Goal: Transaction & Acquisition: Purchase product/service

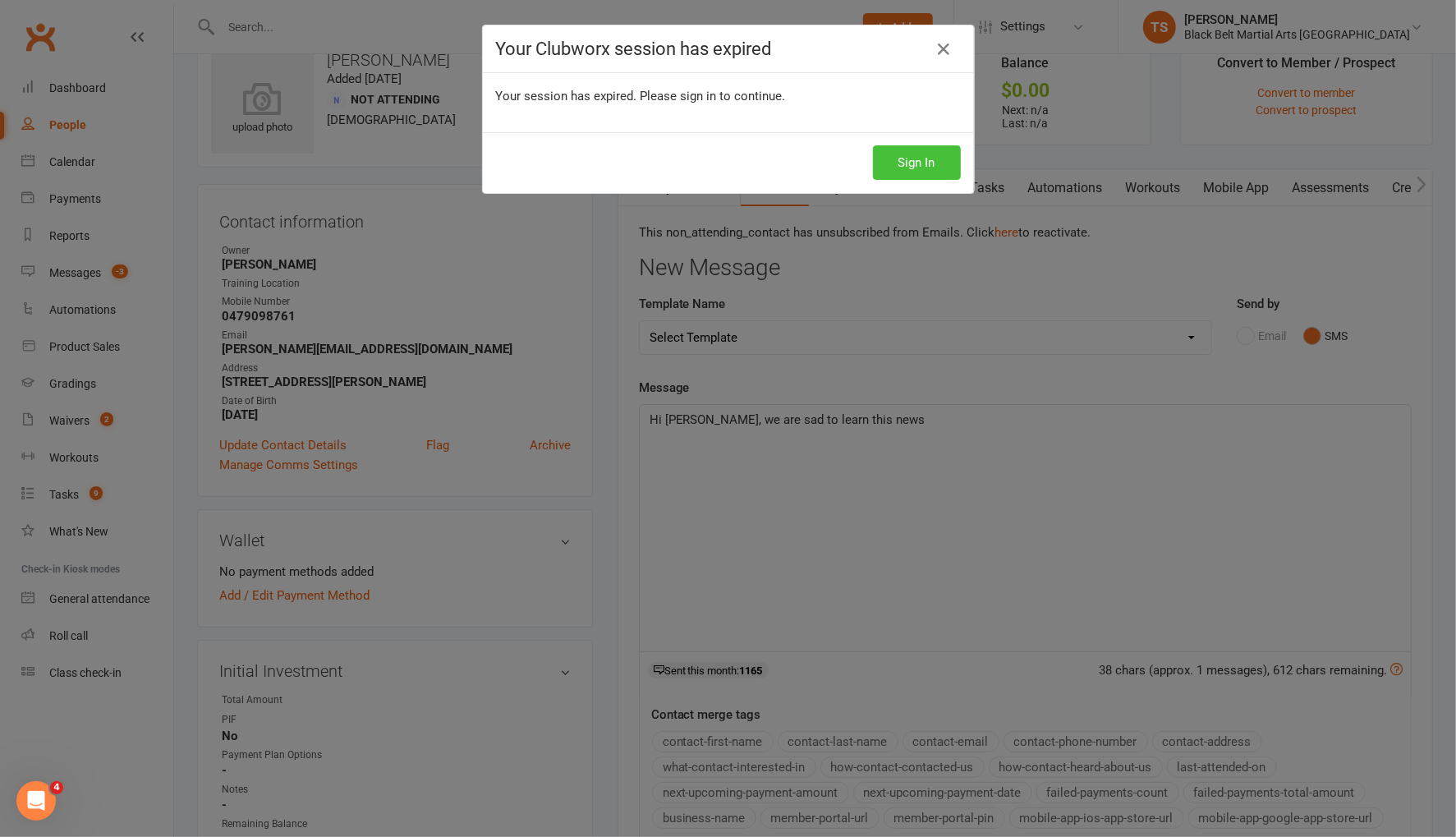
drag, startPoint x: 915, startPoint y: 167, endPoint x: 957, endPoint y: 238, distance: 82.5
click at [915, 167] on button "Sign In" at bounding box center [917, 162] width 88 height 35
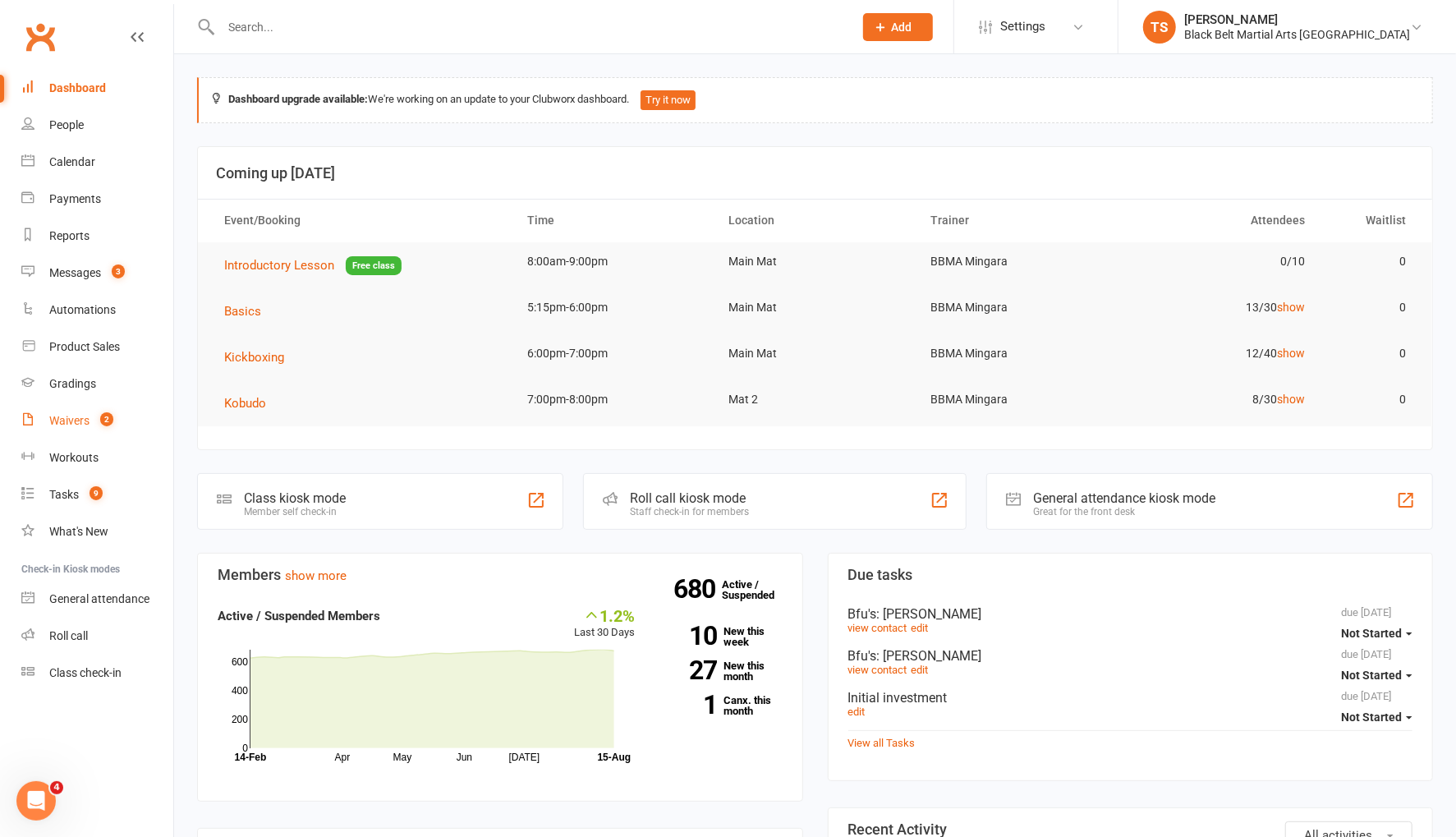
click at [64, 421] on div "Waivers" at bounding box center [69, 420] width 40 height 13
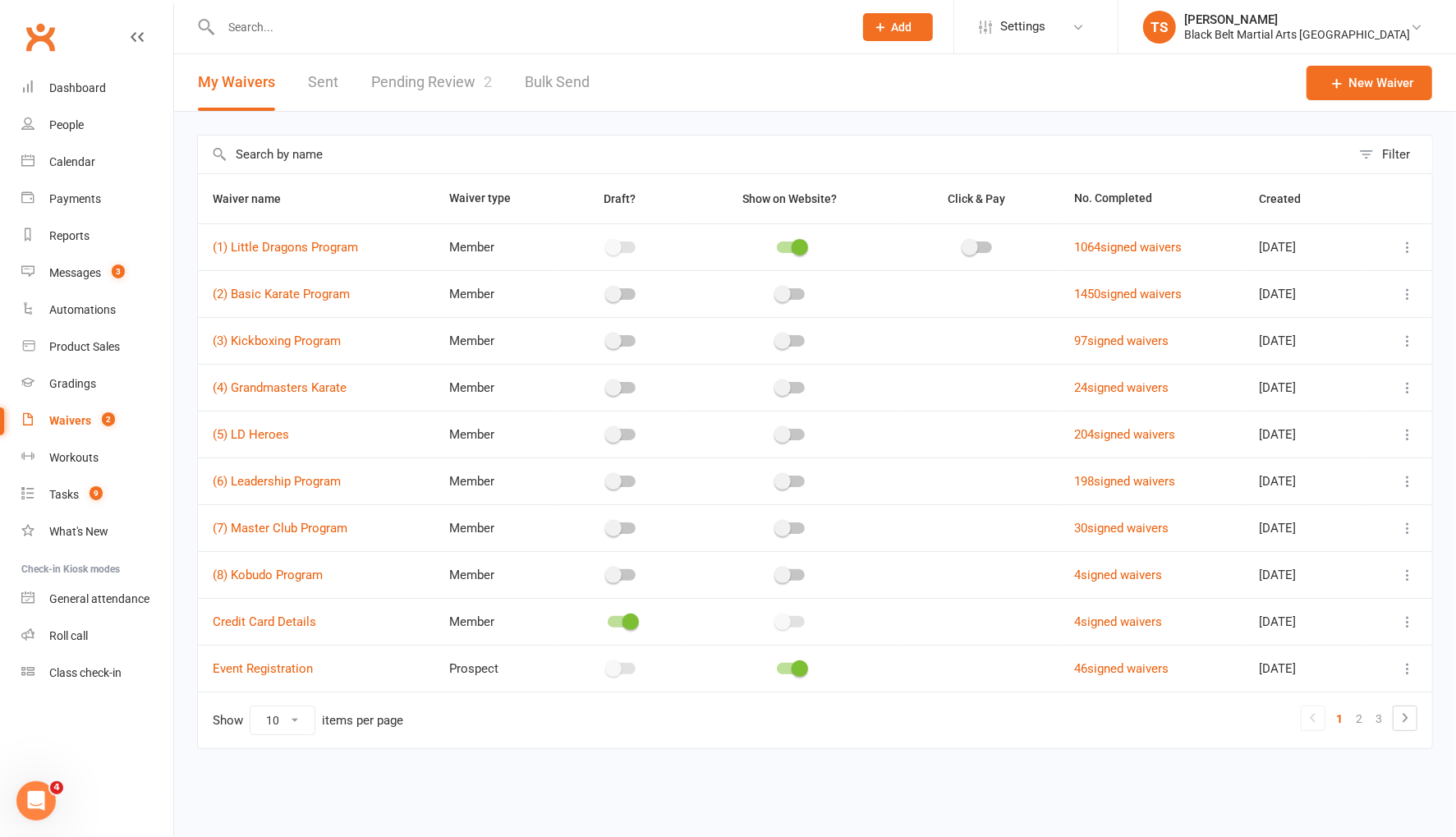
click at [414, 80] on link "Pending Review 2" at bounding box center [431, 82] width 120 height 57
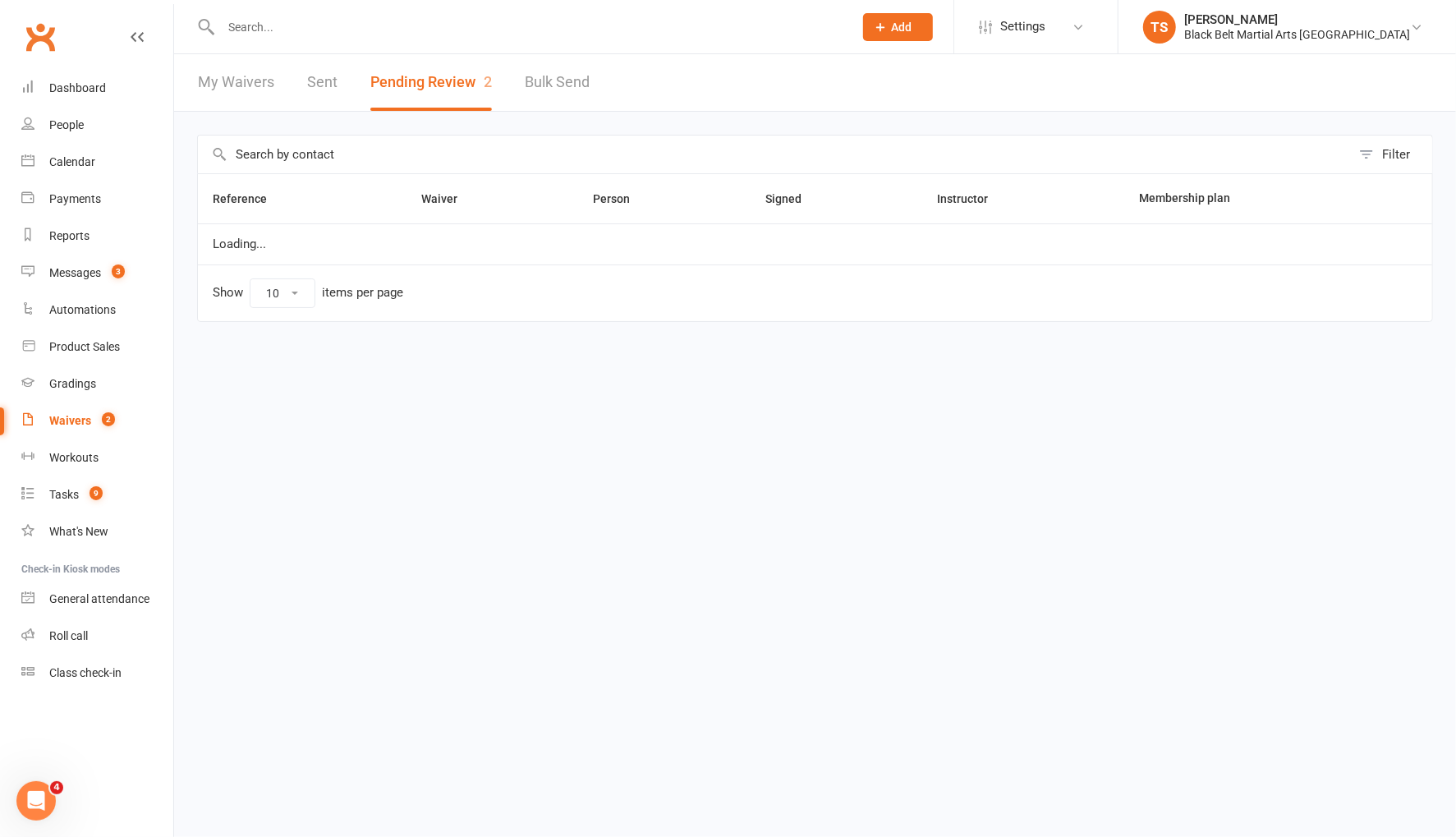
select select "50"
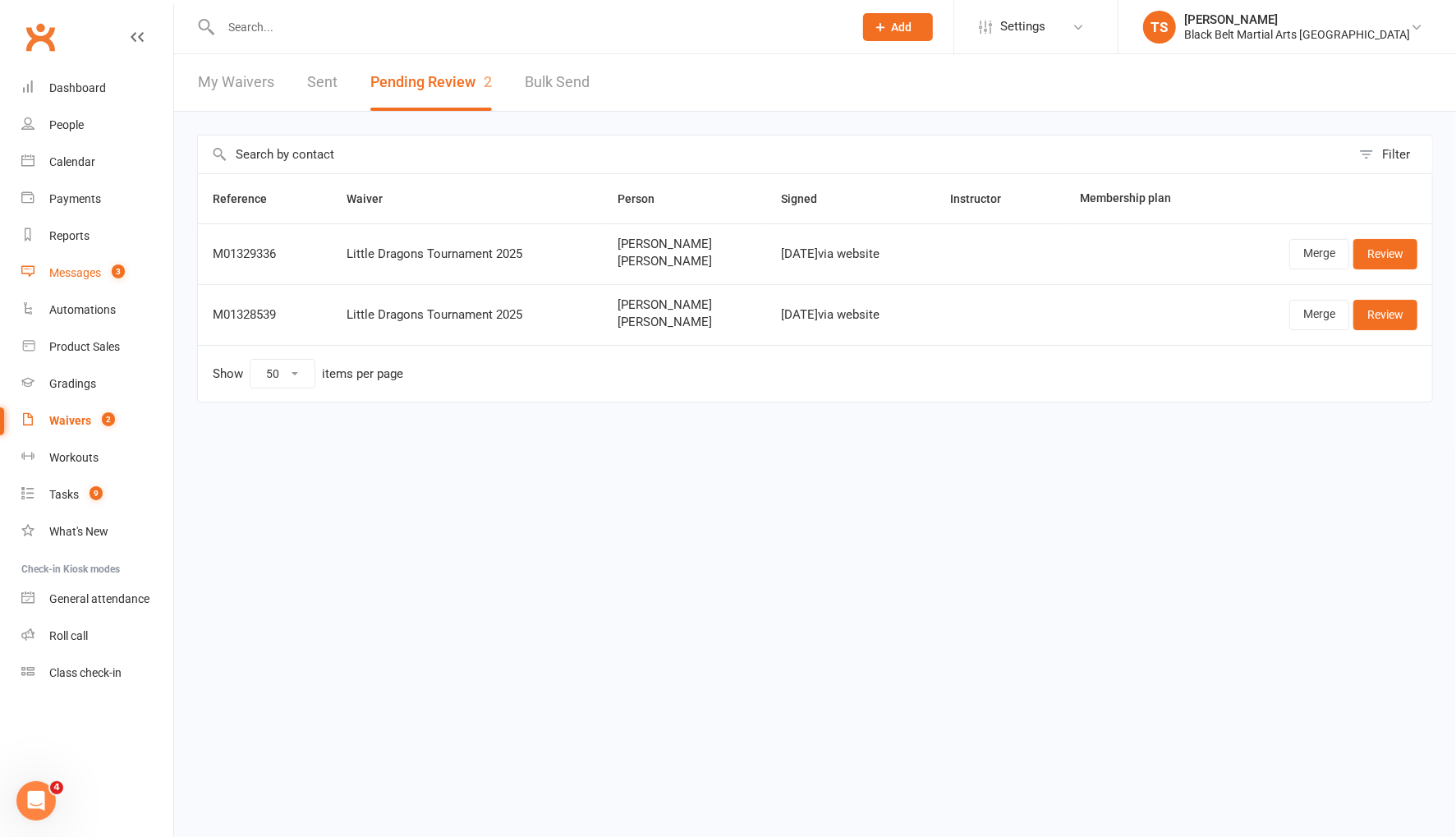
click at [78, 274] on div "Messages" at bounding box center [75, 272] width 52 height 13
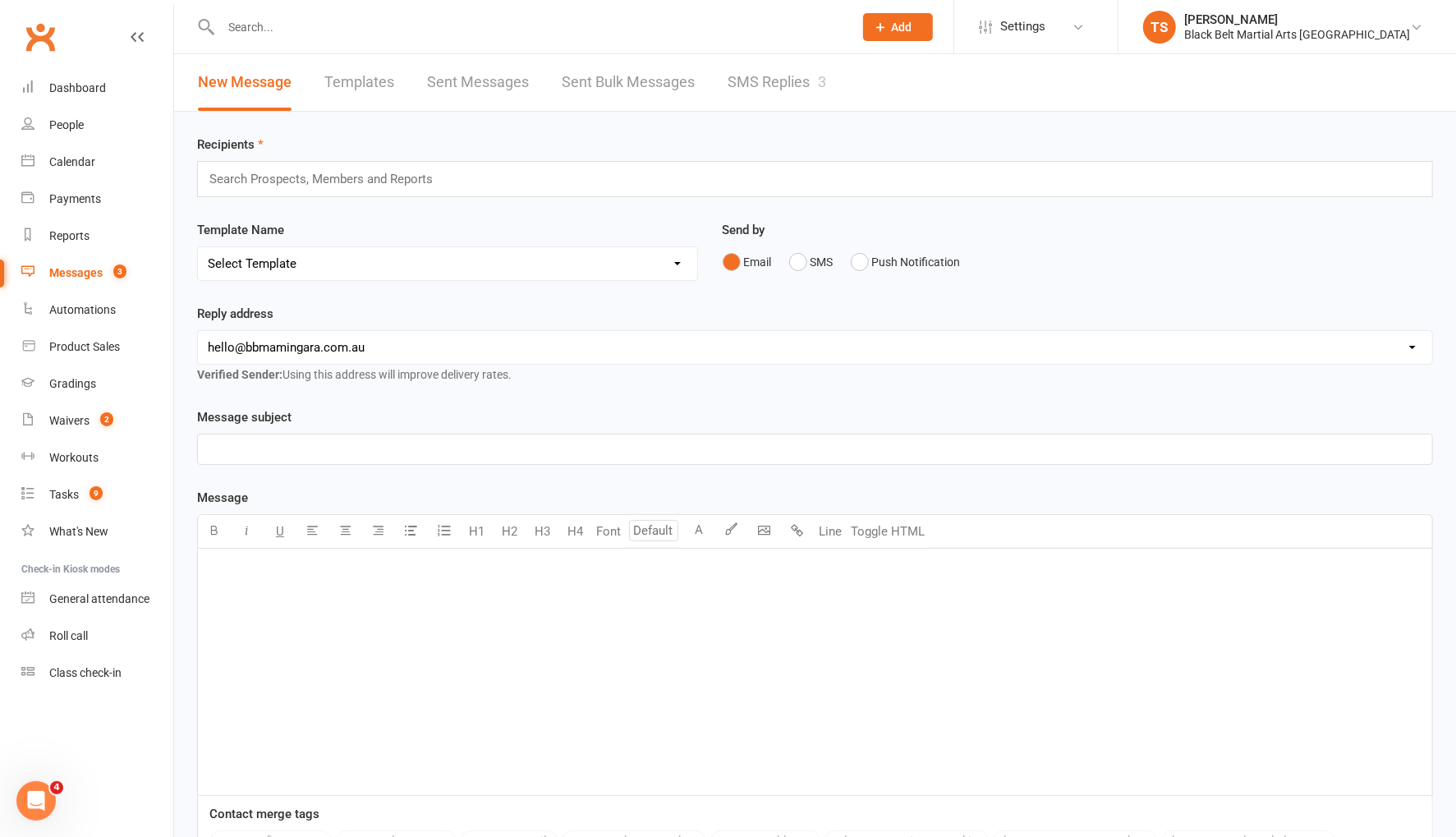
scroll to position [1, 0]
click at [773, 76] on link "SMS Replies 3" at bounding box center [776, 81] width 98 height 57
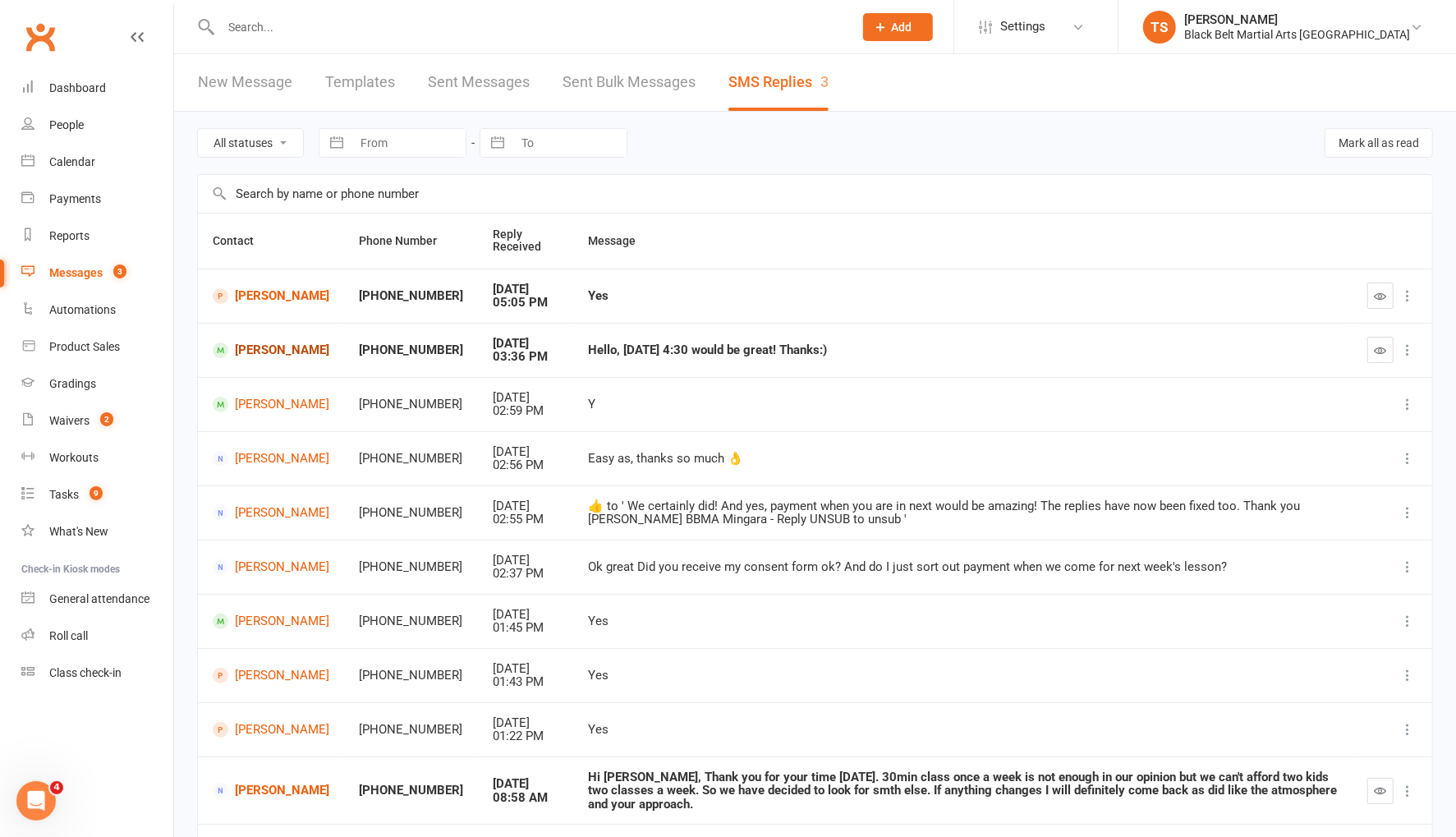
click at [244, 343] on link "[PERSON_NAME]" at bounding box center [271, 351] width 116 height 15
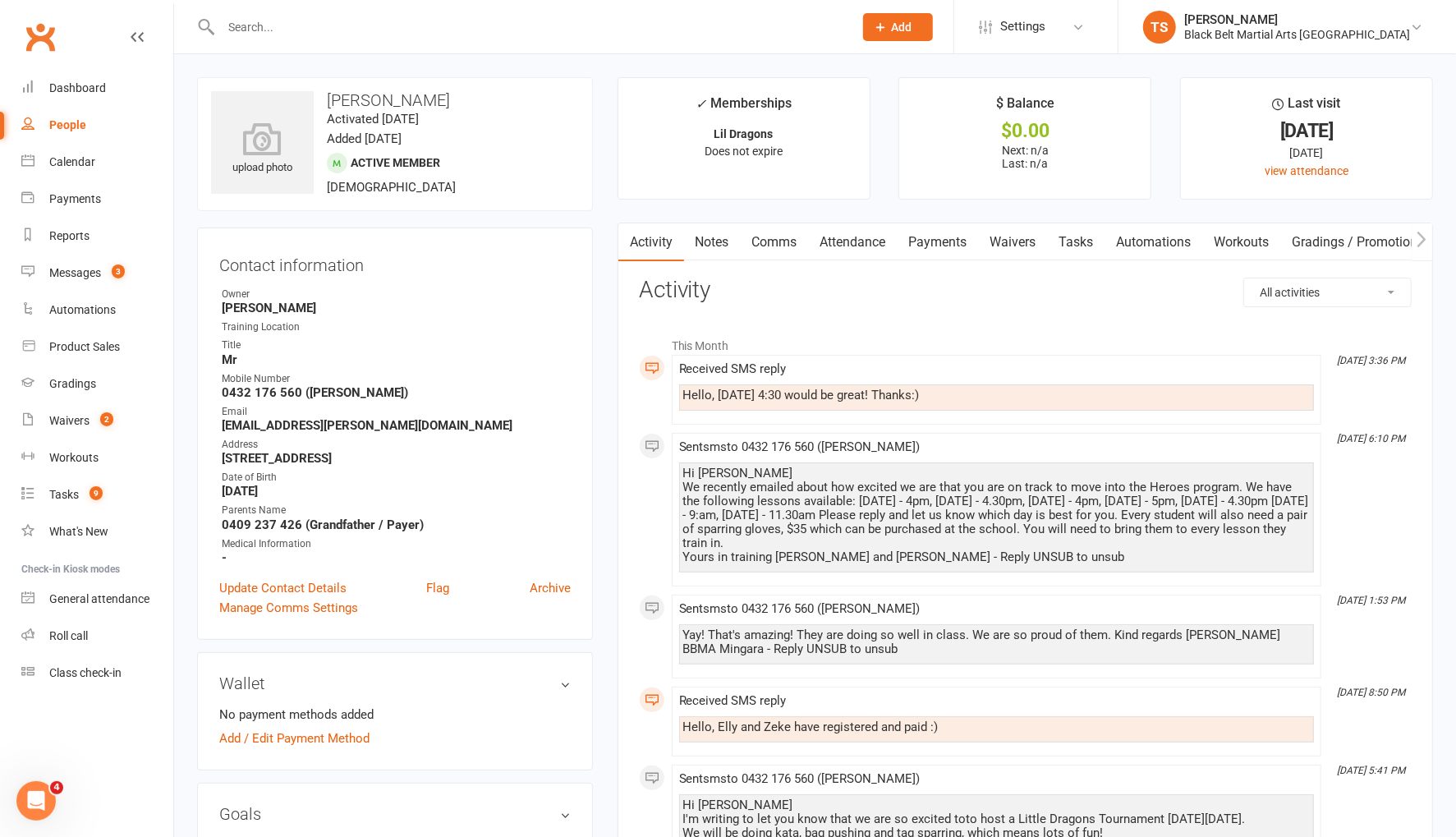
click at [776, 243] on link "Comms" at bounding box center [775, 242] width 68 height 38
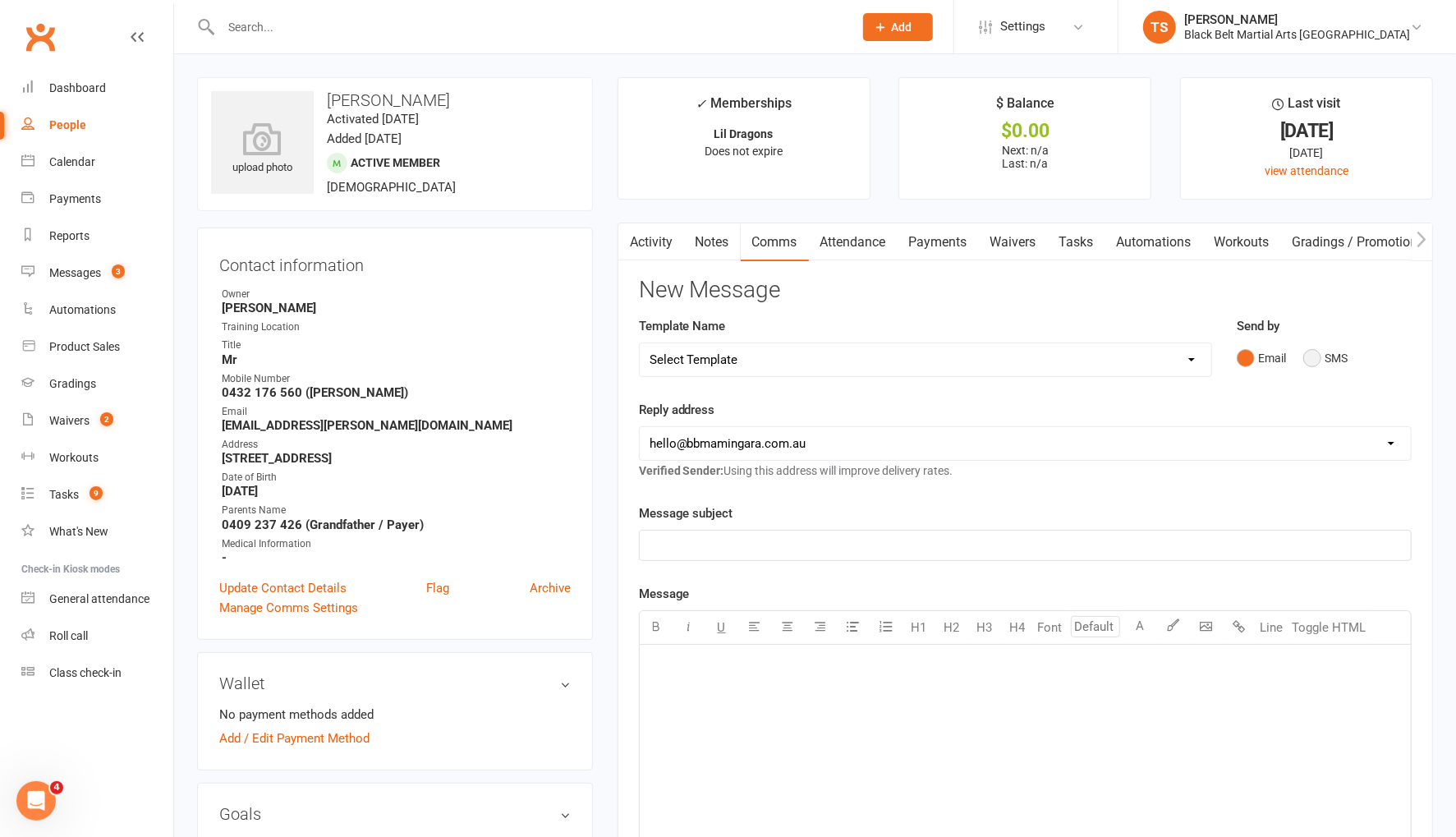
click at [1318, 362] on button "SMS" at bounding box center [1325, 358] width 44 height 31
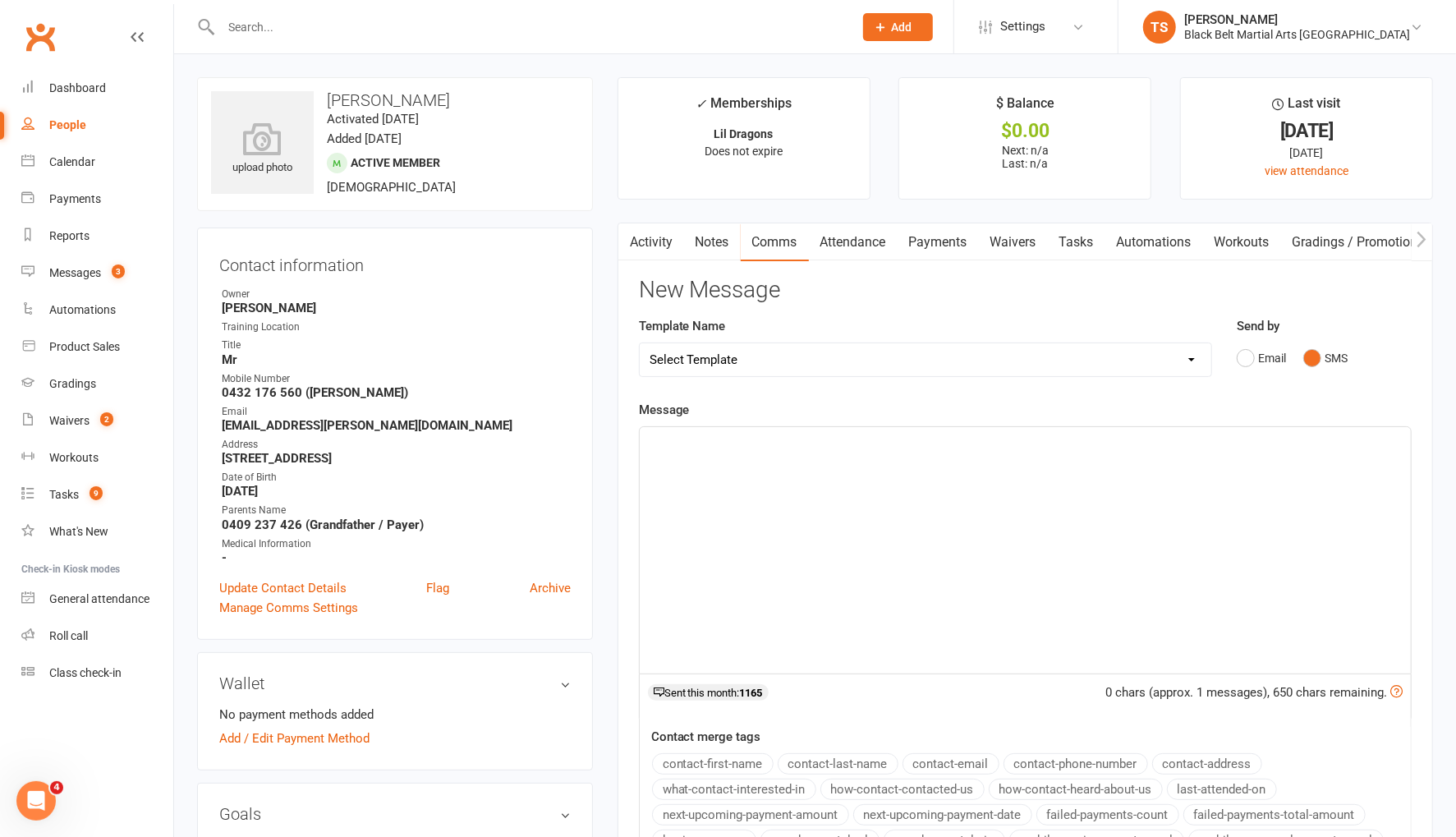
click at [986, 462] on div "﻿" at bounding box center [1025, 550] width 771 height 246
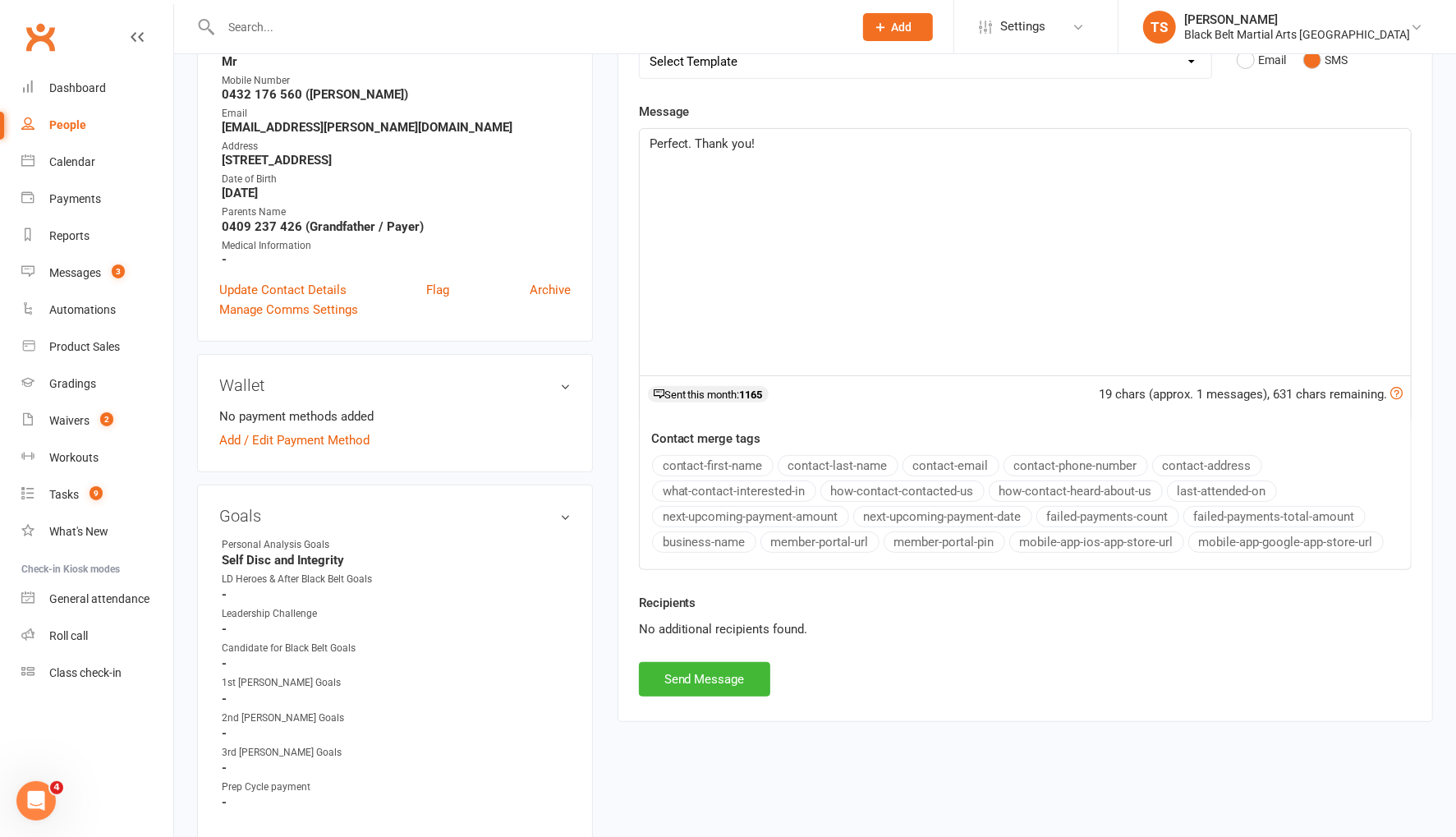
scroll to position [308, 0]
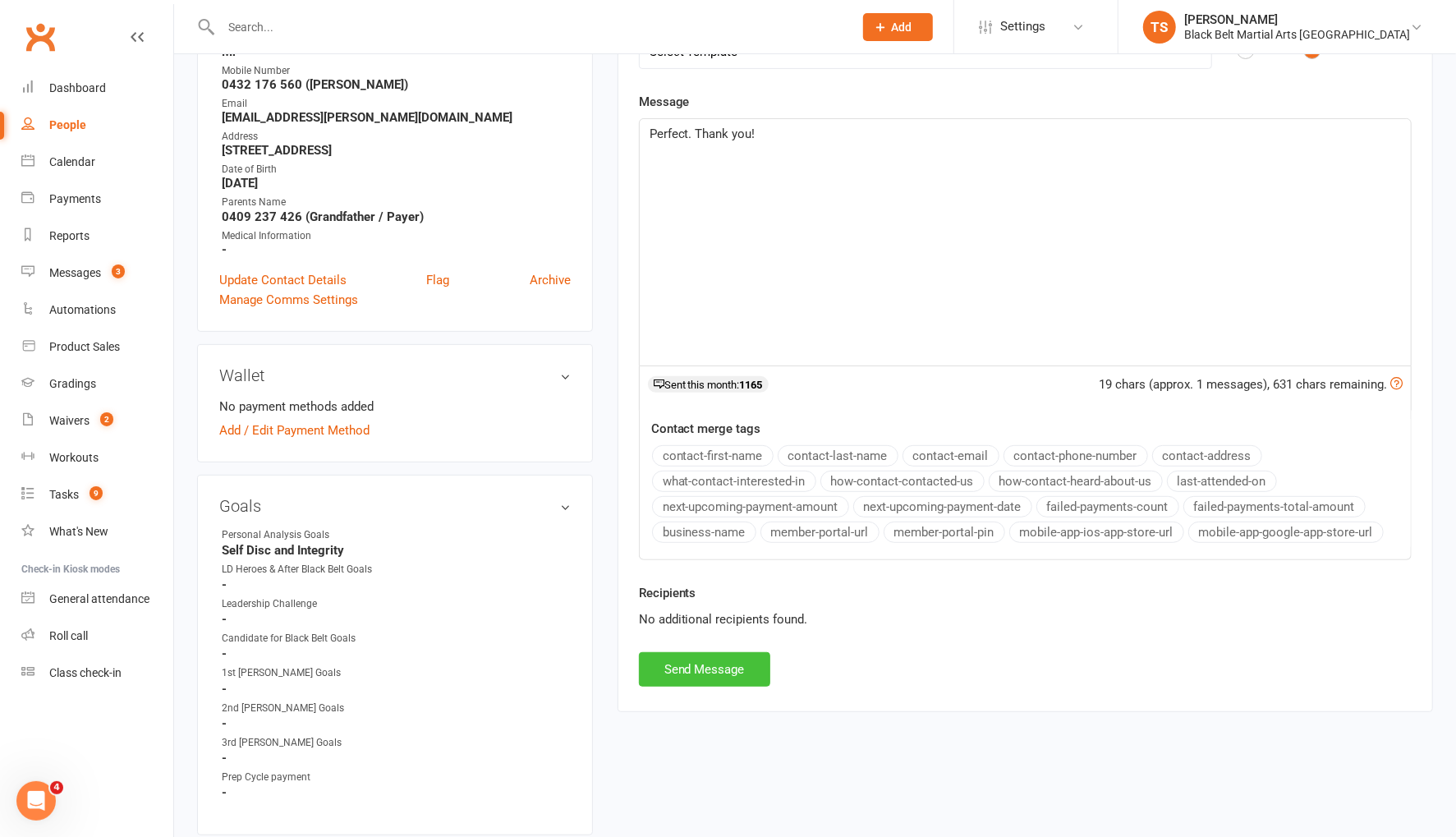
click at [729, 666] on button "Send Message" at bounding box center [704, 669] width 132 height 35
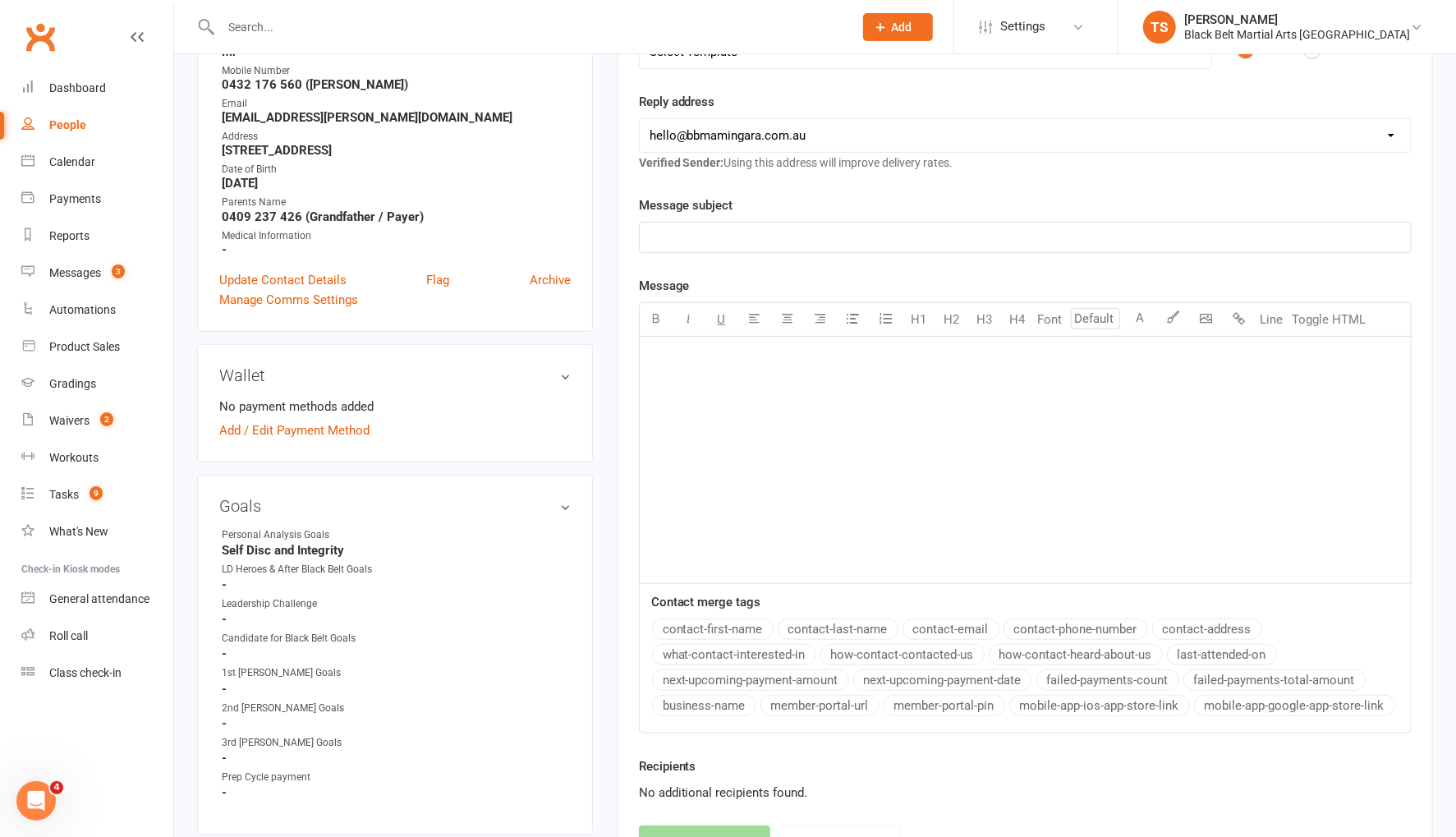
click at [258, 30] on input "text" at bounding box center [529, 26] width 625 height 23
type input "violett hall"
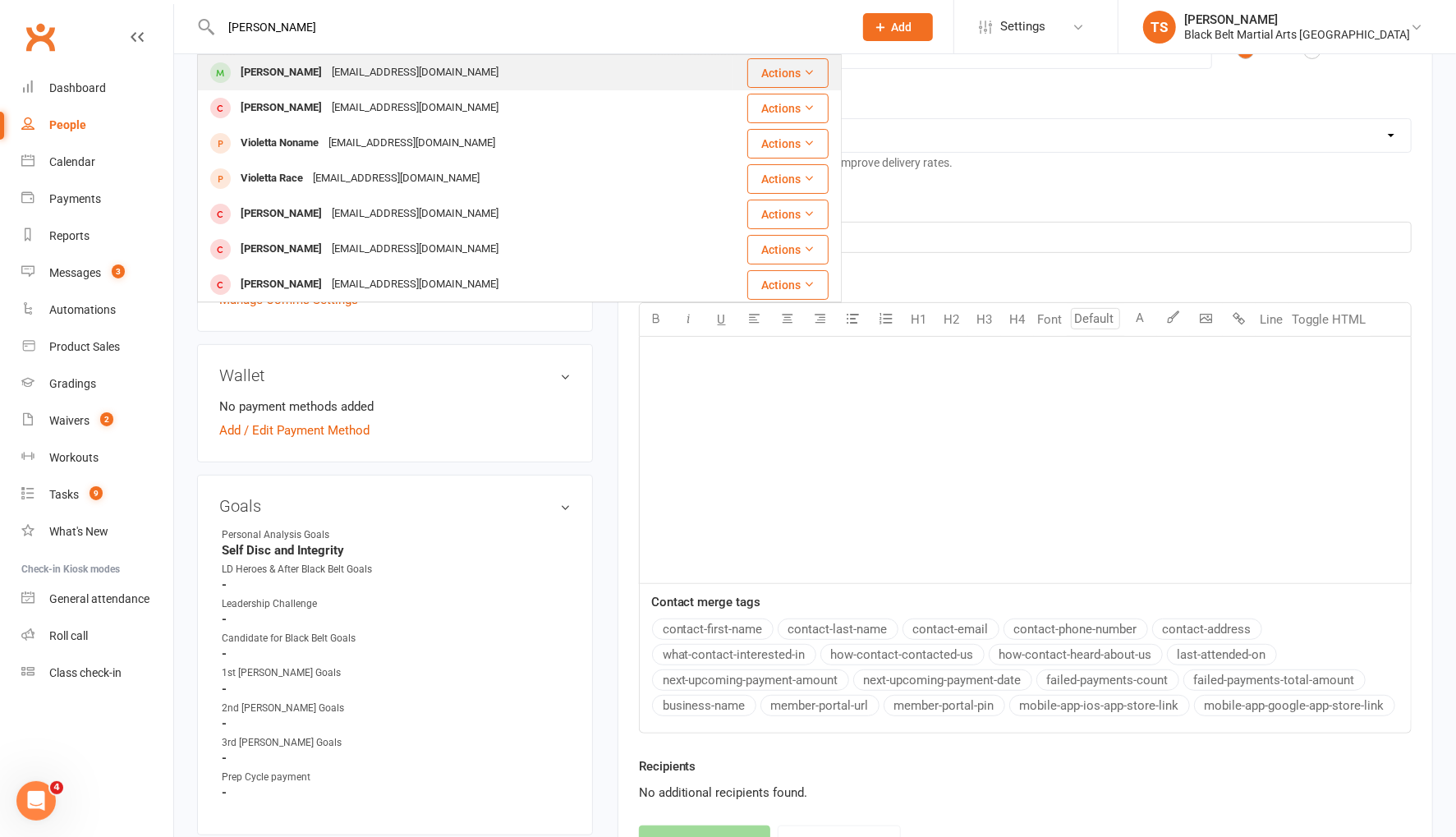
click at [277, 75] on div "Violet Hall" at bounding box center [281, 73] width 91 height 24
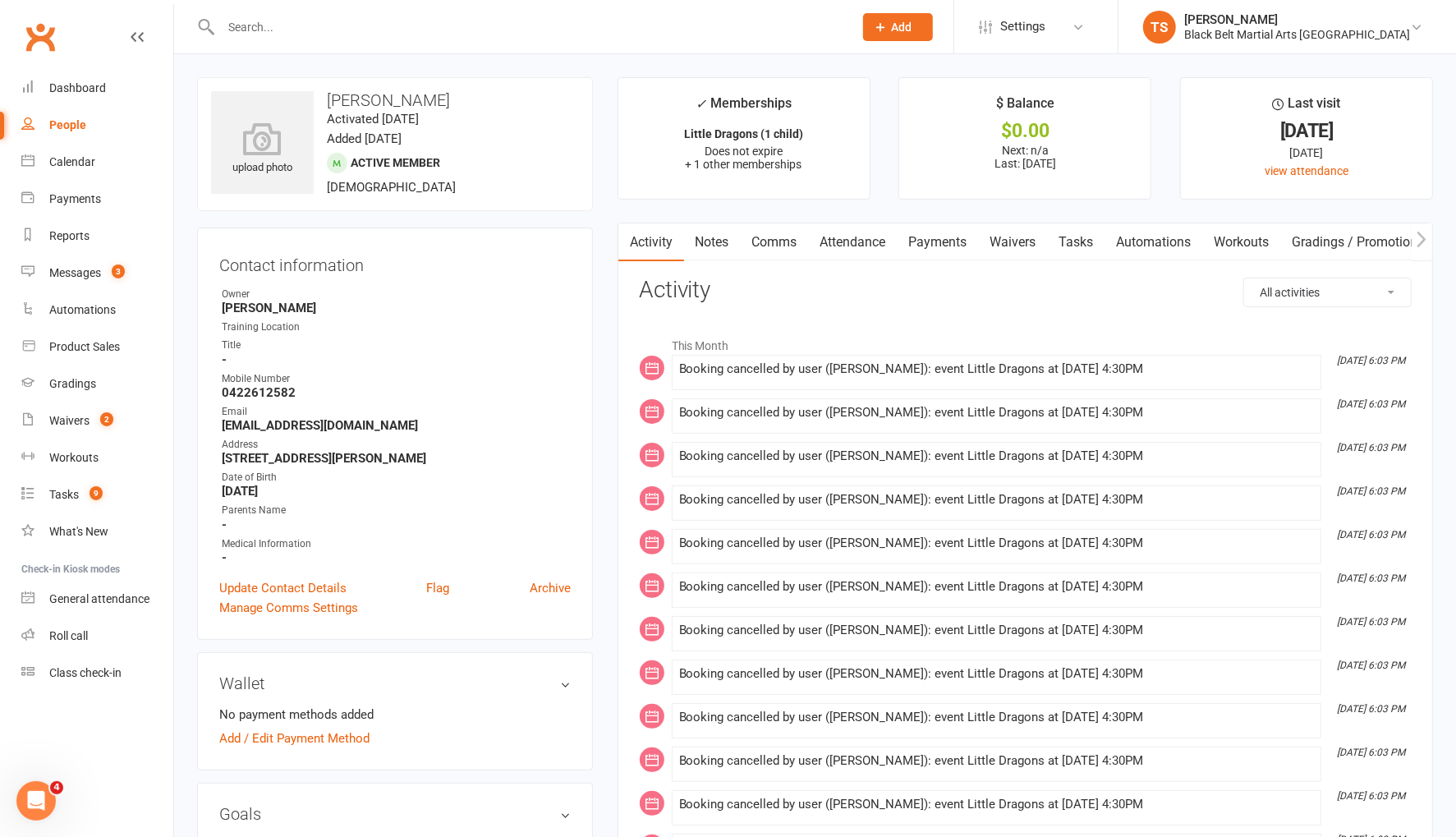
click at [860, 243] on link "Attendance" at bounding box center [853, 242] width 89 height 38
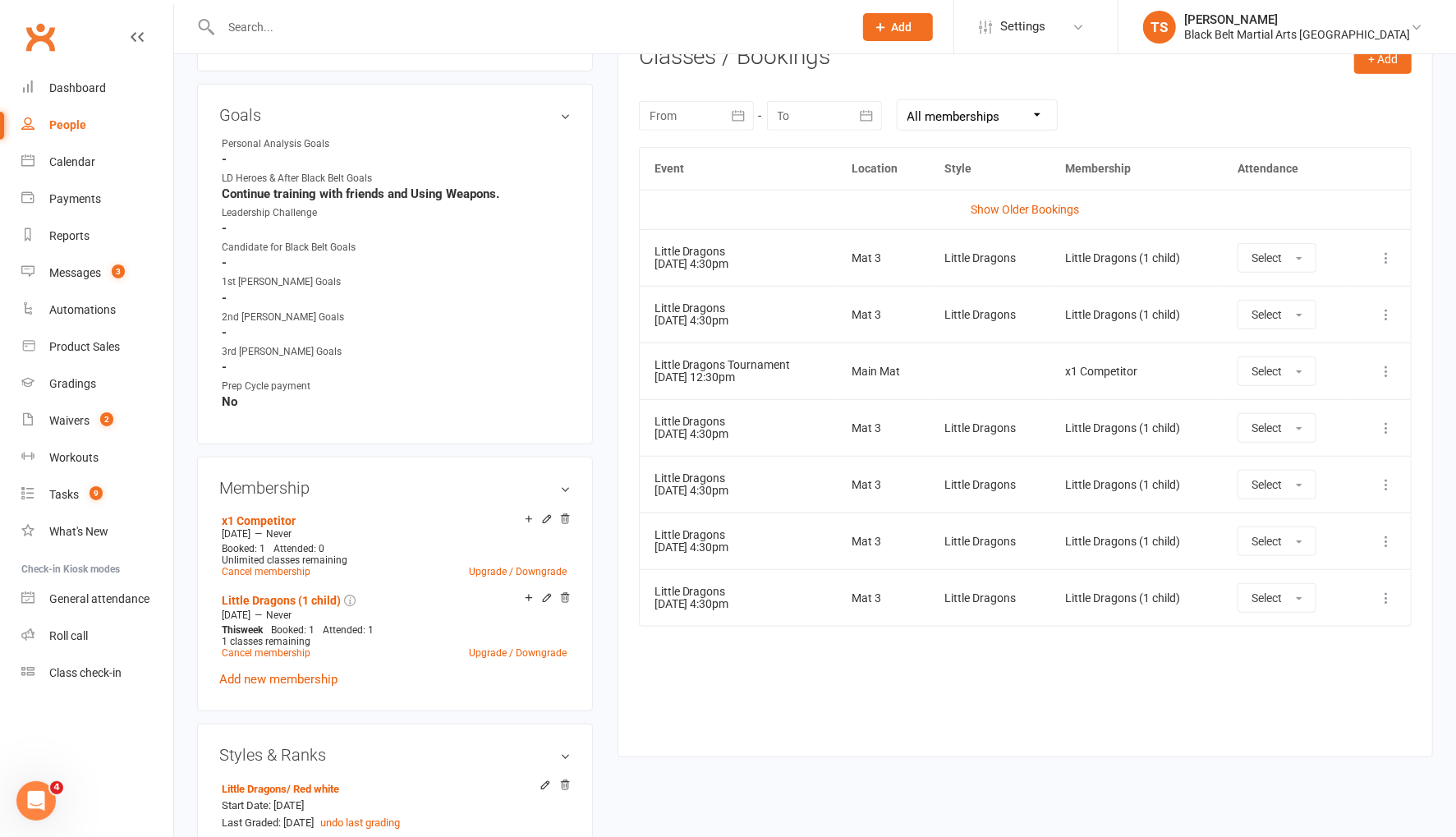
scroll to position [700, 0]
click at [72, 163] on div "Calendar" at bounding box center [72, 161] width 46 height 13
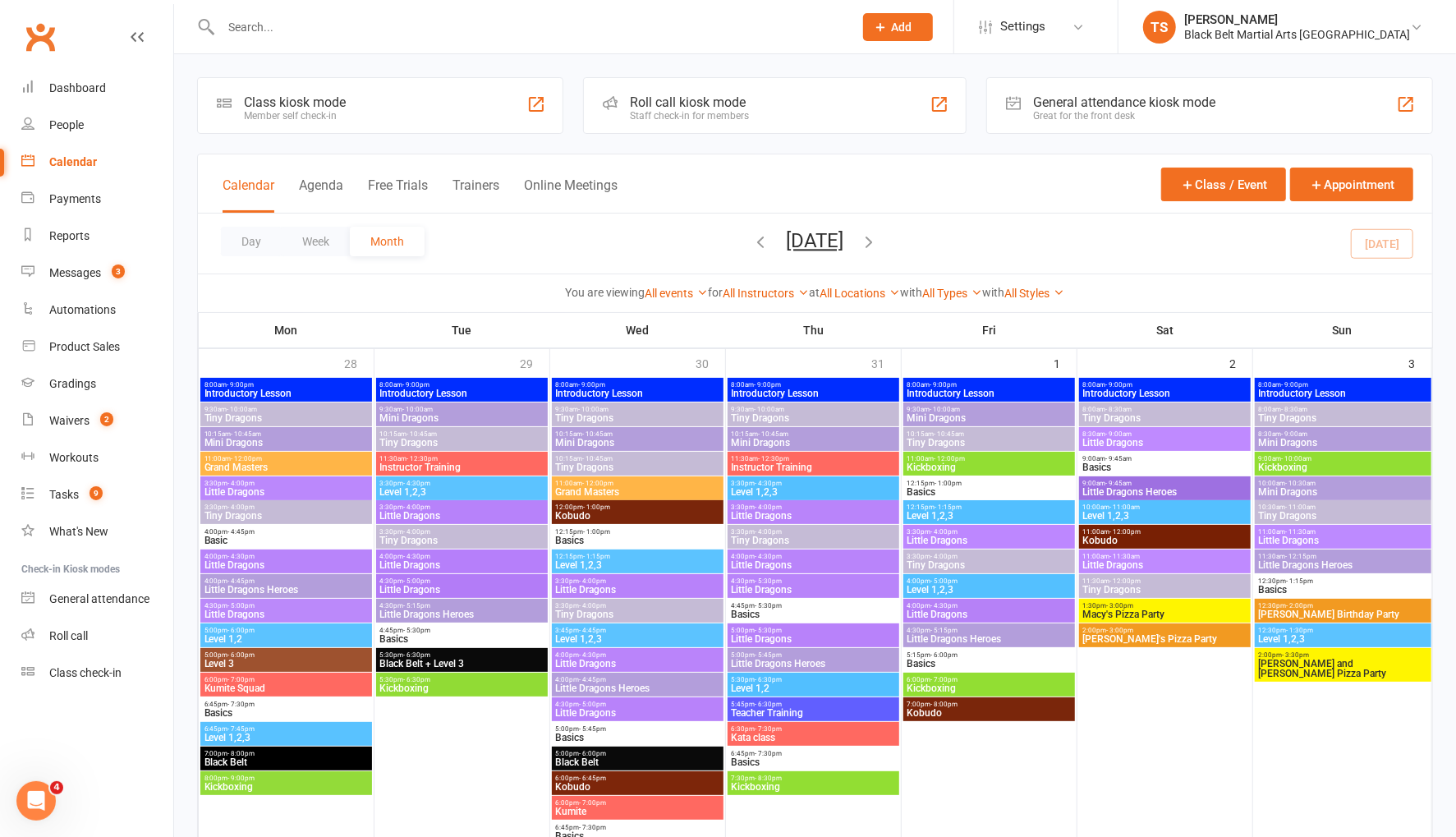
click at [878, 239] on icon "button" at bounding box center [869, 241] width 18 height 18
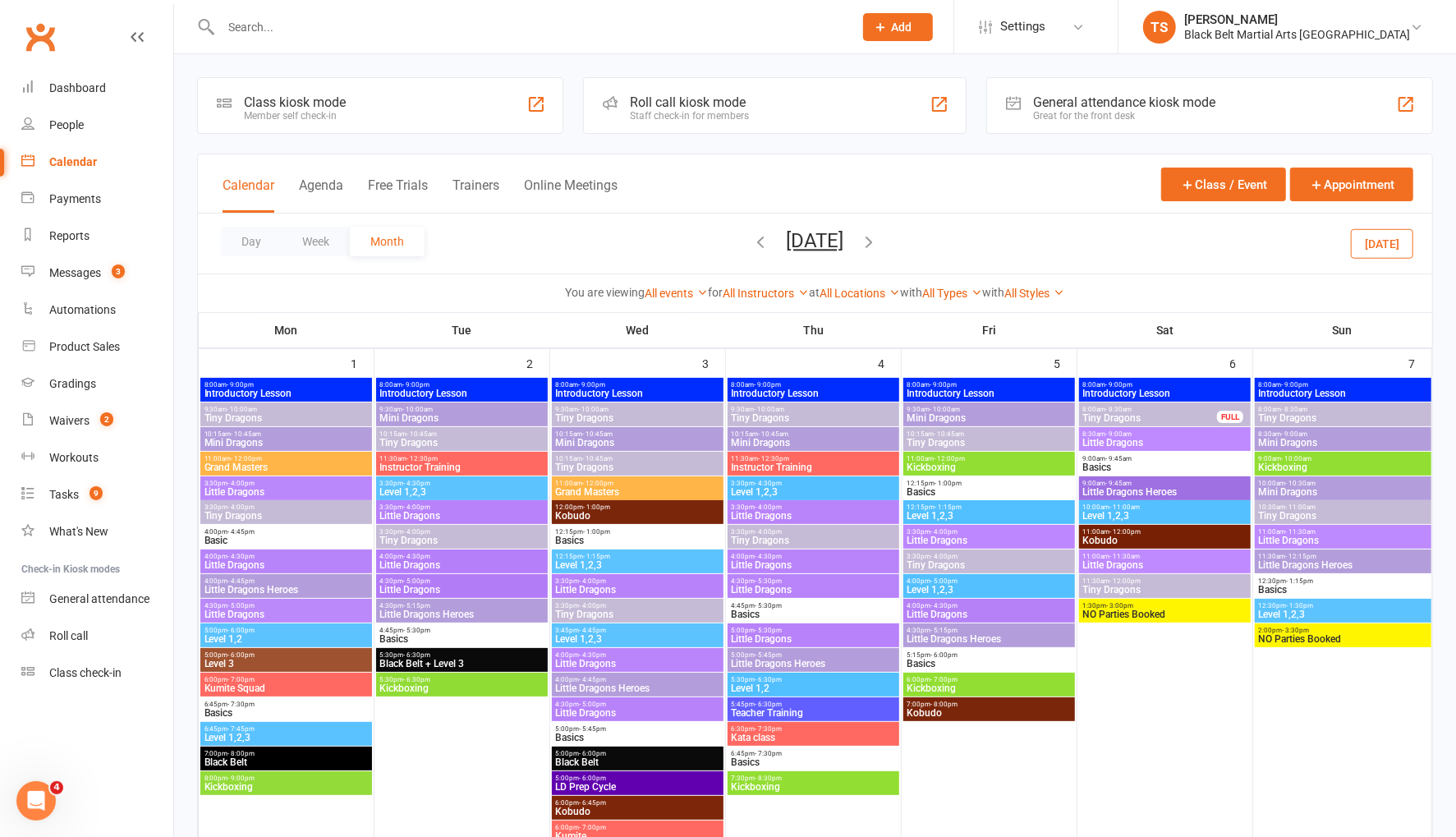
drag, startPoint x: 910, startPoint y: 238, endPoint x: 907, endPoint y: 336, distance: 98.0
click at [878, 238] on icon "button" at bounding box center [869, 241] width 18 height 18
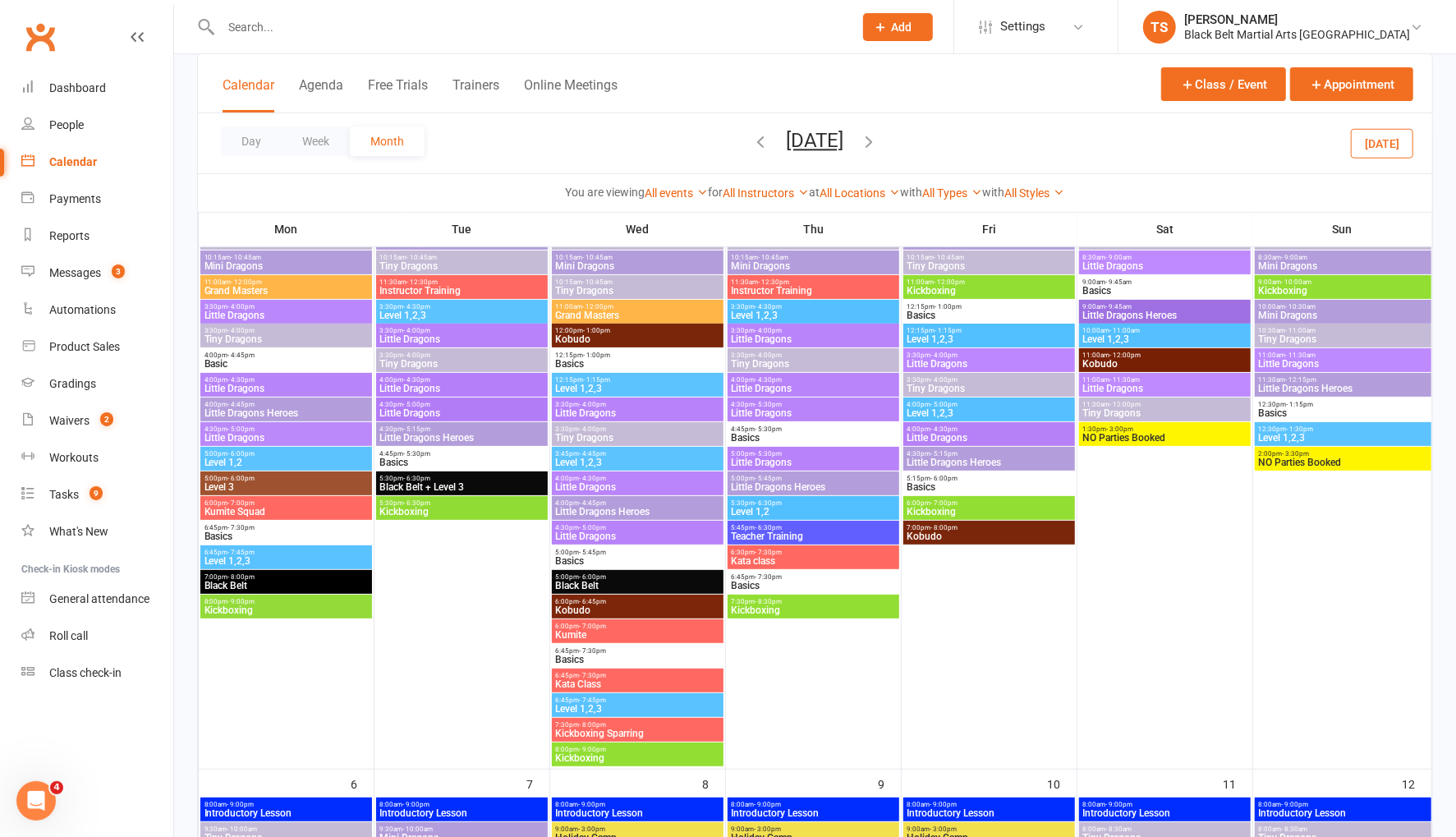
scroll to position [178, 0]
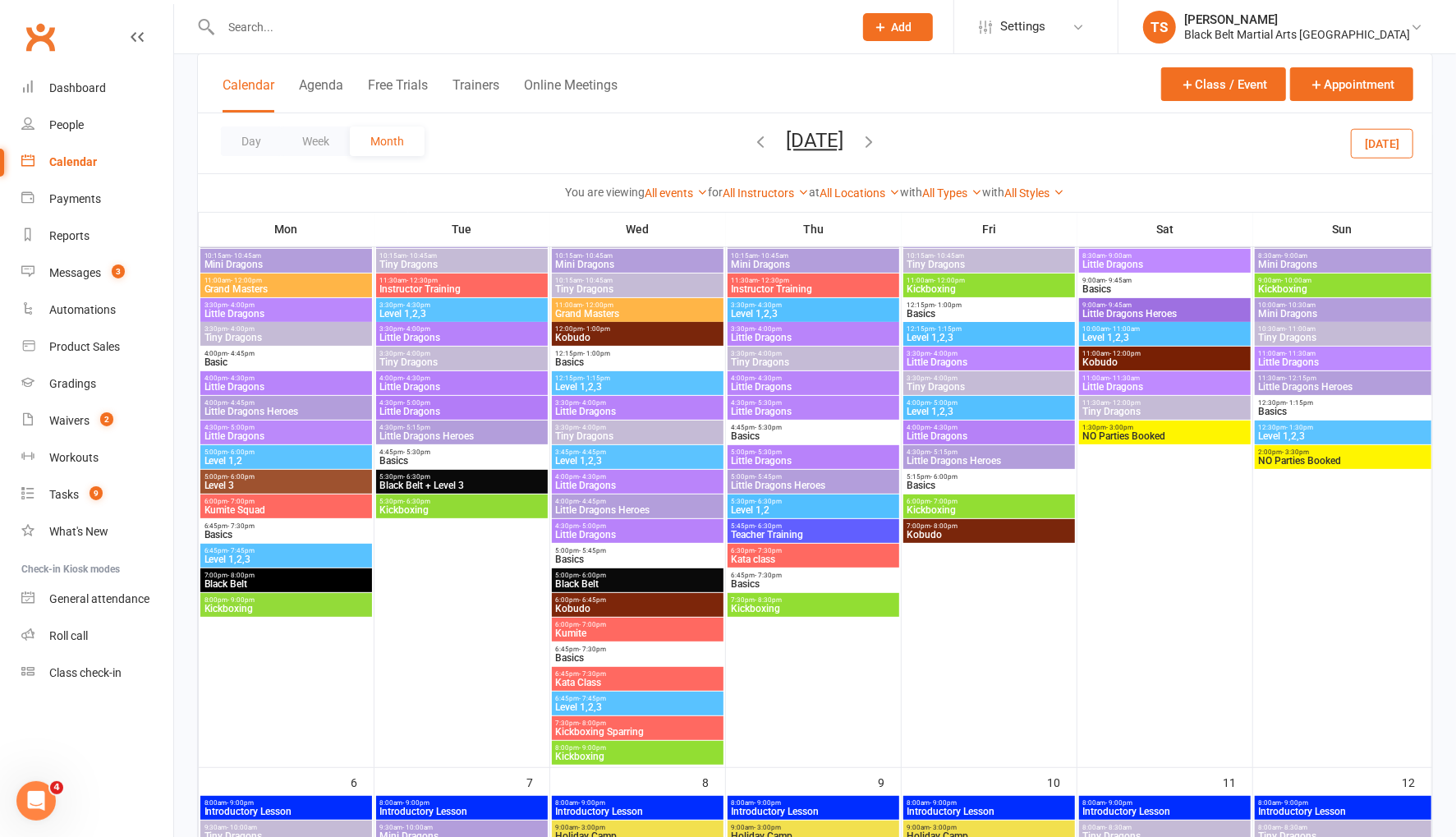
click at [420, 436] on span "Little Dragons Heroes" at bounding box center [462, 436] width 165 height 10
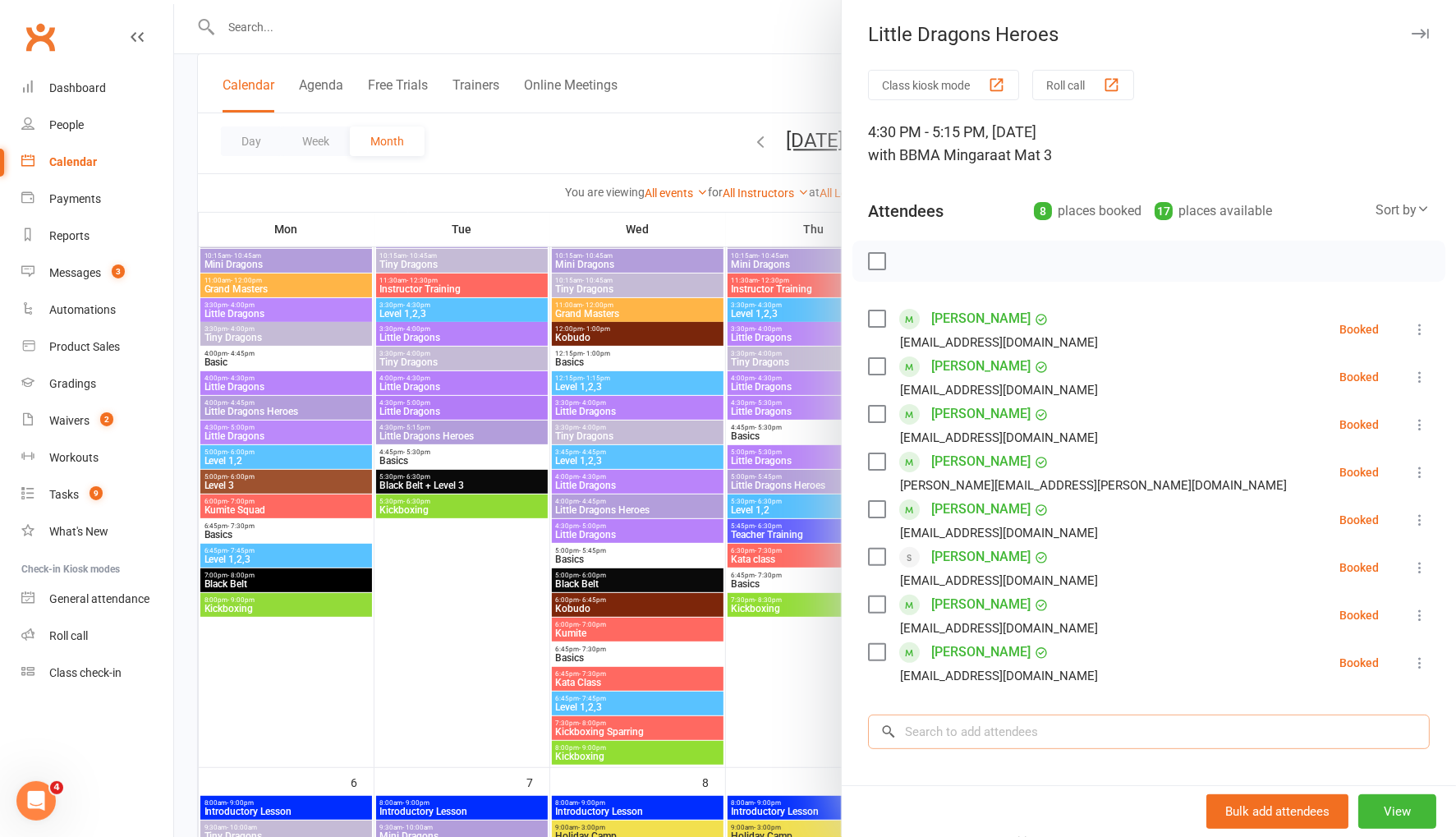
click at [1016, 736] on input "search" at bounding box center [1149, 732] width 562 height 35
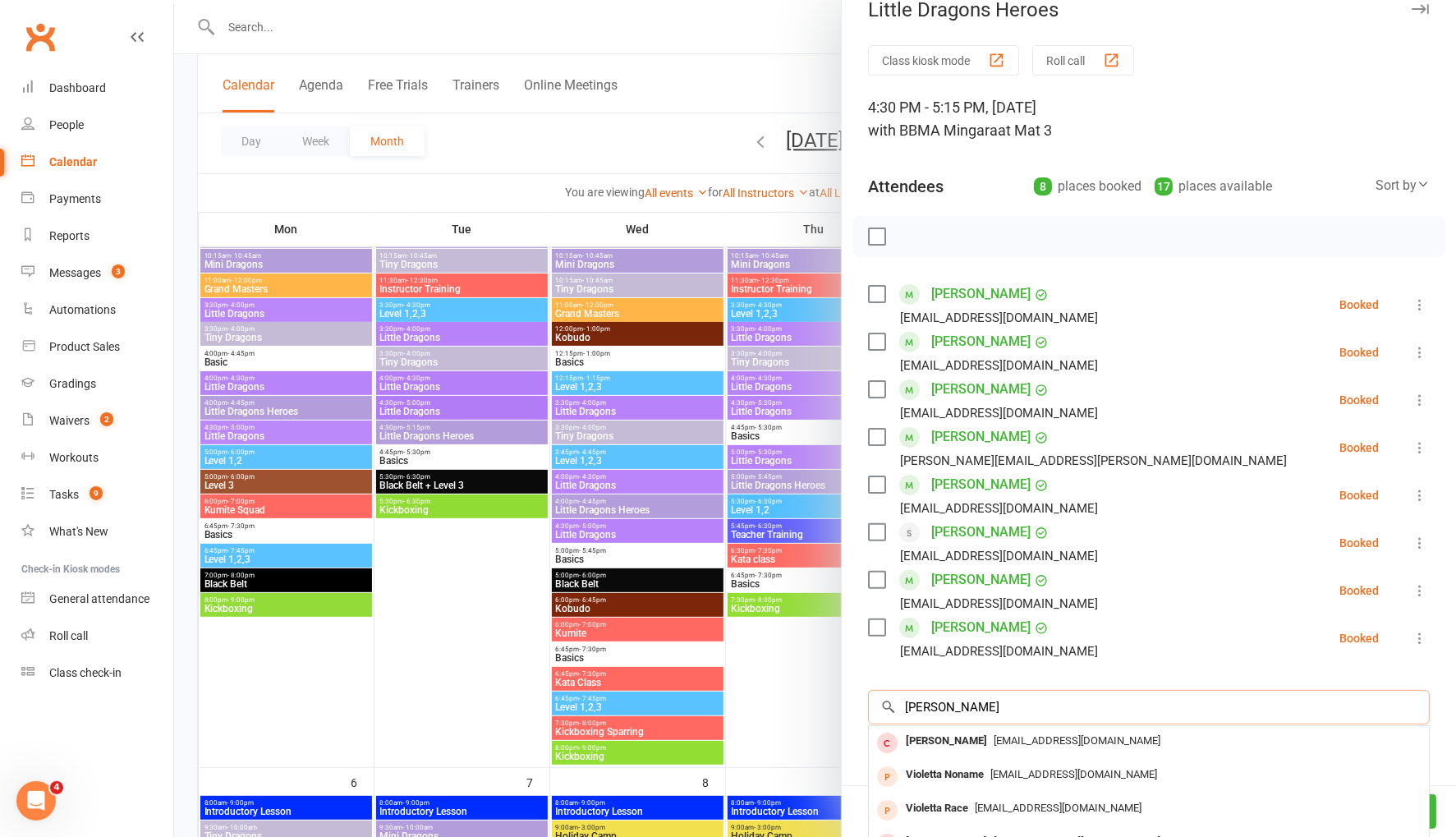
scroll to position [45, 0]
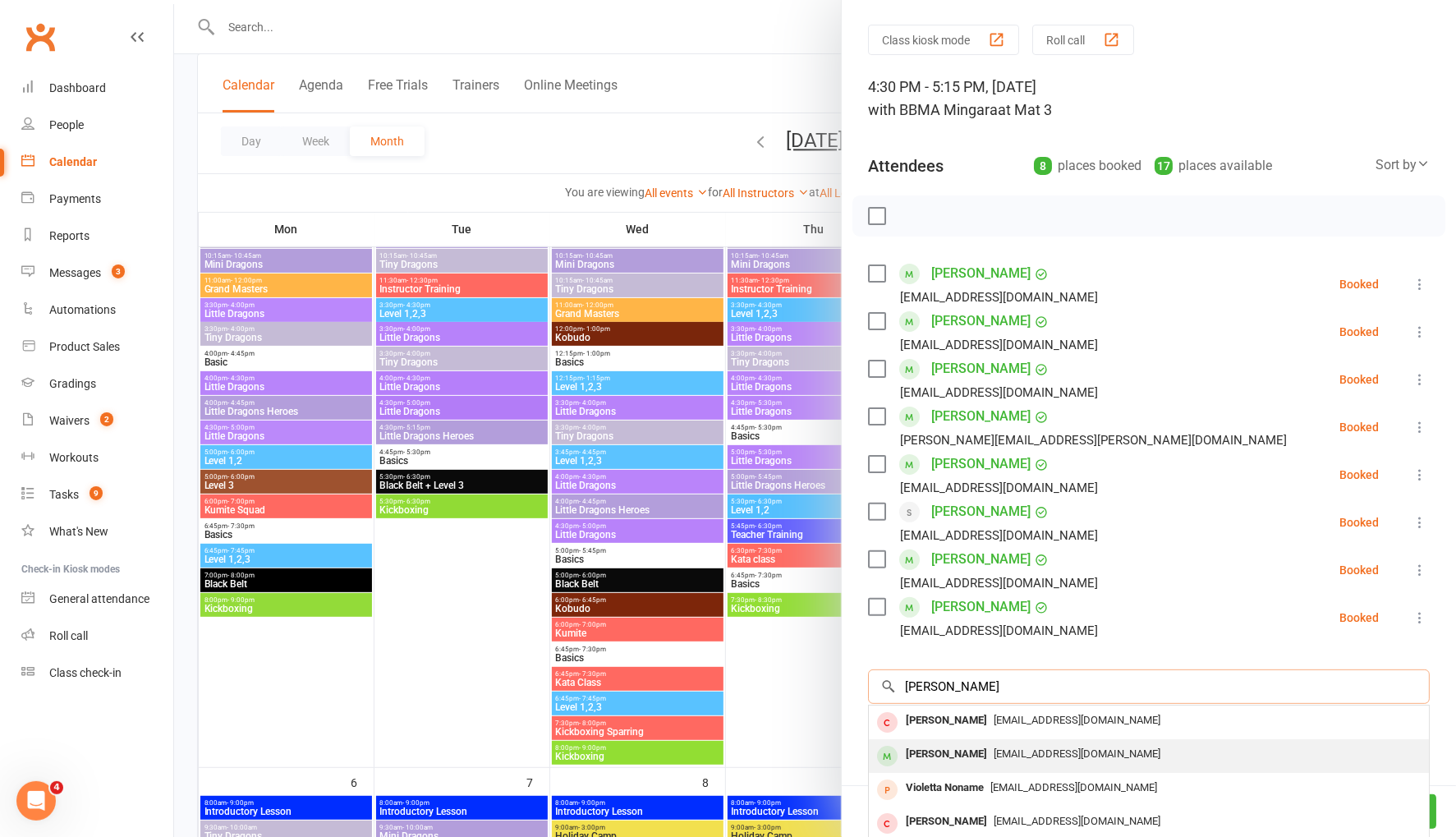
type input "violett hall"
click at [944, 749] on div "Violet Hall" at bounding box center [946, 755] width 94 height 24
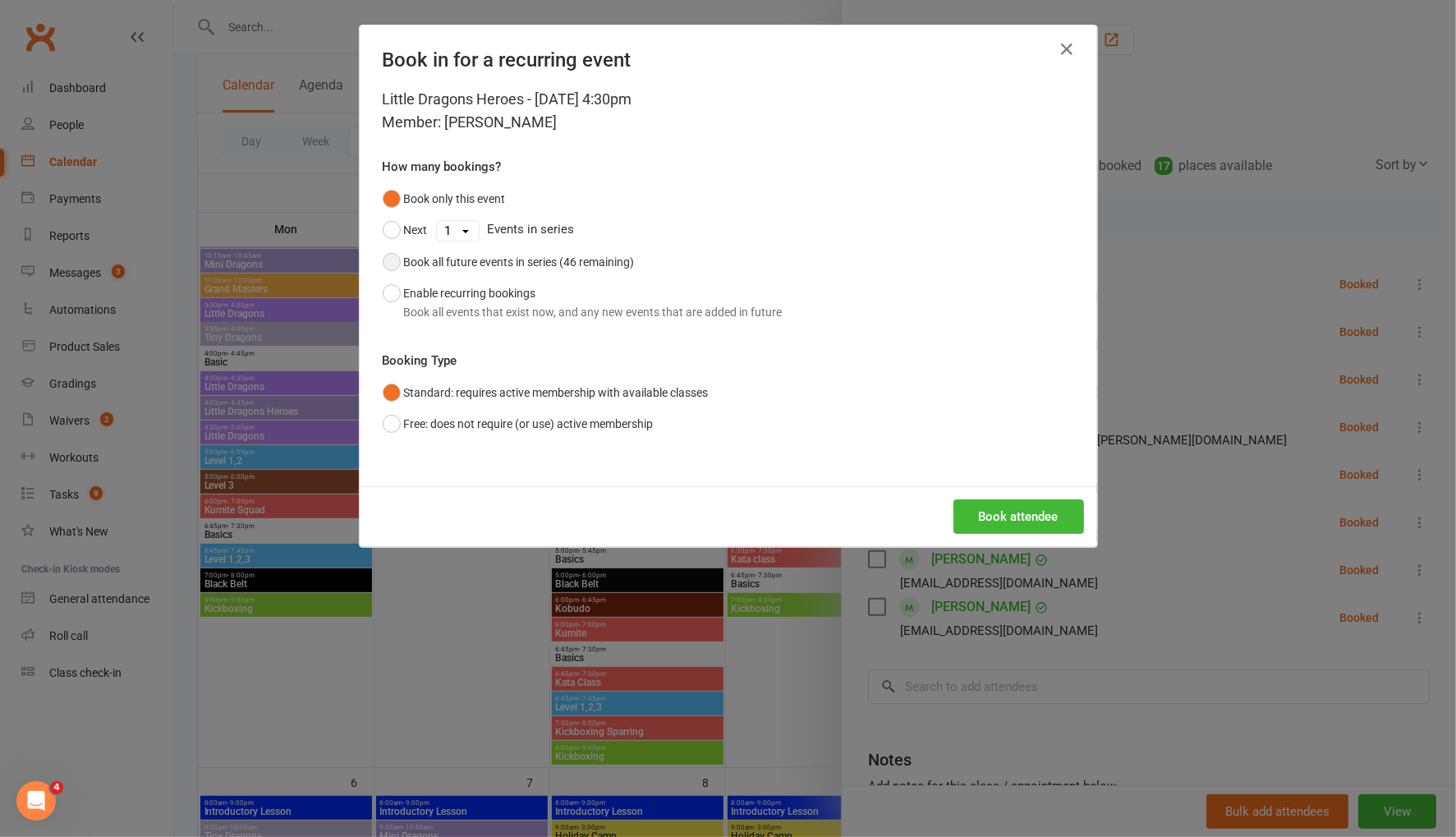
click at [393, 261] on button "Book all future events in series (46 remaining)" at bounding box center [508, 261] width 252 height 31
click at [1021, 525] on button "Book attendee" at bounding box center [1019, 516] width 131 height 35
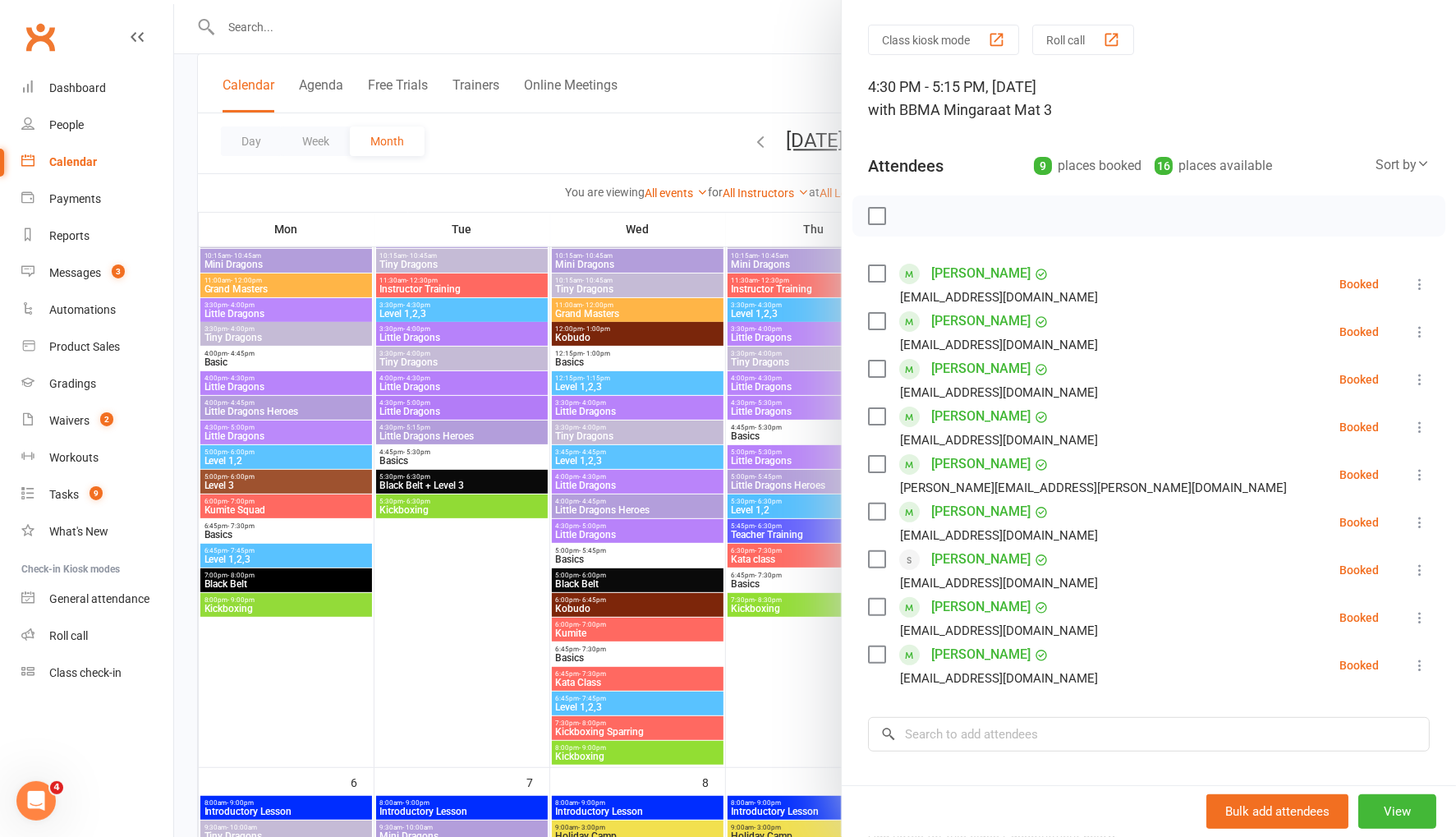
click at [283, 20] on div at bounding box center [815, 418] width 1282 height 837
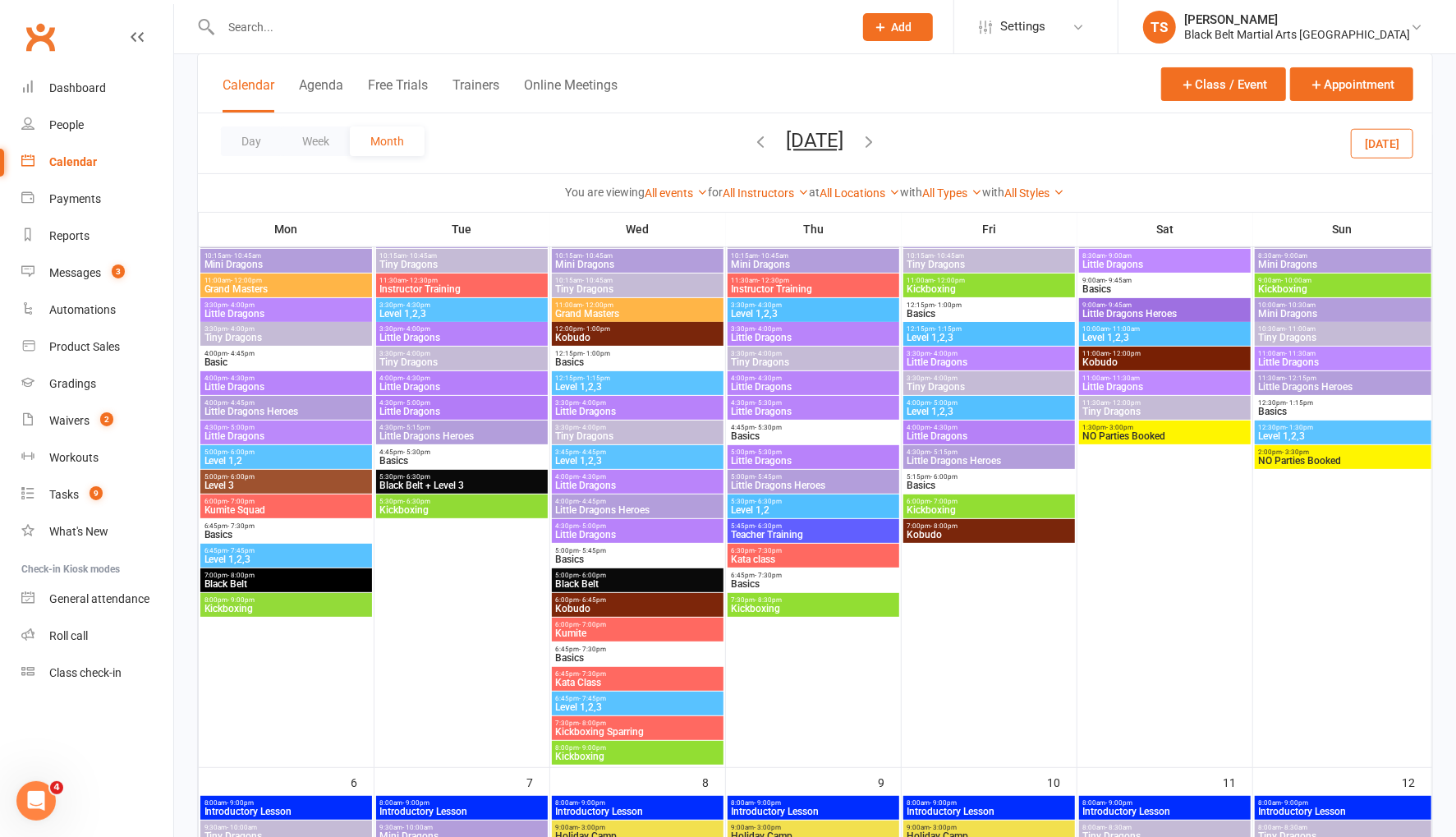
click at [233, 24] on input "text" at bounding box center [529, 26] width 625 height 23
type input "violett hall"
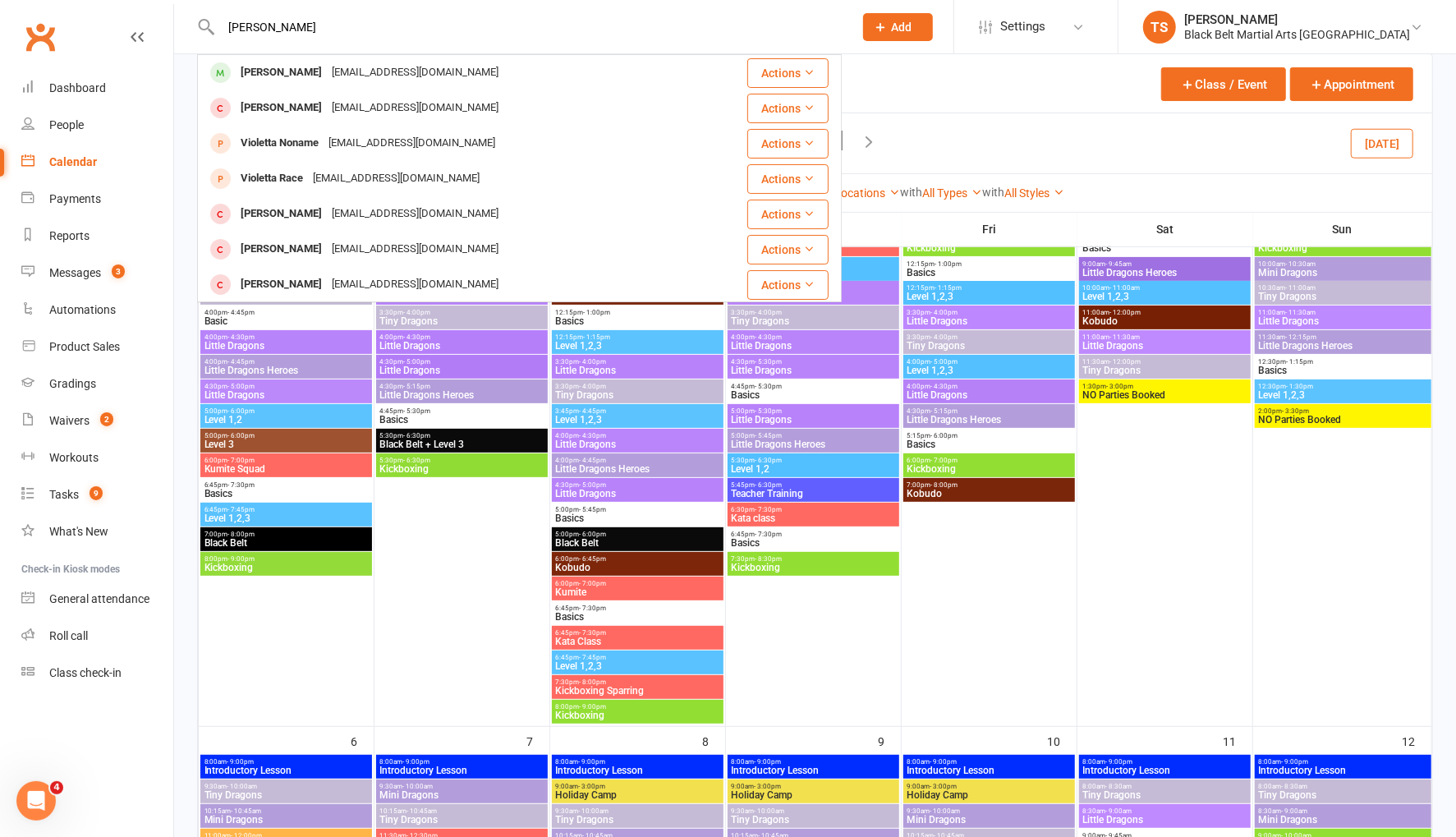
scroll to position [216, 0]
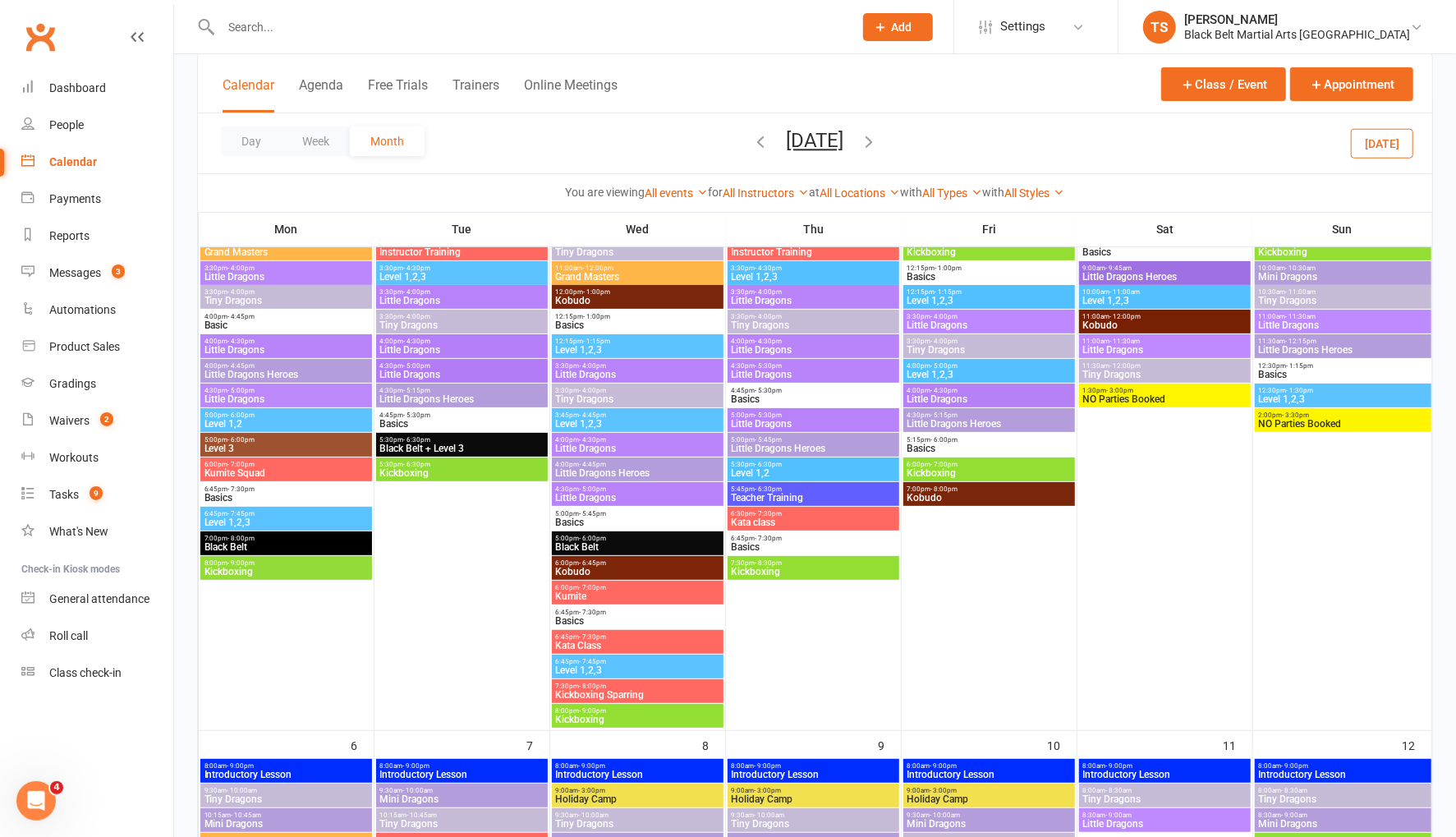
click at [298, 26] on input "text" at bounding box center [529, 26] width 625 height 23
type input "curtiss ni"
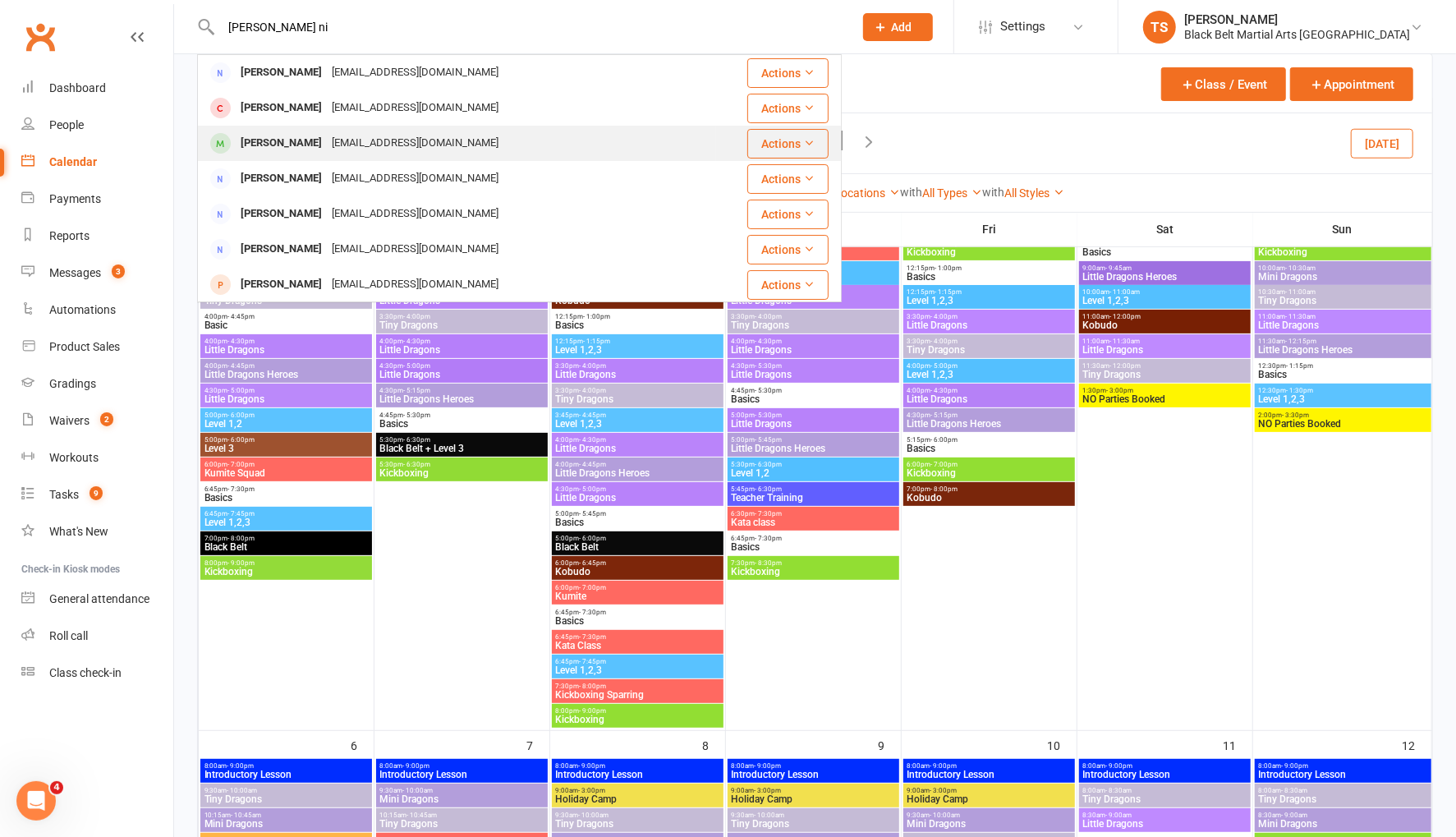
click at [285, 146] on div "Curtis Nilsson" at bounding box center [281, 143] width 91 height 24
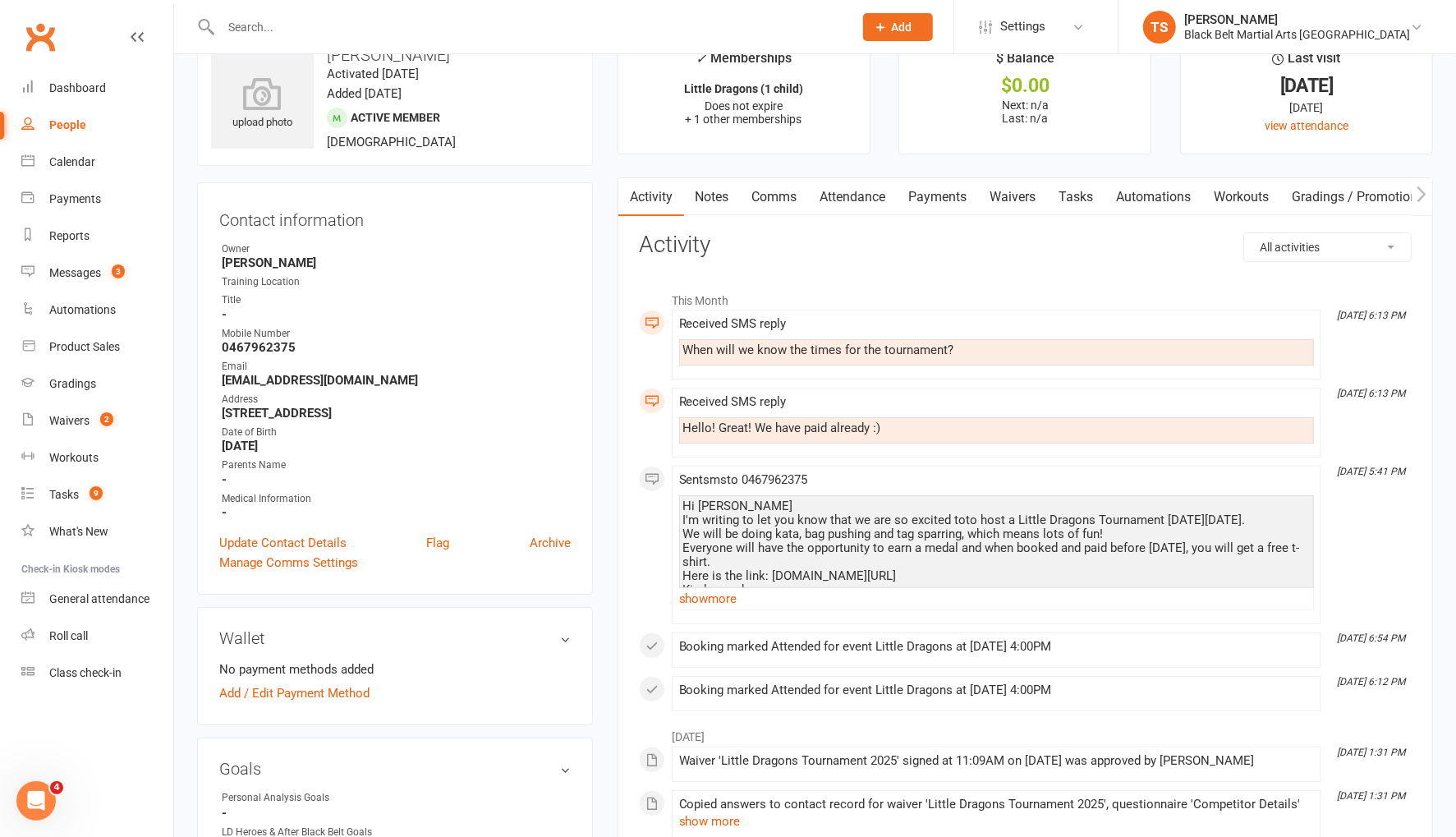
scroll to position [47, 0]
click at [787, 188] on link "Comms" at bounding box center [775, 195] width 68 height 38
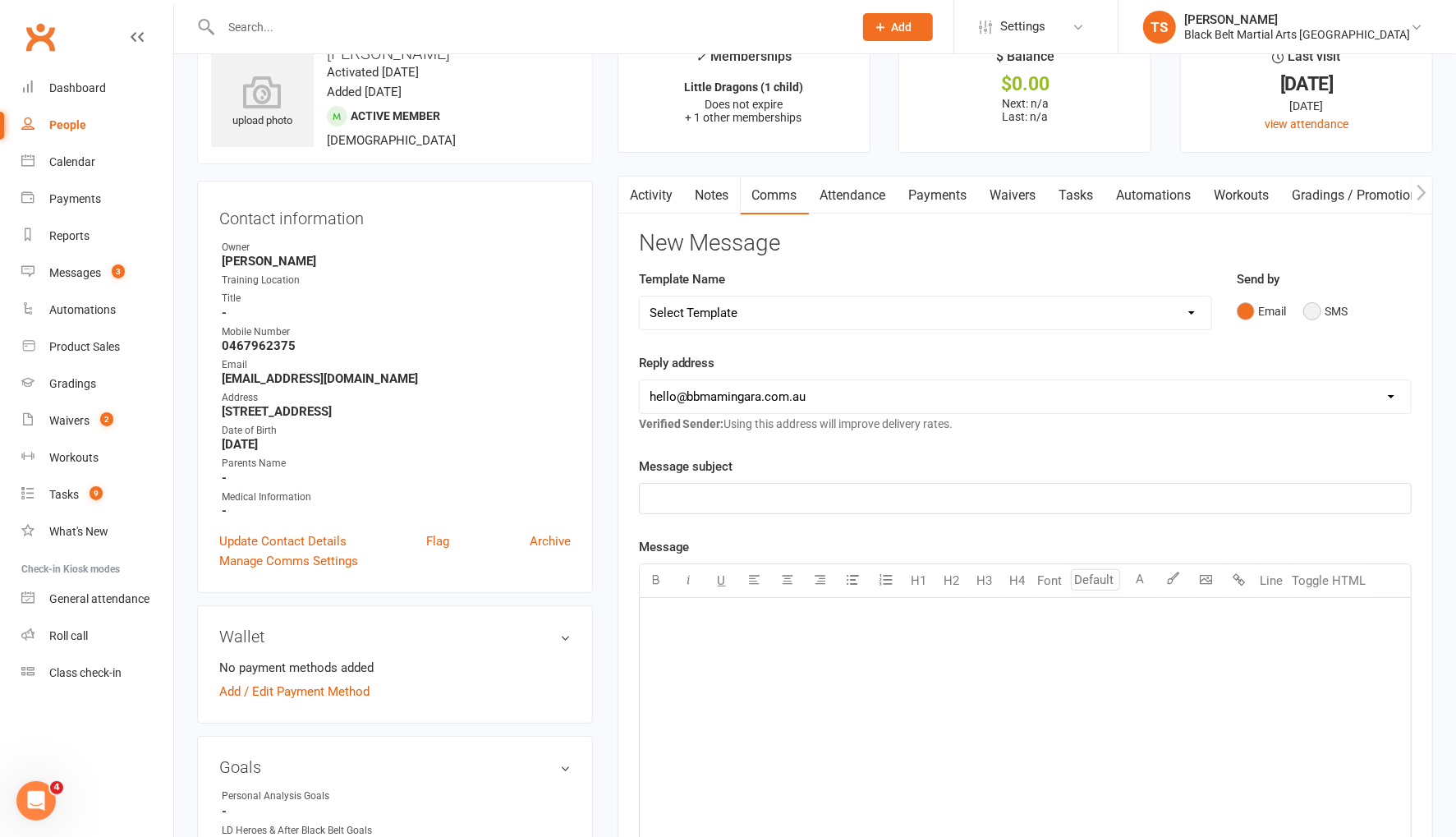
click at [1313, 311] on button "SMS" at bounding box center [1325, 311] width 44 height 31
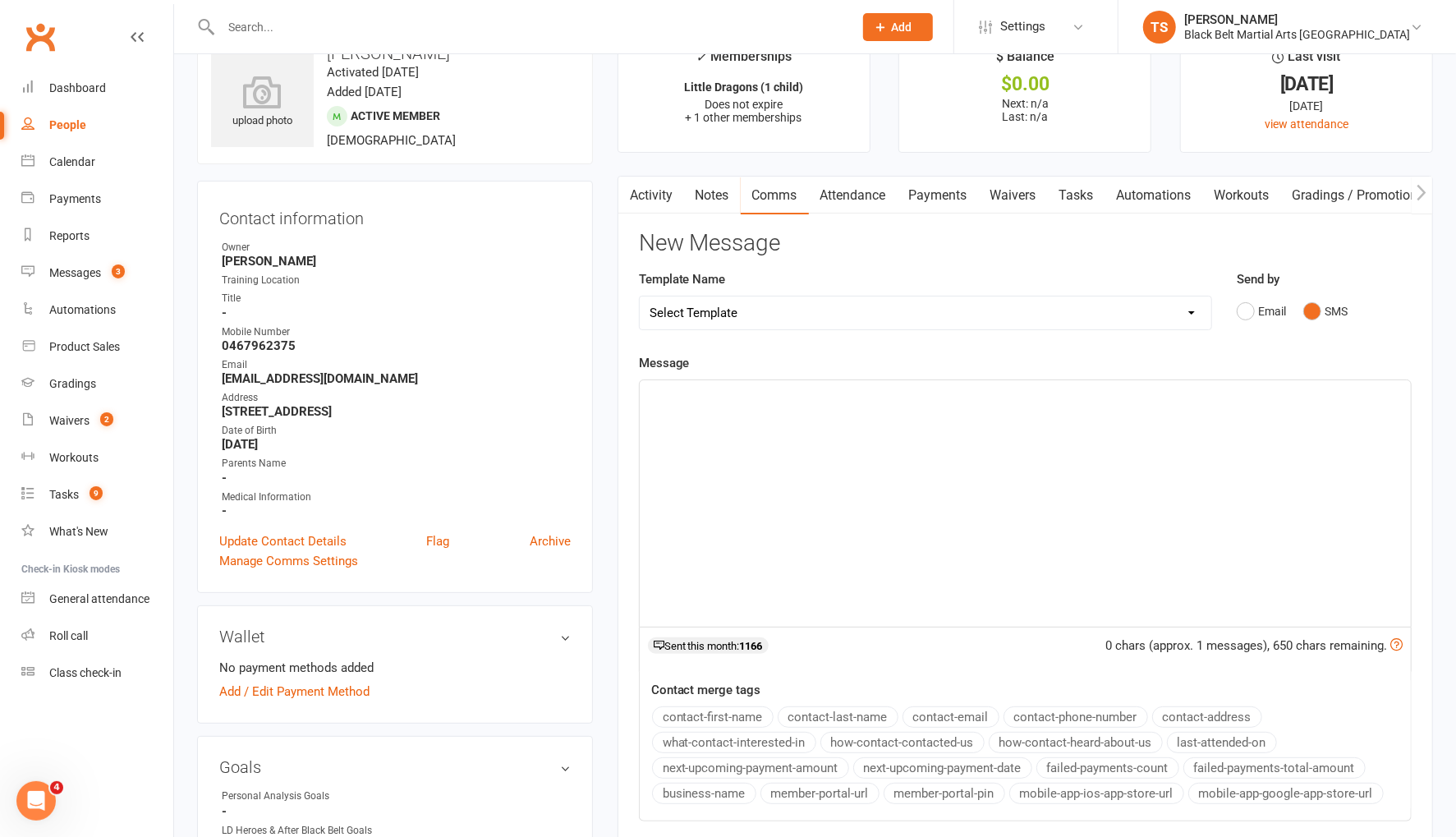
click at [814, 411] on div "﻿" at bounding box center [1025, 503] width 771 height 246
click at [1176, 391] on p "As soon as we have all the entries, all draws and times will communicated with …" at bounding box center [1024, 395] width 751 height 20
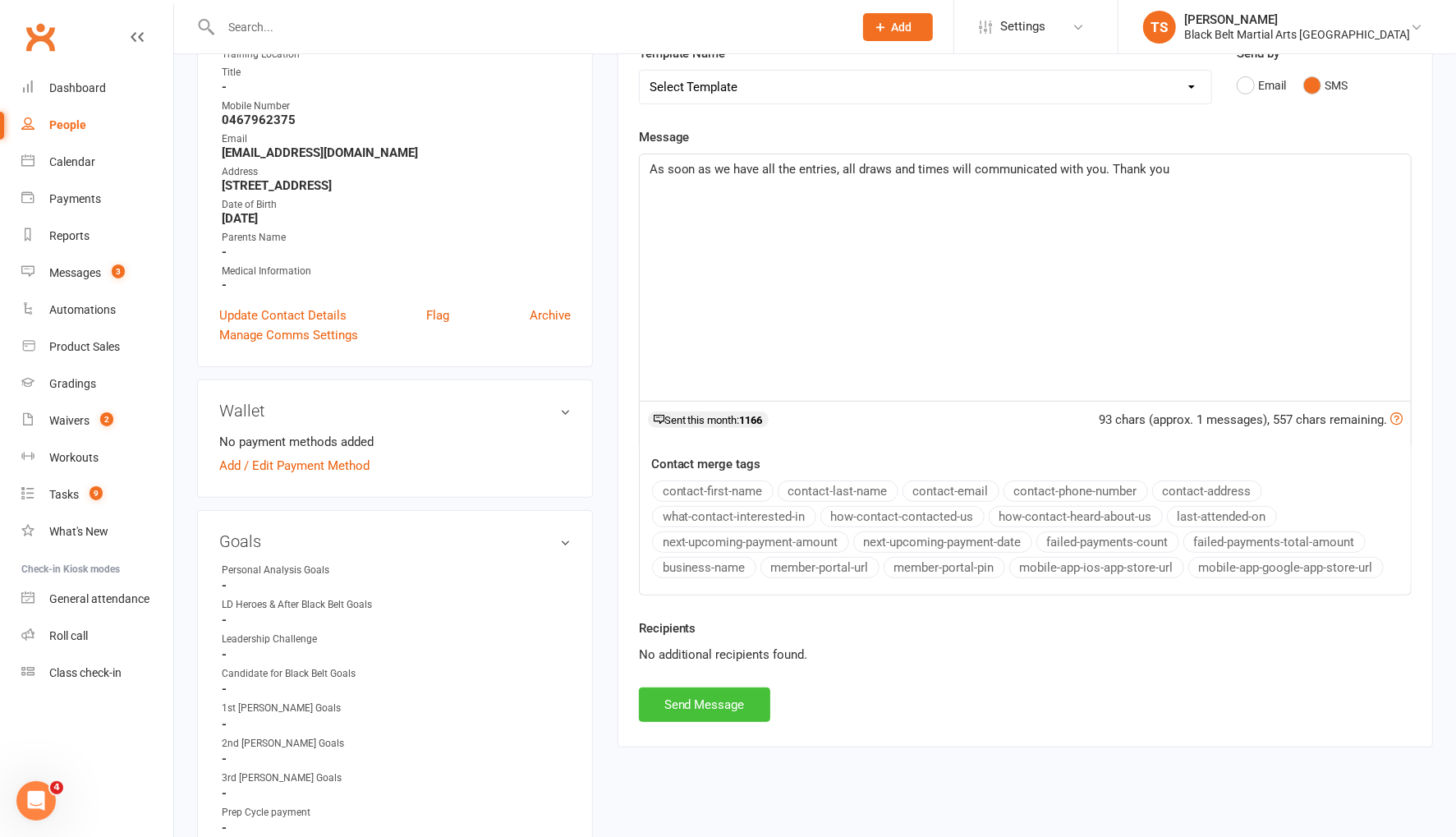
scroll to position [272, 0]
click at [731, 703] on button "Send Message" at bounding box center [704, 705] width 132 height 35
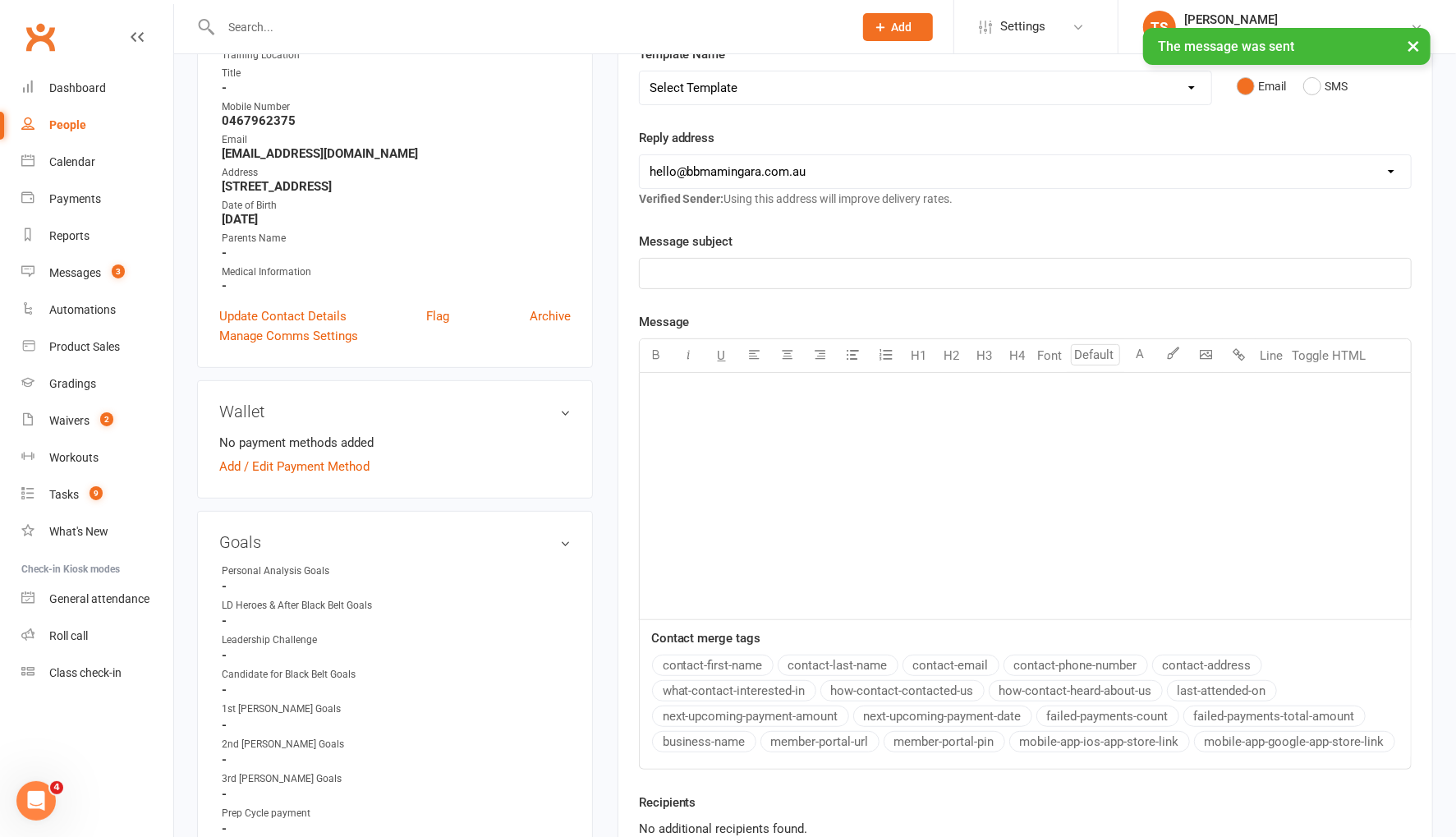
scroll to position [0, 0]
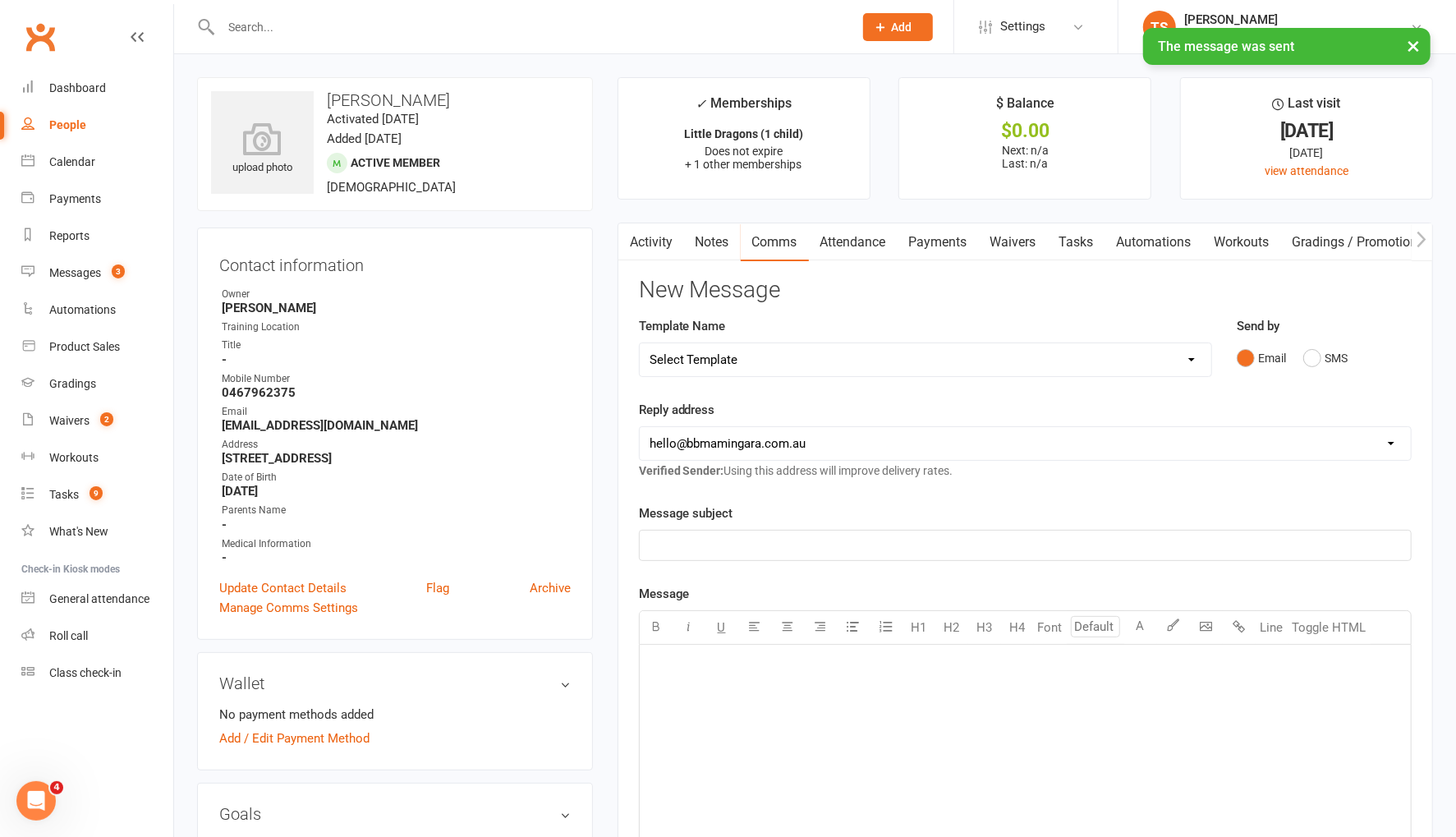
click at [700, 357] on select "Select Template [SMS] 14 Day Absentee AFU Lil Dragons [SMS] 14 day Absentee AFU…" at bounding box center [926, 360] width 572 height 33
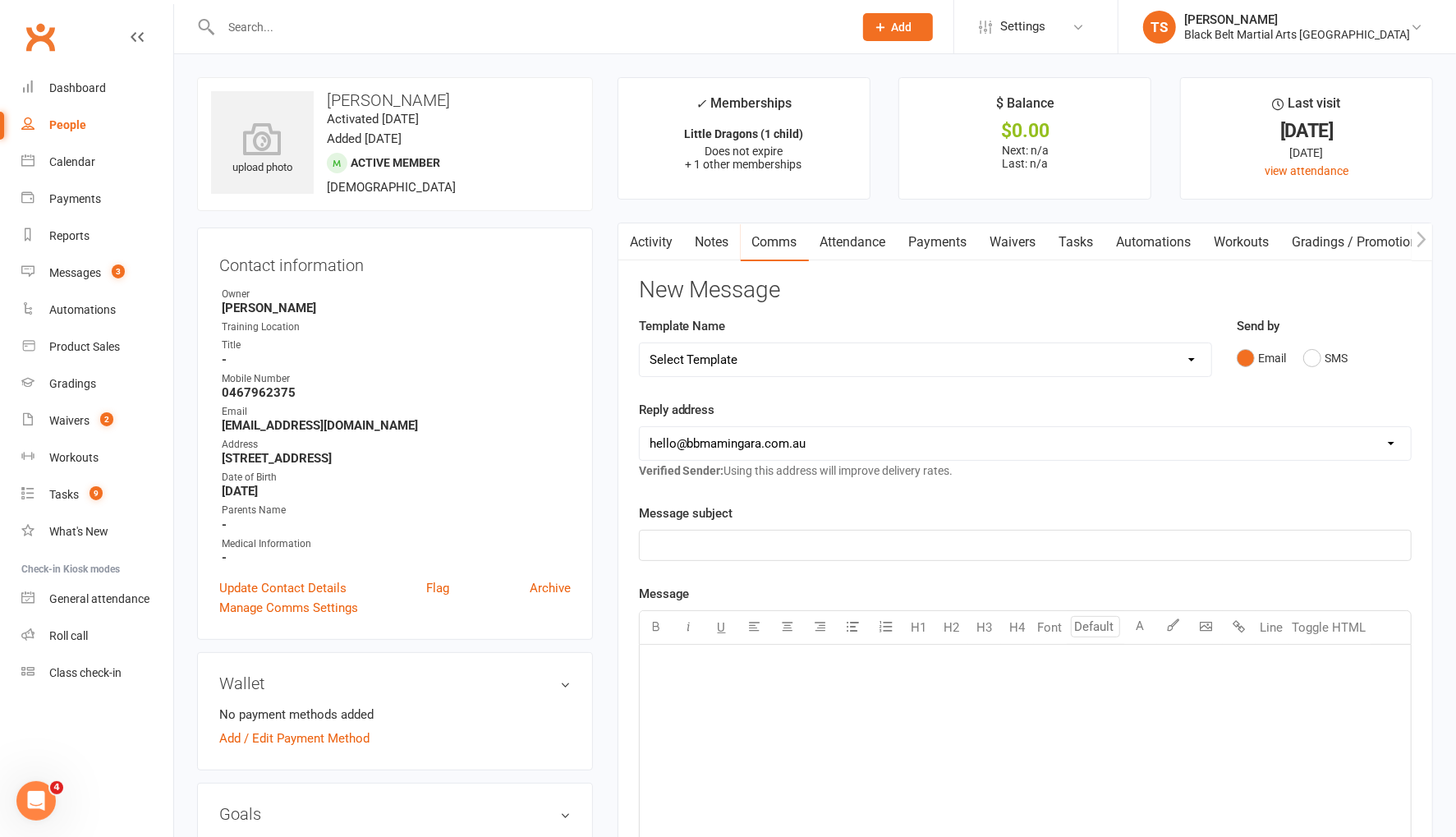
select select "48"
click at [640, 344] on select "Select Template [SMS] 14 Day Absentee AFU Lil Dragons [SMS] 14 day Absentee AFU…" at bounding box center [926, 360] width 572 height 33
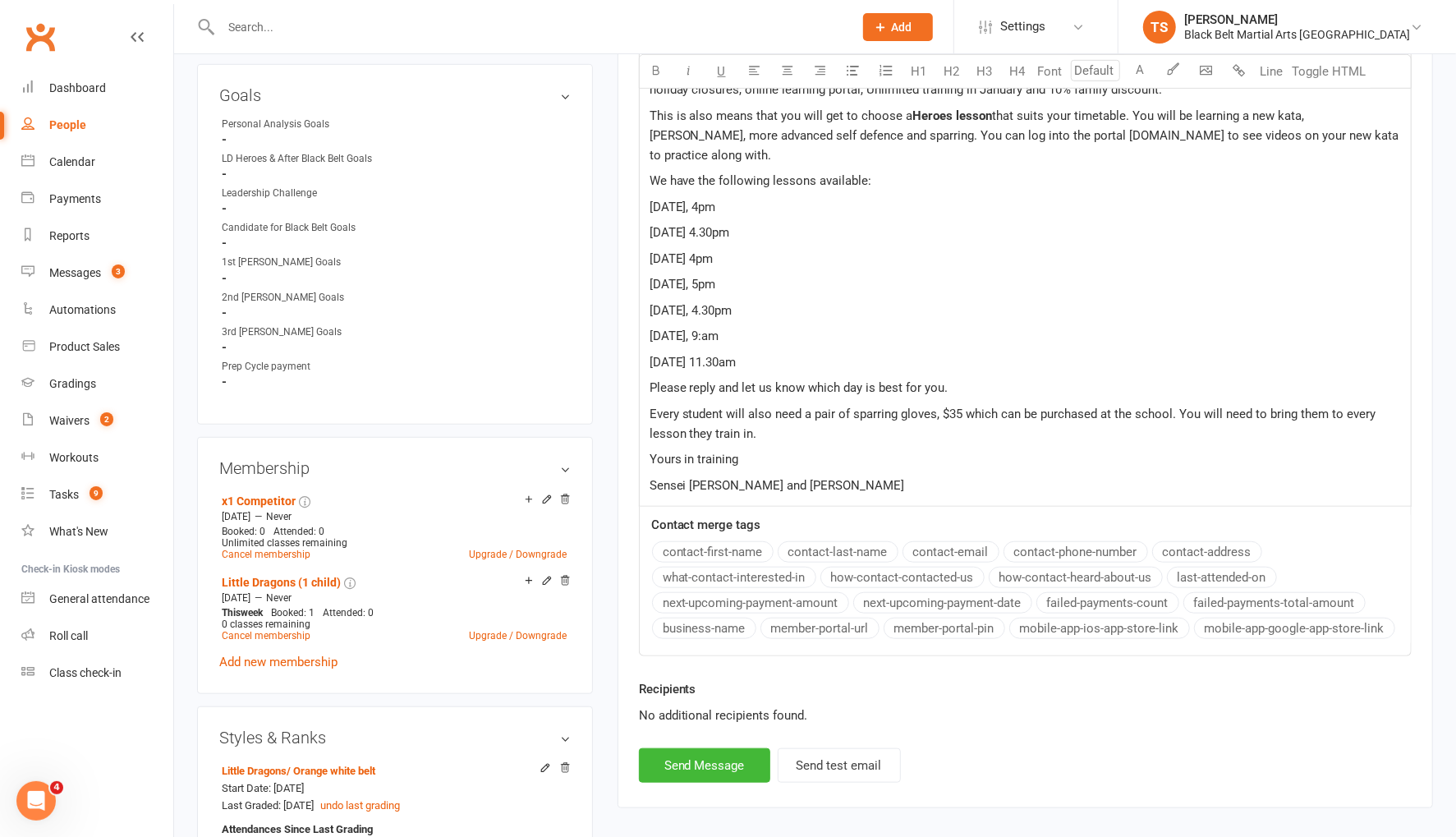
scroll to position [775, 0]
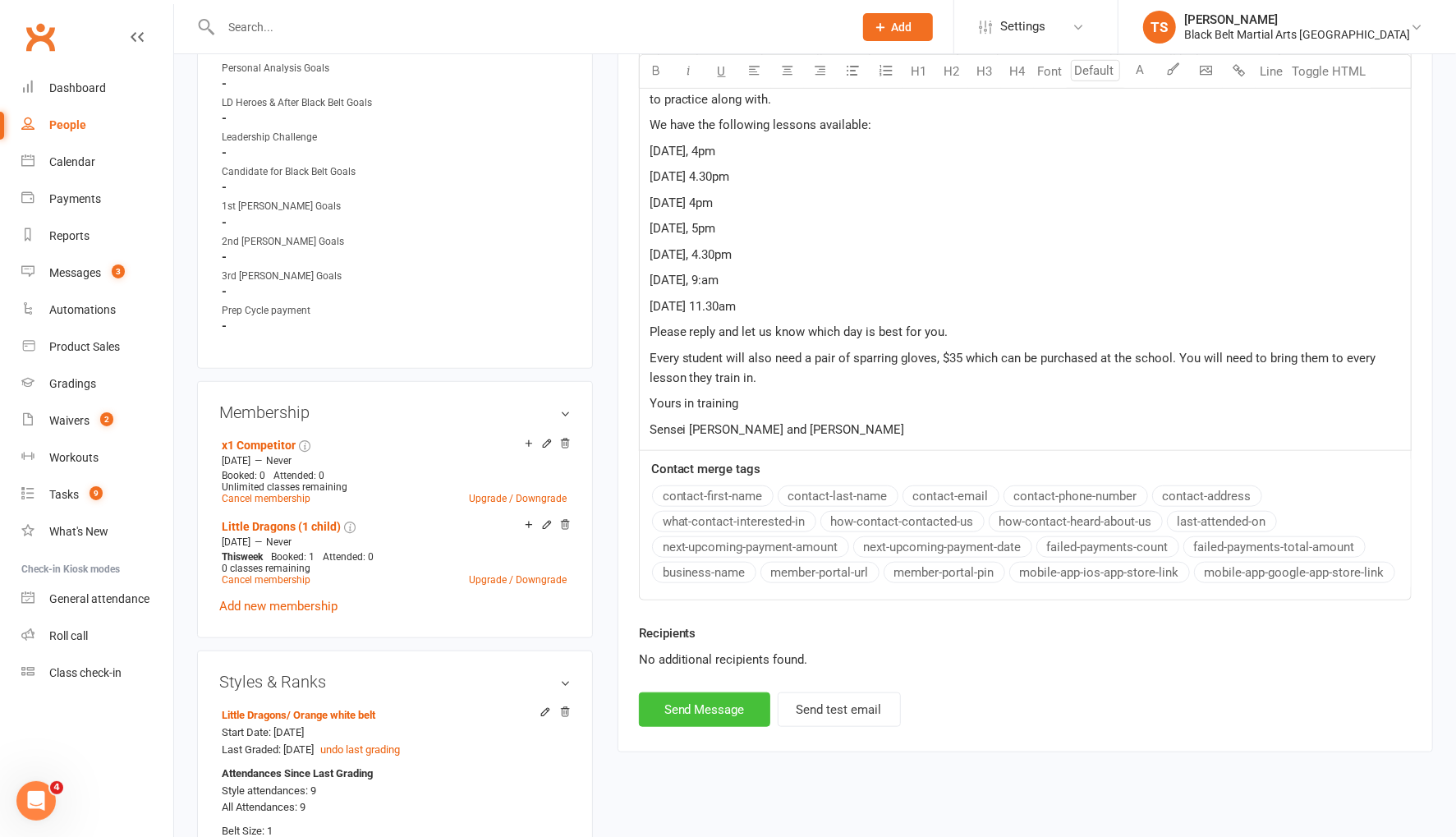
click at [676, 703] on button "Send Message" at bounding box center [704, 710] width 132 height 35
select select
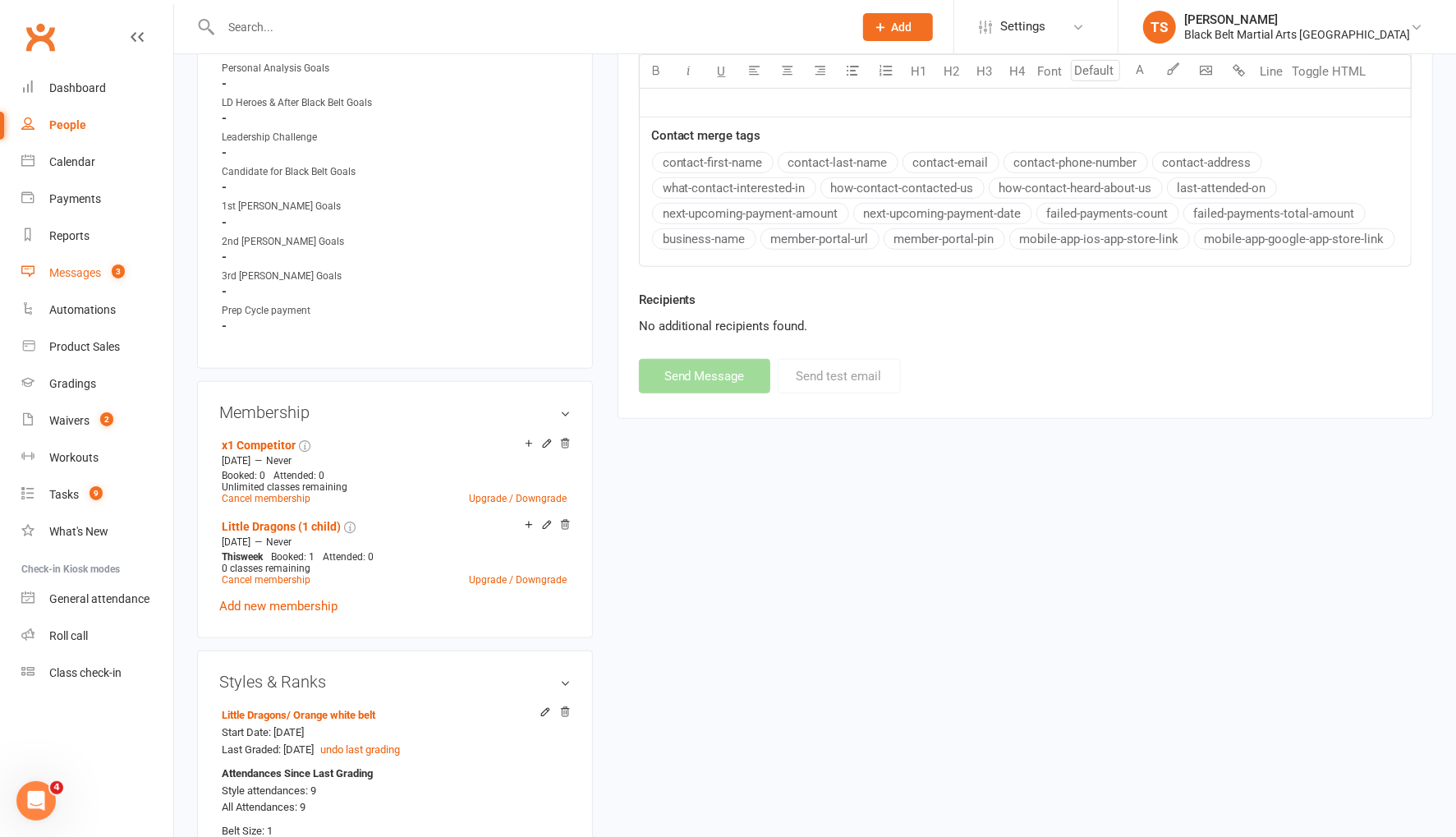
click at [92, 268] on div "Messages" at bounding box center [75, 272] width 52 height 13
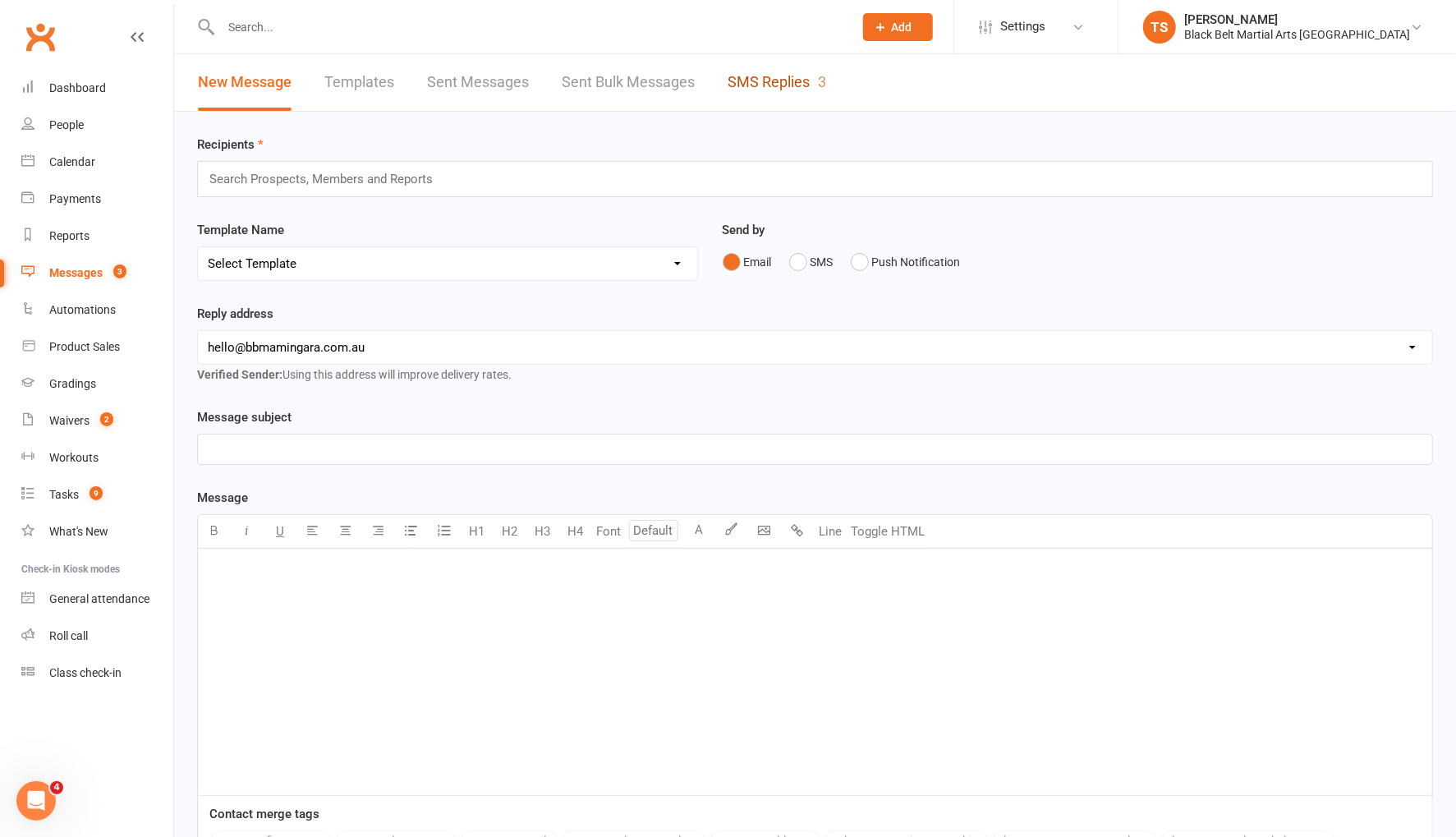
drag, startPoint x: 788, startPoint y: 77, endPoint x: 1010, endPoint y: 259, distance: 287.1
click at [789, 78] on link "SMS Replies 3" at bounding box center [776, 82] width 98 height 57
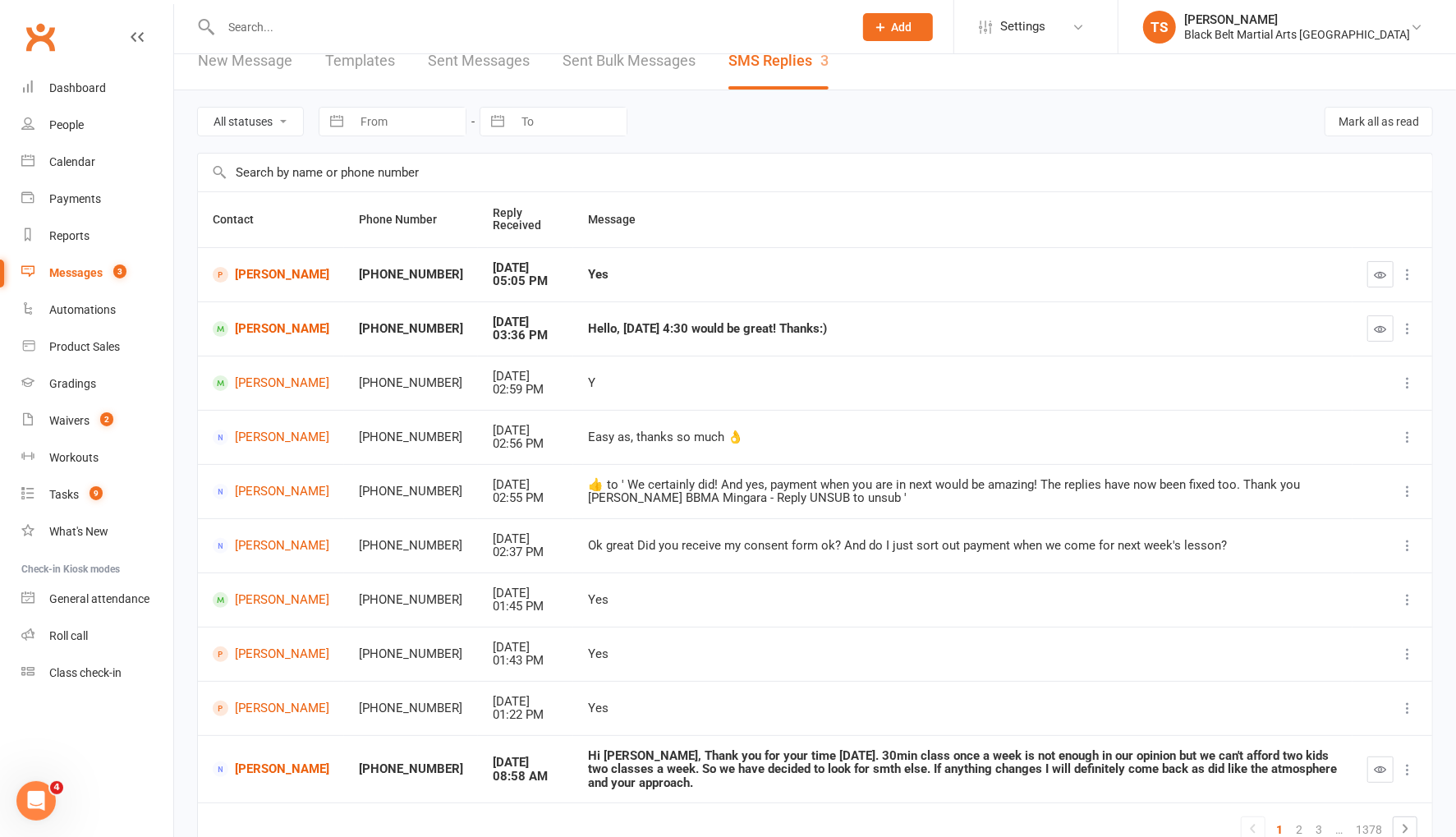
scroll to position [25, 0]
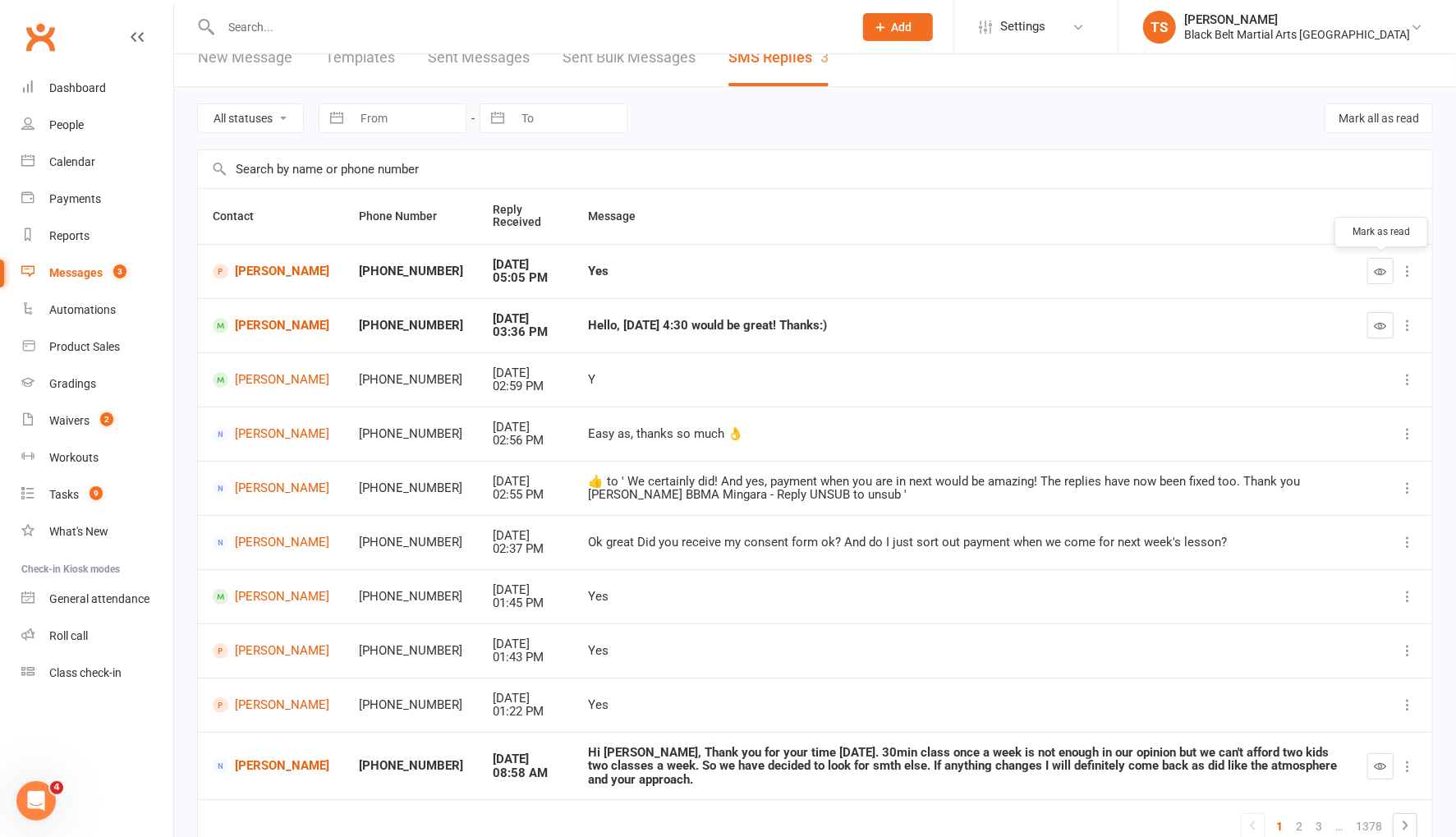
click at [1379, 267] on icon "button" at bounding box center [1380, 272] width 13 height 13
click at [254, 333] on link "Ezekiel Newman" at bounding box center [271, 326] width 116 height 15
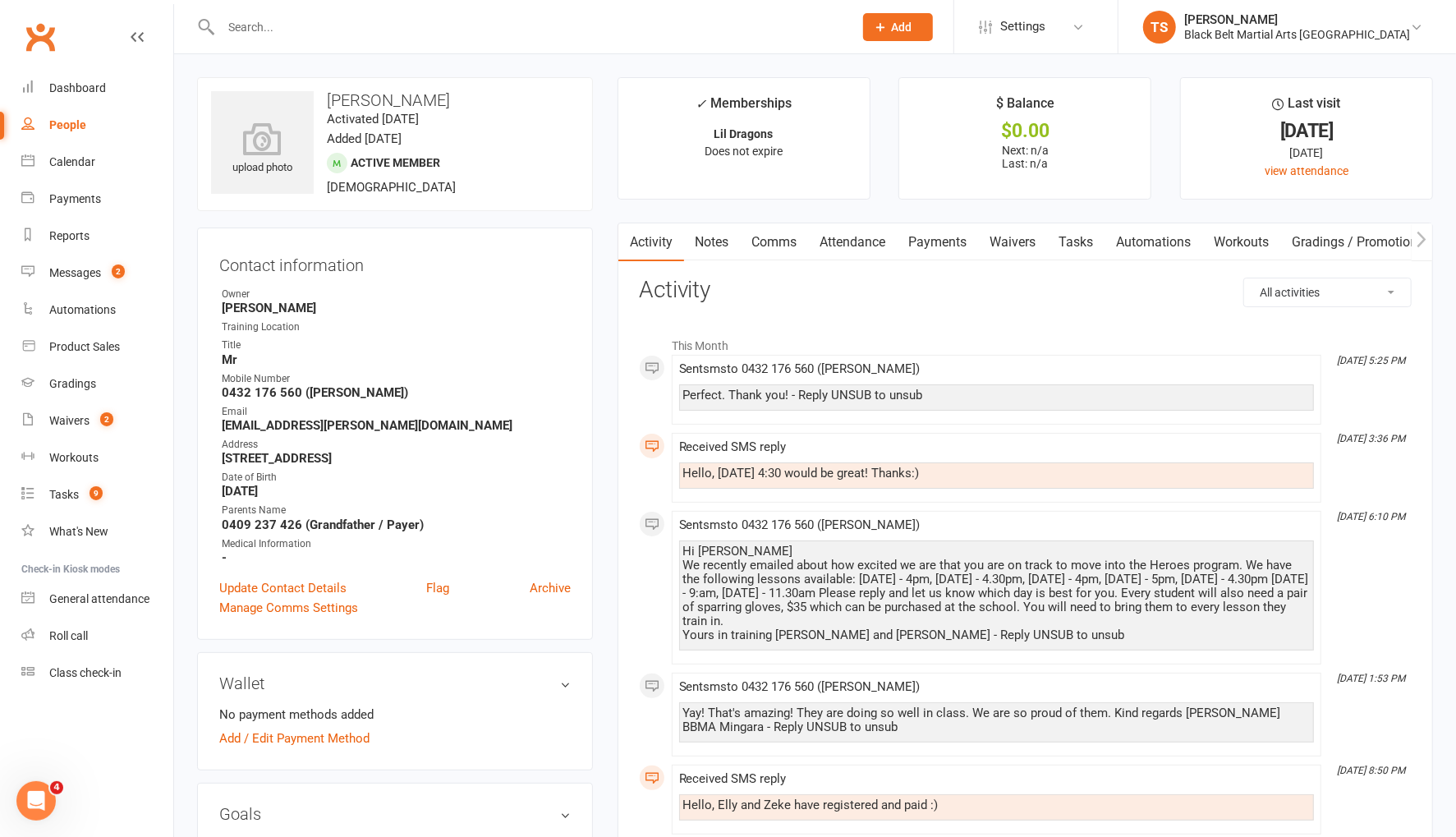
click at [882, 242] on link "Attendance" at bounding box center [853, 242] width 89 height 38
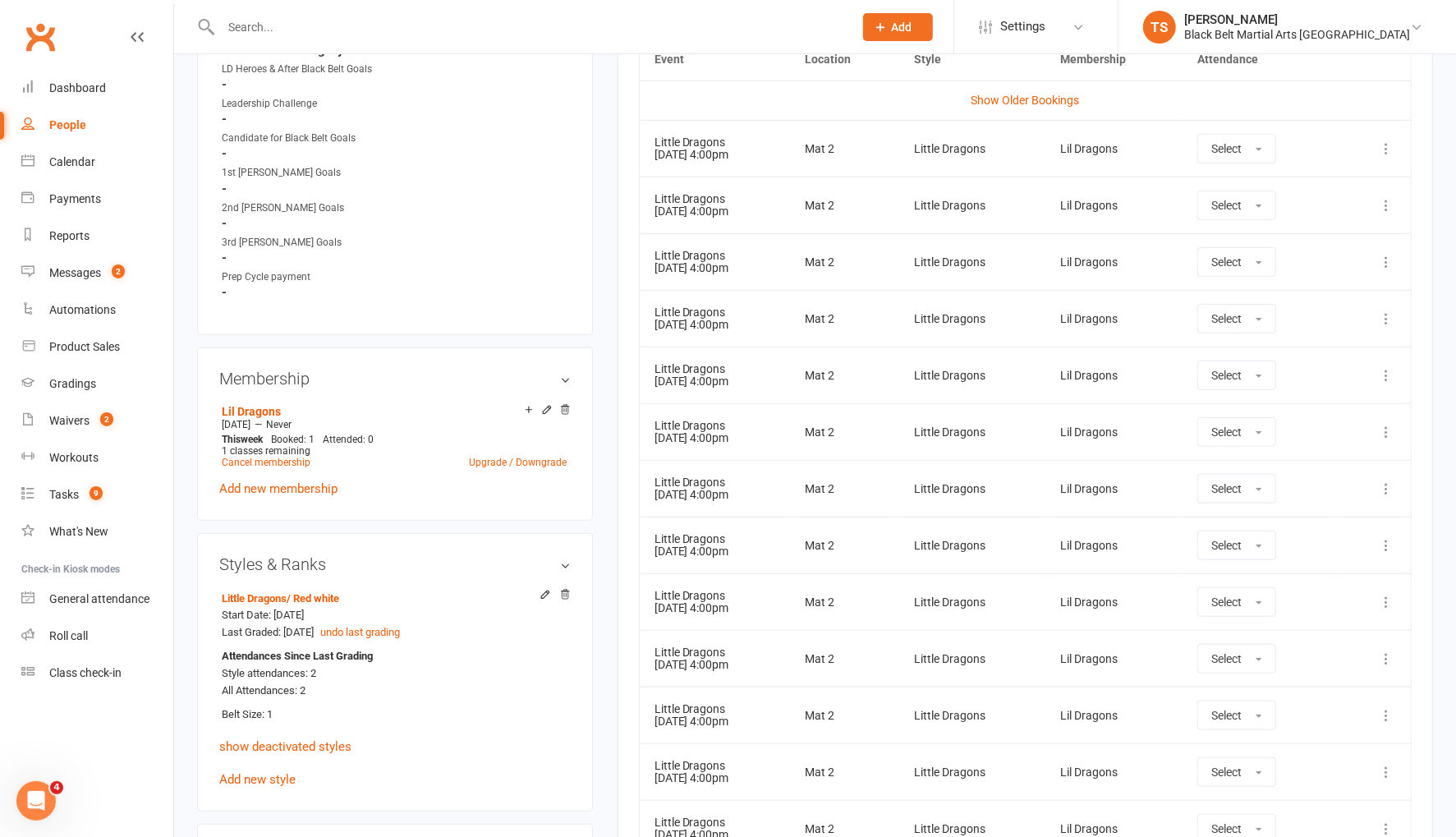
scroll to position [813, 0]
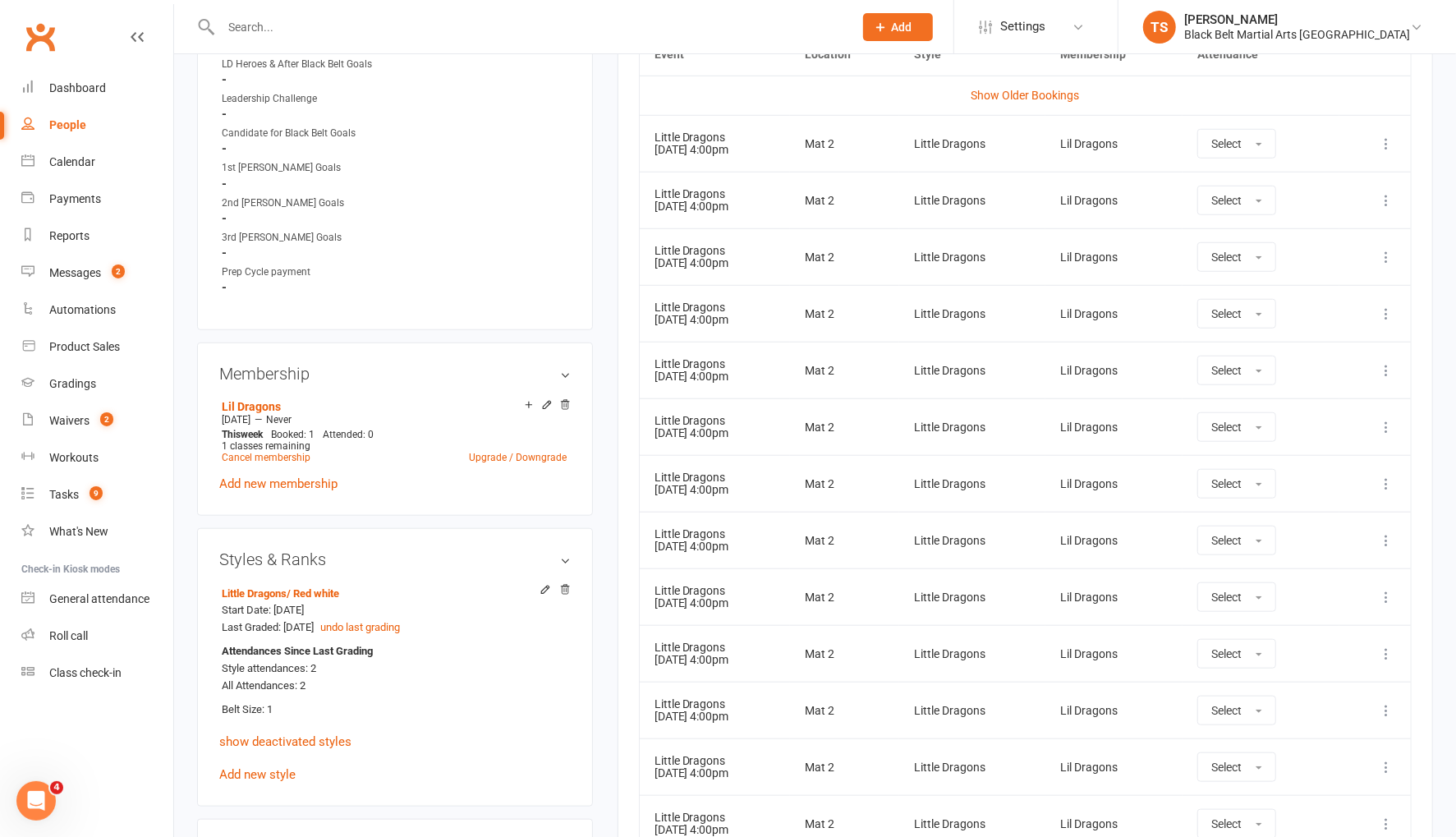
click at [1388, 532] on icon at bounding box center [1386, 540] width 16 height 16
click at [1322, 644] on link "Remove booking" at bounding box center [1314, 638] width 163 height 33
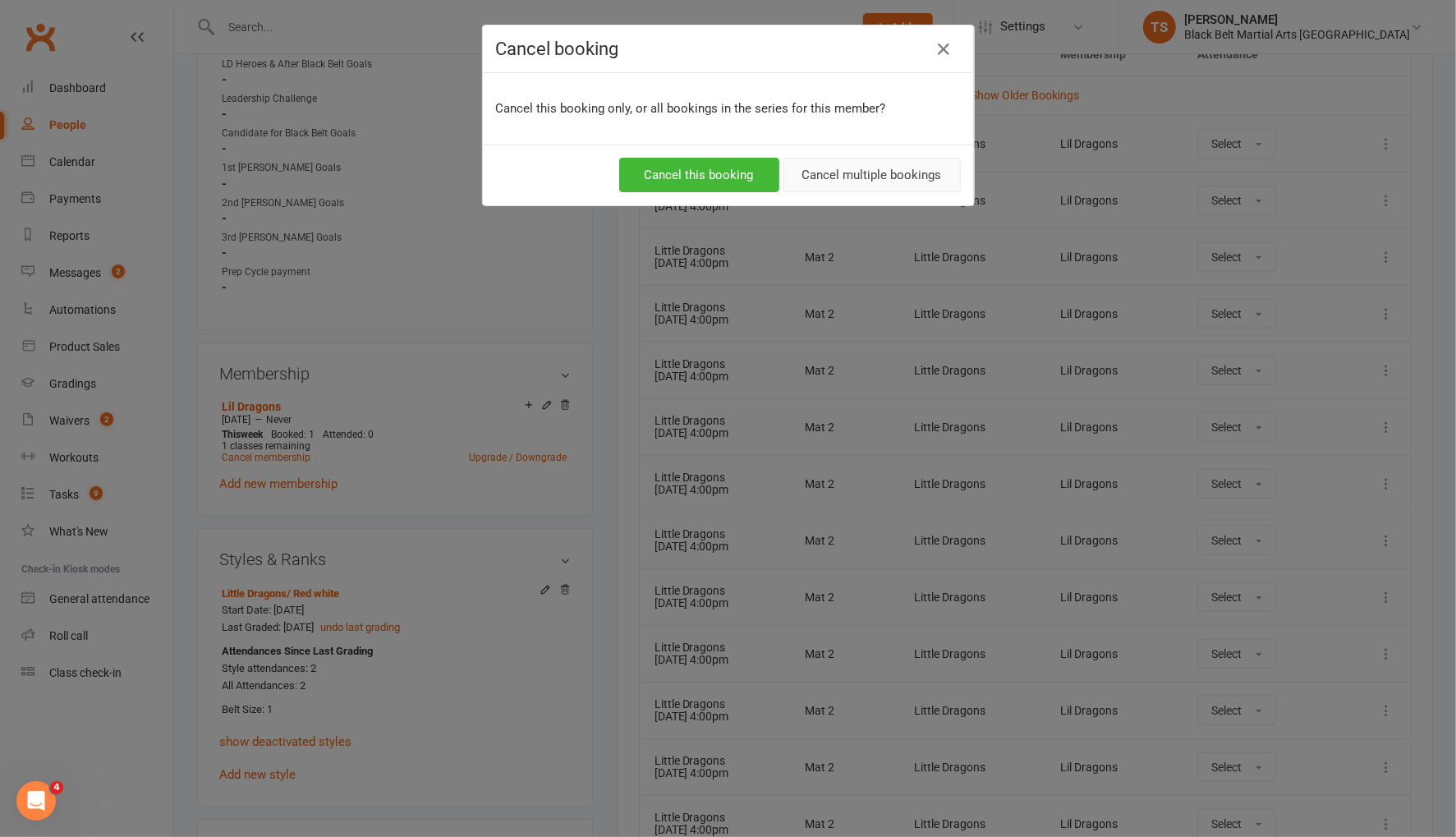
click at [858, 179] on button "Cancel multiple bookings" at bounding box center [871, 175] width 177 height 35
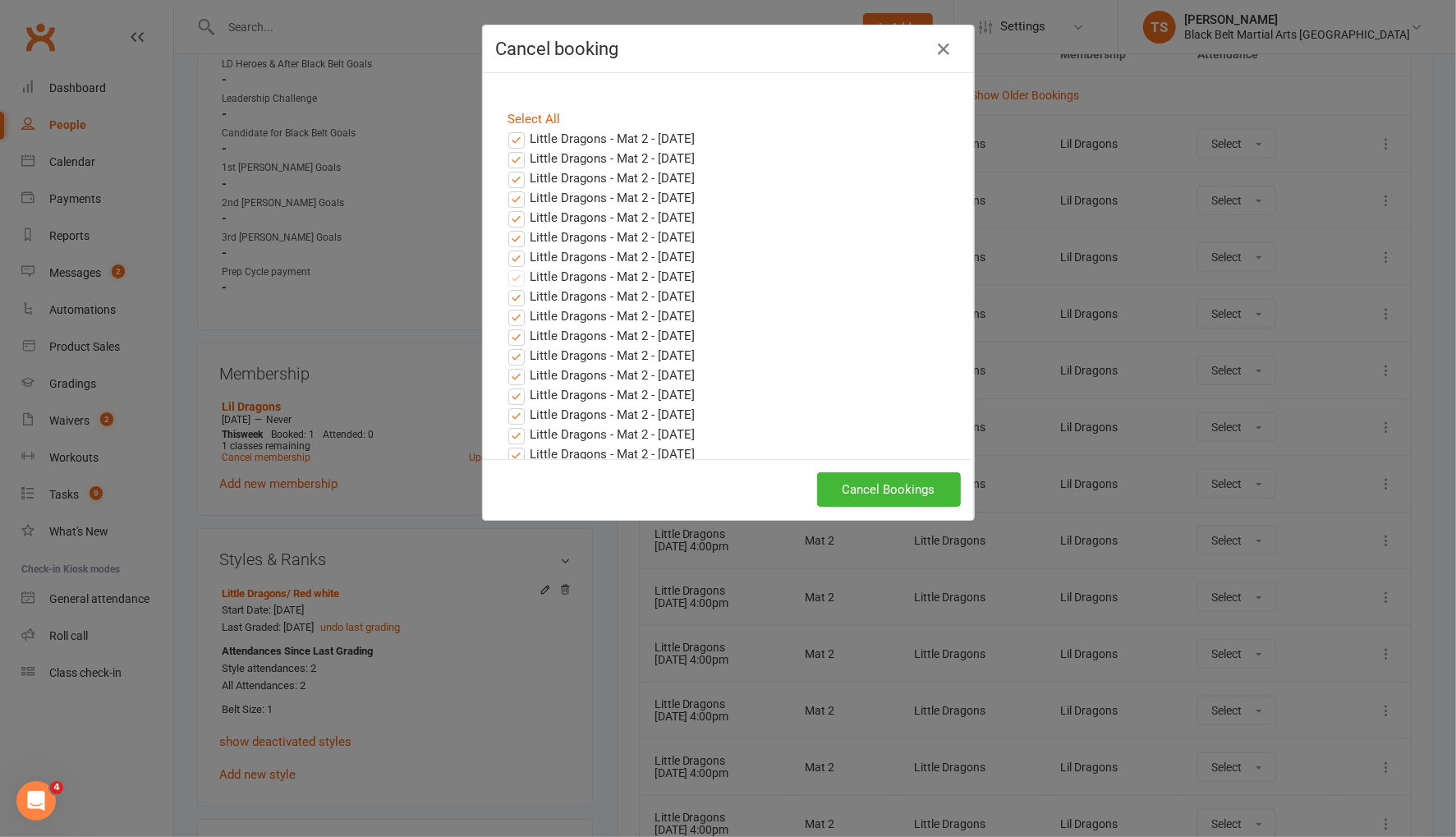
drag, startPoint x: 517, startPoint y: 137, endPoint x: 516, endPoint y: 159, distance: 22.0
click at [517, 138] on label "Little Dragons - Mat 2 - Aug 15, 2025" at bounding box center [602, 138] width 188 height 20
click at [507, 129] on input "Little Dragons - Mat 2 - Aug 15, 2025" at bounding box center [501, 129] width 11 height 0
click at [517, 160] on label "Little Dragons - Mat 2 - Aug 22, 2025" at bounding box center [602, 158] width 188 height 20
click at [507, 149] on input "Little Dragons - Mat 2 - Aug 22, 2025" at bounding box center [501, 149] width 11 height 0
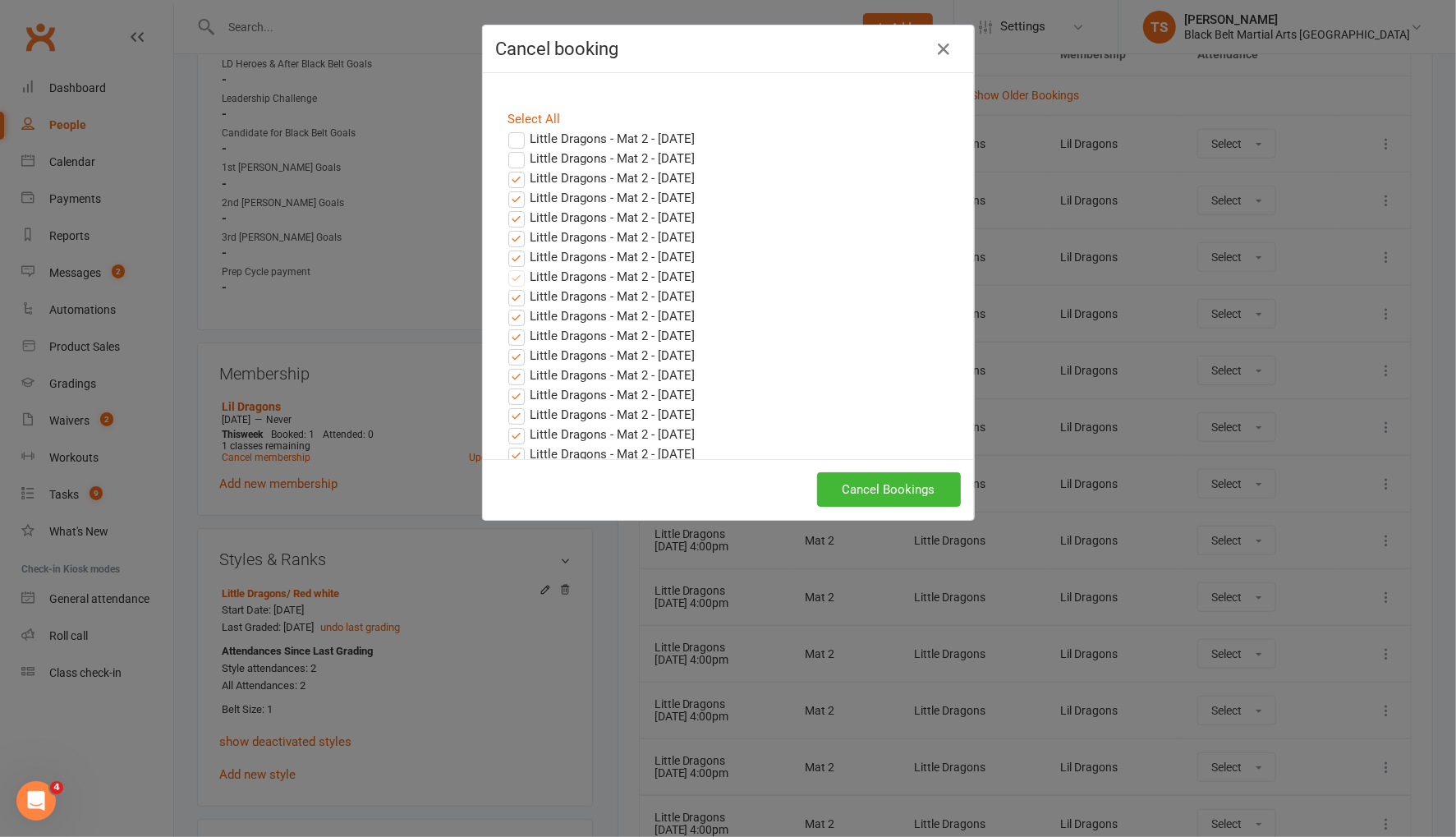
click at [517, 177] on label "Little Dragons - Mat 2 - Aug 29, 2025" at bounding box center [602, 177] width 188 height 20
click at [507, 168] on input "Little Dragons - Mat 2 - Aug 29, 2025" at bounding box center [501, 168] width 11 height 0
click at [518, 196] on label "Little Dragons - Mat 2 - Sep 05, 2025" at bounding box center [602, 198] width 188 height 20
click at [507, 188] on input "Little Dragons - Mat 2 - Sep 05, 2025" at bounding box center [501, 188] width 11 height 0
click at [518, 217] on label "Little Dragons - Mat 2 - Sep 12, 2025" at bounding box center [602, 217] width 188 height 20
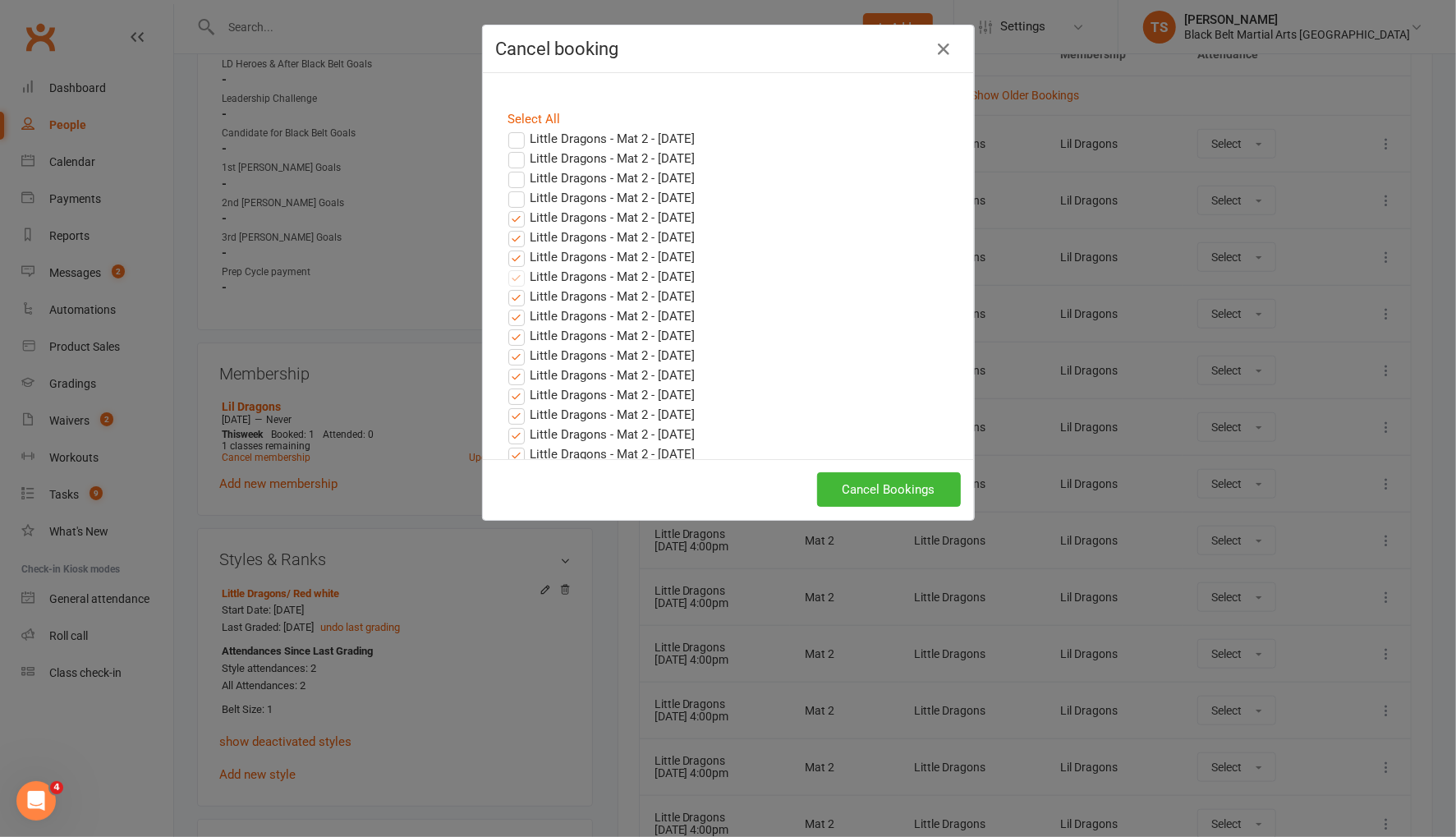
click at [507, 208] on input "Little Dragons - Mat 2 - Sep 12, 2025" at bounding box center [501, 208] width 11 height 0
click at [516, 235] on label "Little Dragons - Mat 2 - Sep 19, 2025" at bounding box center [602, 237] width 188 height 20
click at [507, 228] on input "Little Dragons - Mat 2 - Sep 19, 2025" at bounding box center [501, 228] width 11 height 0
click at [518, 255] on label "Little Dragons - Mat 2 - Sep 26, 2025" at bounding box center [602, 256] width 188 height 20
click at [507, 247] on input "Little Dragons - Mat 2 - Sep 26, 2025" at bounding box center [501, 247] width 11 height 0
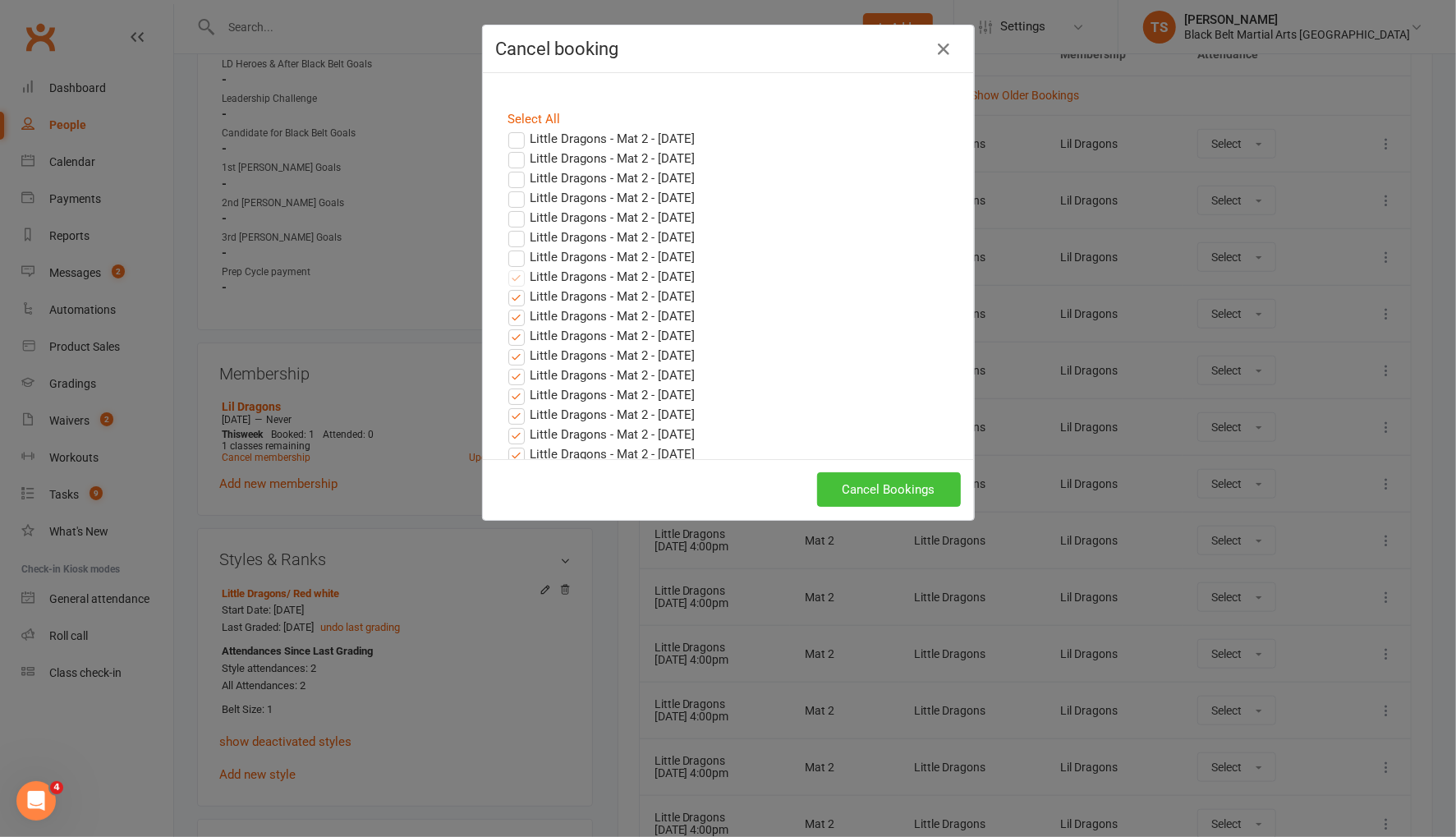
click at [920, 503] on button "Cancel Bookings" at bounding box center [888, 489] width 143 height 35
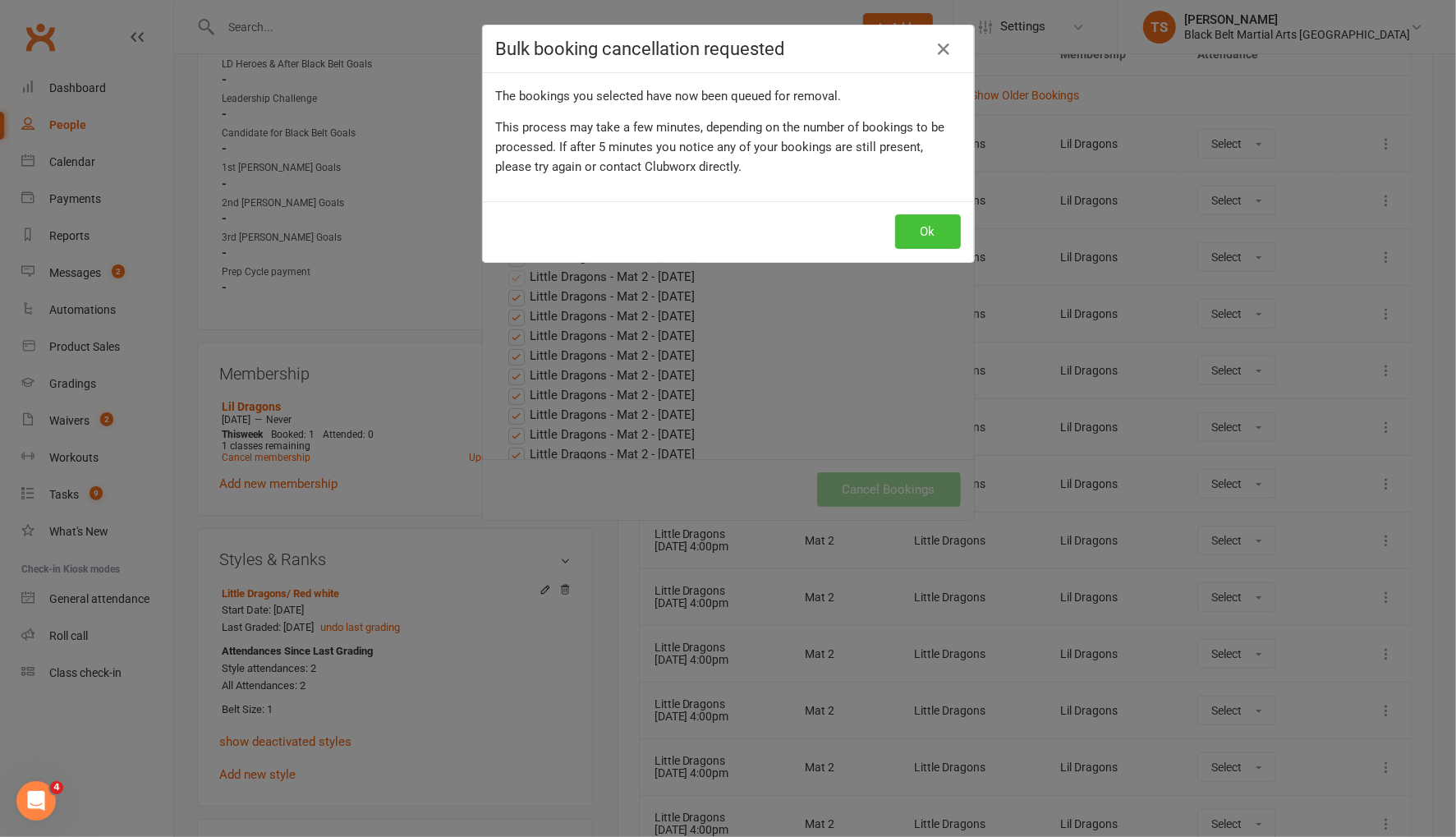
click at [923, 237] on button "Ok" at bounding box center [927, 232] width 65 height 35
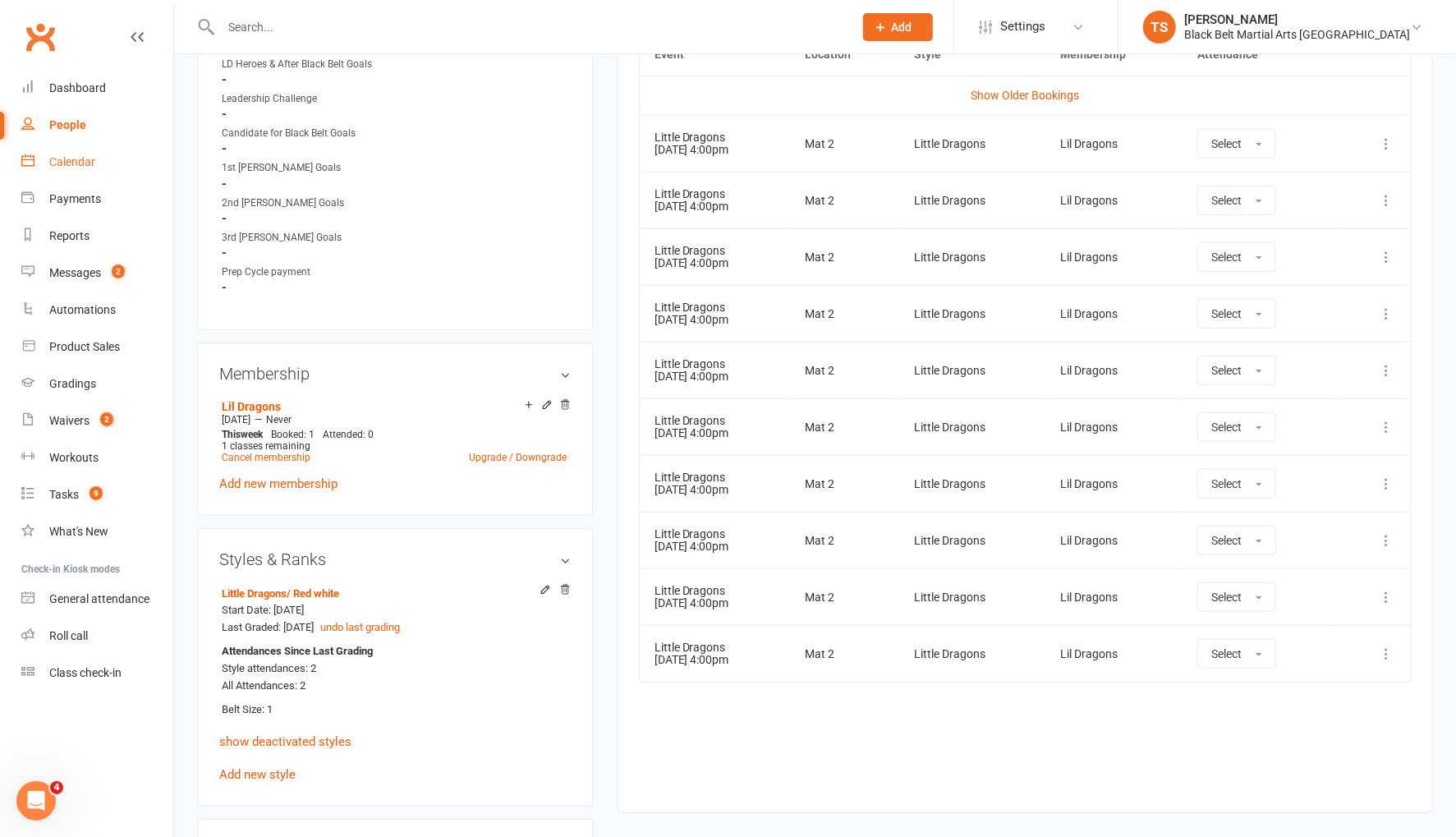
click at [65, 160] on div "Calendar" at bounding box center [72, 161] width 46 height 13
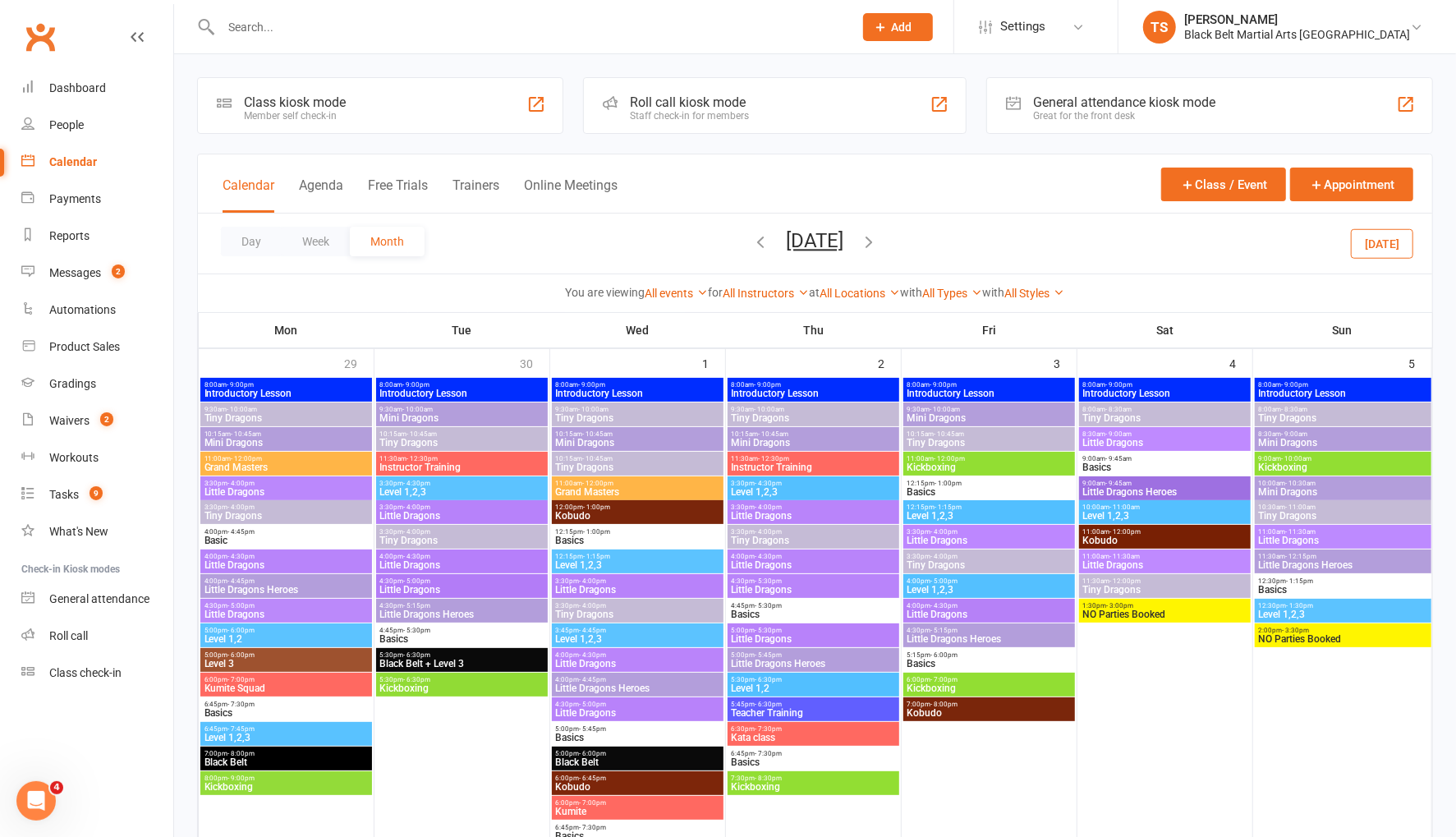
click at [949, 640] on span "Little Dragons Heroes" at bounding box center [988, 639] width 165 height 10
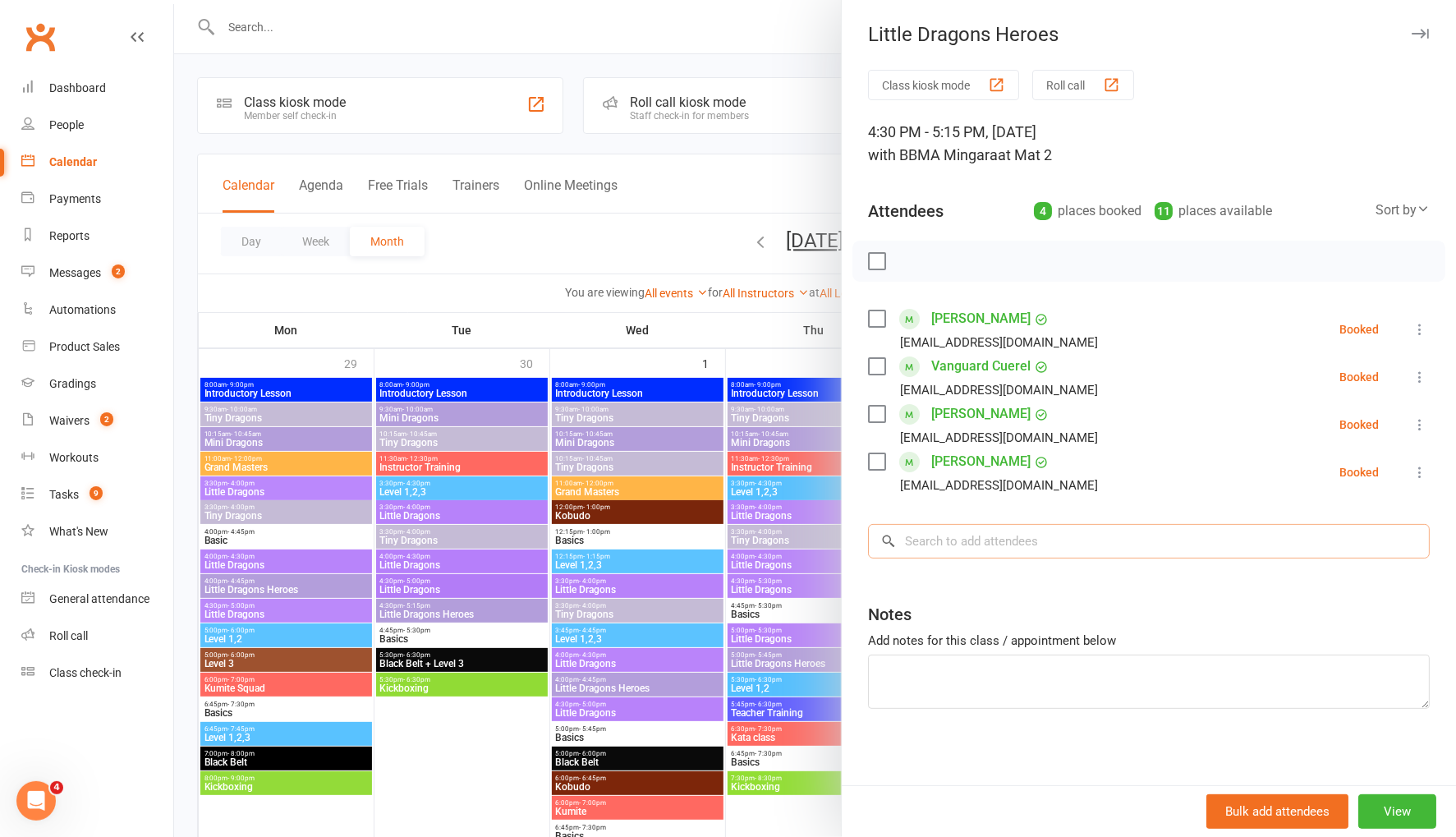
click at [1005, 550] on input "search" at bounding box center [1149, 541] width 562 height 35
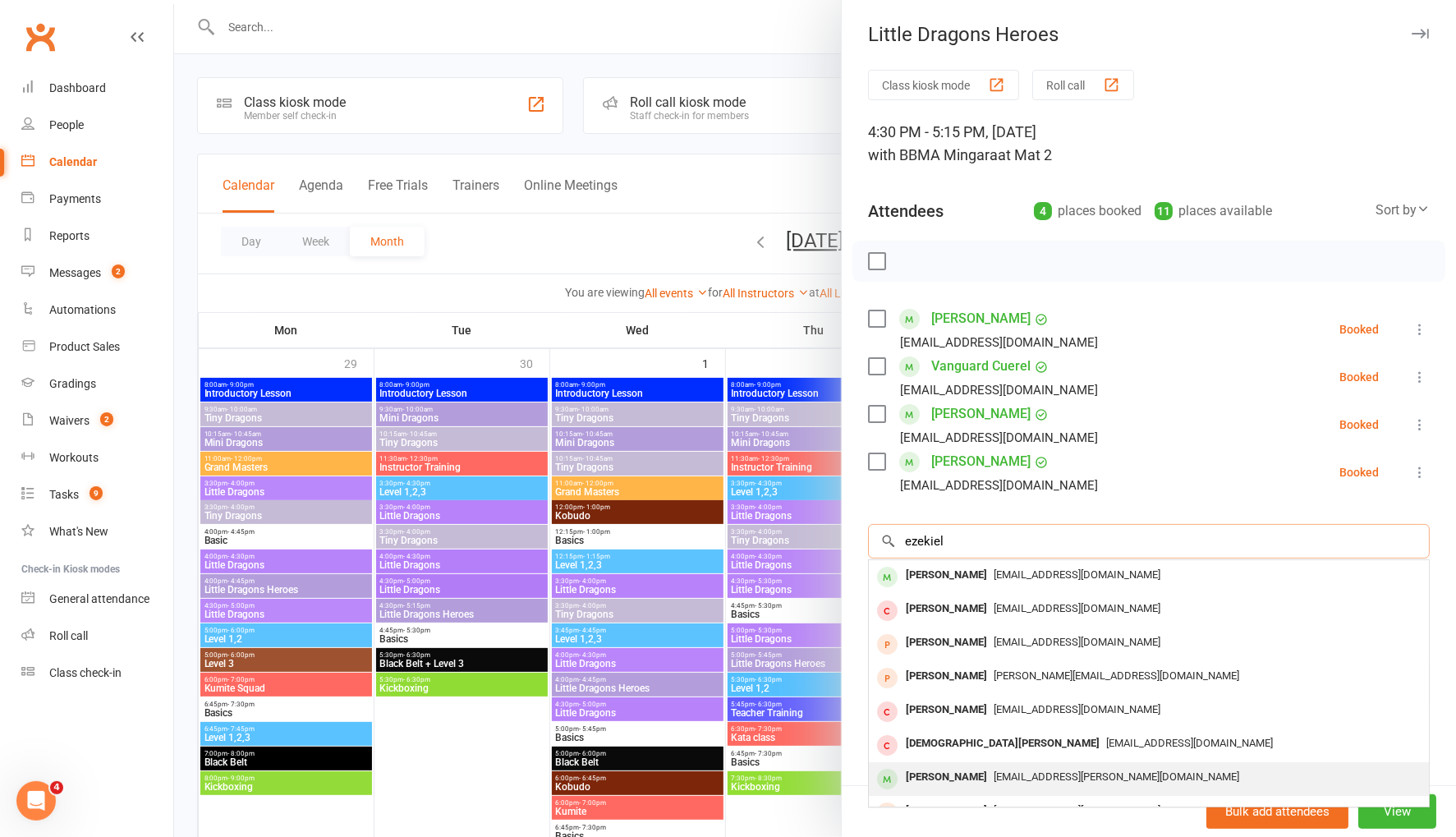
type input "ezekiel"
click at [1038, 766] on div "tigger.newman@yahoo.com" at bounding box center [1149, 778] width 547 height 24
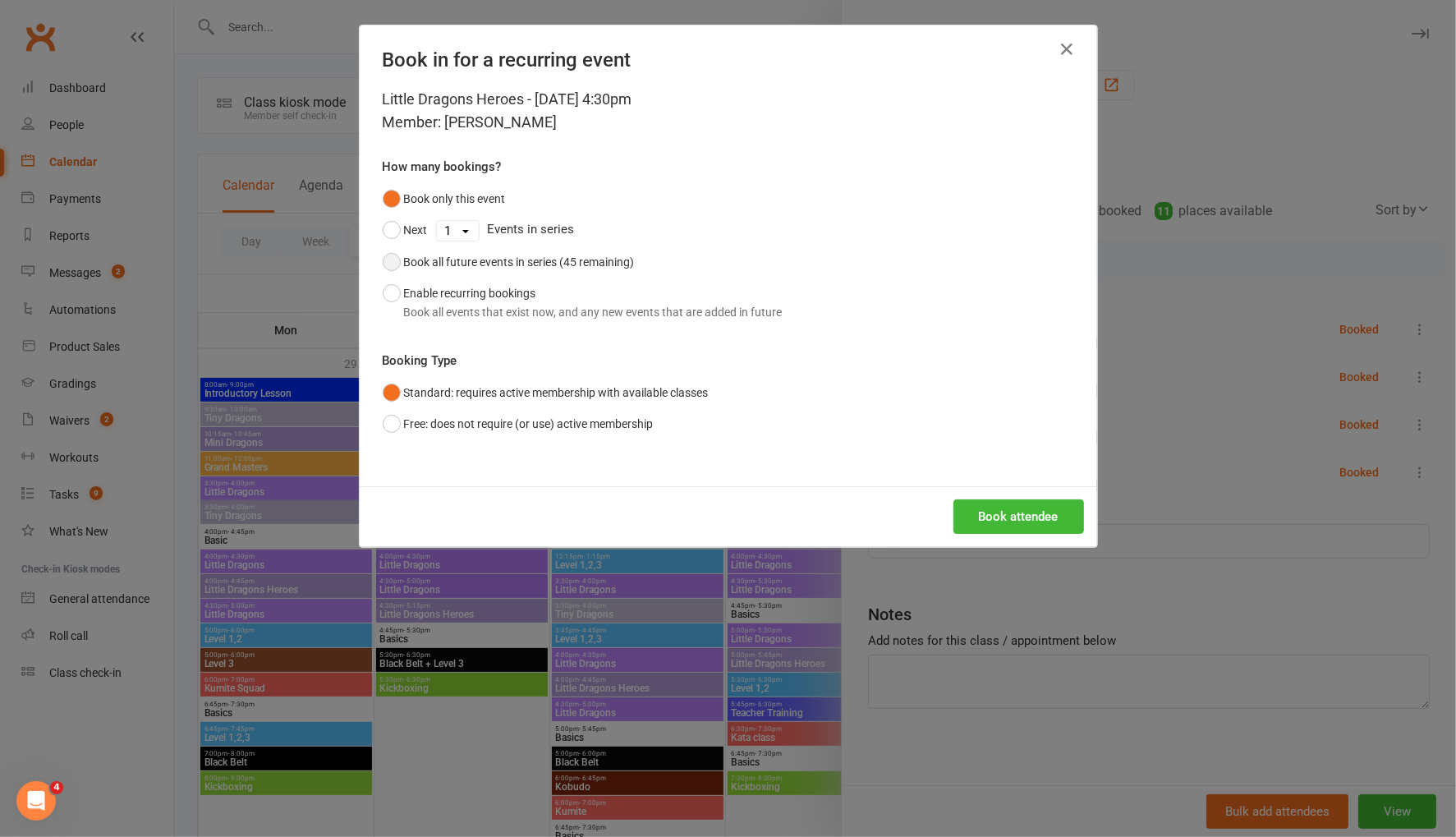
drag, startPoint x: 395, startPoint y: 262, endPoint x: 815, endPoint y: 394, distance: 440.3
click at [396, 262] on button "Book all future events in series (45 remaining)" at bounding box center [508, 261] width 252 height 31
click at [1033, 526] on button "Book attendee" at bounding box center [1019, 516] width 131 height 35
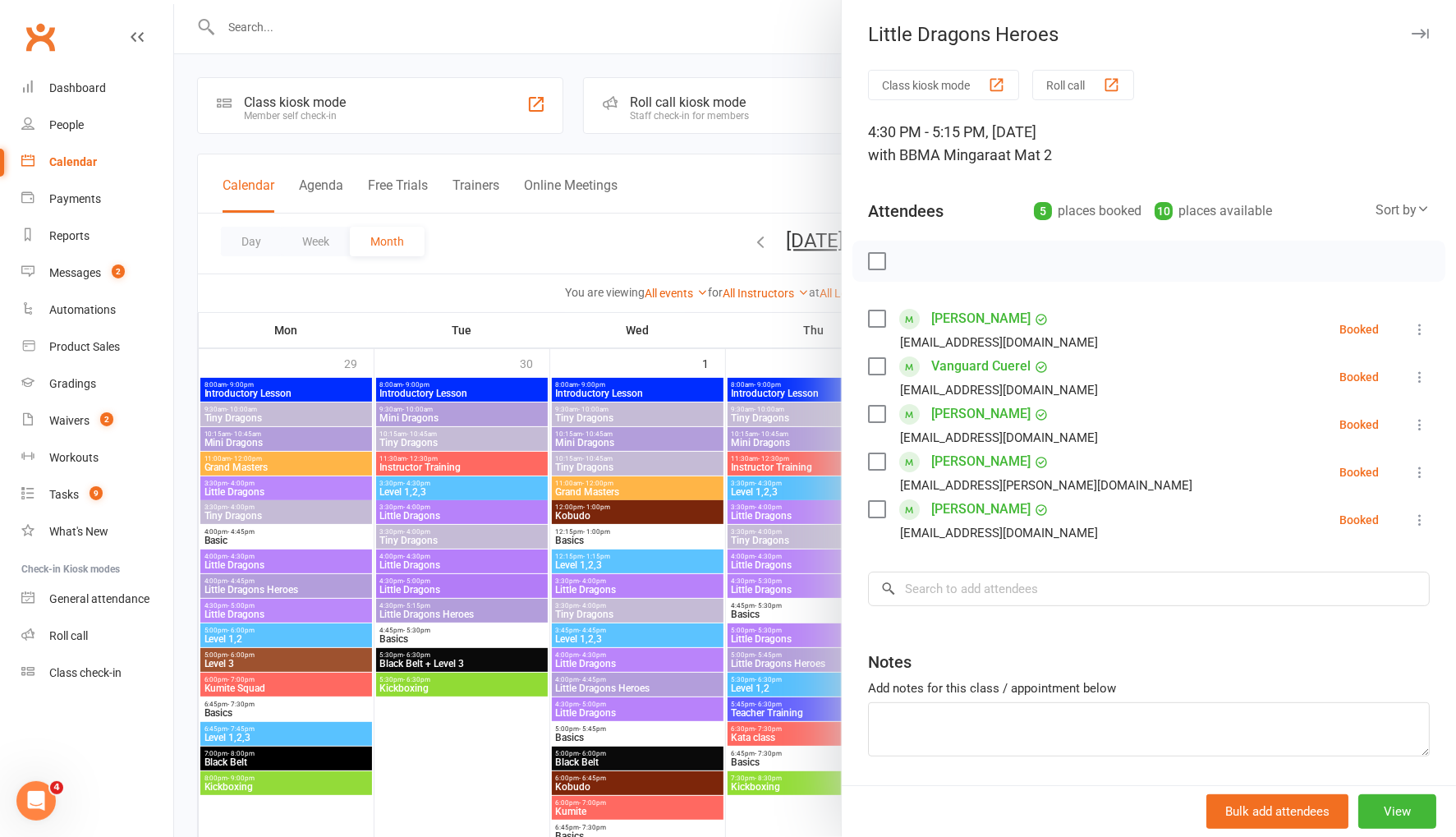
click at [666, 252] on div at bounding box center [815, 418] width 1282 height 837
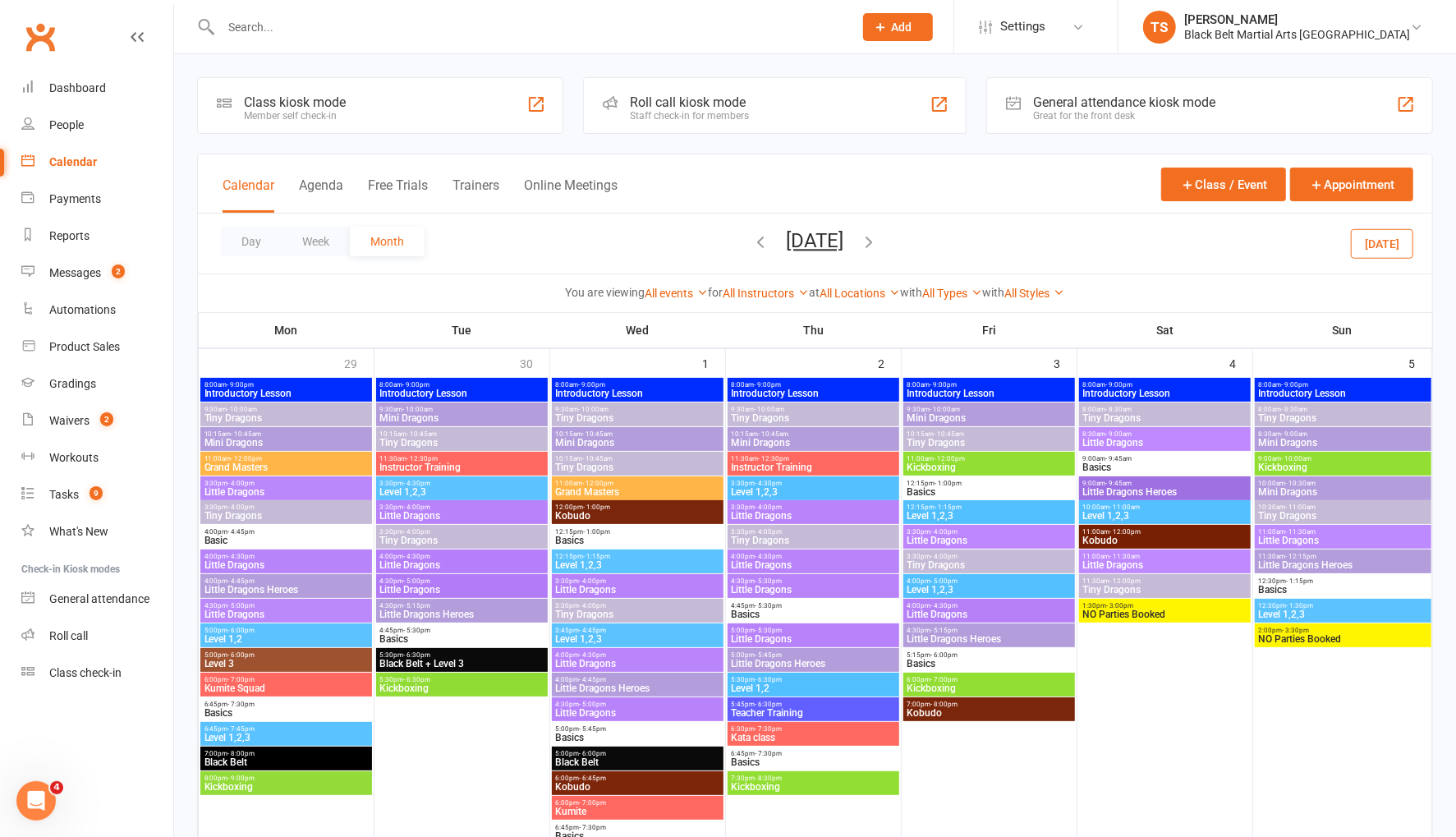
click at [281, 25] on input "text" at bounding box center [529, 26] width 625 height 23
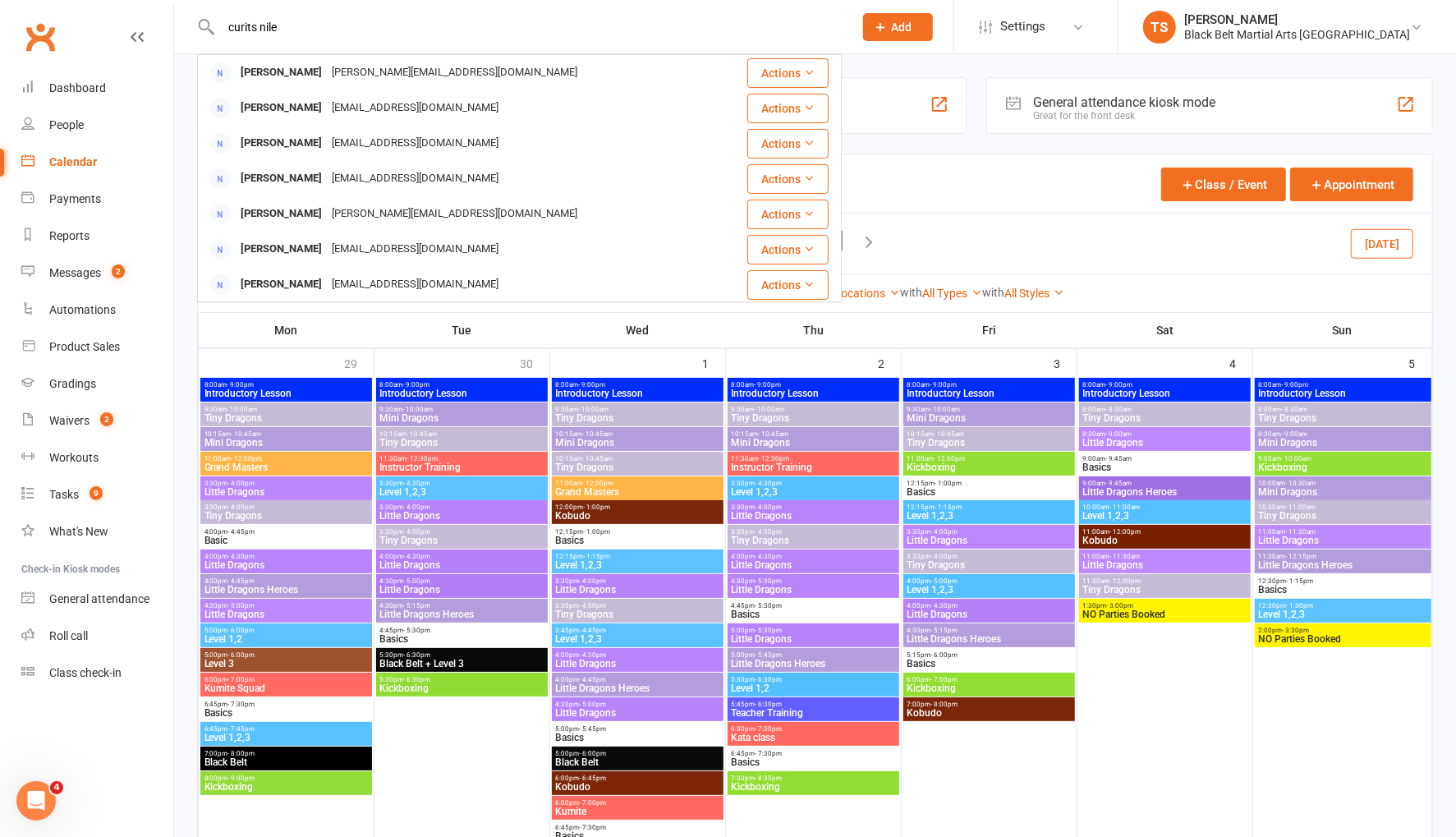
type input "curits nile"
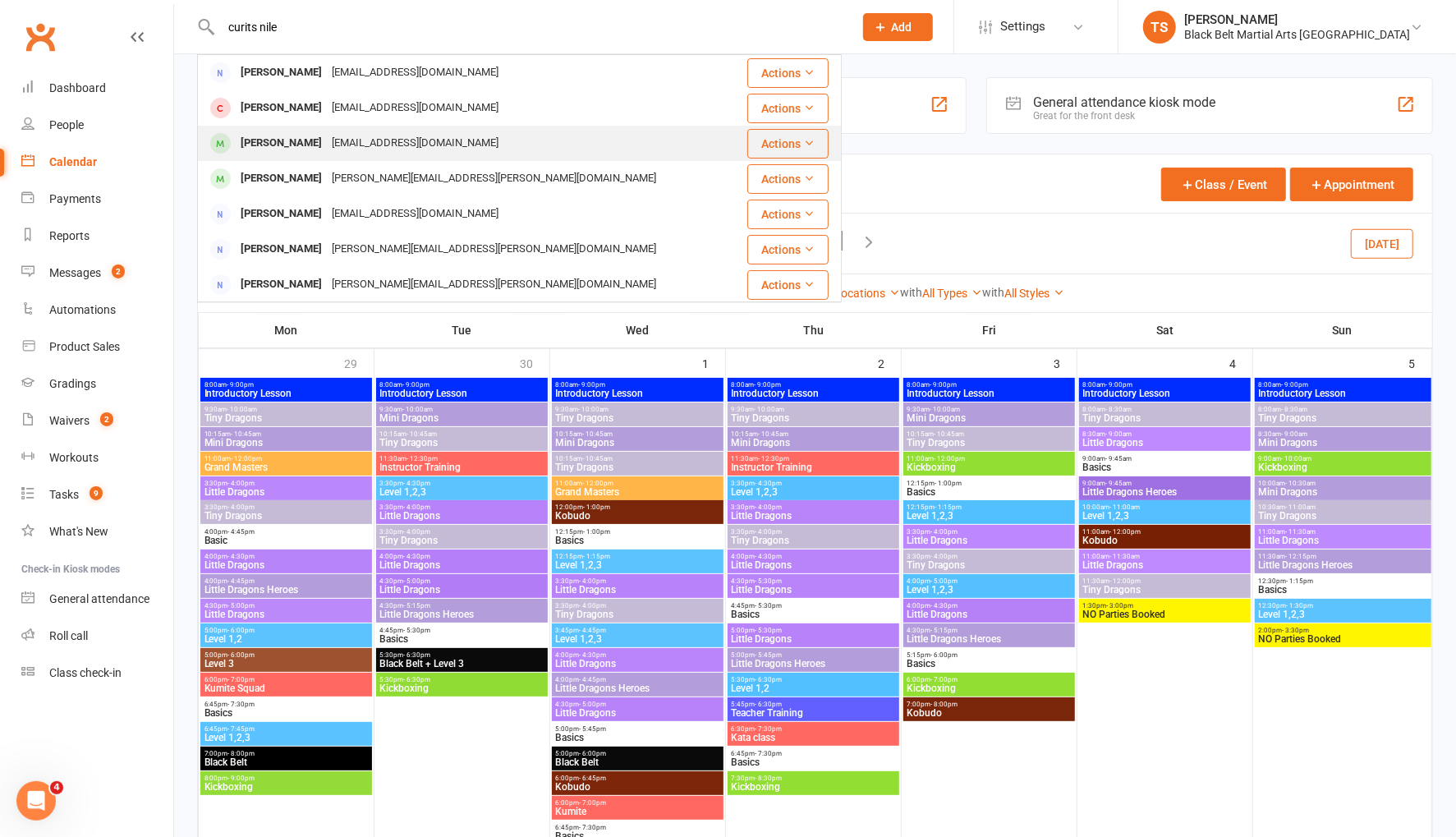
click at [327, 143] on div "nilssonpauline@outlook.com" at bounding box center [415, 143] width 176 height 24
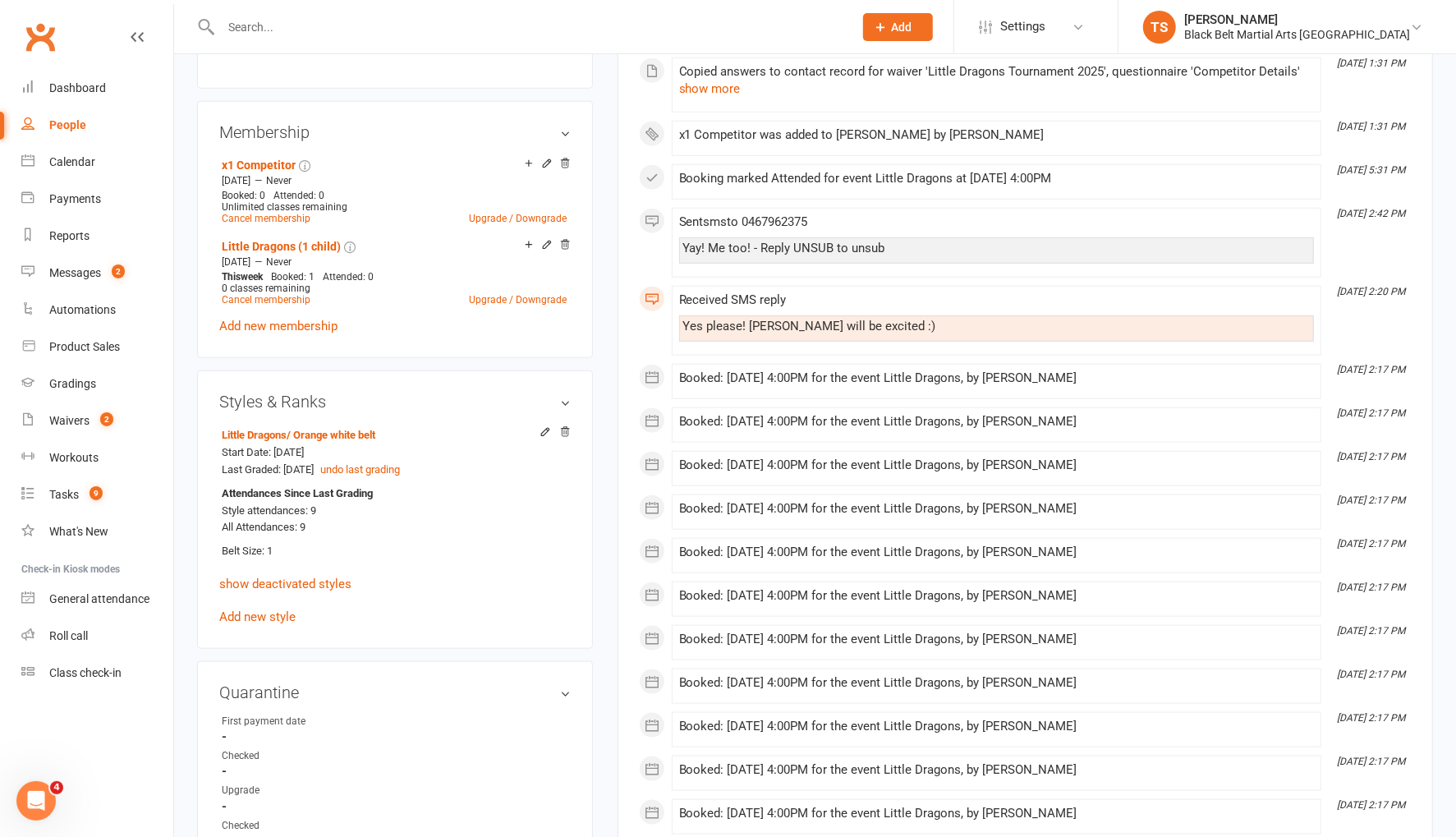
scroll to position [1057, 0]
click at [82, 166] on div "Calendar" at bounding box center [72, 161] width 46 height 13
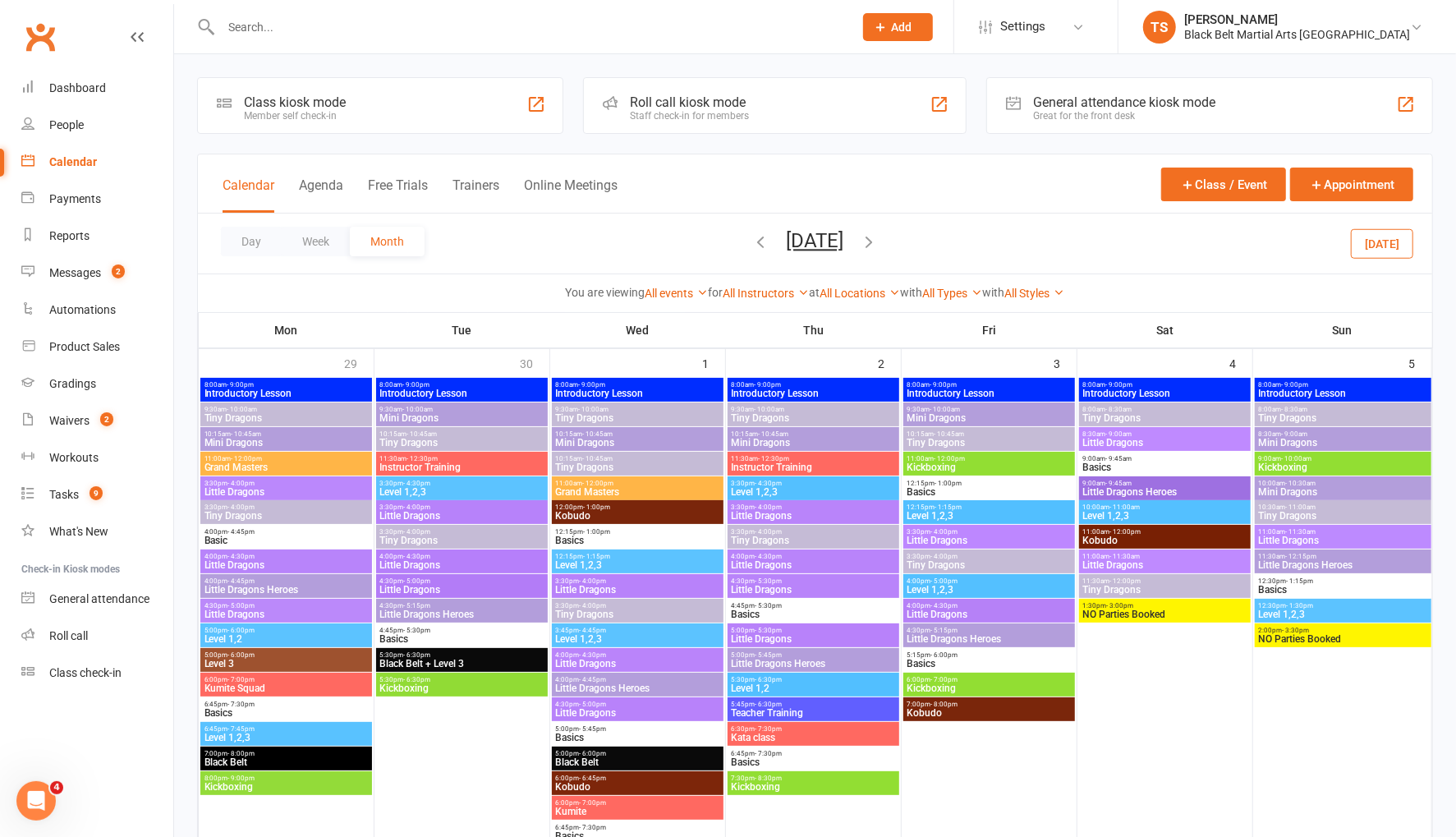
click at [752, 241] on icon "button" at bounding box center [760, 241] width 18 height 18
click at [752, 239] on icon "button" at bounding box center [760, 241] width 18 height 18
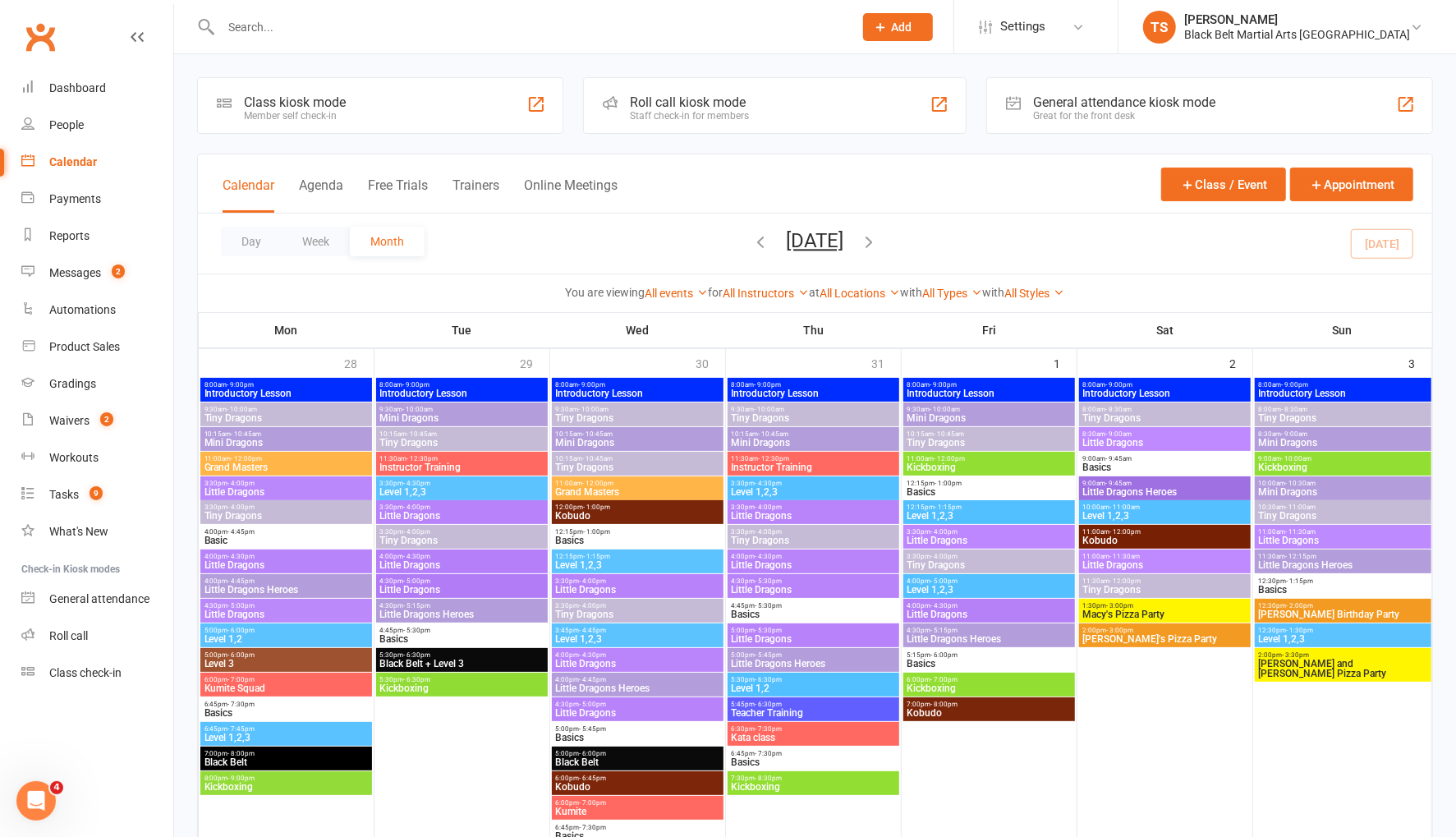
click at [752, 239] on icon "button" at bounding box center [760, 241] width 18 height 18
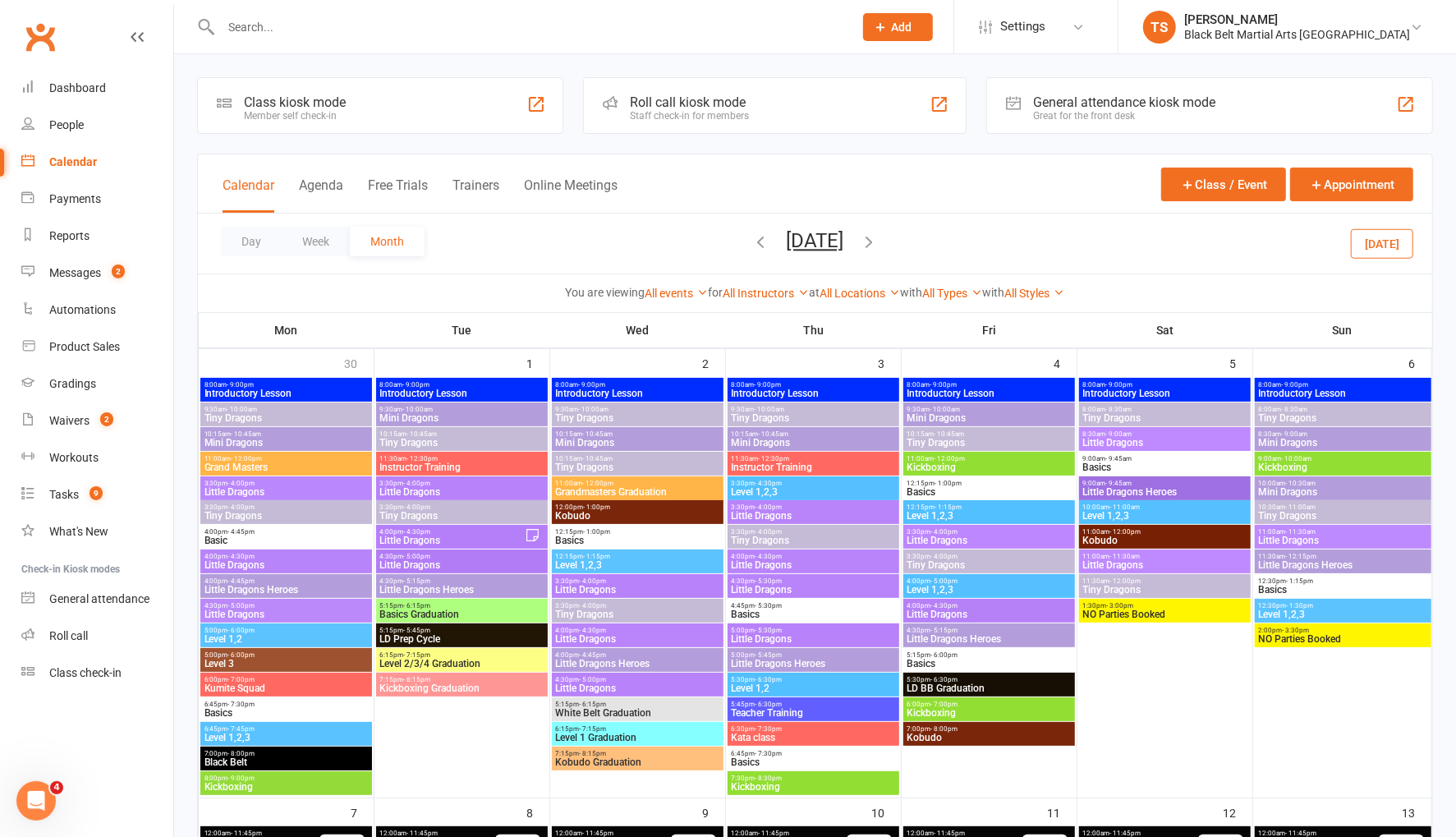
click at [752, 239] on icon "button" at bounding box center [760, 241] width 18 height 18
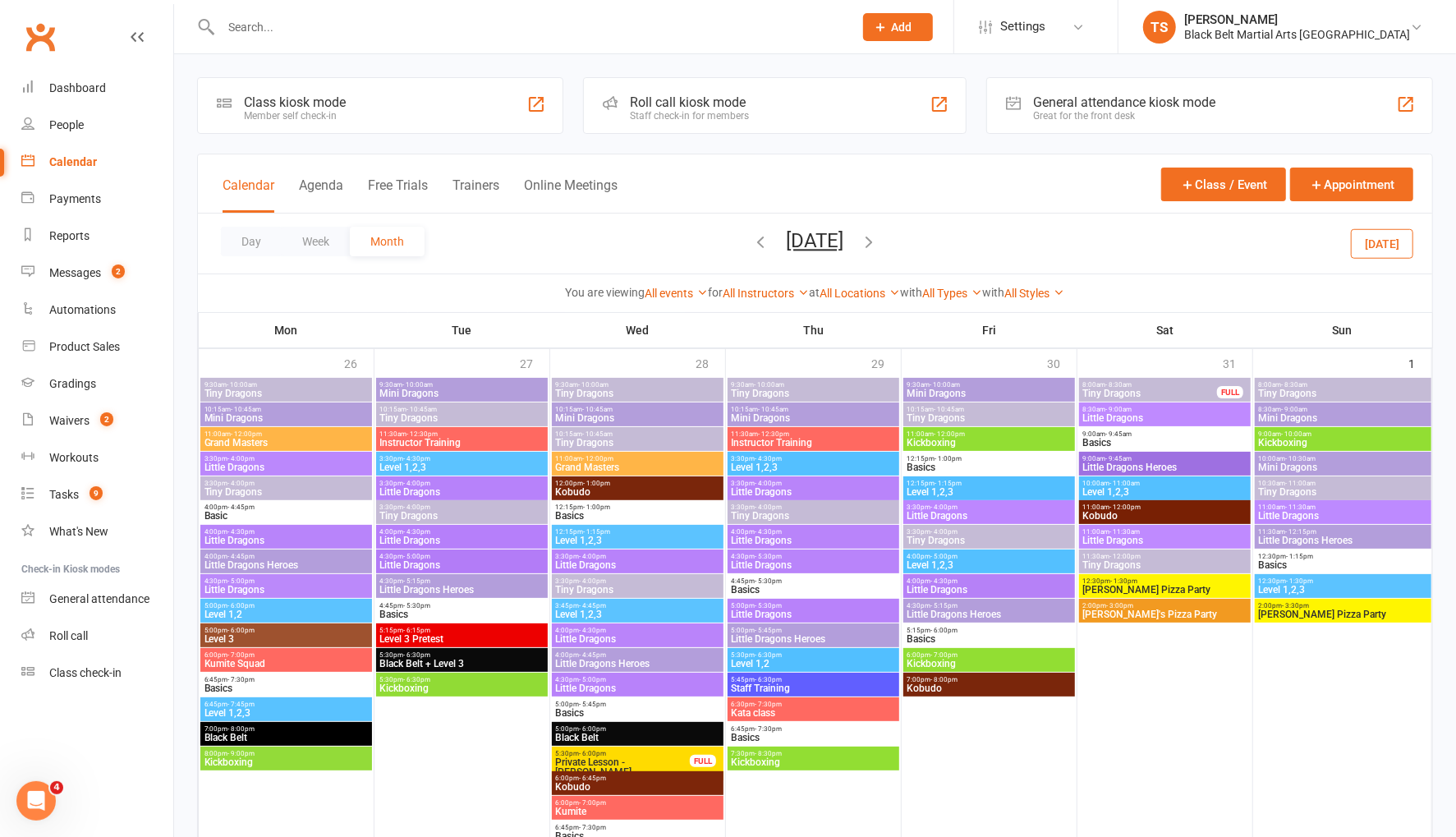
click at [752, 242] on icon "button" at bounding box center [760, 241] width 18 height 18
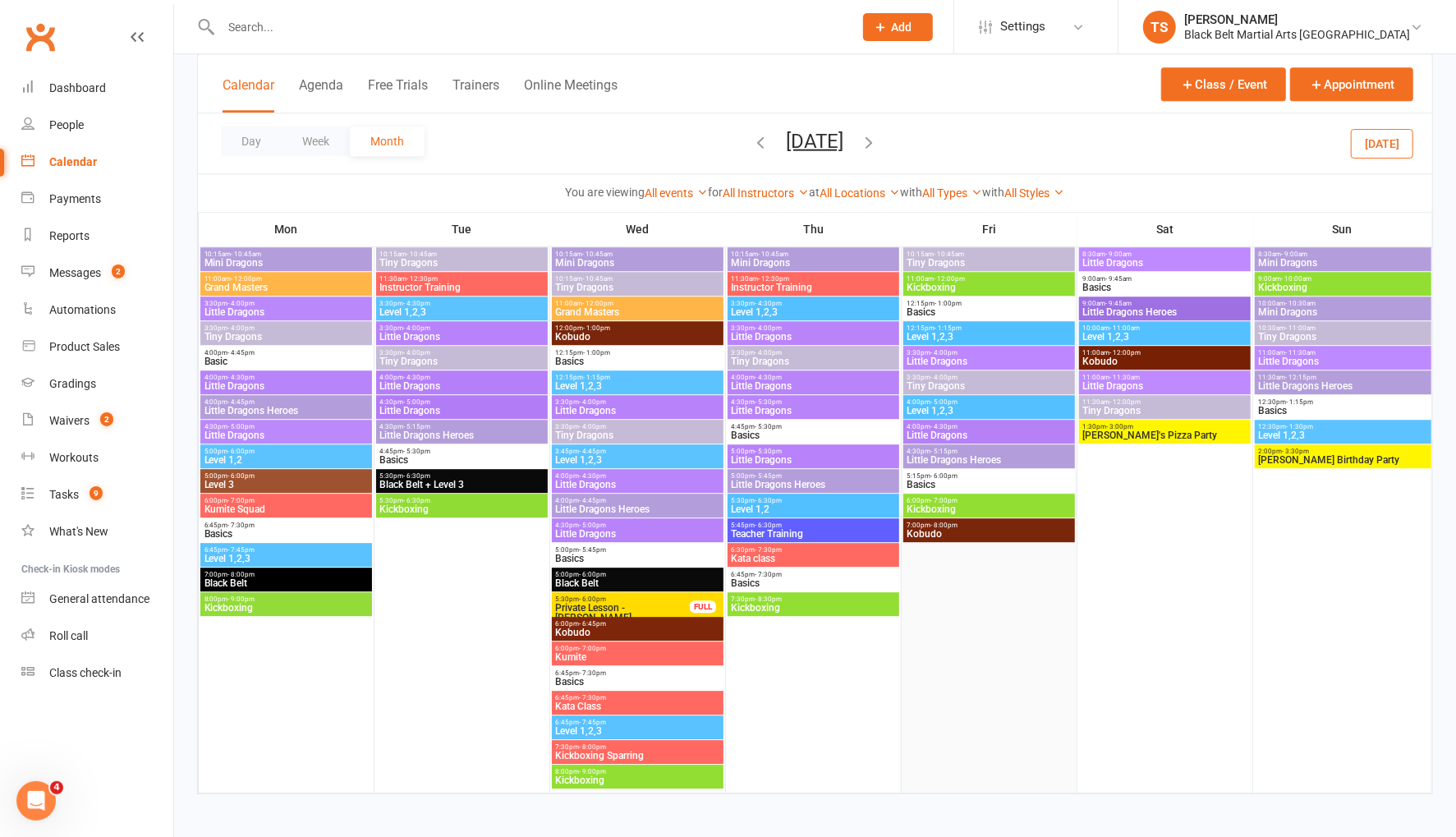
scroll to position [2980, 0]
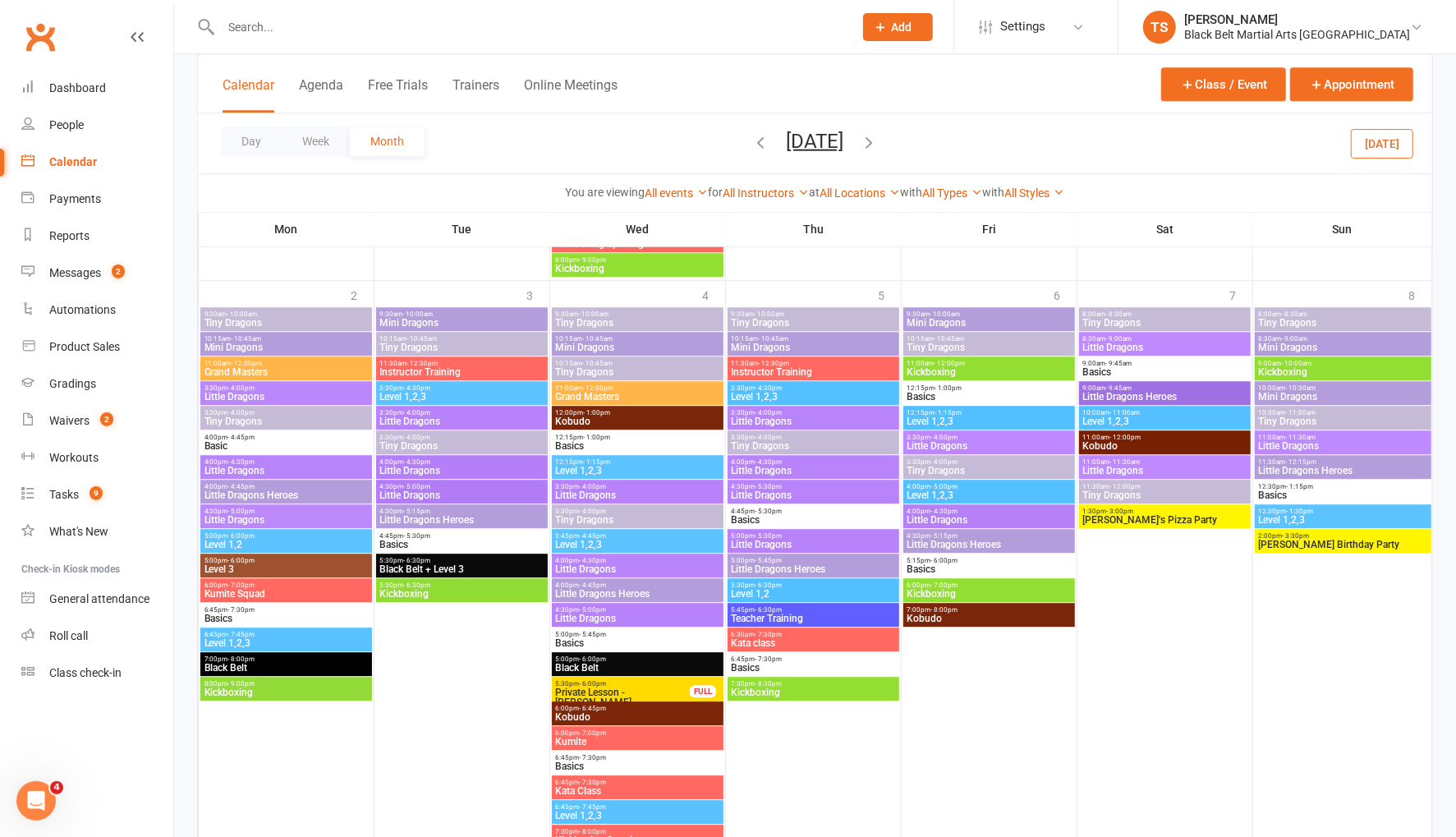
click at [752, 141] on icon "button" at bounding box center [760, 141] width 18 height 18
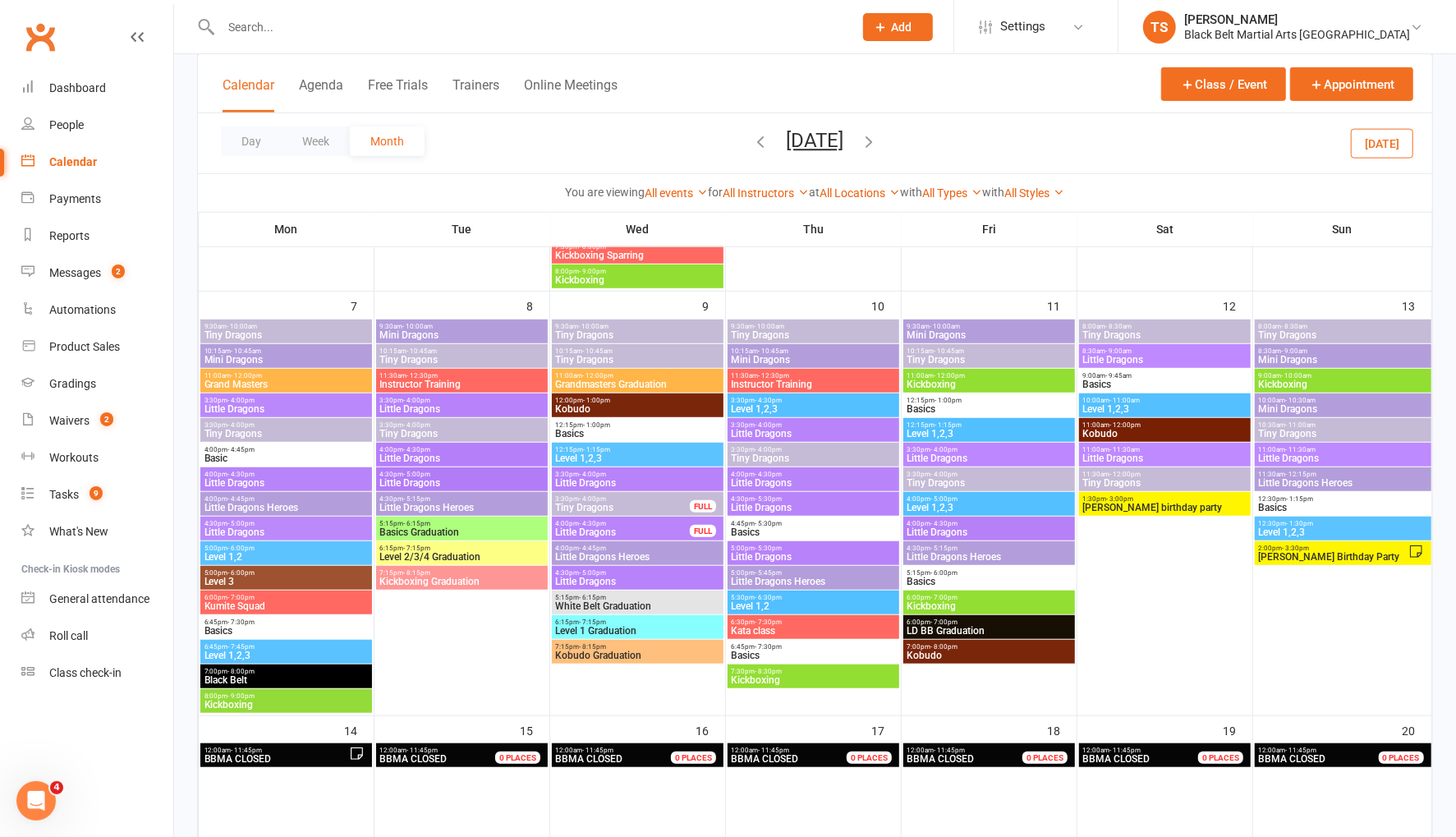
scroll to position [599, 0]
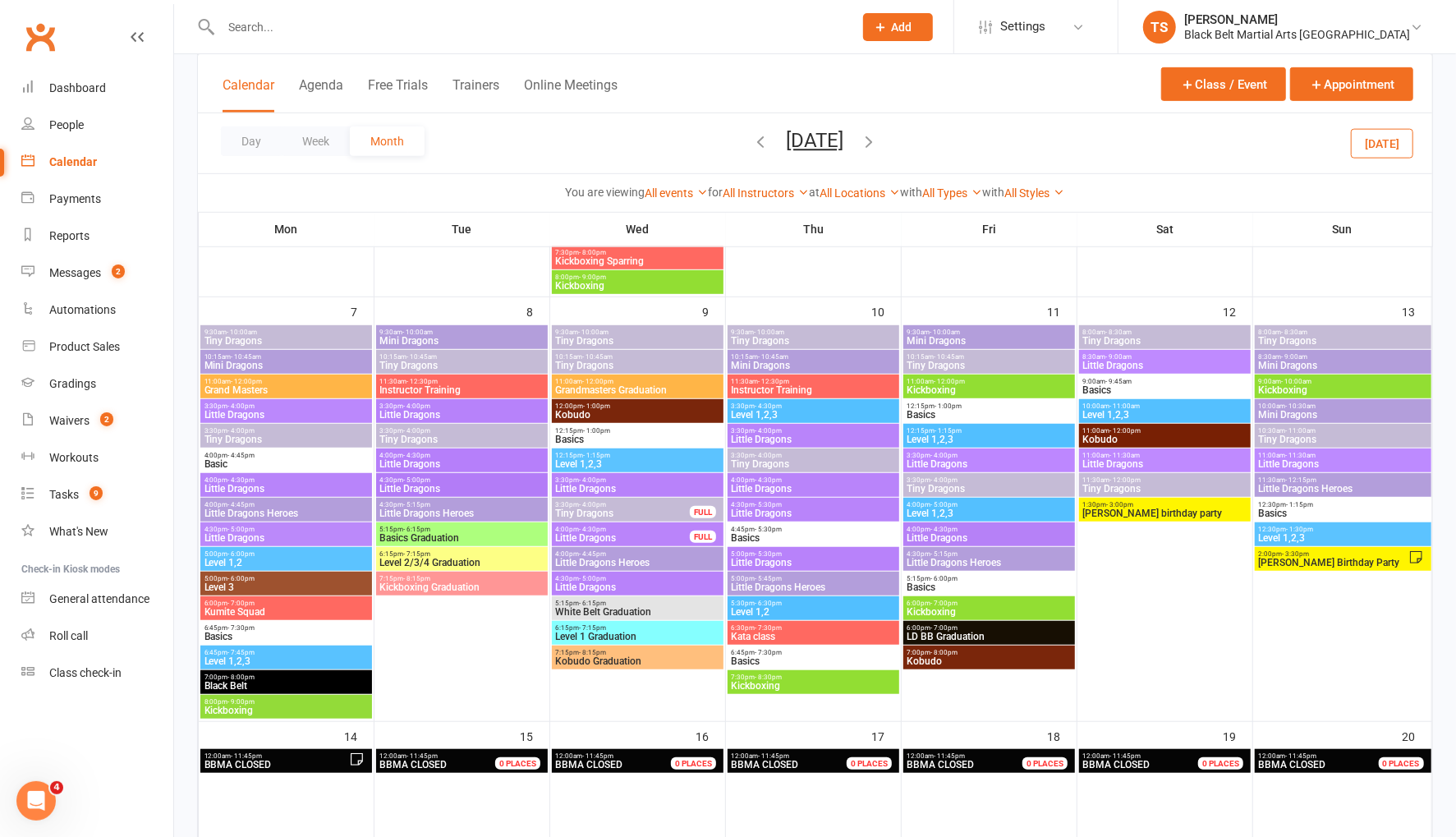
click at [1286, 462] on span "Little Dragons" at bounding box center [1343, 464] width 170 height 10
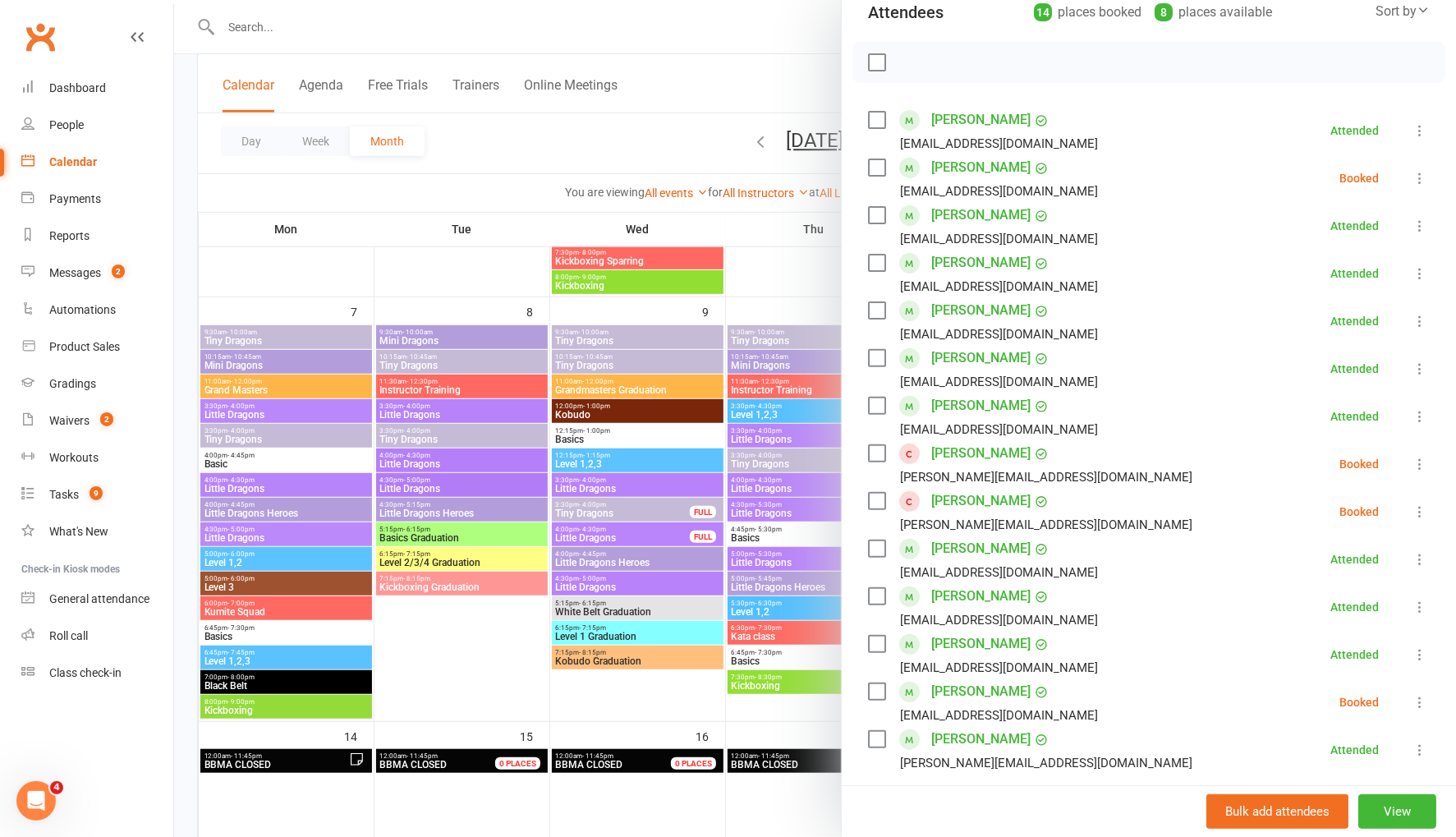
scroll to position [195, 0]
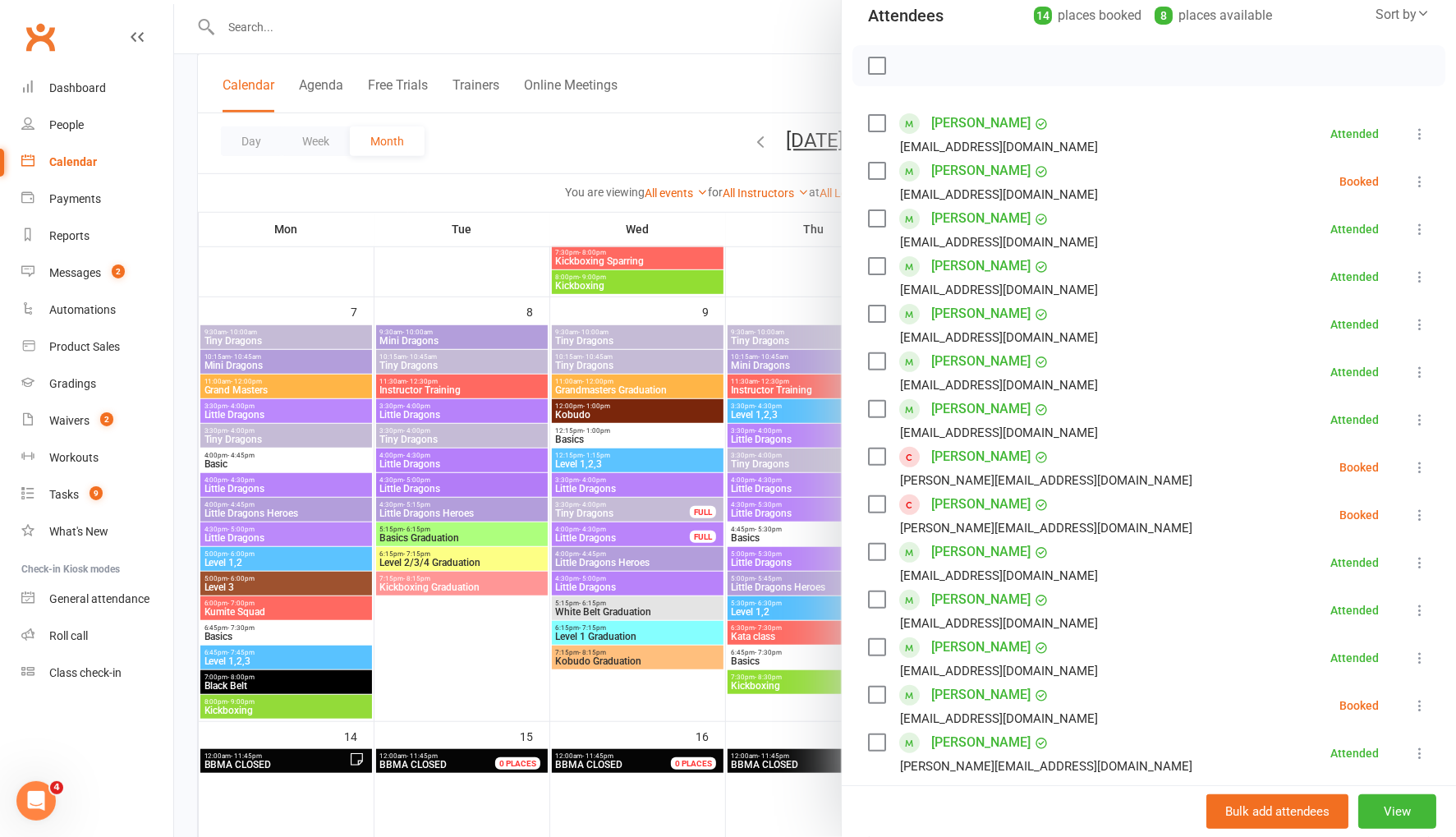
click at [437, 652] on div at bounding box center [815, 418] width 1282 height 837
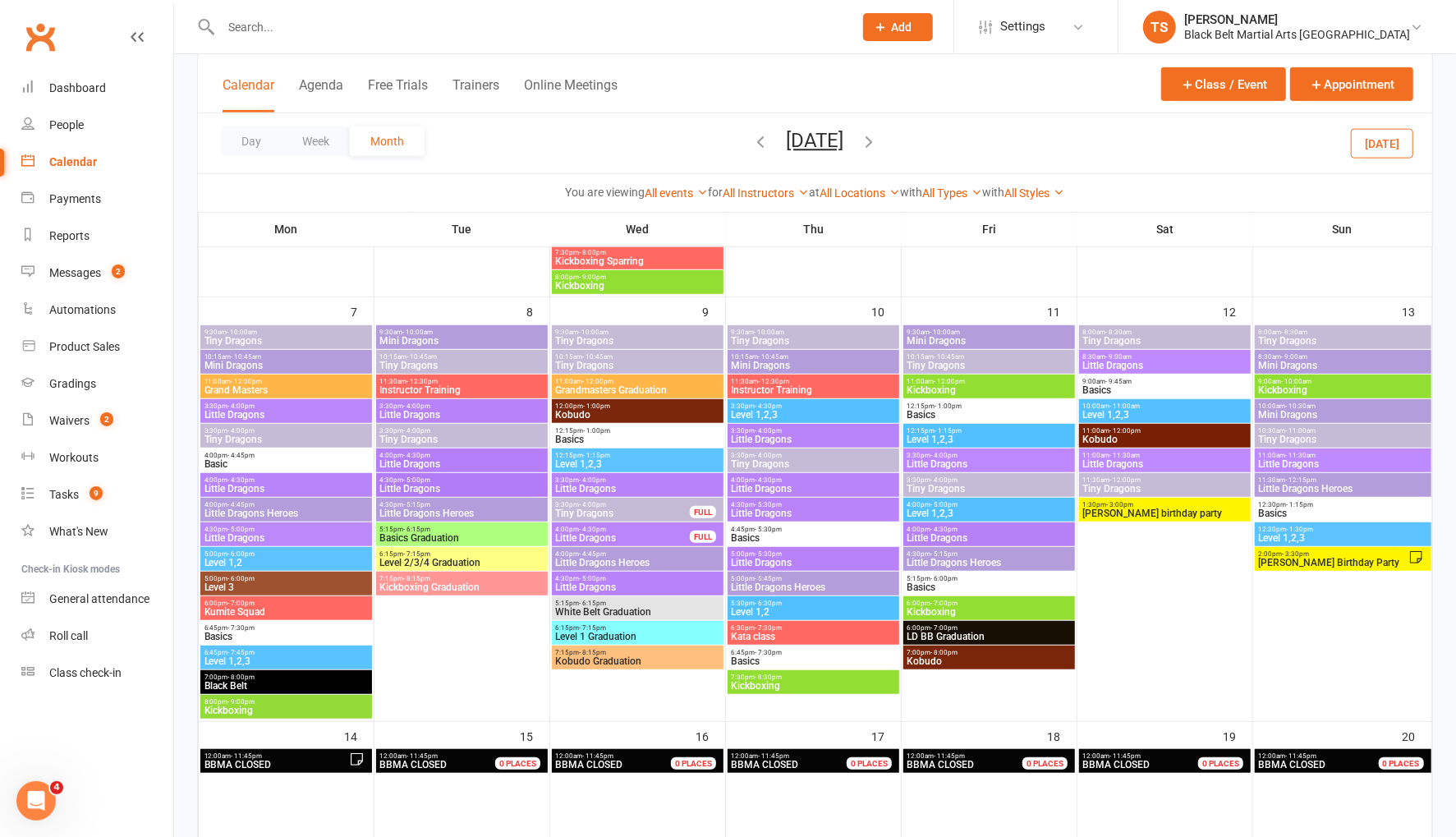
click at [927, 530] on span "4:00pm - 4:30pm" at bounding box center [988, 529] width 165 height 8
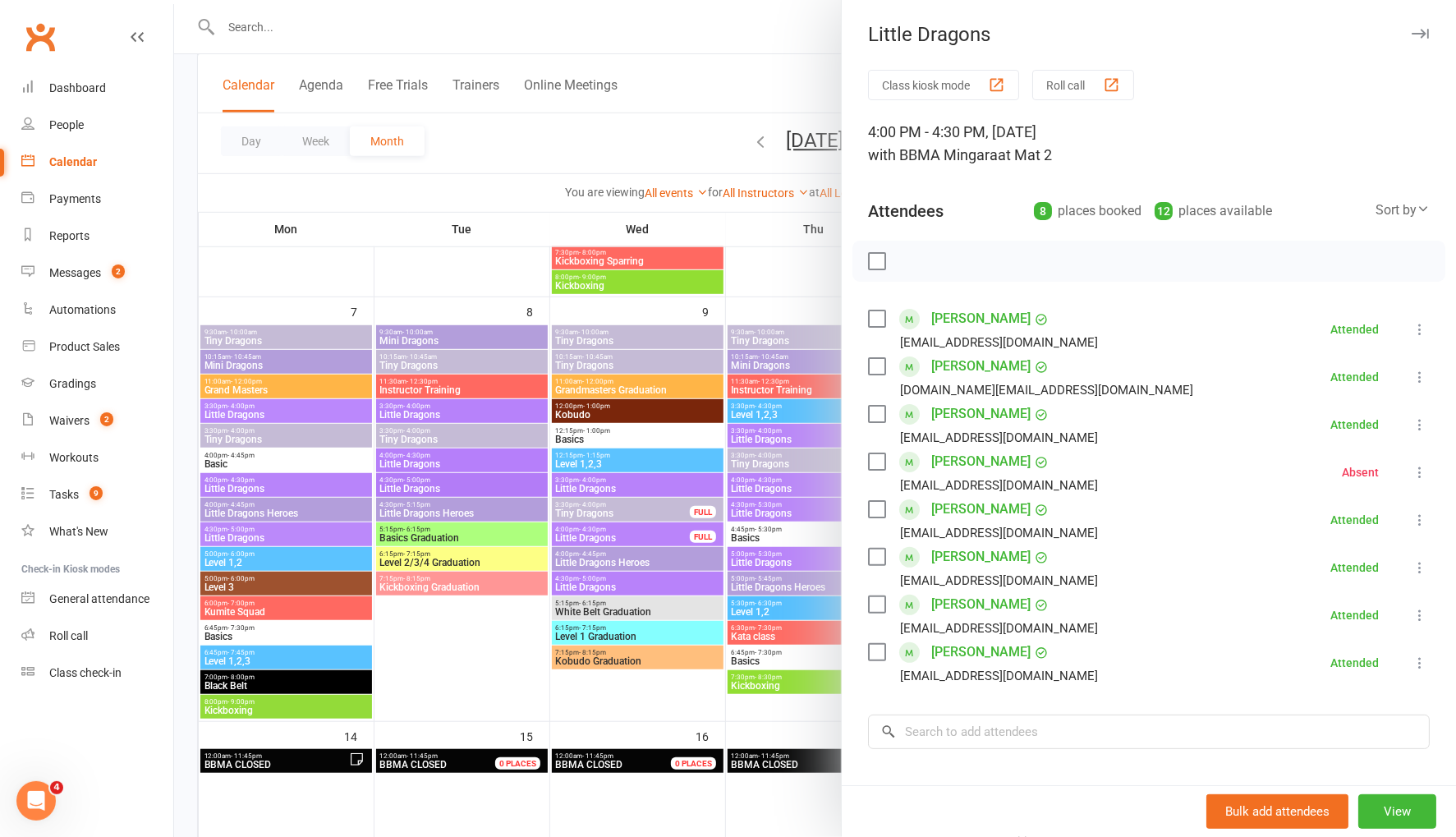
click at [460, 632] on div at bounding box center [815, 418] width 1282 height 837
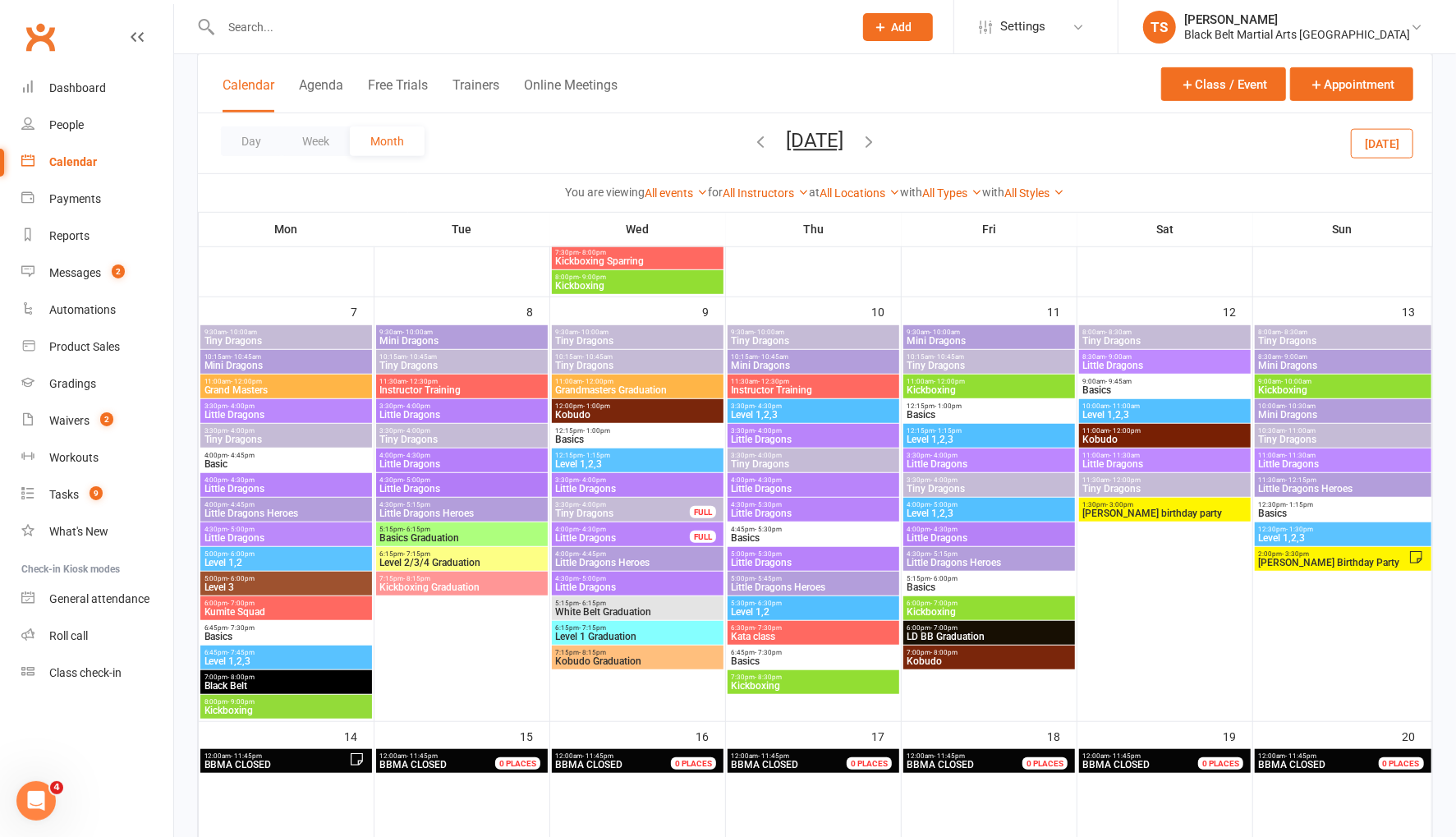
click at [938, 535] on span "Little Dragons" at bounding box center [988, 538] width 165 height 10
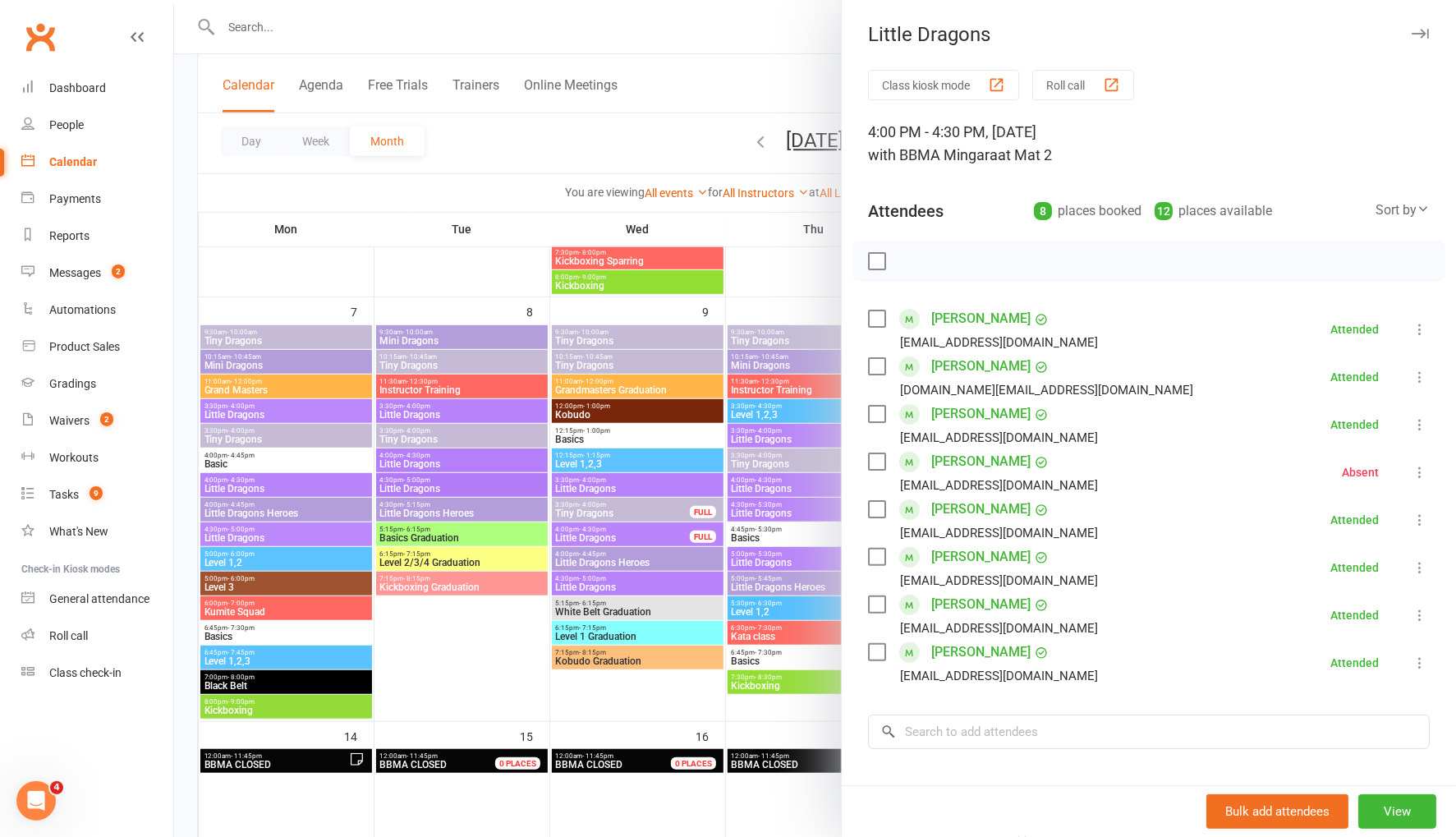
click at [981, 559] on link "Curtis Nilsson" at bounding box center [980, 557] width 99 height 26
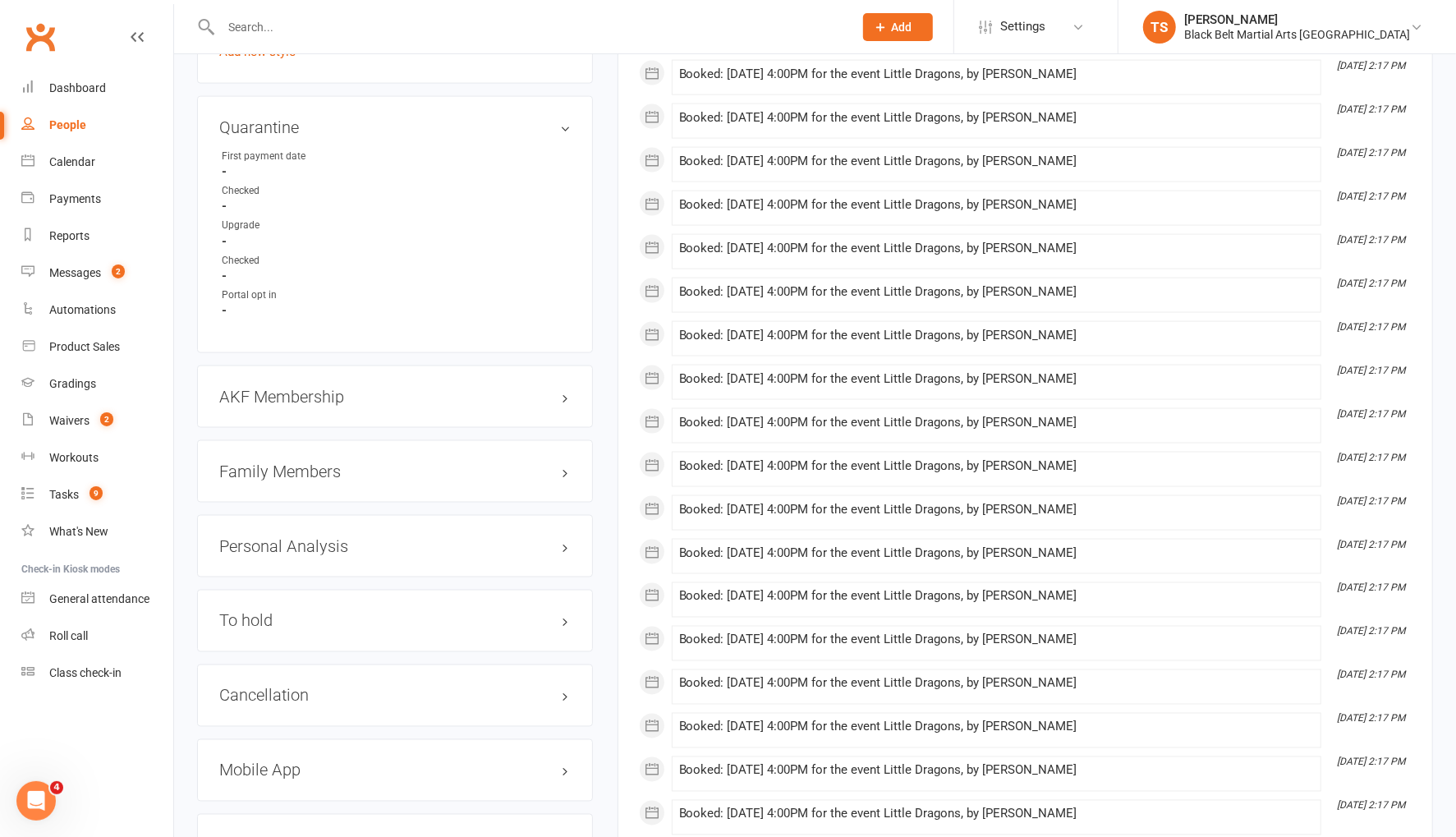
scroll to position [1581, 0]
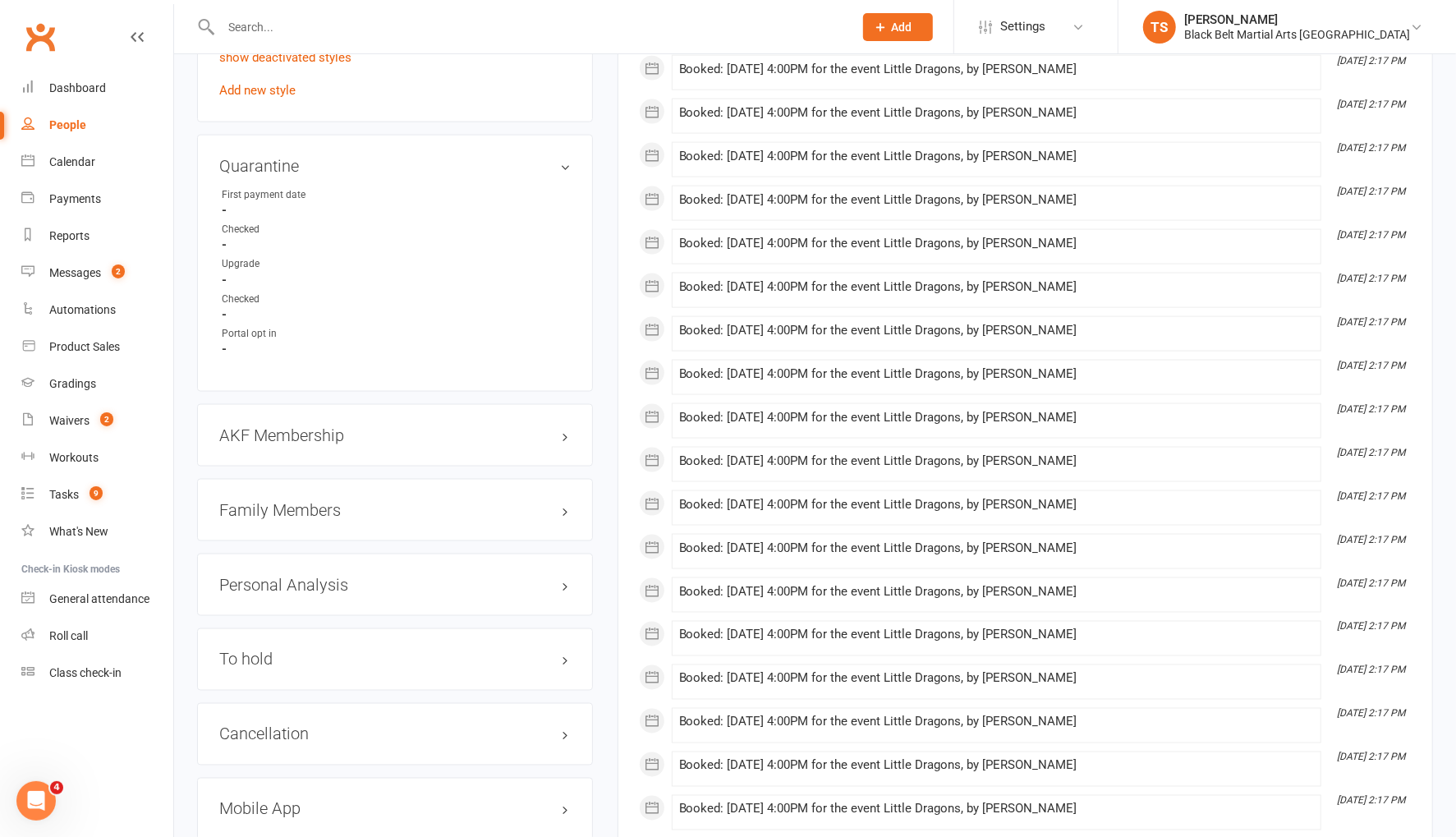
click at [249, 21] on input "text" at bounding box center [529, 26] width 625 height 23
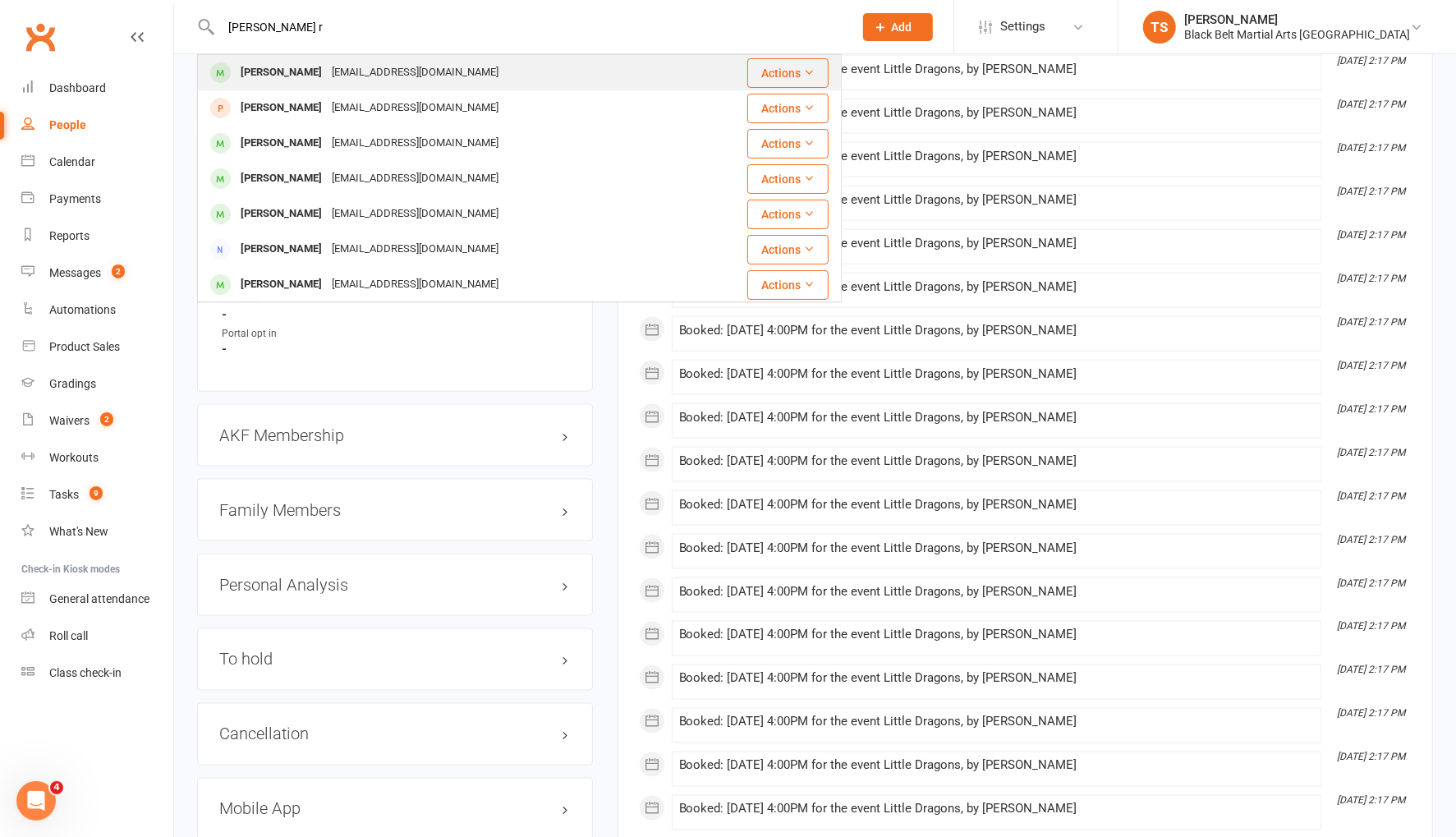
type input "cooper r"
click at [275, 75] on div "Cooper Roger" at bounding box center [281, 73] width 91 height 24
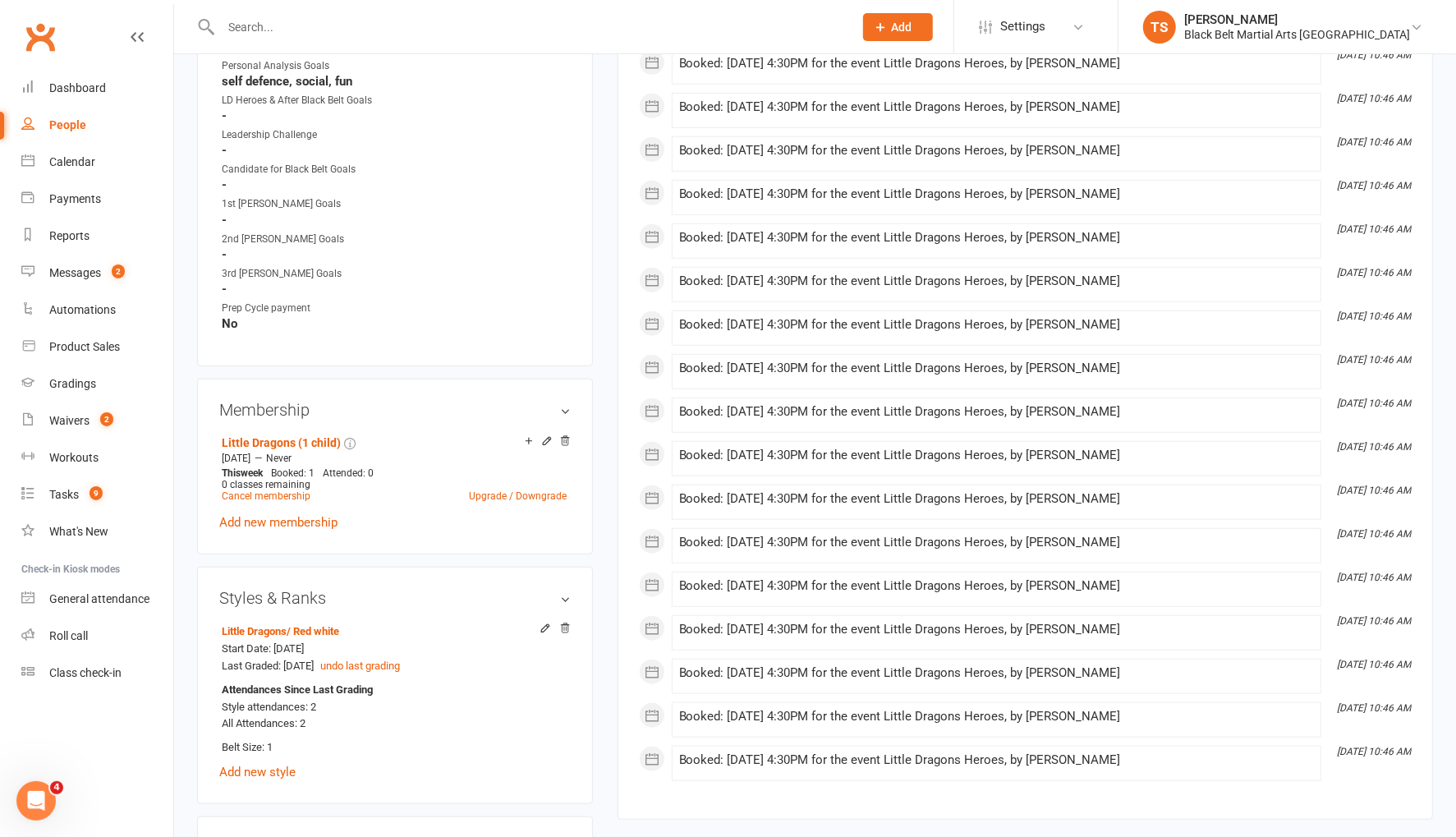
scroll to position [781, 0]
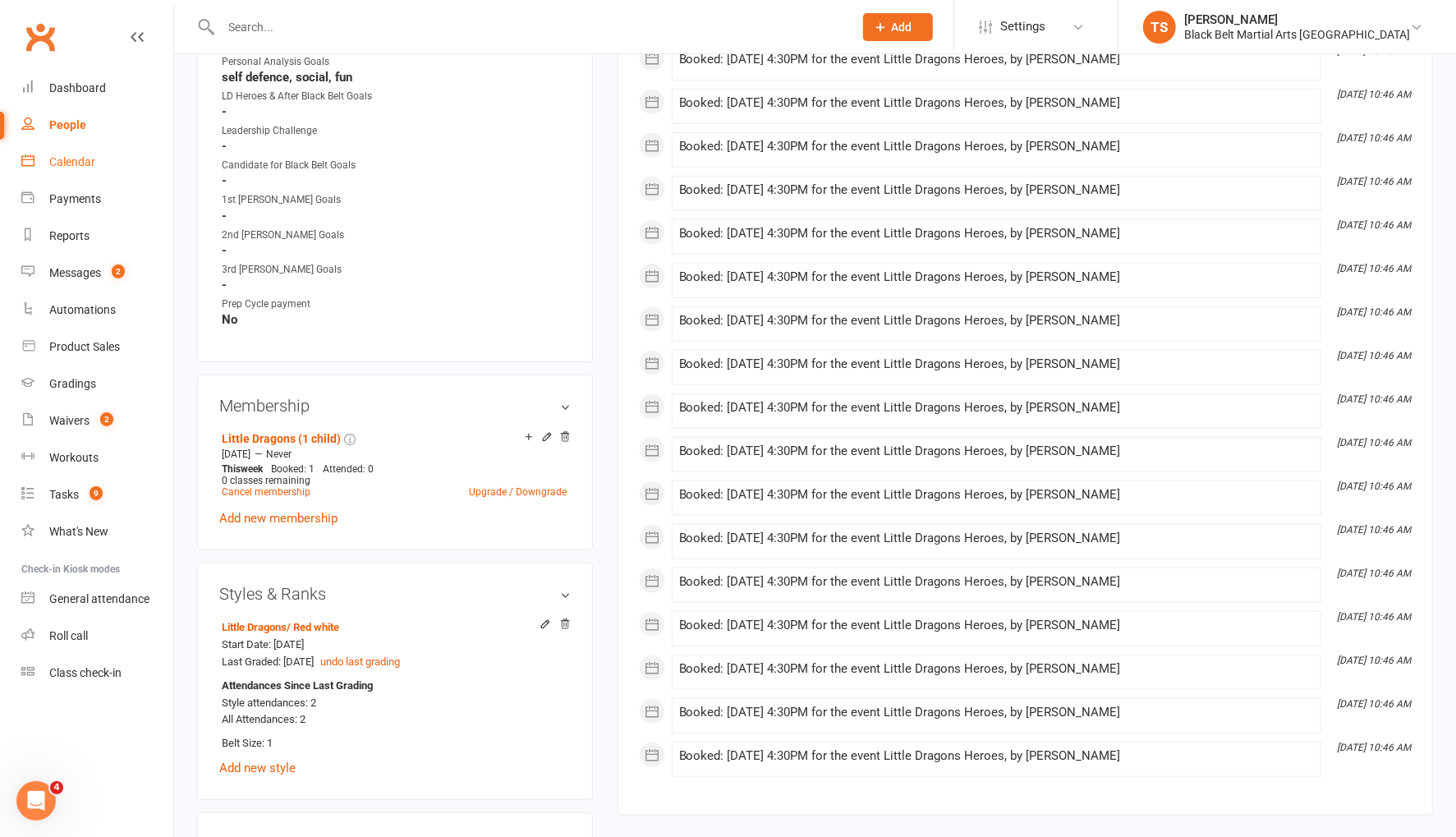
drag, startPoint x: 68, startPoint y: 166, endPoint x: 382, endPoint y: 285, distance: 335.8
click at [68, 166] on div "Calendar" at bounding box center [72, 161] width 46 height 13
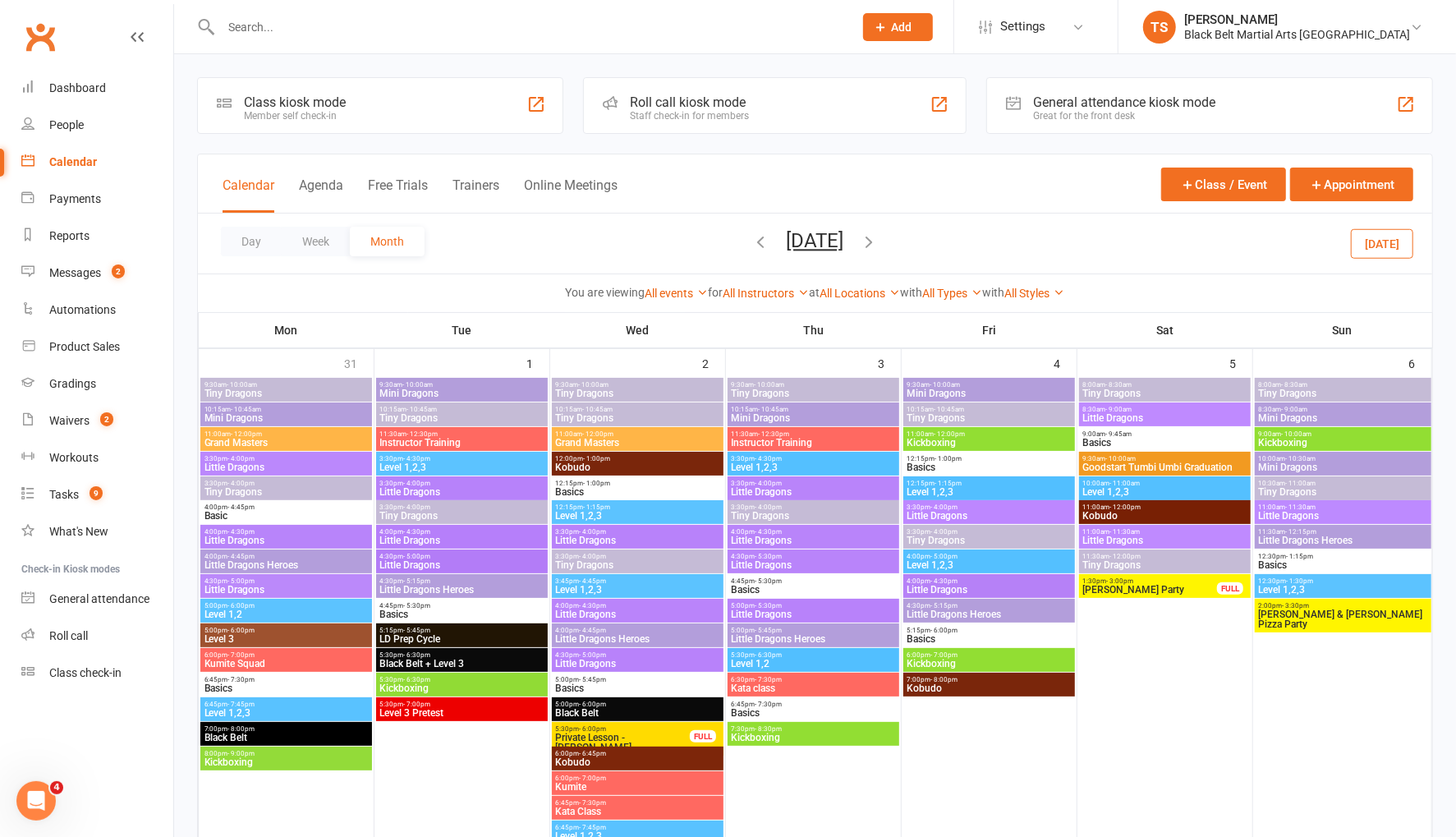
click at [878, 239] on icon "button" at bounding box center [869, 241] width 18 height 18
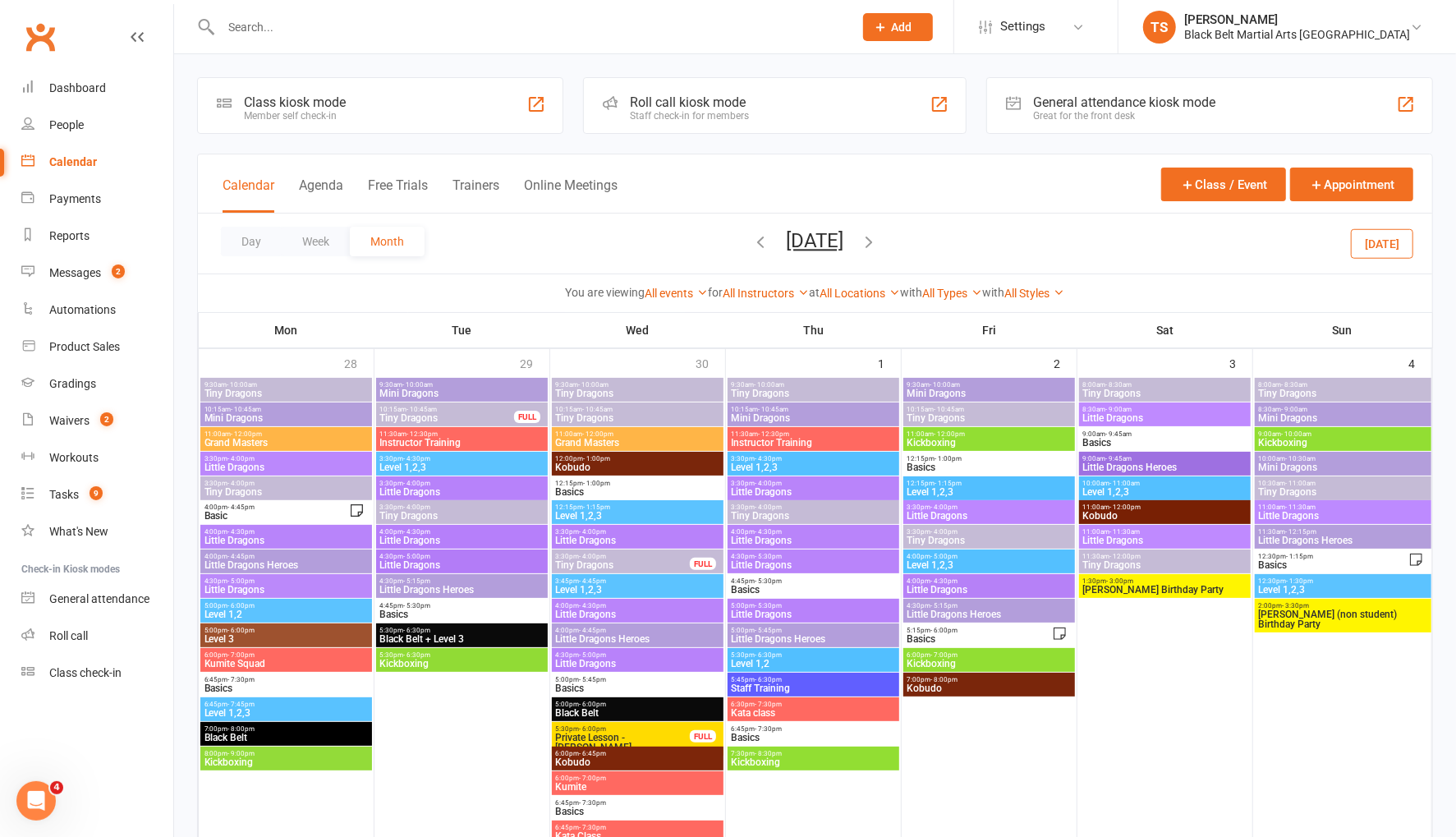
click at [878, 239] on icon "button" at bounding box center [869, 241] width 18 height 18
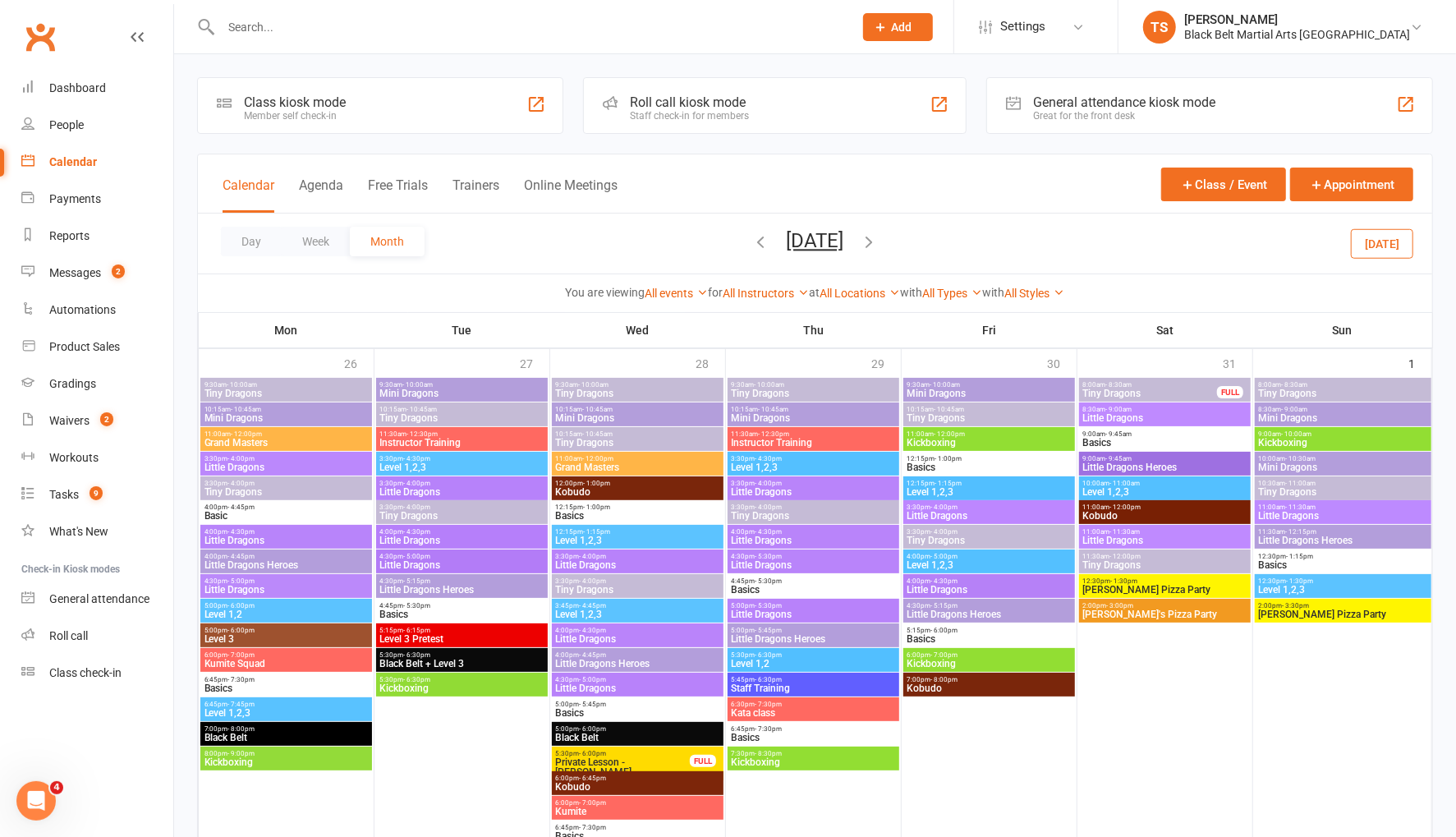
click at [878, 239] on icon "button" at bounding box center [869, 241] width 18 height 18
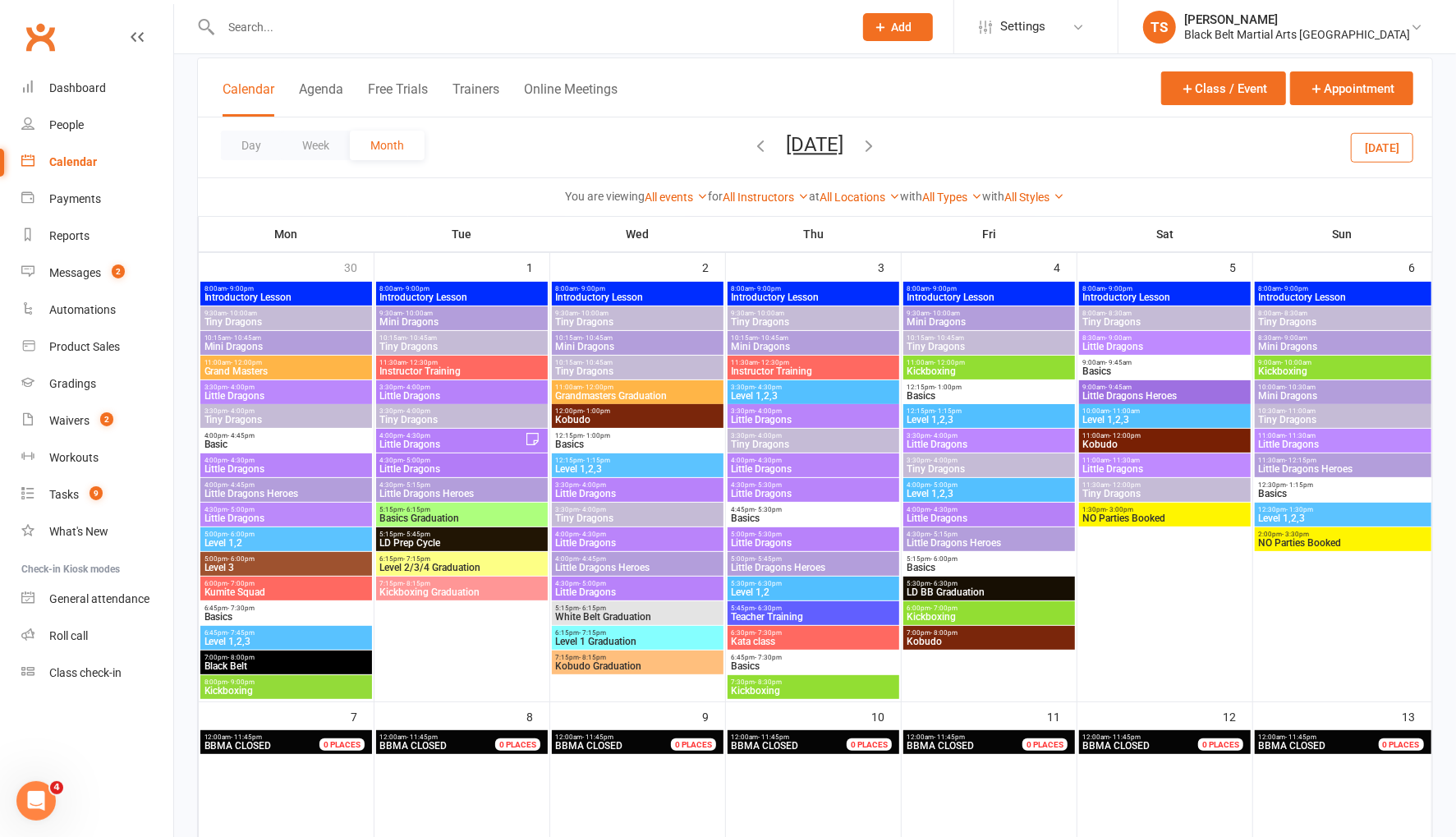
scroll to position [88, 0]
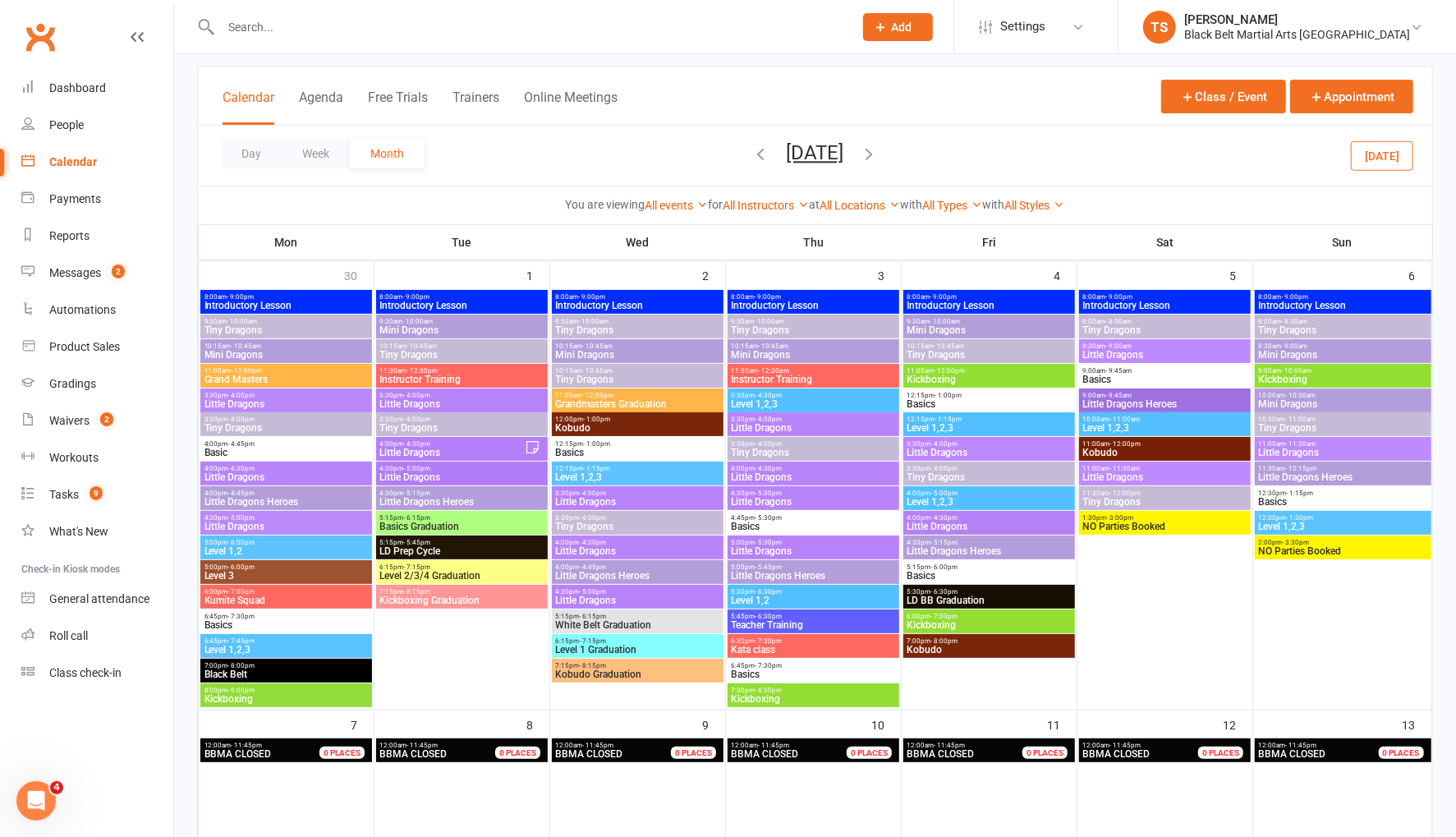
click at [933, 522] on span "Little Dragons" at bounding box center [988, 527] width 165 height 10
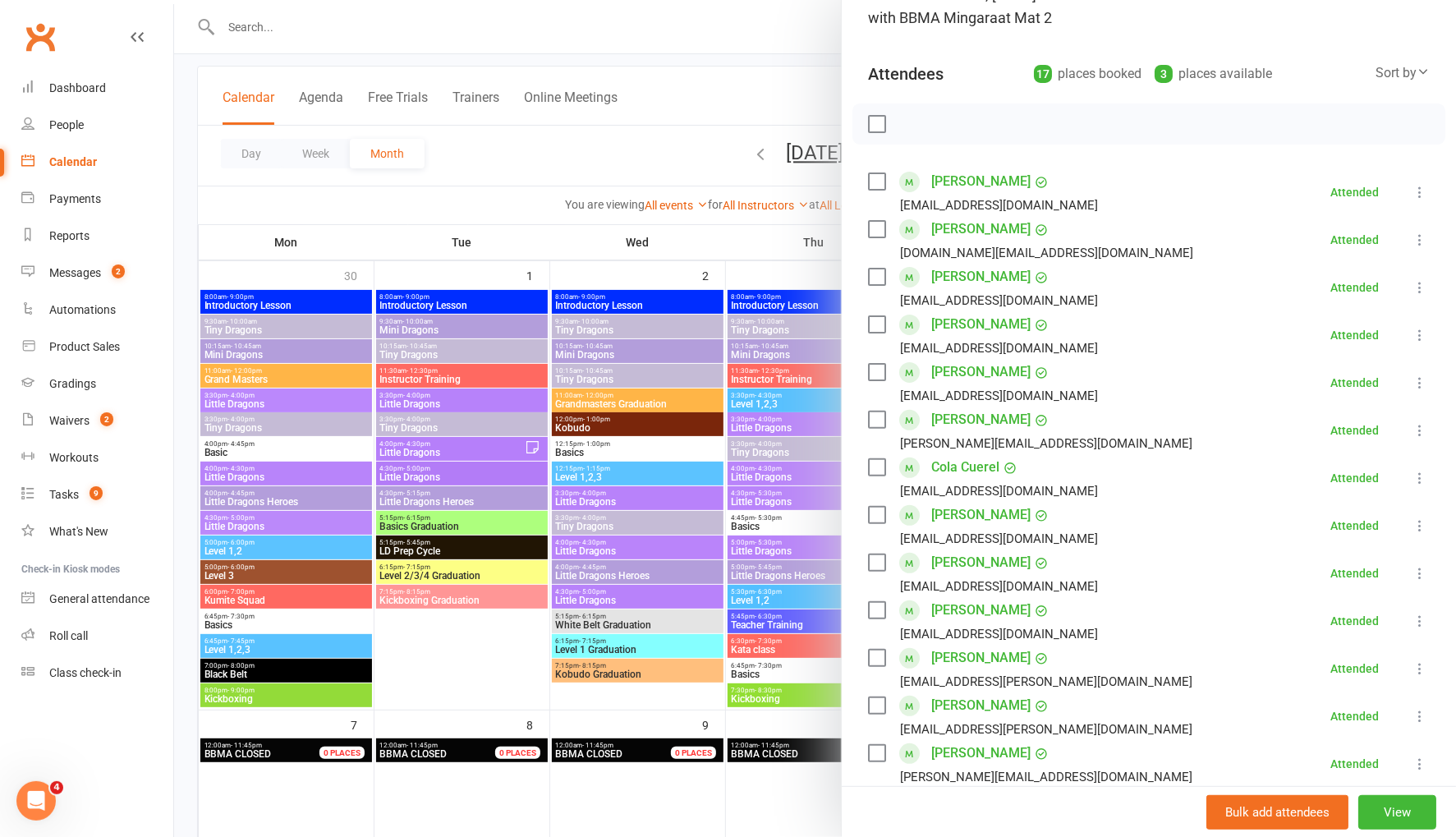
scroll to position [133, 0]
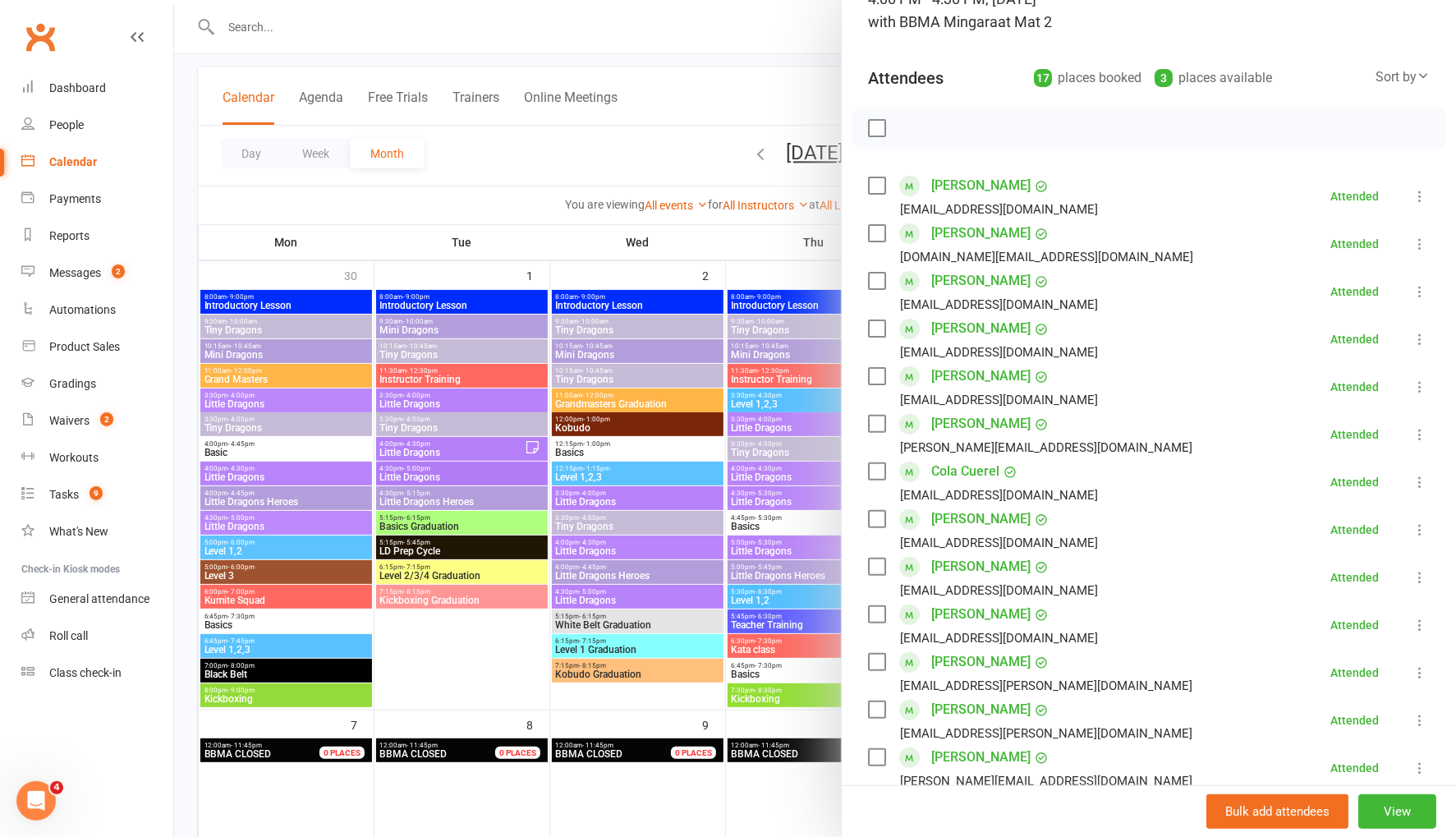
click at [687, 98] on div at bounding box center [815, 418] width 1282 height 837
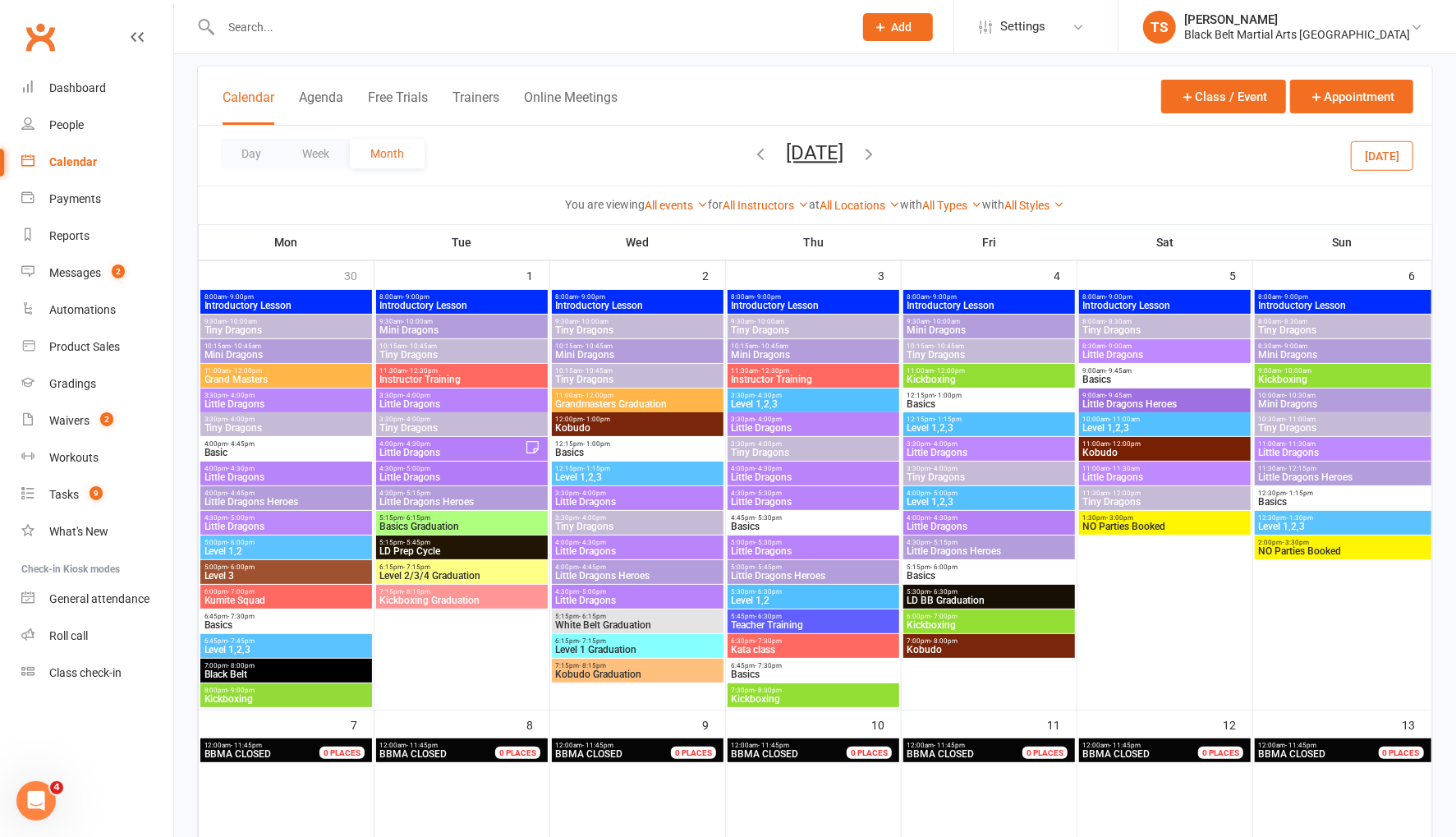
click at [1285, 444] on span "- 11:30am" at bounding box center [1301, 444] width 31 height 8
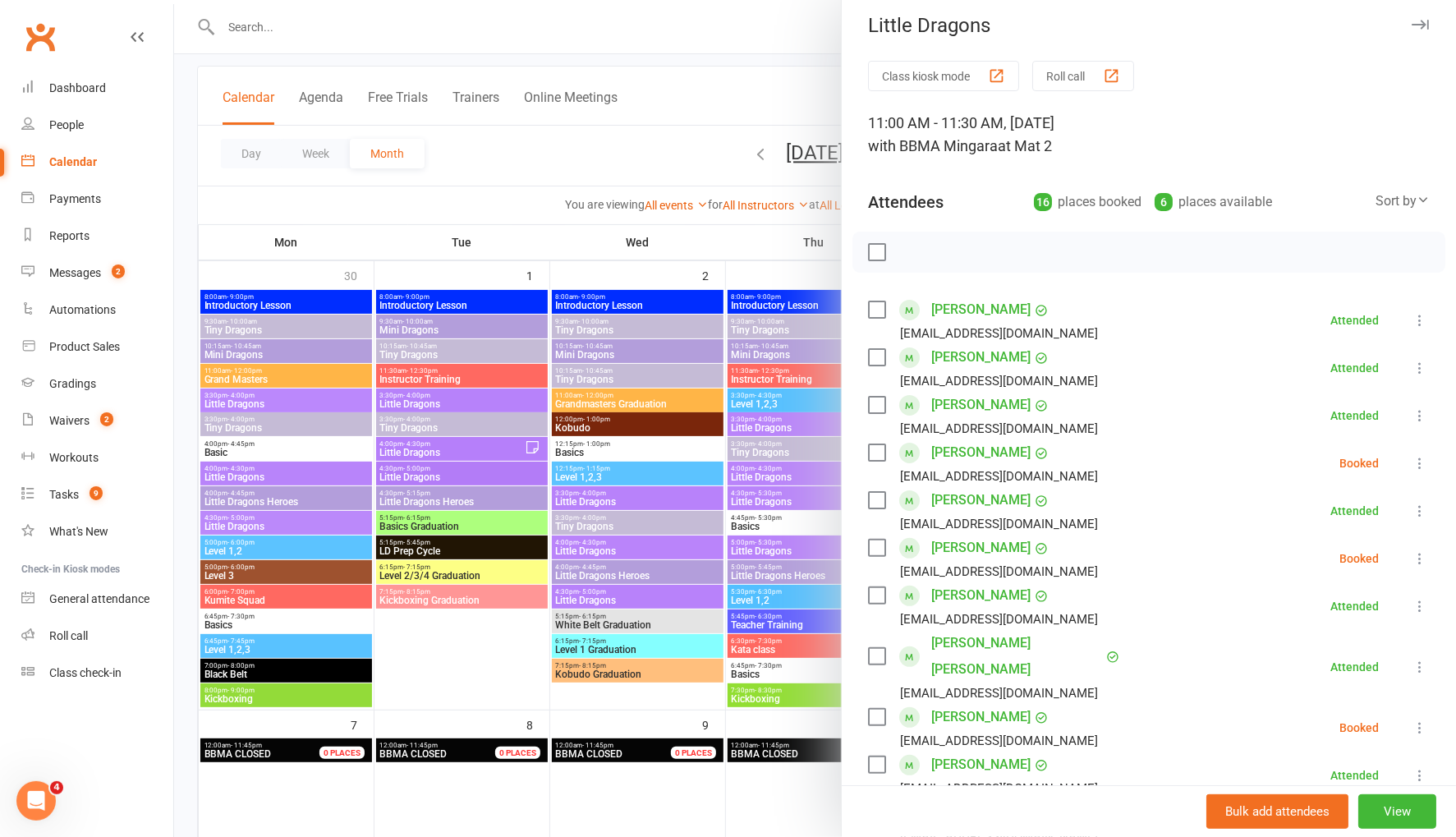
scroll to position [12, 0]
click at [1082, 72] on button "Roll call" at bounding box center [1083, 74] width 102 height 31
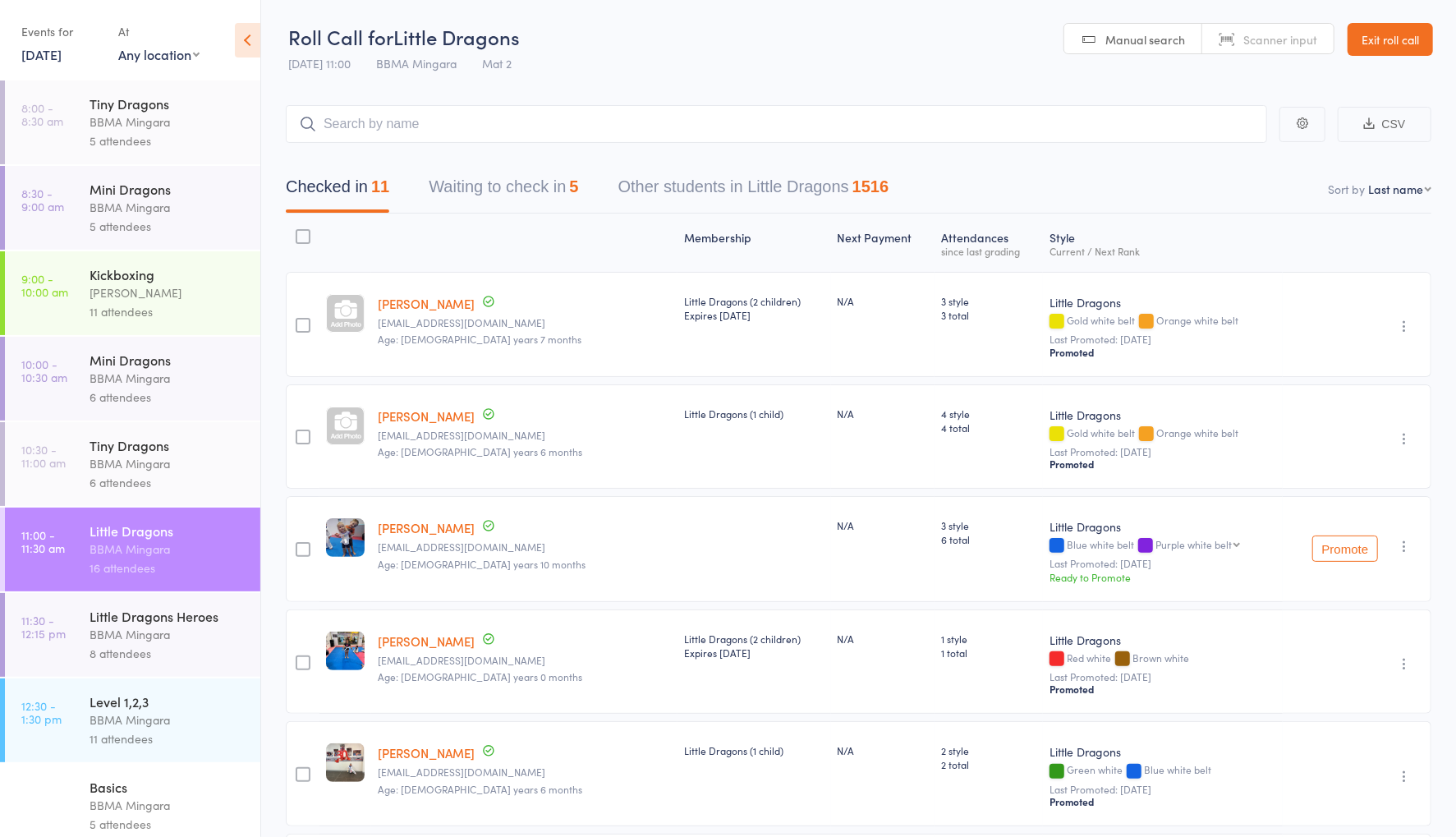
click at [512, 191] on button "Waiting to check in 5" at bounding box center [503, 190] width 149 height 43
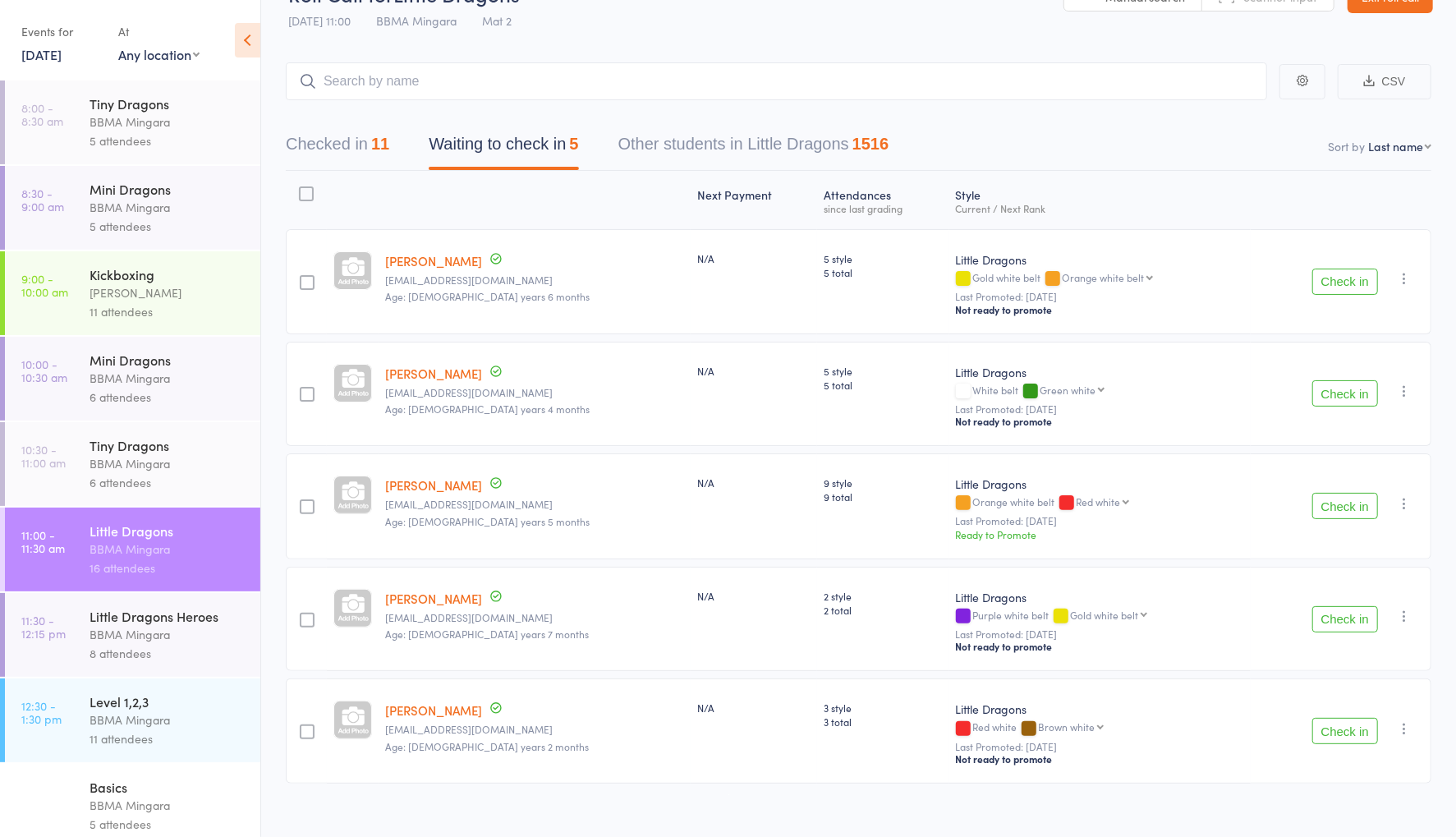
scroll to position [61, 0]
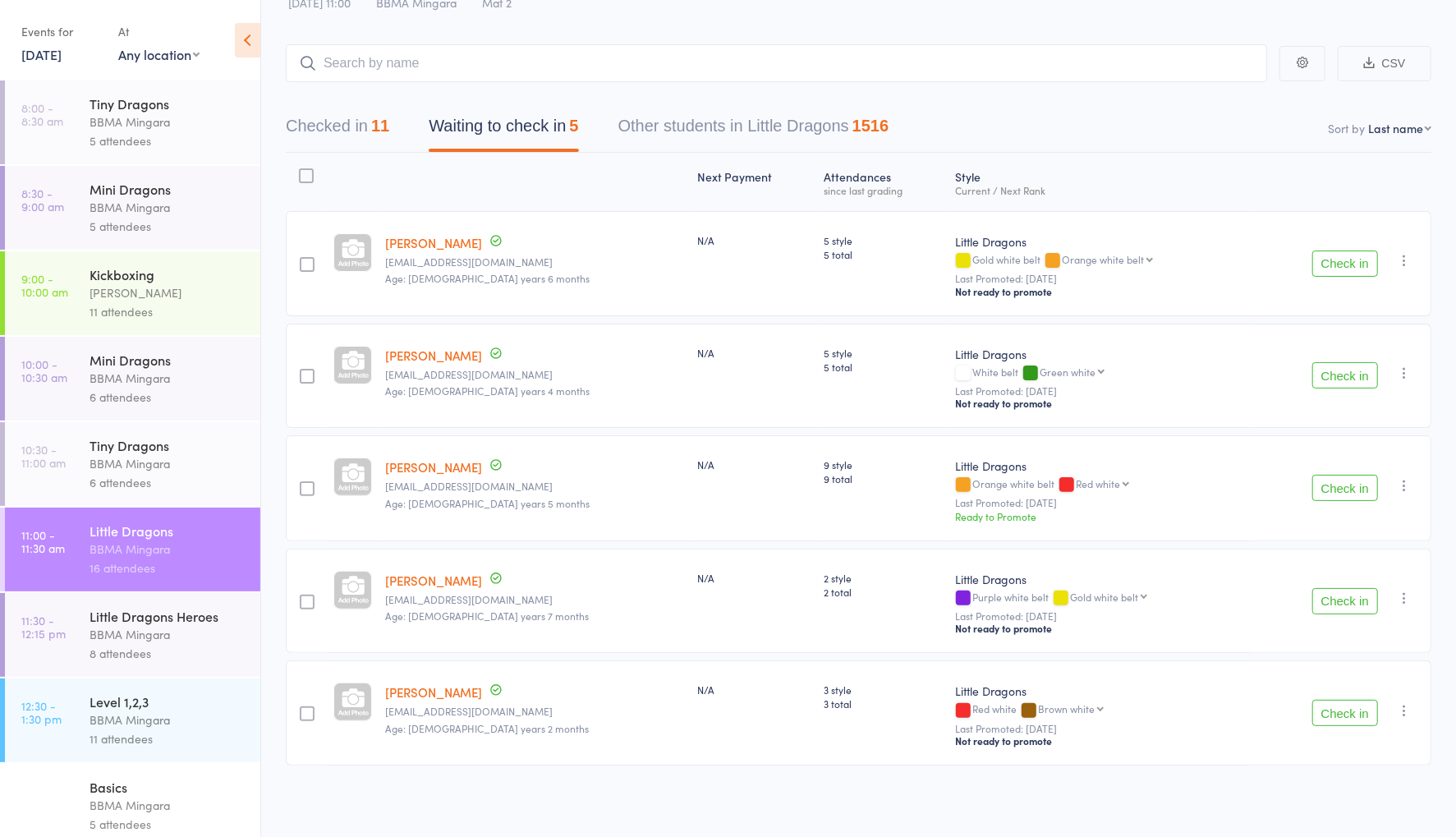
click at [1403, 485] on icon "button" at bounding box center [1403, 485] width 16 height 16
click at [1360, 541] on li "Promote" at bounding box center [1346, 539] width 136 height 22
click at [243, 41] on icon at bounding box center [248, 40] width 25 height 35
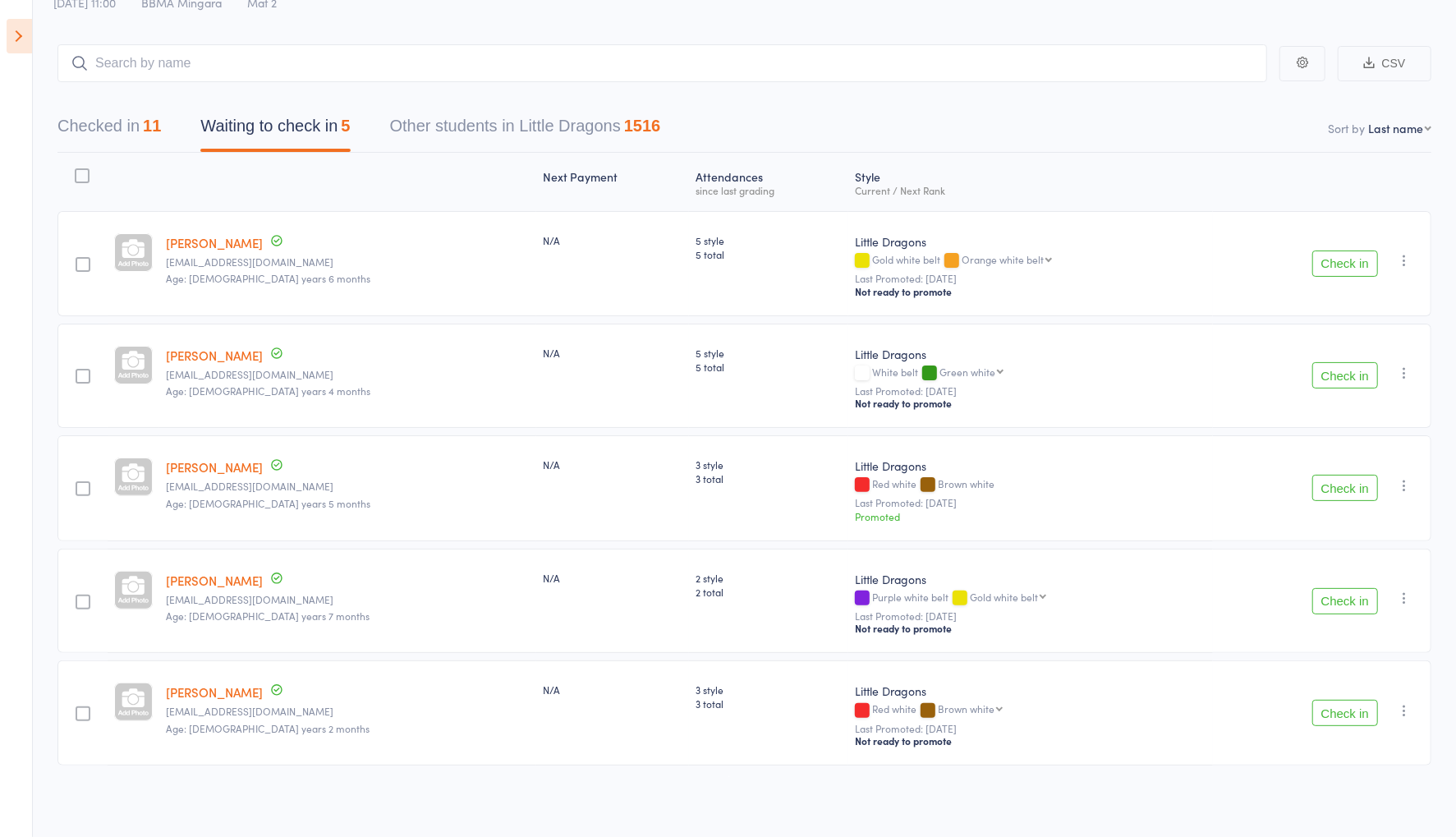
scroll to position [0, 0]
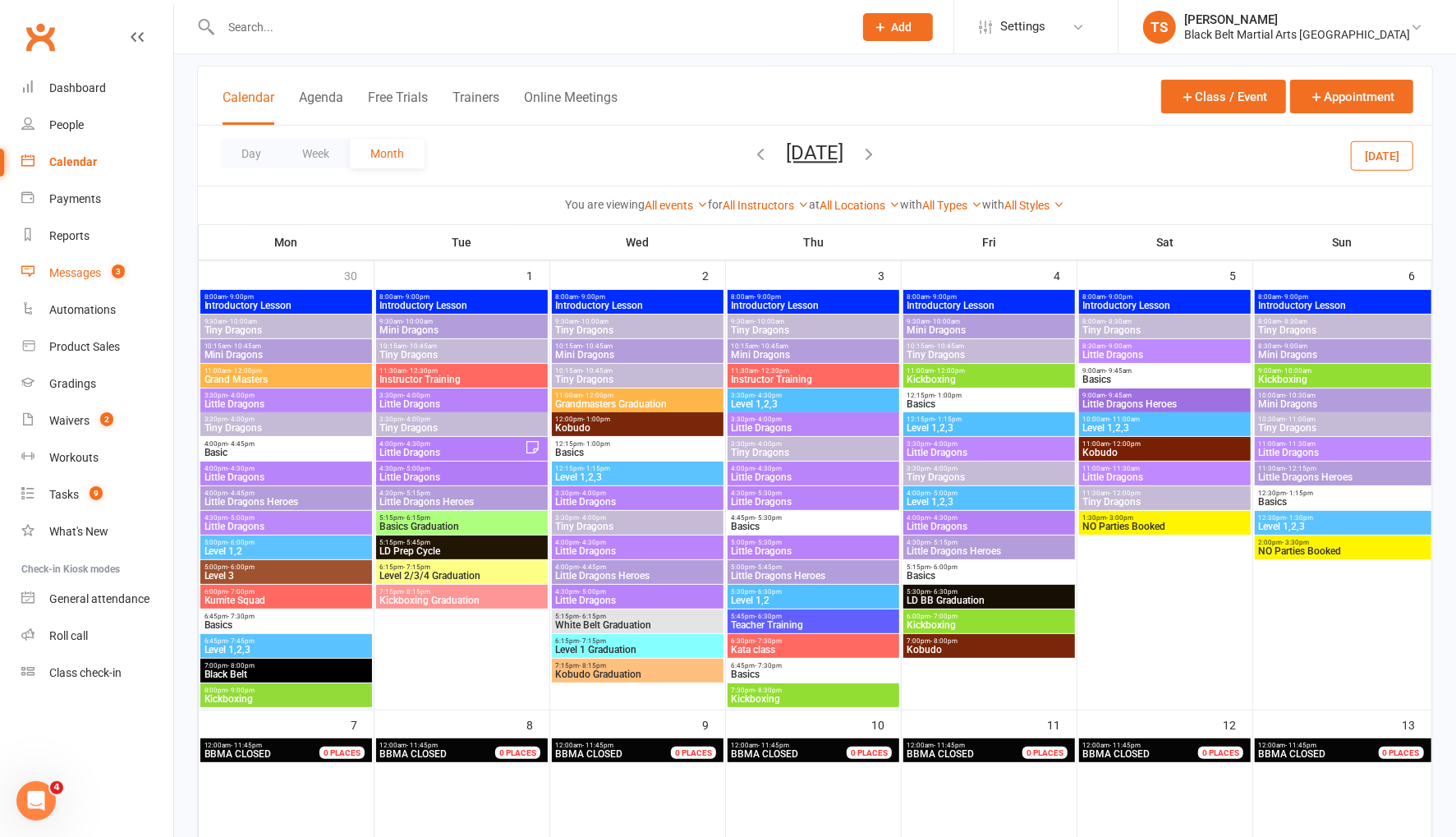
drag, startPoint x: 68, startPoint y: 271, endPoint x: 78, endPoint y: 267, distance: 10.8
click at [68, 271] on div "Messages" at bounding box center [75, 272] width 52 height 13
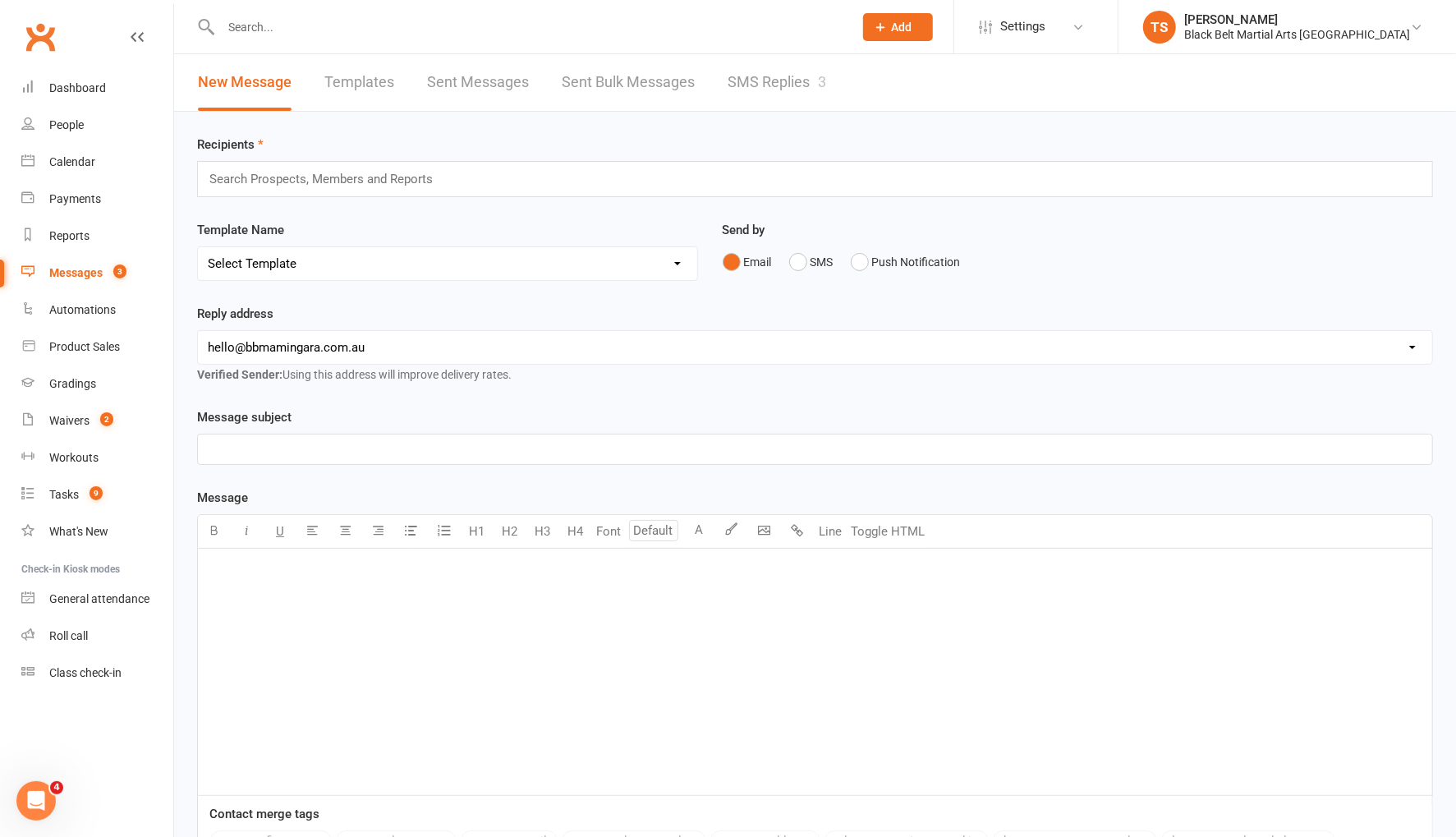
click at [768, 78] on link "SMS Replies 3" at bounding box center [776, 82] width 98 height 57
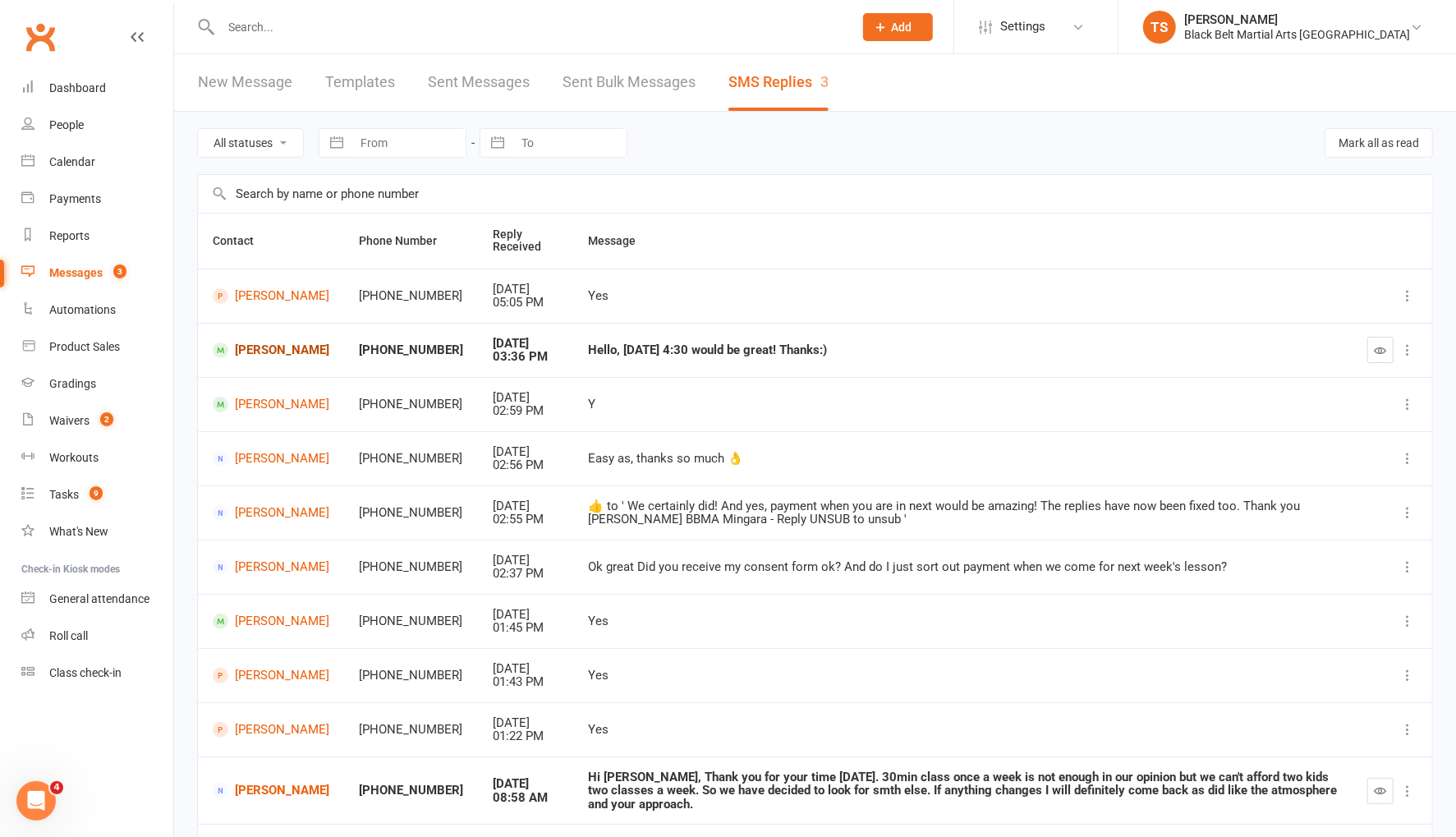
click at [266, 346] on link "[PERSON_NAME]" at bounding box center [271, 351] width 116 height 15
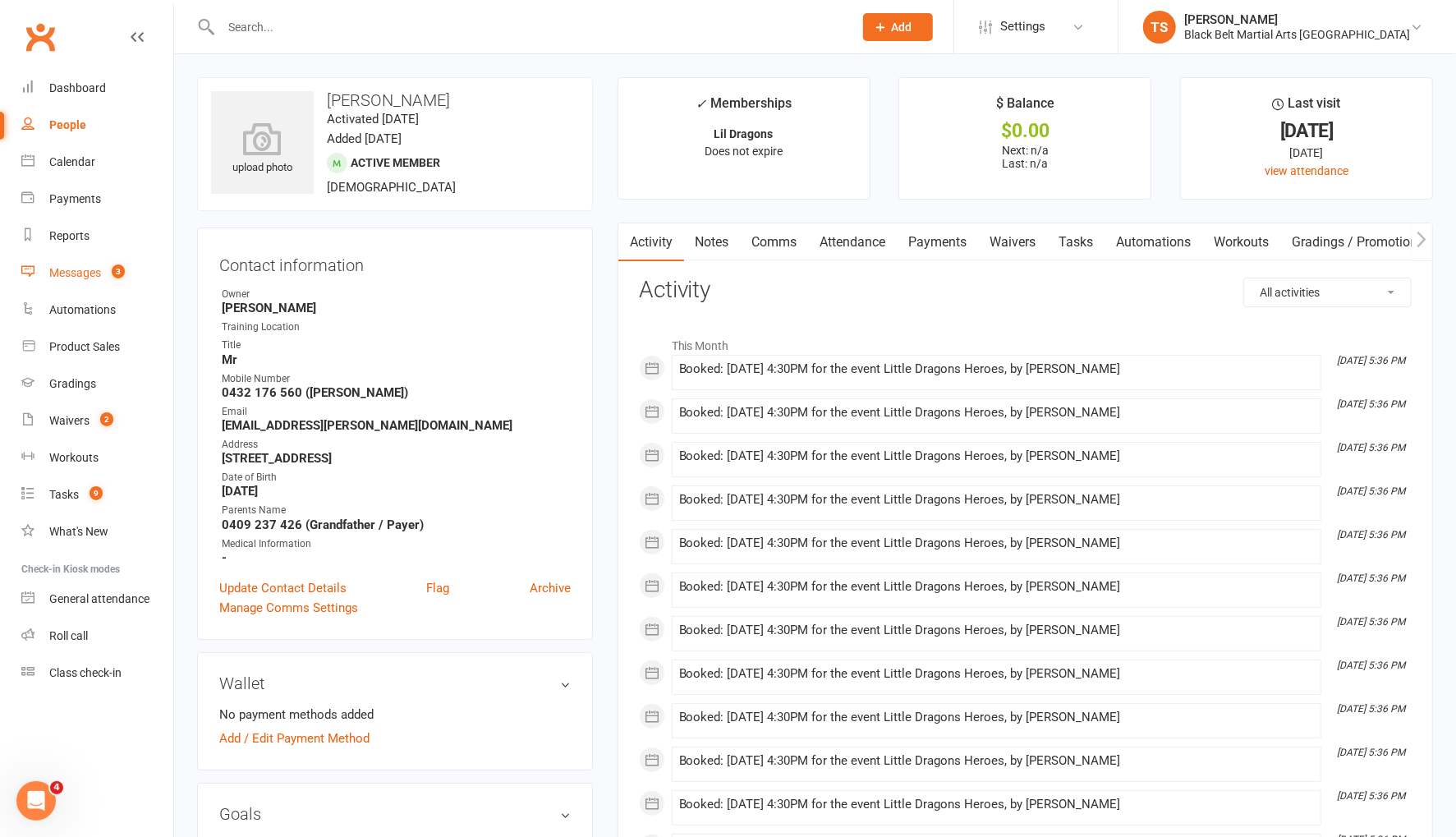
click at [92, 275] on div "Messages" at bounding box center [75, 272] width 52 height 13
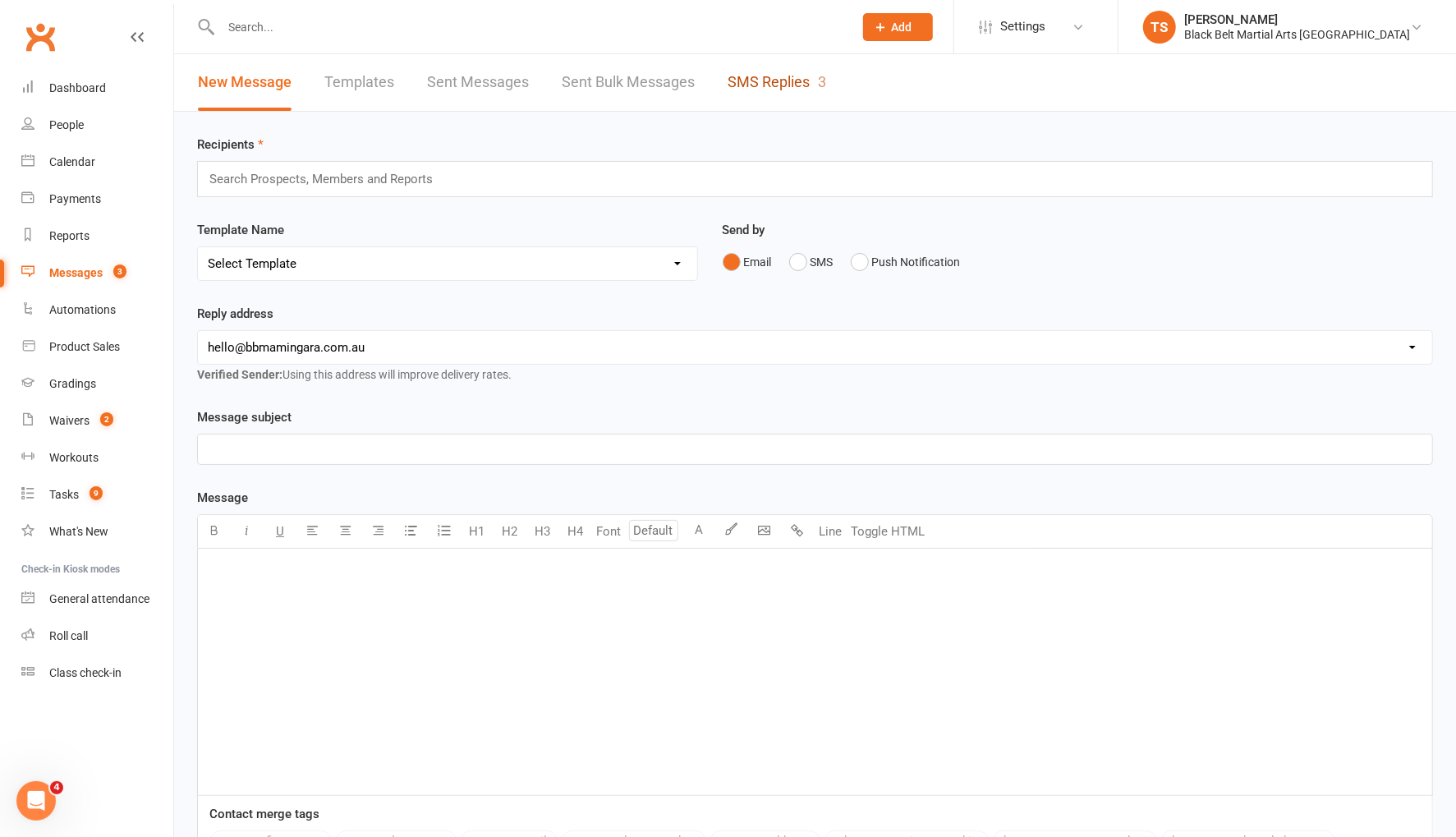
drag, startPoint x: 758, startPoint y: 86, endPoint x: 978, endPoint y: 277, distance: 291.3
click at [758, 86] on link "SMS Replies 3" at bounding box center [776, 82] width 98 height 57
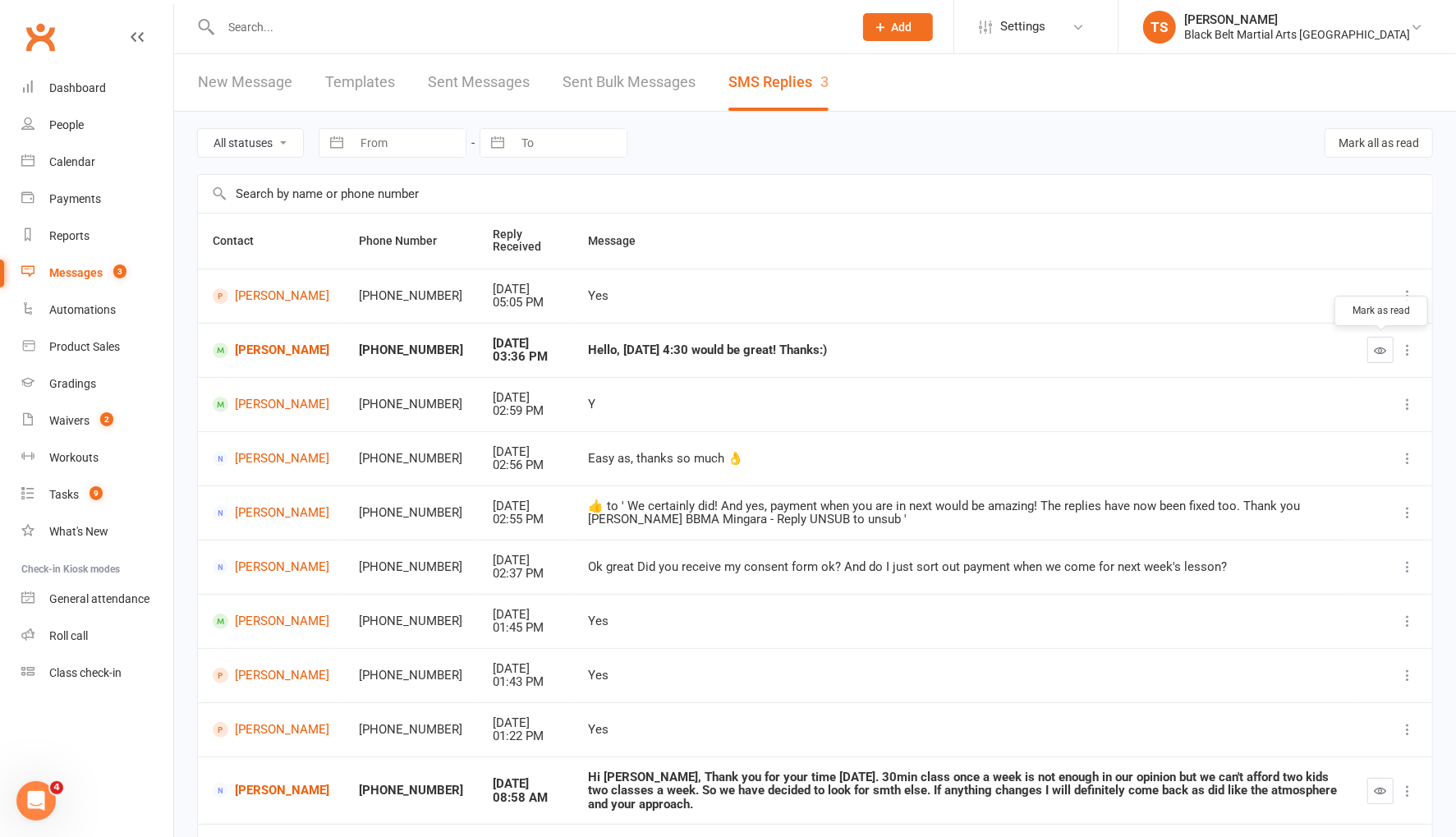
click at [1388, 352] on button "button" at bounding box center [1380, 350] width 26 height 26
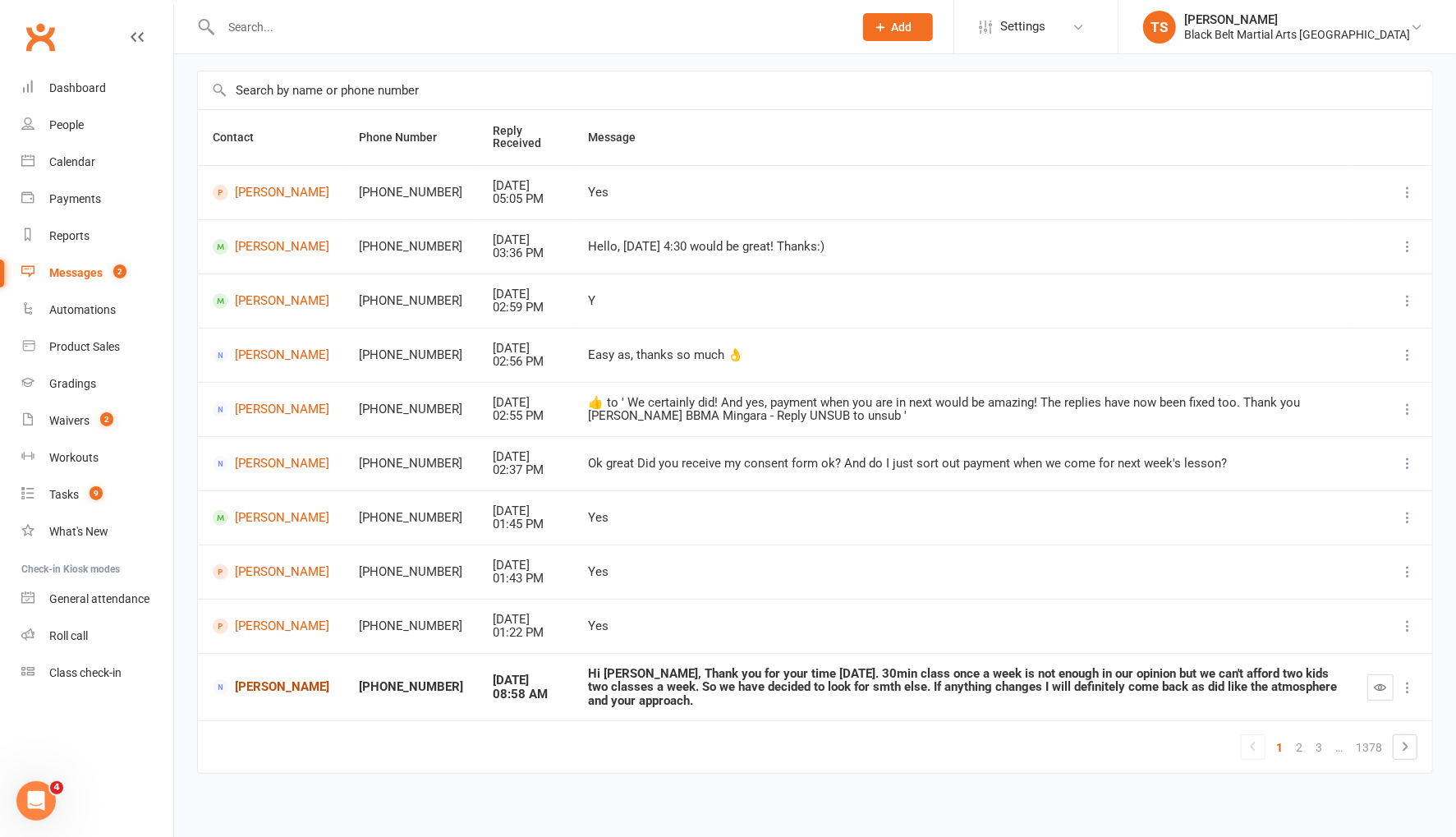
click at [259, 690] on link "Lana Varavva" at bounding box center [271, 687] width 116 height 15
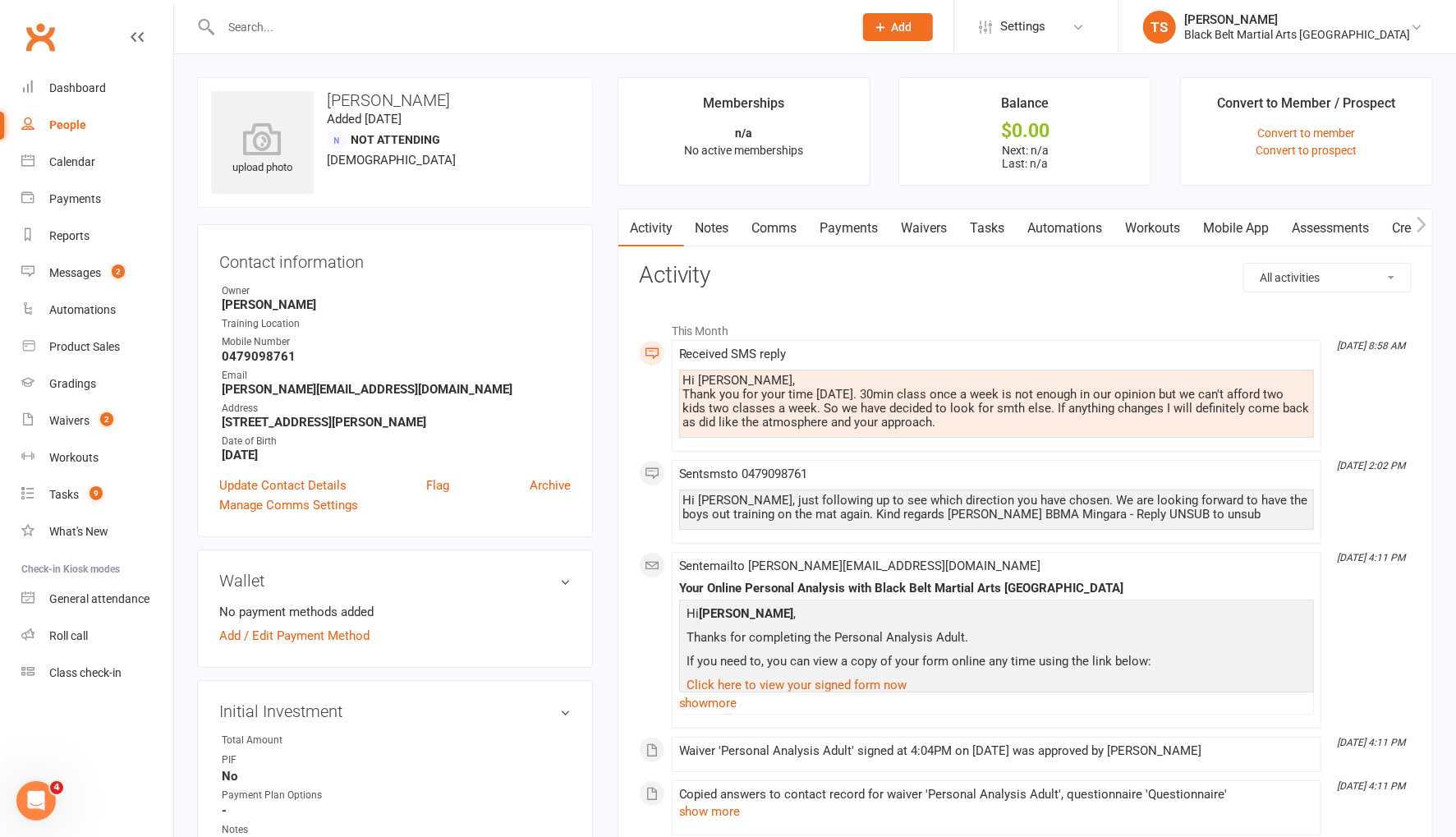
drag, startPoint x: 770, startPoint y: 224, endPoint x: 854, endPoint y: 243, distance: 86.1
click at [770, 224] on link "Comms" at bounding box center [775, 228] width 68 height 38
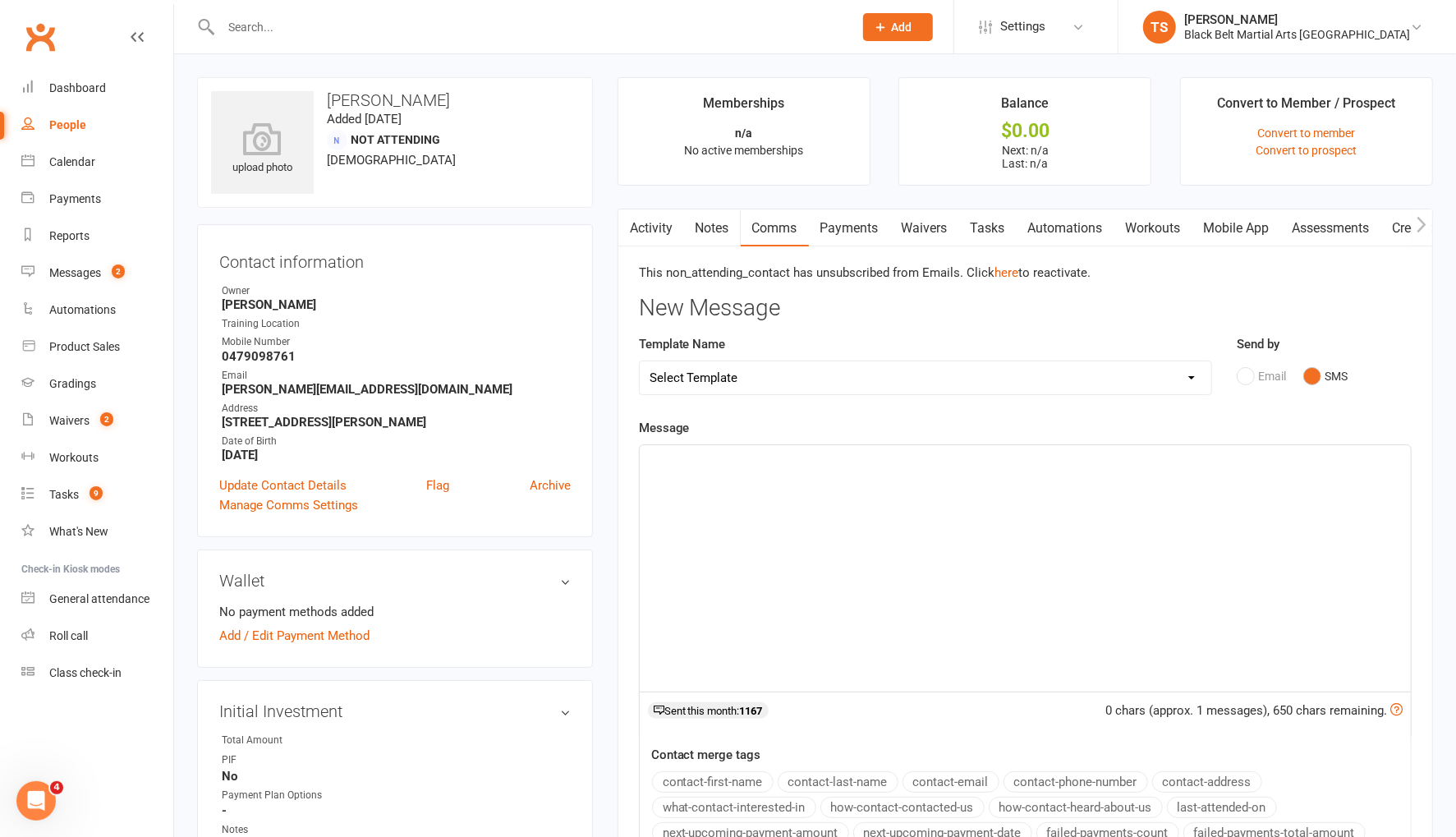
drag, startPoint x: 885, startPoint y: 492, endPoint x: 1161, endPoint y: 490, distance: 276.0
click at [886, 492] on div "﻿" at bounding box center [1025, 569] width 771 height 246
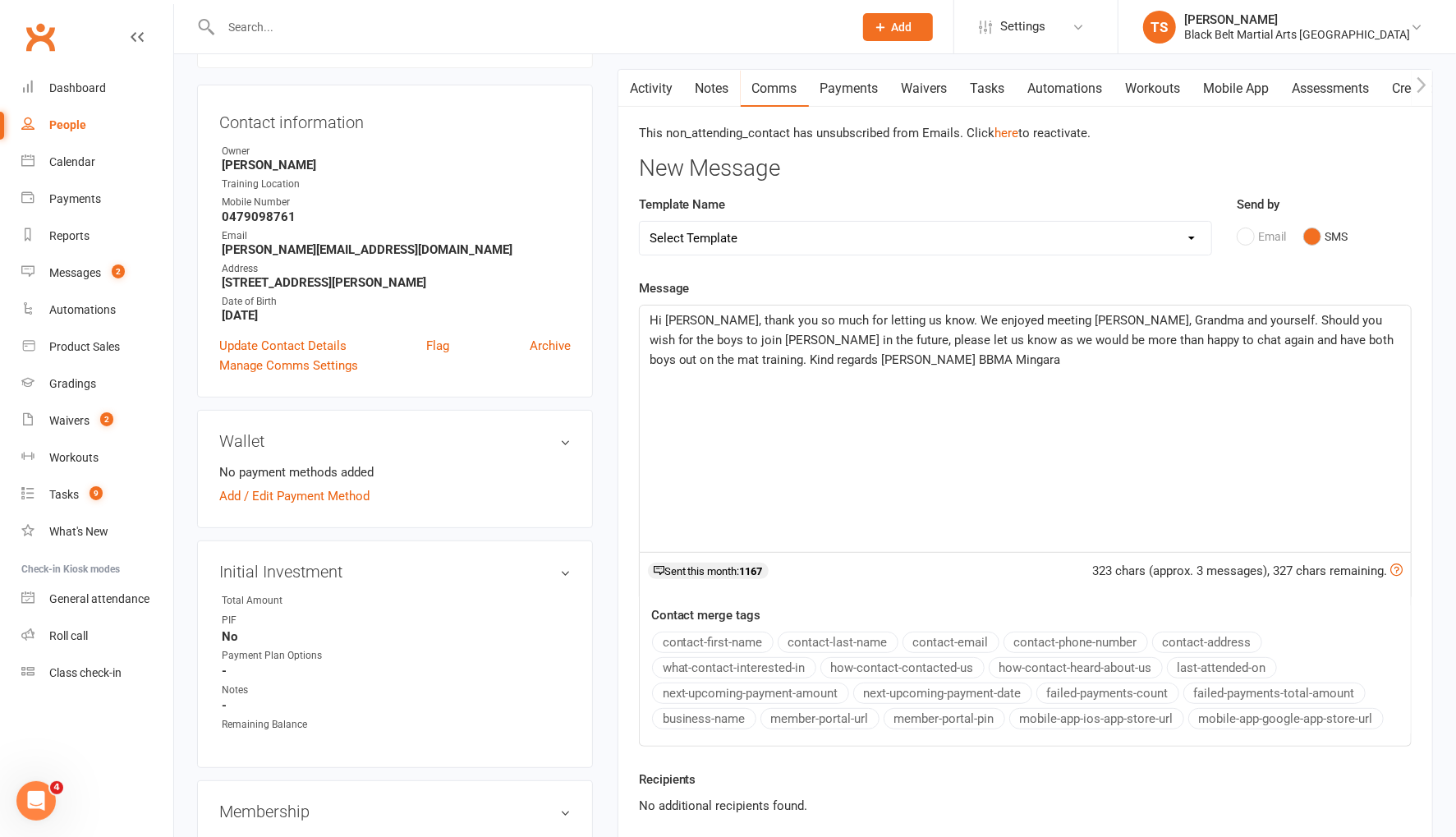
scroll to position [251, 0]
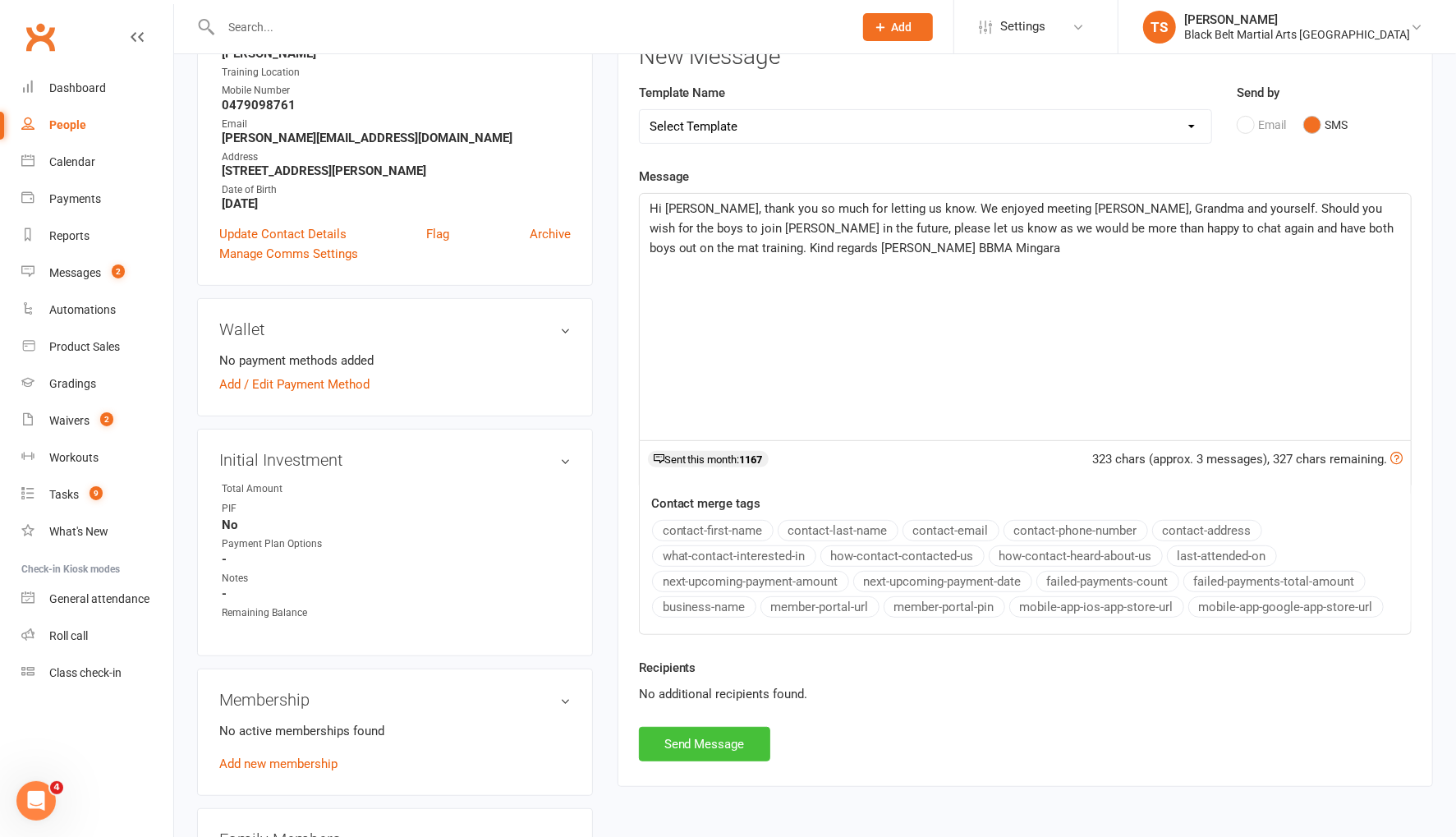
click at [697, 733] on button "Send Message" at bounding box center [704, 744] width 132 height 35
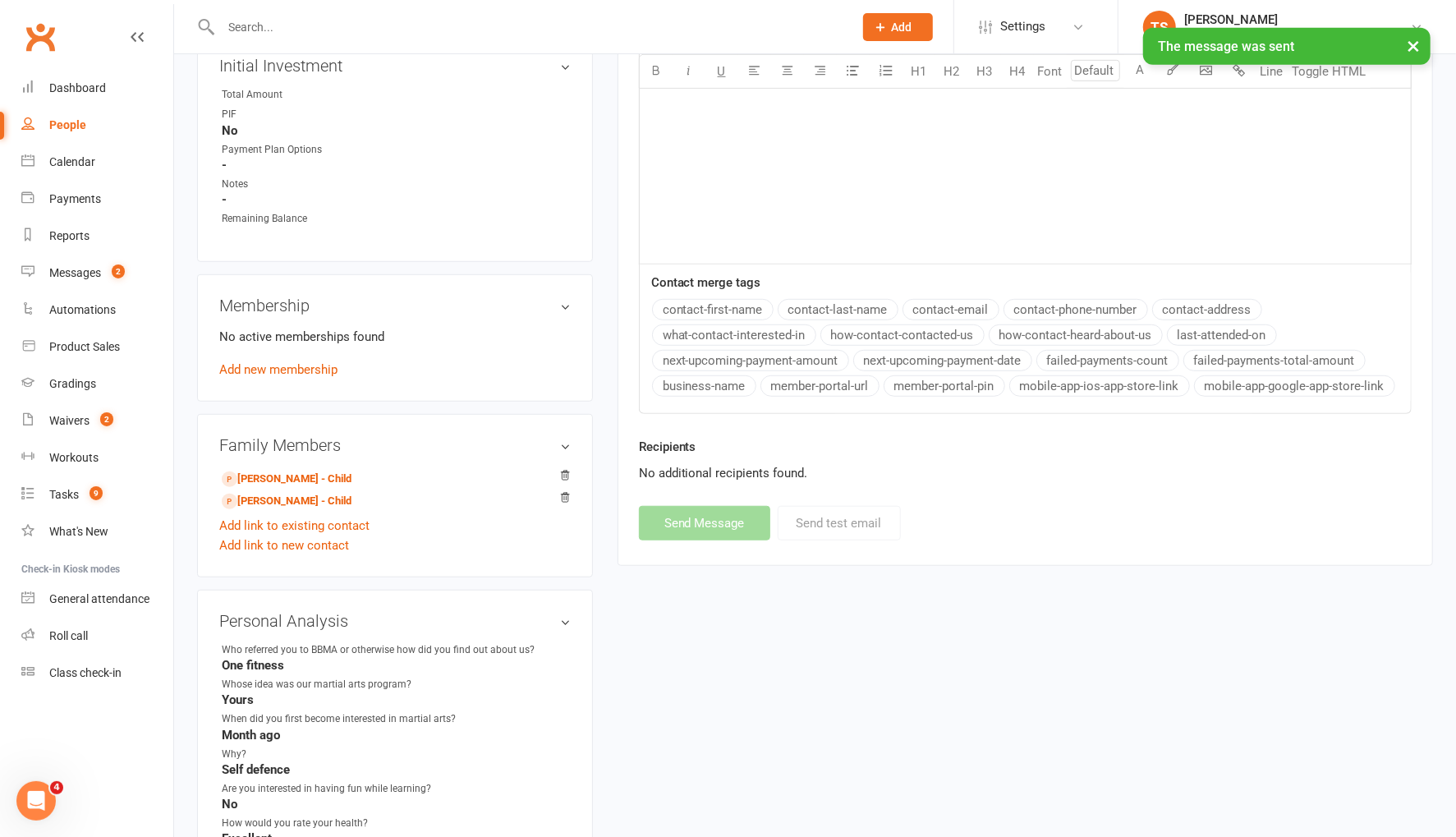
scroll to position [659, 0]
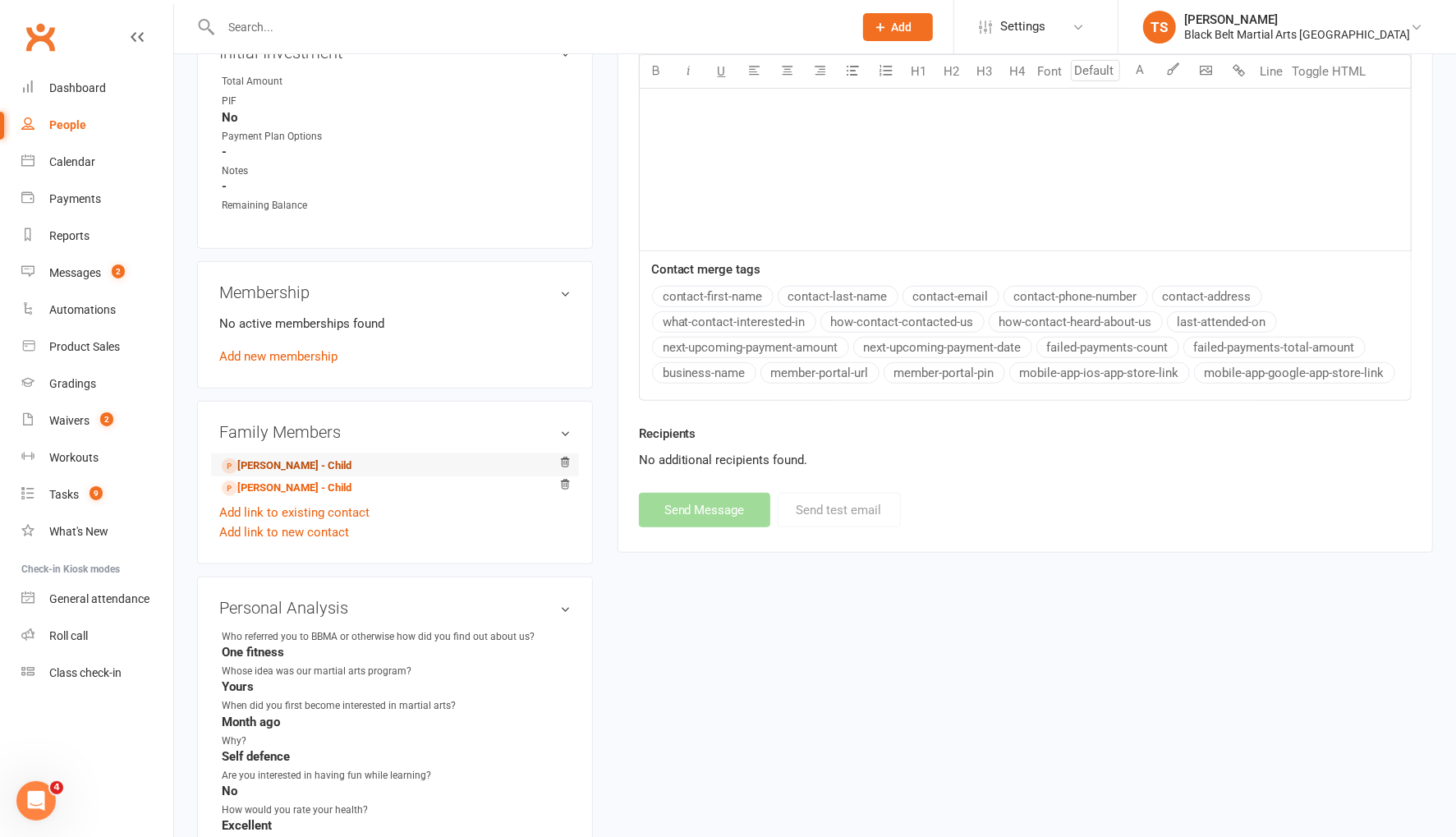
click at [272, 466] on link "Dominic Fisniku - Child" at bounding box center [286, 466] width 130 height 17
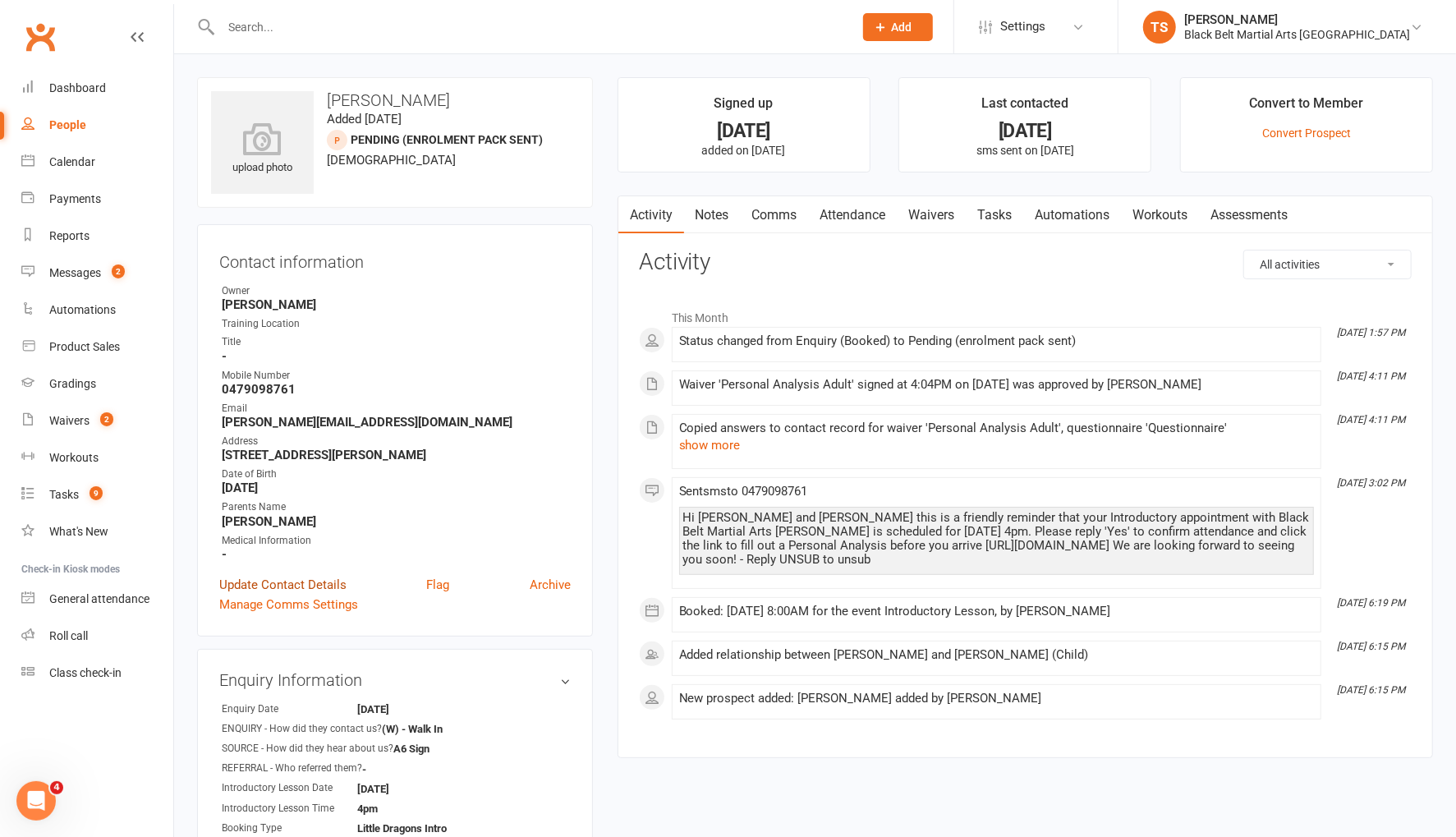
click at [293, 580] on link "Update Contact Details" at bounding box center [283, 584] width 127 height 20
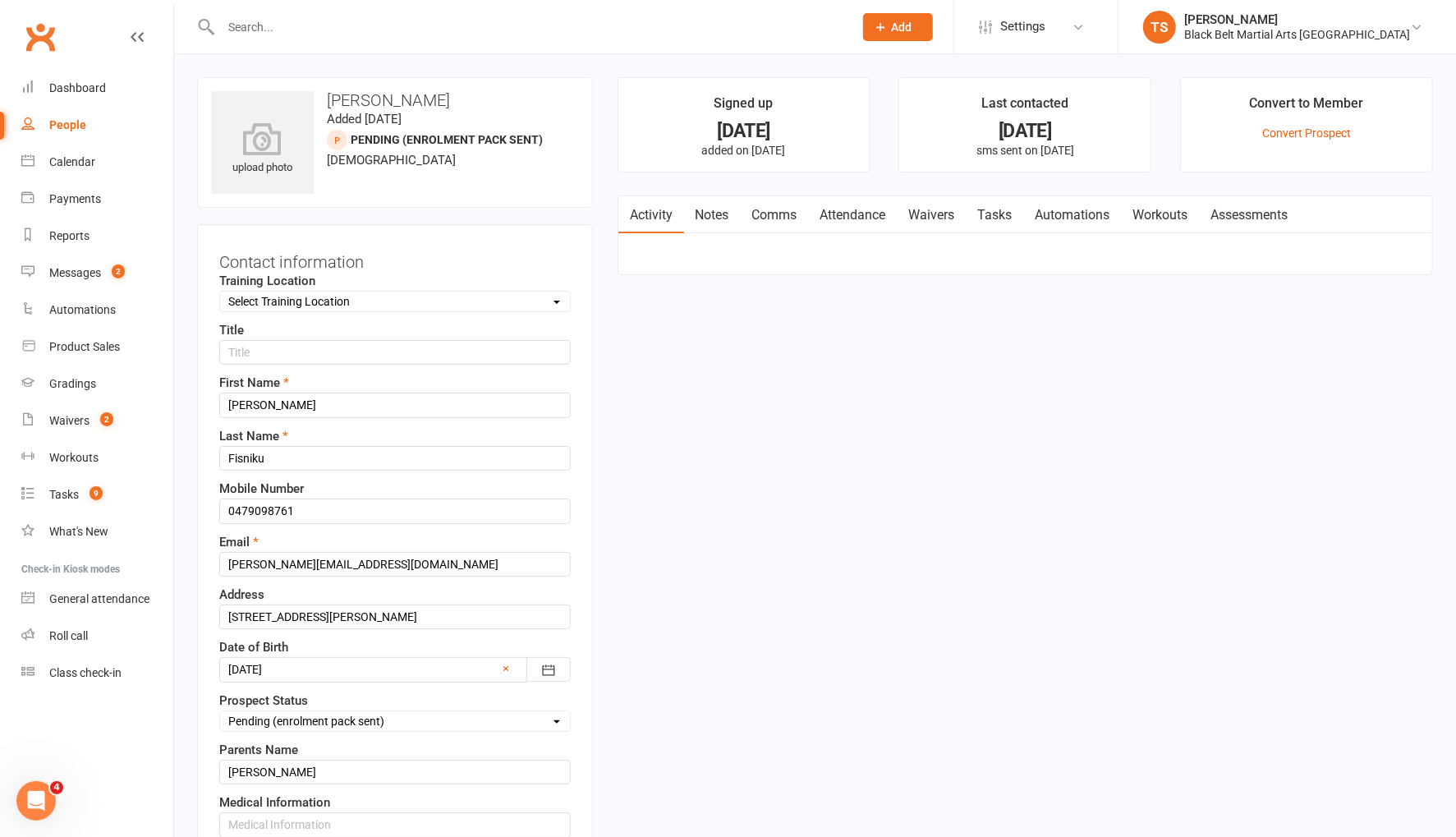
scroll to position [76, 0]
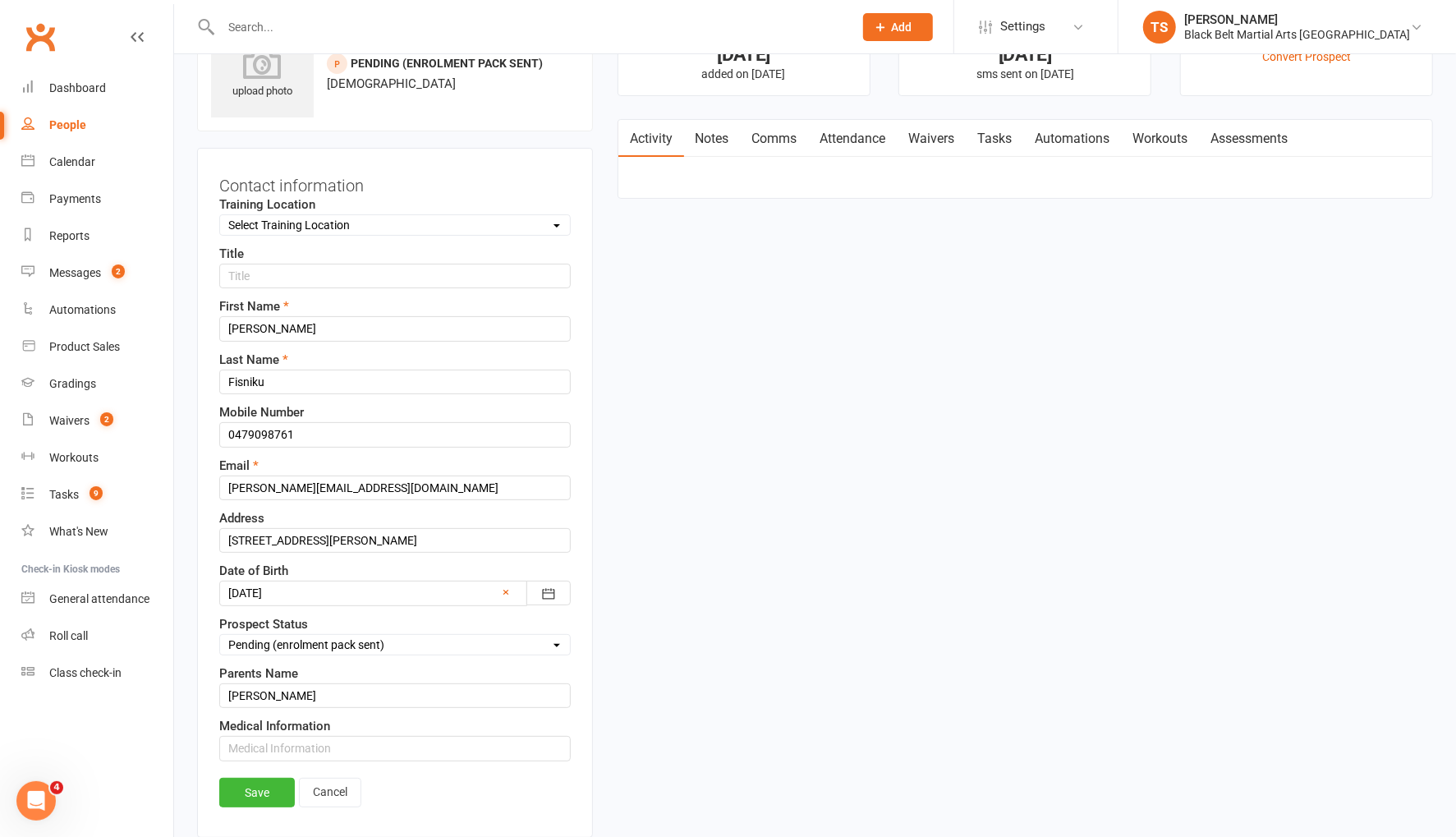
click at [293, 636] on select "Select Enquiry (Booked) Enquiry (Not Booked) Pending (enrolment pack sent) DNS …" at bounding box center [395, 644] width 350 height 18
select select "No Sale (Fortnightly Tuition)"
click at [220, 636] on select "Select Enquiry (Booked) Enquiry (Not Booked) Pending (enrolment pack sent) DNS …" at bounding box center [395, 644] width 350 height 18
click at [268, 783] on link "Save" at bounding box center [256, 792] width 76 height 30
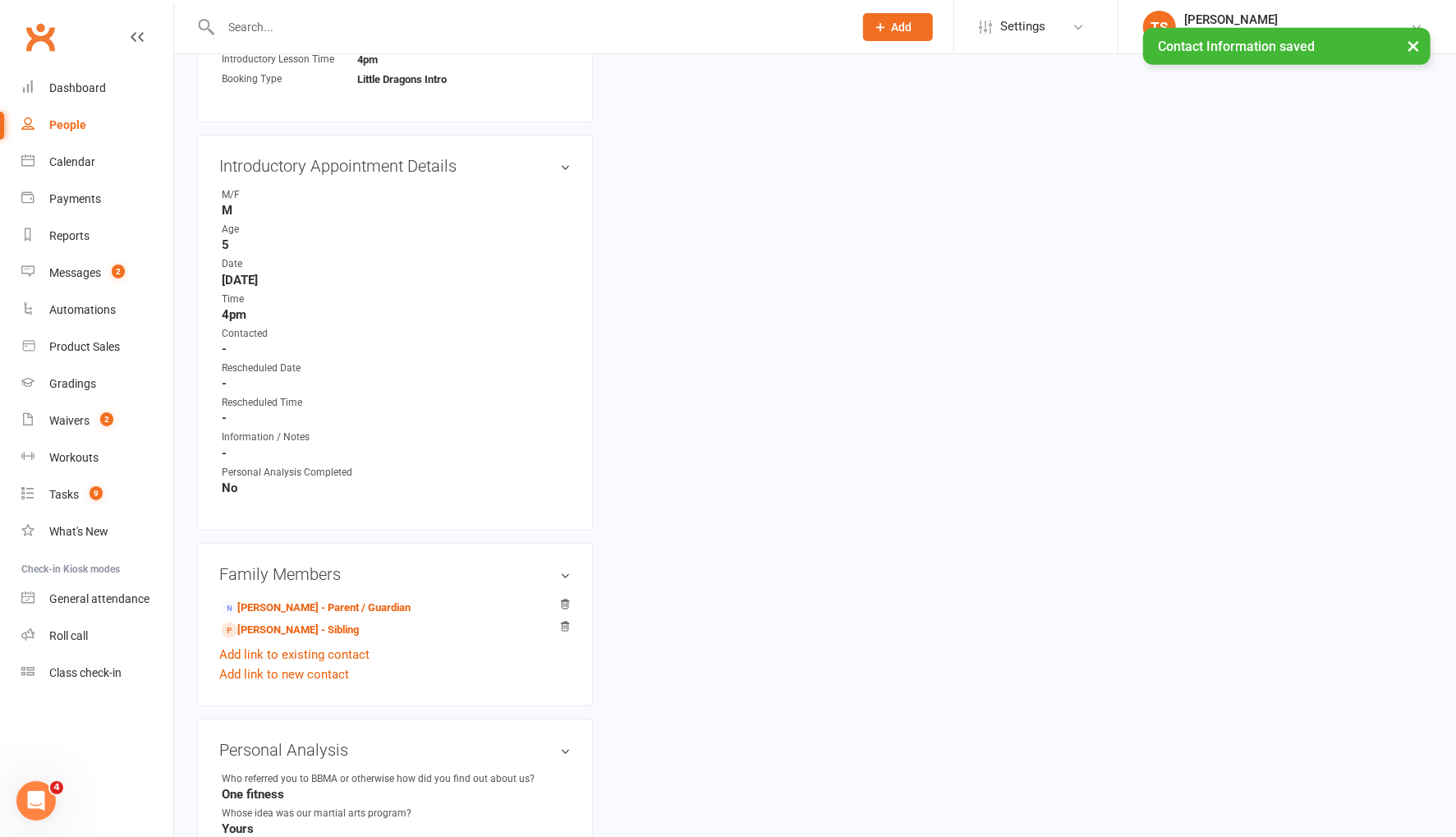
scroll to position [774, 0]
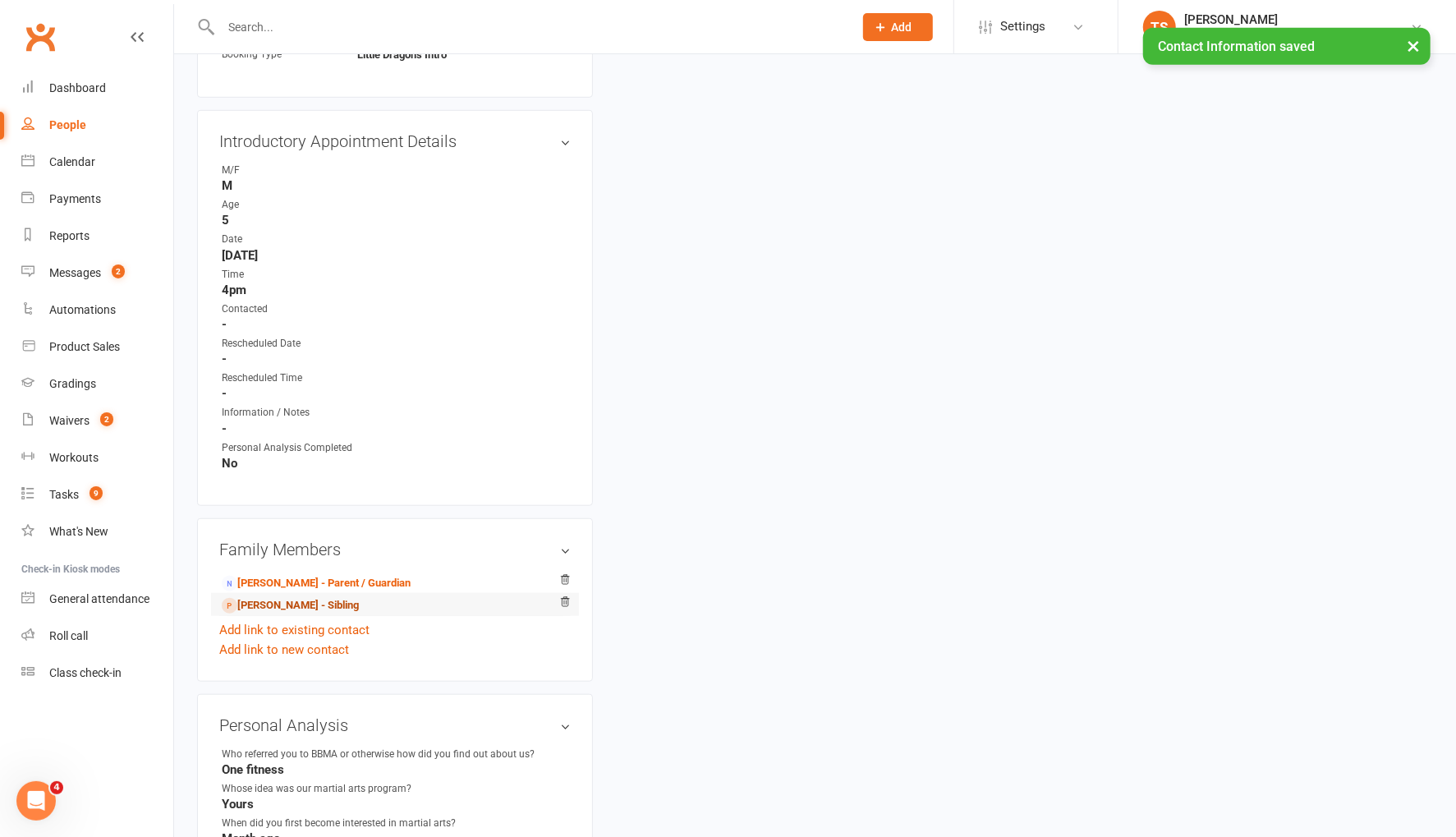
click at [256, 598] on link "Martin Fisniku - Sibling" at bounding box center [290, 606] width 137 height 17
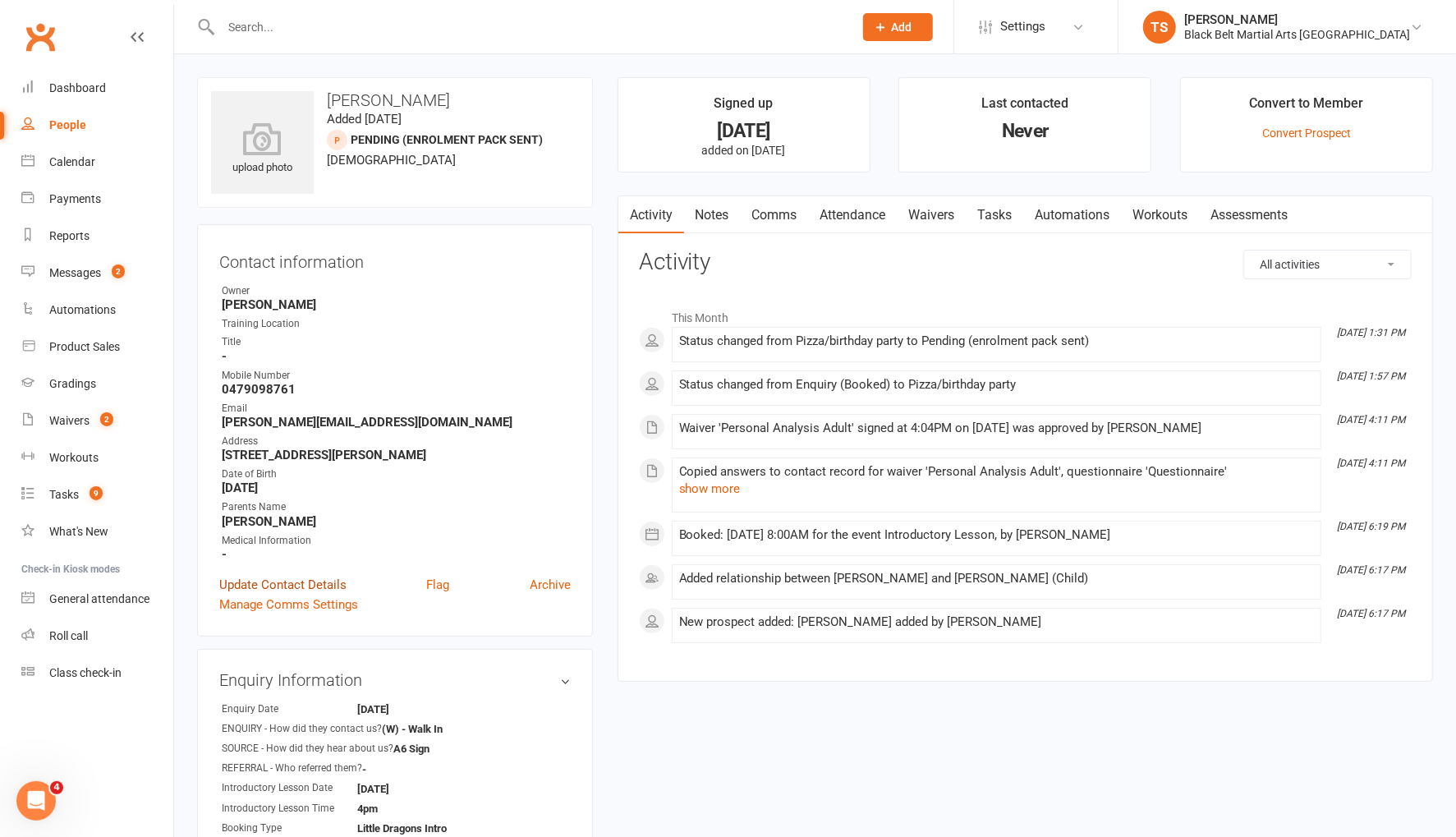
click at [317, 581] on link "Update Contact Details" at bounding box center [283, 584] width 127 height 20
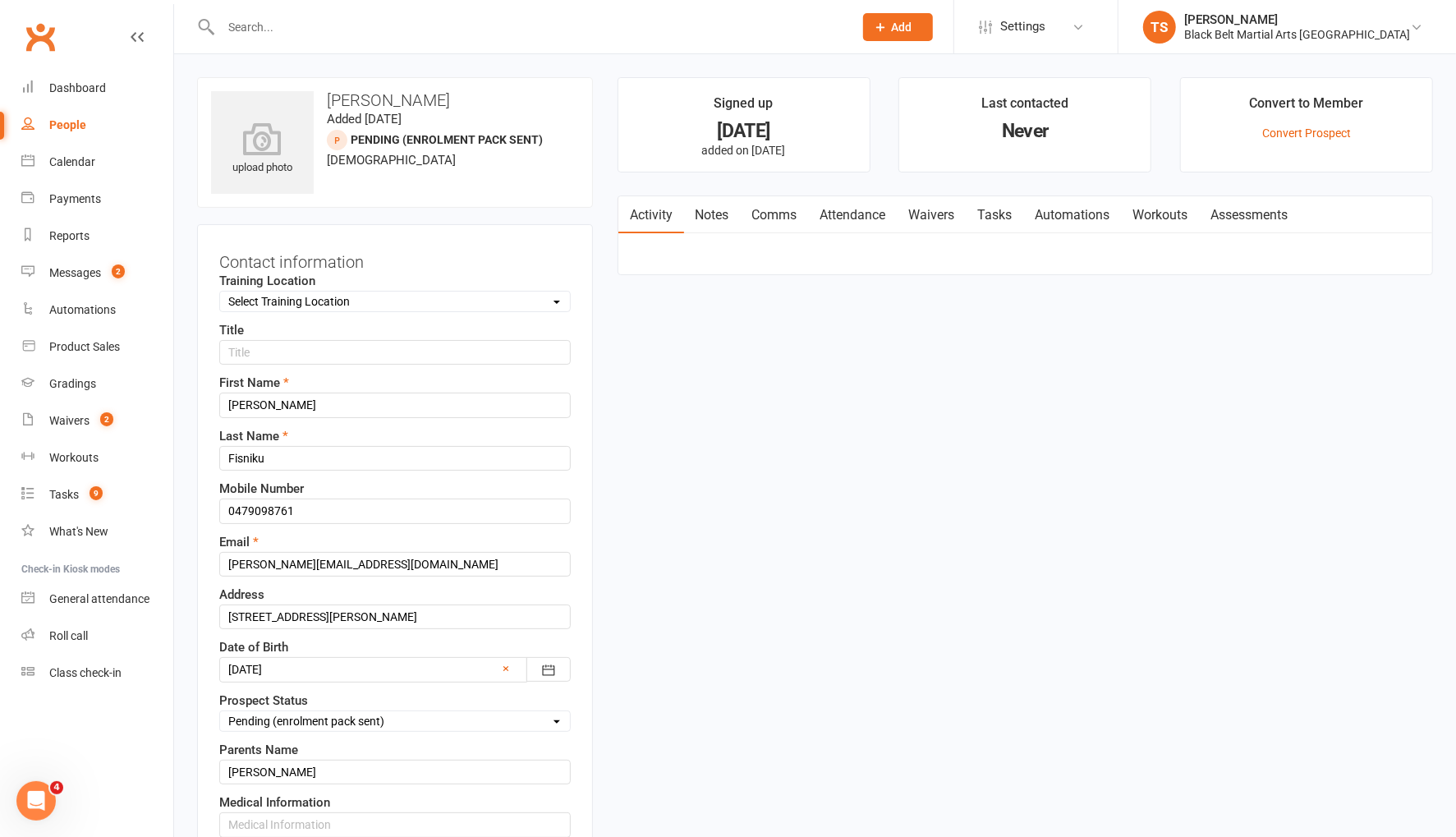
scroll to position [76, 0]
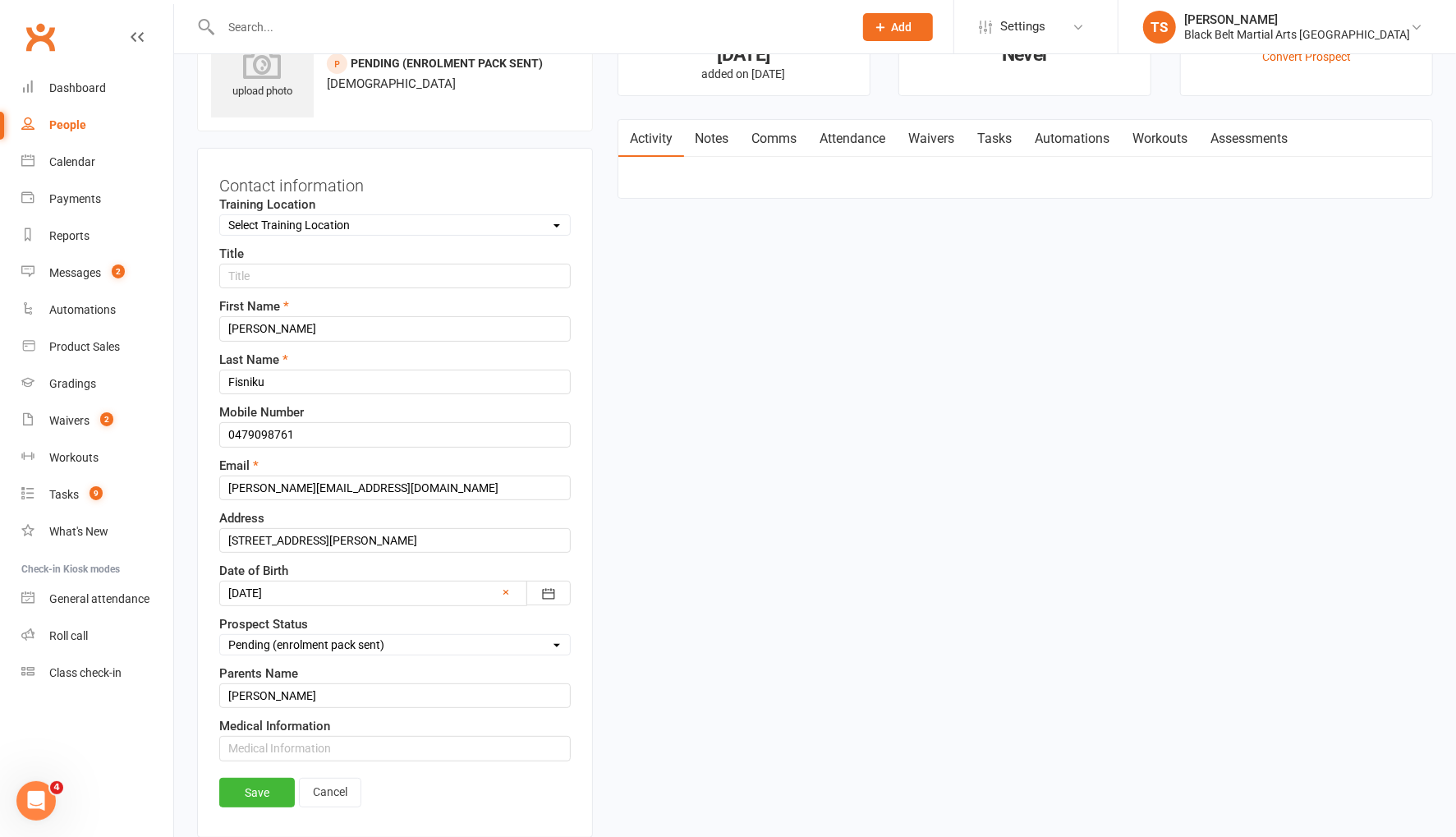
click at [308, 636] on select "Select Enquiry (Booked) Enquiry (Not Booked) Pending (enrolment pack sent) DNS …" at bounding box center [395, 644] width 350 height 18
select select "No Sale (Fortnightly Tuition)"
click at [220, 636] on select "Select Enquiry (Booked) Enquiry (Not Booked) Pending (enrolment pack sent) DNS …" at bounding box center [395, 644] width 350 height 18
click at [268, 778] on link "Save" at bounding box center [256, 792] width 76 height 30
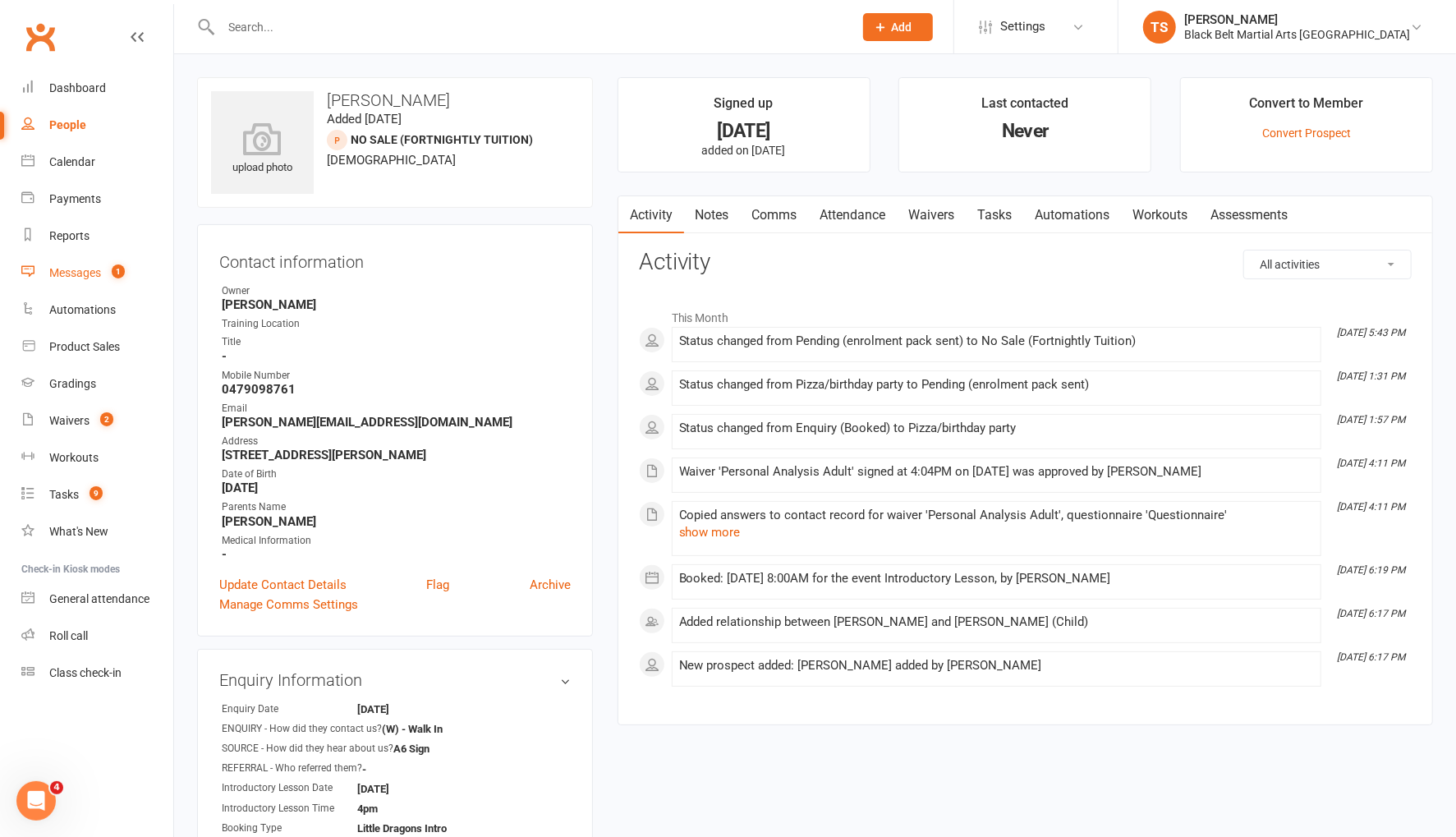
click at [88, 276] on div "Messages" at bounding box center [75, 272] width 52 height 13
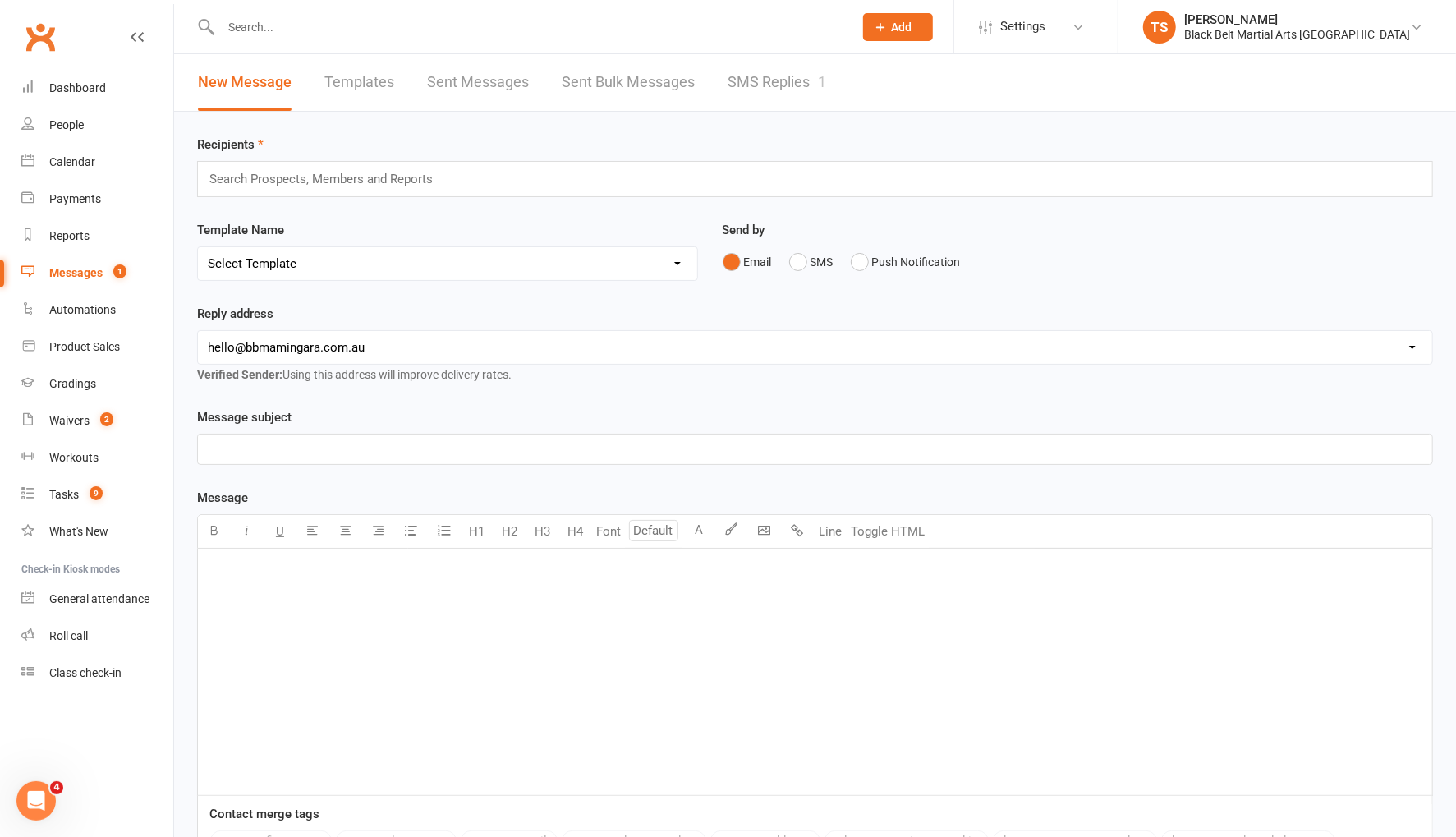
click at [798, 83] on link "SMS Replies 1" at bounding box center [776, 82] width 98 height 57
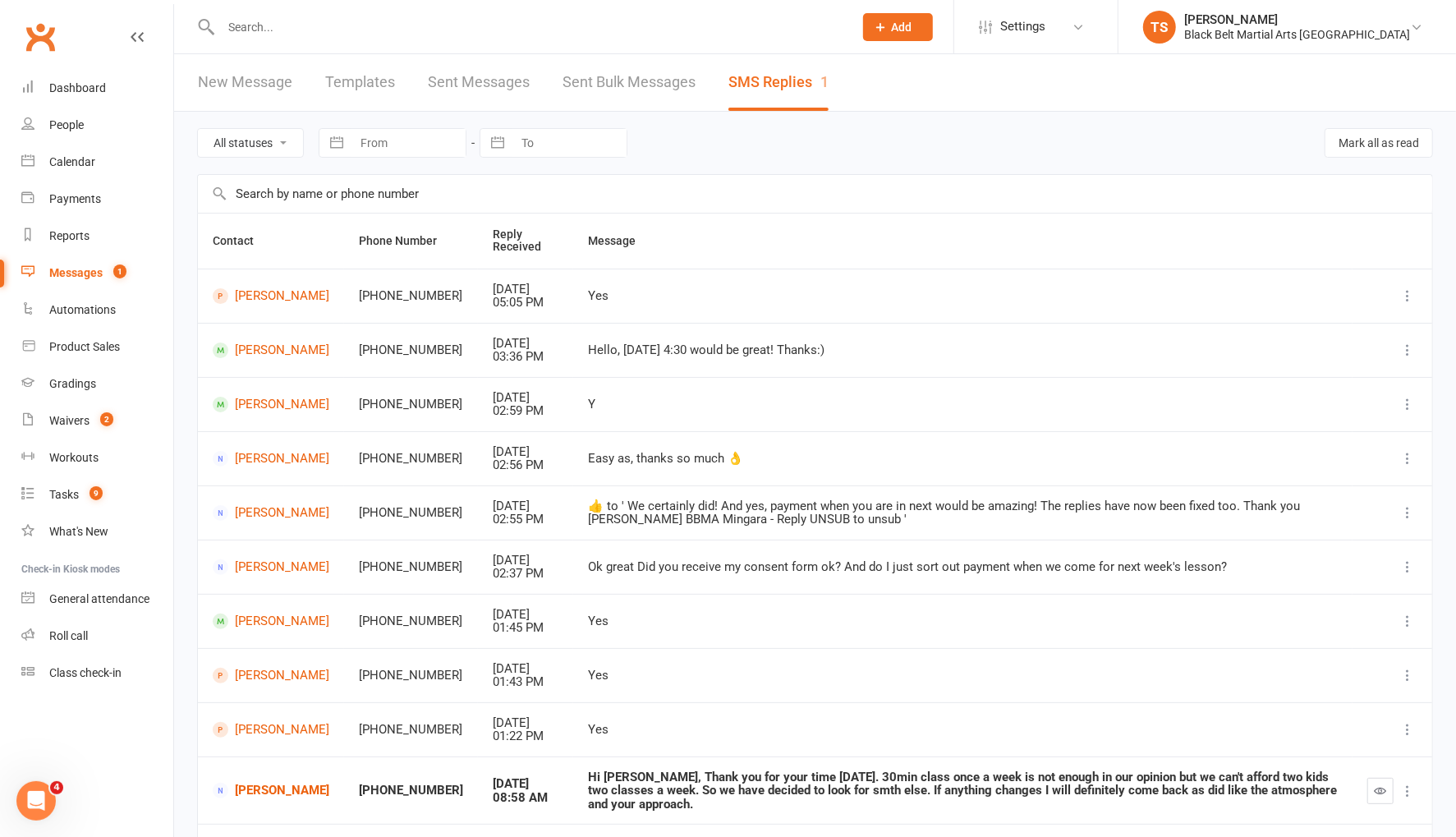
scroll to position [104, 0]
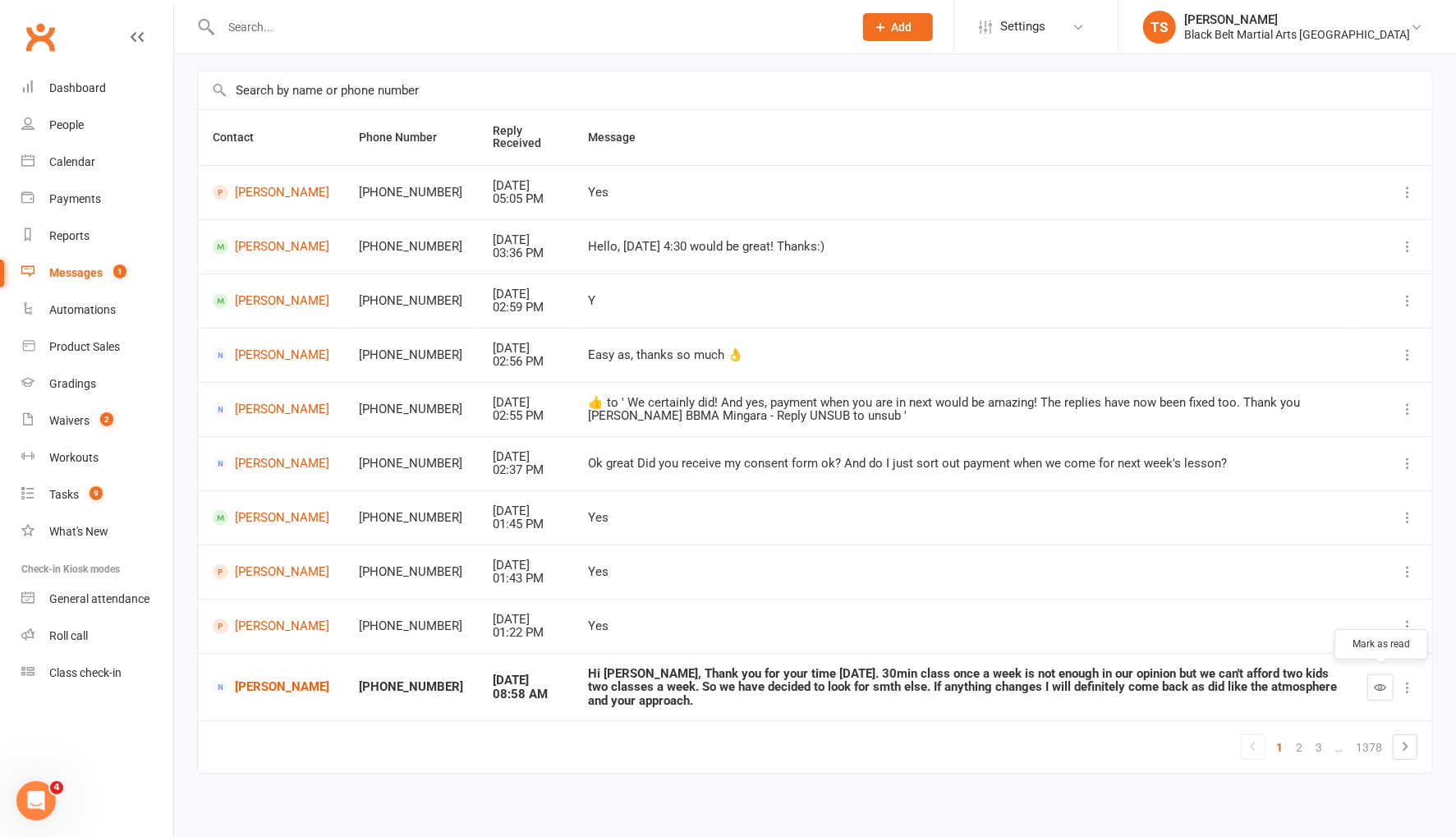
click at [1380, 683] on icon "button" at bounding box center [1380, 687] width 13 height 13
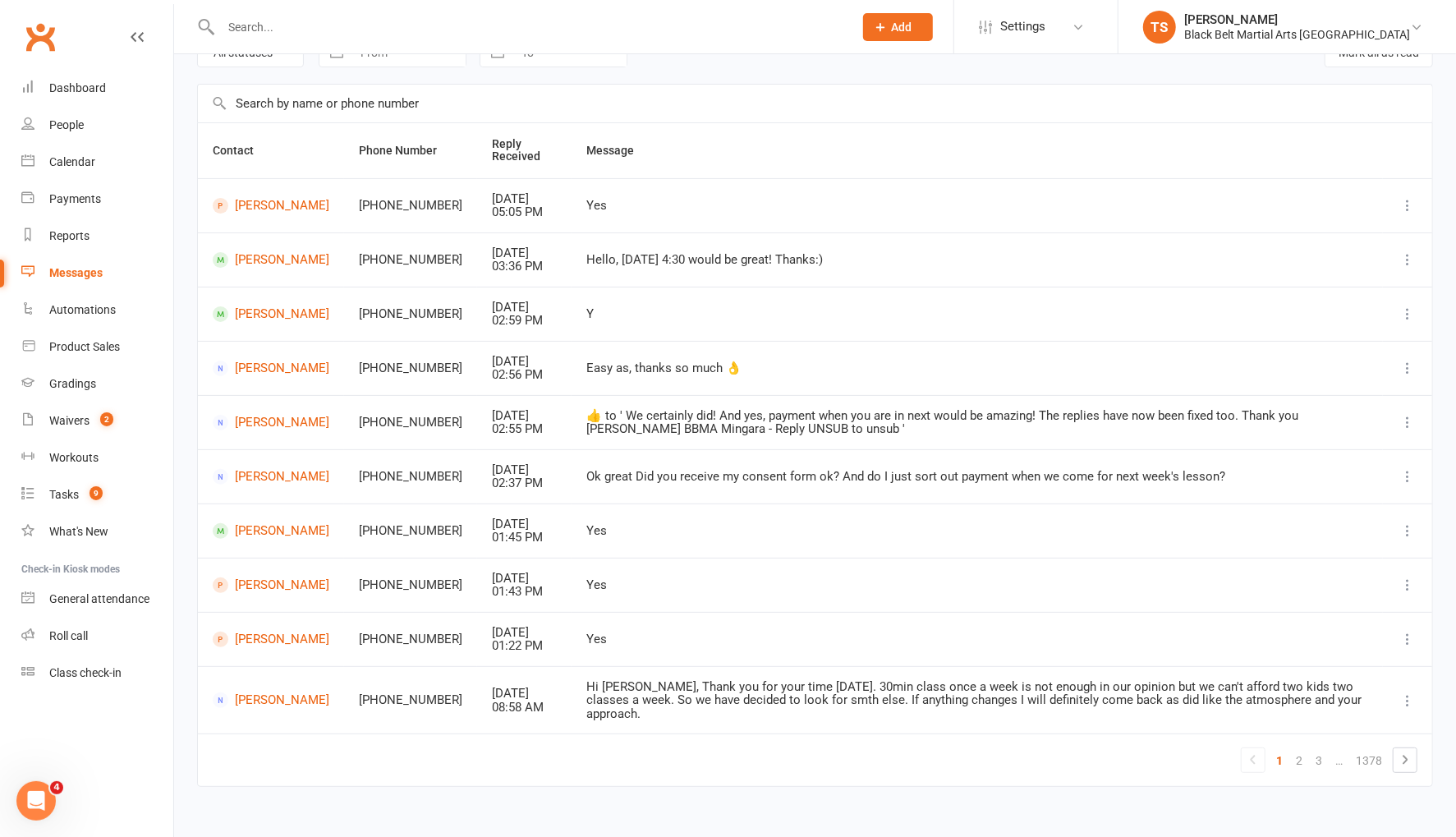
scroll to position [0, 0]
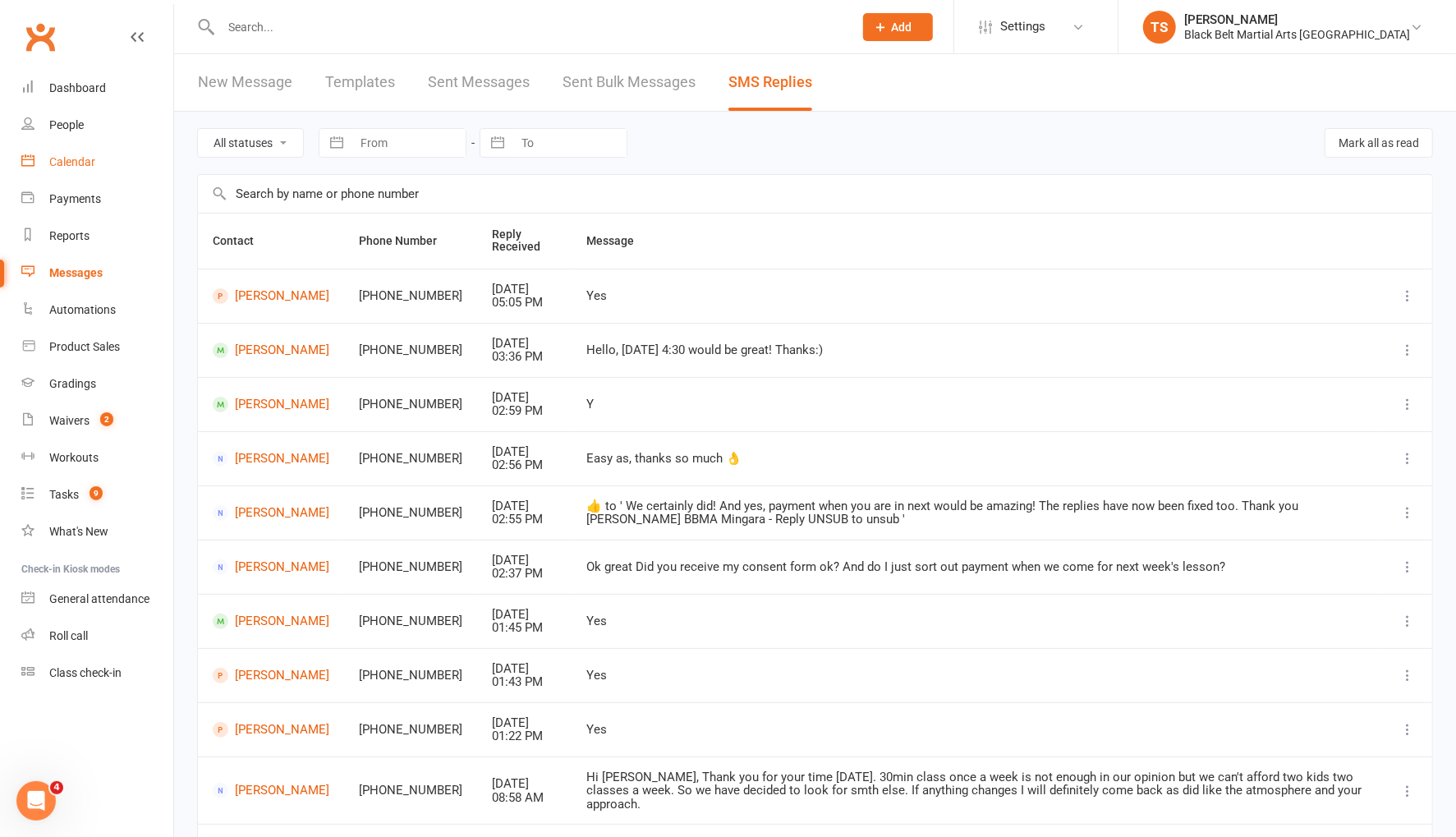
click at [70, 171] on link "Calendar" at bounding box center [97, 162] width 152 height 37
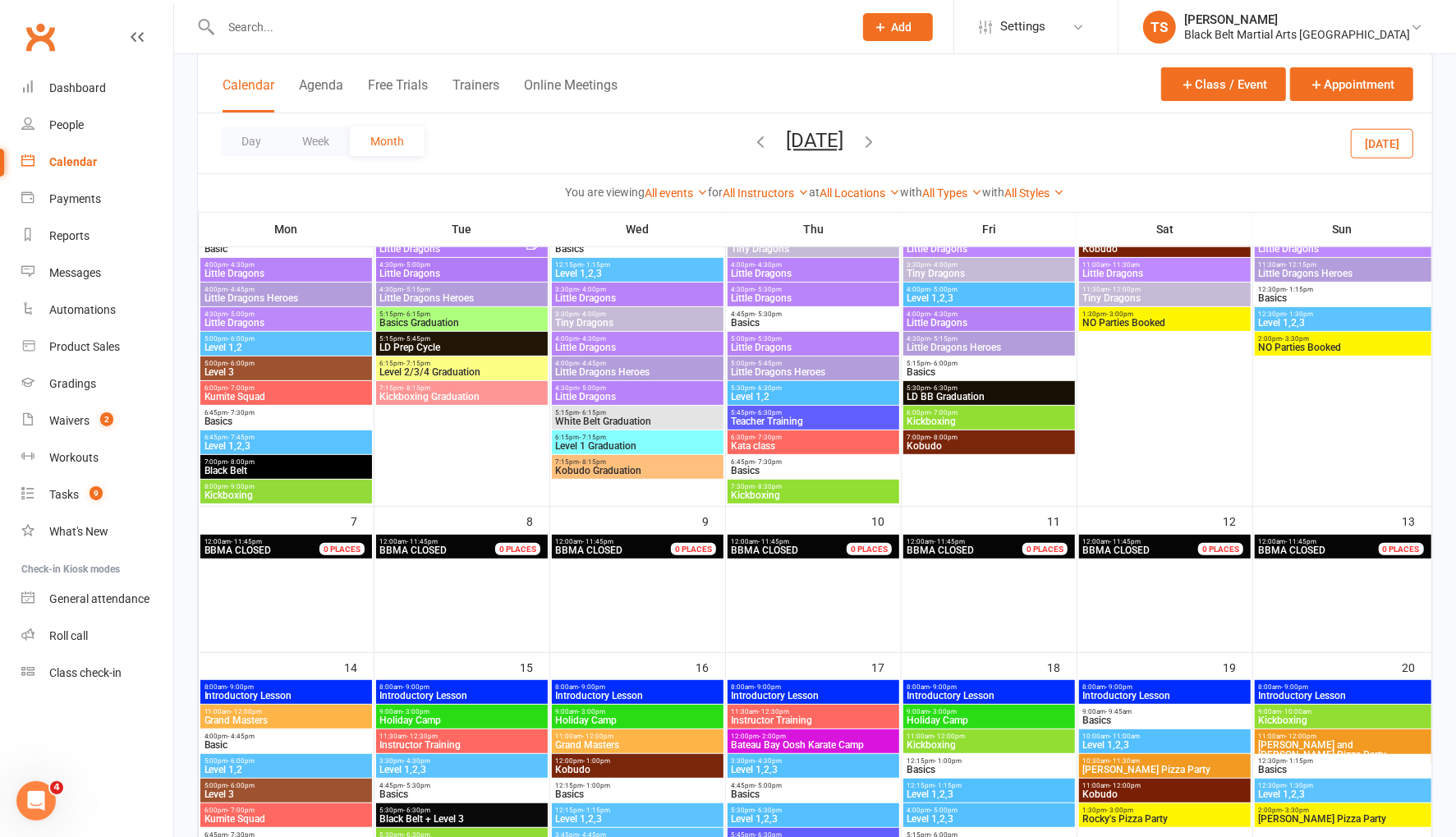
scroll to position [300, 0]
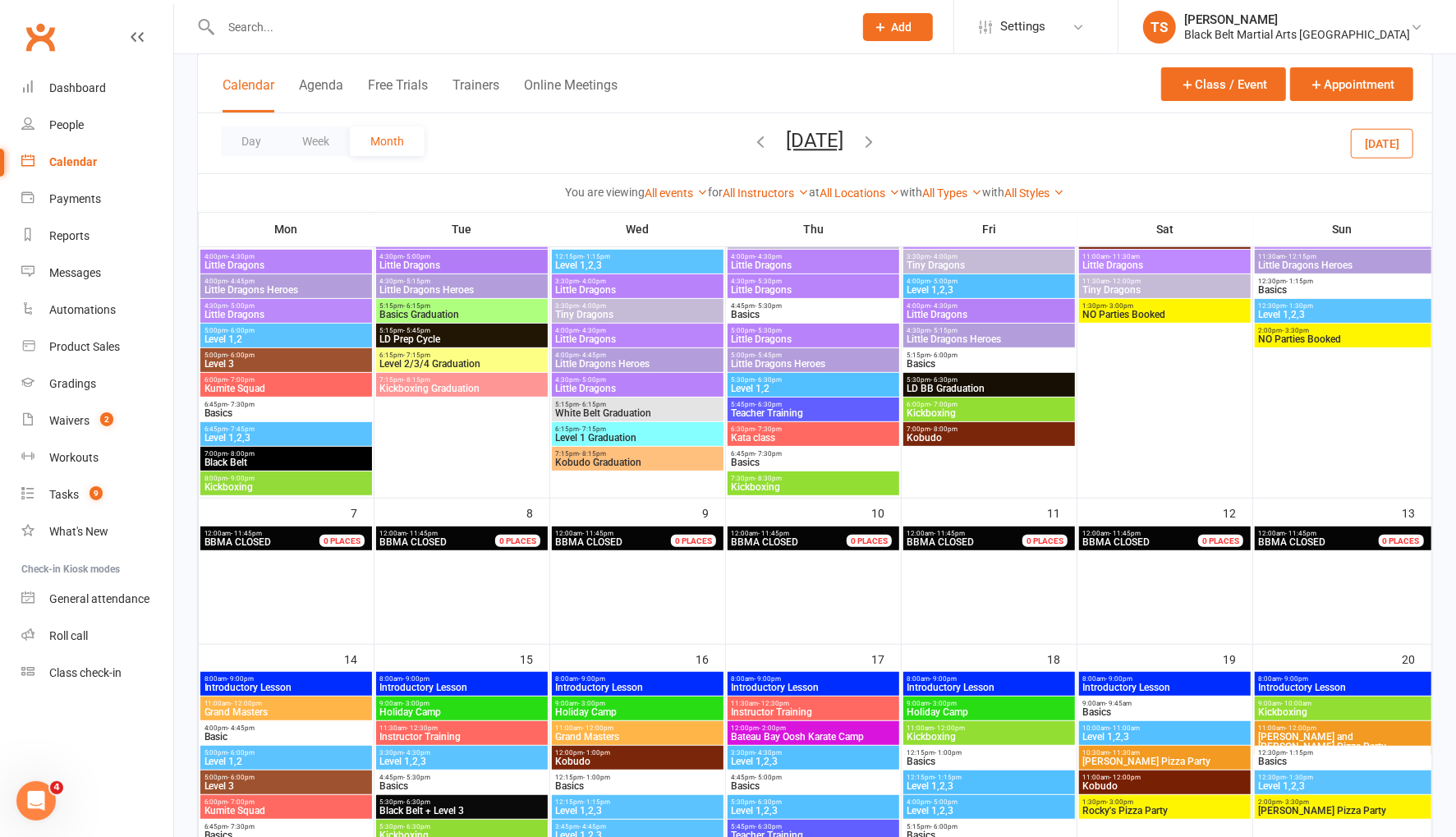
click at [878, 141] on icon "button" at bounding box center [869, 141] width 18 height 18
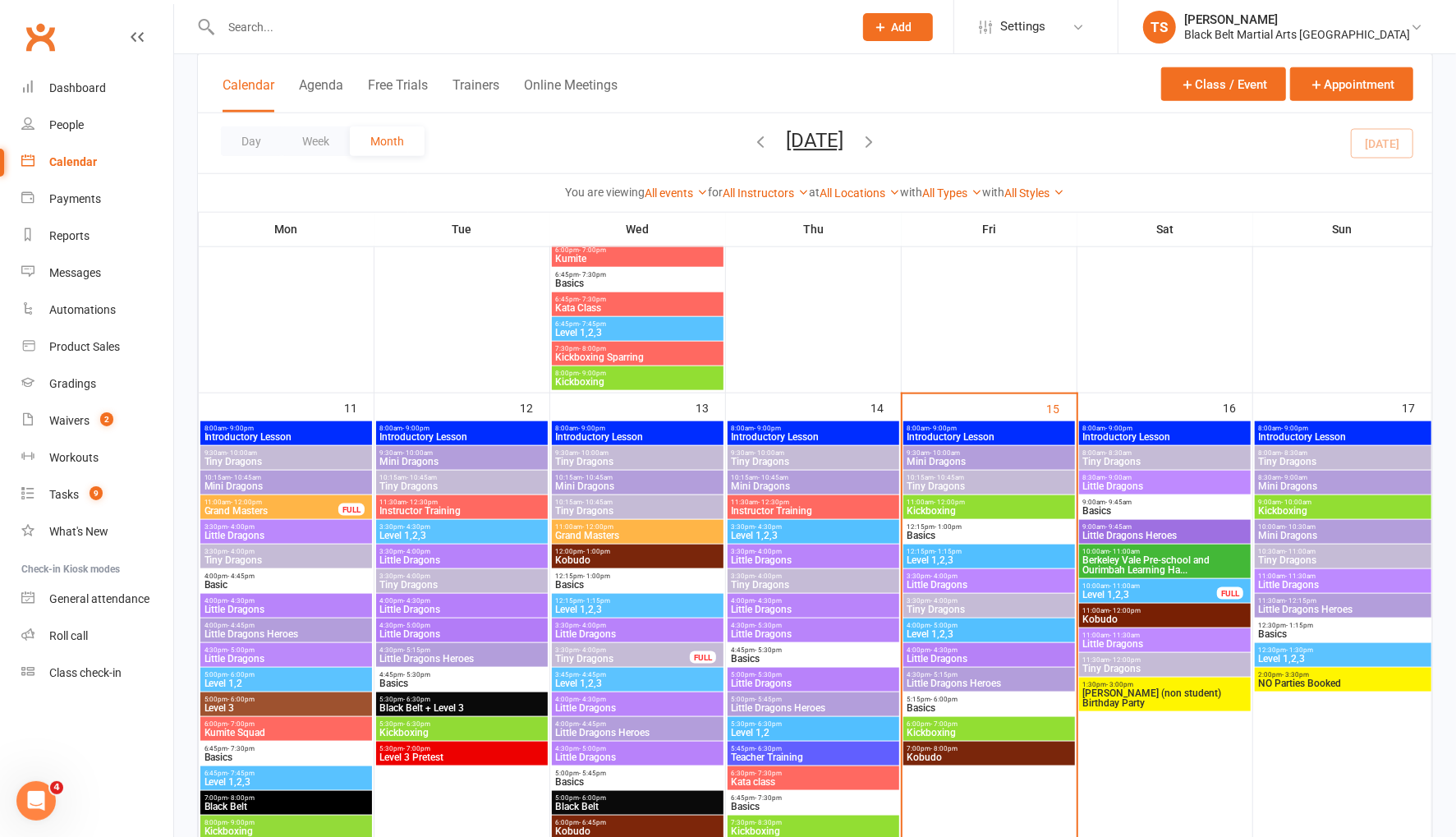
scroll to position [1152, 0]
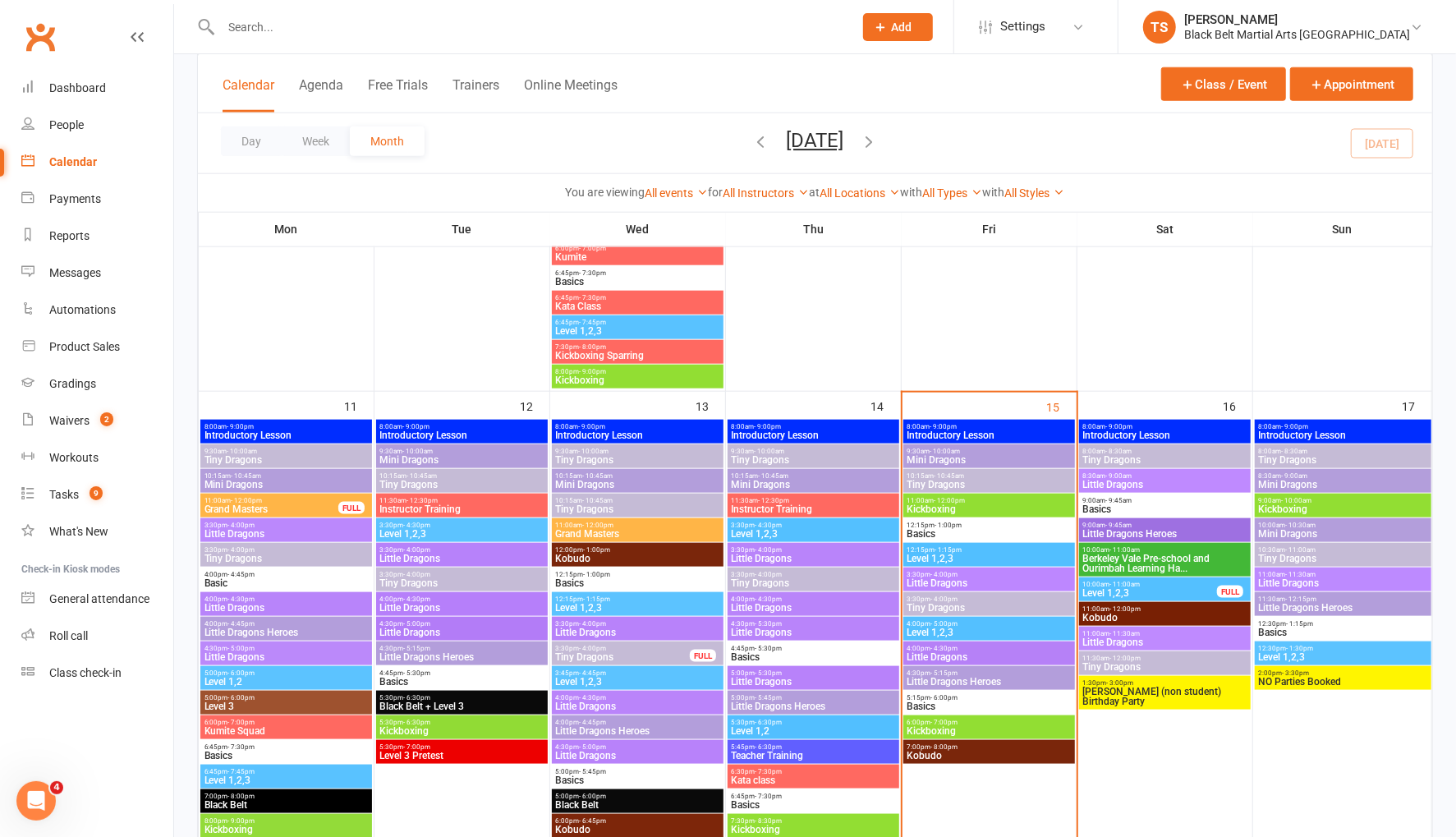
click at [932, 579] on span "Little Dragons" at bounding box center [988, 583] width 165 height 10
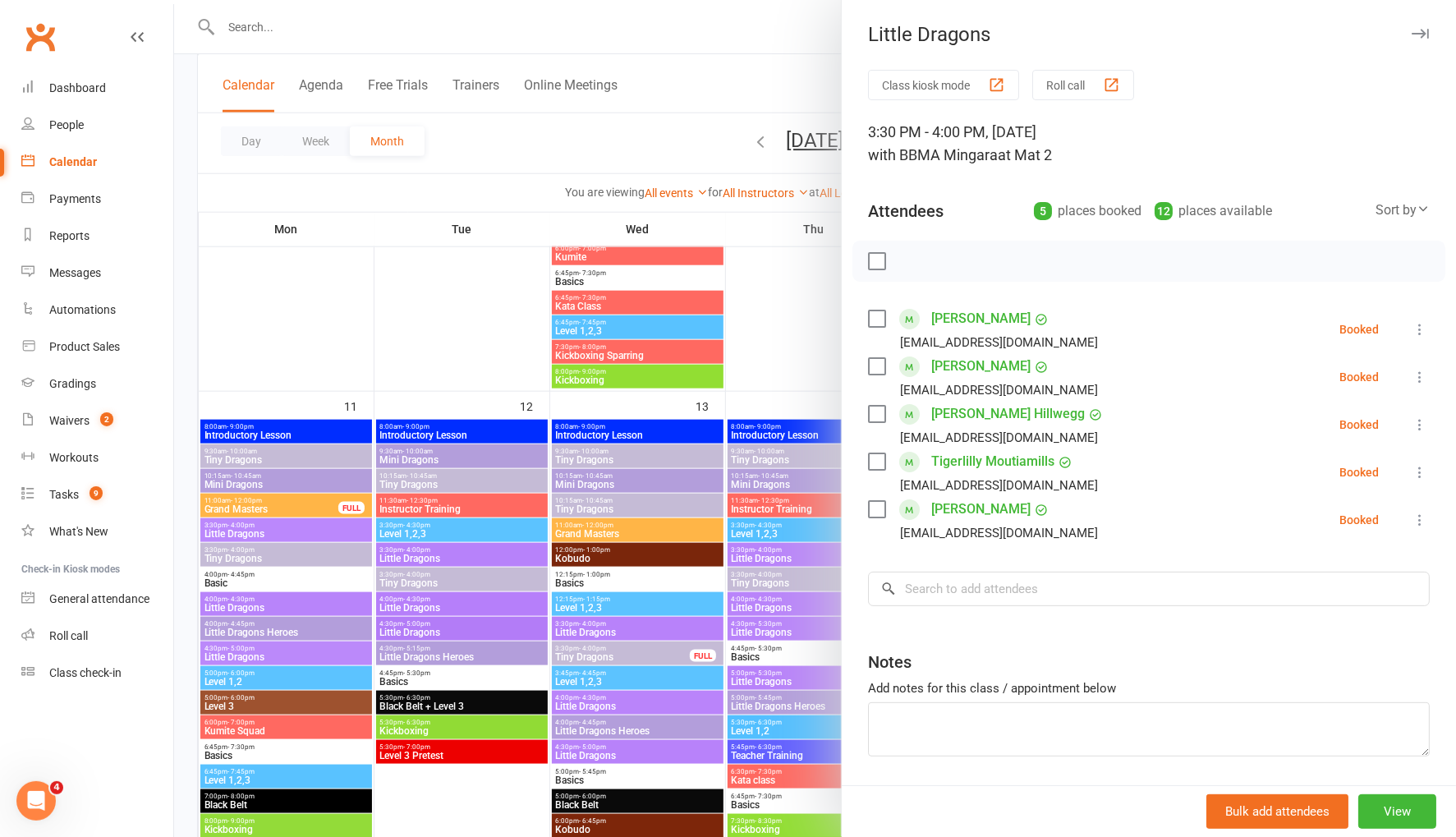
click at [1420, 329] on icon at bounding box center [1420, 329] width 16 height 16
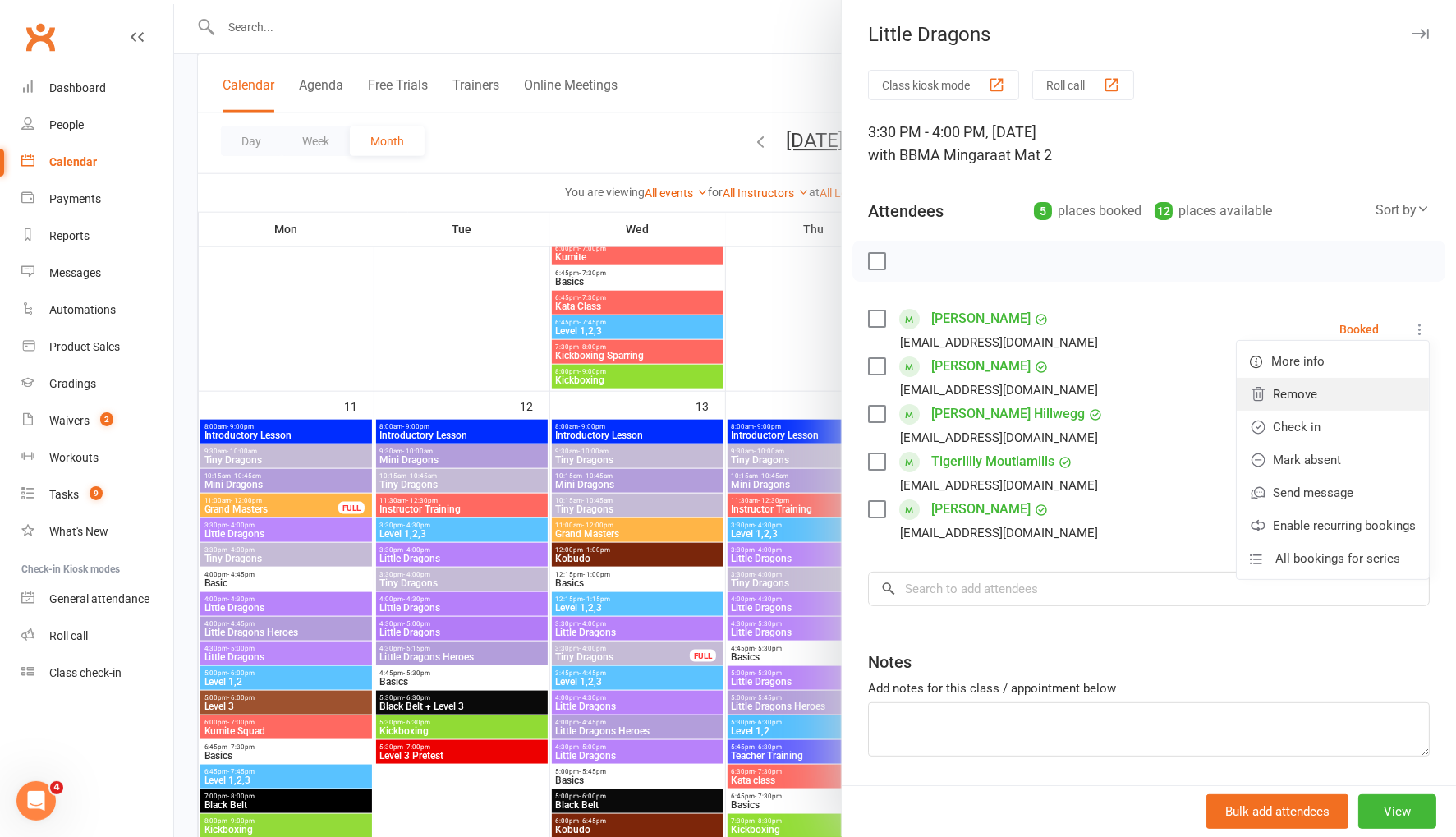
click at [1376, 398] on link "Remove" at bounding box center [1332, 394] width 192 height 33
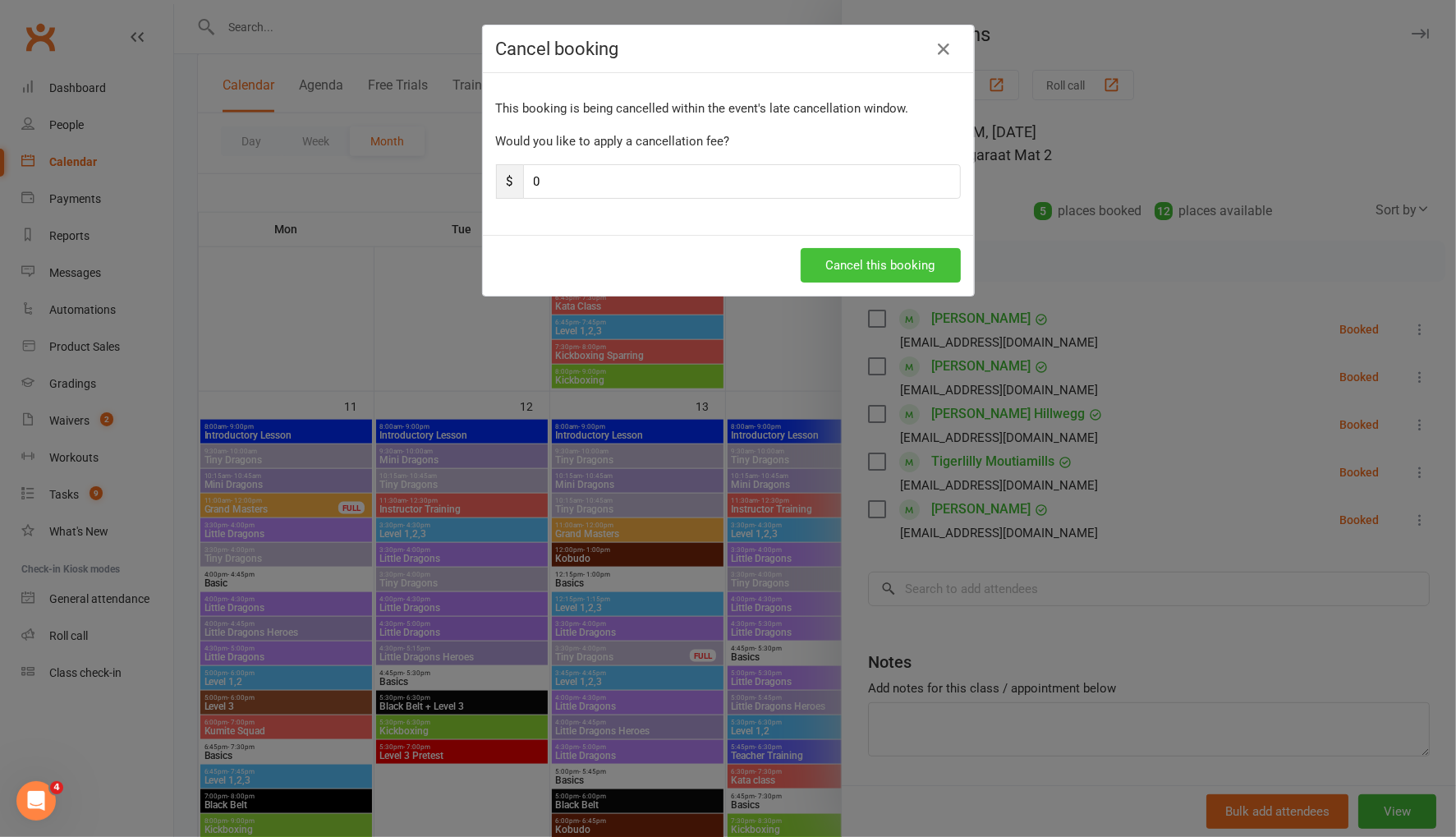
click at [927, 252] on button "Cancel this booking" at bounding box center [881, 265] width 160 height 35
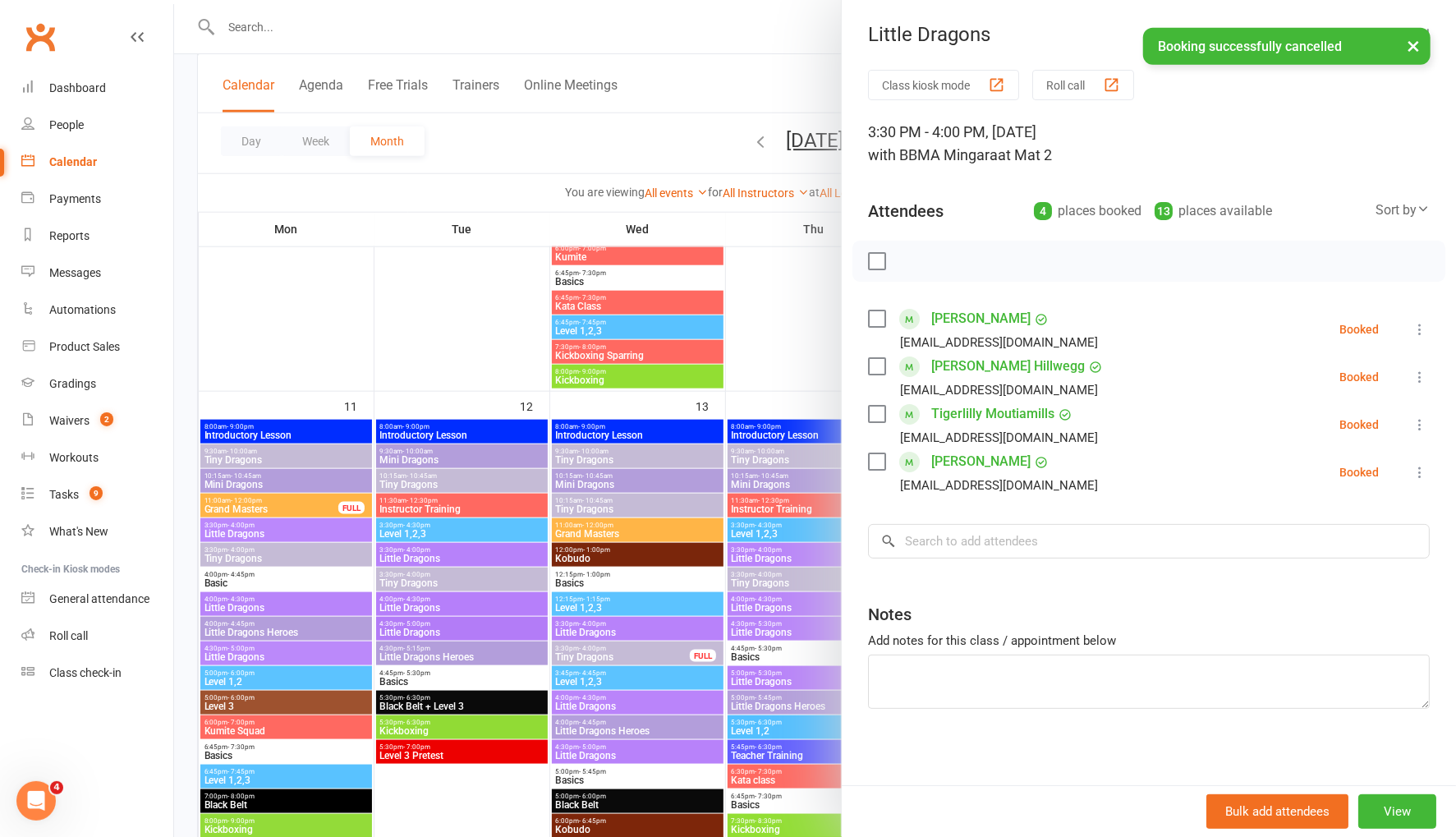
click at [1421, 376] on icon at bounding box center [1420, 377] width 16 height 16
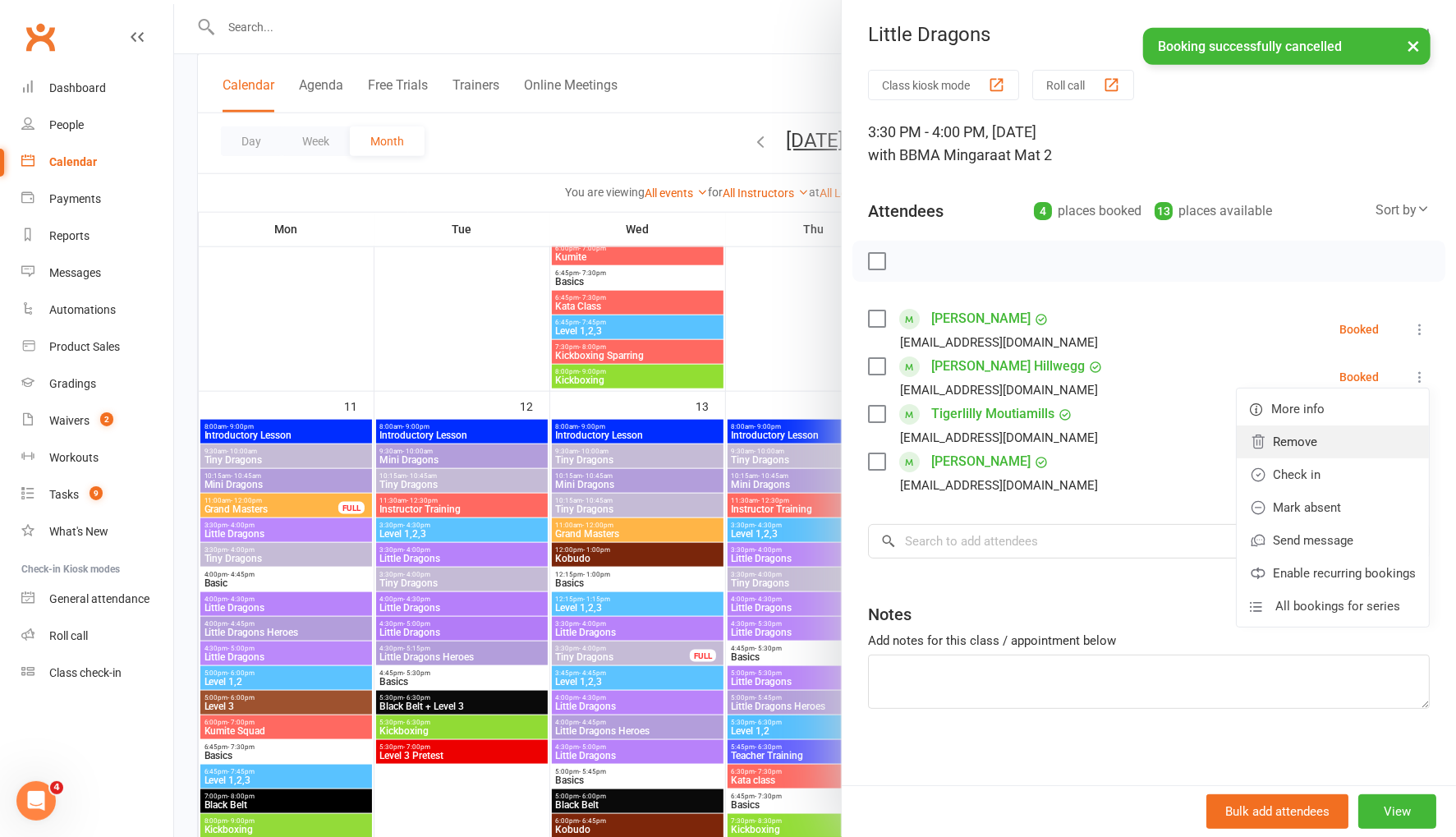
click at [1368, 448] on link "Remove" at bounding box center [1332, 441] width 192 height 33
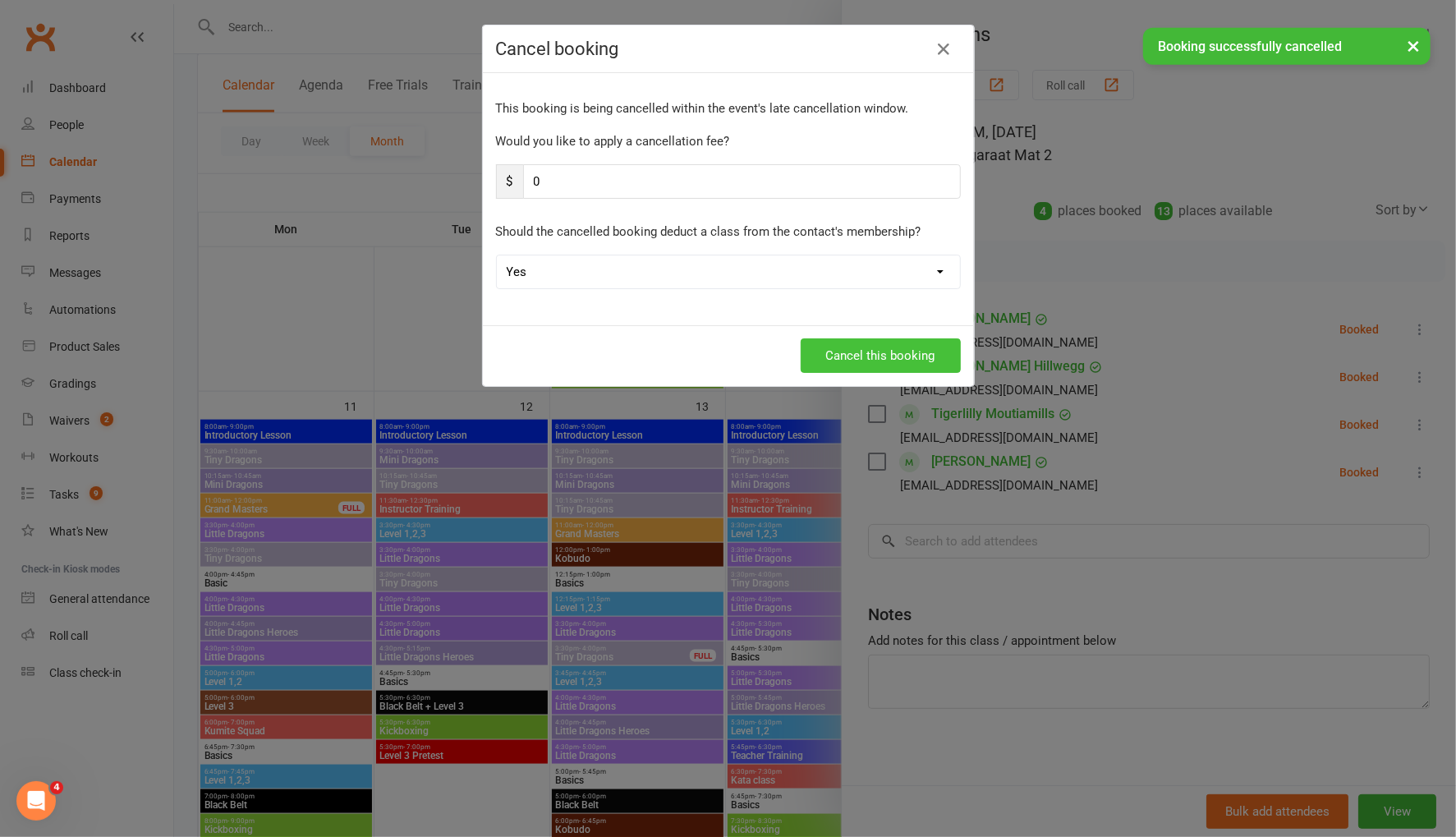
click at [908, 346] on button "Cancel this booking" at bounding box center [881, 356] width 160 height 35
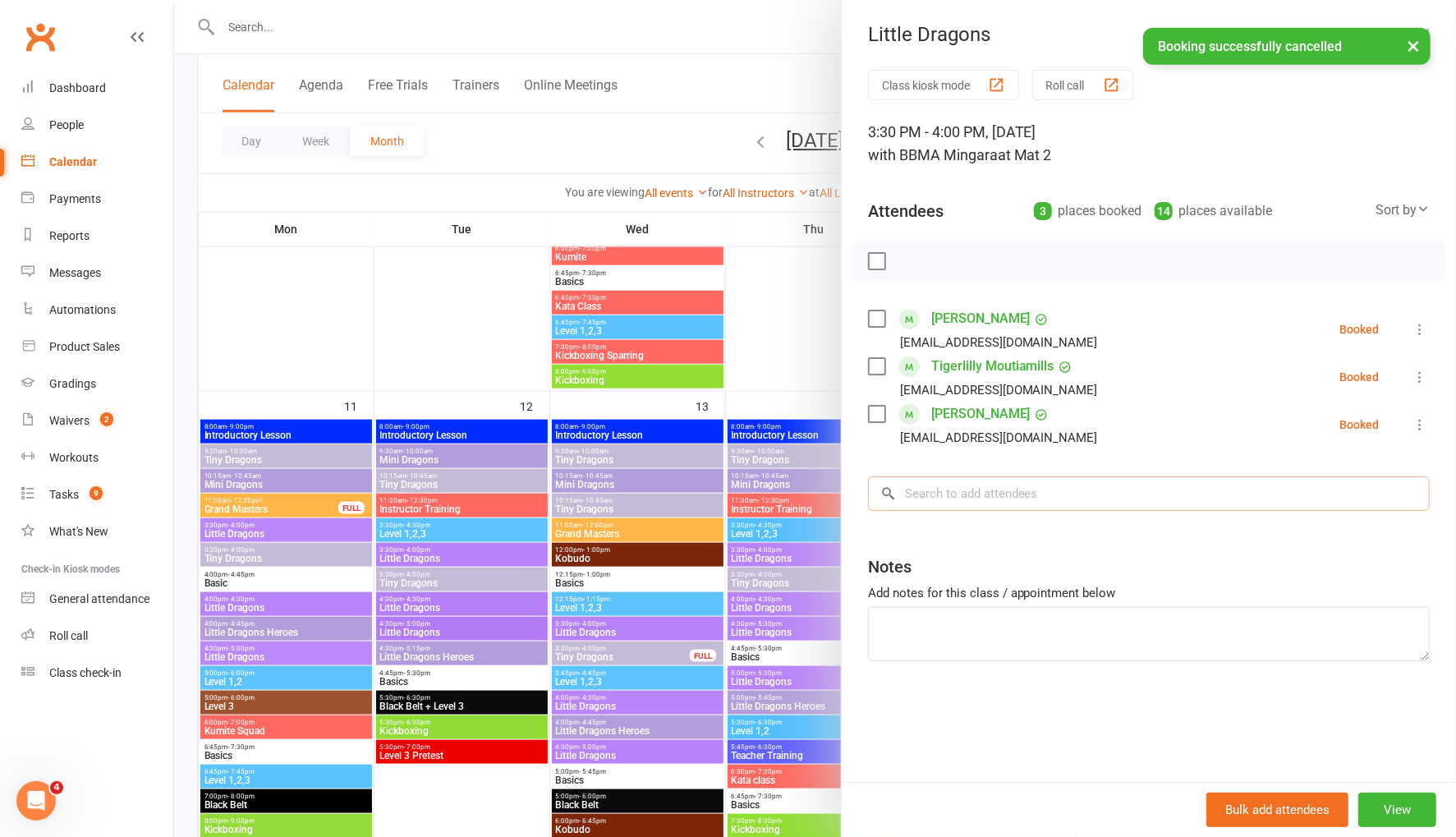
click at [1000, 487] on input "search" at bounding box center [1149, 493] width 562 height 35
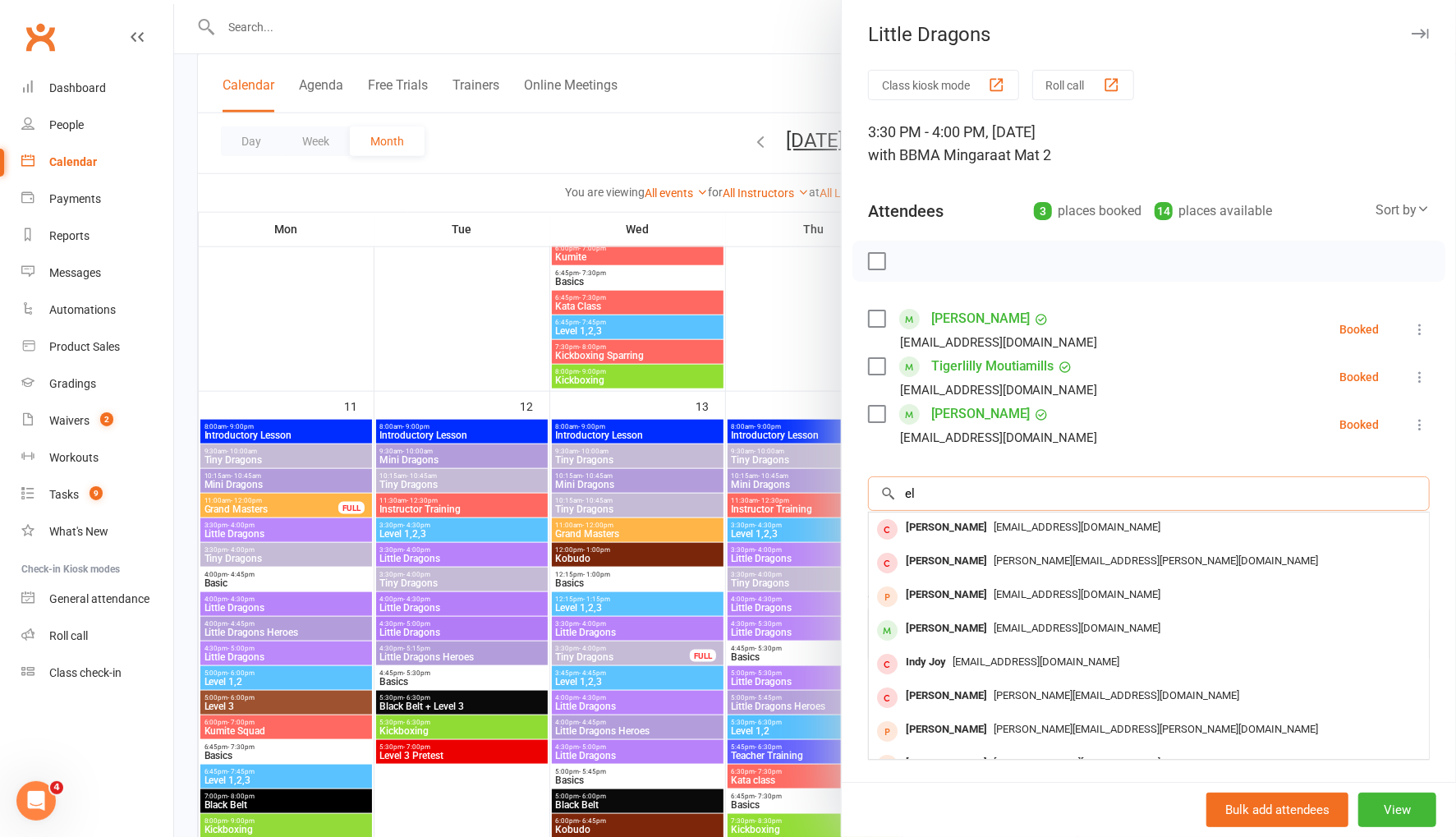
type input "e"
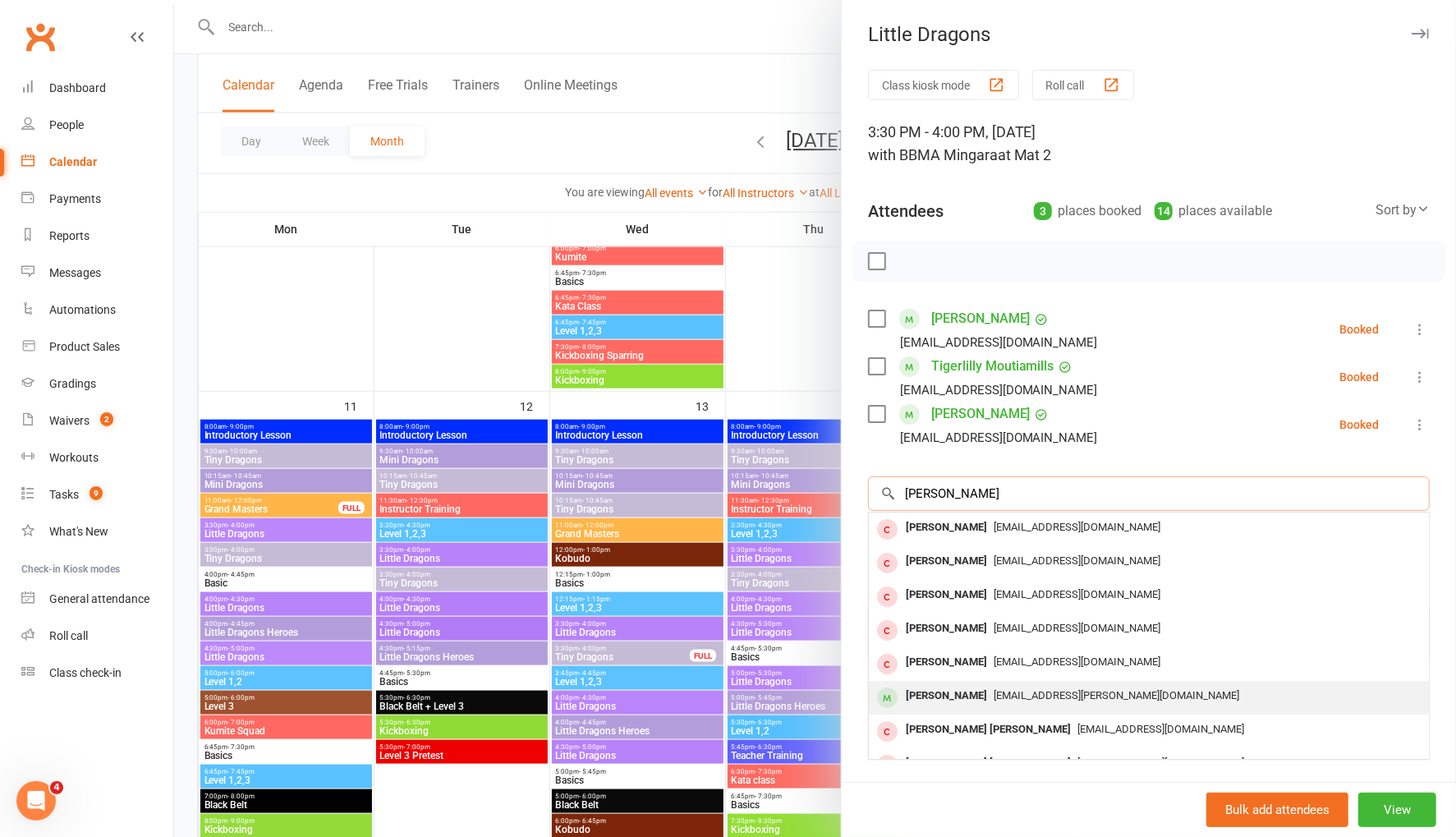
type input "newman"
click at [933, 690] on div "Eliyanah Newman" at bounding box center [946, 696] width 94 height 24
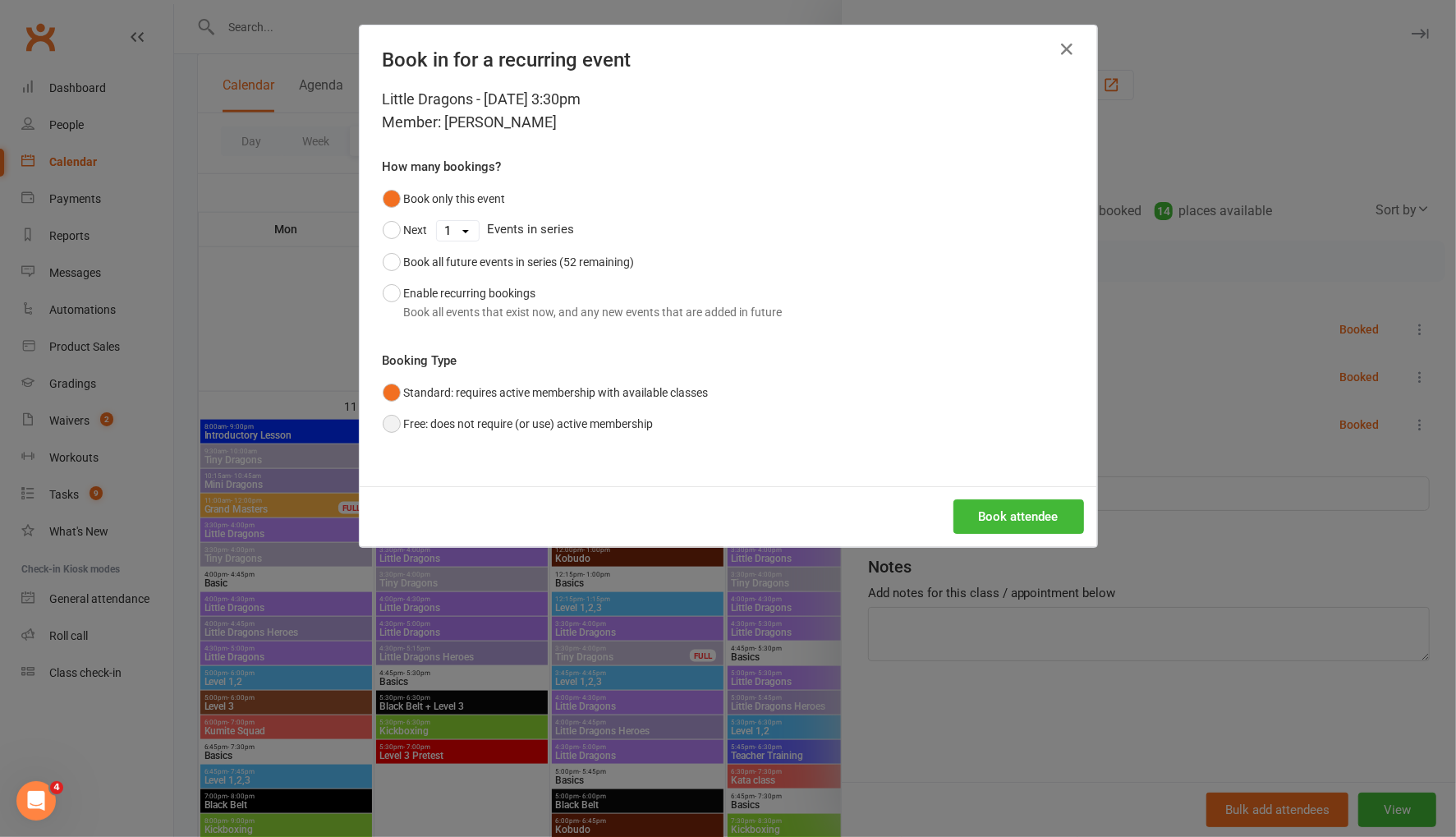
drag, startPoint x: 389, startPoint y: 419, endPoint x: 968, endPoint y: 550, distance: 593.6
click at [389, 419] on button "Free: does not require (or use) active membership" at bounding box center [518, 424] width 271 height 31
click at [1013, 516] on button "Book attendee" at bounding box center [1019, 516] width 131 height 35
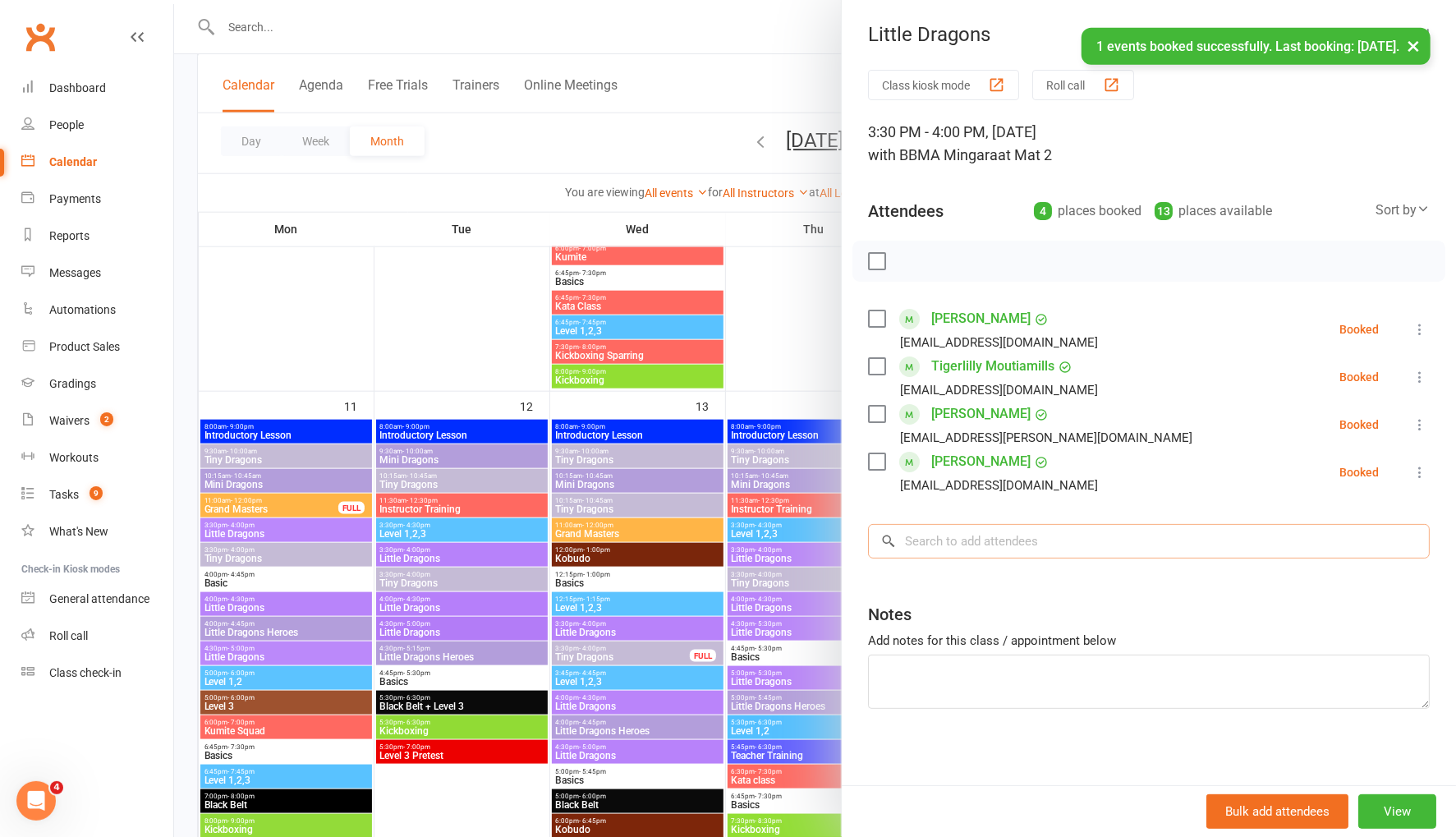
click at [944, 539] on input "search" at bounding box center [1149, 541] width 562 height 35
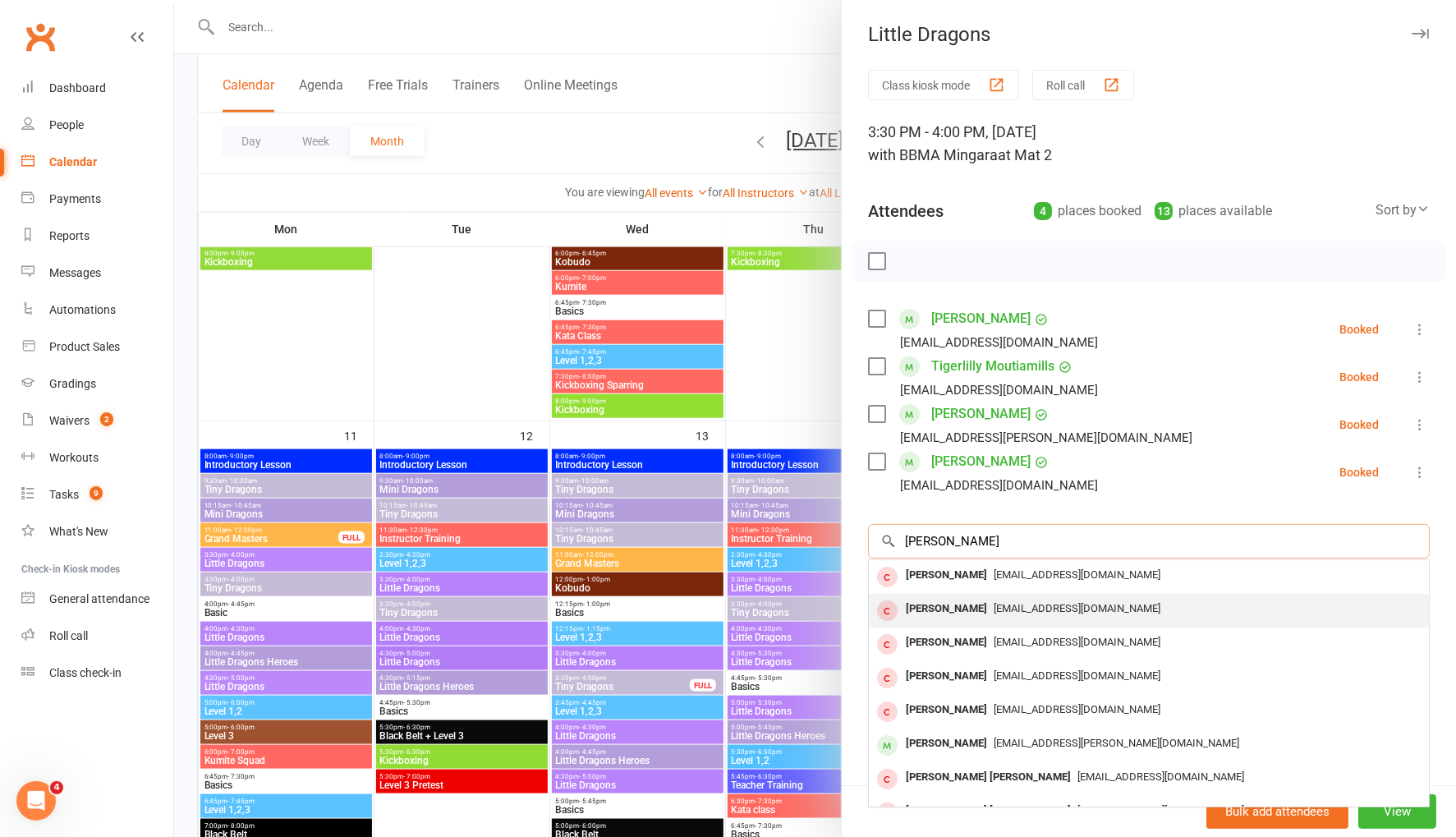
scroll to position [1094, 0]
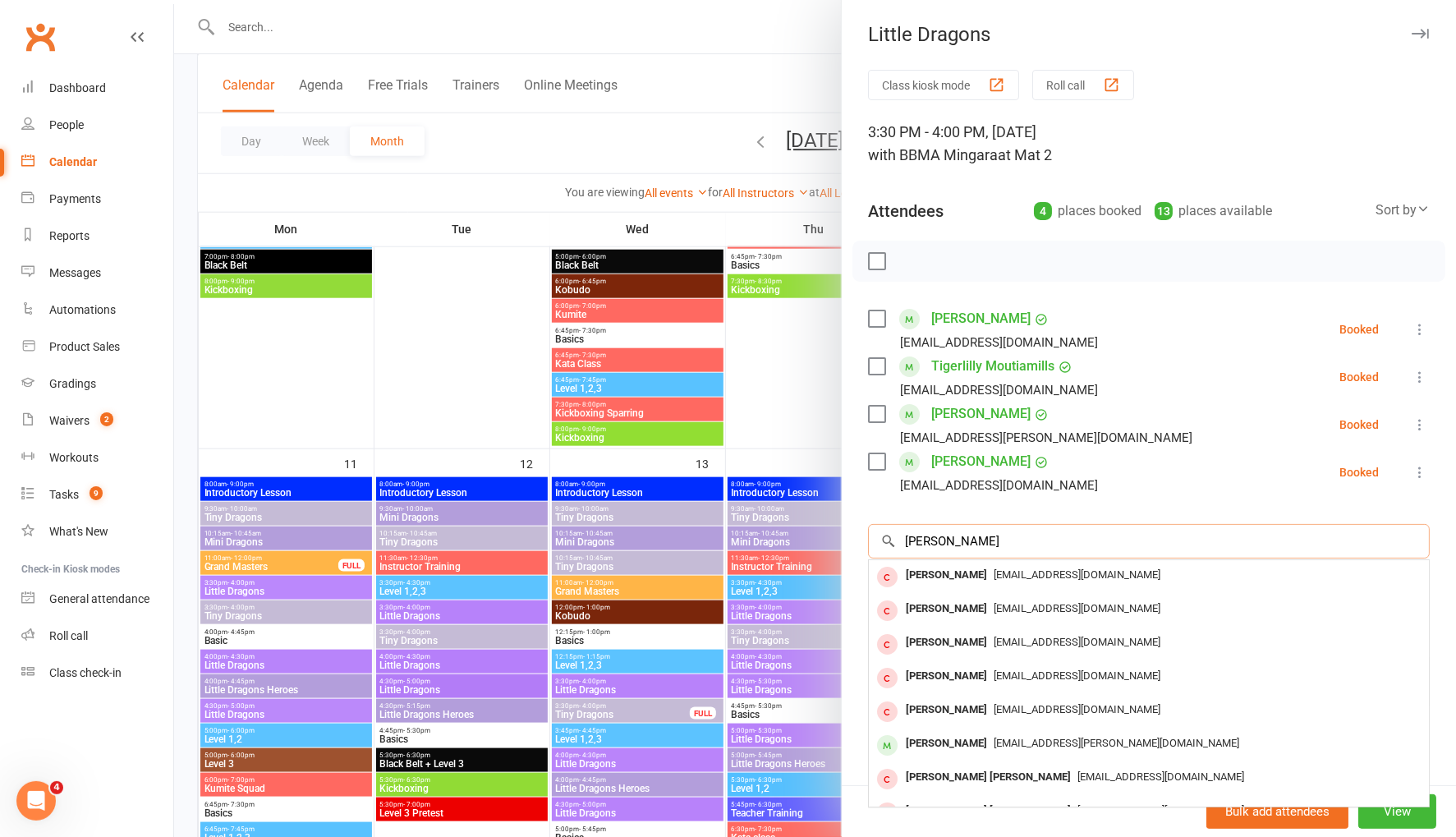
click at [905, 542] on input "newman" at bounding box center [1149, 541] width 562 height 35
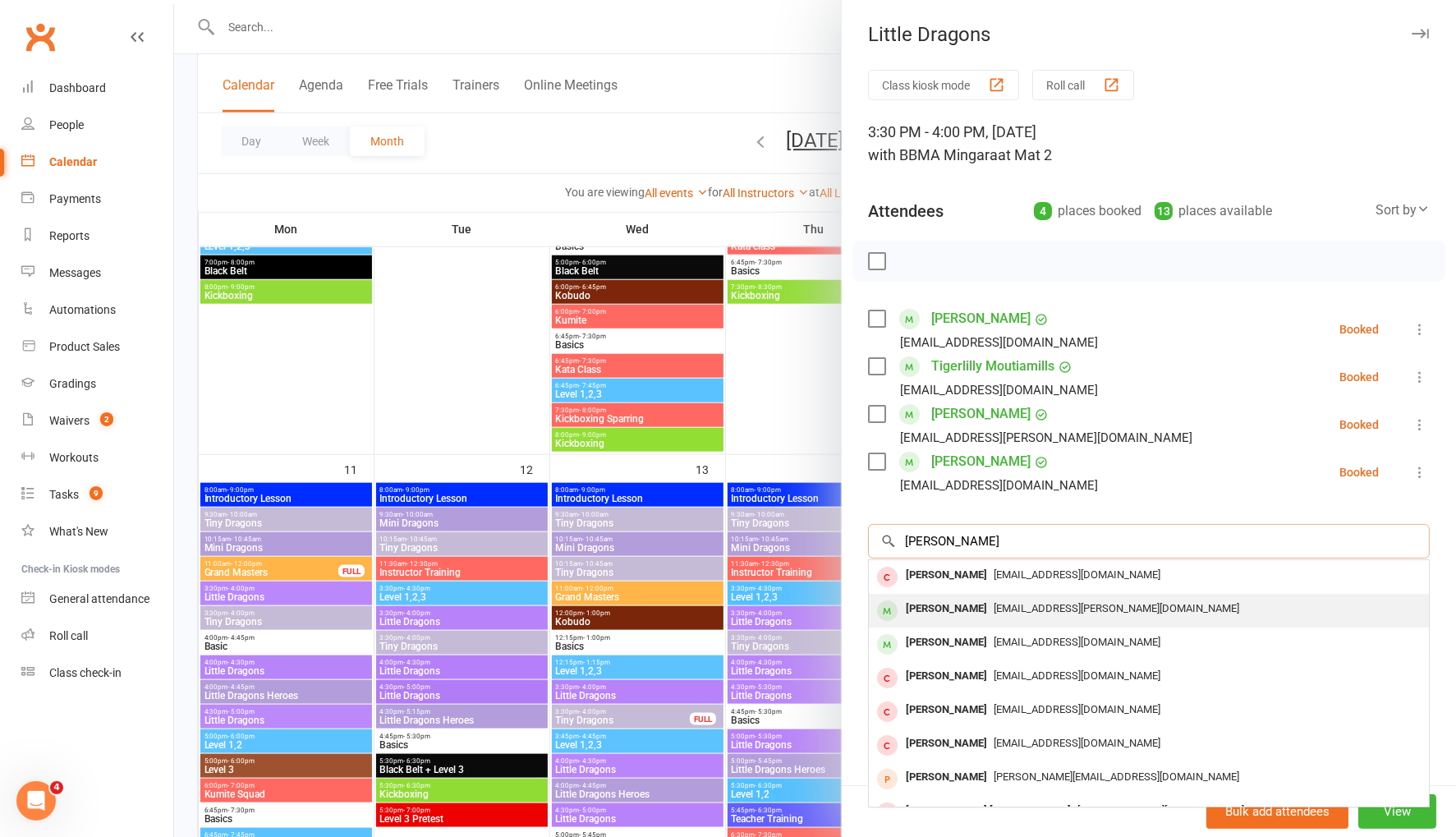
type input "ezekiel newman"
click at [949, 614] on div "Ezekiel Newman" at bounding box center [946, 609] width 94 height 24
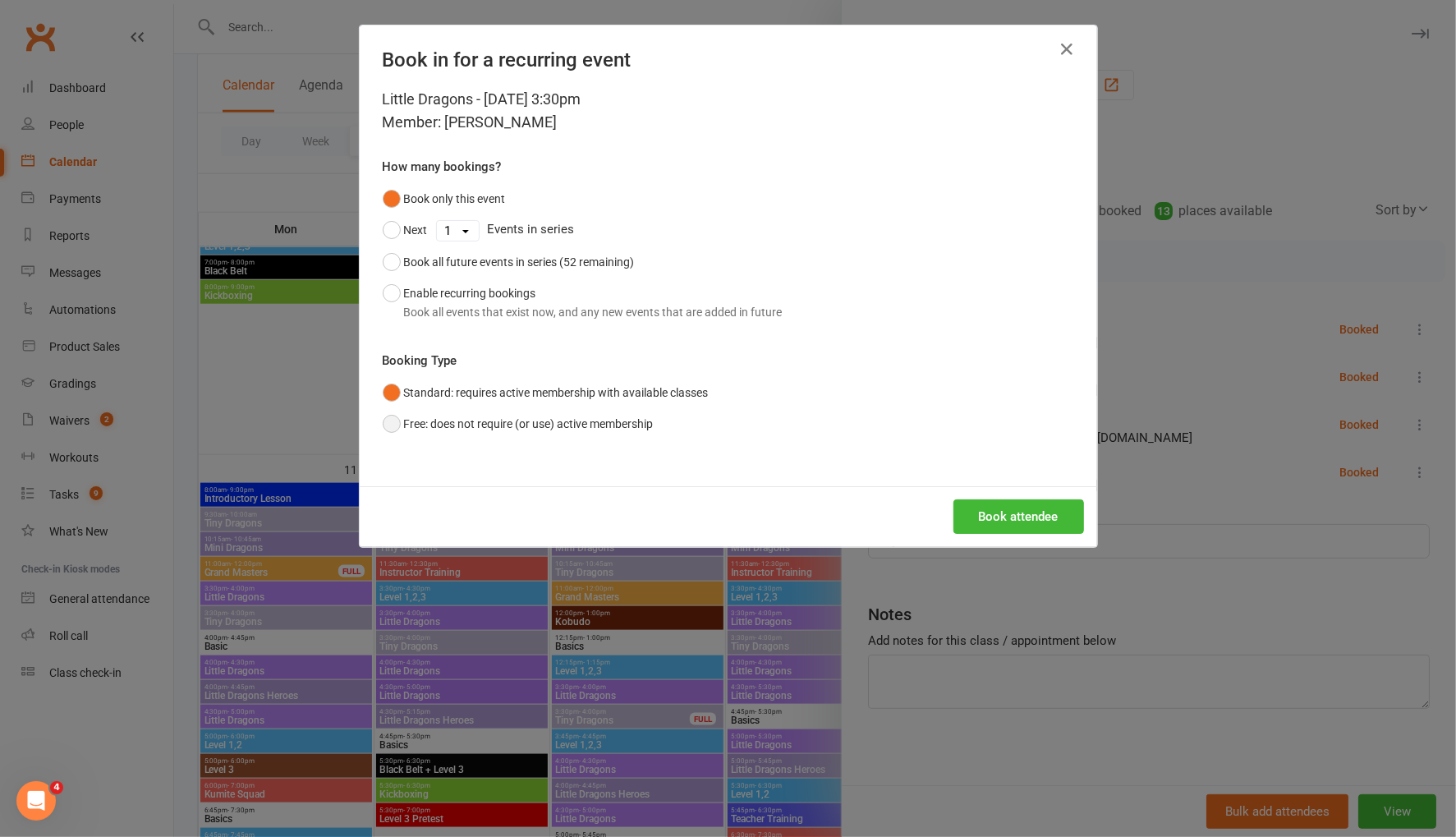
drag, startPoint x: 391, startPoint y: 424, endPoint x: 401, endPoint y: 424, distance: 10.0
click at [393, 424] on button "Free: does not require (or use) active membership" at bounding box center [518, 424] width 271 height 31
drag, startPoint x: 1000, startPoint y: 502, endPoint x: 1032, endPoint y: 507, distance: 32.4
click at [1000, 502] on button "Book attendee" at bounding box center [1019, 516] width 131 height 35
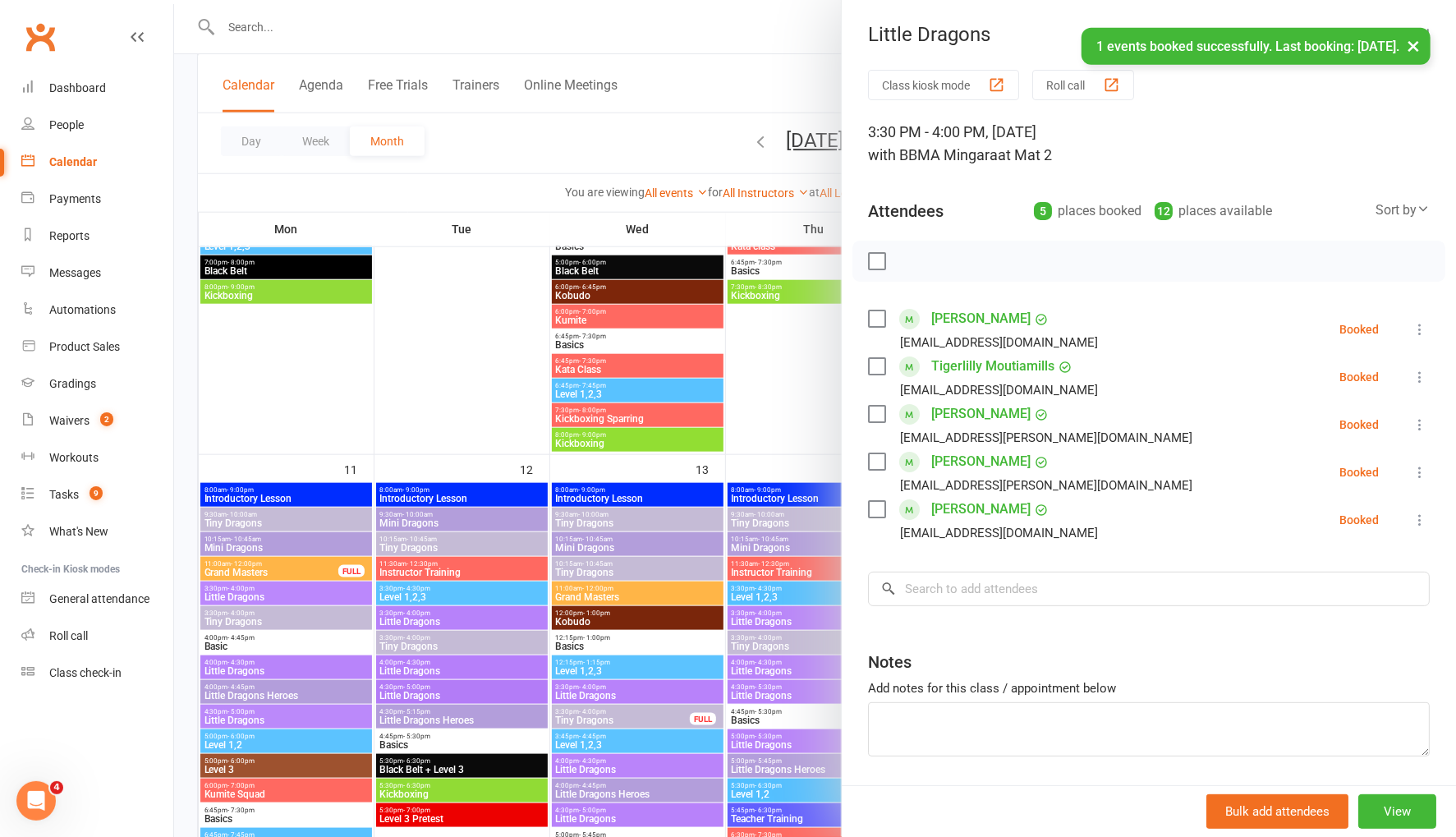
drag, startPoint x: 876, startPoint y: 258, endPoint x: 884, endPoint y: 261, distance: 8.5
click at [876, 258] on label at bounding box center [876, 261] width 16 height 16
click at [921, 263] on icon "button" at bounding box center [912, 261] width 18 height 18
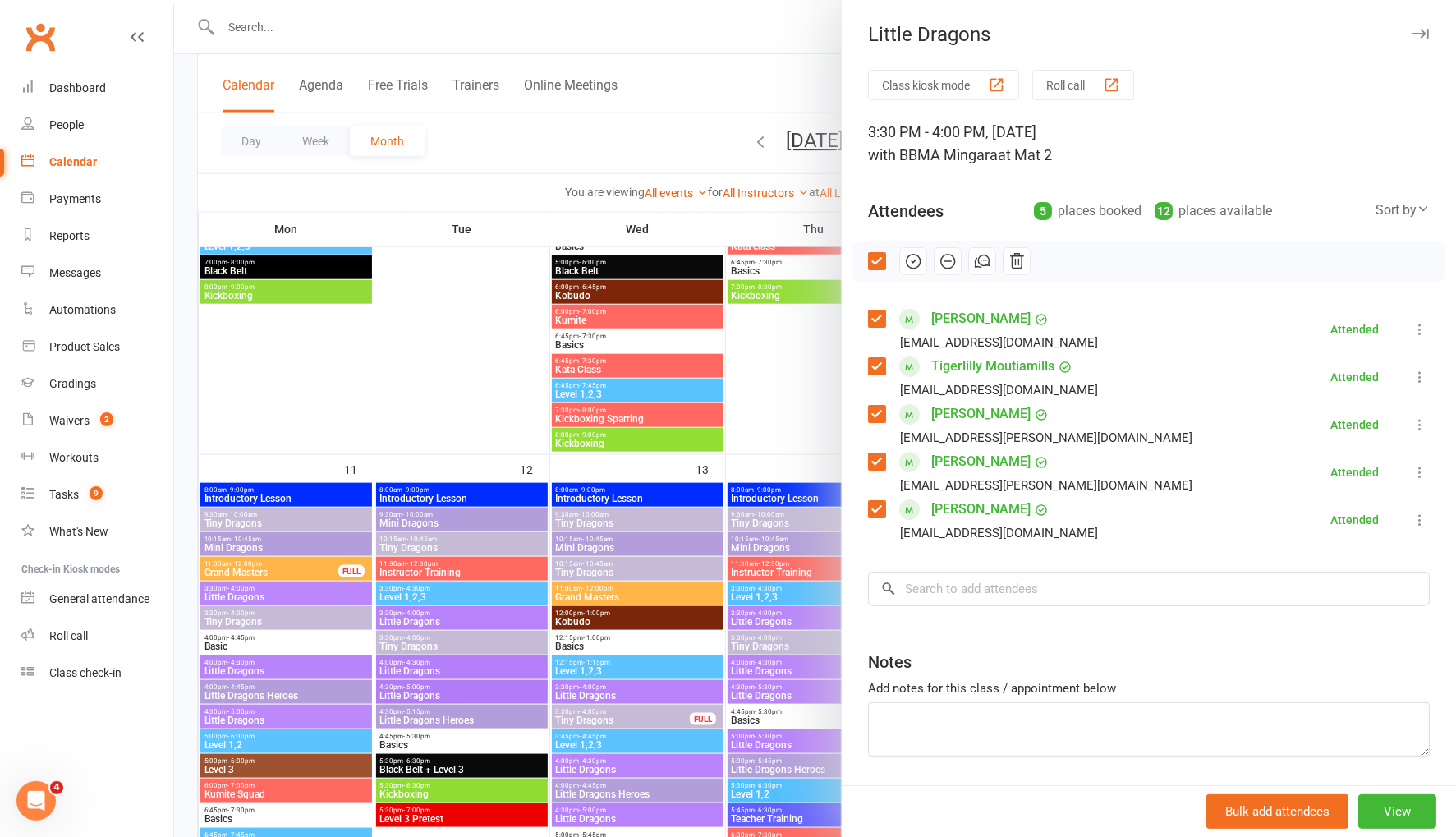
click at [744, 83] on div at bounding box center [815, 418] width 1282 height 837
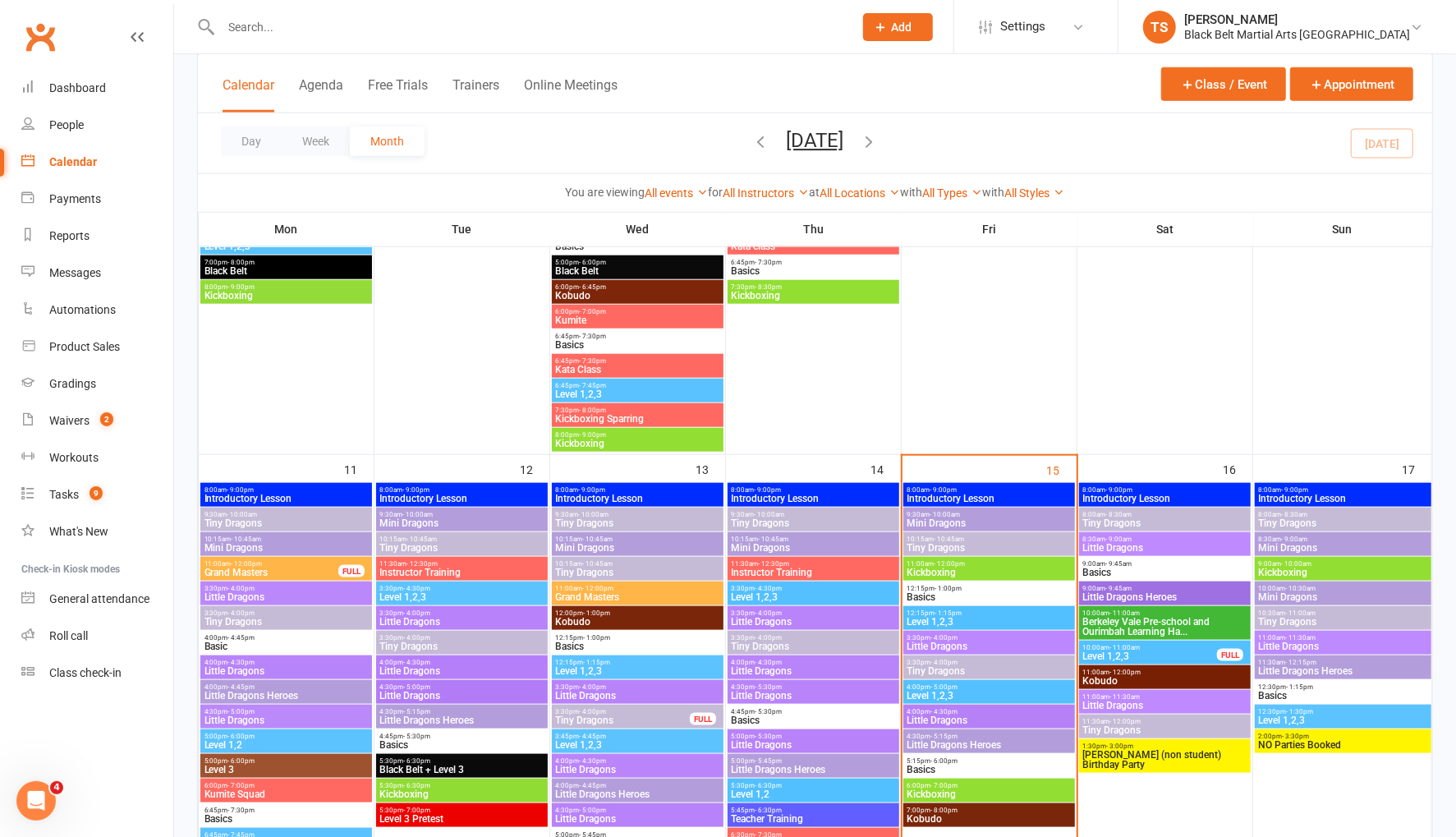
click at [948, 669] on span "Tiny Dragons" at bounding box center [988, 671] width 165 height 10
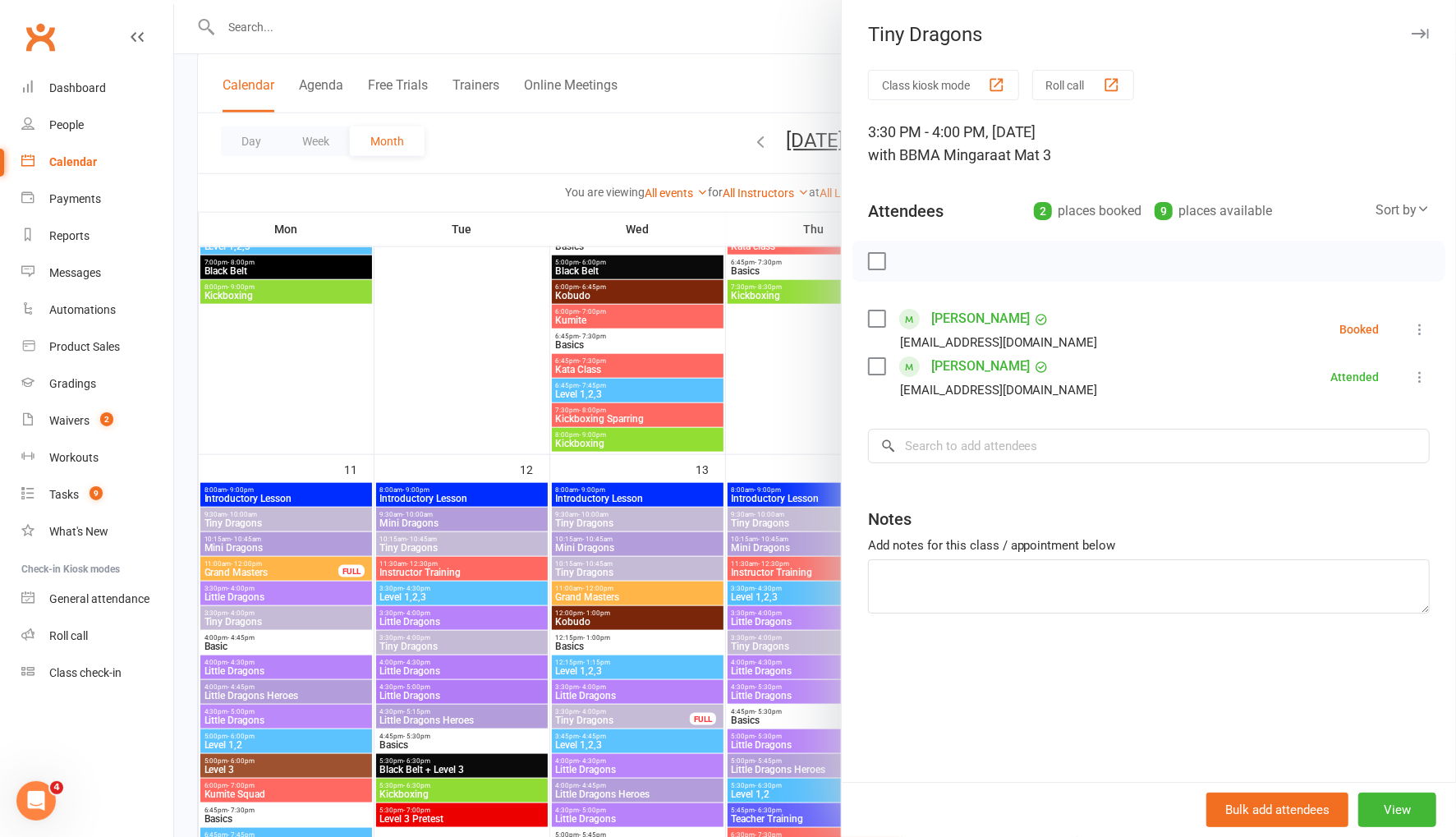
click at [1424, 321] on icon at bounding box center [1420, 329] width 16 height 16
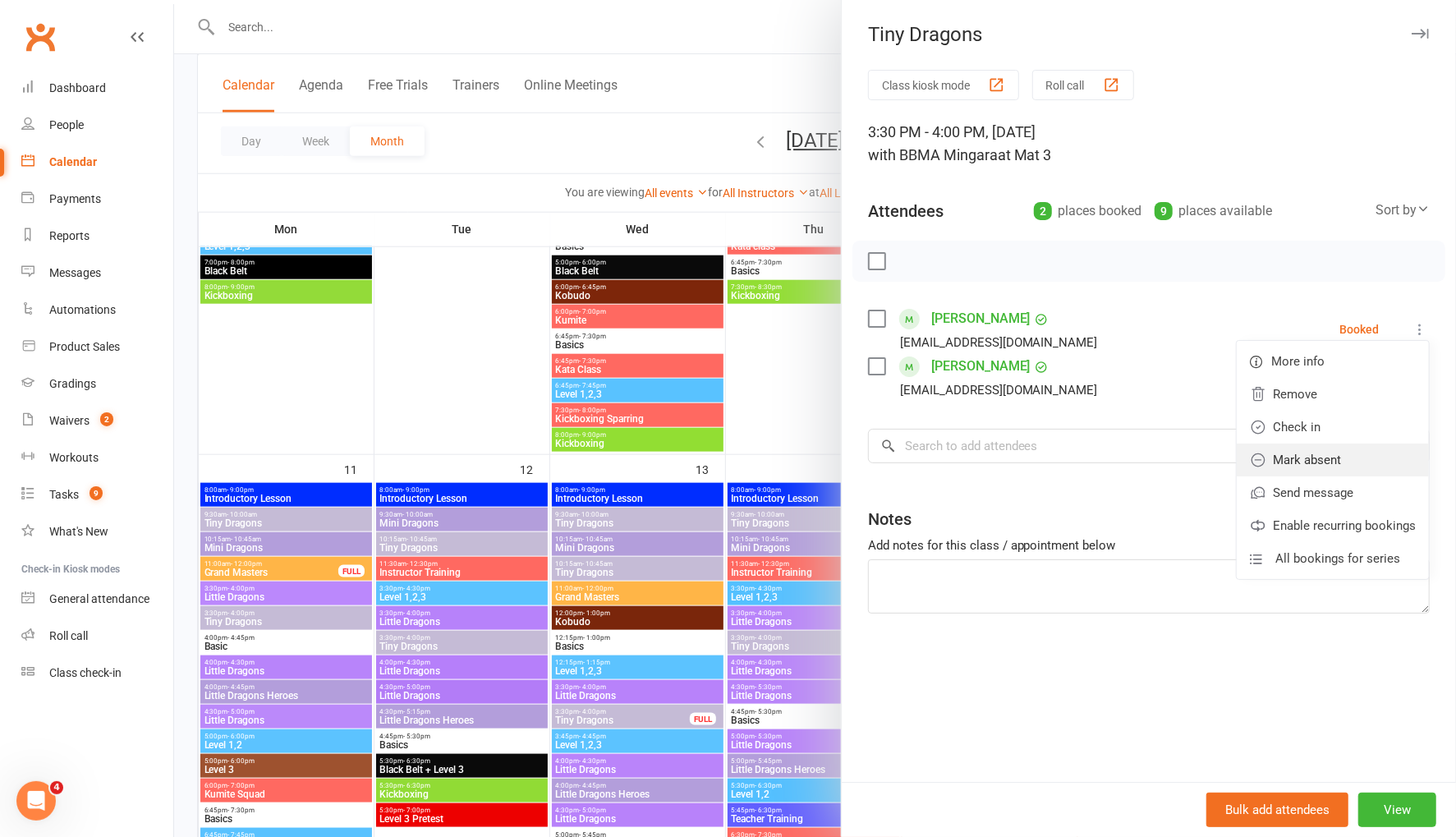
click at [1386, 454] on link "Mark absent" at bounding box center [1332, 460] width 192 height 33
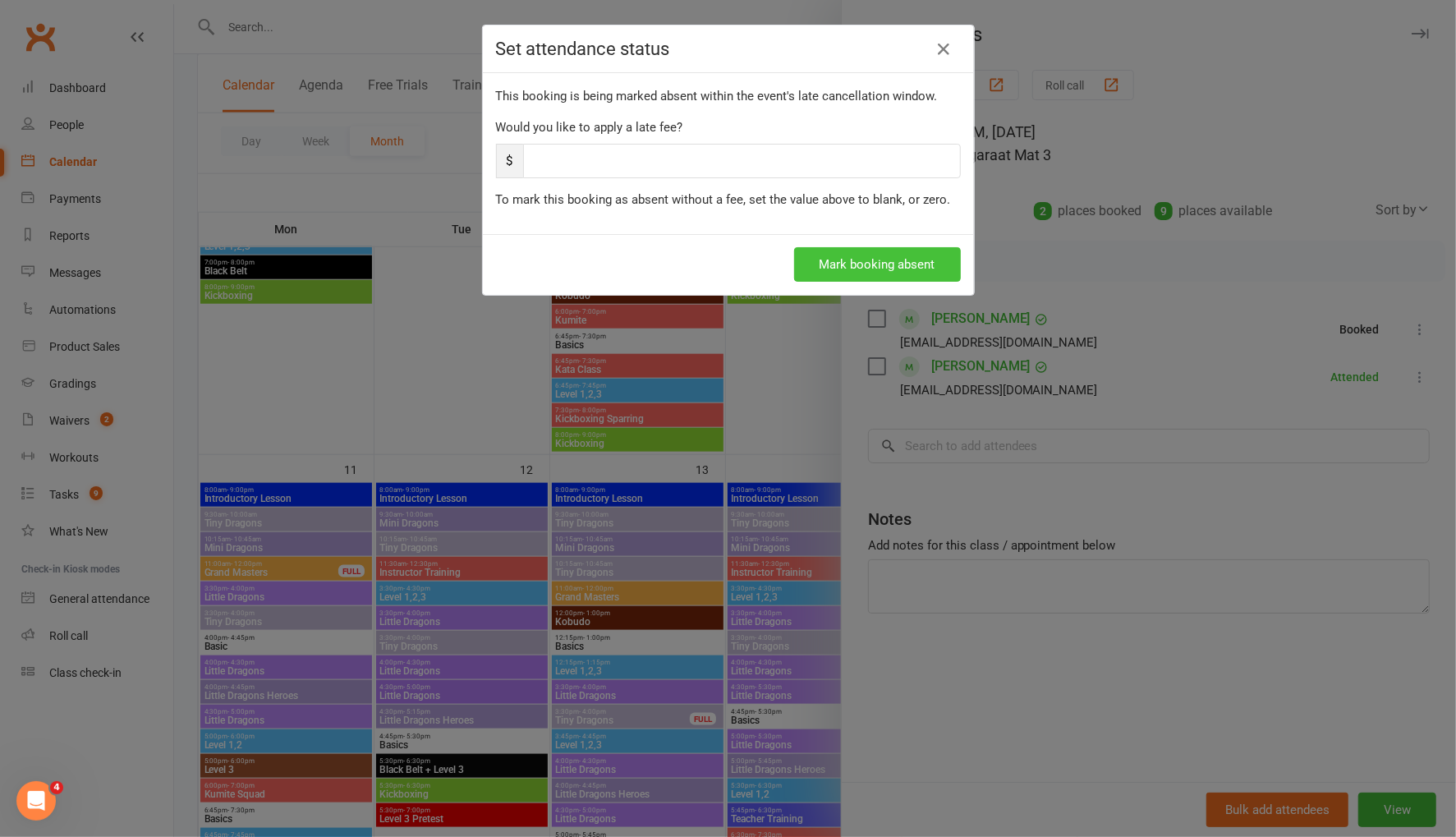
click at [935, 259] on button "Mark booking absent" at bounding box center [877, 264] width 166 height 35
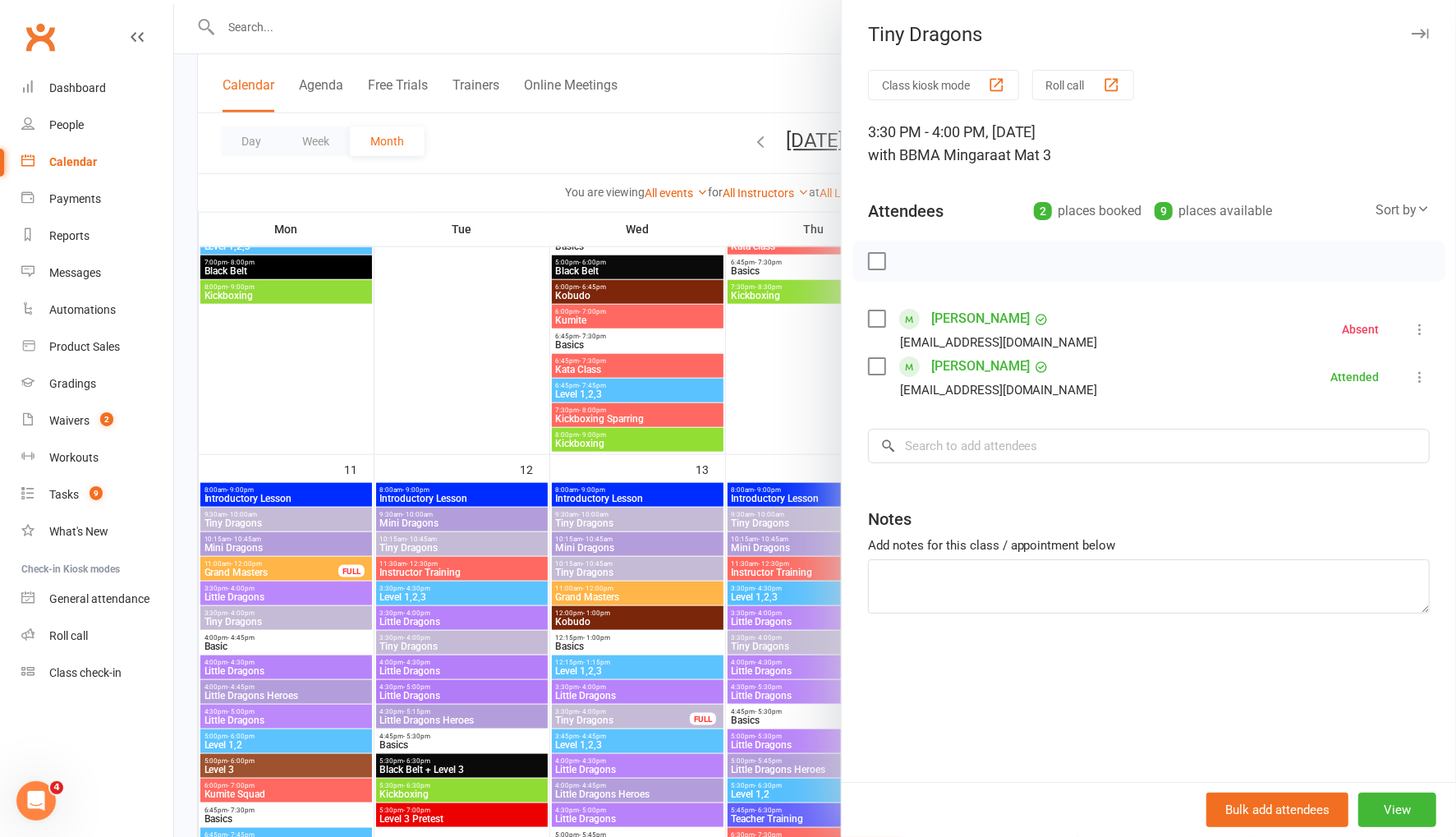
click at [789, 85] on div at bounding box center [815, 418] width 1282 height 837
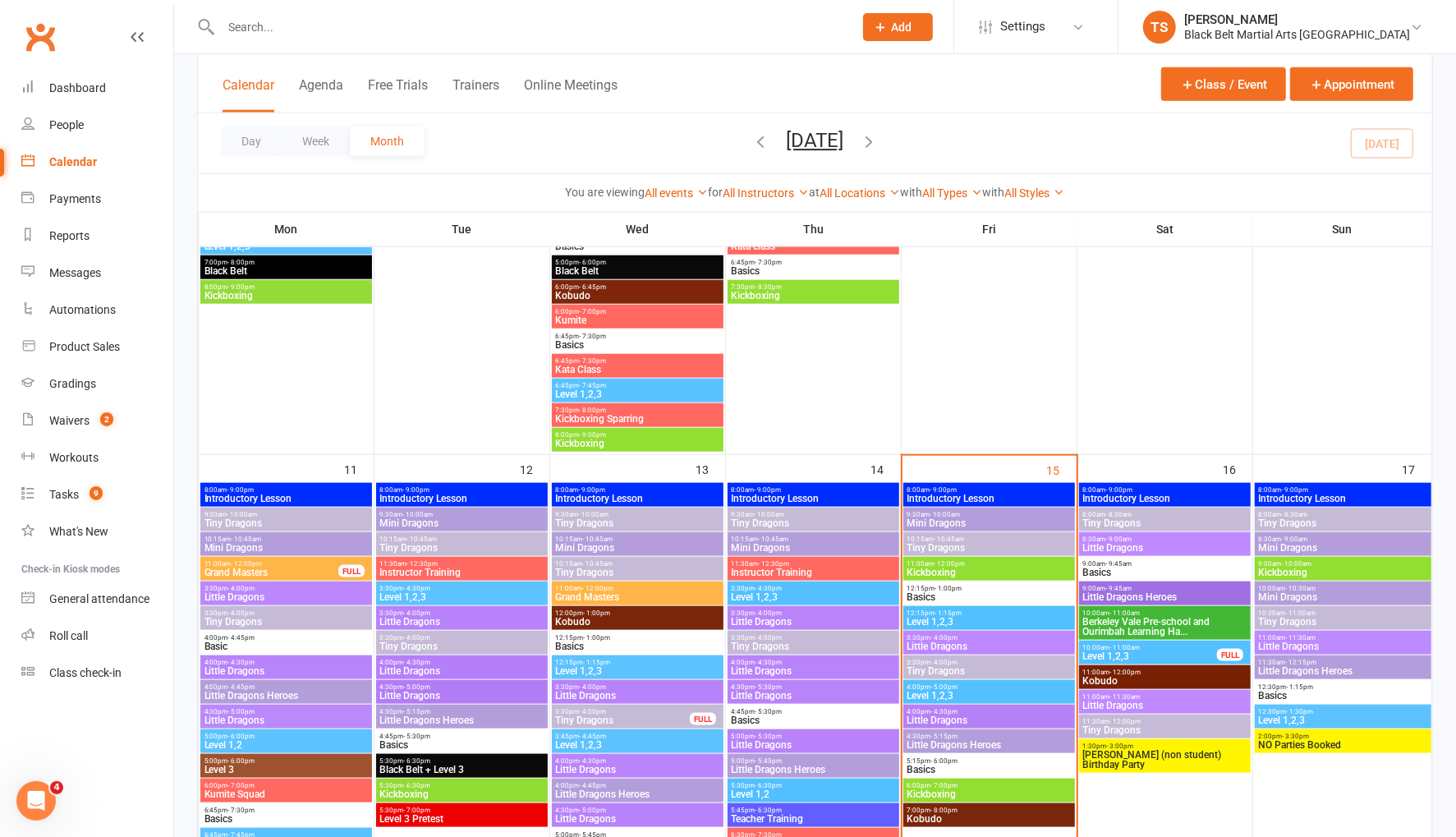
click at [957, 720] on span "Little Dragons" at bounding box center [988, 721] width 165 height 10
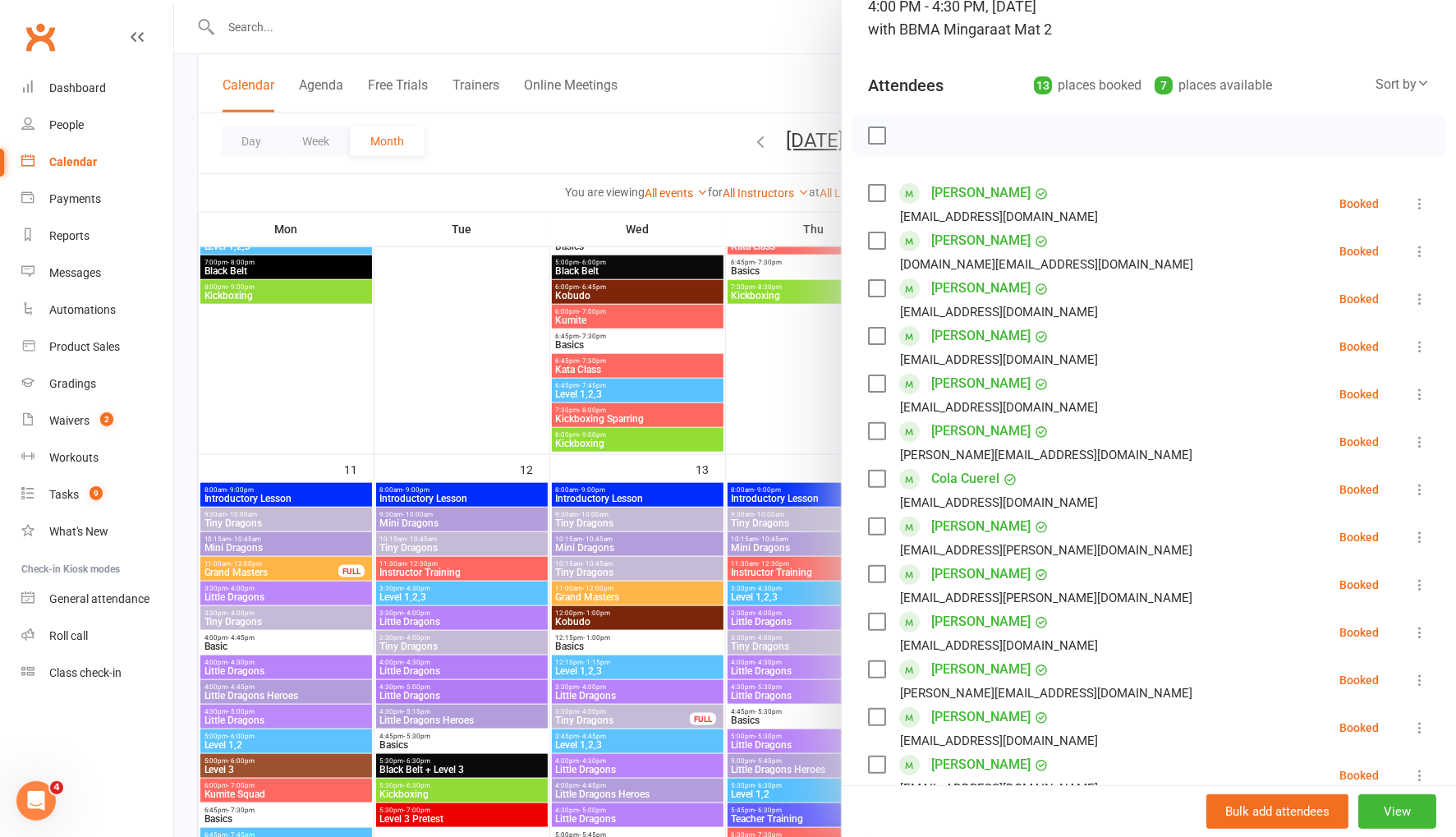
scroll to position [132, 0]
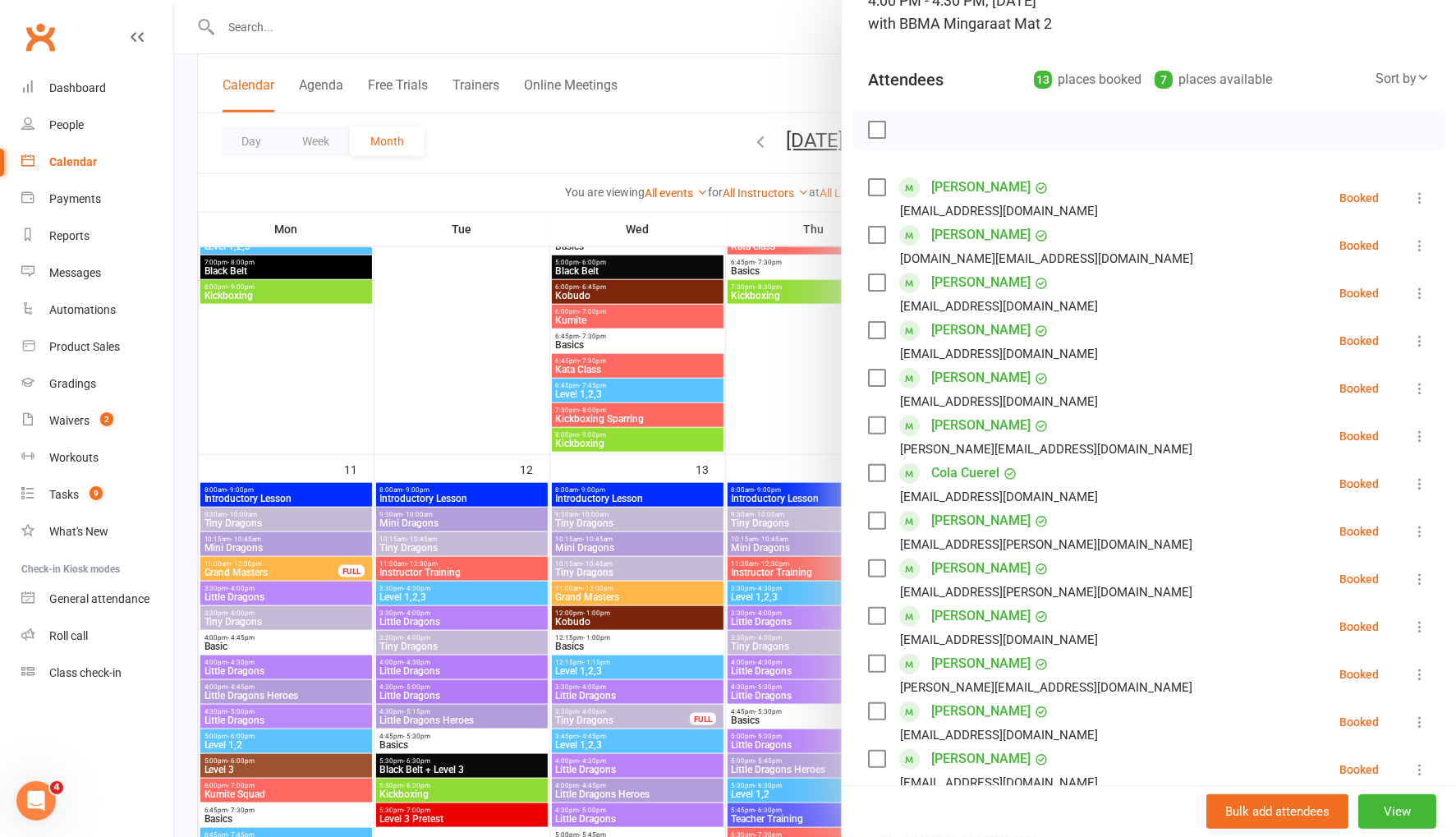
click at [878, 278] on label at bounding box center [876, 282] width 16 height 16
click at [879, 322] on label at bounding box center [876, 329] width 16 height 16
drag, startPoint x: 877, startPoint y: 374, endPoint x: 906, endPoint y: 379, distance: 29.4
click at [878, 374] on label at bounding box center [876, 377] width 16 height 16
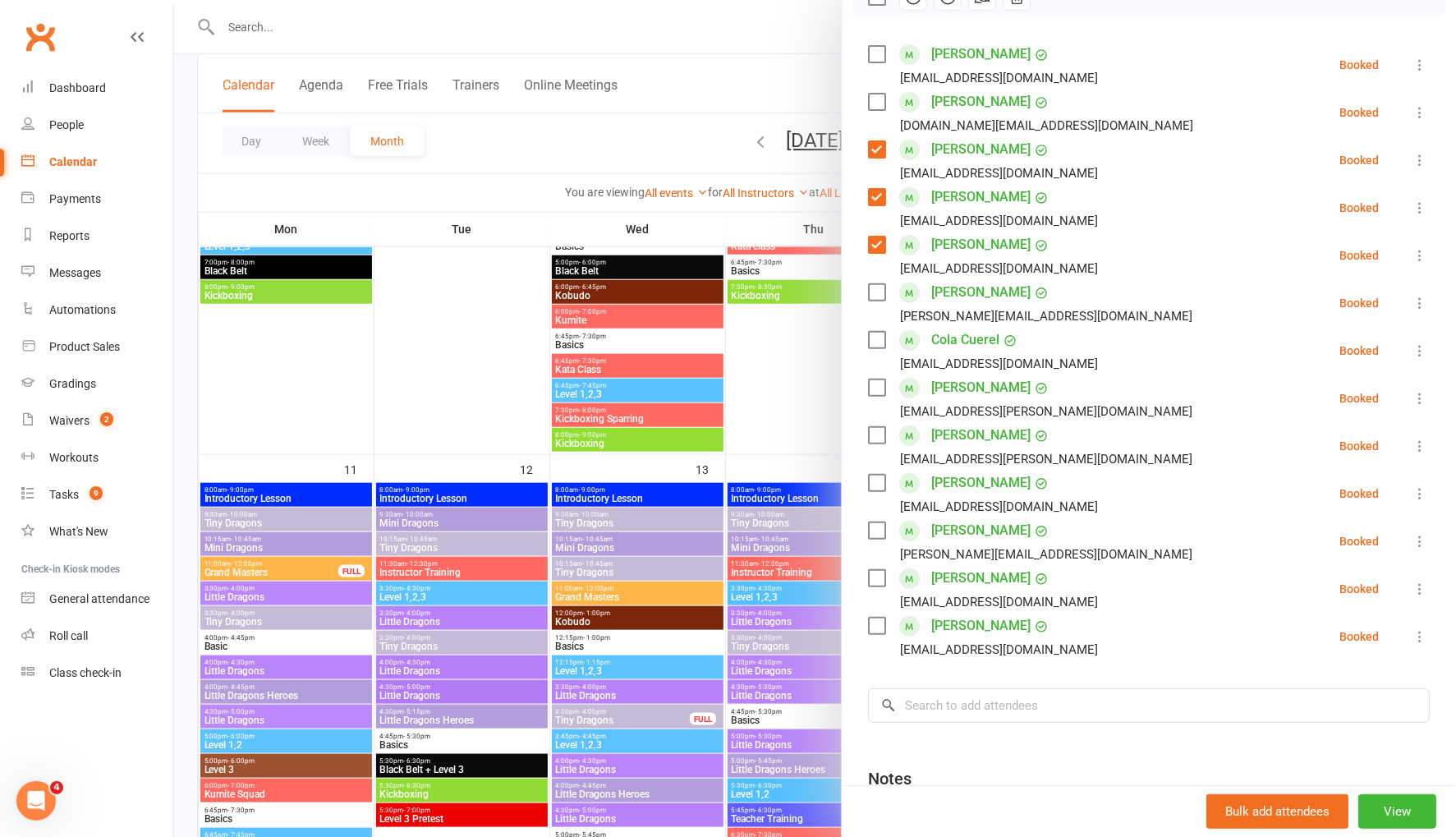
scroll to position [267, 0]
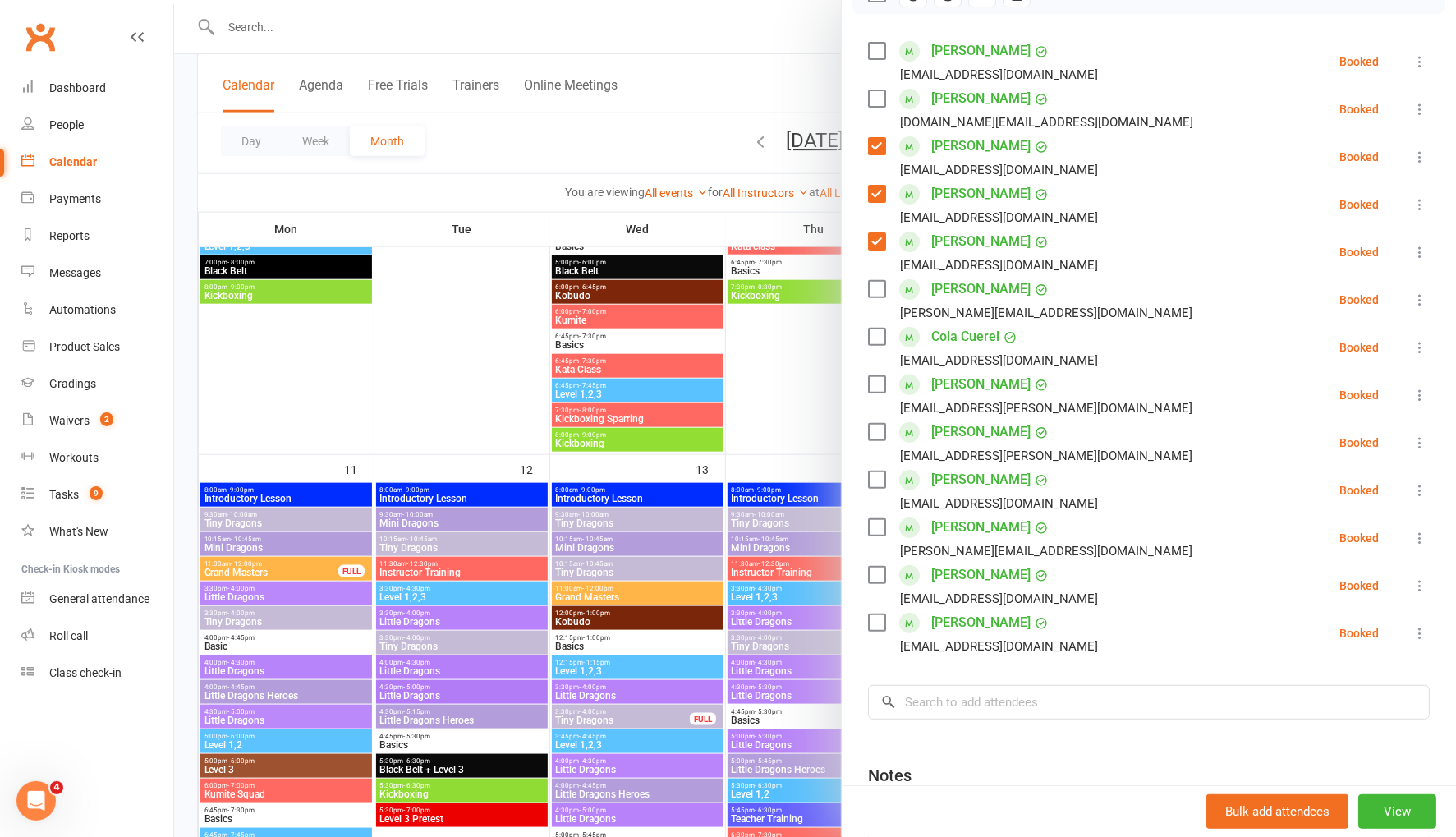
click at [877, 289] on label at bounding box center [876, 289] width 16 height 16
click at [877, 341] on label at bounding box center [876, 336] width 16 height 16
click at [879, 480] on label at bounding box center [876, 479] width 16 height 16
drag, startPoint x: 882, startPoint y: 526, endPoint x: 894, endPoint y: 545, distance: 22.5
click at [883, 526] on label at bounding box center [876, 527] width 16 height 16
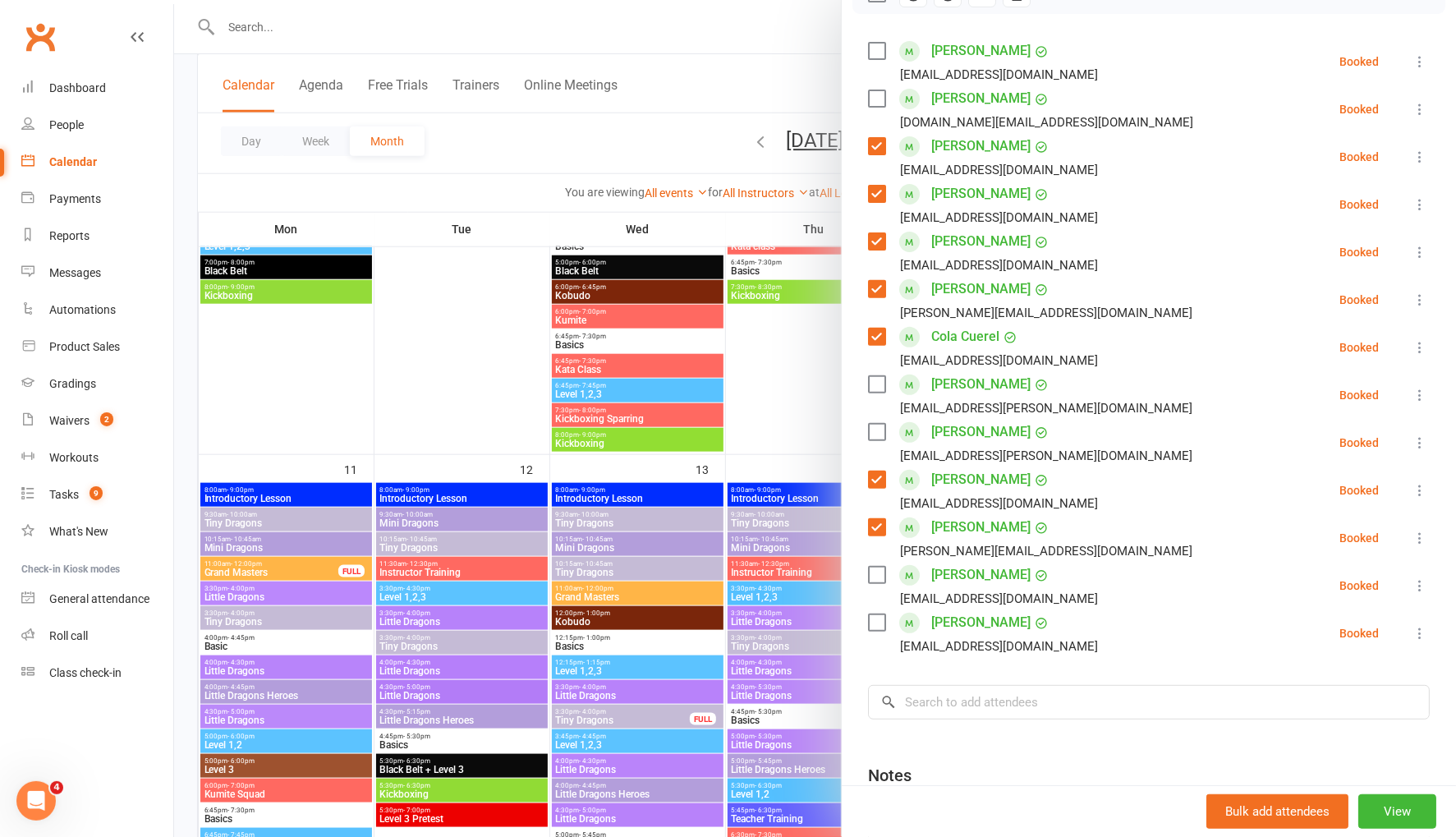
drag, startPoint x: 883, startPoint y: 566, endPoint x: 891, endPoint y: 580, distance: 16.1
click at [883, 567] on label at bounding box center [876, 575] width 16 height 16
drag, startPoint x: 878, startPoint y: 614, endPoint x: 922, endPoint y: 501, distance: 121.3
click at [878, 615] on label at bounding box center [876, 622] width 16 height 16
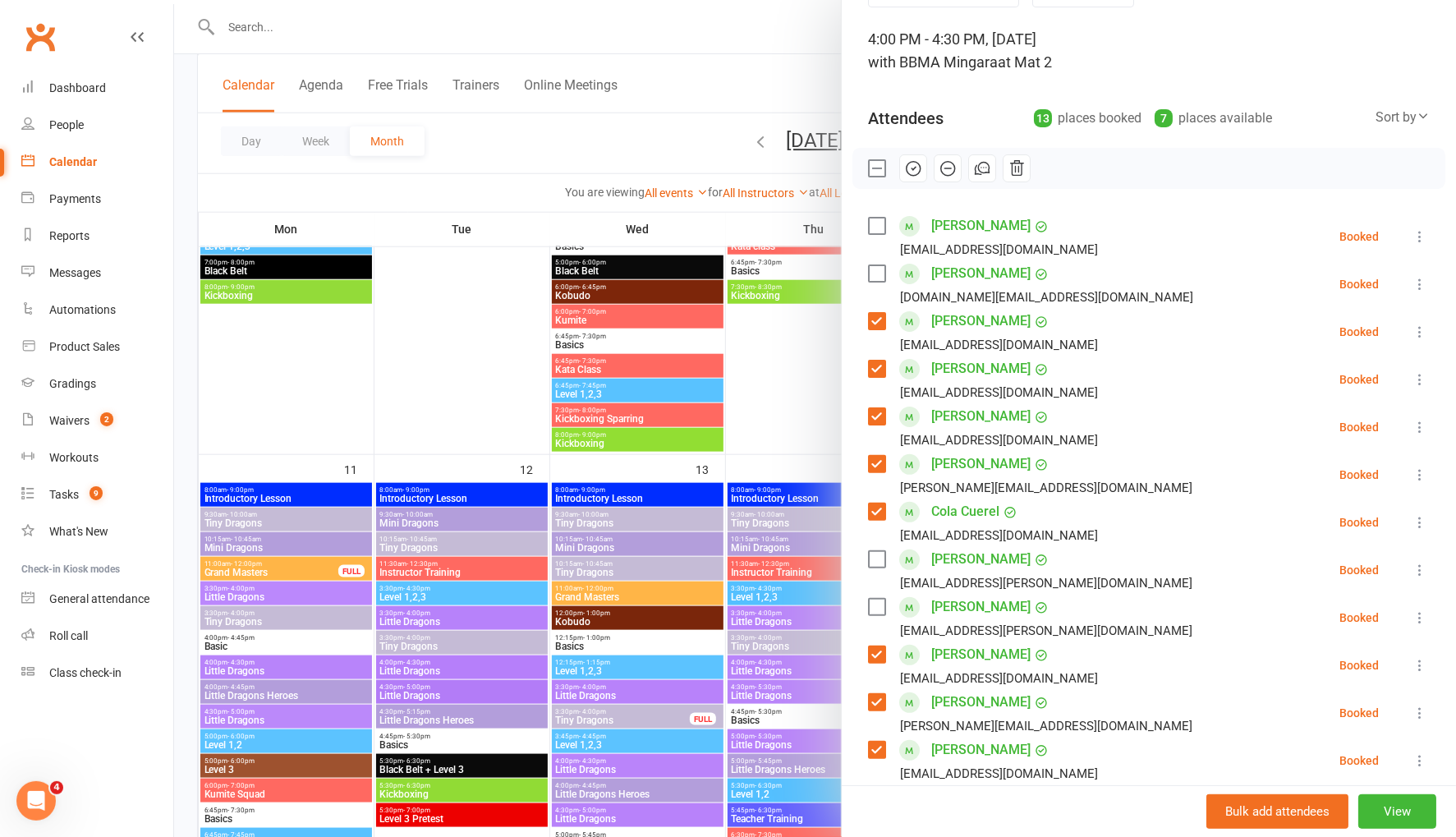
scroll to position [53, 0]
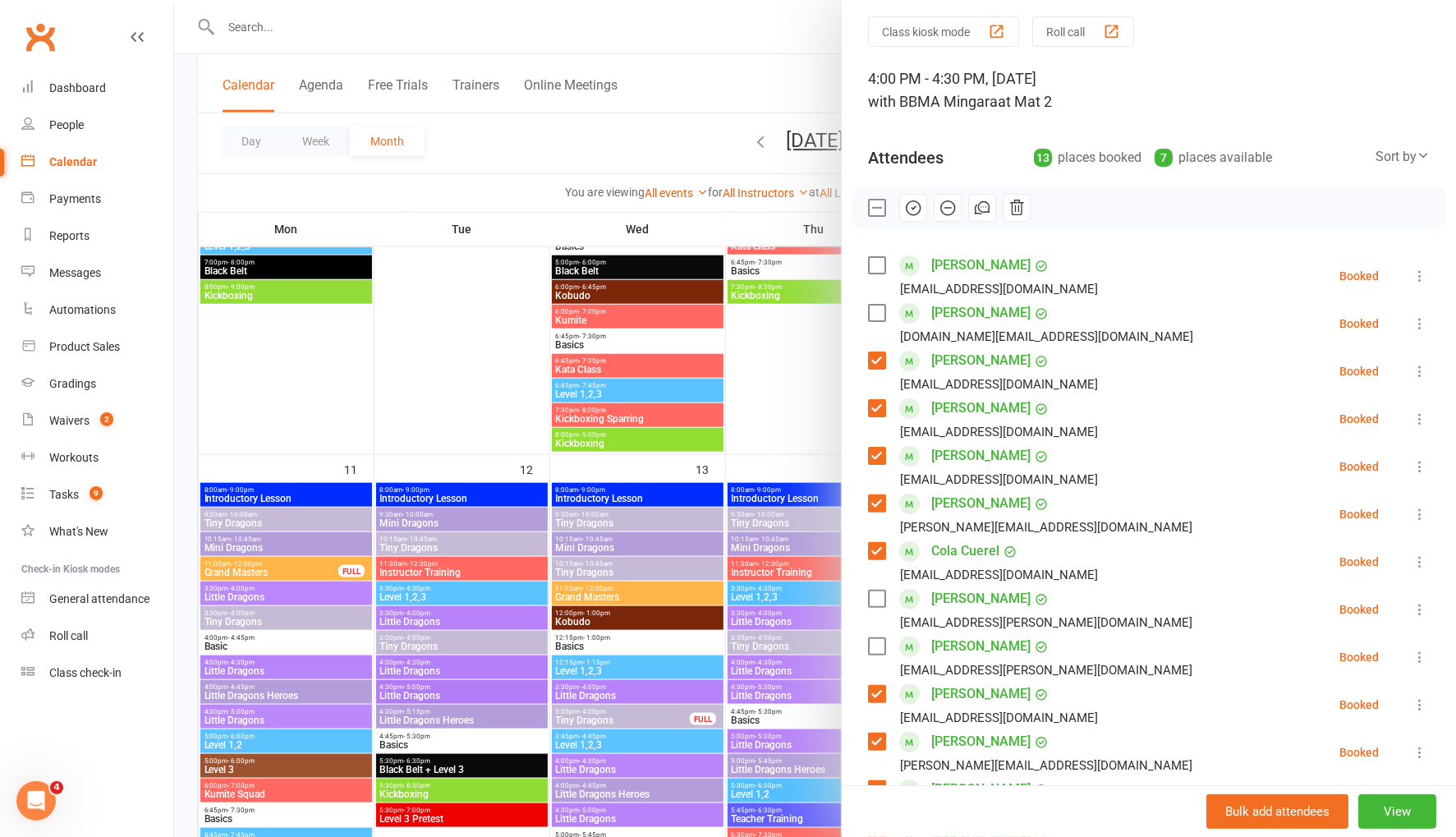
click at [913, 204] on icon "button" at bounding box center [912, 207] width 18 height 18
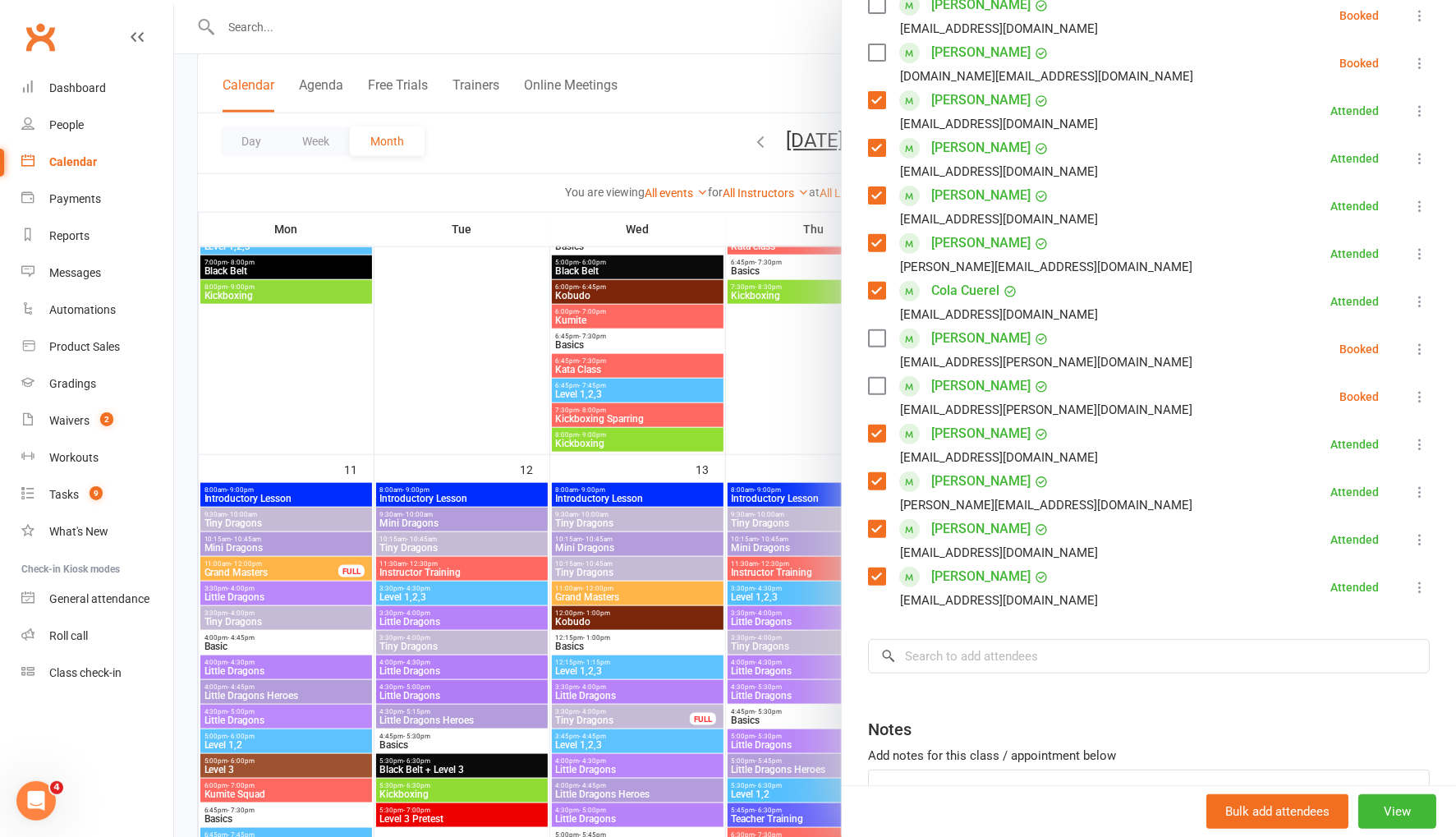
scroll to position [318, 0]
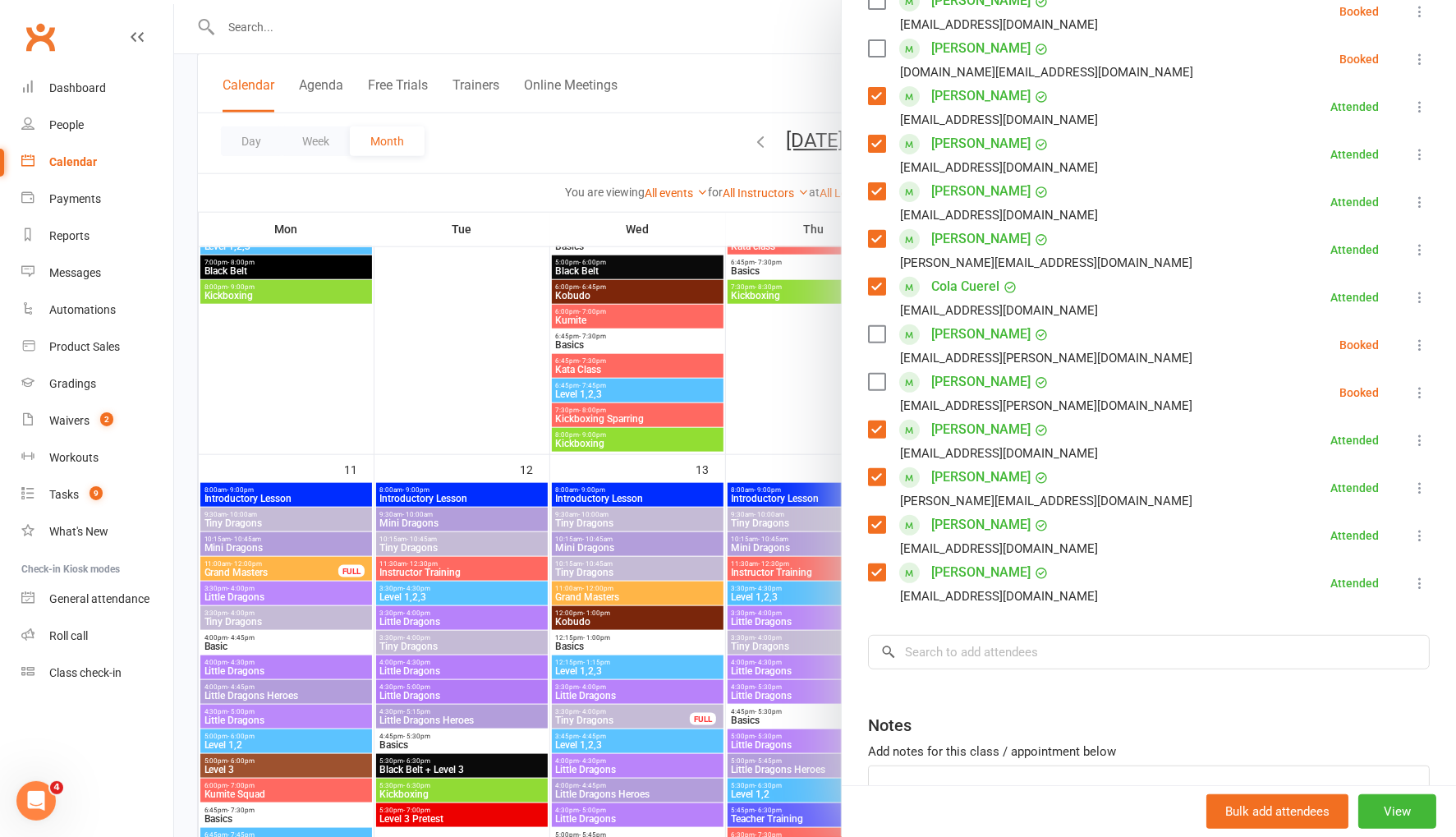
click at [1423, 341] on icon at bounding box center [1420, 345] width 16 height 16
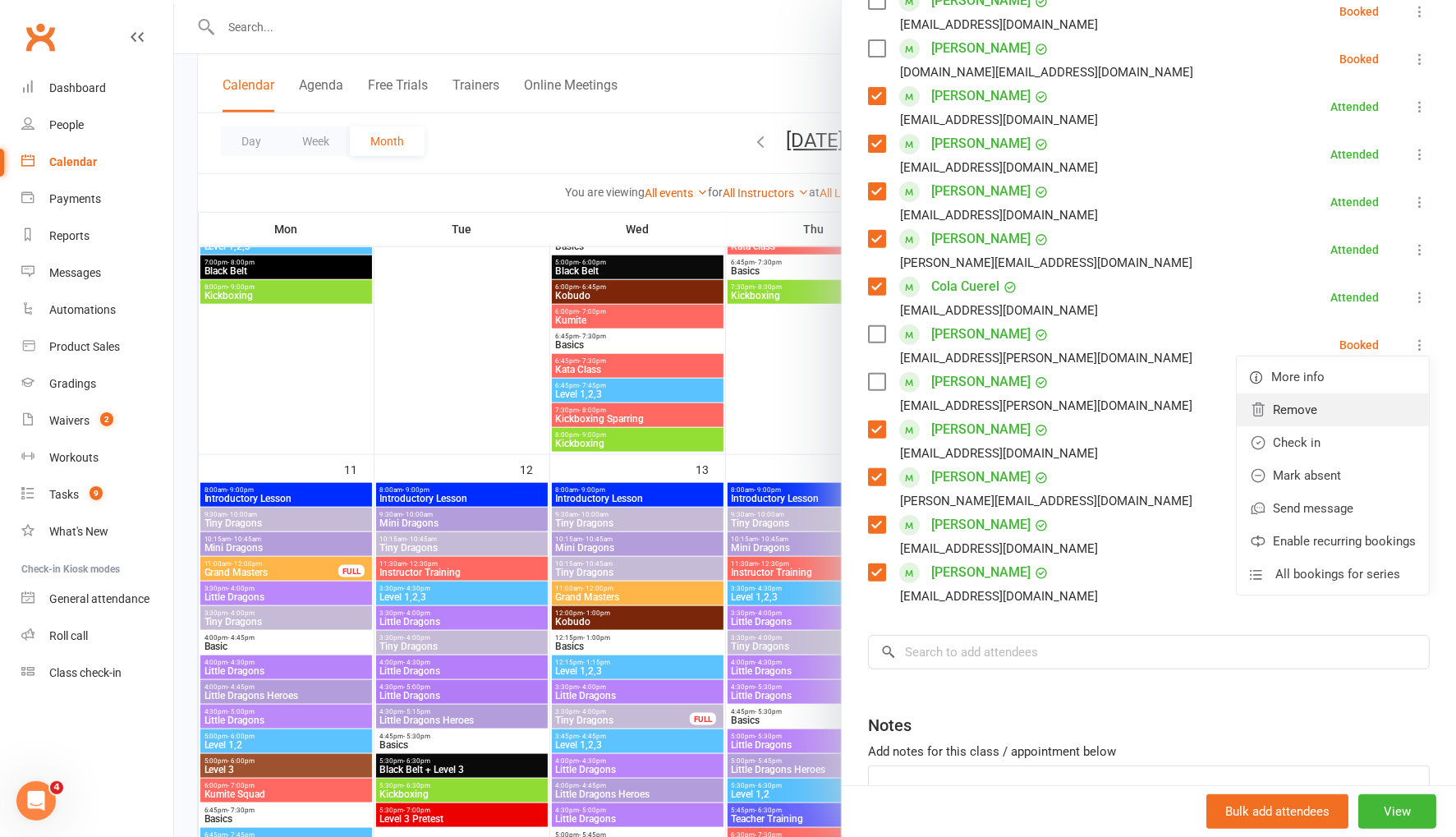
click at [1361, 411] on link "Remove" at bounding box center [1332, 410] width 192 height 33
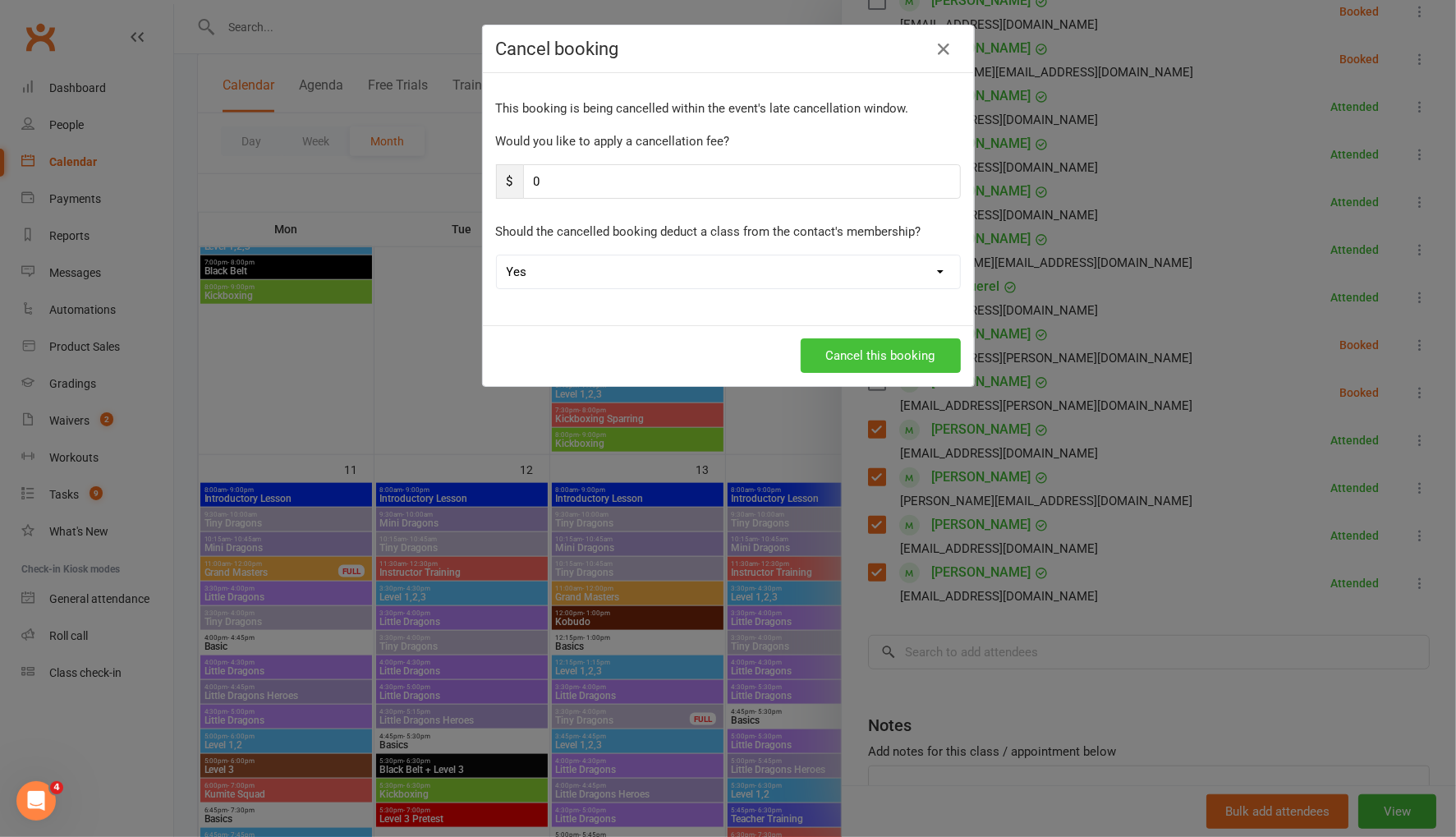
drag, startPoint x: 921, startPoint y: 348, endPoint x: 1028, endPoint y: 387, distance: 113.9
click at [922, 348] on button "Cancel this booking" at bounding box center [881, 356] width 160 height 35
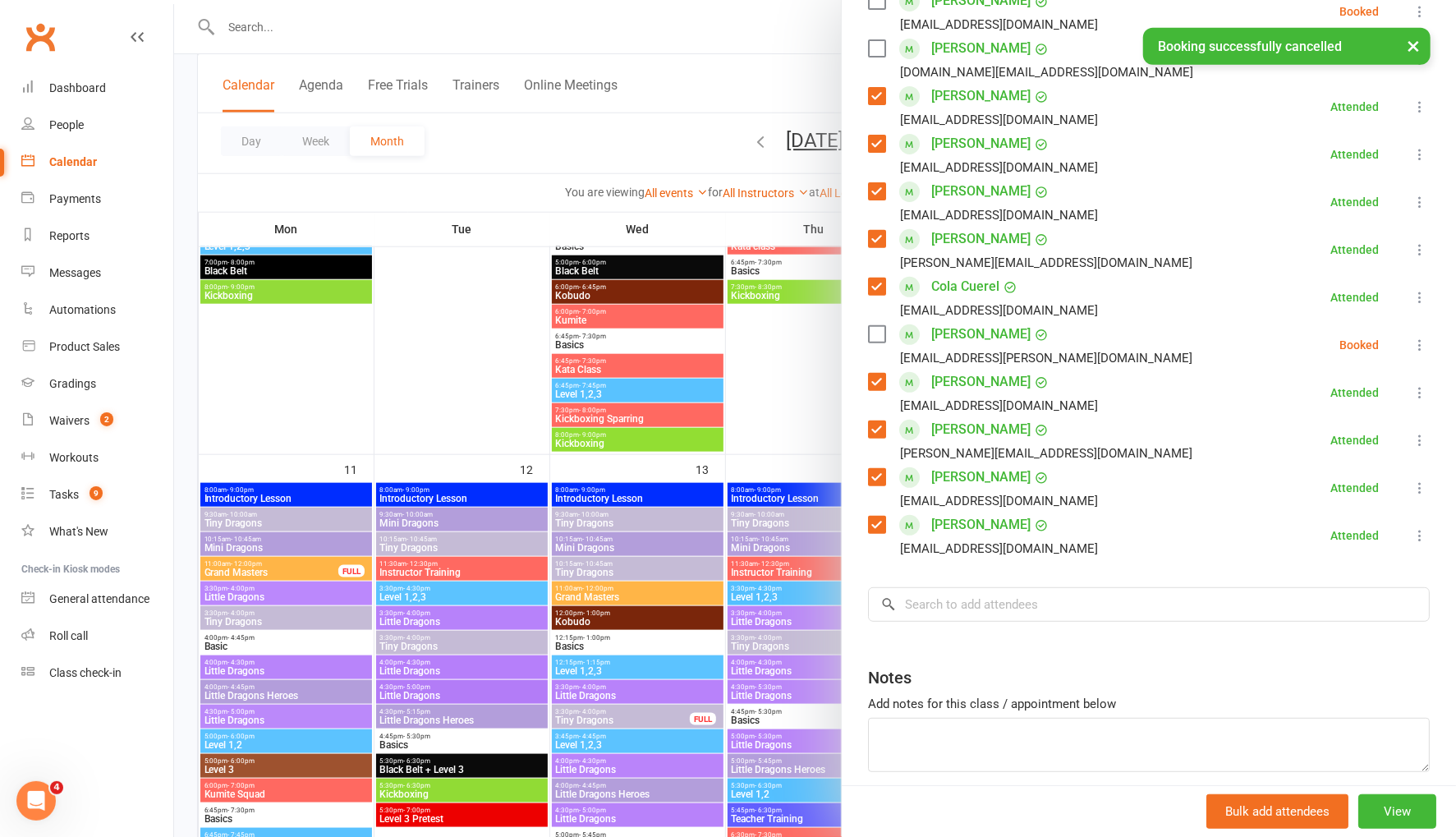
click at [1420, 344] on icon at bounding box center [1420, 345] width 16 height 16
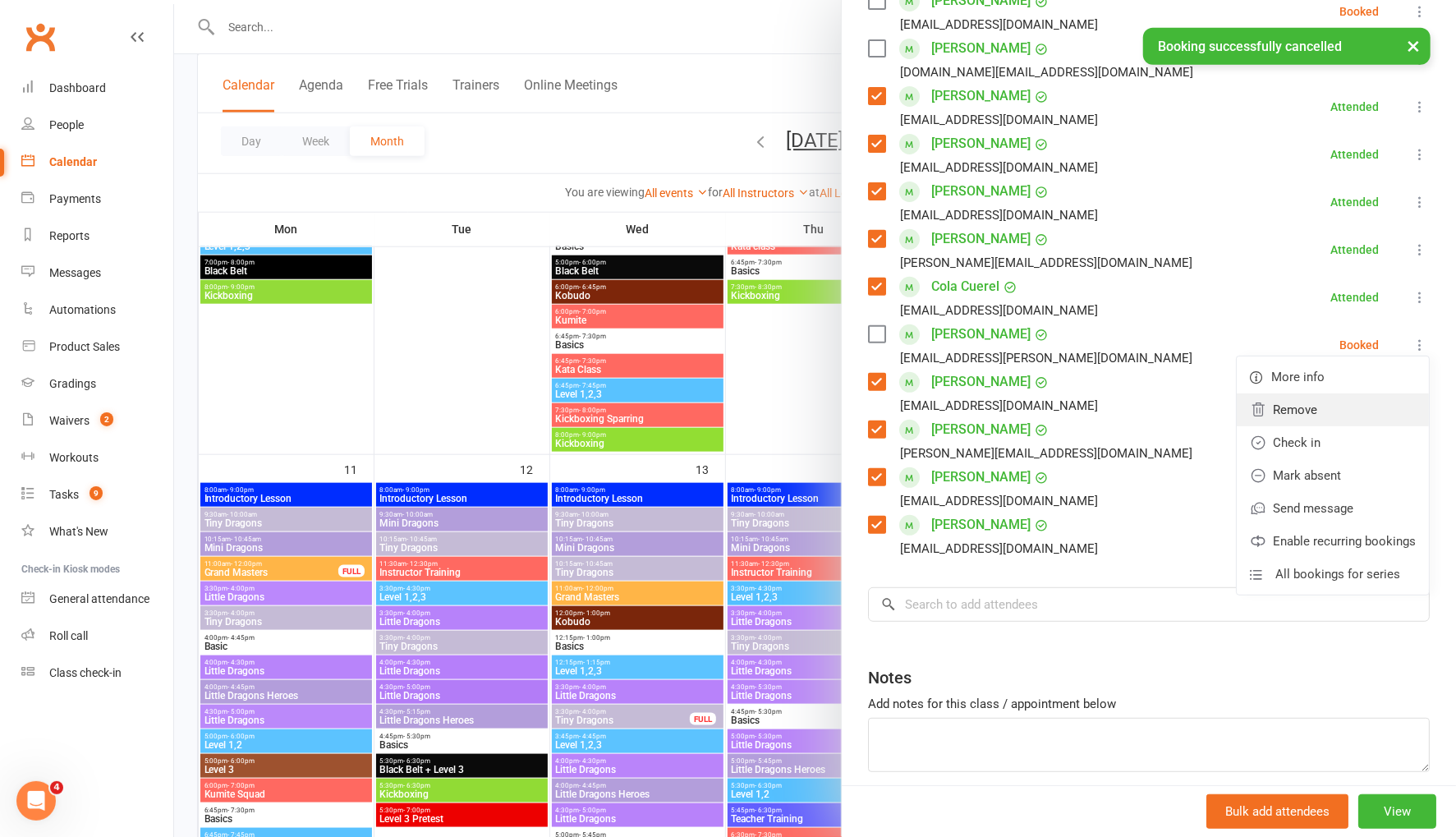
click at [1375, 396] on link "Remove" at bounding box center [1332, 410] width 192 height 33
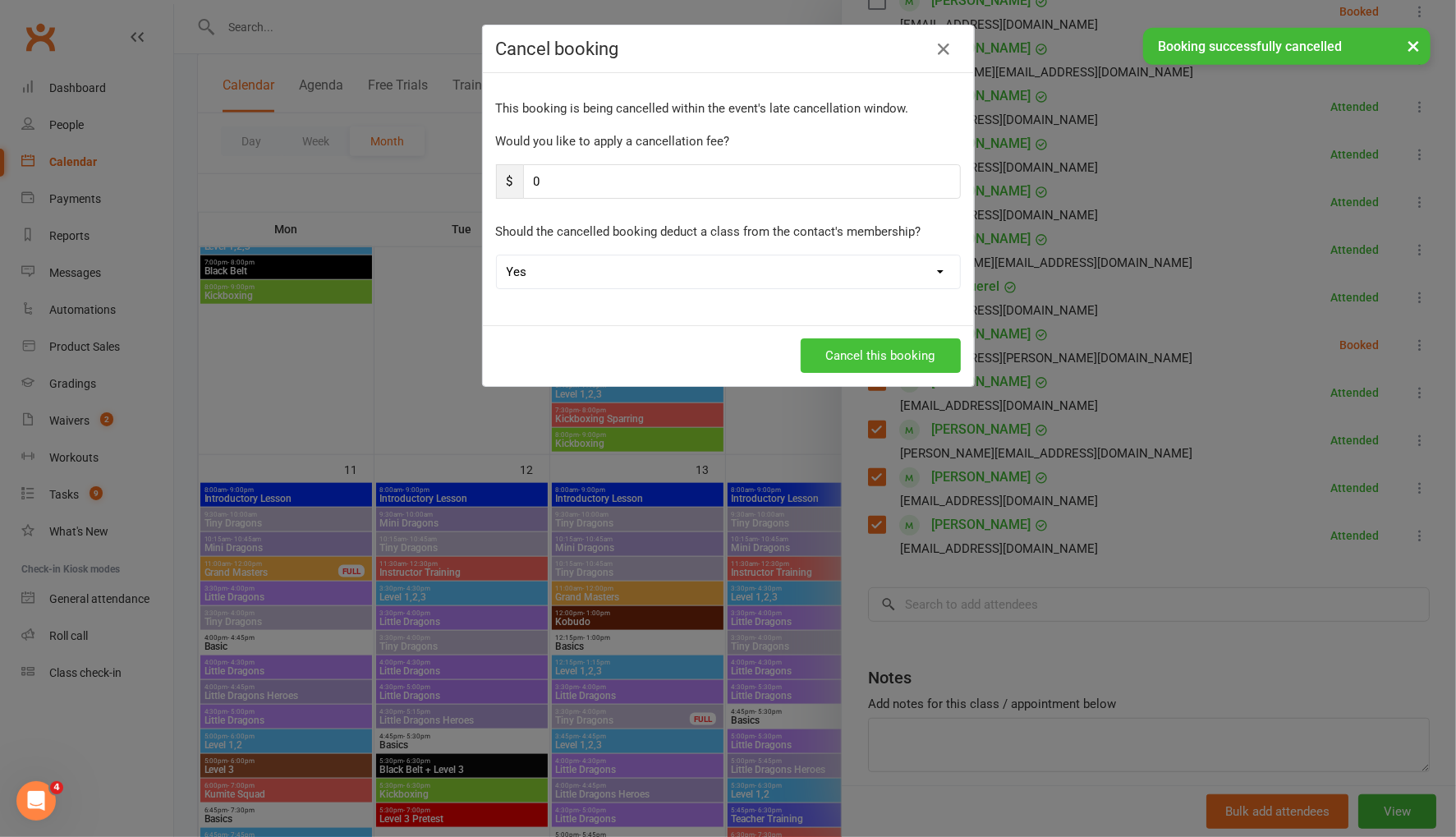
click at [911, 356] on button "Cancel this booking" at bounding box center [881, 356] width 160 height 35
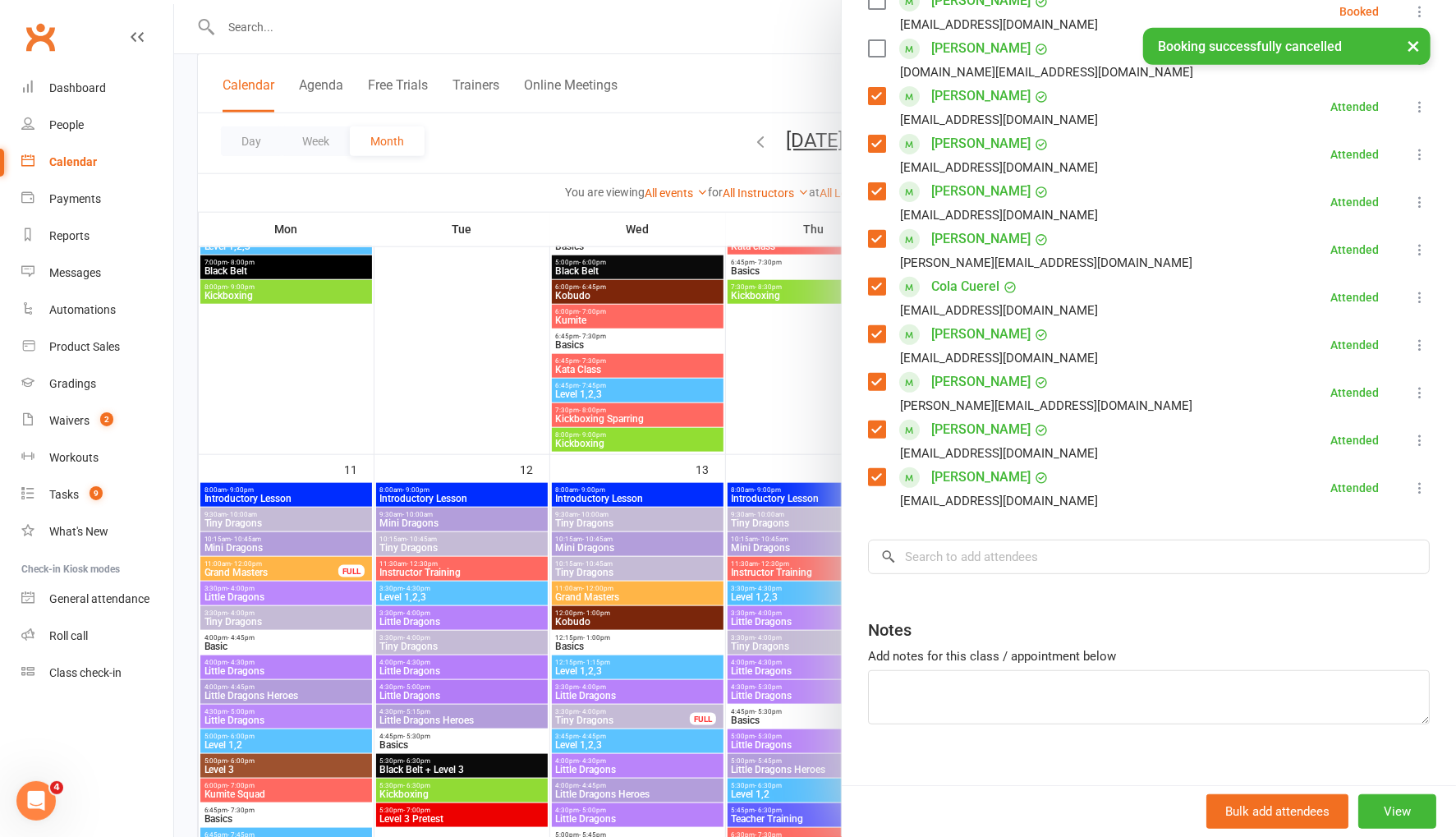
click at [809, 93] on div at bounding box center [815, 418] width 1282 height 837
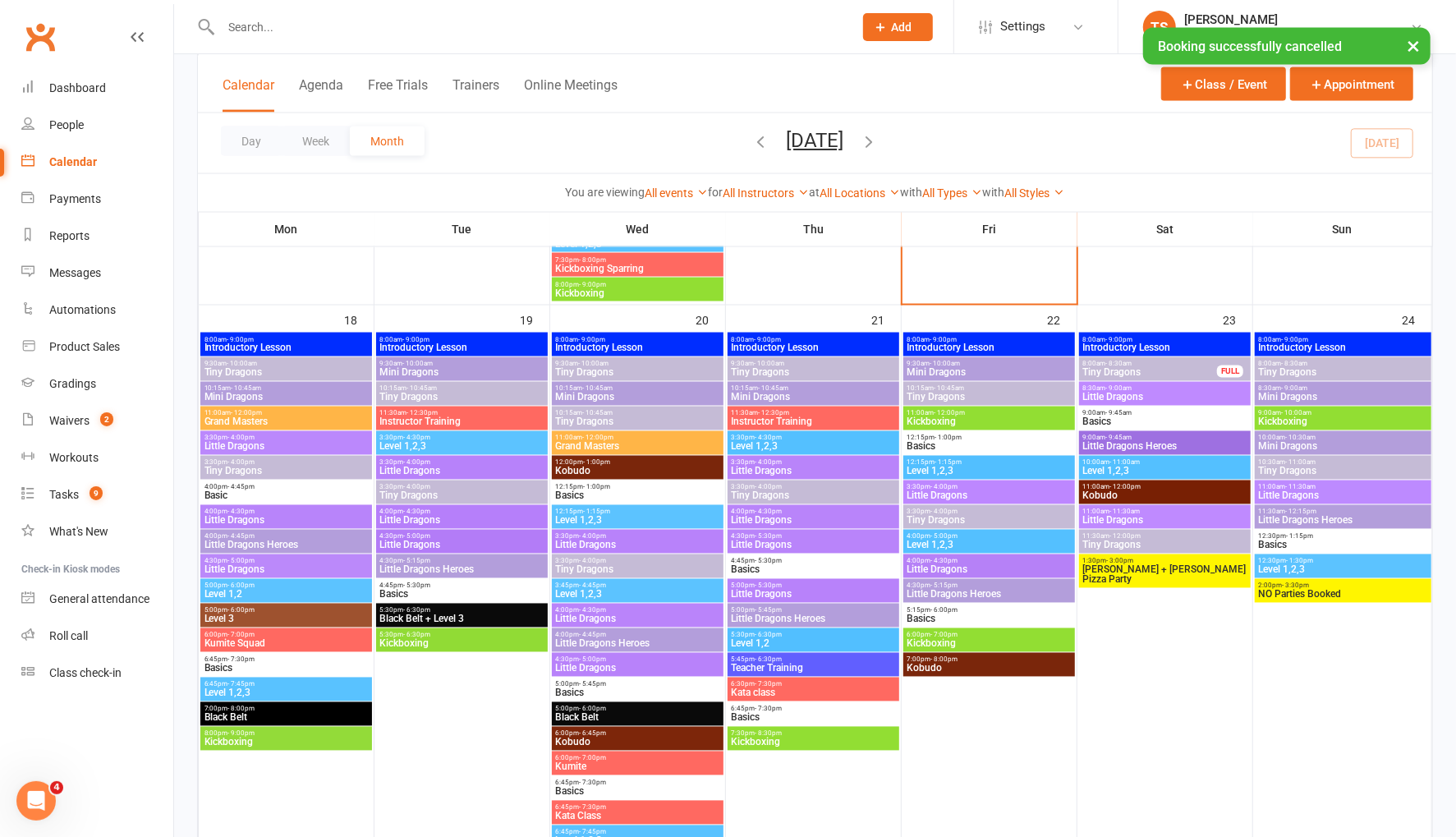
scroll to position [1842, 0]
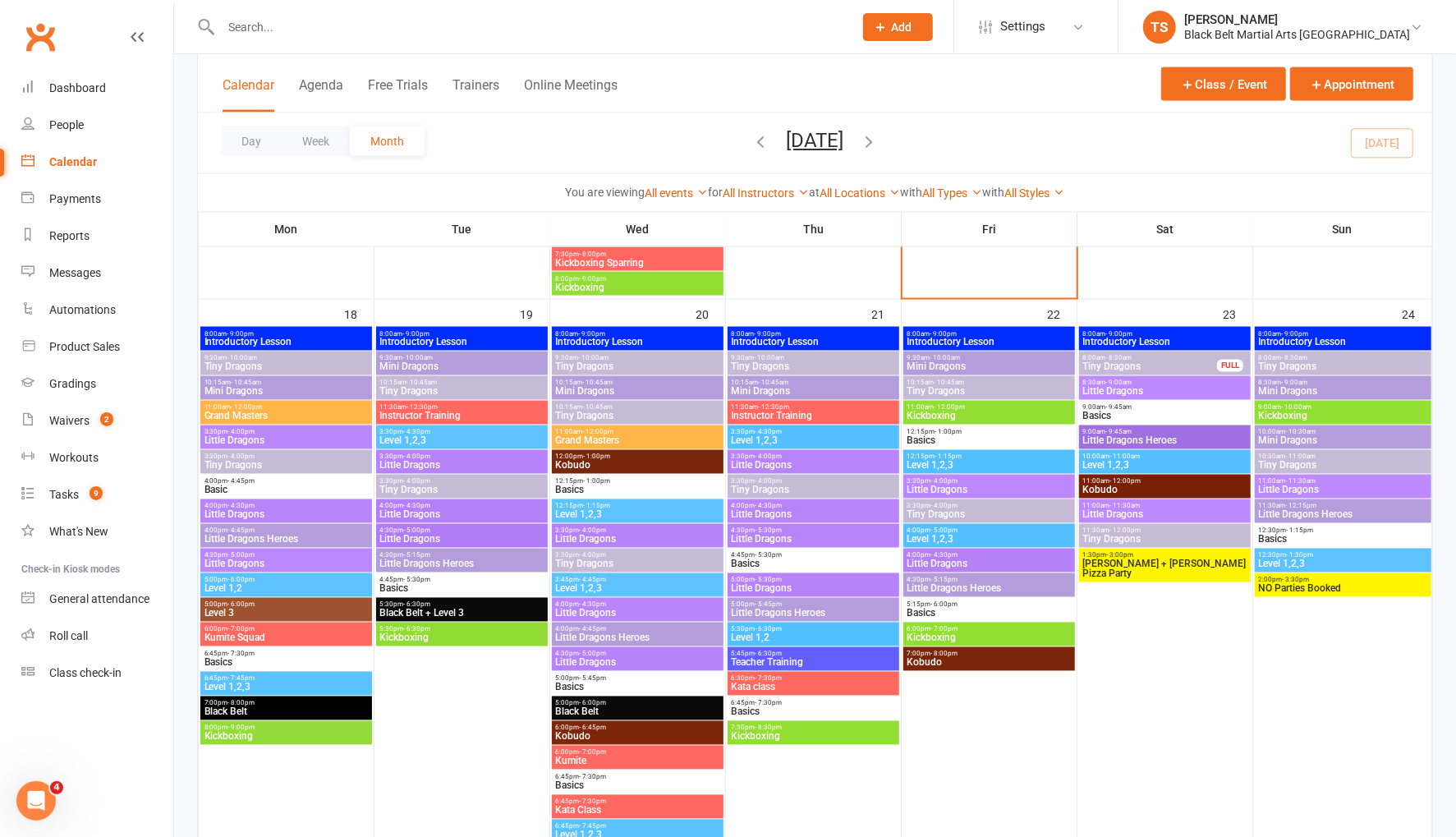
click at [933, 566] on span "Little Dragons" at bounding box center [988, 565] width 165 height 10
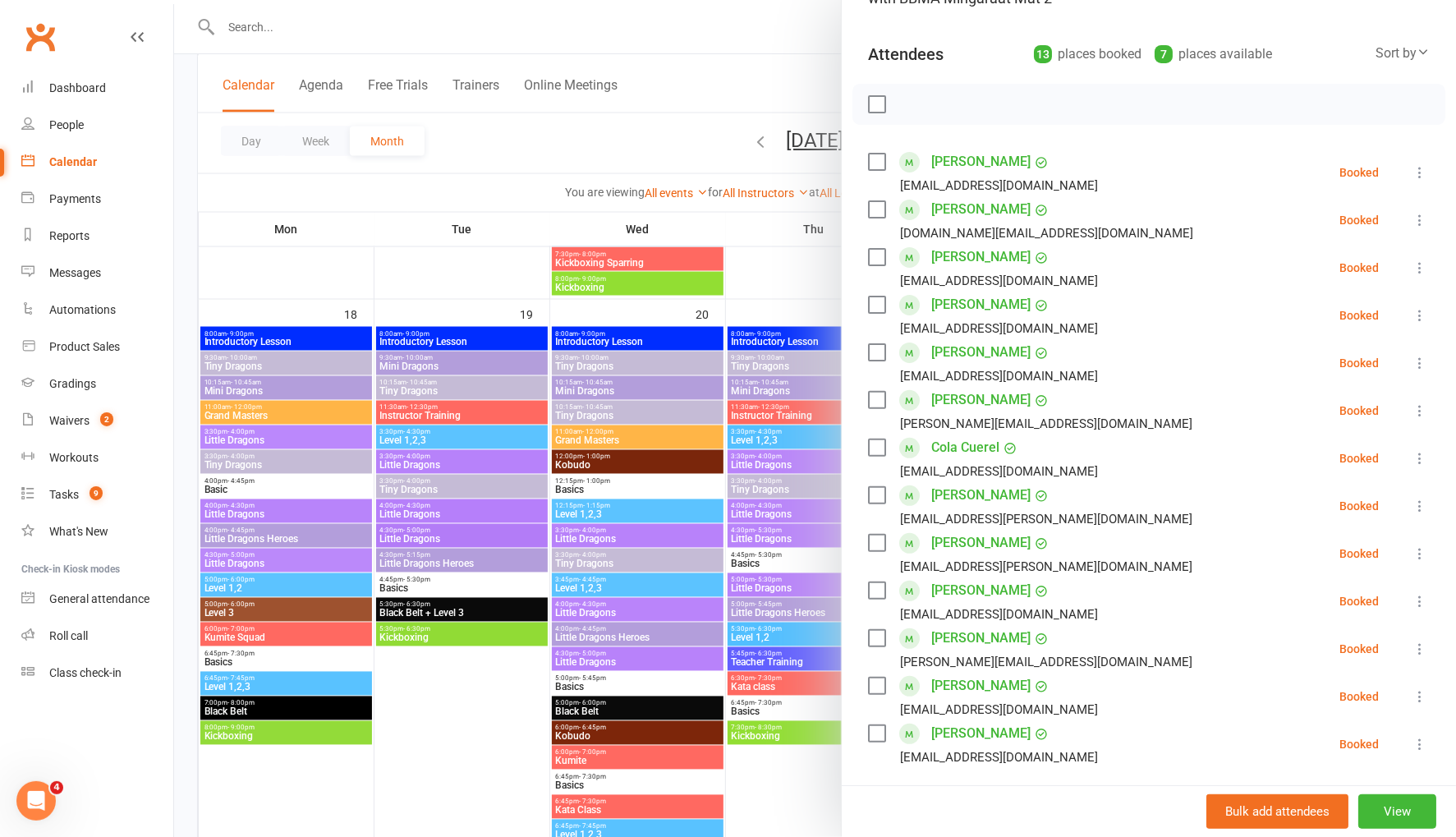
scroll to position [158, 0]
click at [1417, 503] on icon at bounding box center [1420, 504] width 16 height 16
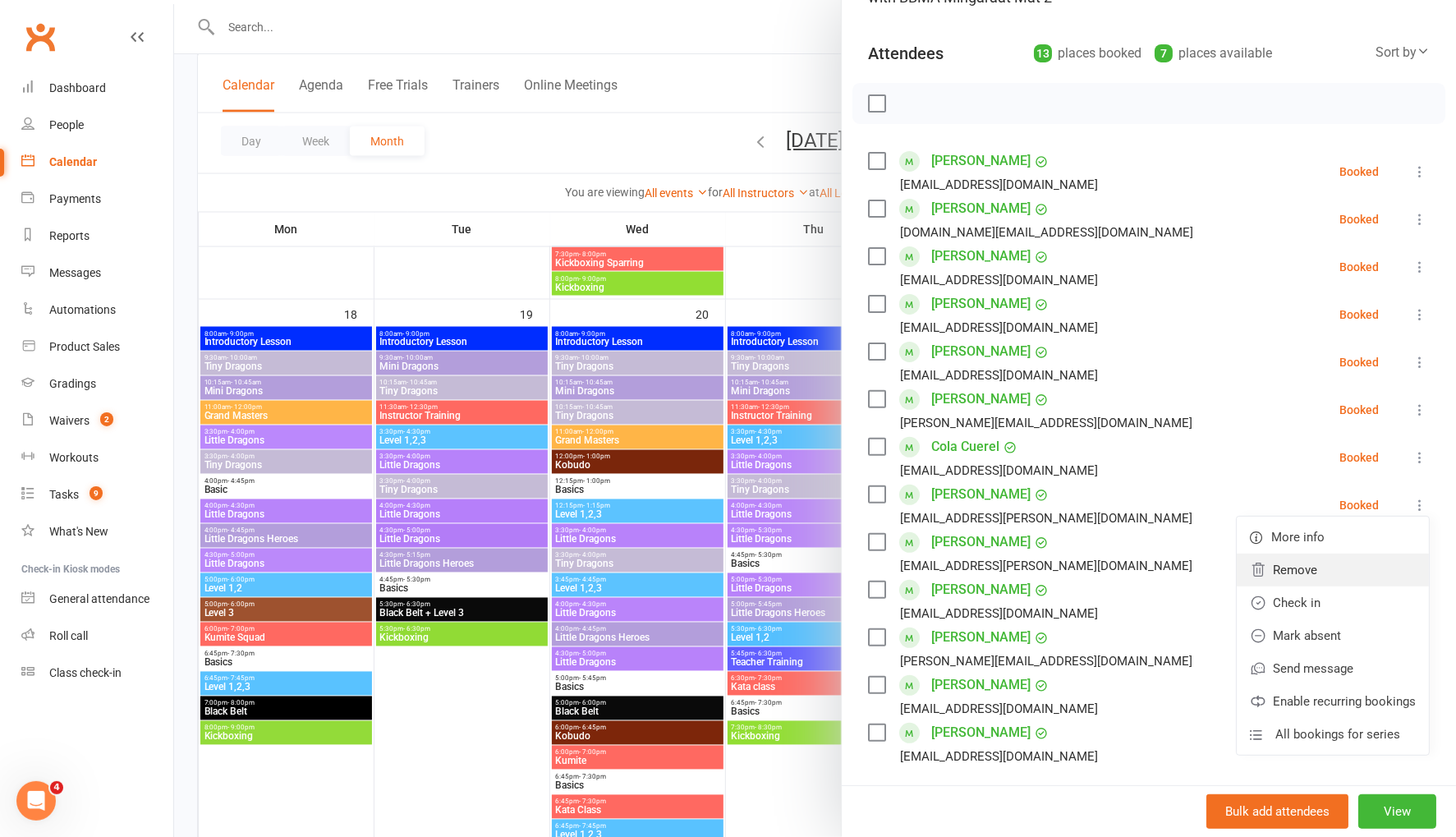
click at [1375, 566] on link "Remove" at bounding box center [1332, 570] width 192 height 33
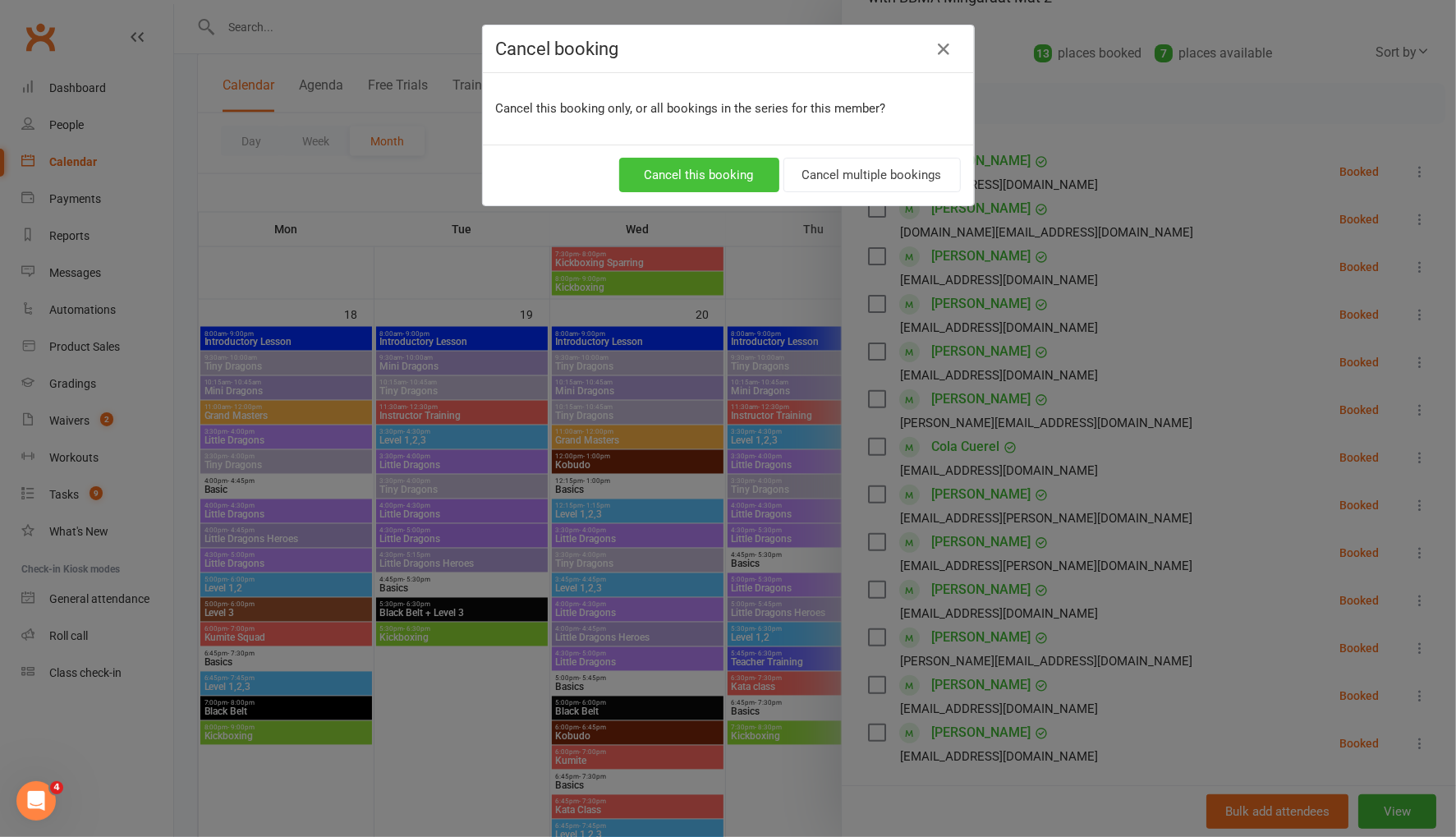
click at [728, 177] on button "Cancel this booking" at bounding box center [699, 175] width 160 height 35
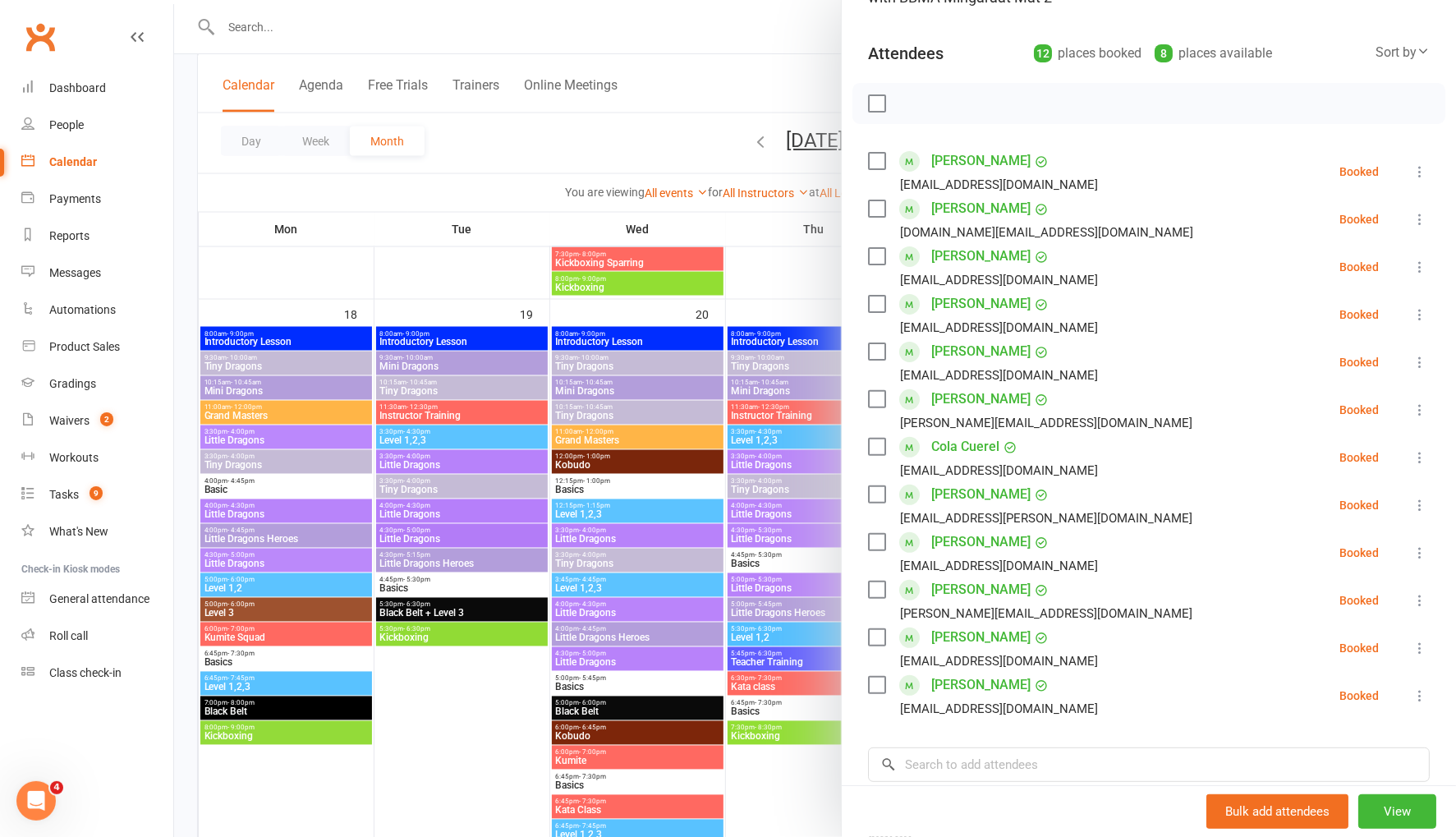
click at [1420, 506] on icon at bounding box center [1420, 504] width 16 height 16
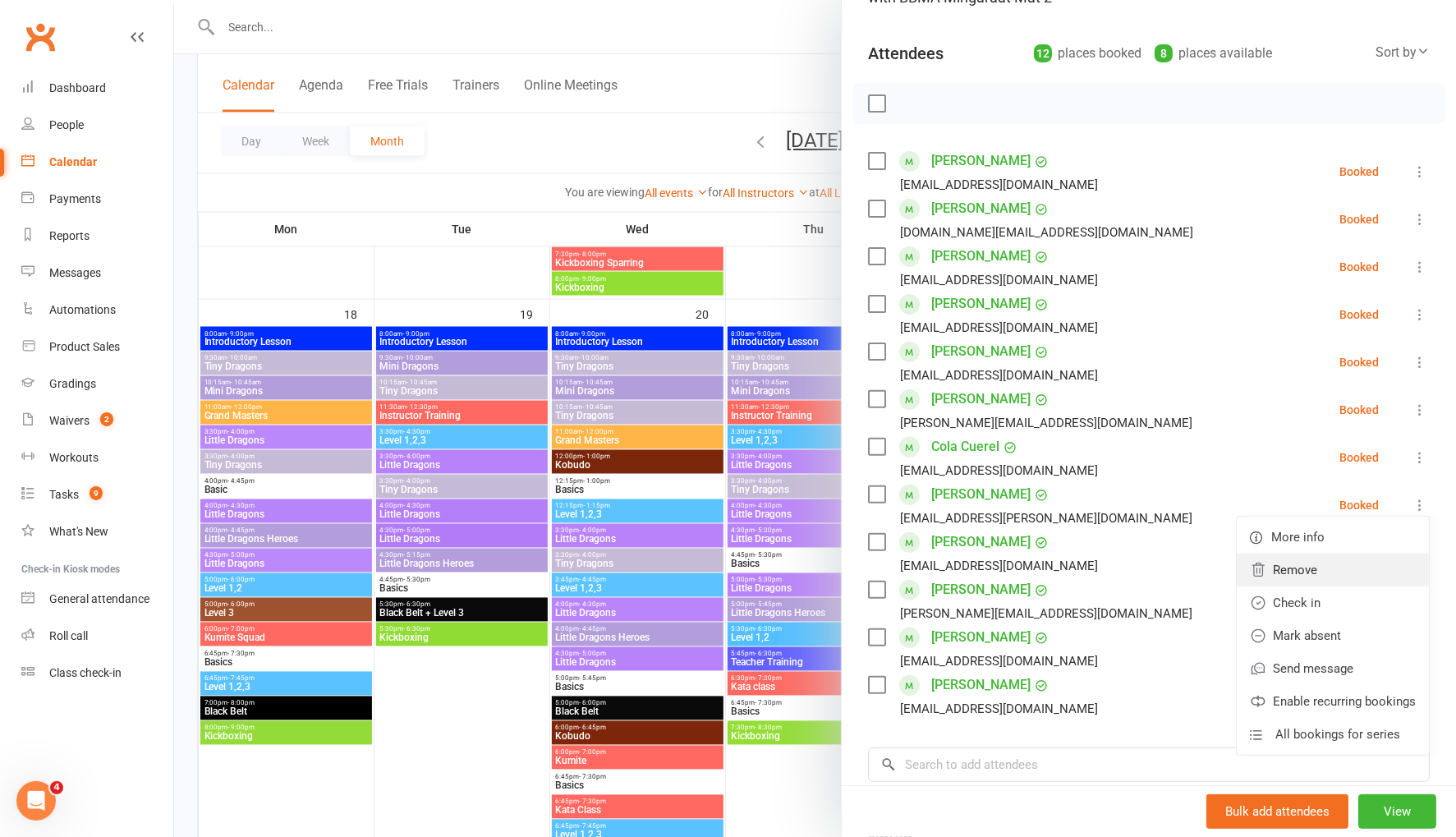
click at [1355, 577] on link "Remove" at bounding box center [1332, 570] width 192 height 33
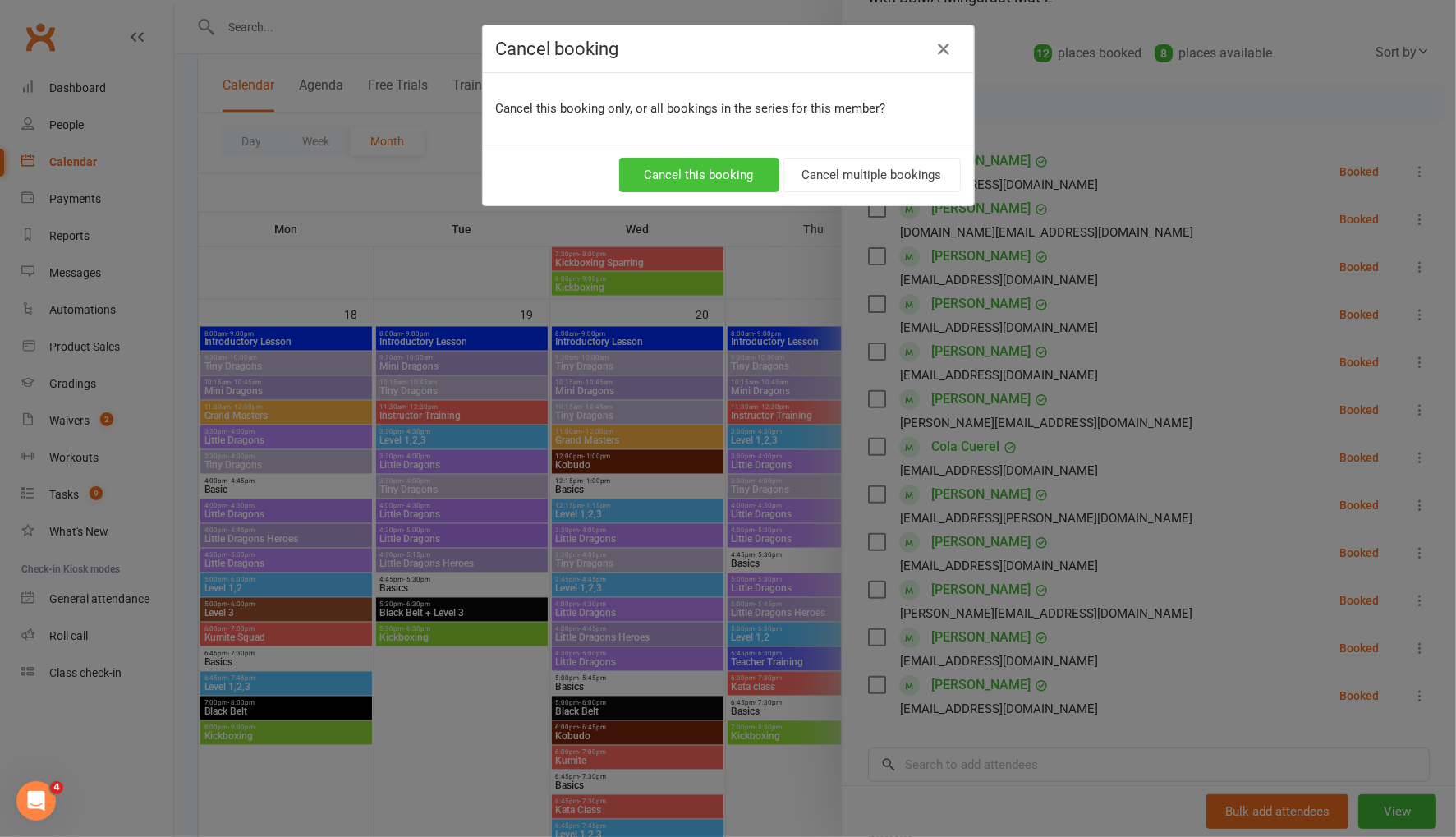
click at [685, 172] on button "Cancel this booking" at bounding box center [699, 175] width 160 height 35
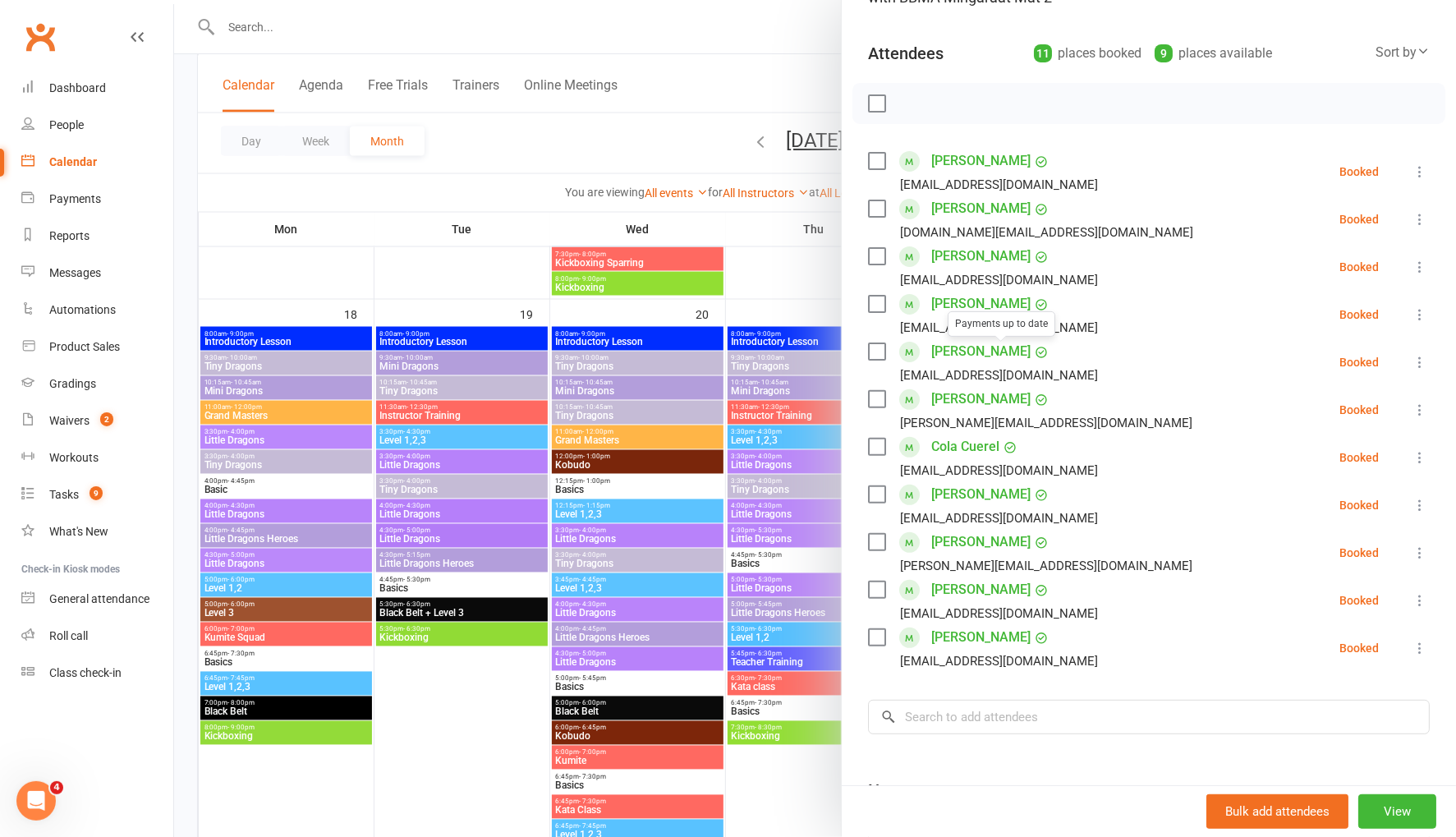
click at [660, 140] on div at bounding box center [815, 418] width 1282 height 837
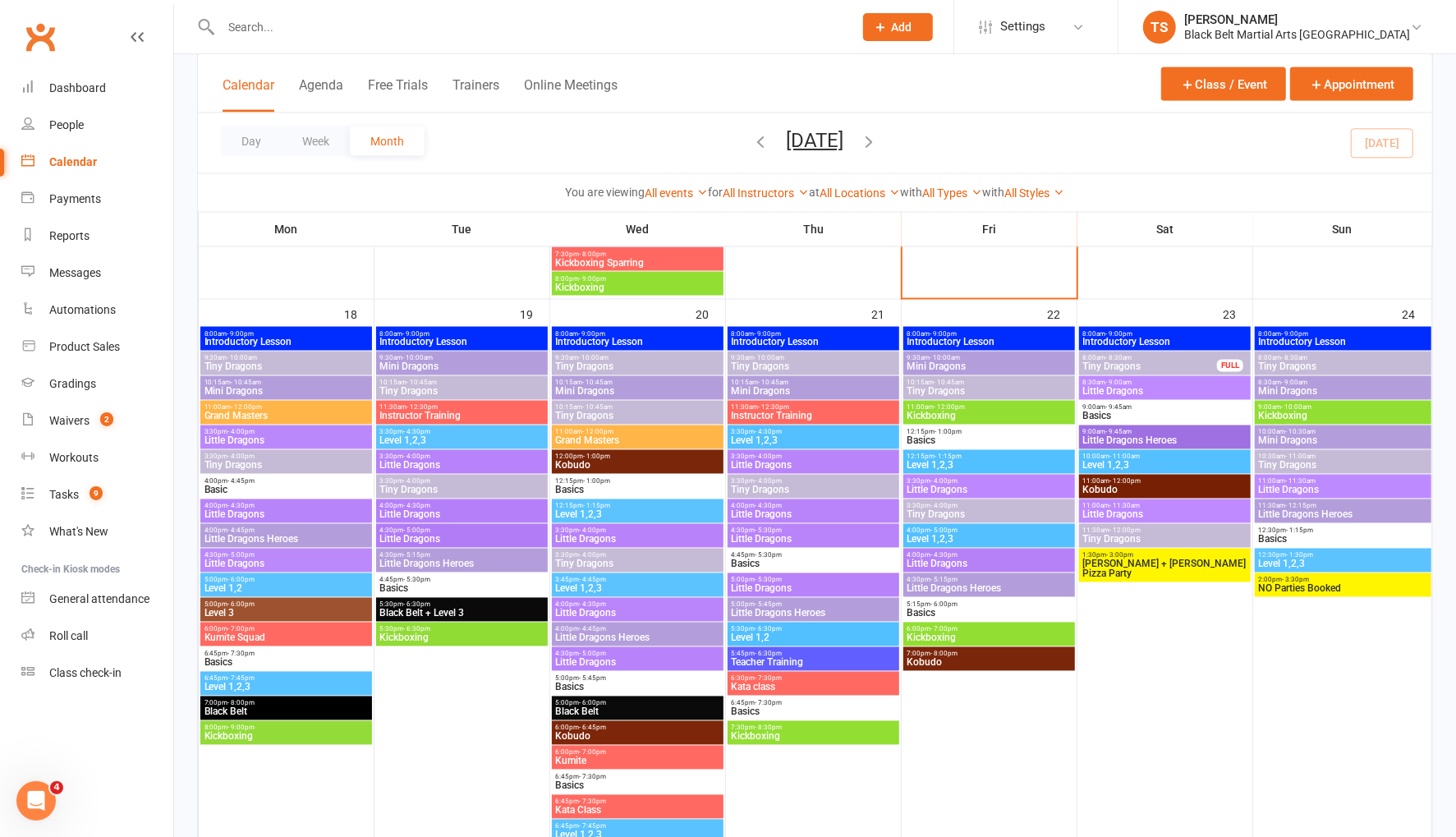
scroll to position [1853, 0]
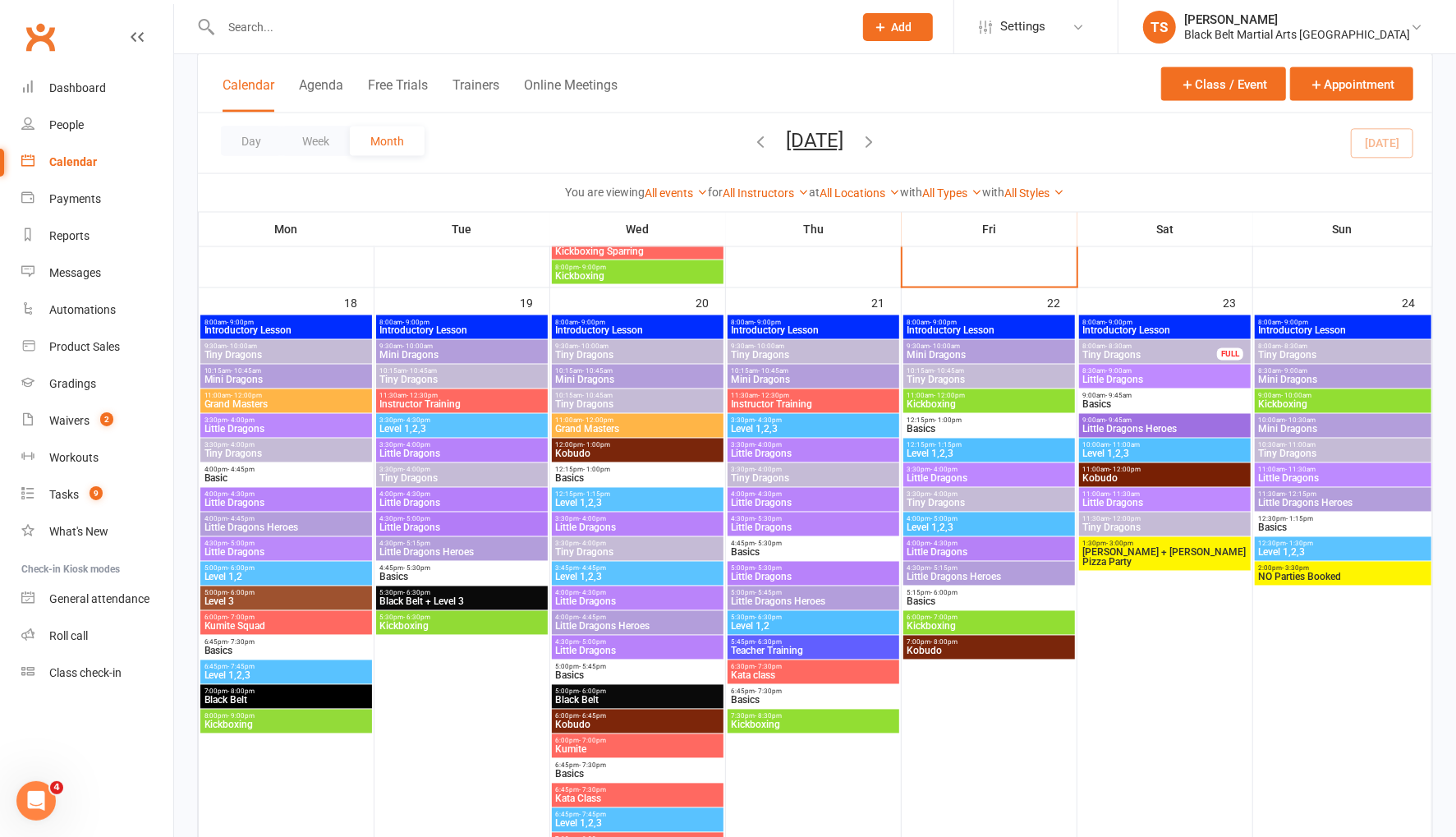
click at [923, 475] on span "Little Dragons" at bounding box center [988, 479] width 165 height 10
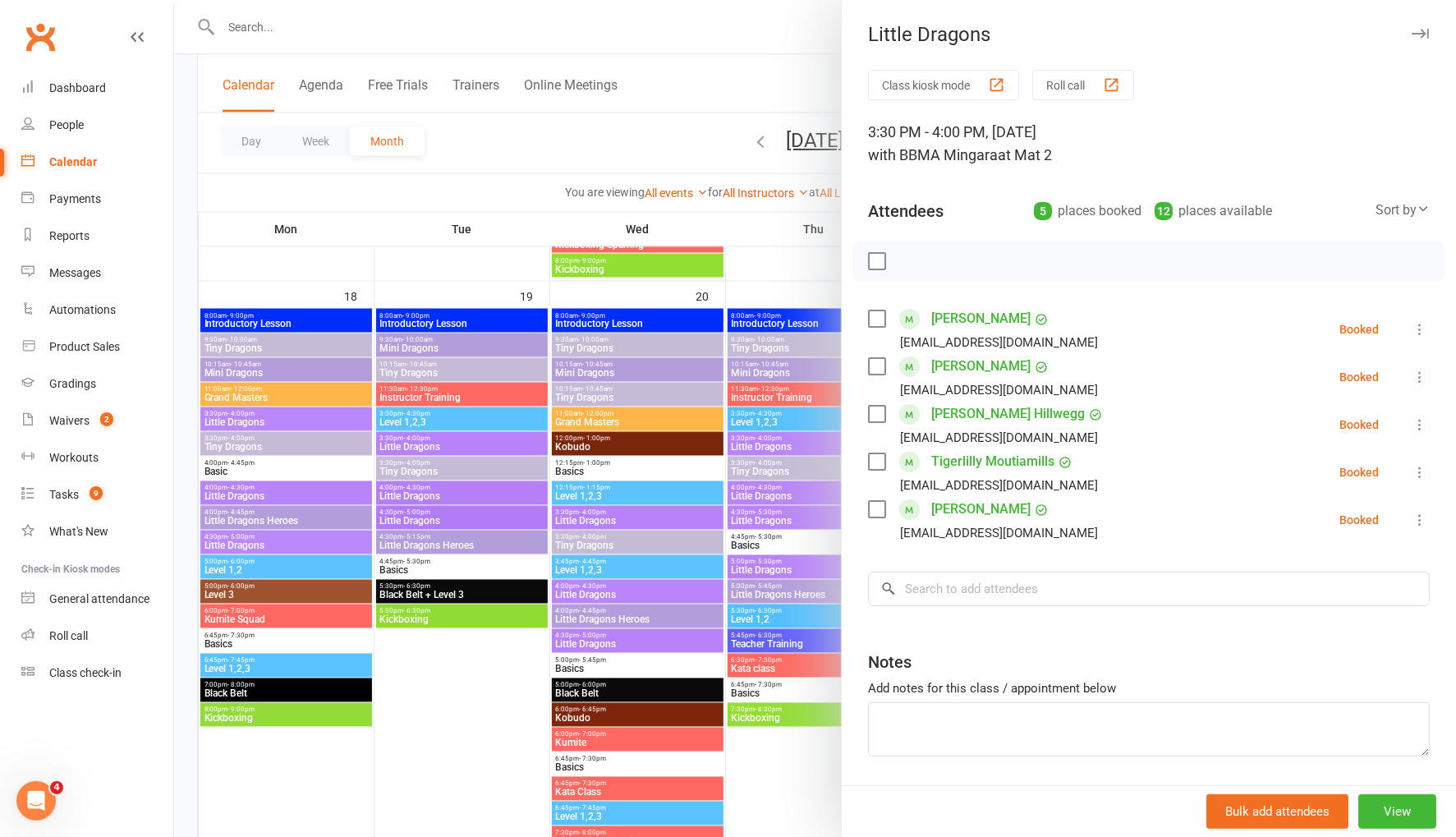
scroll to position [1861, 0]
click at [979, 587] on input "search" at bounding box center [1149, 589] width 562 height 35
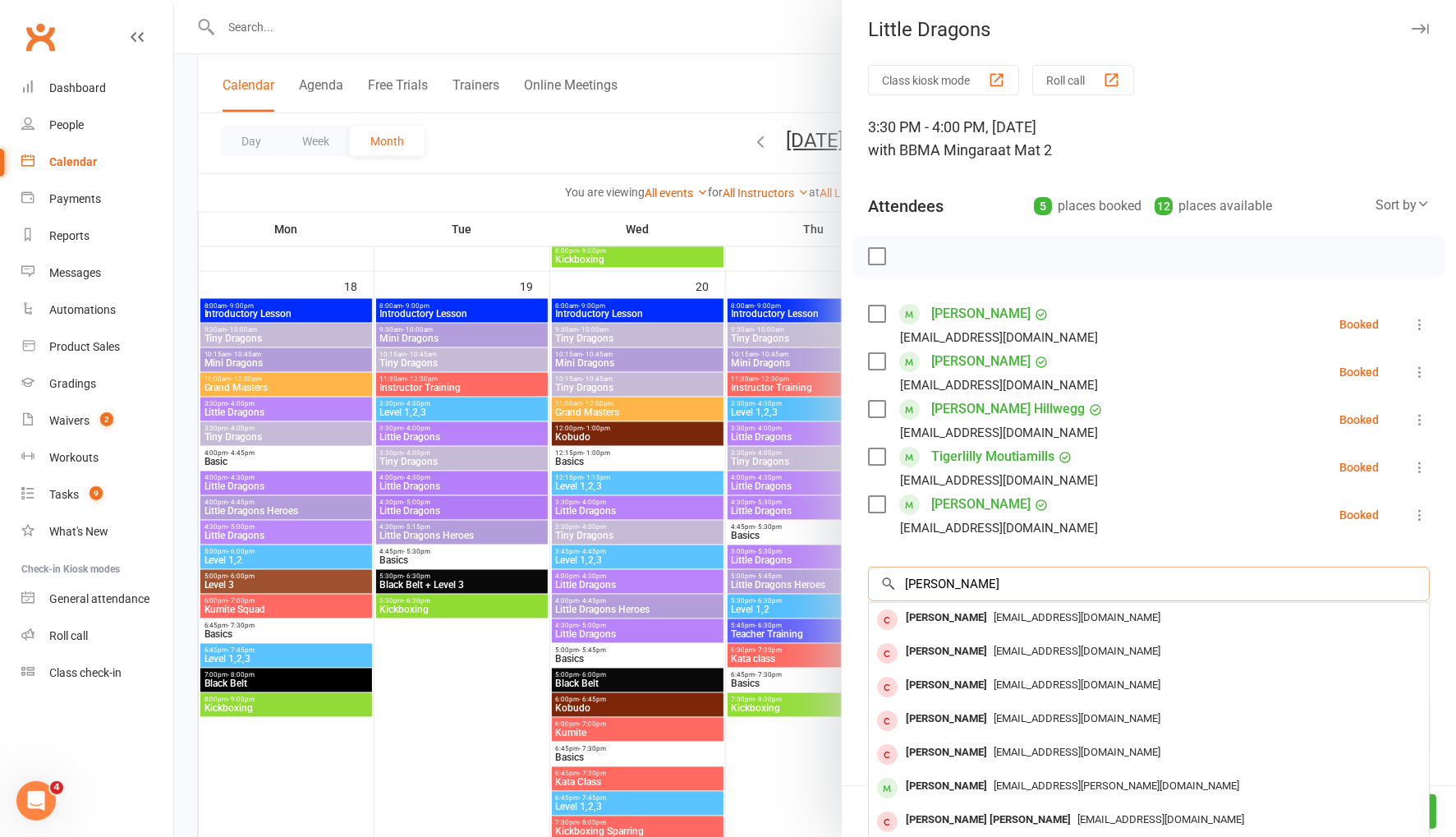
scroll to position [1872, 0]
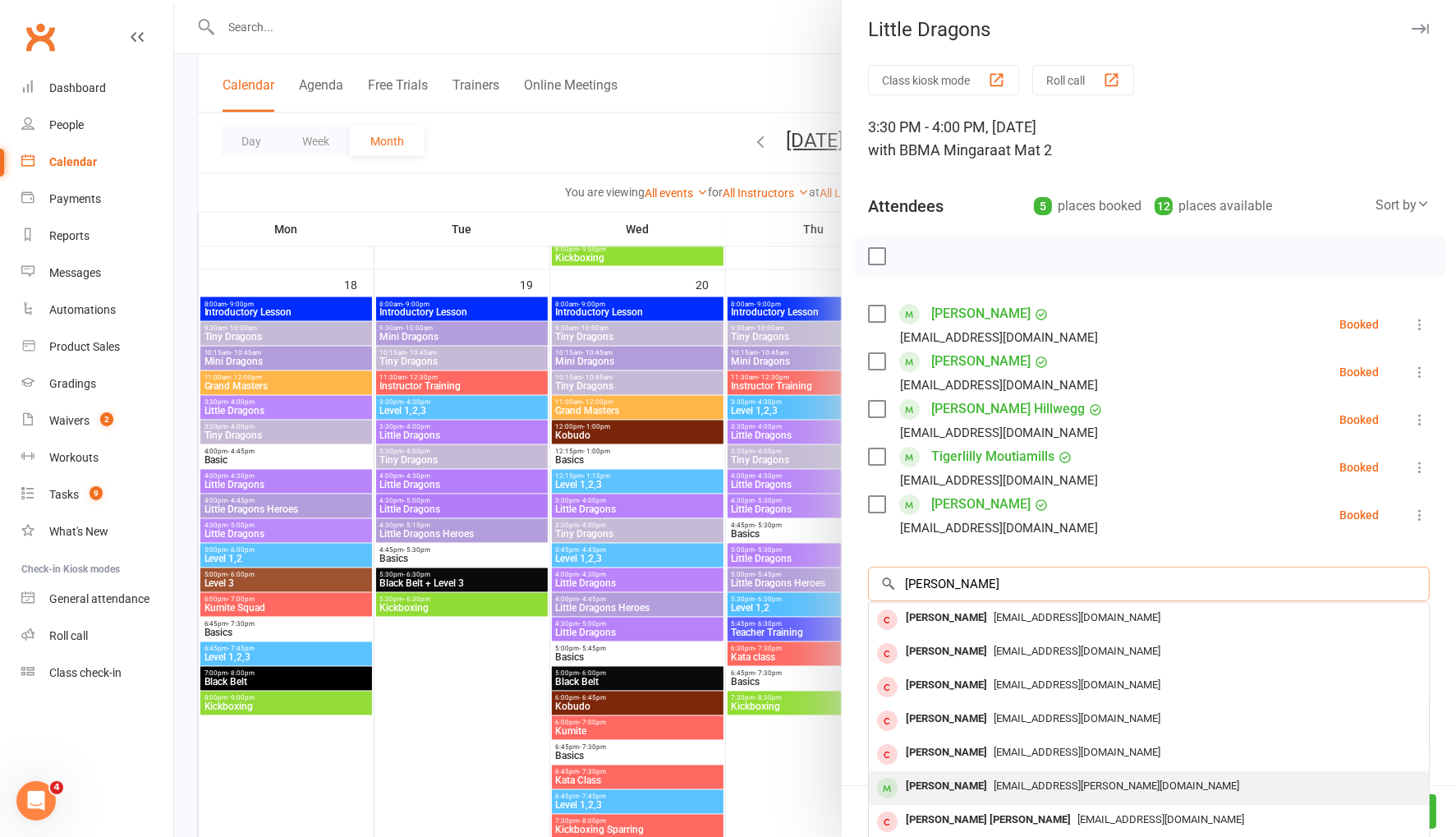
type input "newman"
click at [988, 778] on div "Eliyanah Newman" at bounding box center [946, 787] width 94 height 24
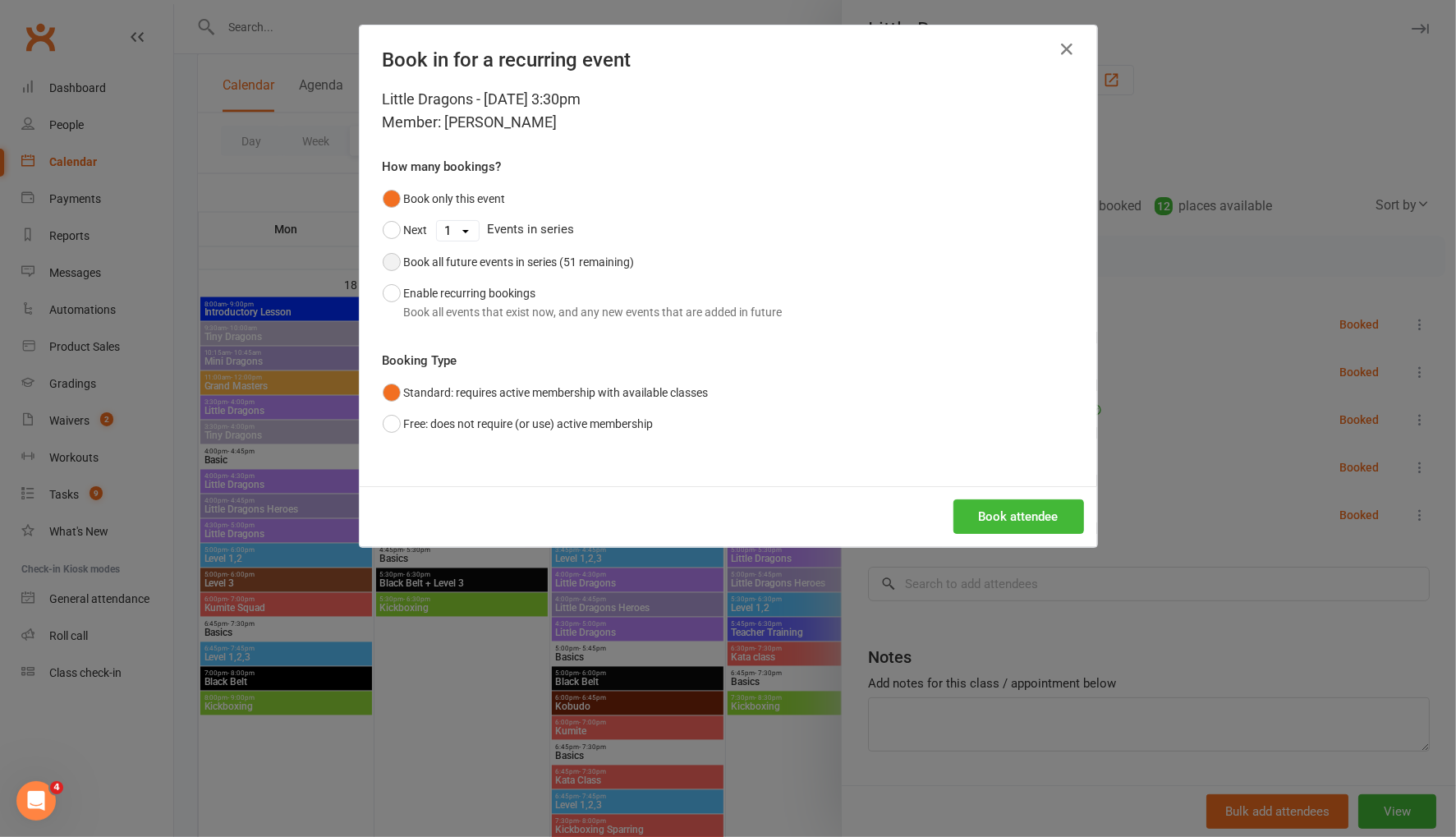
click at [392, 261] on button "Book all future events in series (51 remaining)" at bounding box center [508, 261] width 252 height 31
click at [1005, 517] on button "Book attendee" at bounding box center [1019, 516] width 131 height 35
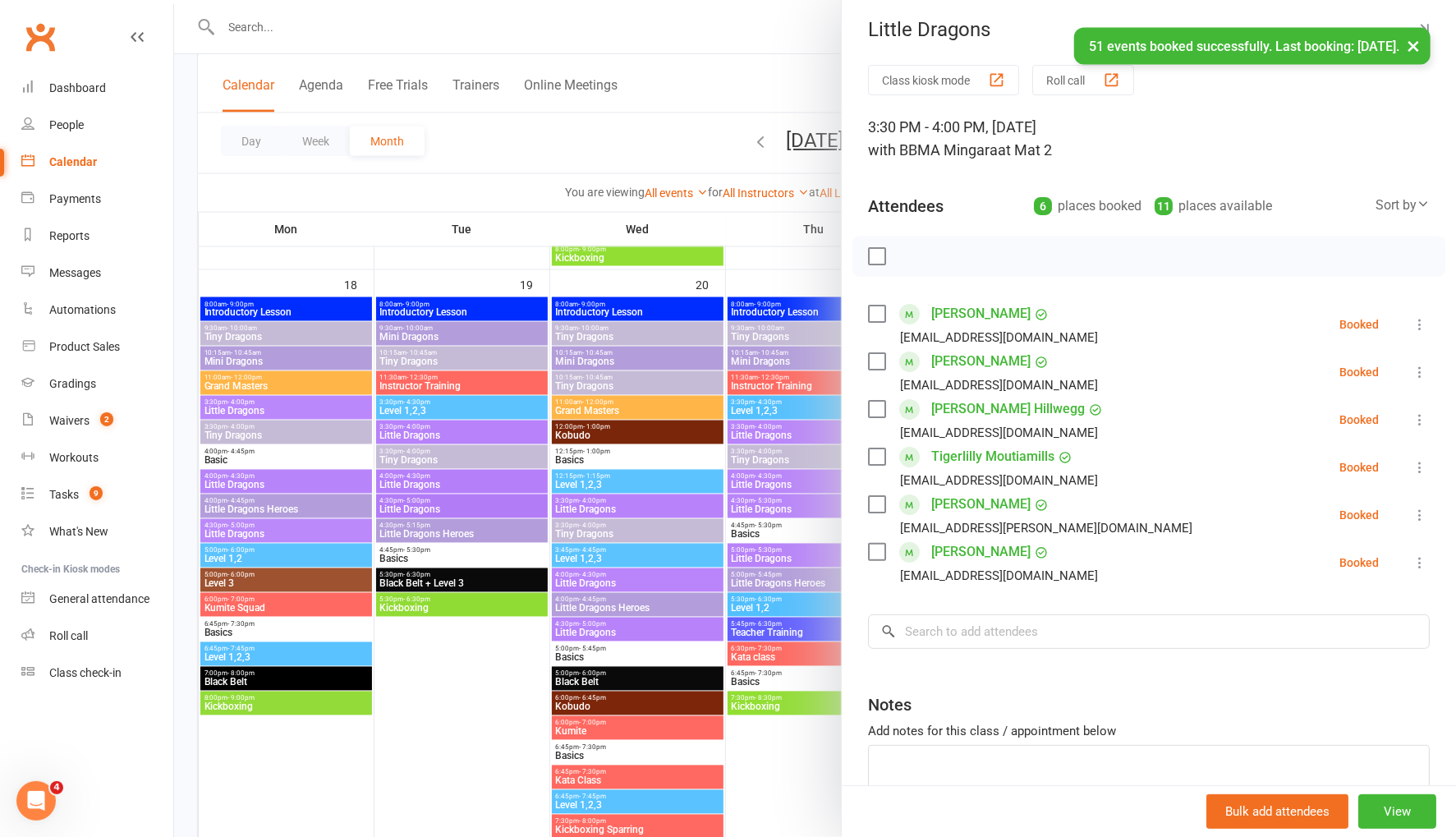
click at [1420, 514] on icon at bounding box center [1420, 514] width 16 height 16
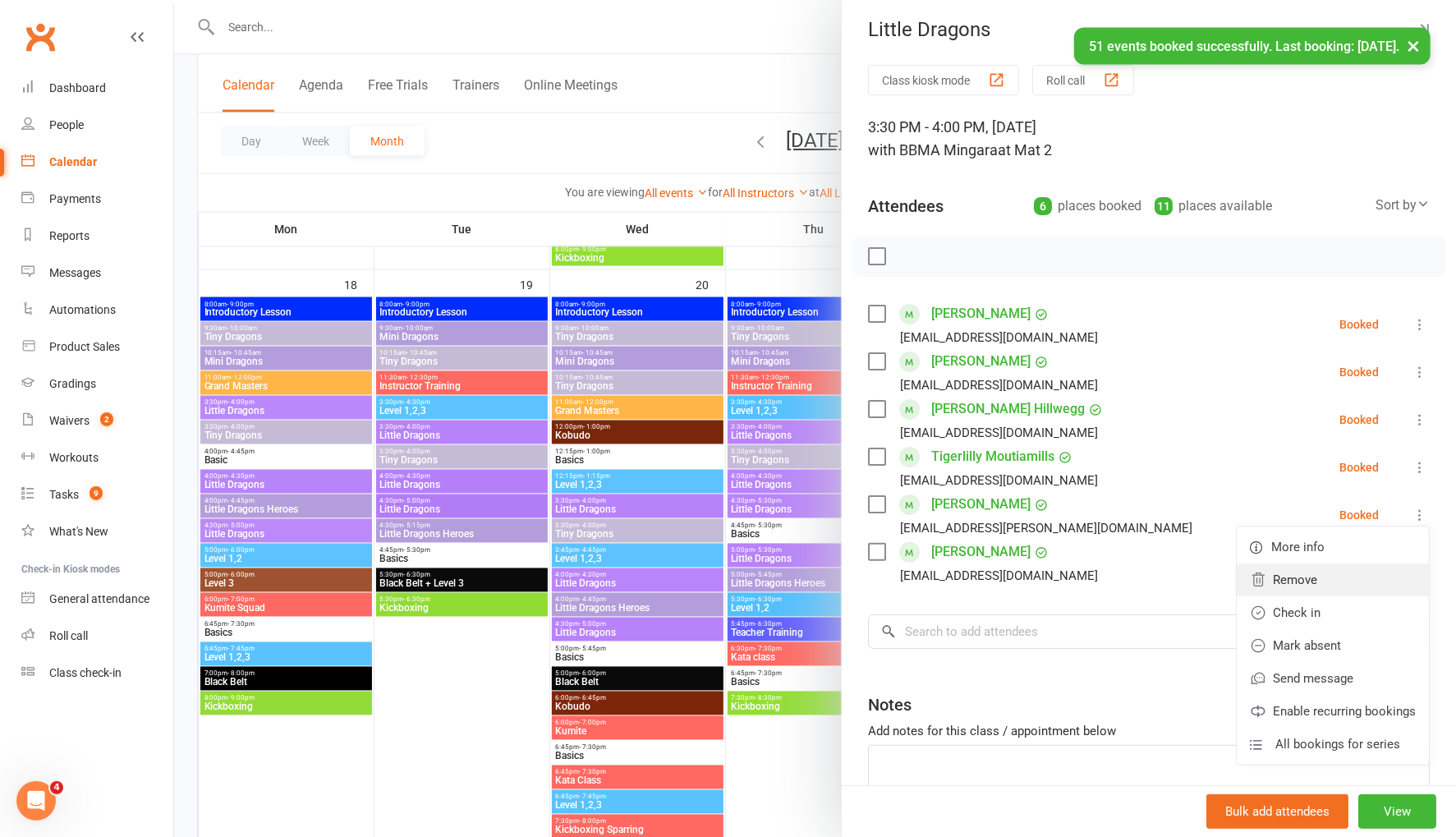
click at [1350, 577] on link "Remove" at bounding box center [1332, 580] width 192 height 33
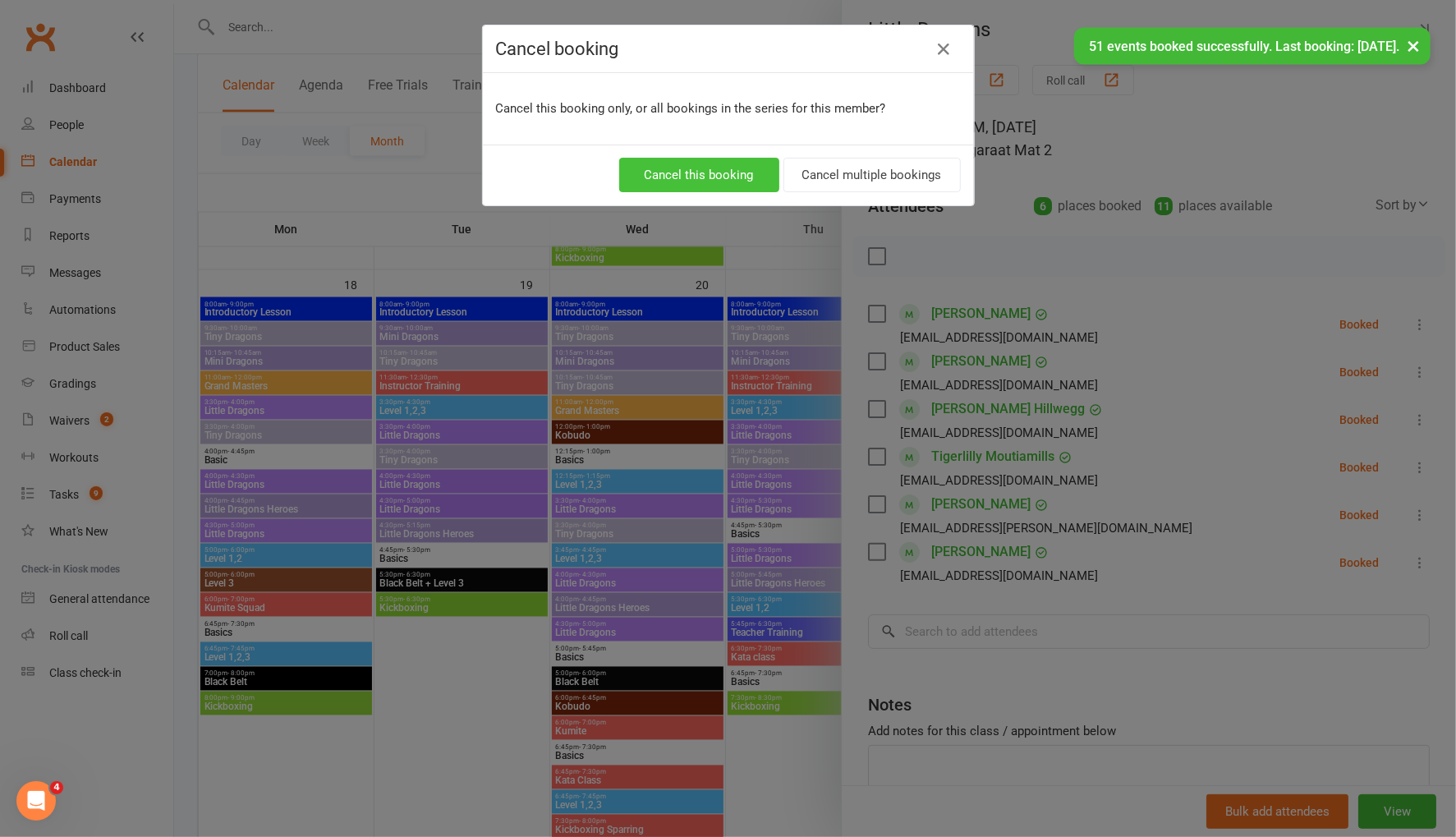
click at [678, 168] on button "Cancel this booking" at bounding box center [699, 175] width 160 height 35
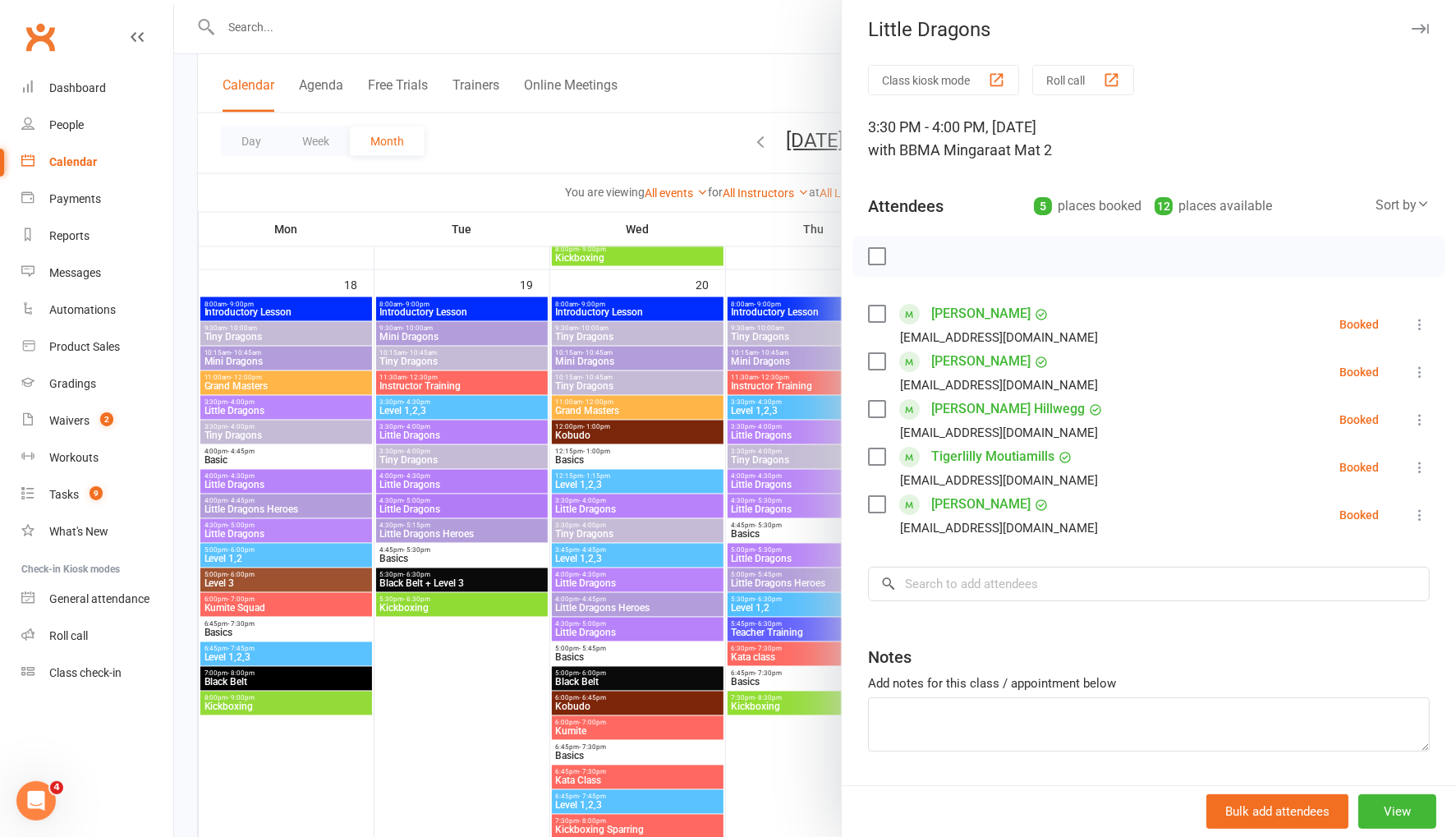
click at [672, 134] on div at bounding box center [815, 418] width 1282 height 837
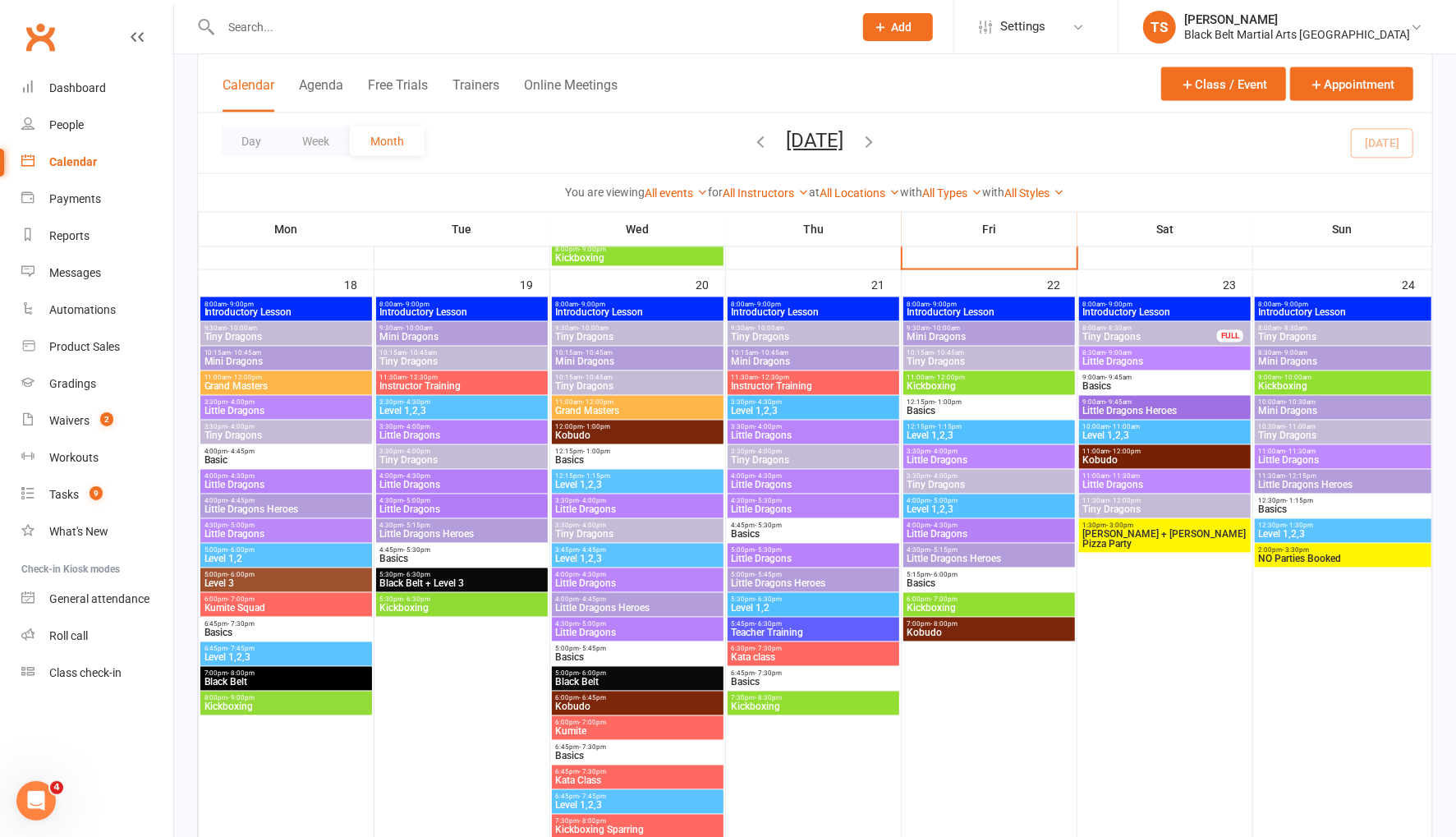
click at [932, 531] on span "Little Dragons" at bounding box center [988, 535] width 165 height 10
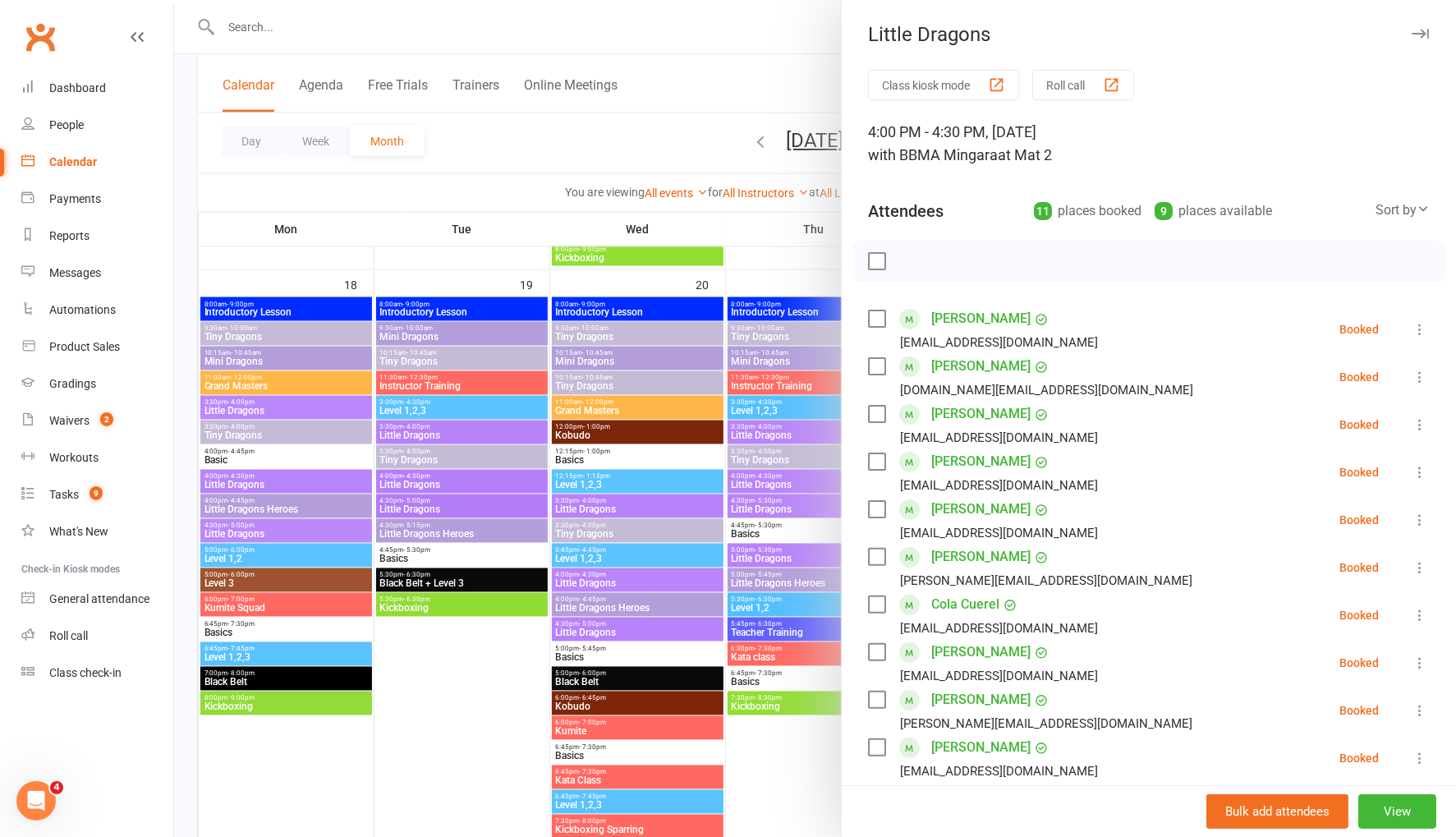
click at [602, 147] on div at bounding box center [815, 418] width 1282 height 837
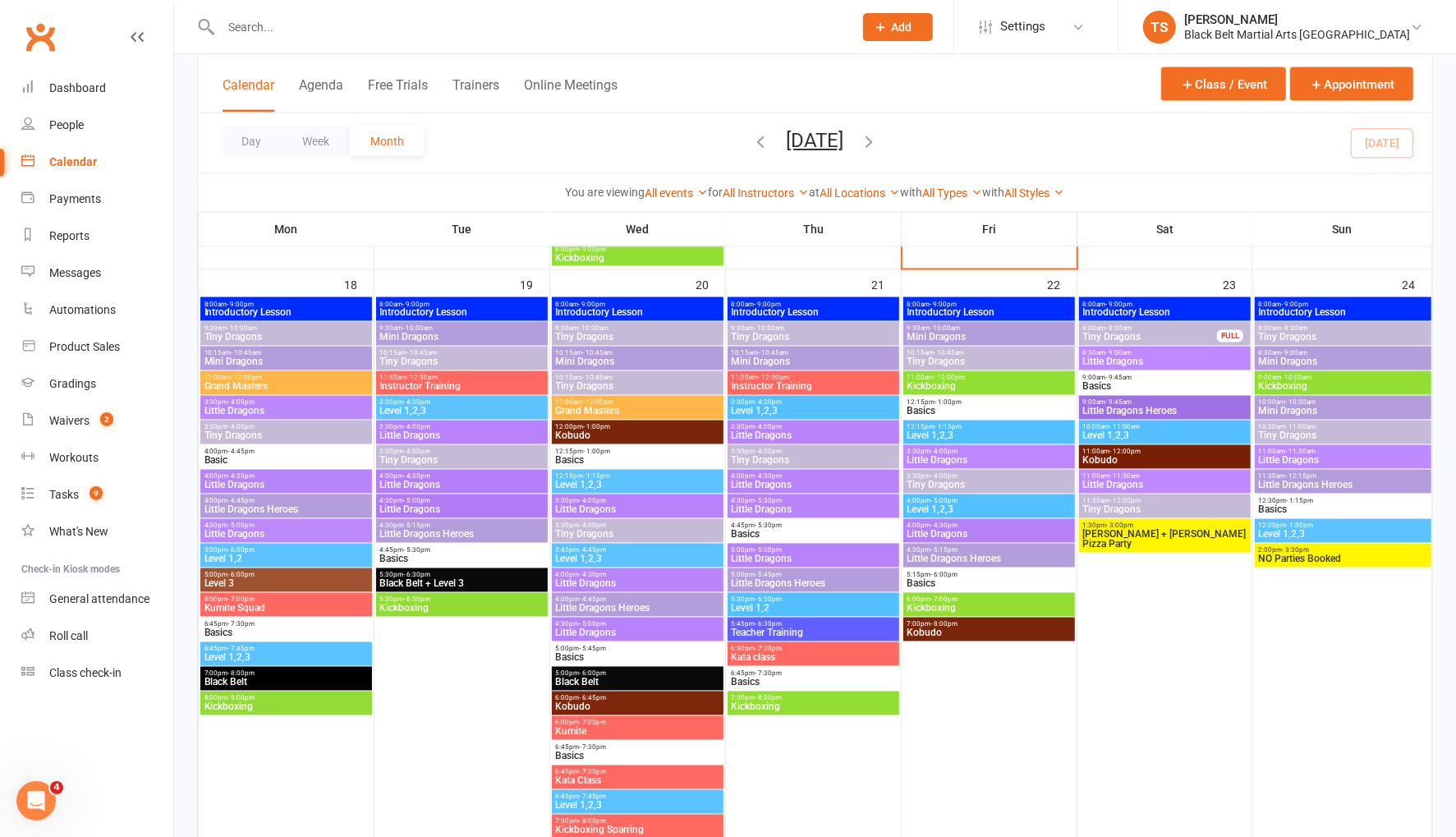
click at [921, 458] on span "Little Dragons" at bounding box center [988, 461] width 165 height 10
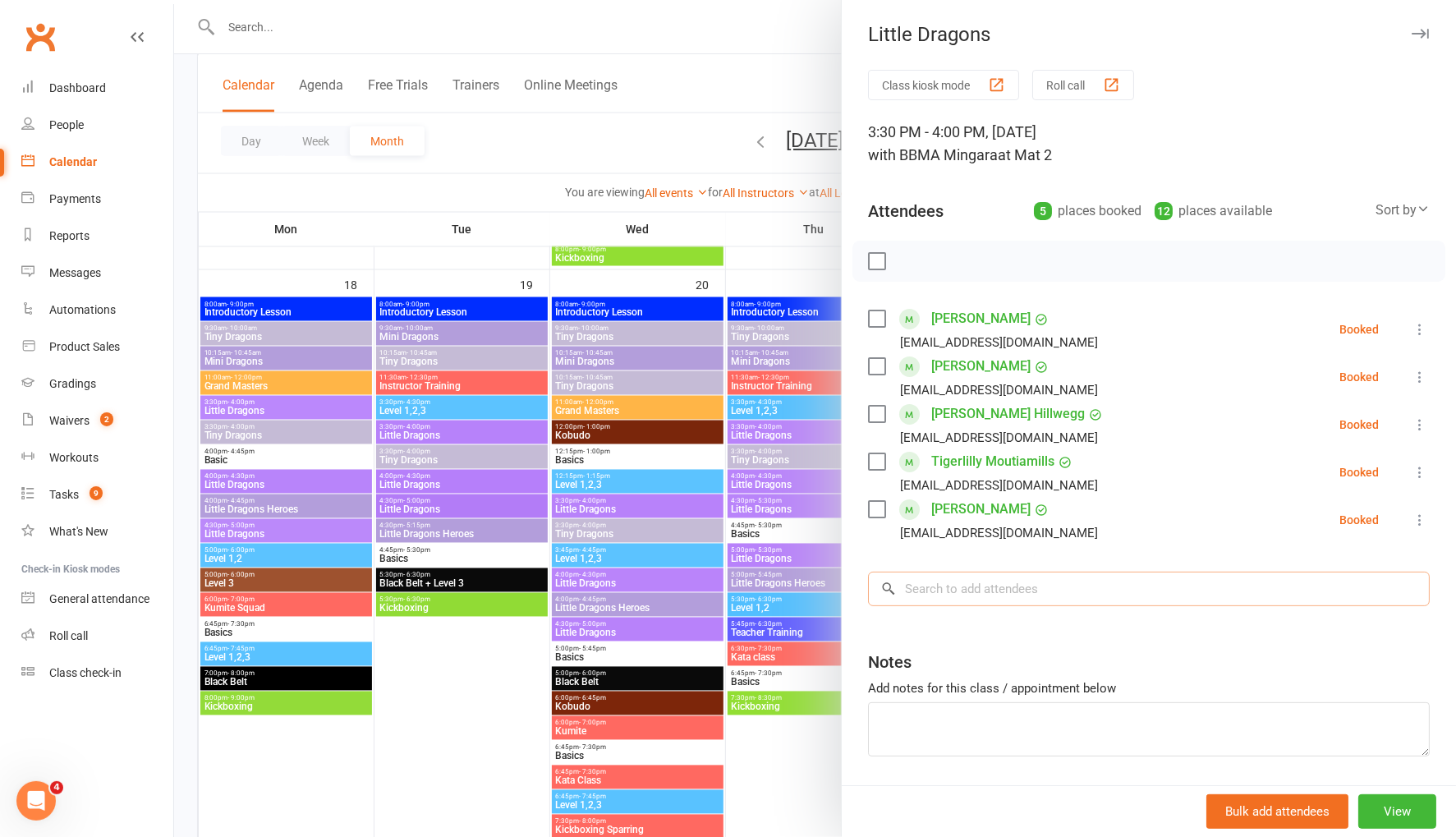
click at [993, 583] on input "search" at bounding box center [1149, 589] width 562 height 35
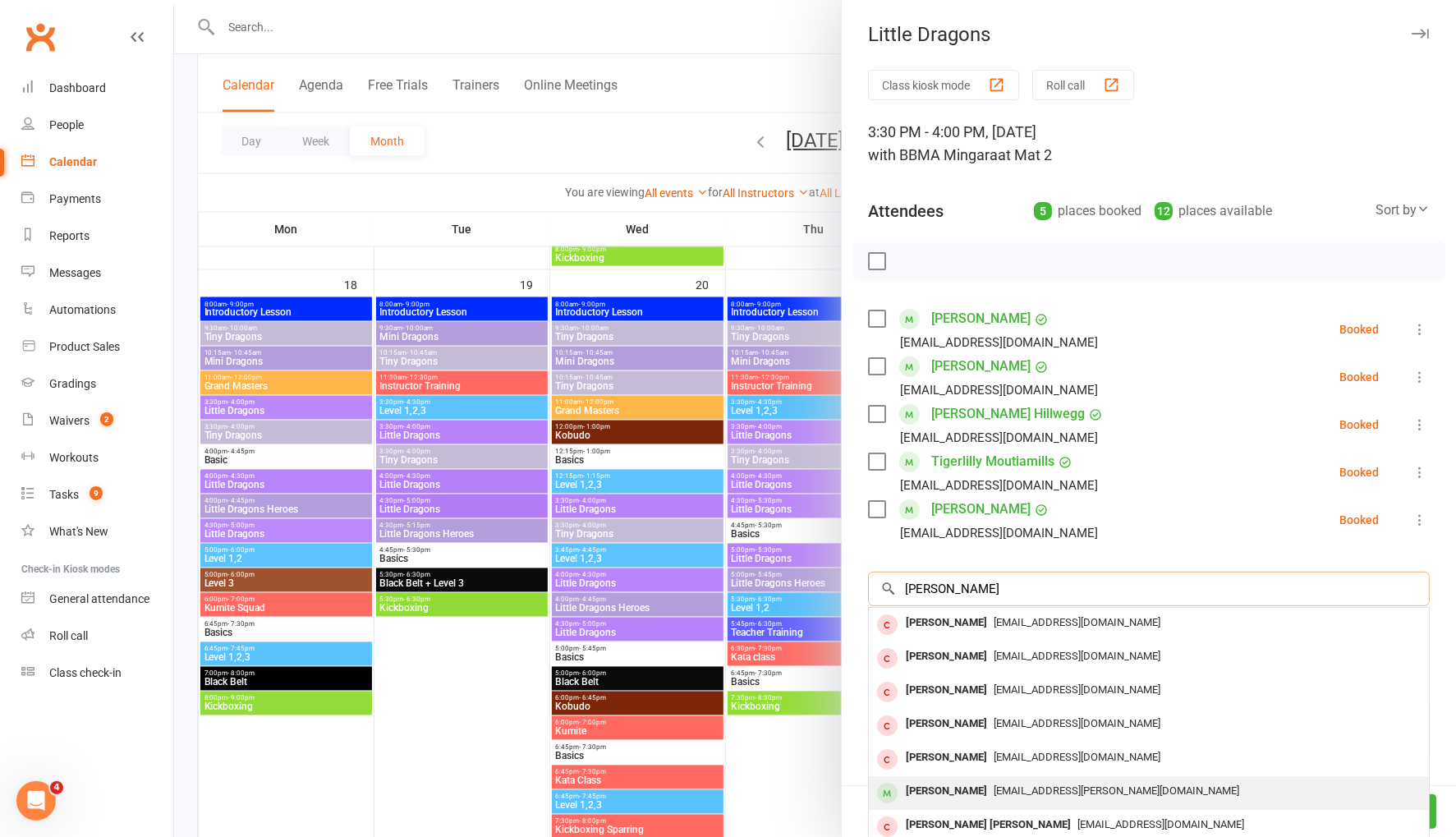
type input "newman"
click at [1014, 784] on span "tigger.newman@yahoo.com" at bounding box center [1116, 790] width 245 height 13
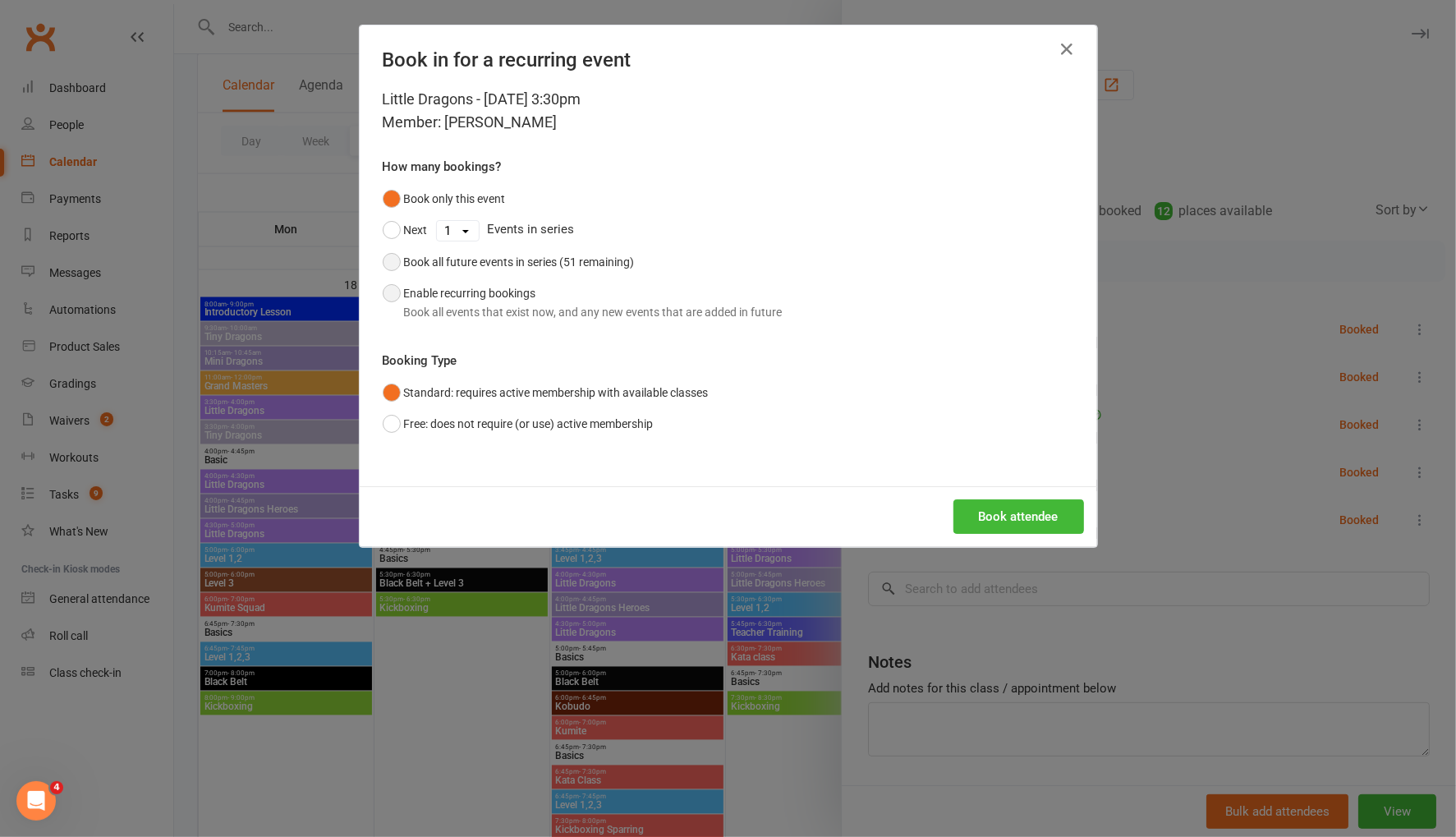
drag, startPoint x: 390, startPoint y: 259, endPoint x: 605, endPoint y: 312, distance: 221.4
click at [406, 259] on button "Book all future events in series (51 remaining)" at bounding box center [508, 261] width 252 height 31
drag, startPoint x: 1017, startPoint y: 509, endPoint x: 1100, endPoint y: 492, distance: 84.7
click at [1018, 509] on button "Book attendee" at bounding box center [1019, 516] width 131 height 35
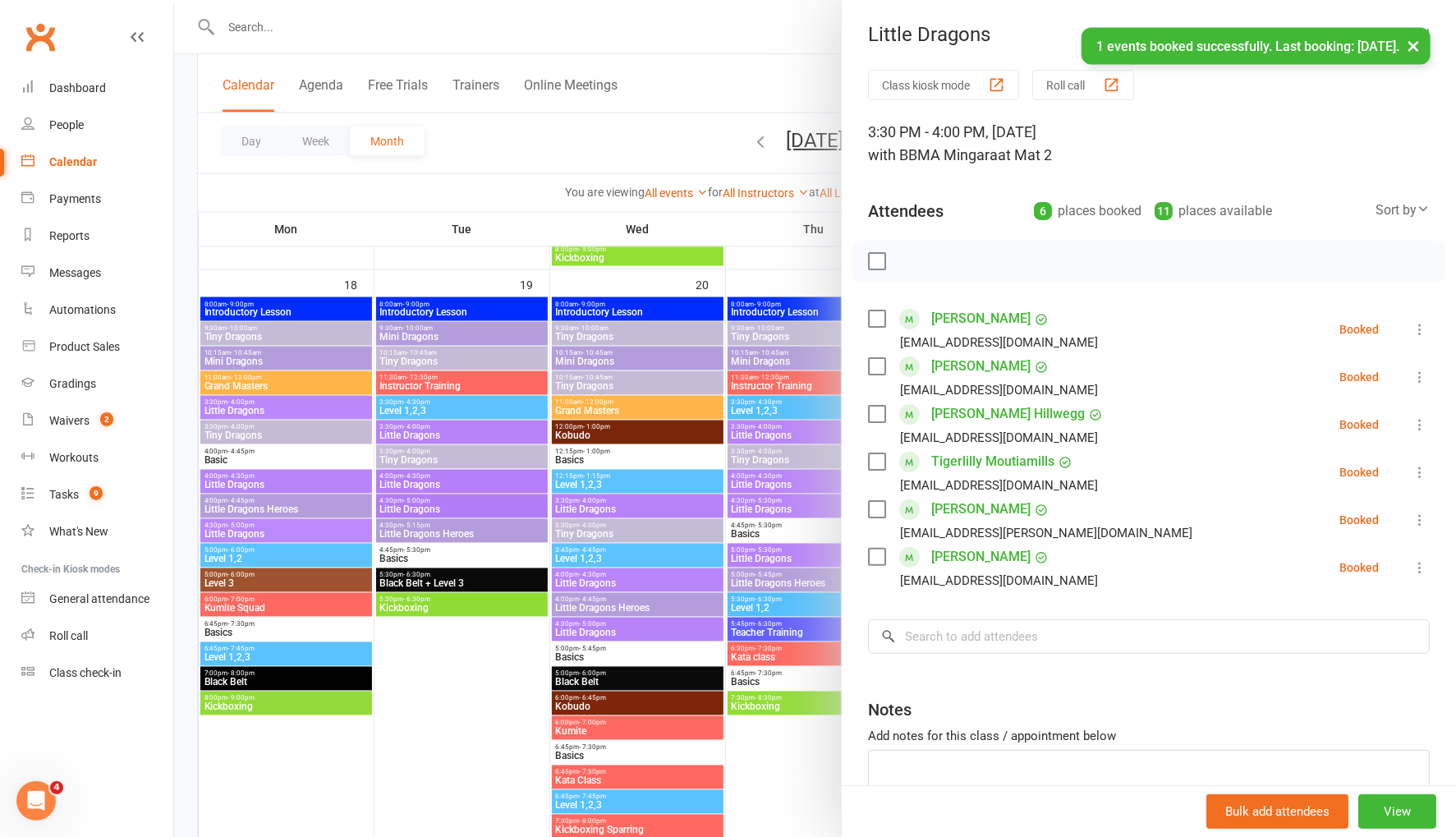
click at [649, 121] on div at bounding box center [815, 418] width 1282 height 837
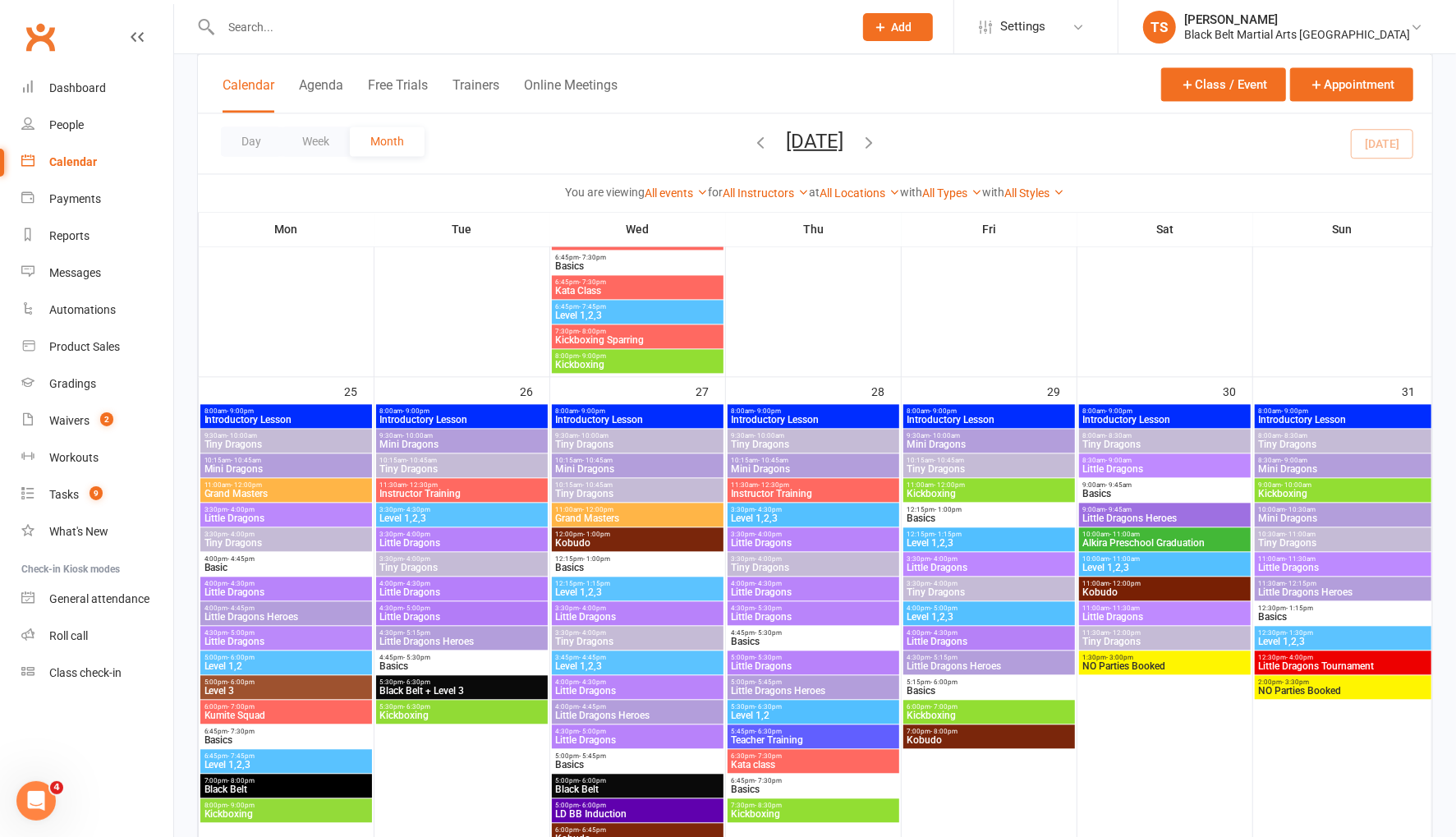
scroll to position [2375, 0]
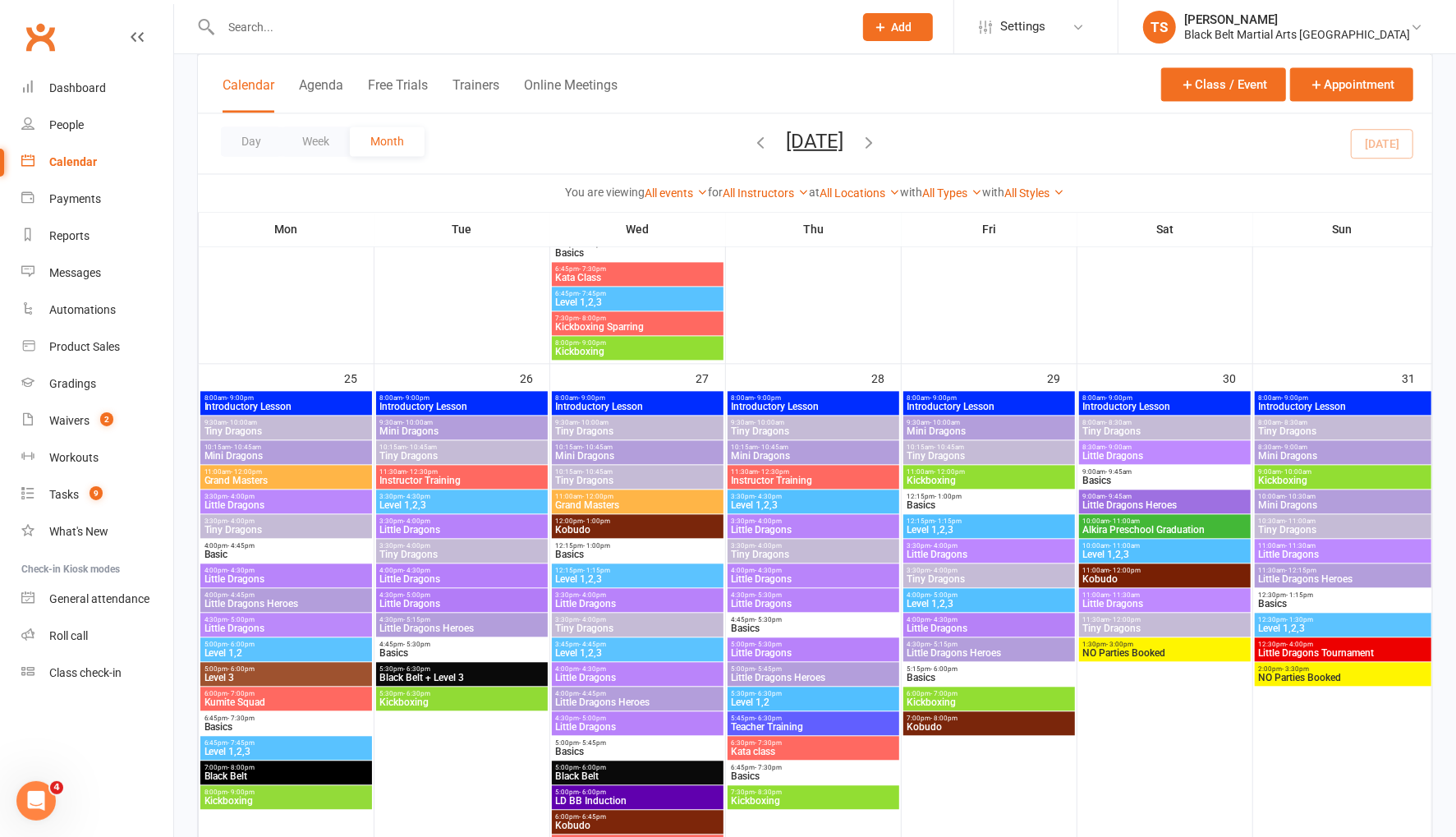
click at [946, 549] on span "Little Dragons" at bounding box center [988, 554] width 165 height 10
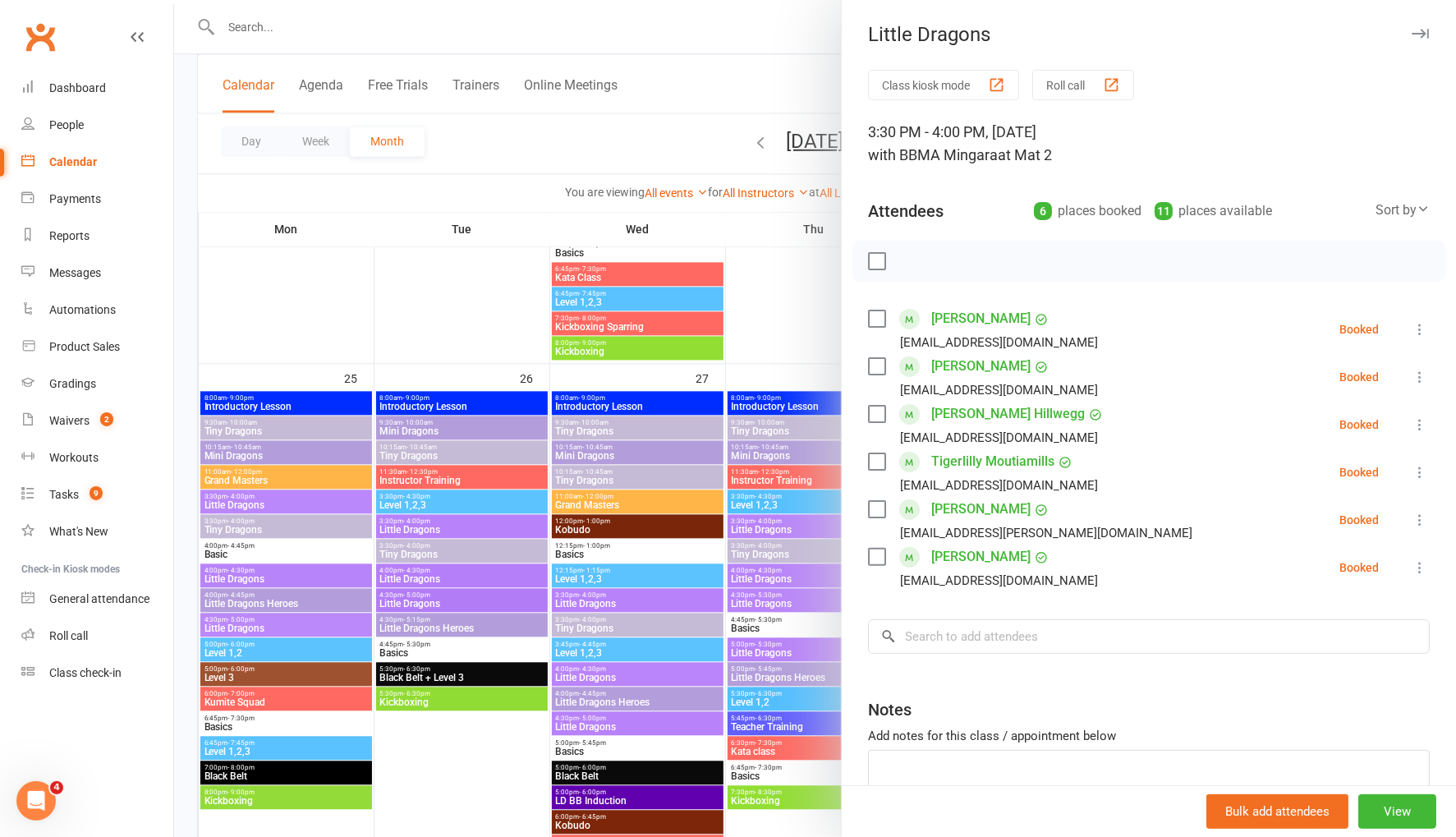
click at [781, 290] on div at bounding box center [815, 418] width 1282 height 837
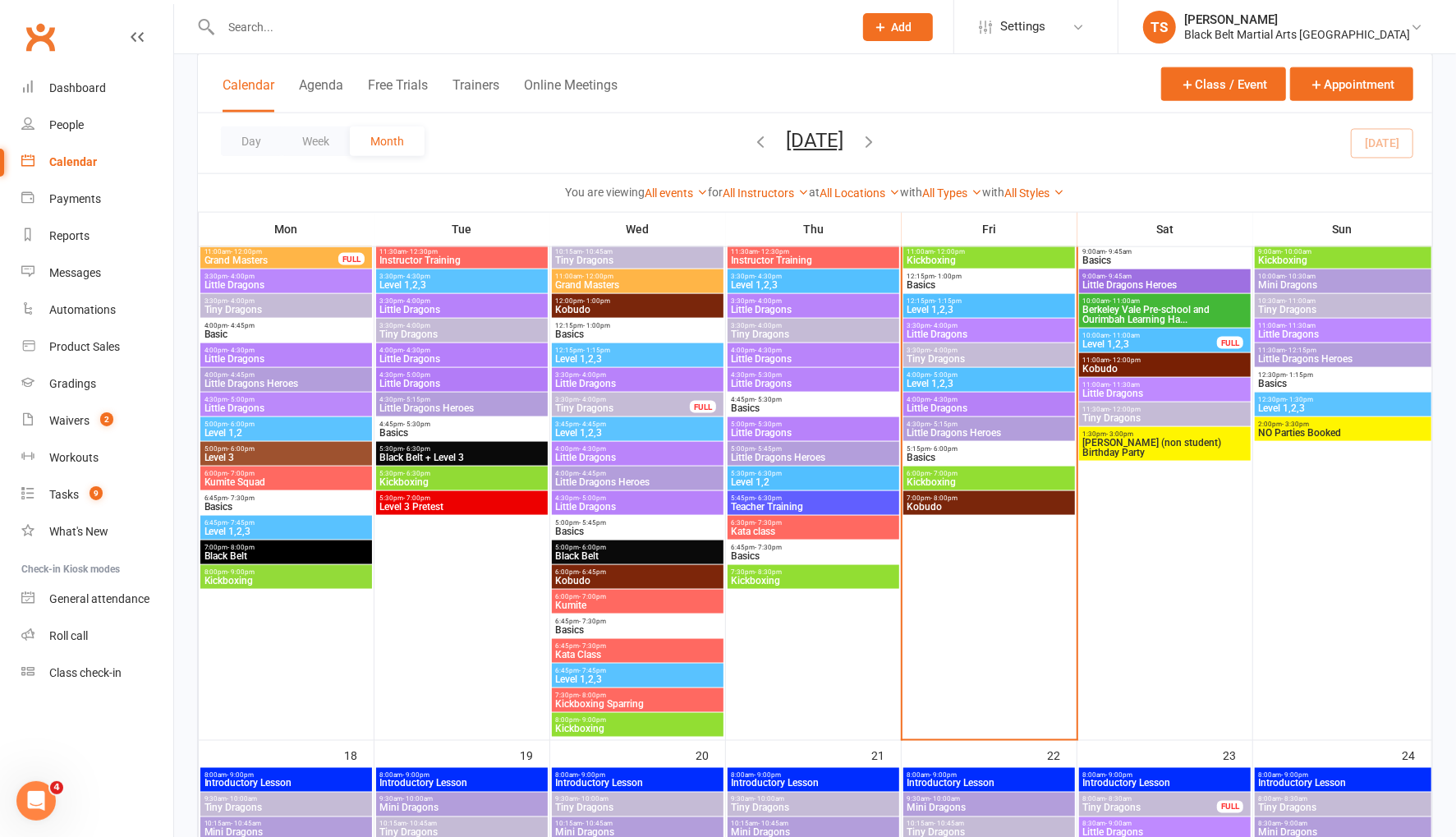
scroll to position [1344, 0]
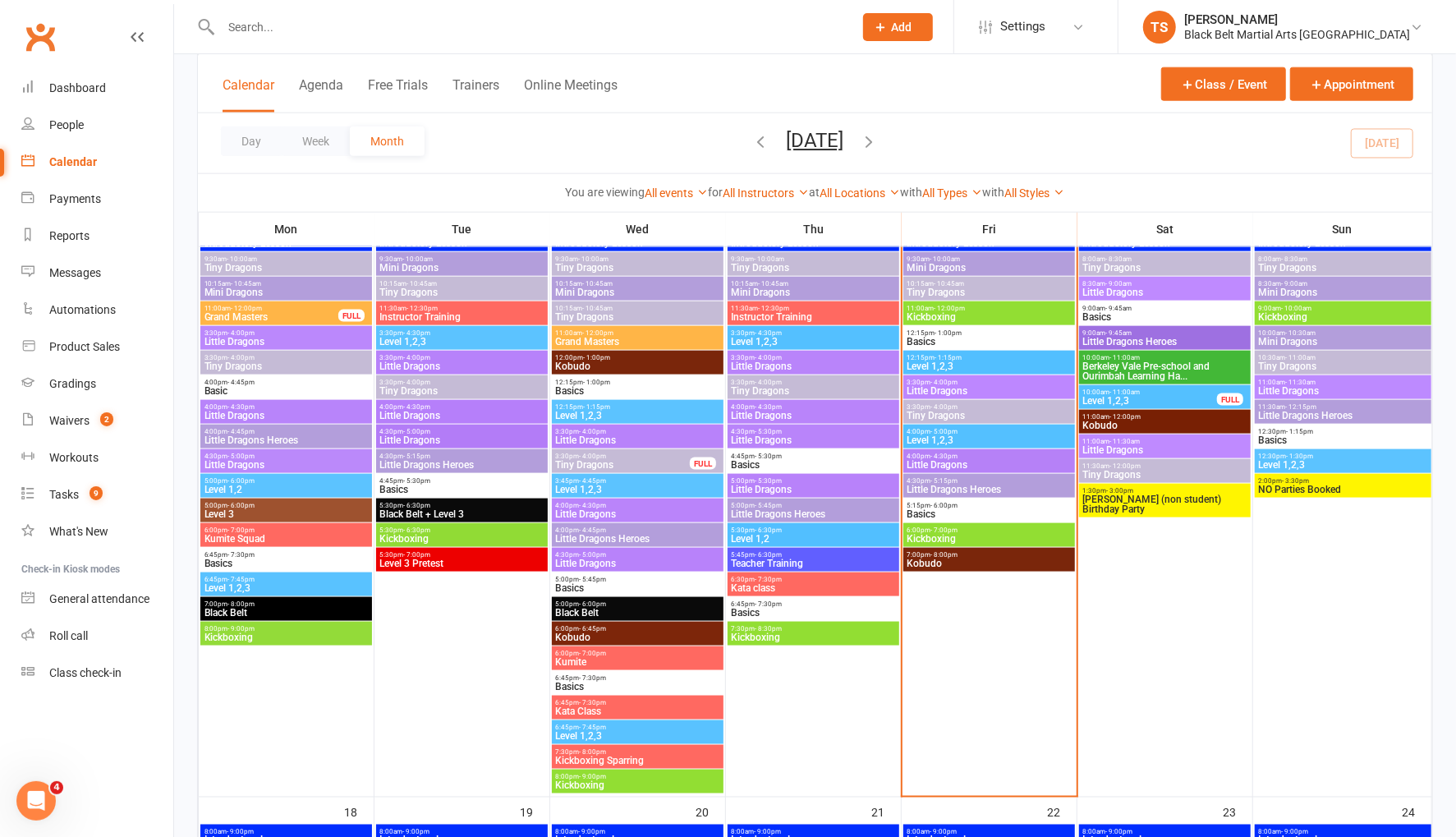
click at [936, 460] on span "Little Dragons" at bounding box center [988, 465] width 165 height 10
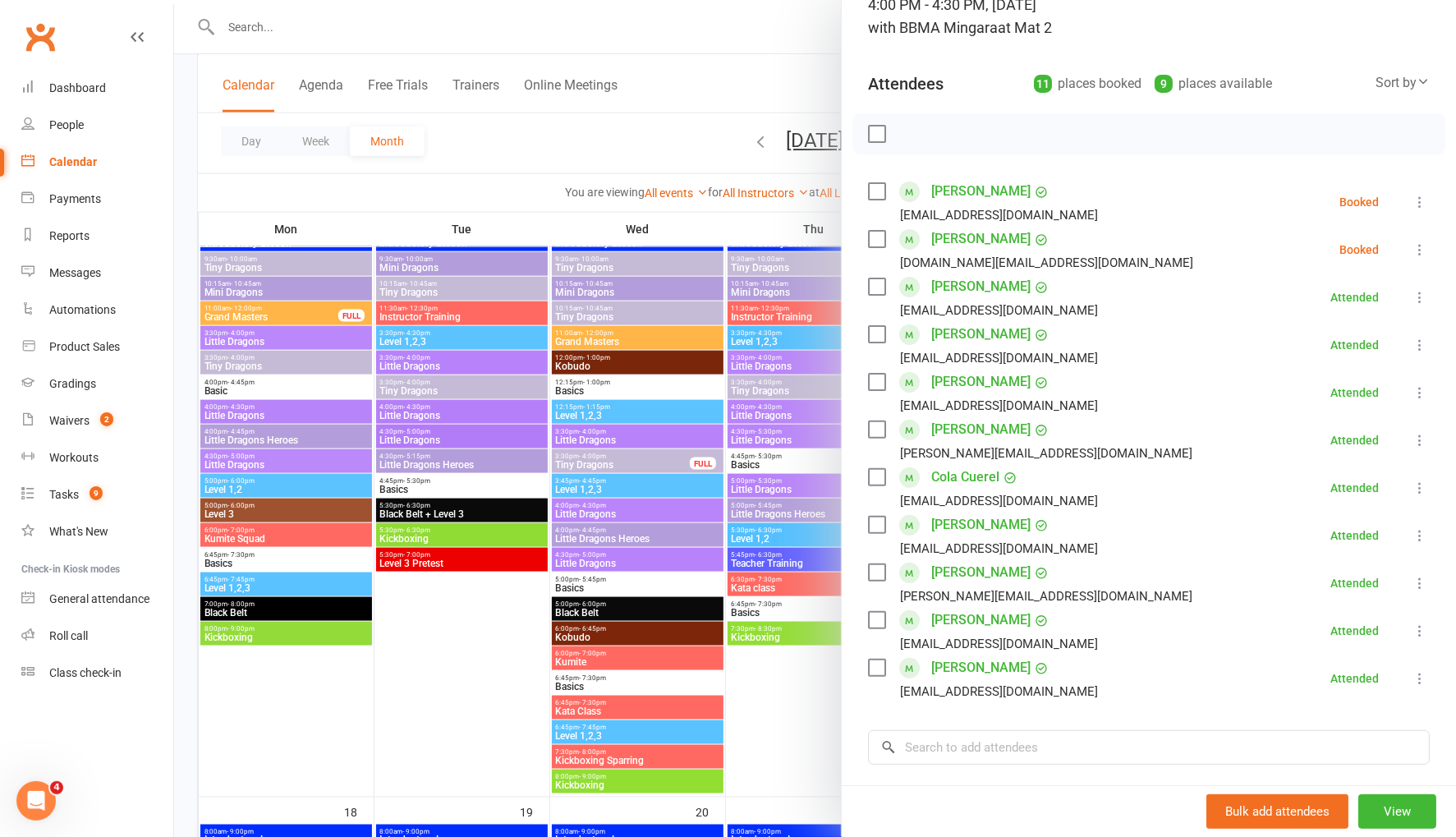
scroll to position [151, 0]
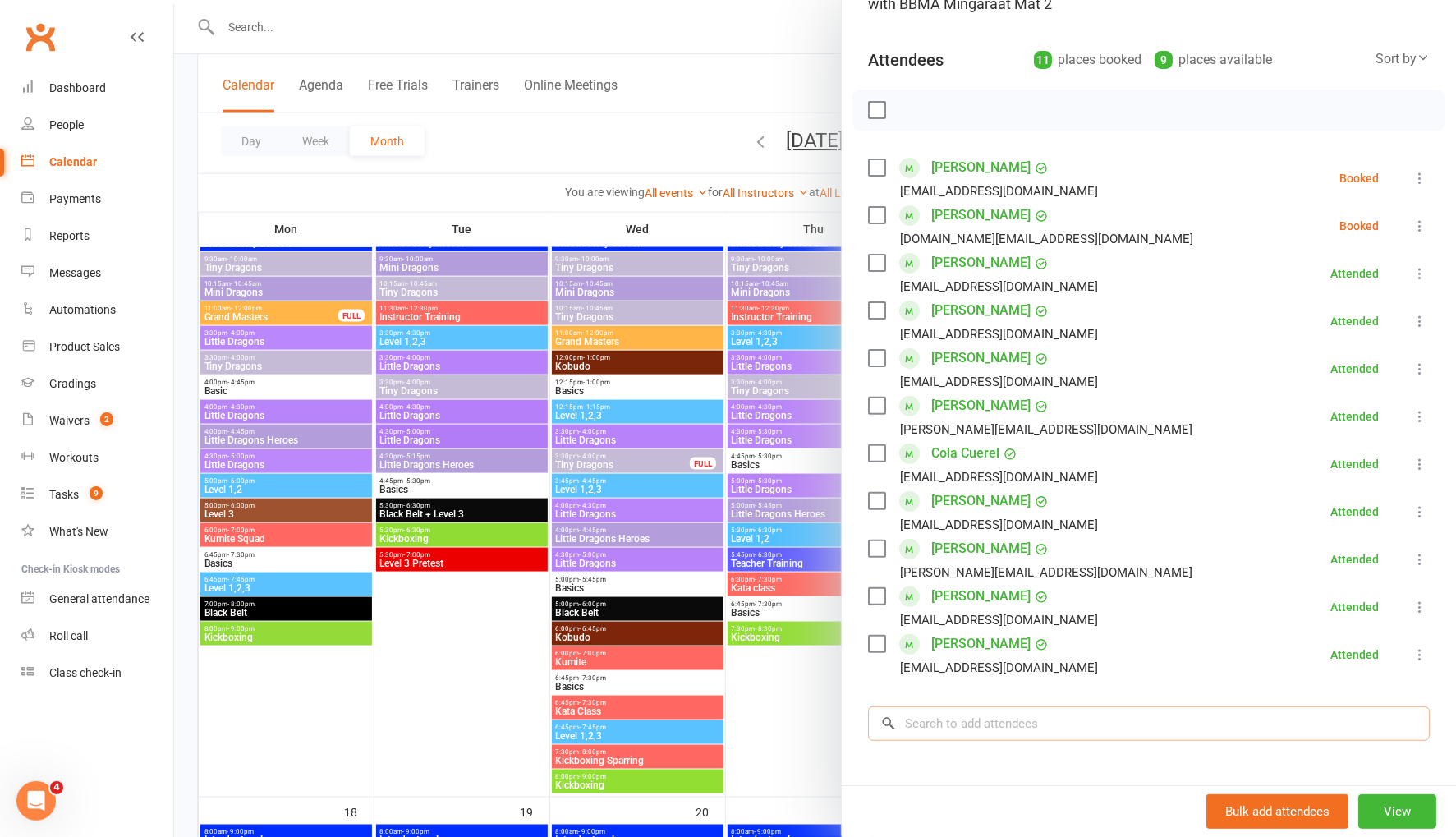
click at [993, 722] on input "search" at bounding box center [1149, 723] width 562 height 35
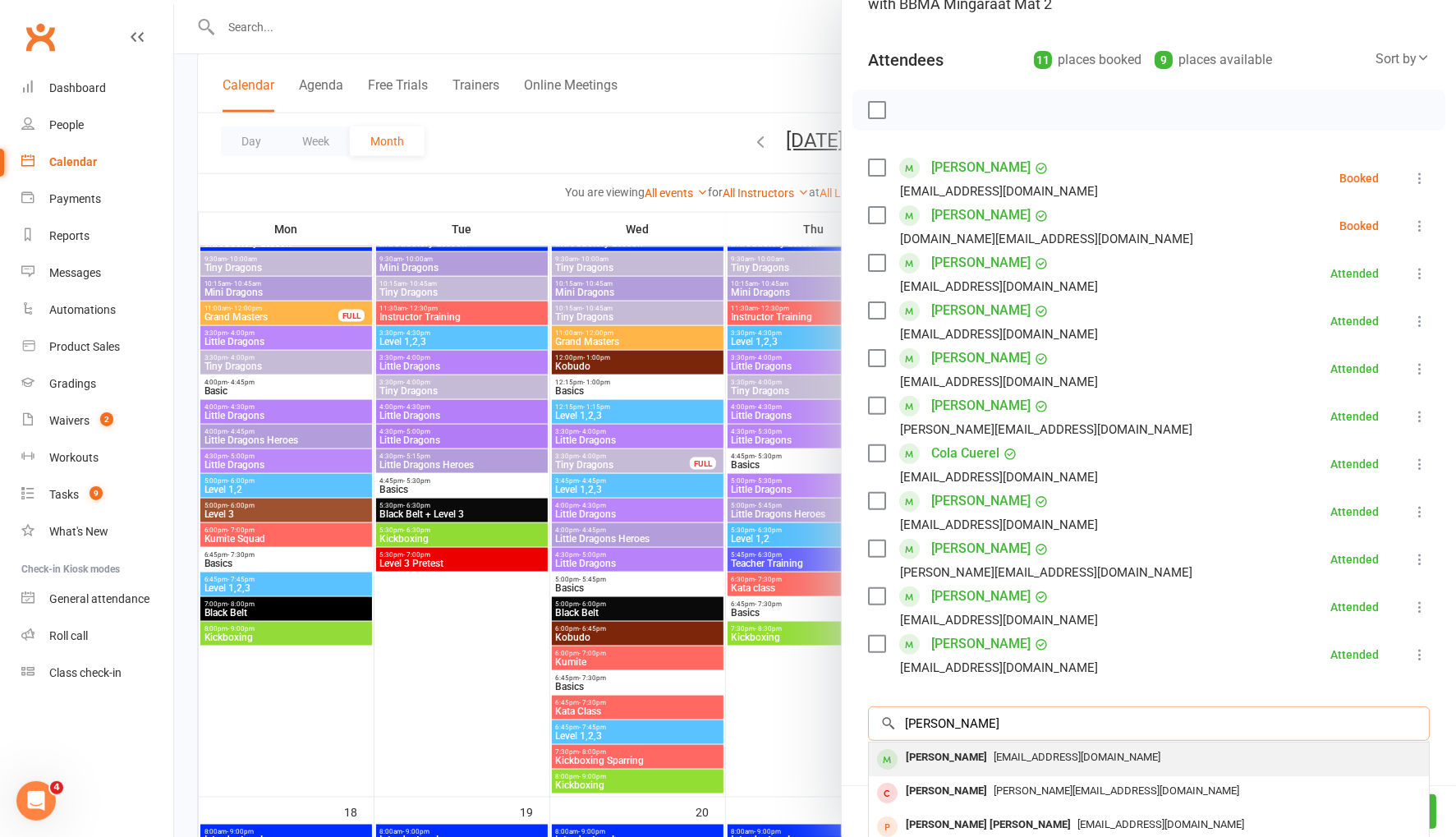
type input "beau feen"
click at [941, 760] on div "Beau Feeney" at bounding box center [946, 758] width 94 height 24
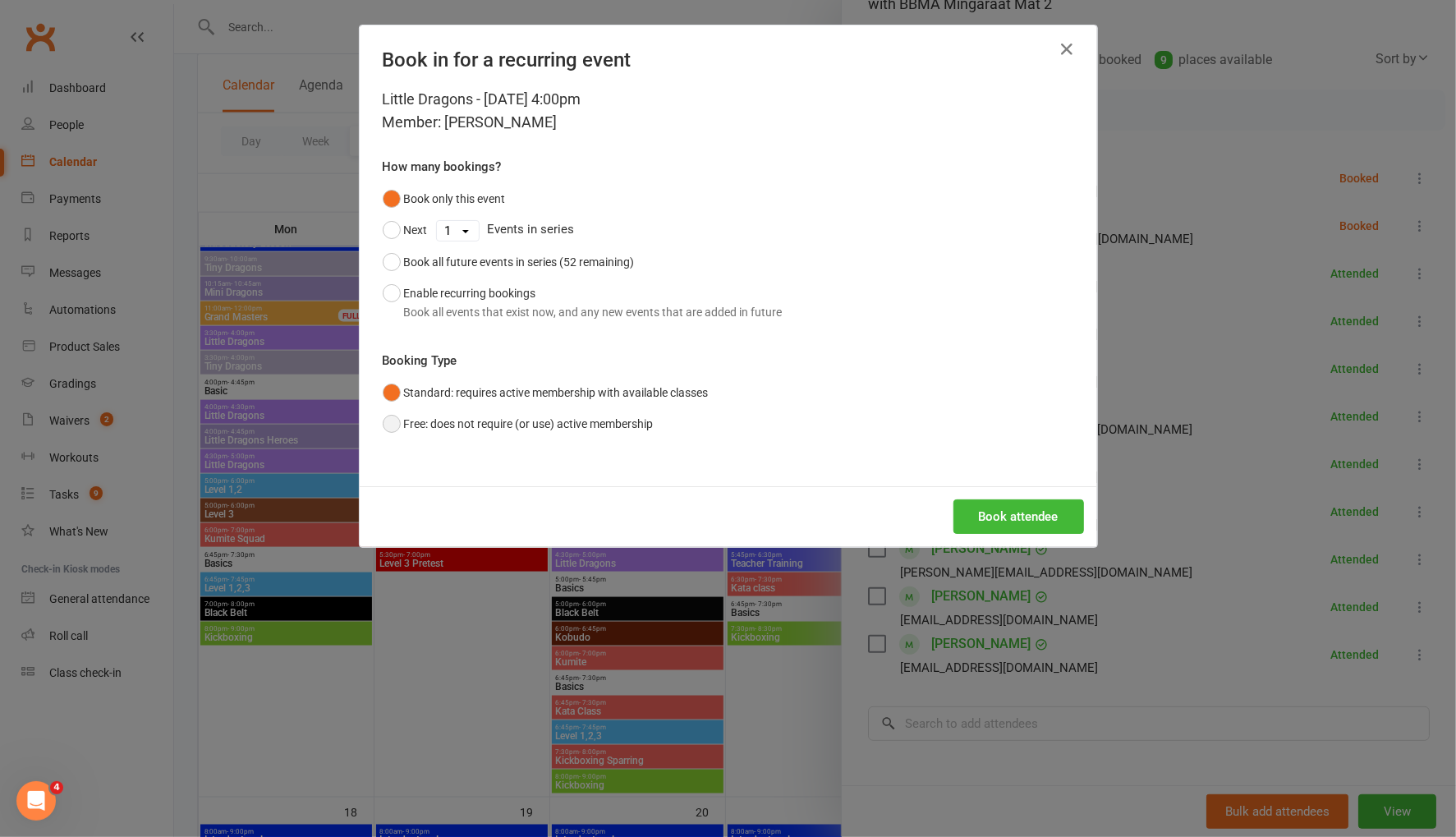
drag, startPoint x: 392, startPoint y: 420, endPoint x: 850, endPoint y: 486, distance: 462.7
click at [403, 420] on button "Free: does not require (or use) active membership" at bounding box center [518, 424] width 271 height 31
click at [1056, 520] on button "Book attendee" at bounding box center [1019, 516] width 131 height 35
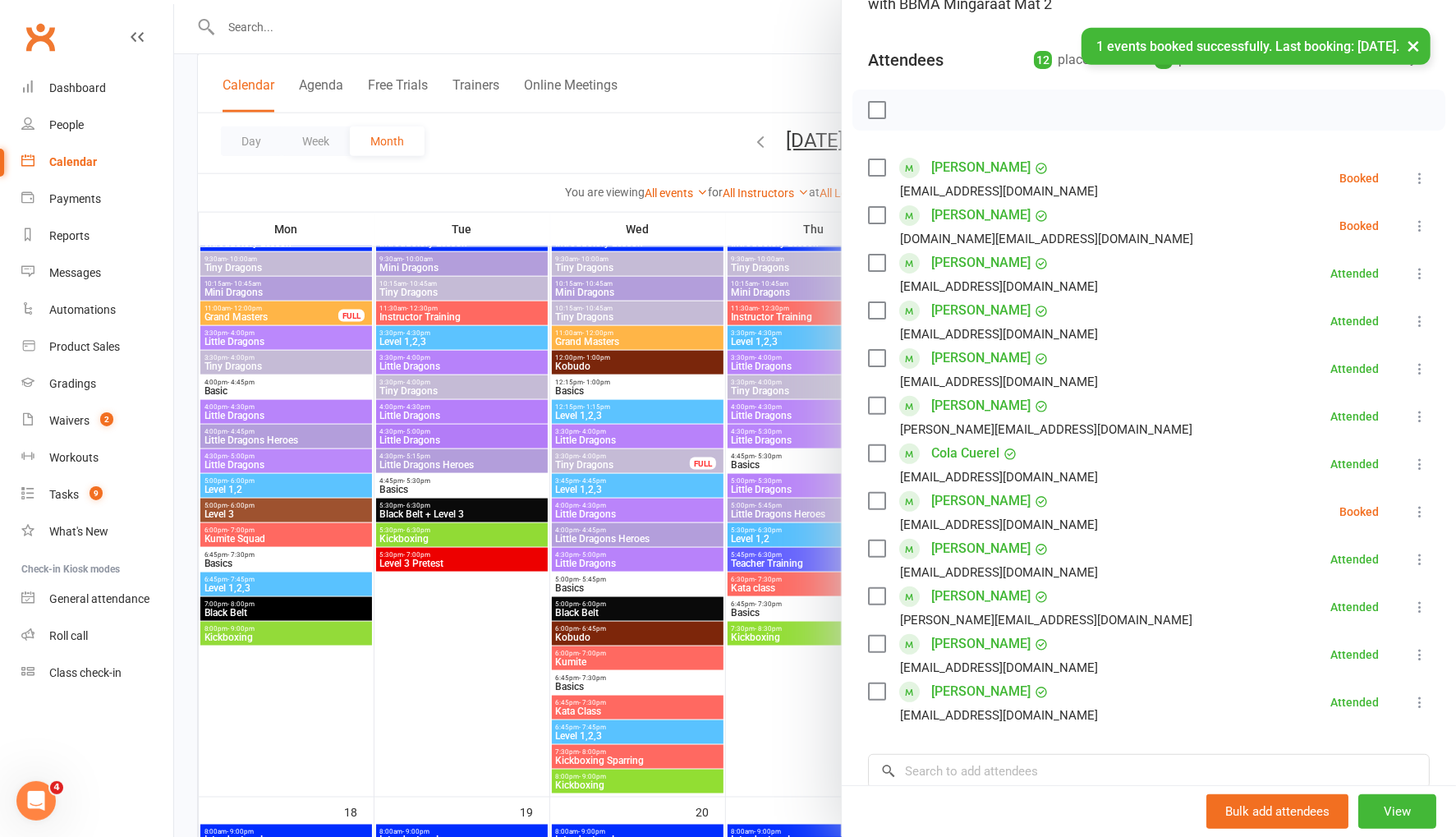
click at [652, 133] on div at bounding box center [815, 418] width 1282 height 837
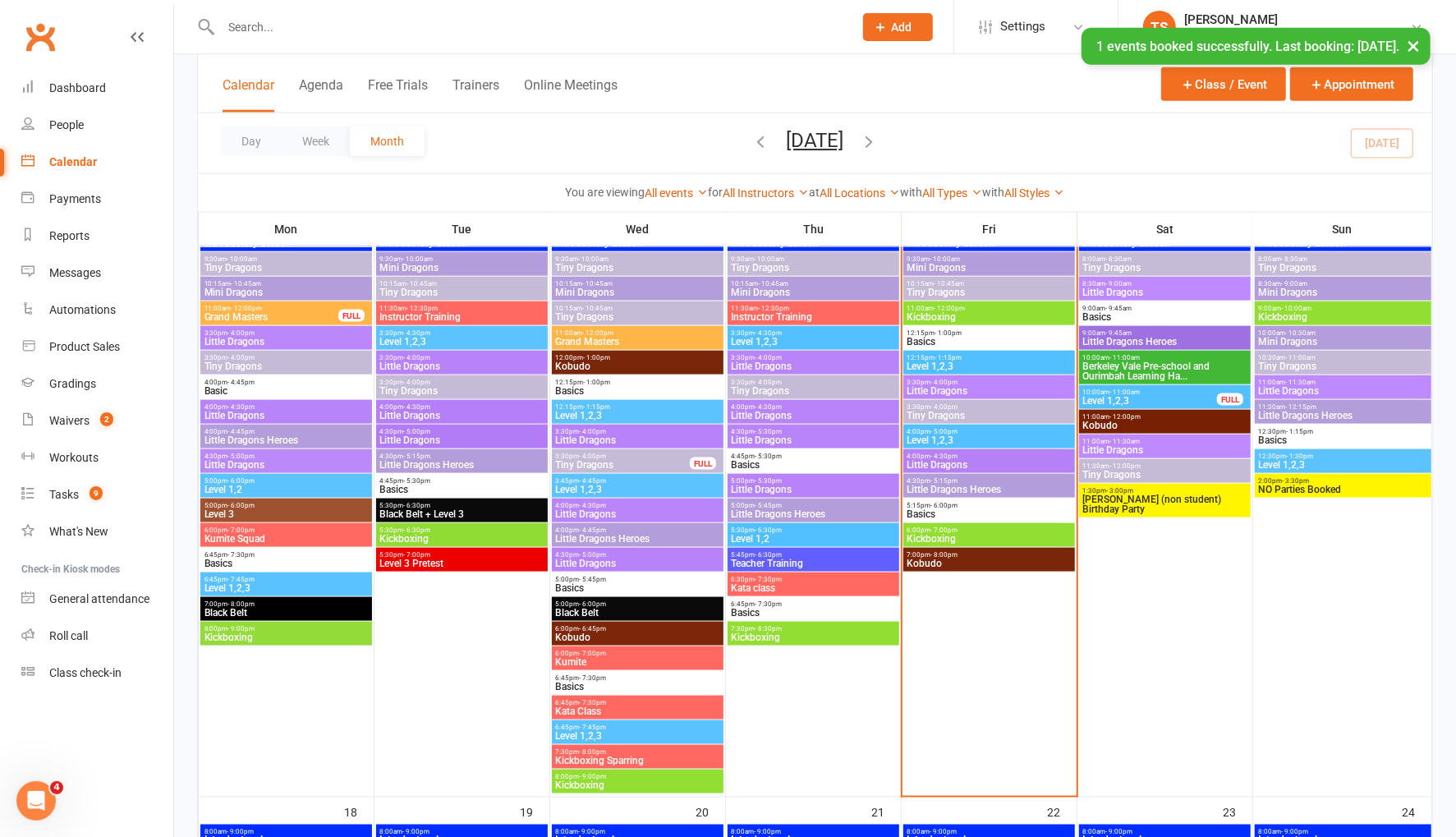
click at [921, 387] on span "Little Dragons" at bounding box center [988, 391] width 165 height 10
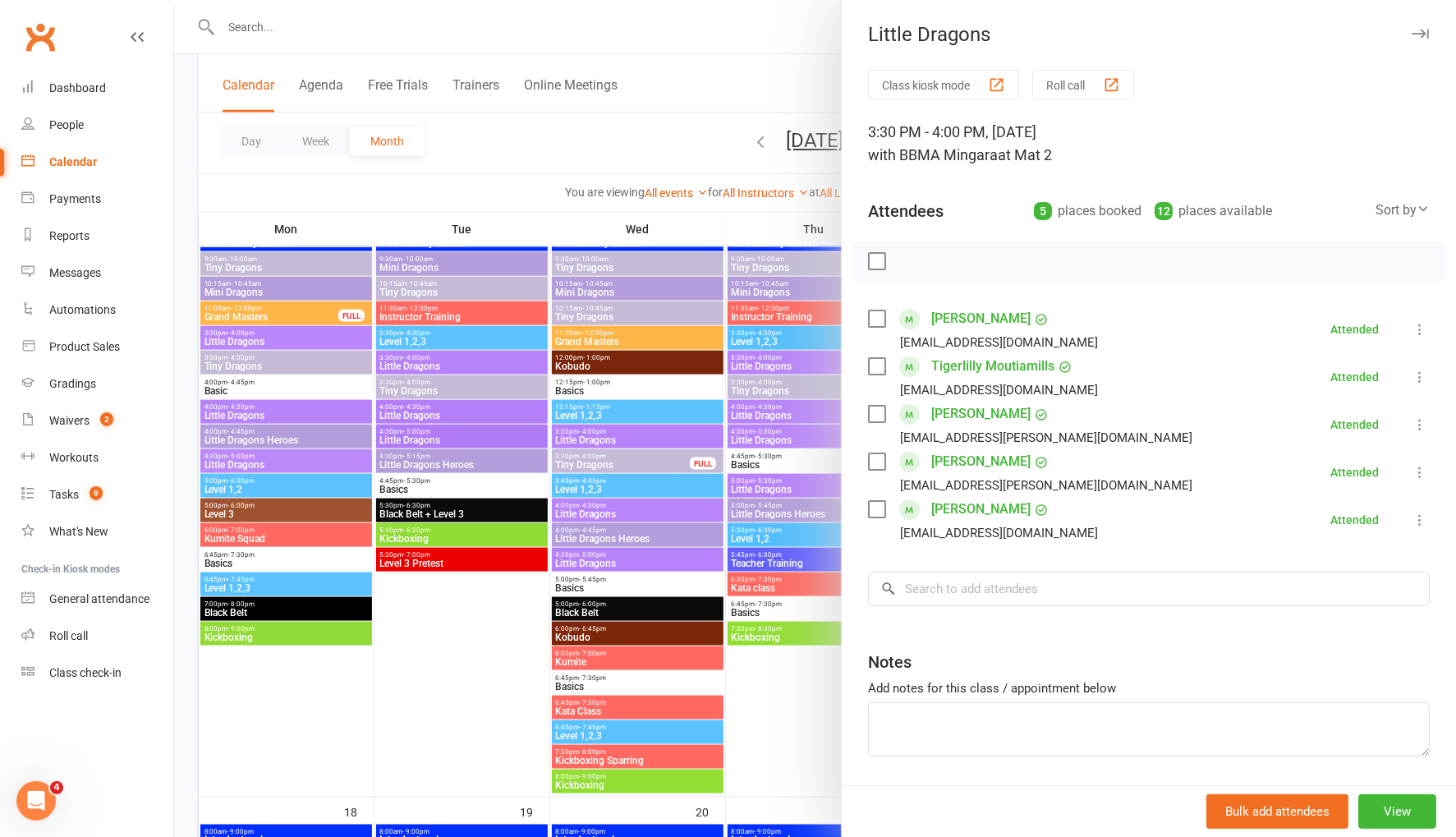
drag, startPoint x: 555, startPoint y: 156, endPoint x: 935, endPoint y: 477, distance: 497.4
click at [556, 157] on div at bounding box center [815, 418] width 1282 height 837
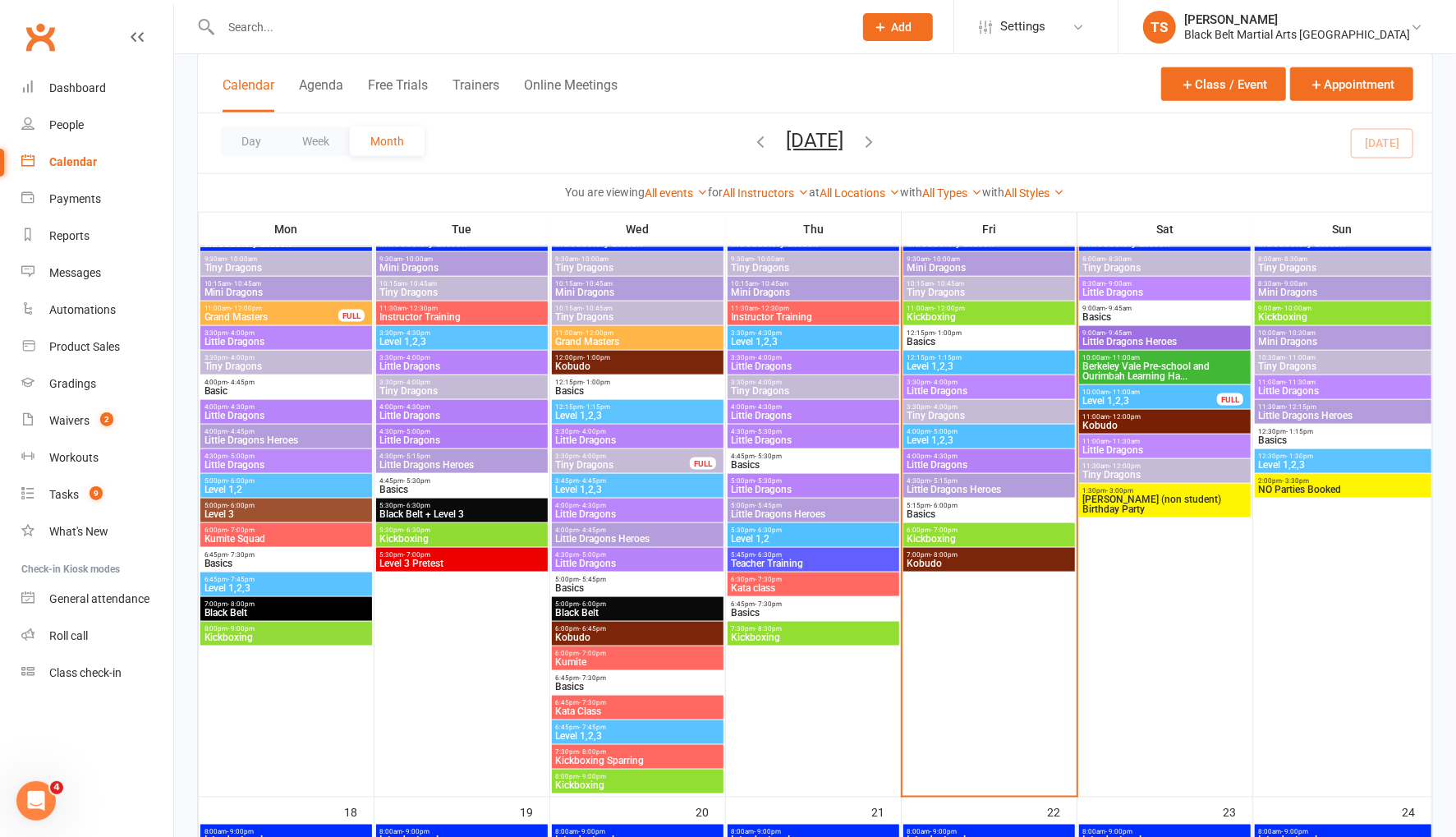
click at [923, 462] on span "Little Dragons" at bounding box center [988, 465] width 165 height 10
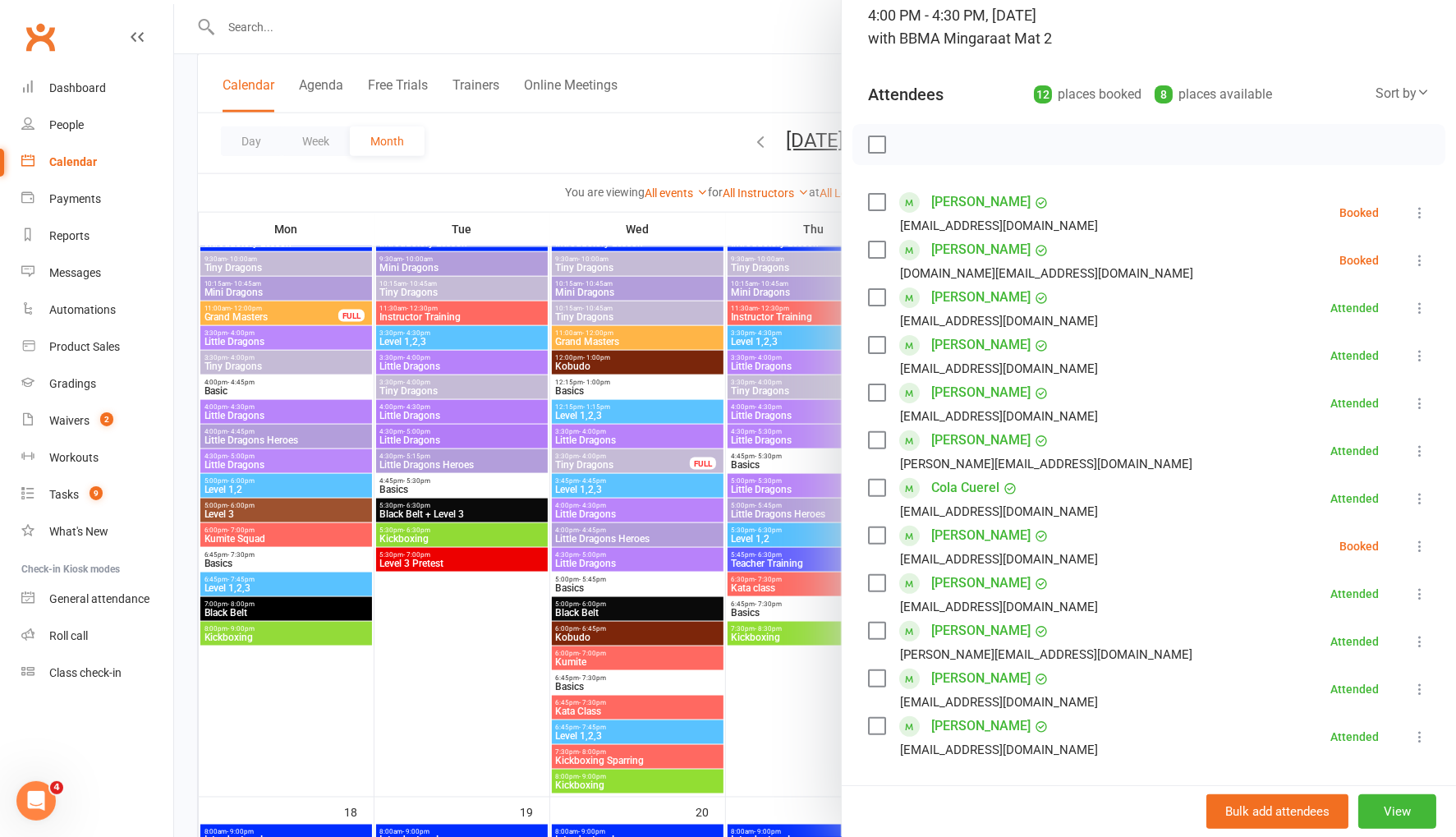
scroll to position [121, 0]
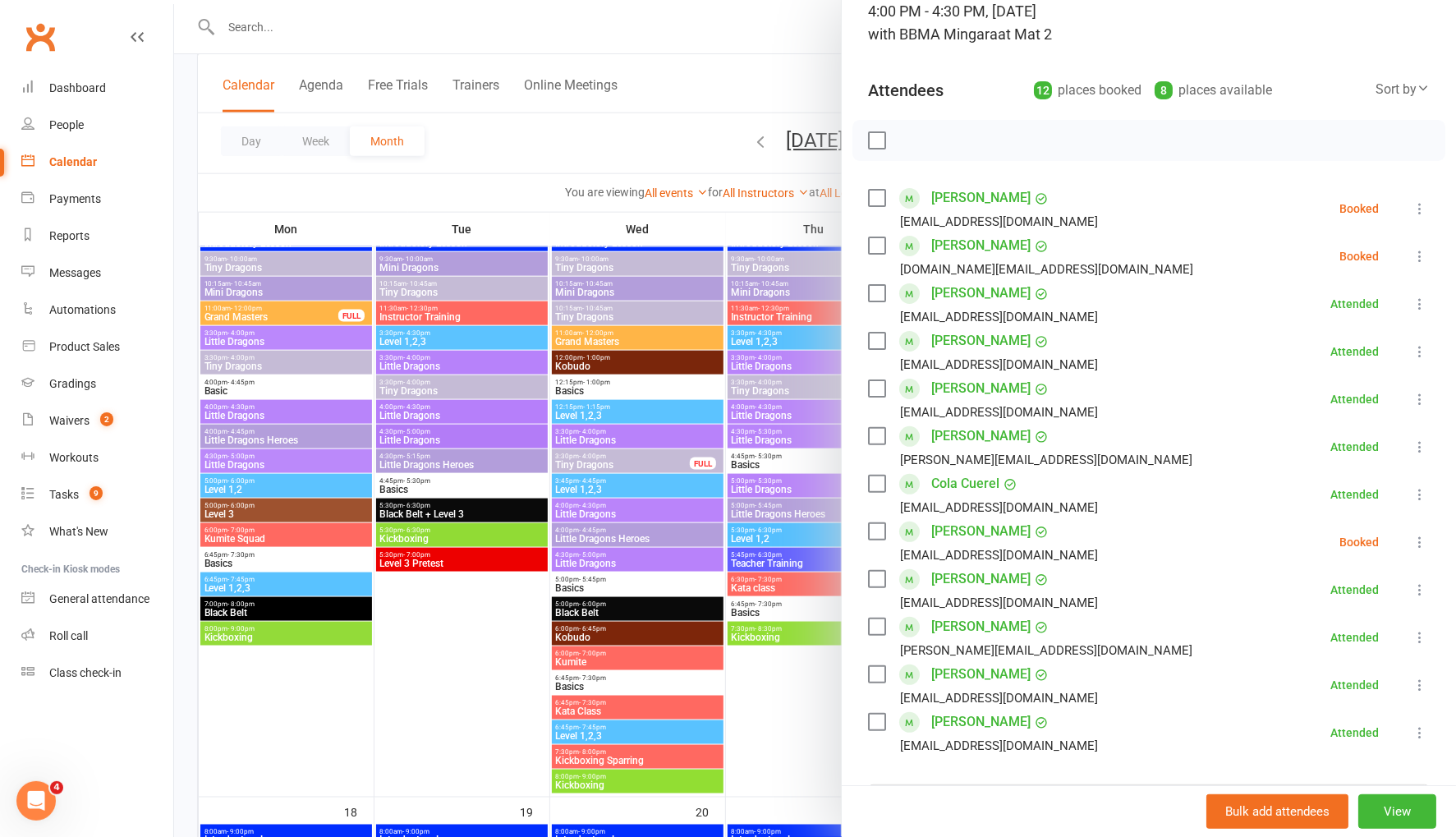
click at [1420, 539] on icon at bounding box center [1420, 542] width 16 height 16
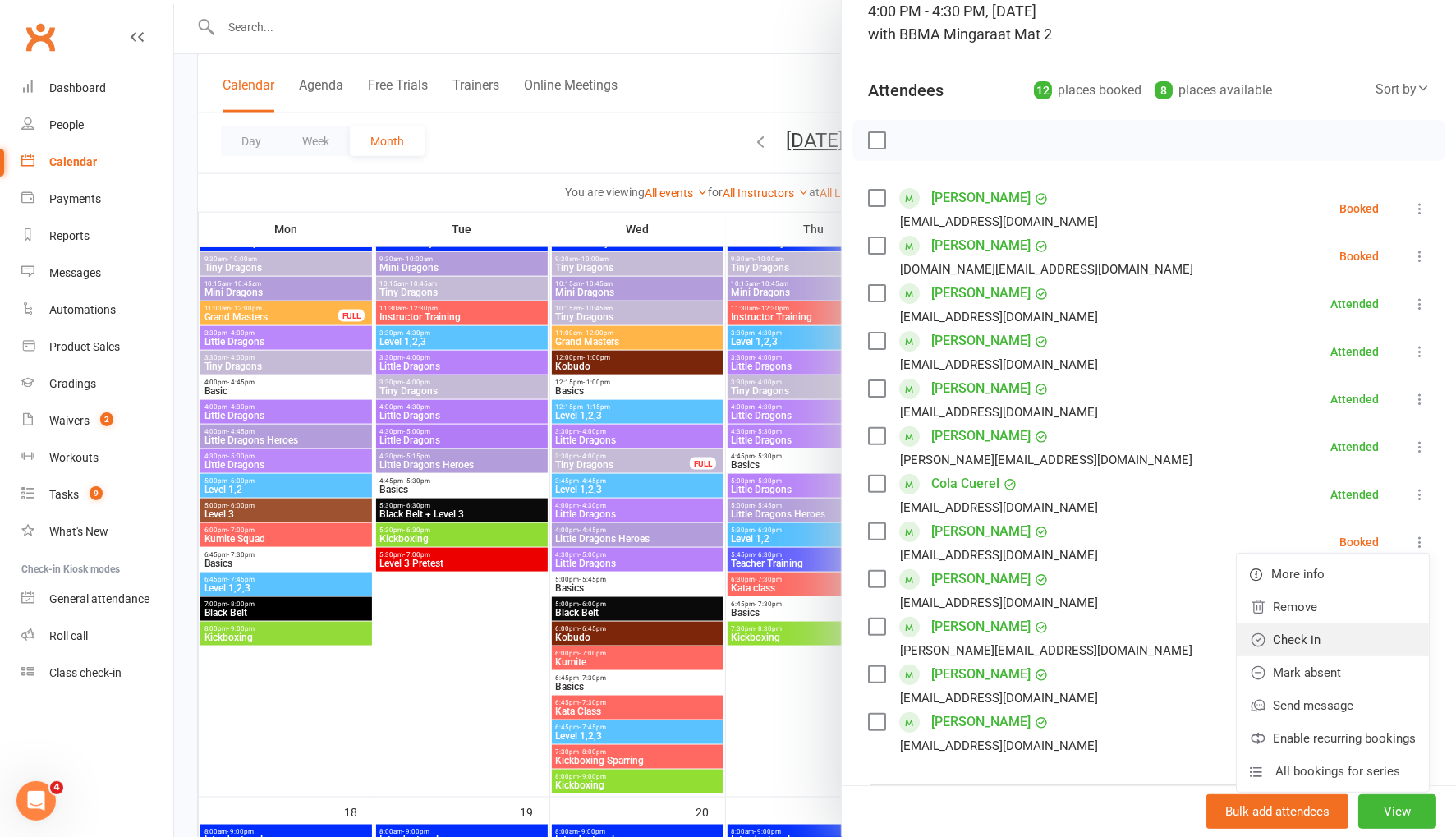
click at [1364, 639] on link "Check in" at bounding box center [1332, 640] width 192 height 33
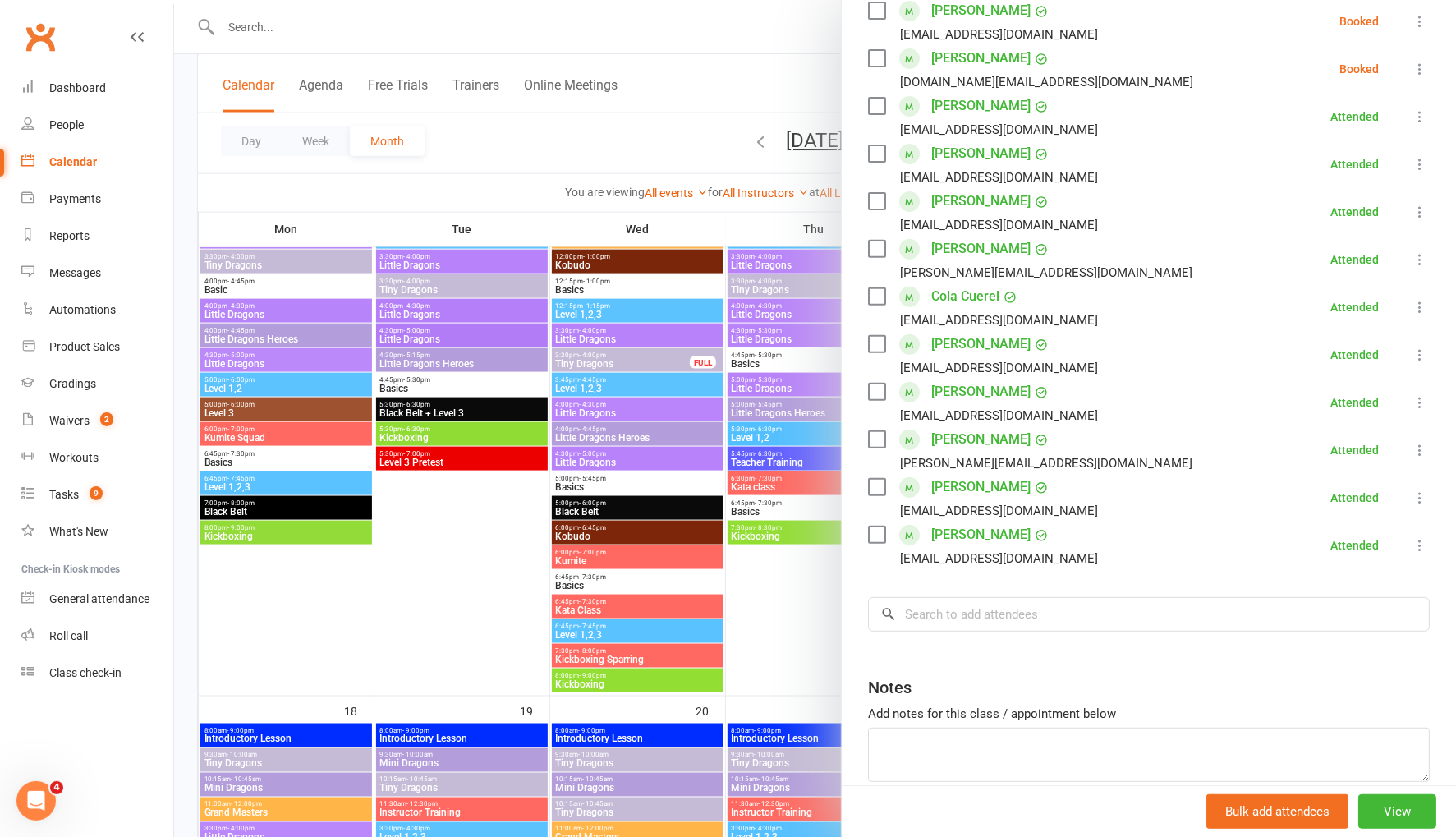
scroll to position [1485, 0]
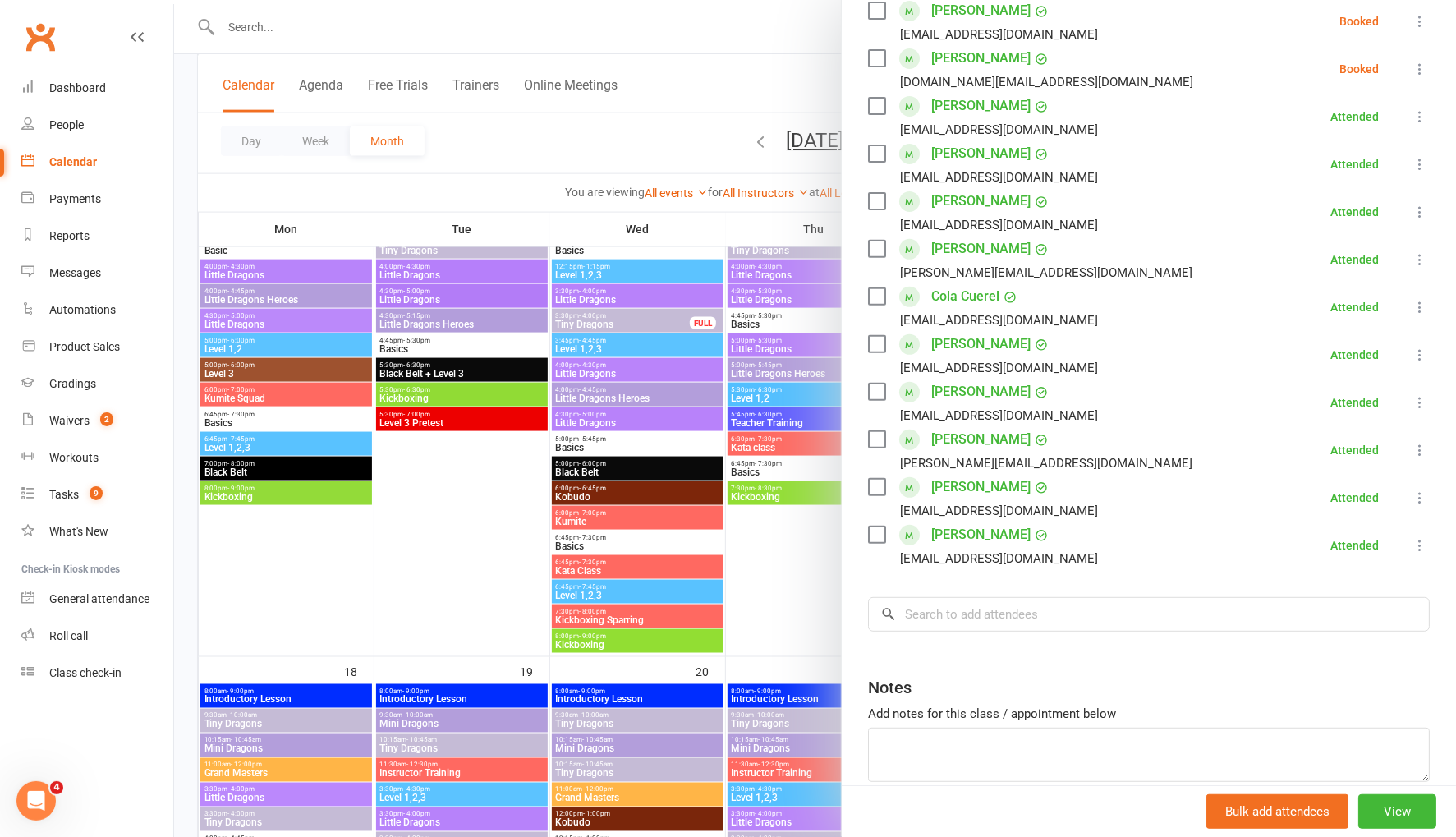
click at [638, 138] on div at bounding box center [815, 418] width 1282 height 837
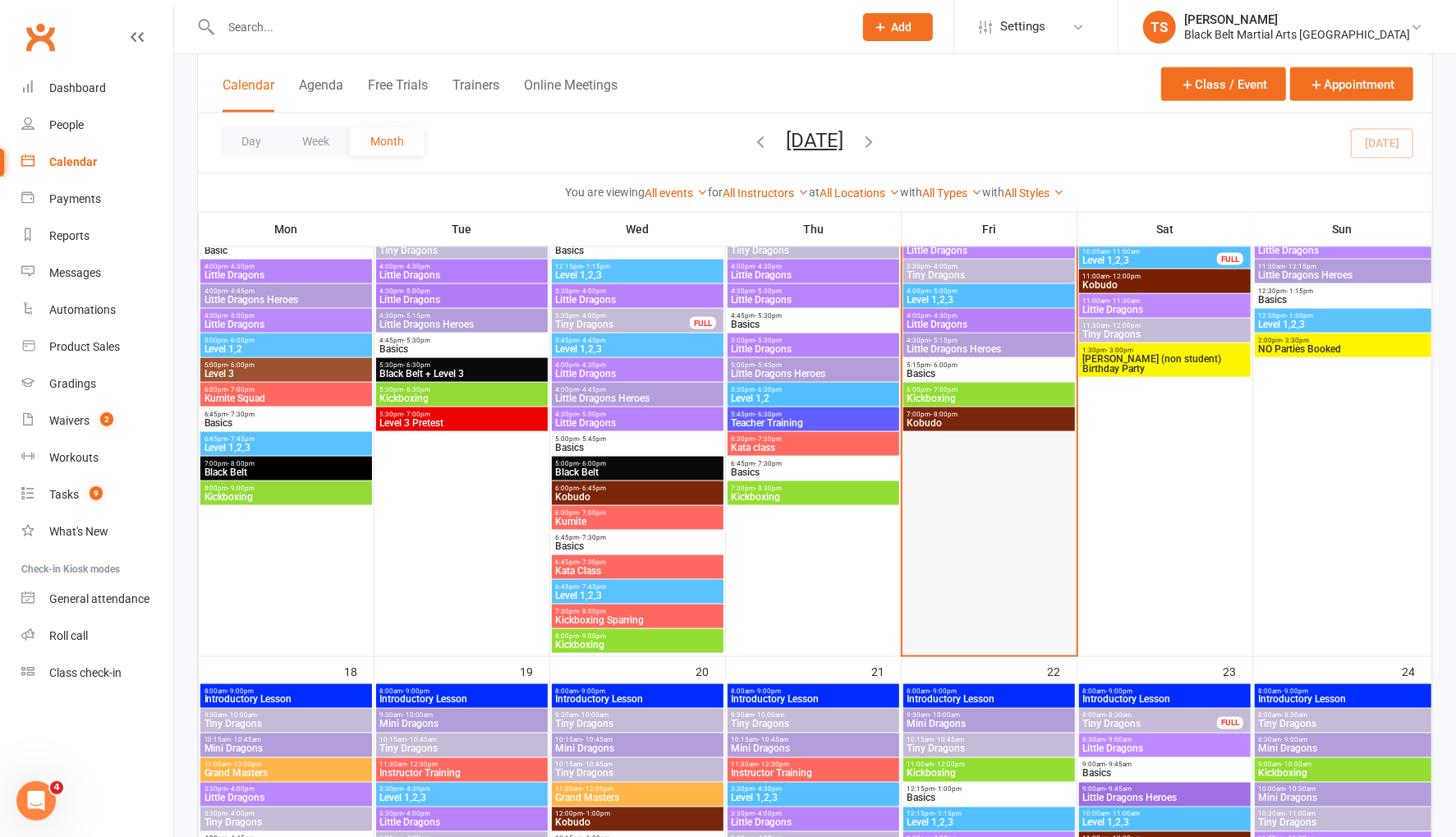
scroll to position [1486, 0]
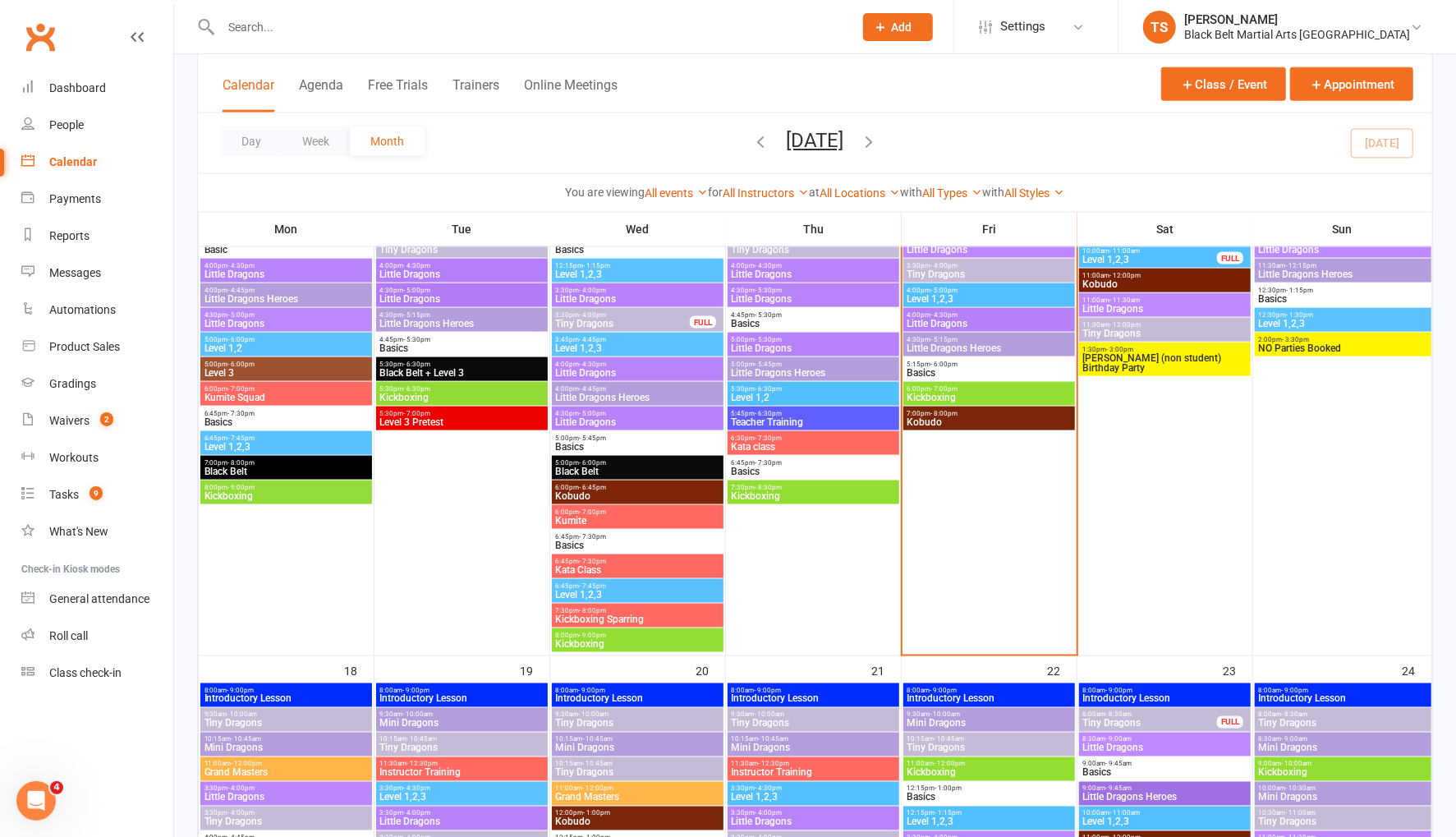
click at [935, 347] on span "Little Dragons Heroes" at bounding box center [988, 349] width 165 height 10
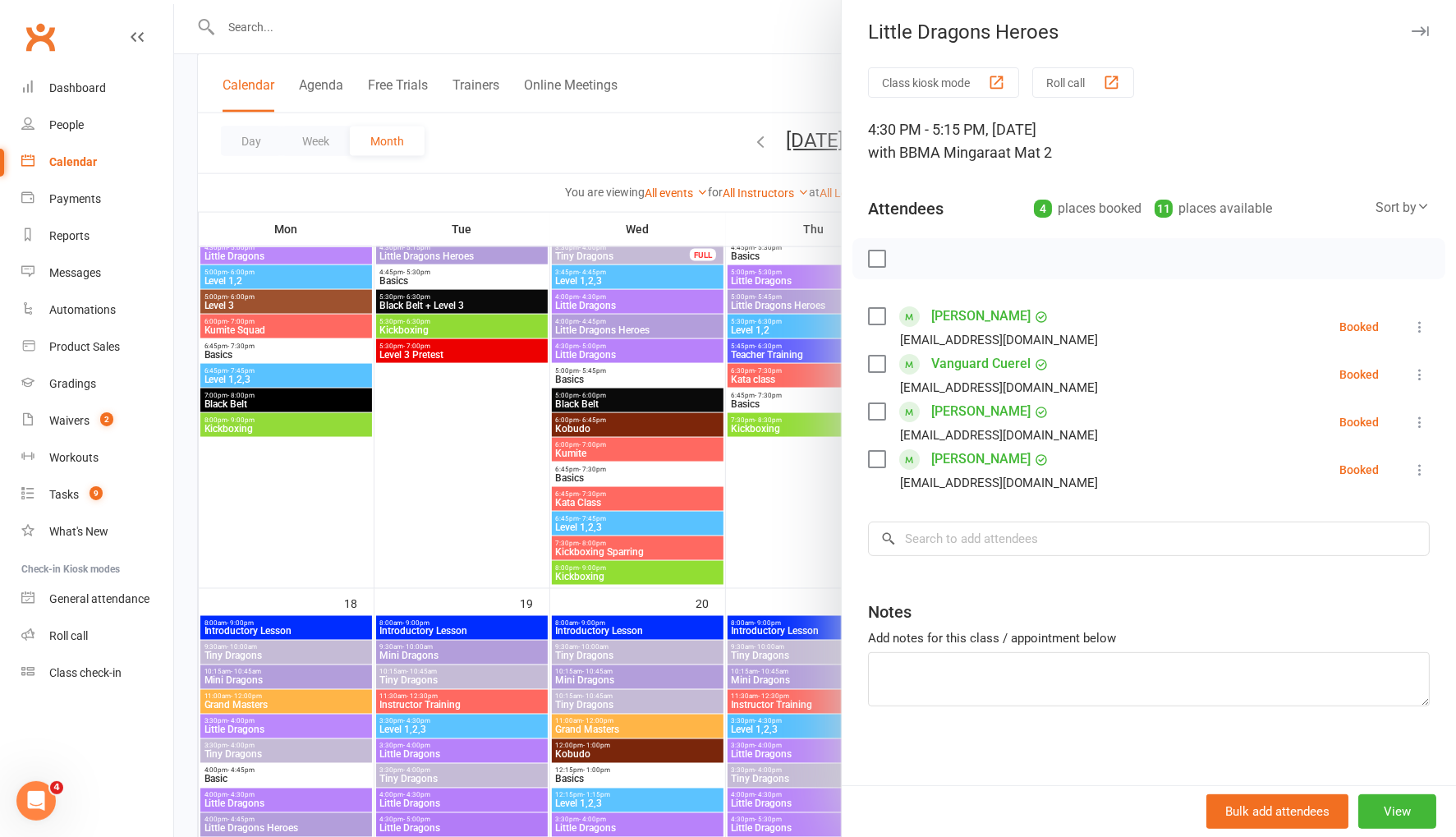
scroll to position [1553, 0]
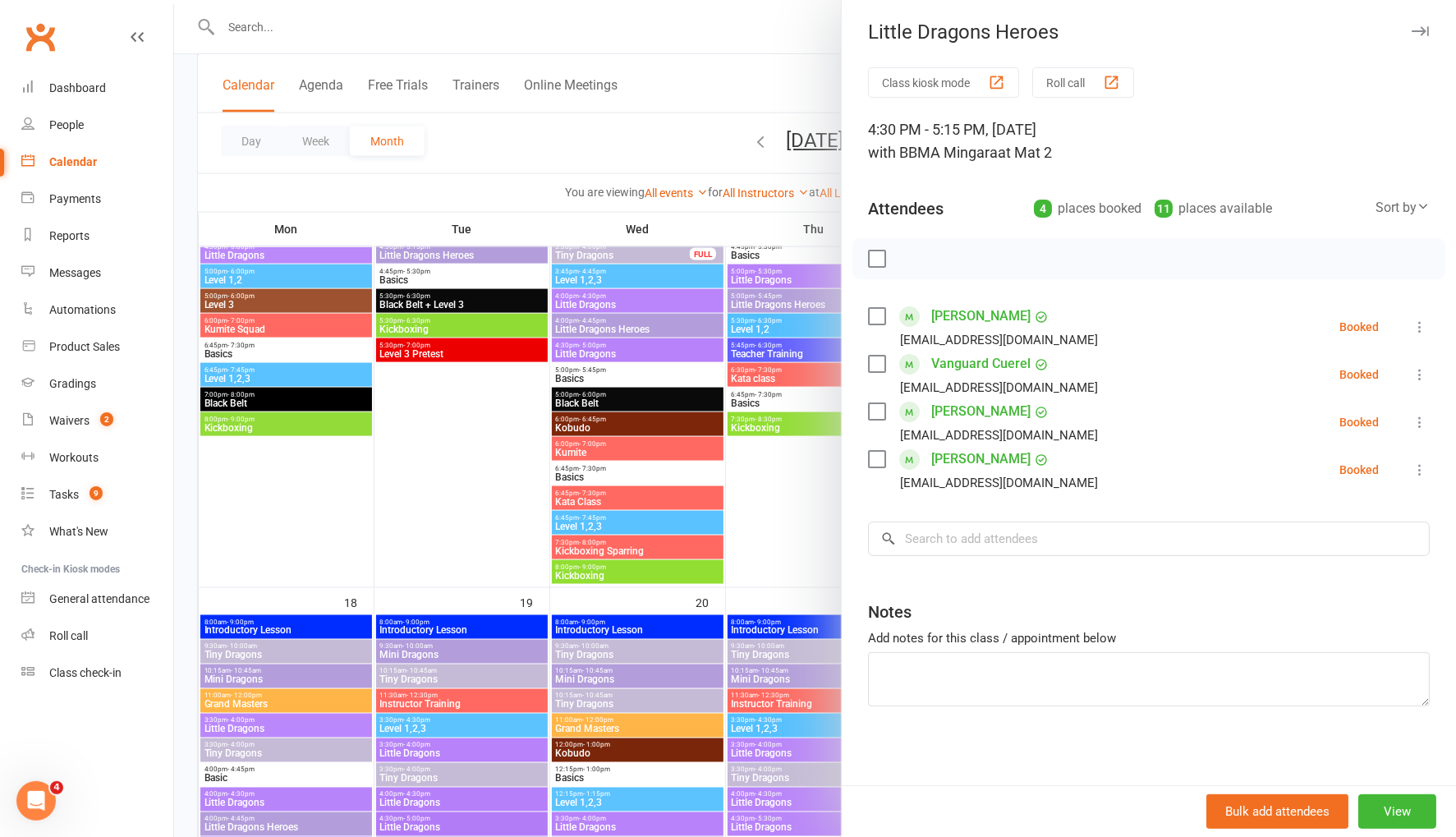
drag, startPoint x: 873, startPoint y: 455, endPoint x: 882, endPoint y: 416, distance: 40.0
click at [874, 454] on label at bounding box center [876, 458] width 16 height 16
click at [872, 361] on label at bounding box center [876, 363] width 16 height 16
drag, startPoint x: 916, startPoint y: 261, endPoint x: 927, endPoint y: 261, distance: 11.0
click at [916, 261] on icon "button" at bounding box center [912, 258] width 18 height 18
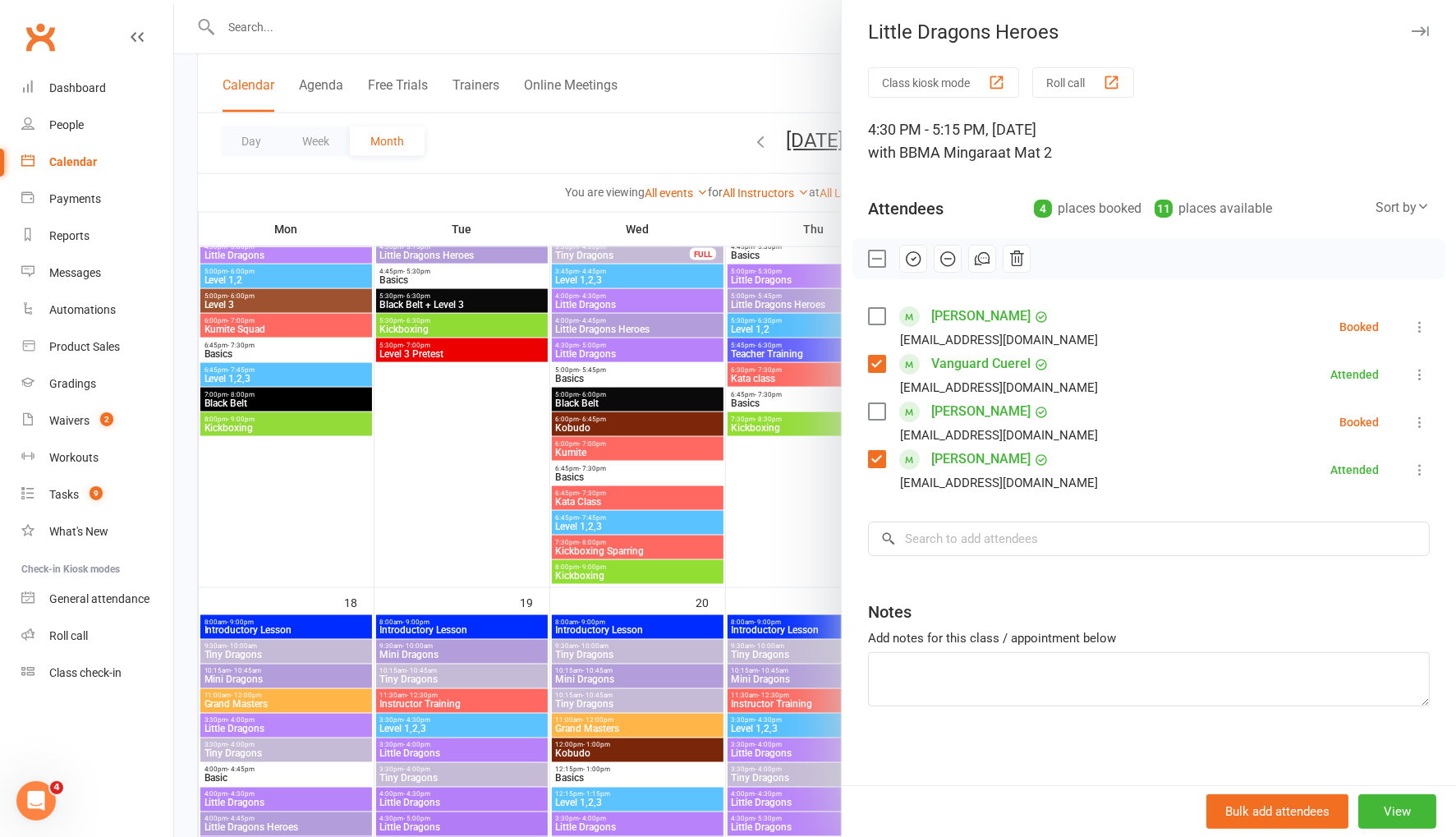
click at [1415, 327] on icon at bounding box center [1420, 326] width 16 height 16
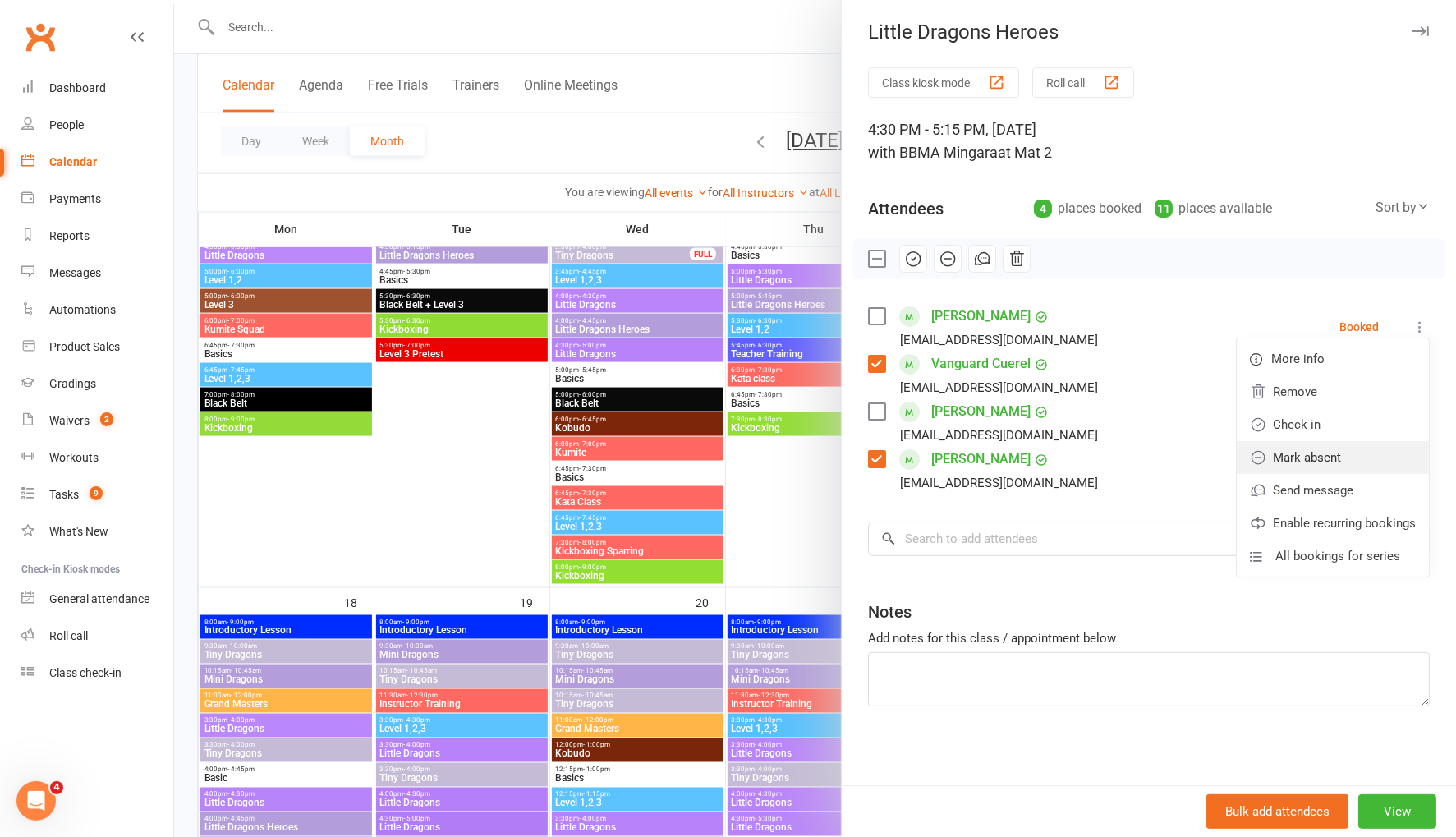
click at [1365, 465] on link "Mark absent" at bounding box center [1332, 458] width 192 height 33
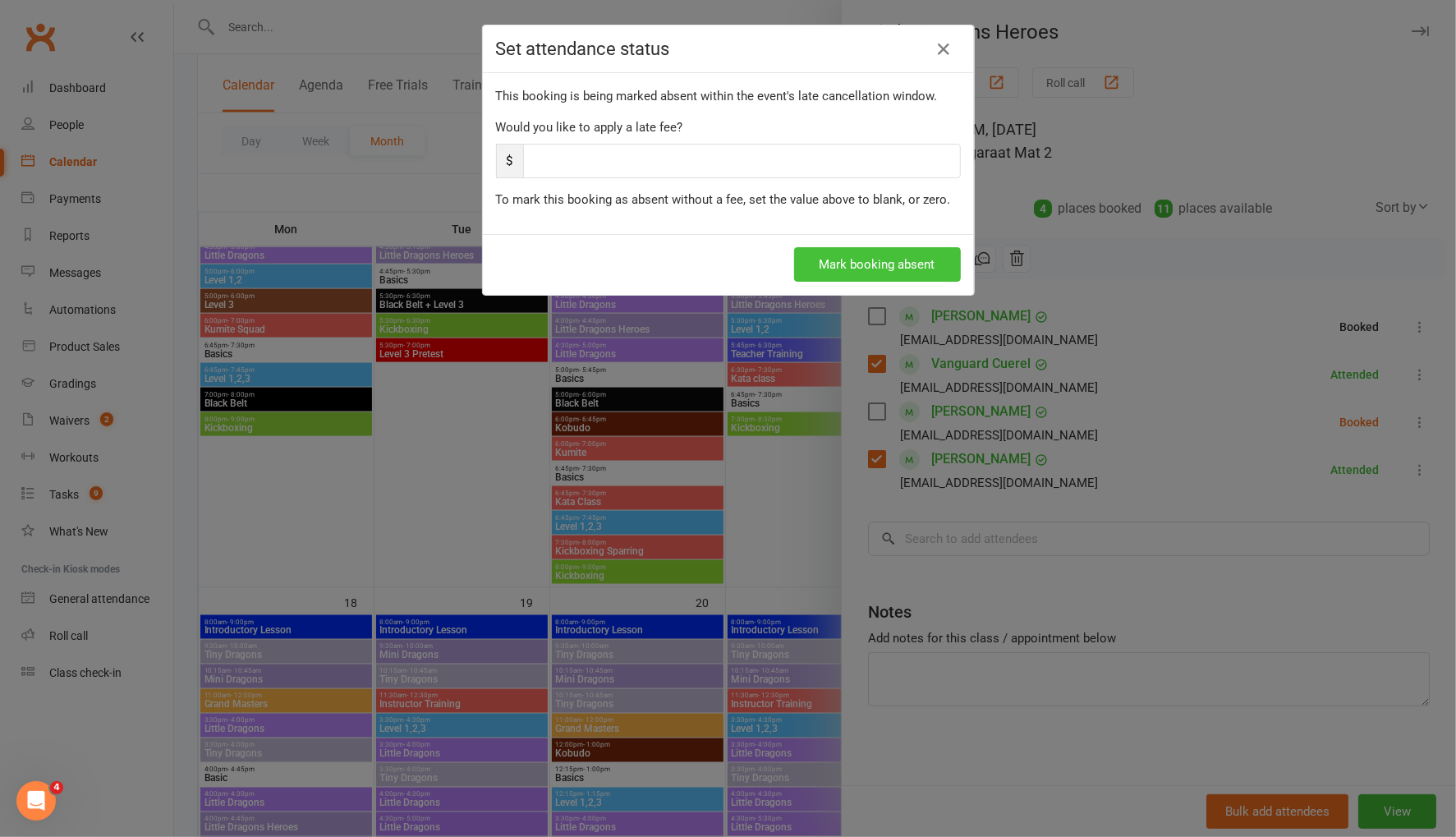
click at [943, 272] on button "Mark booking absent" at bounding box center [877, 264] width 166 height 35
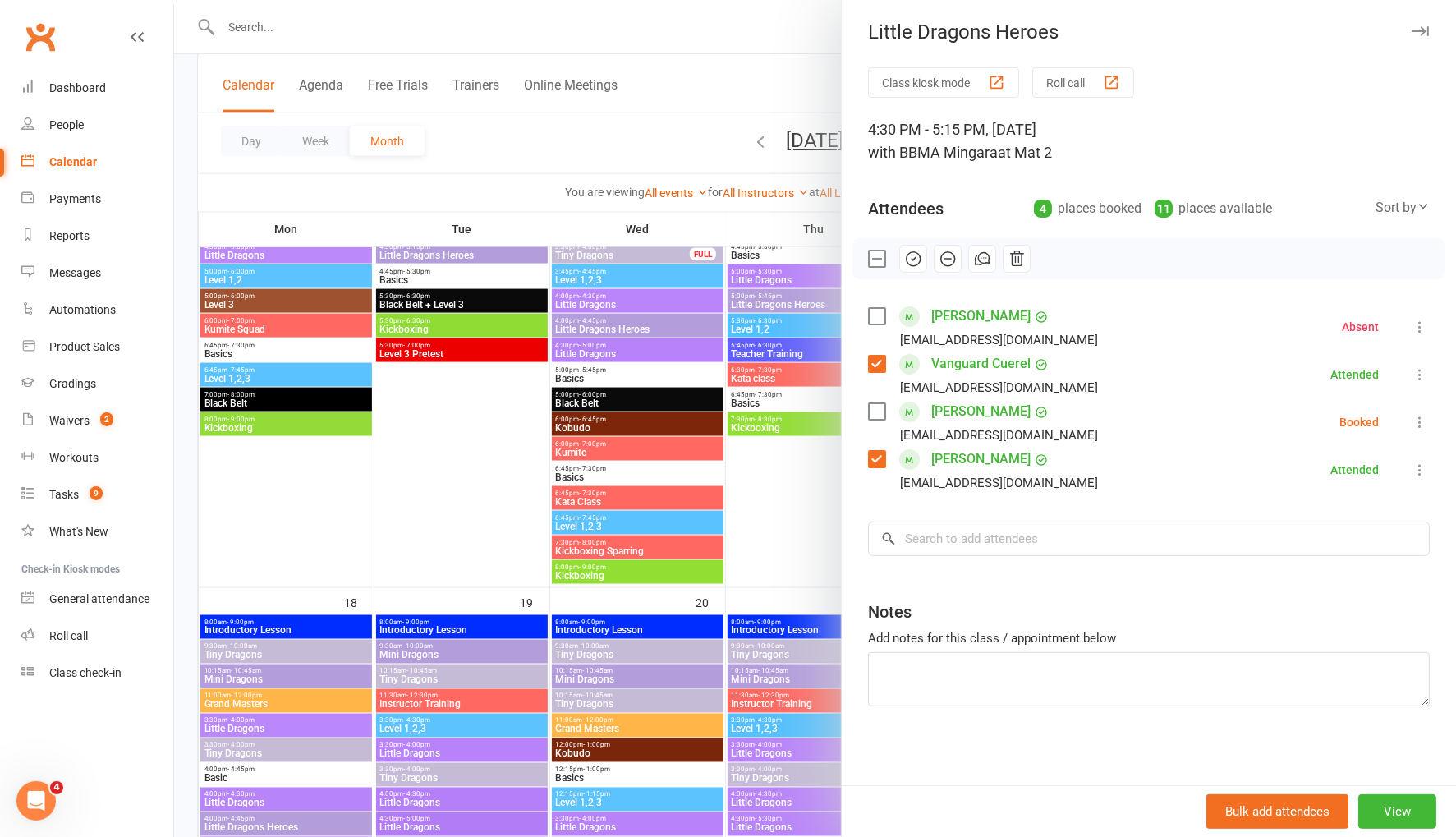
click at [1415, 423] on icon at bounding box center [1420, 422] width 16 height 16
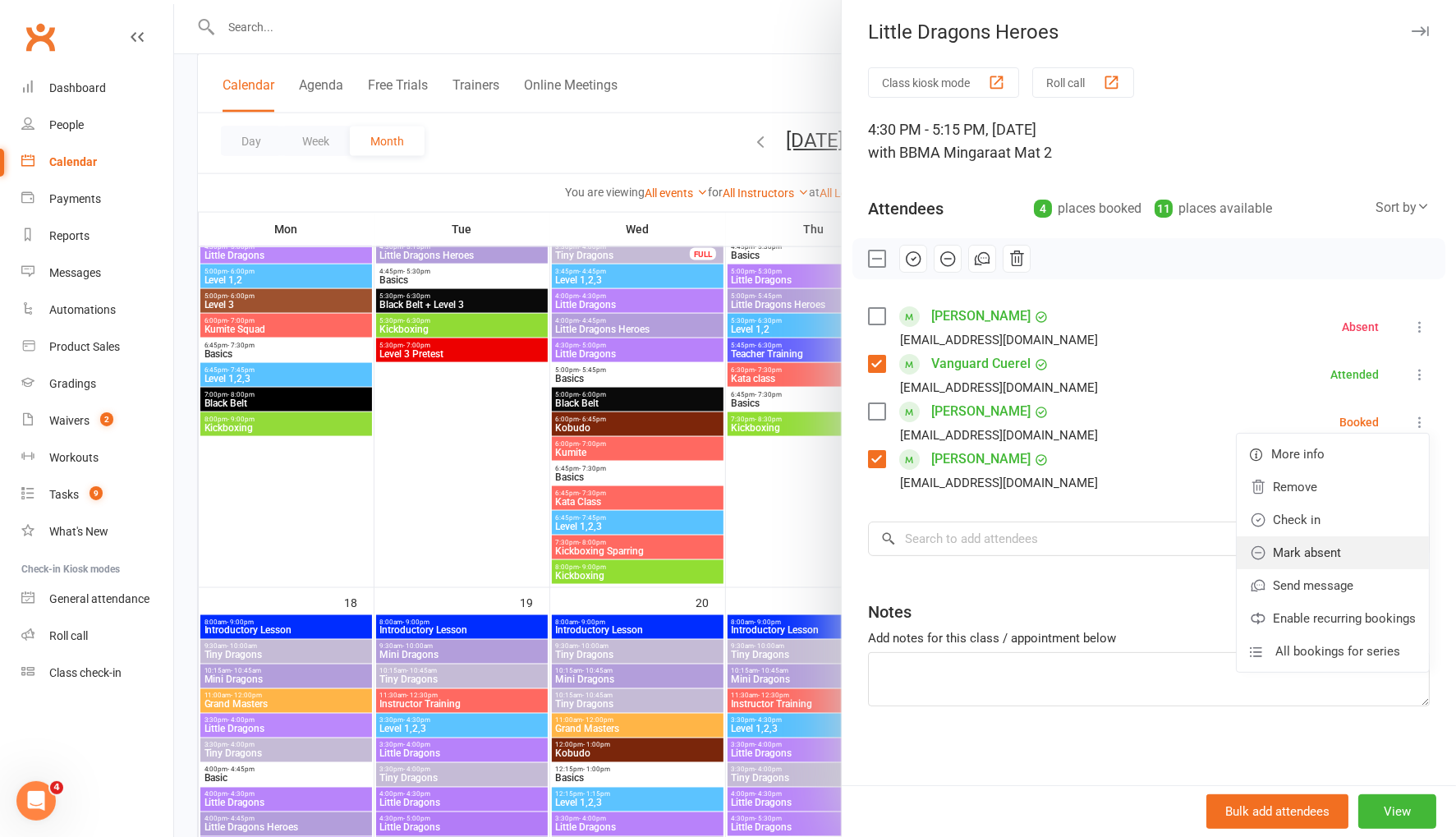
click at [1366, 563] on link "Mark absent" at bounding box center [1332, 553] width 192 height 33
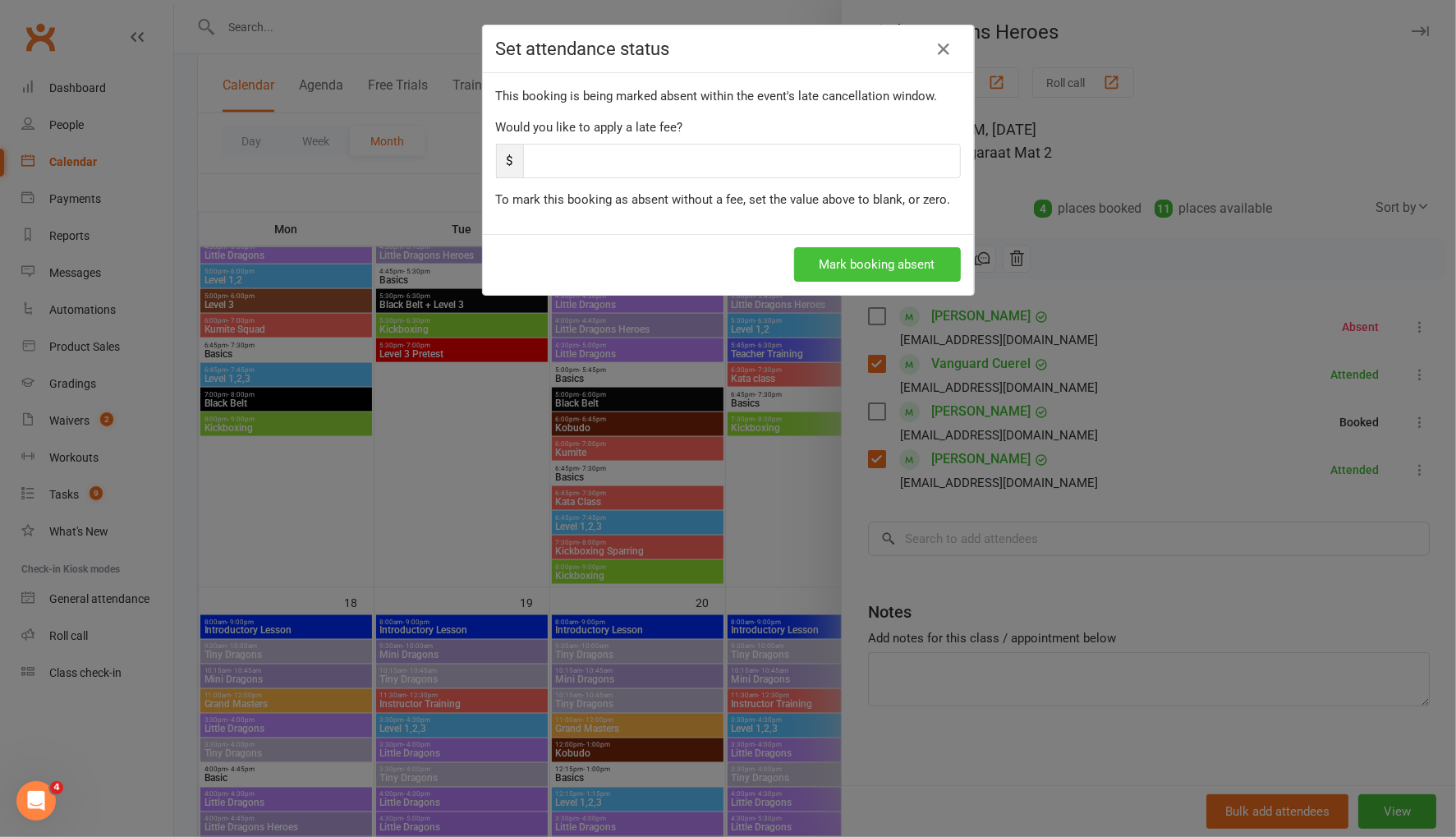
click at [925, 259] on button "Mark booking absent" at bounding box center [877, 264] width 166 height 35
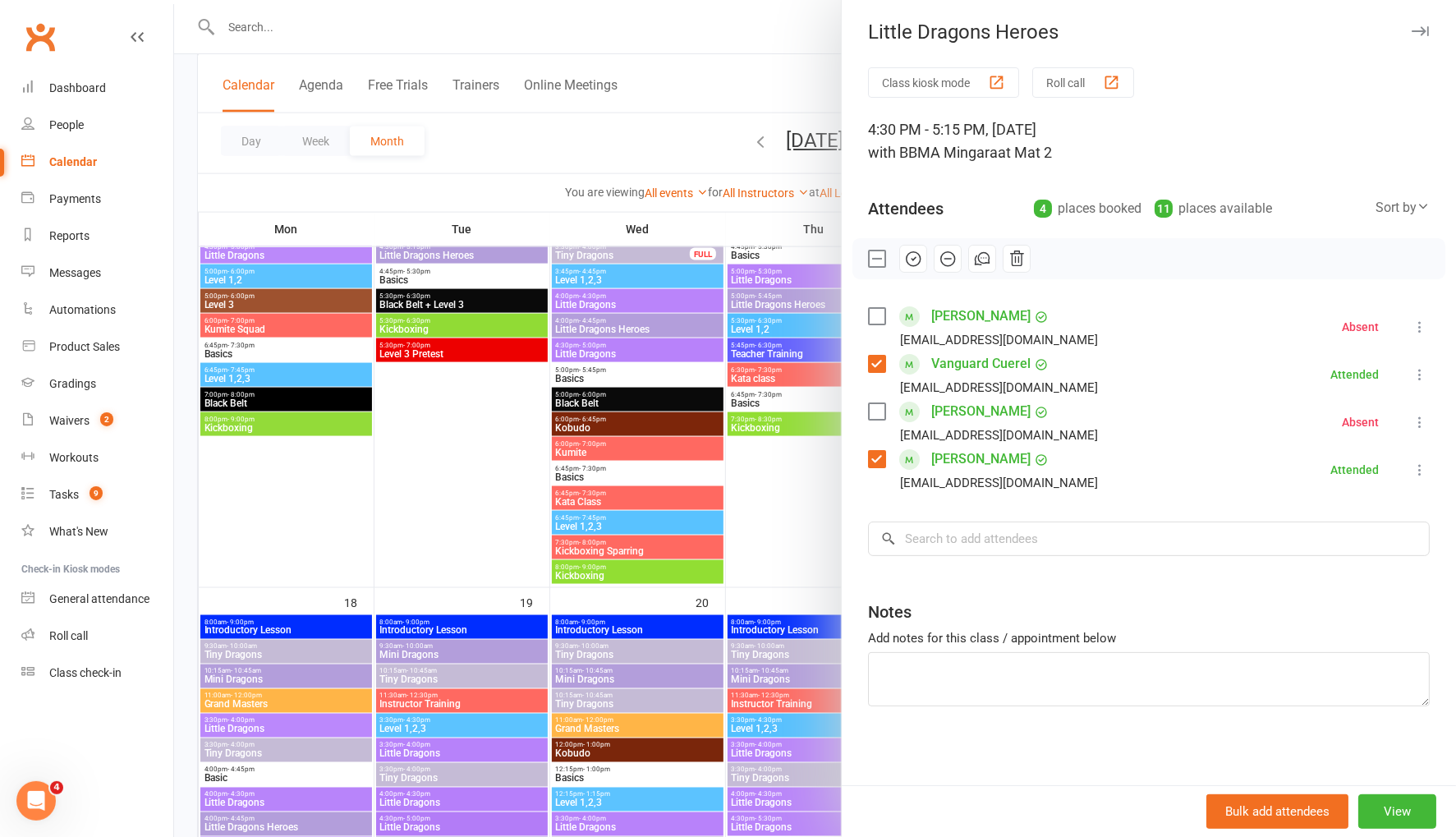
click at [729, 89] on div at bounding box center [815, 418] width 1282 height 837
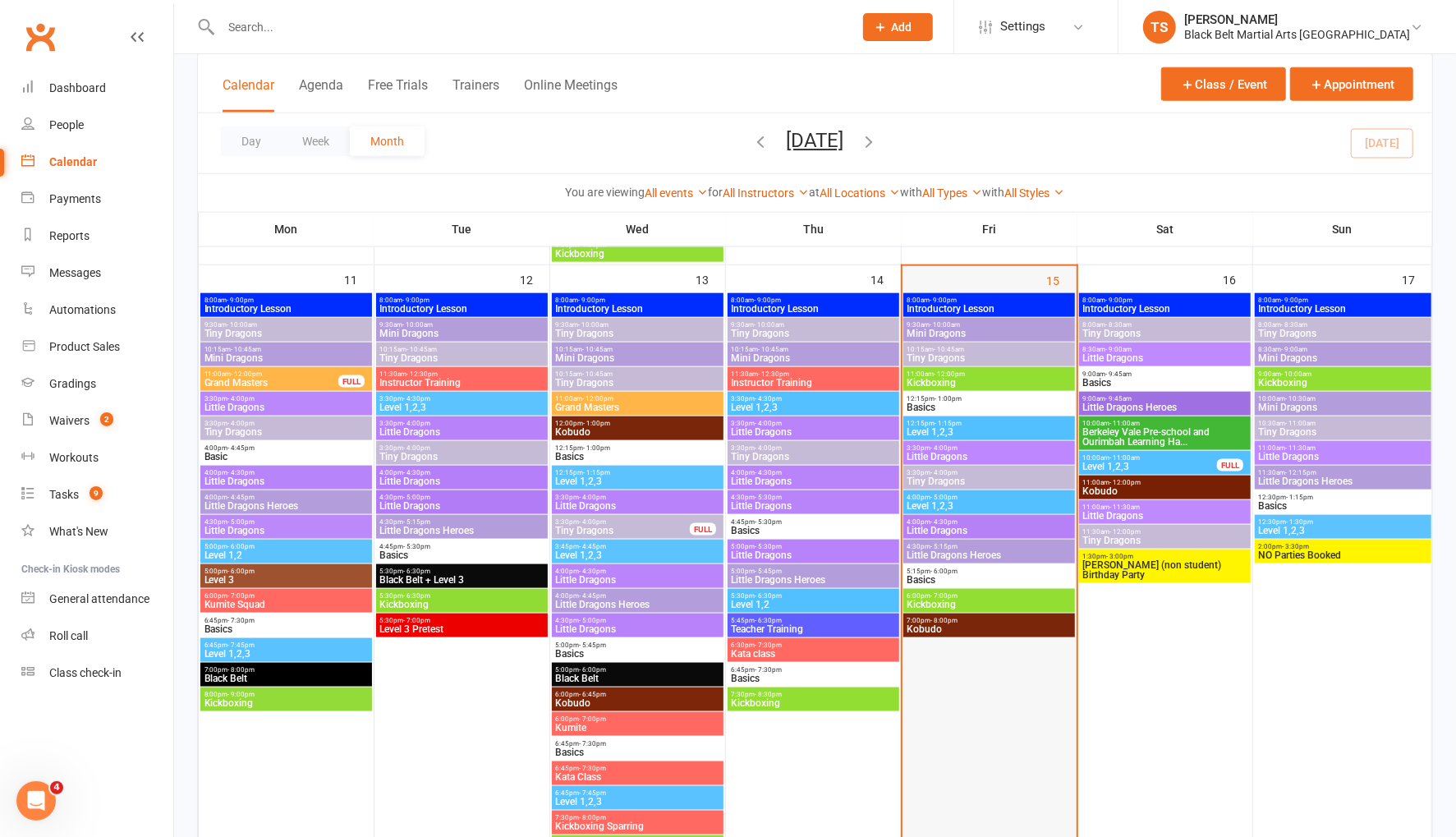
scroll to position [1237, 0]
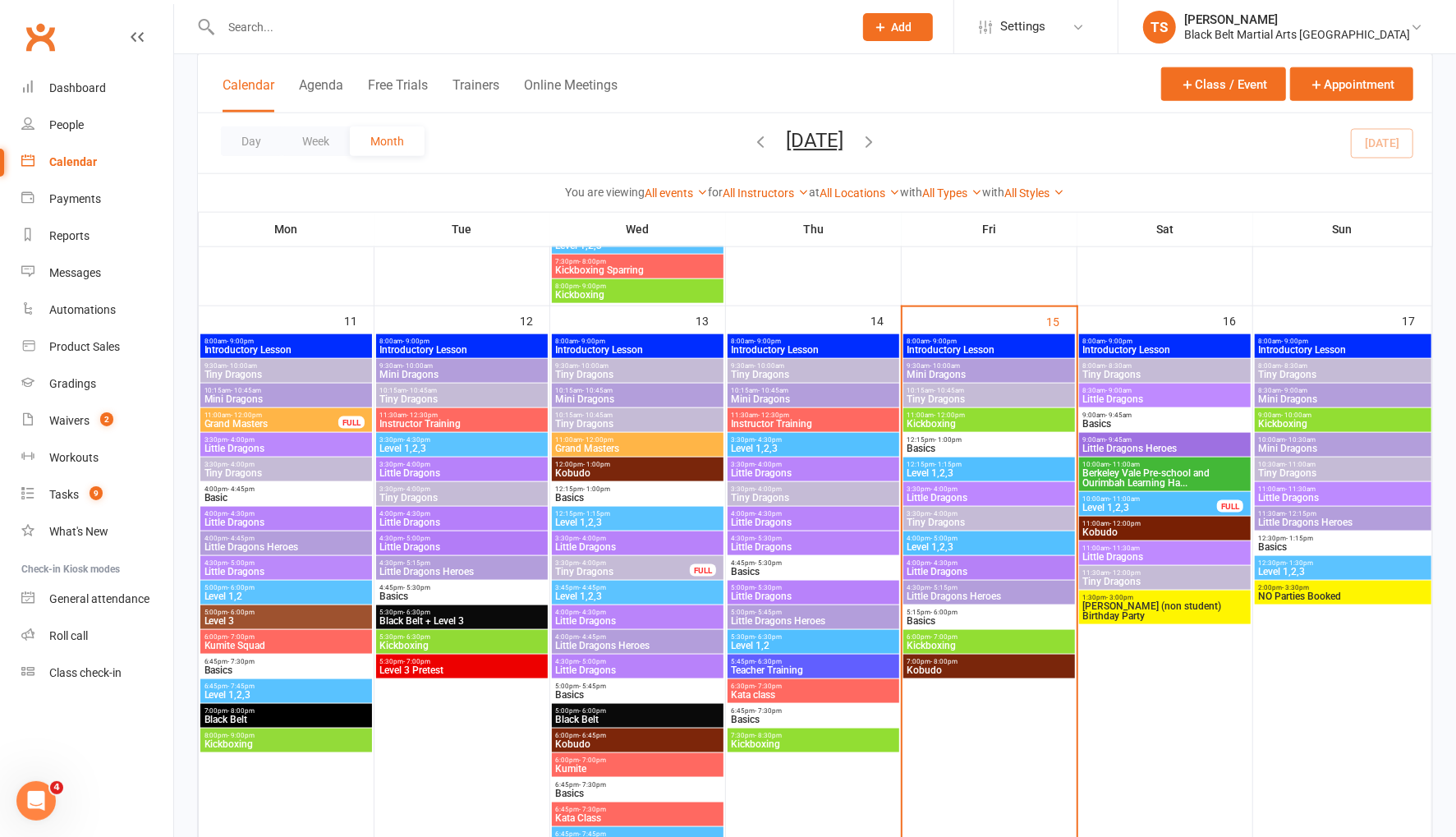
click at [977, 643] on span "Kickboxing" at bounding box center [988, 646] width 165 height 10
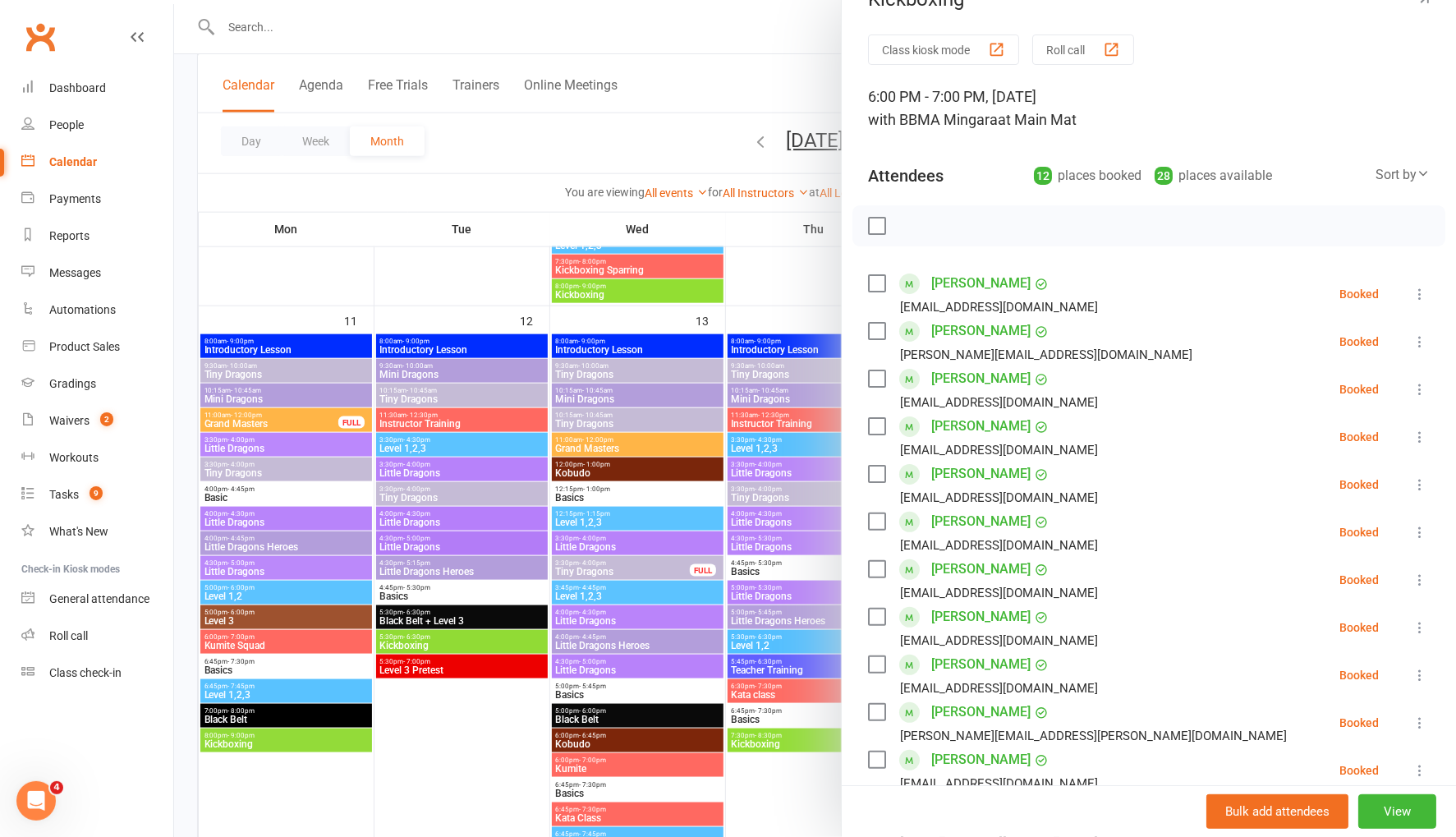
scroll to position [41, 0]
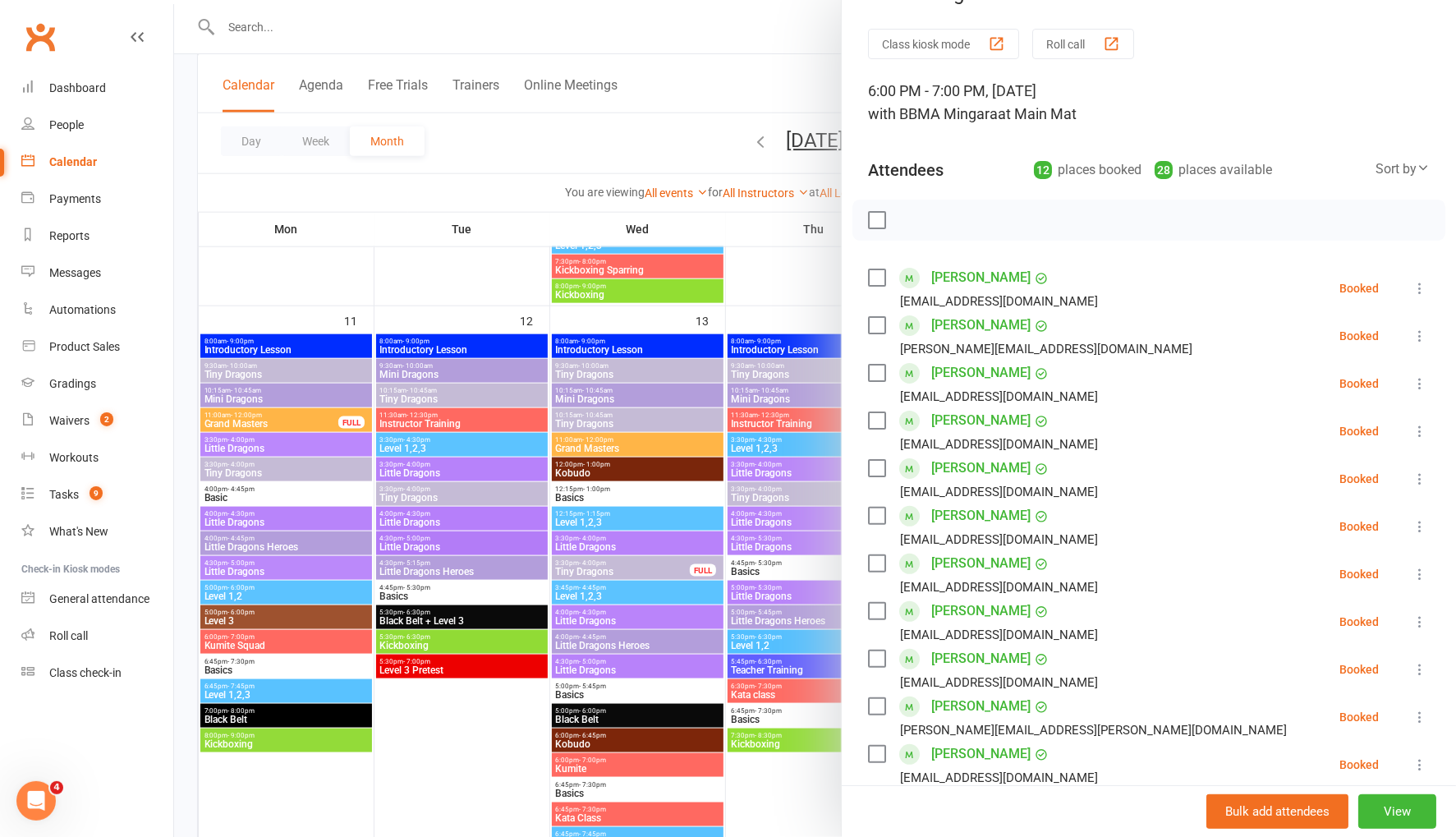
click at [881, 272] on label at bounding box center [876, 277] width 16 height 16
click at [881, 320] on label at bounding box center [876, 325] width 16 height 16
click at [883, 371] on label at bounding box center [876, 373] width 16 height 16
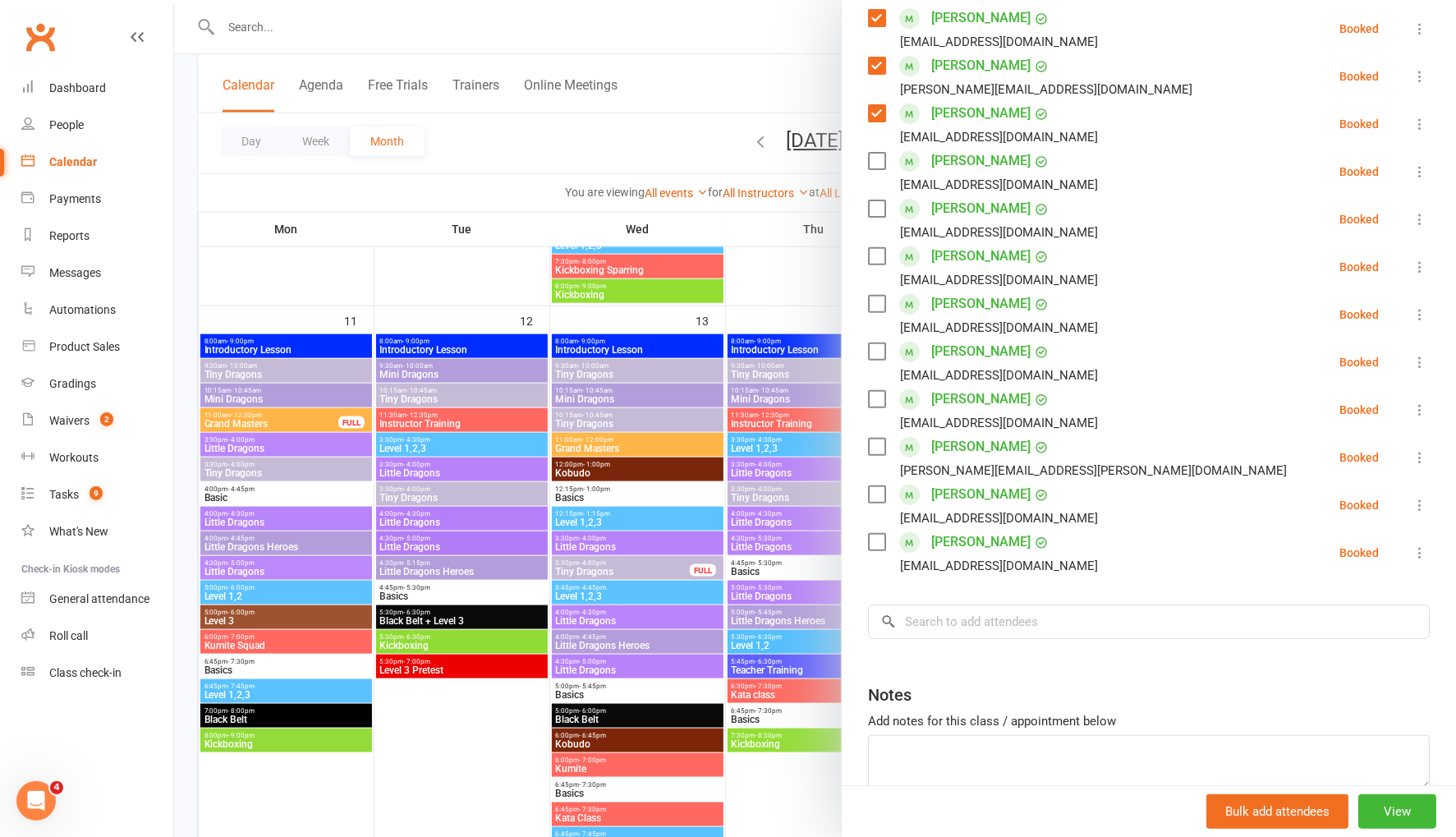
scroll to position [306, 0]
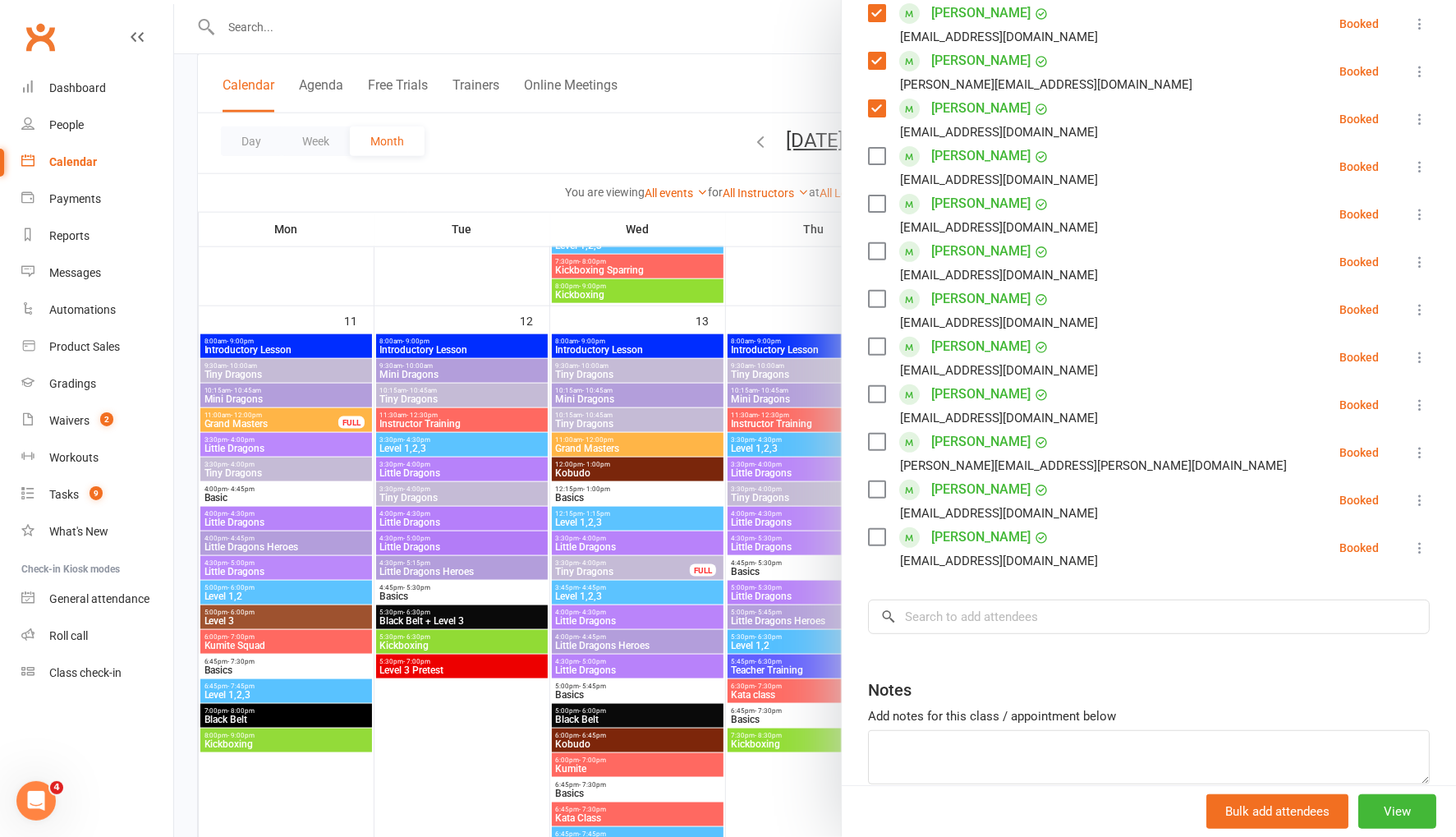
click at [876, 391] on label at bounding box center [876, 394] width 16 height 16
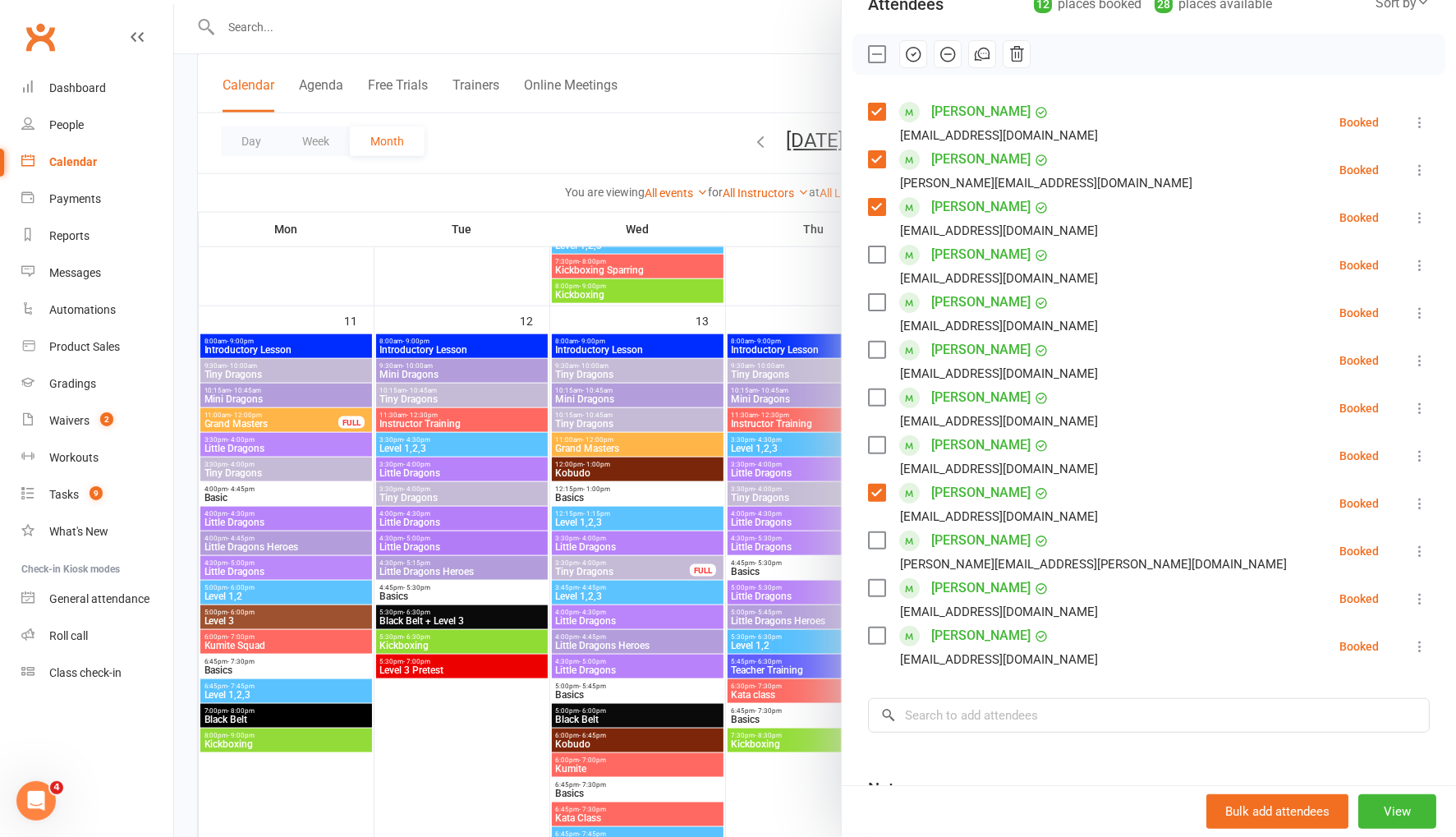
click at [910, 56] on icon "button" at bounding box center [912, 53] width 18 height 18
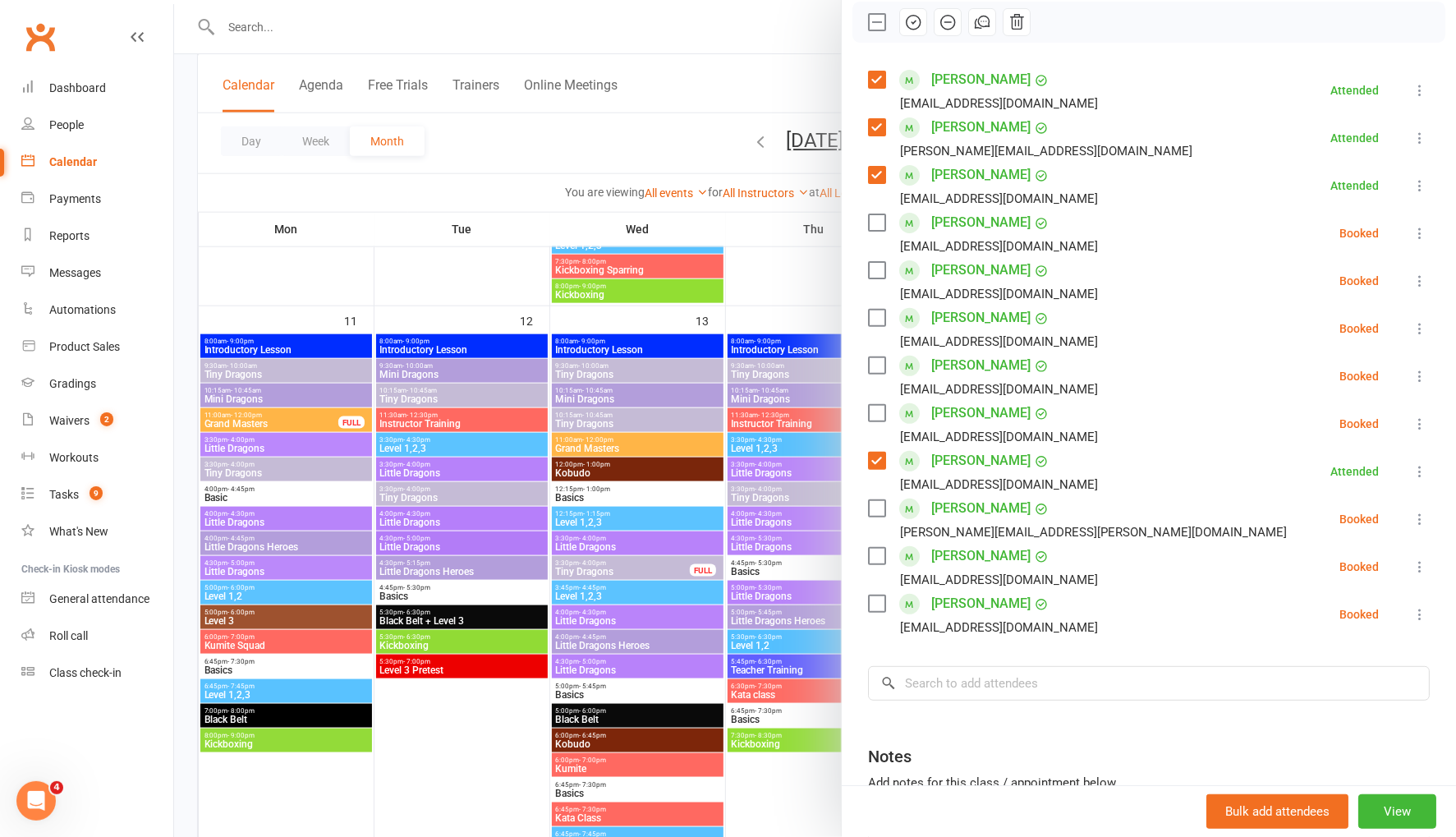
scroll to position [244, 0]
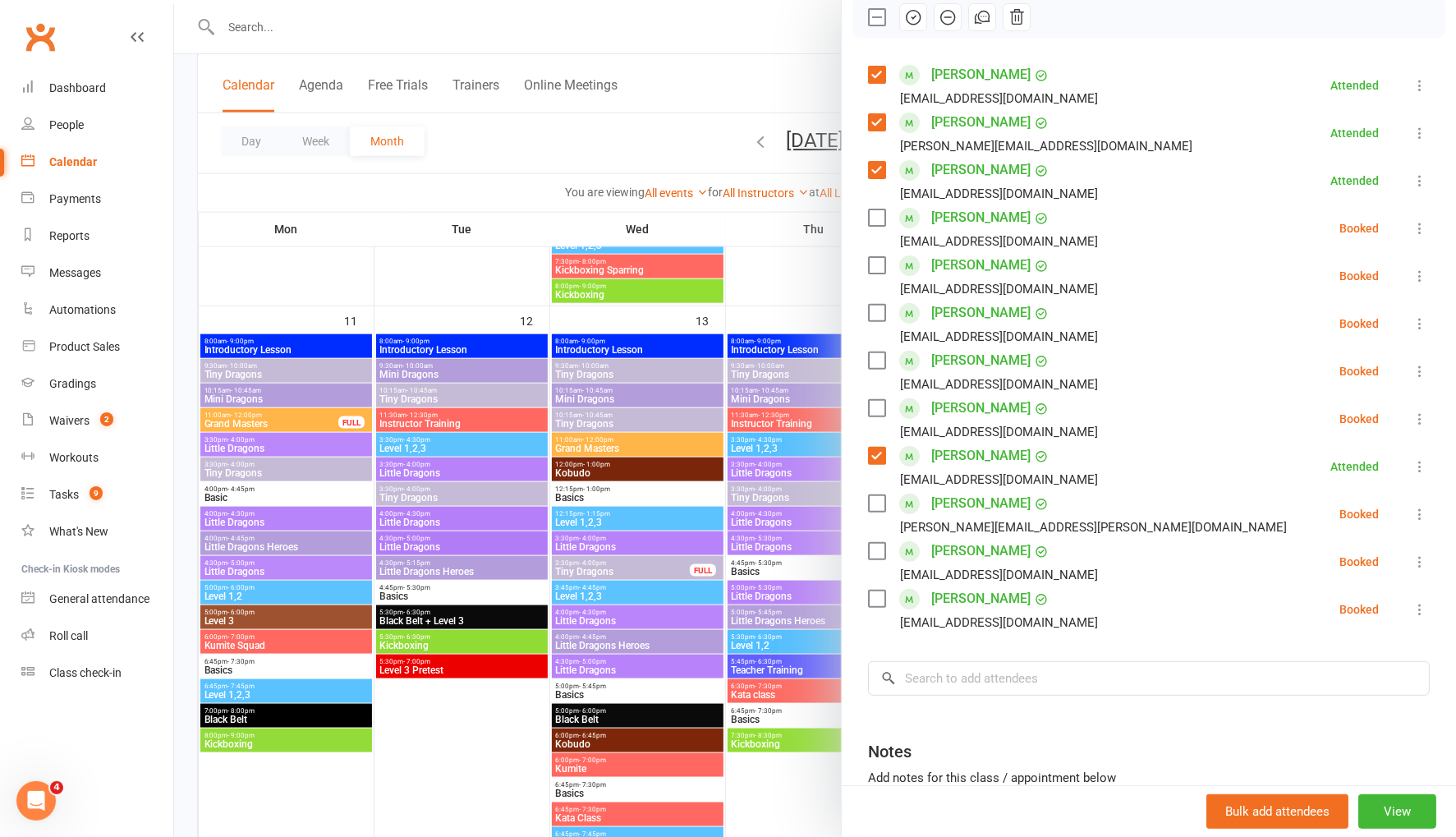
click at [621, 132] on div at bounding box center [815, 418] width 1282 height 837
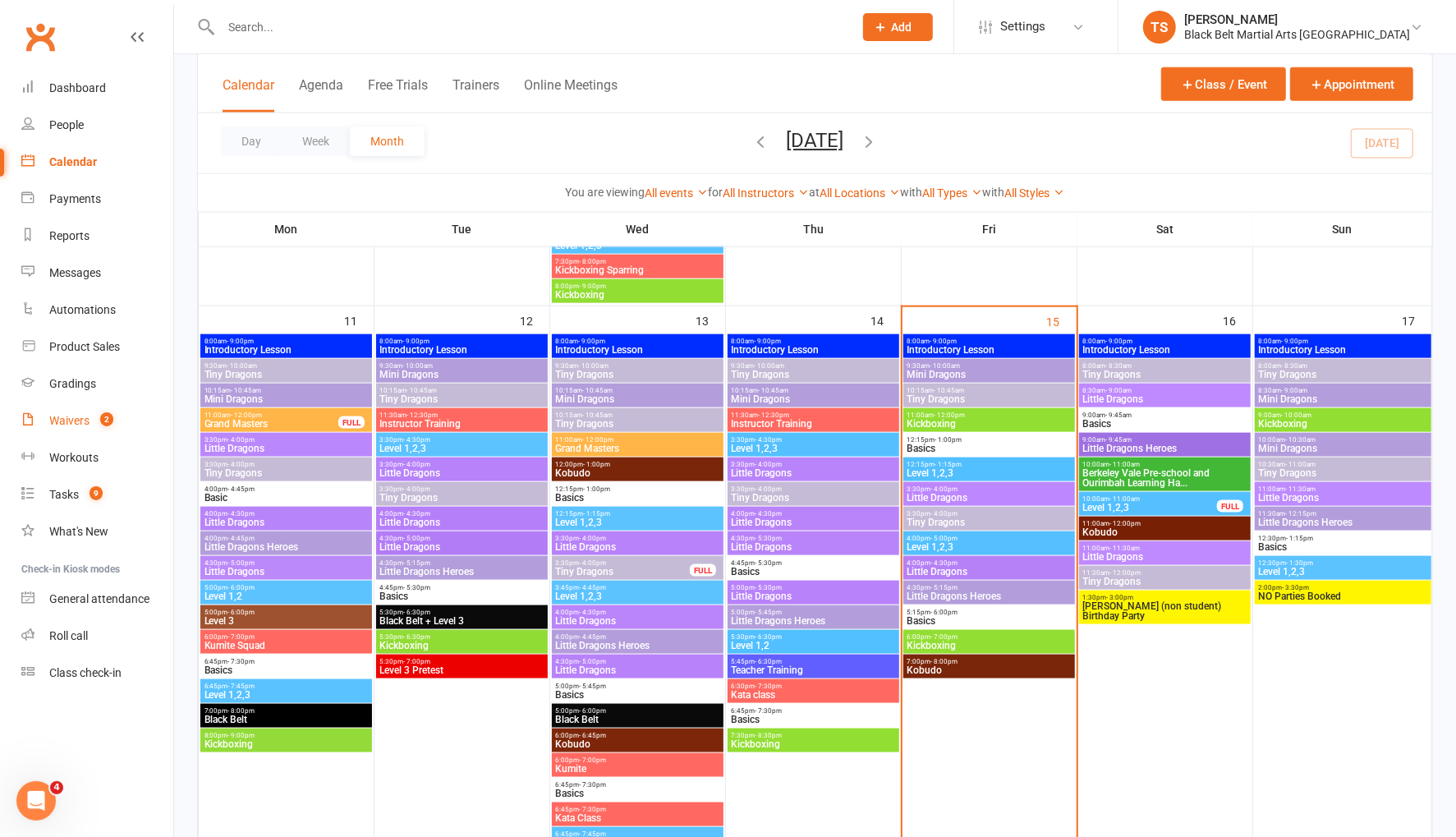
drag, startPoint x: 69, startPoint y: 419, endPoint x: 77, endPoint y: 413, distance: 10.0
click at [69, 418] on div "Waivers" at bounding box center [69, 420] width 40 height 13
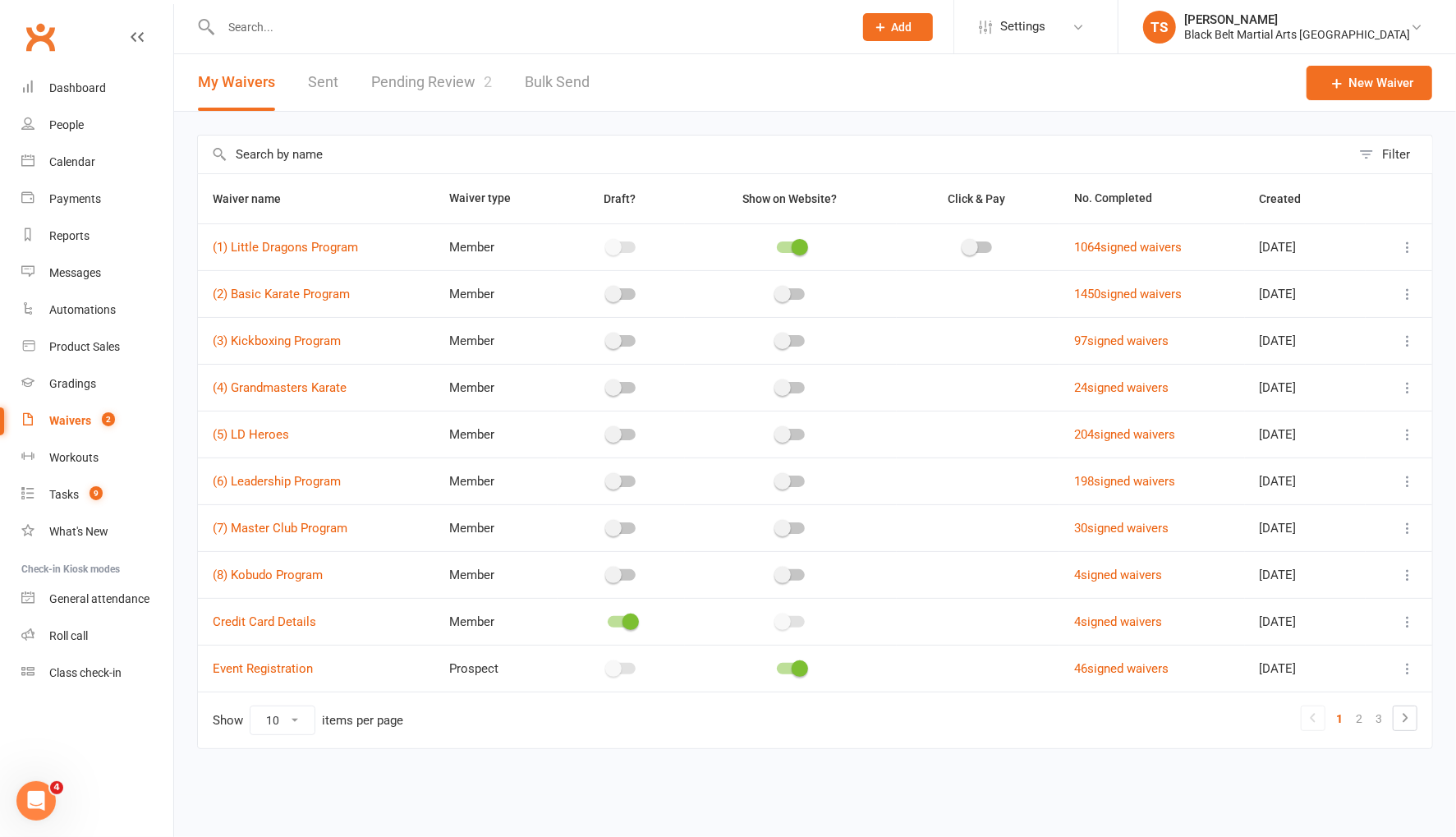
click at [445, 83] on link "Pending Review 2" at bounding box center [431, 82] width 120 height 57
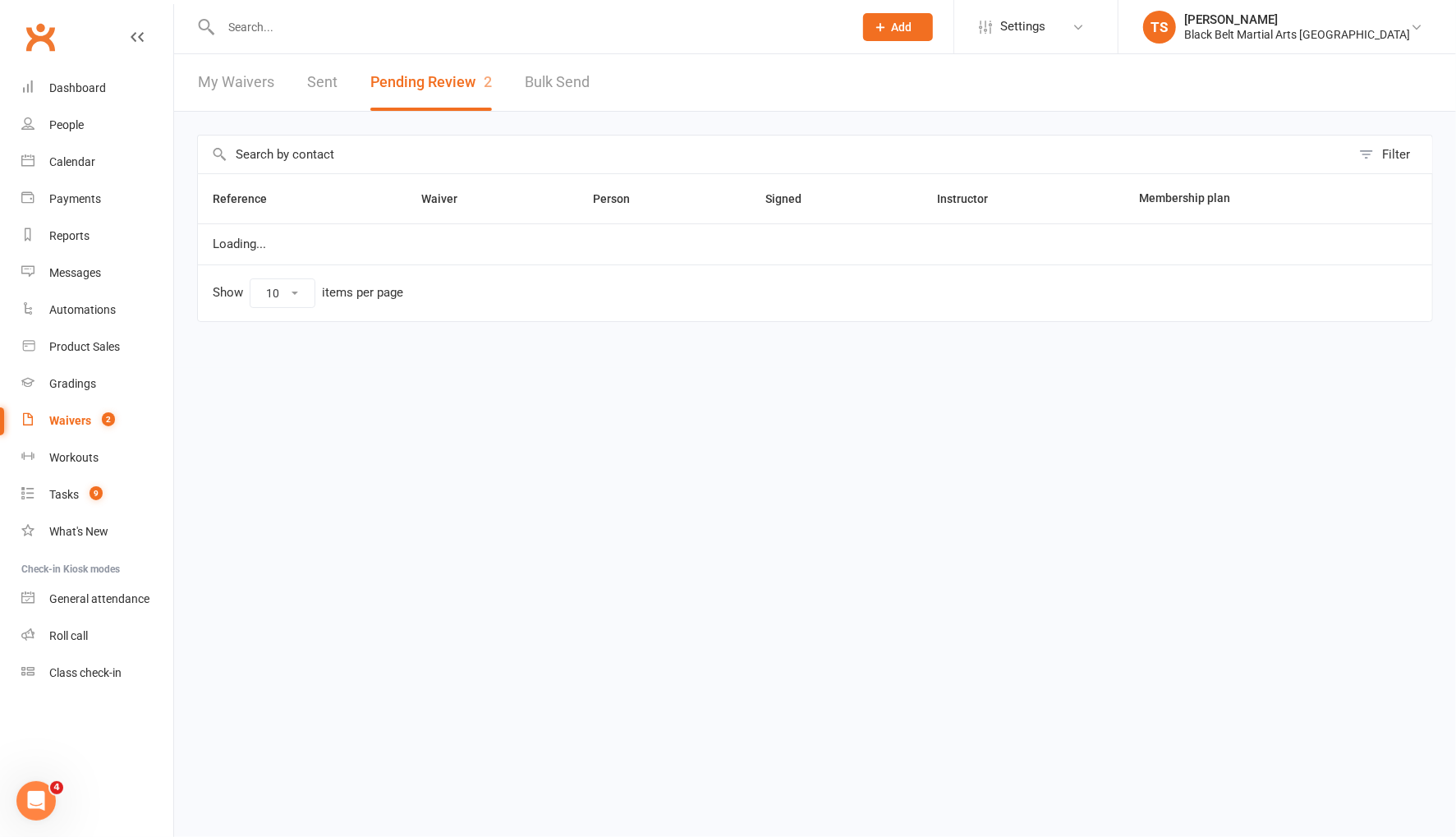
select select "50"
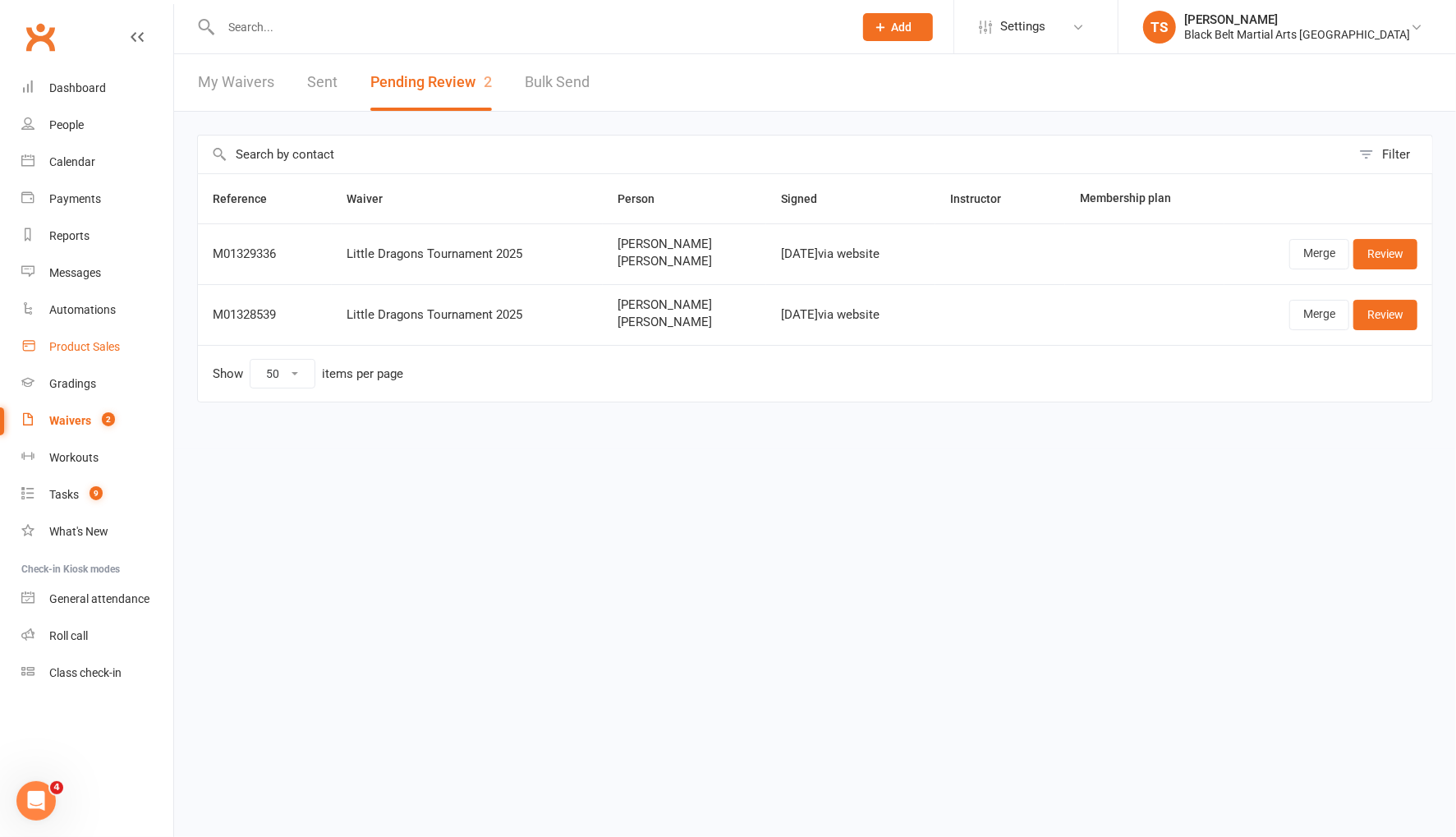
click at [89, 343] on div "Product Sales" at bounding box center [84, 346] width 70 height 13
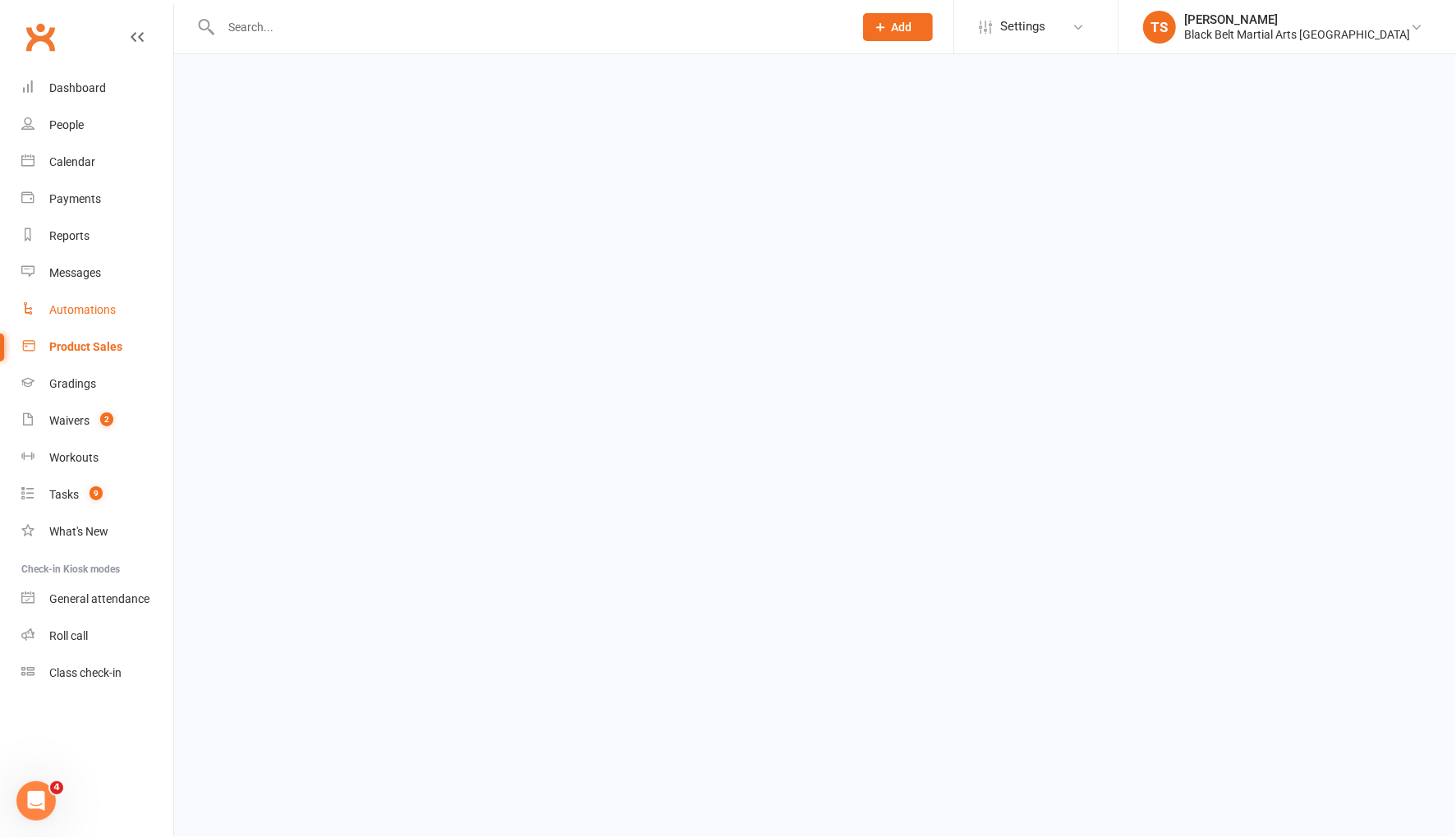
select select "50"
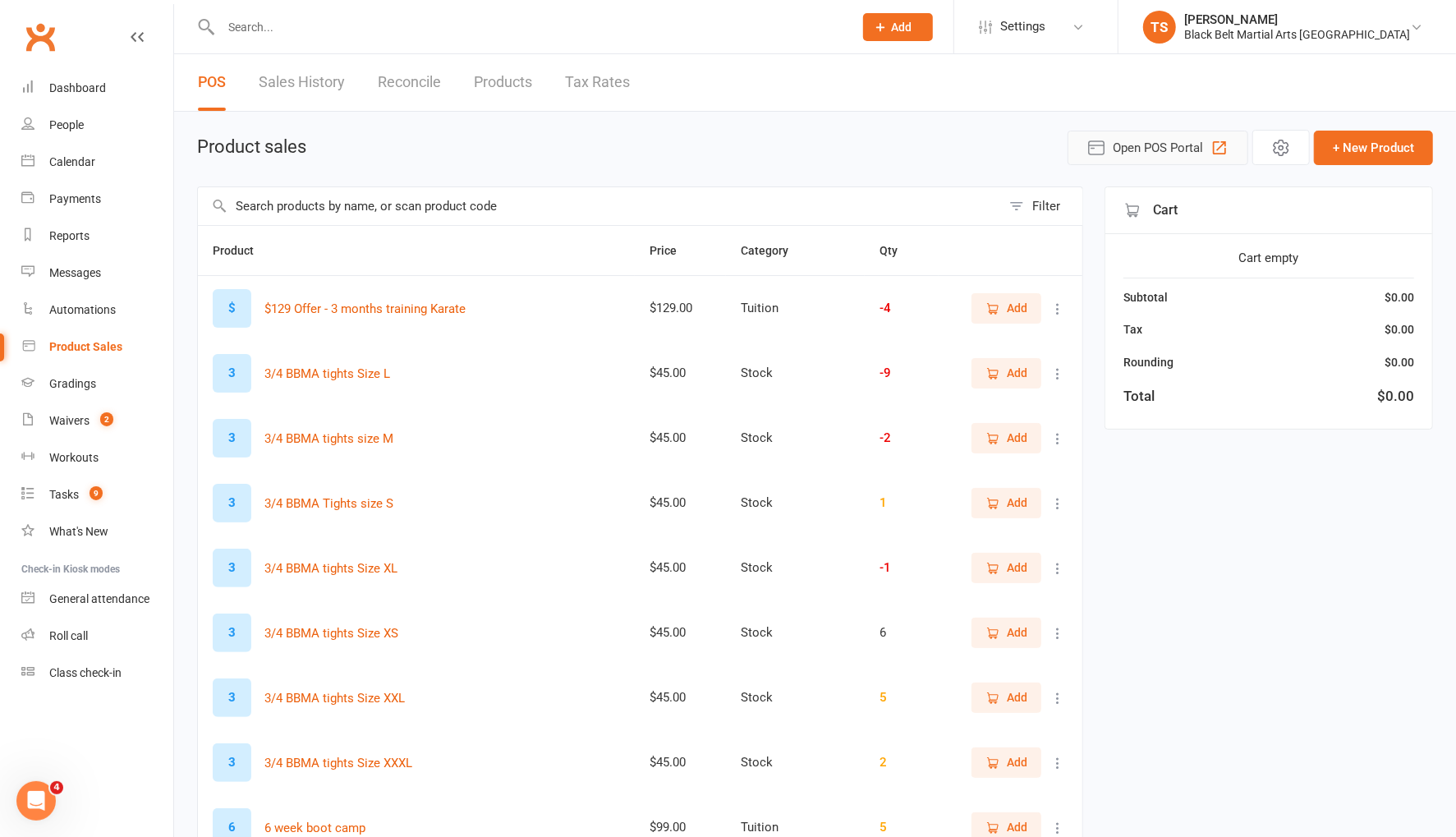
click at [1162, 138] on span "Open POS Portal" at bounding box center [1157, 148] width 90 height 20
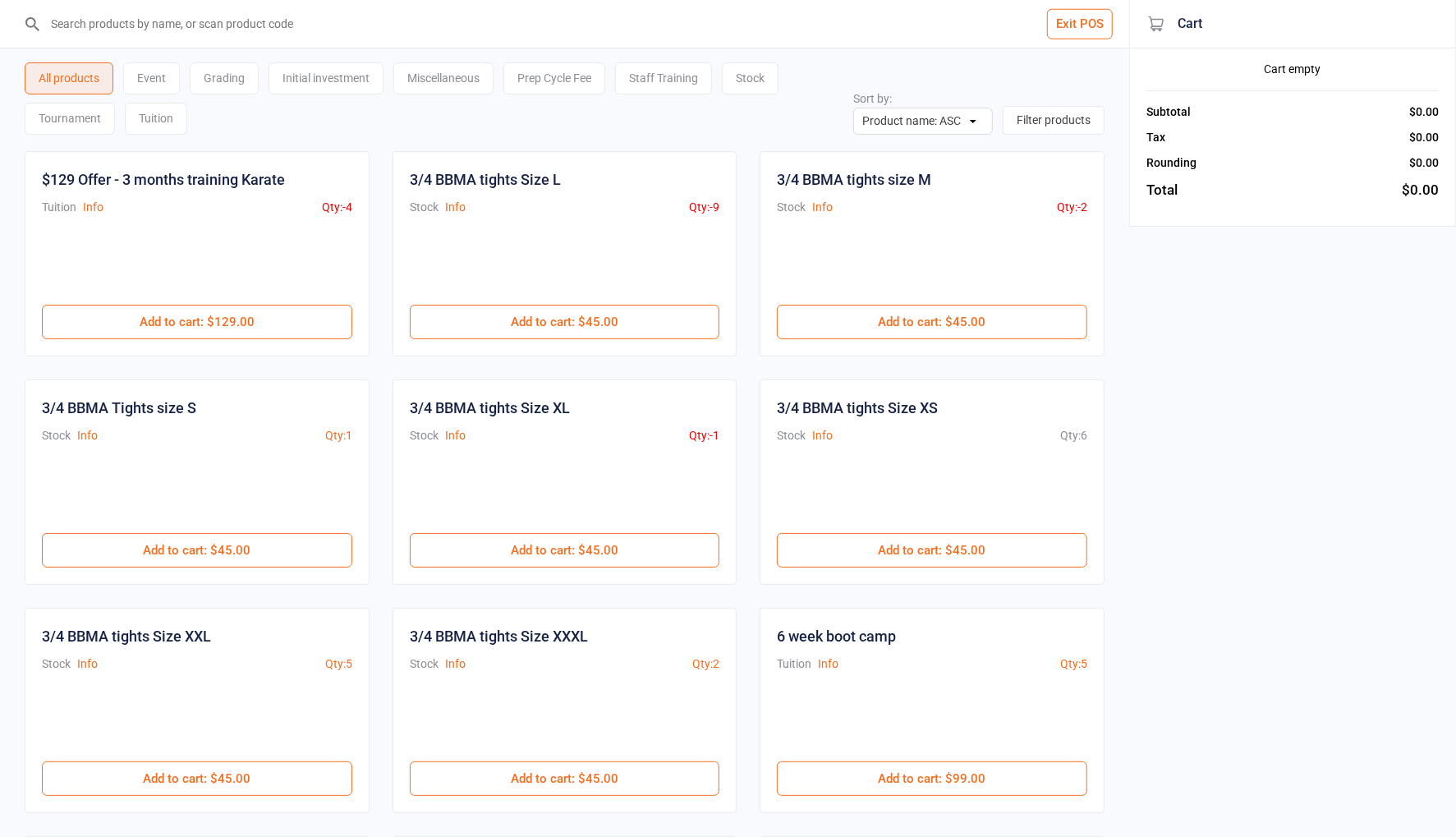
click at [127, 22] on input "search" at bounding box center [574, 24] width 1063 height 48
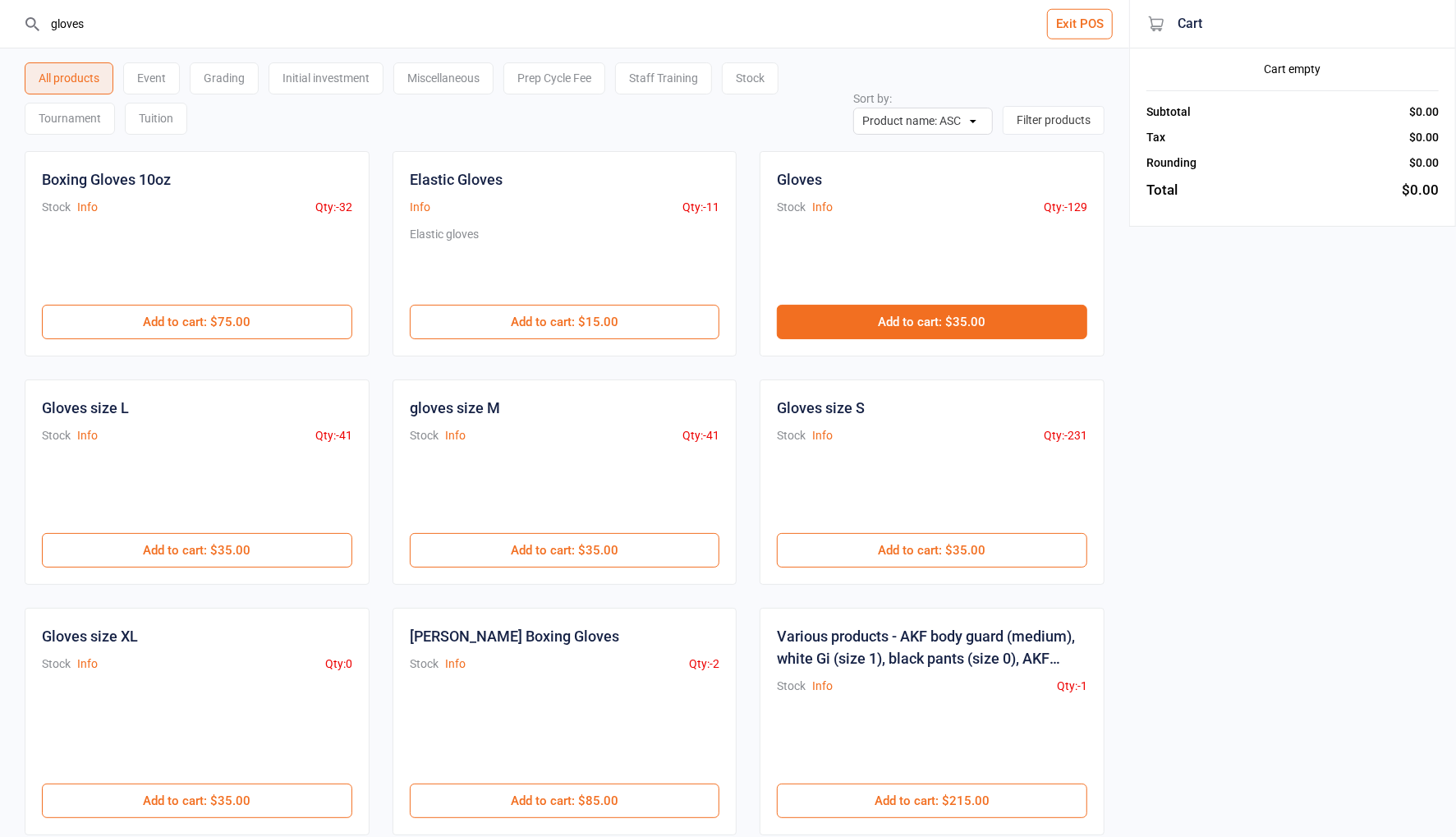
type input "gloves"
click at [935, 323] on button "Add to cart : $35.00" at bounding box center [932, 322] width 311 height 35
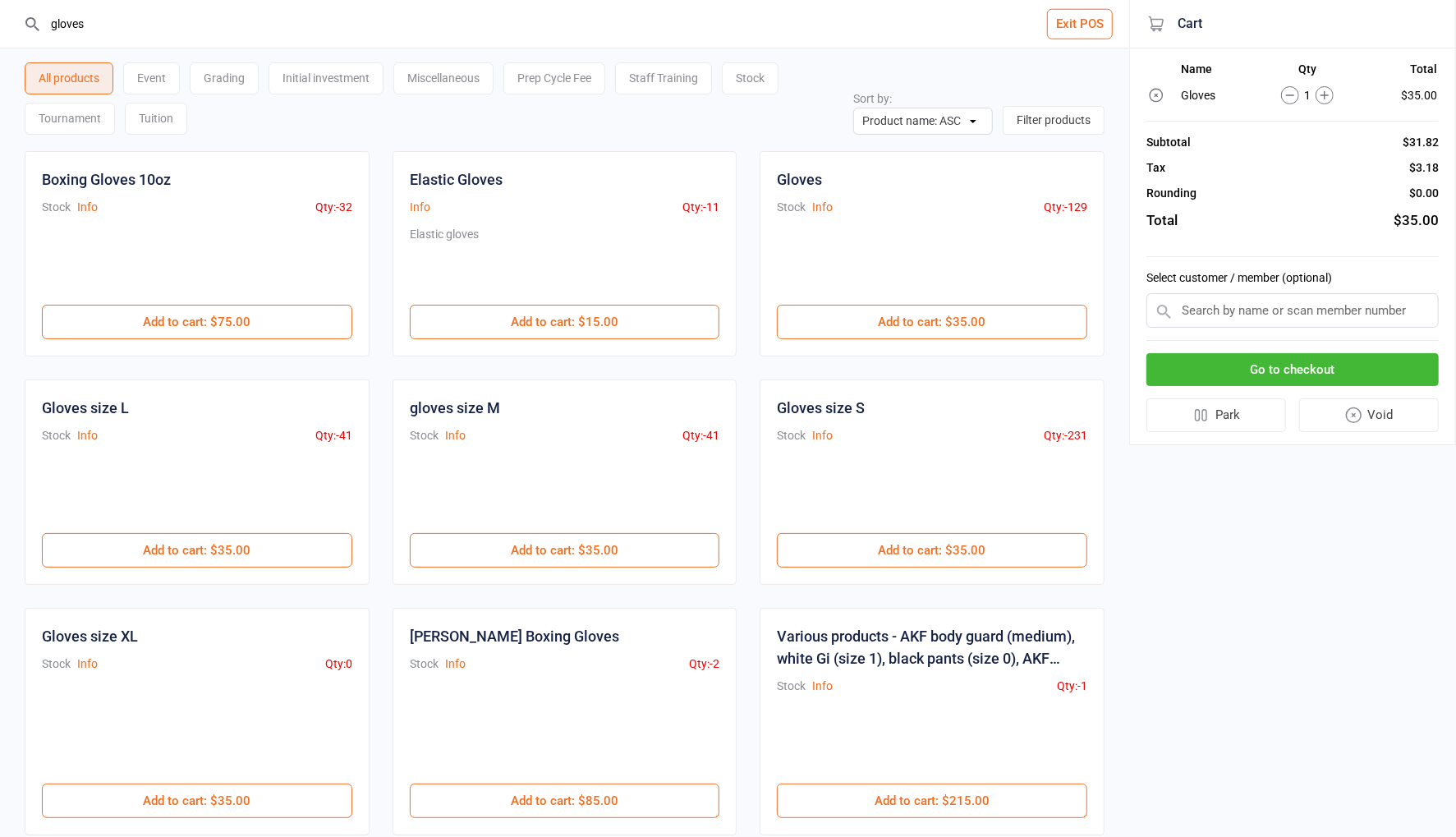
click at [1289, 313] on input "text" at bounding box center [1292, 310] width 293 height 35
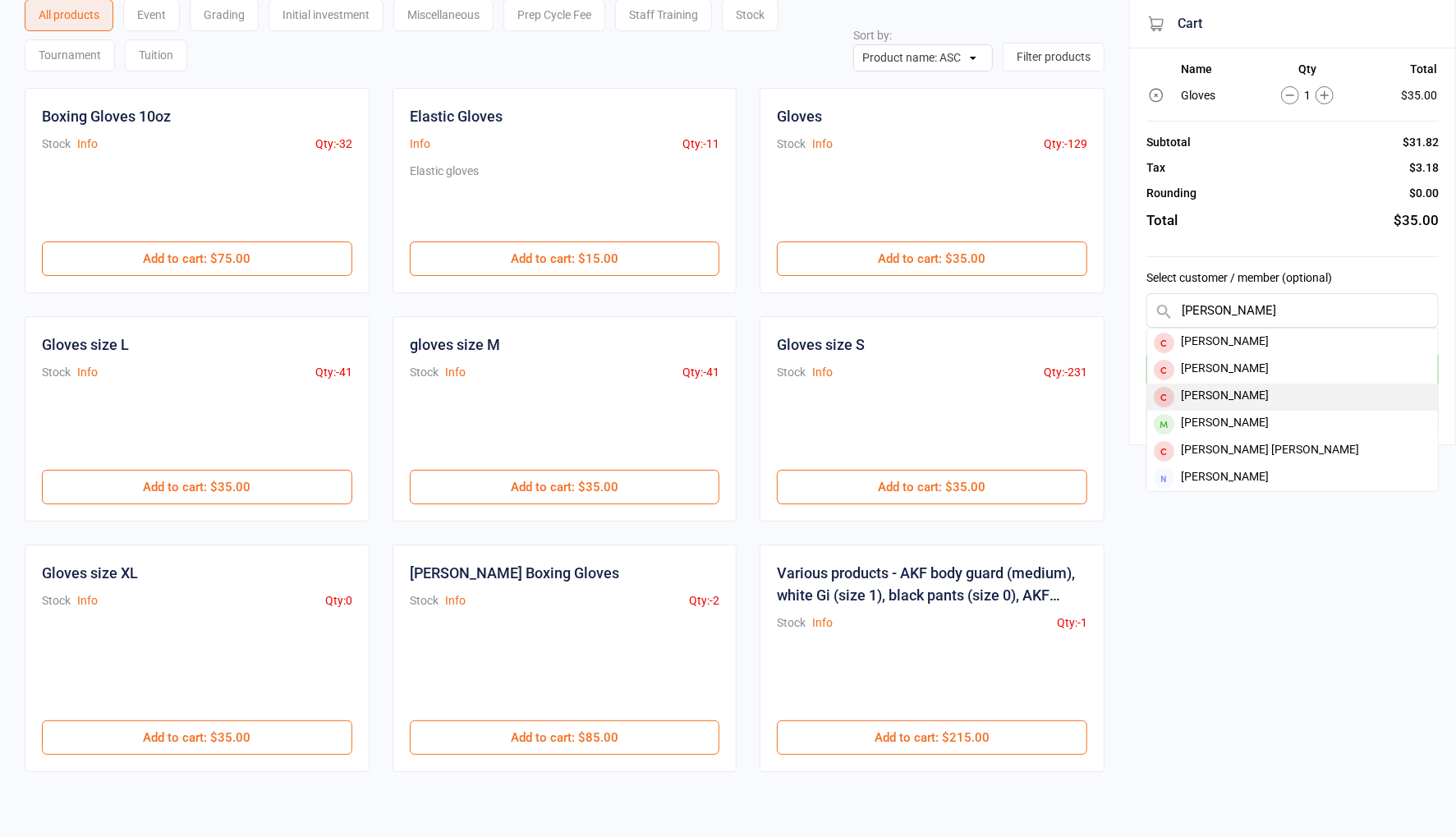
scroll to position [81, 0]
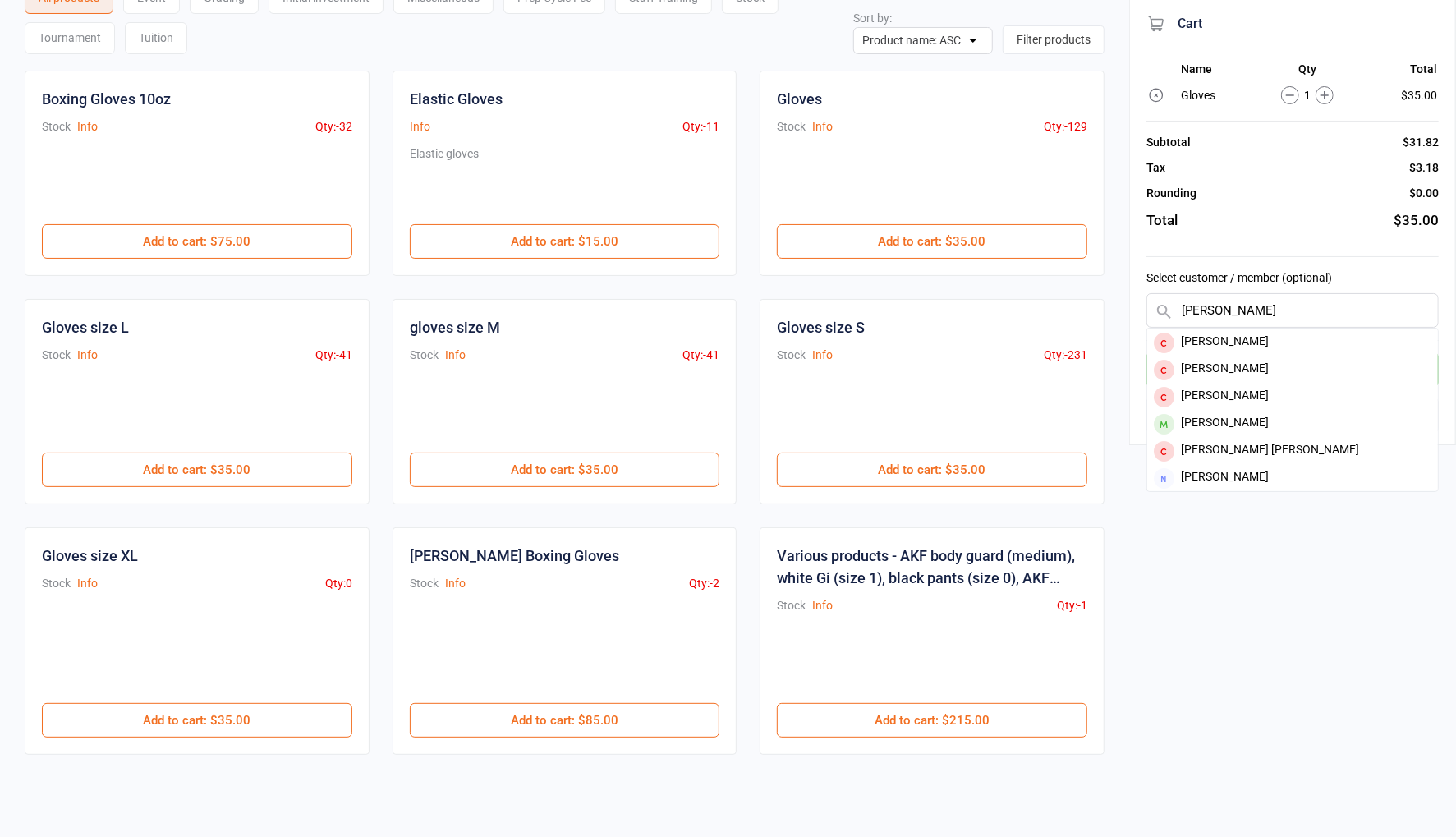
type input "[PERSON_NAME]"
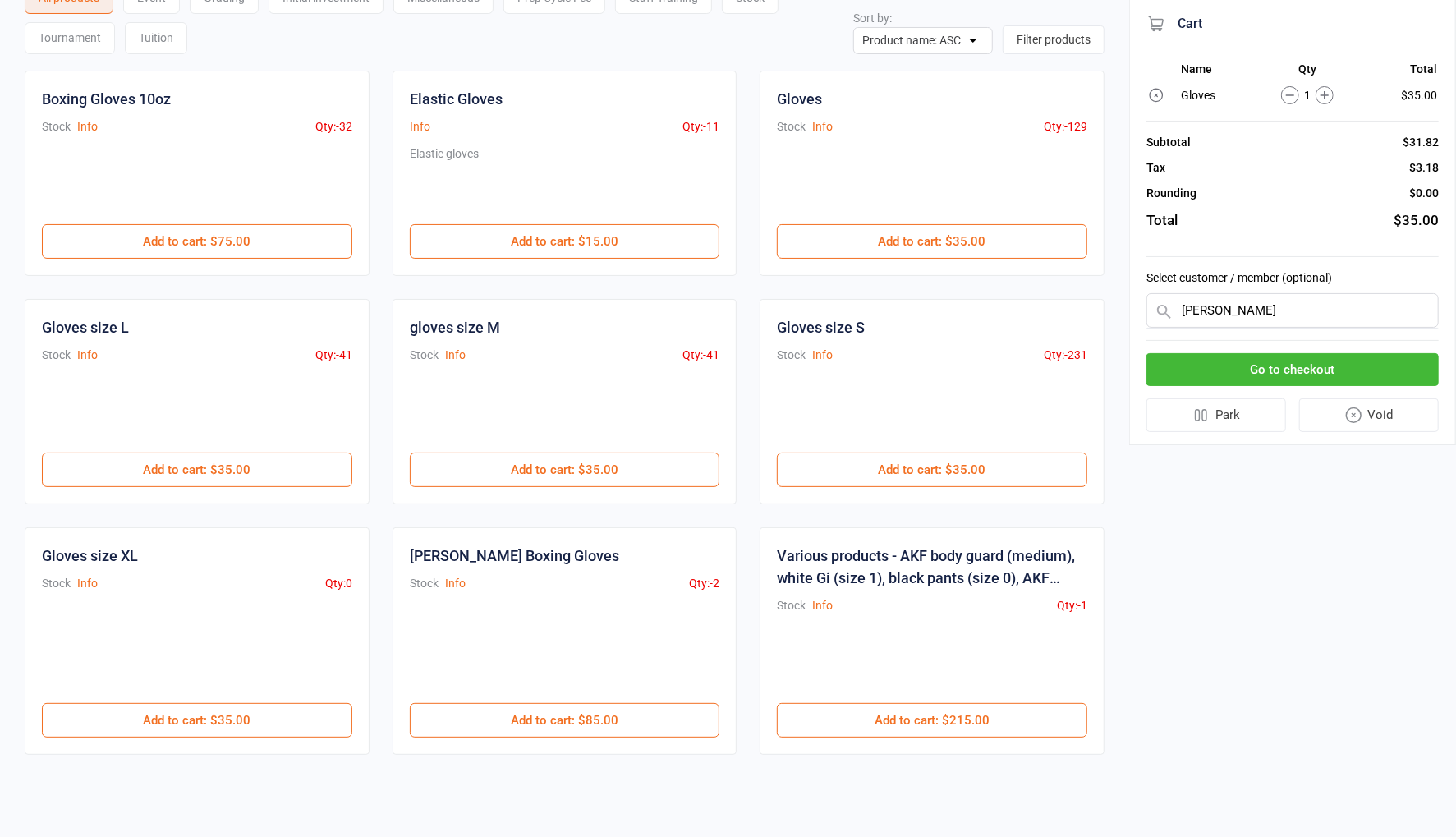
scroll to position [0, 0]
click at [1183, 310] on input "text" at bounding box center [1292, 310] width 293 height 35
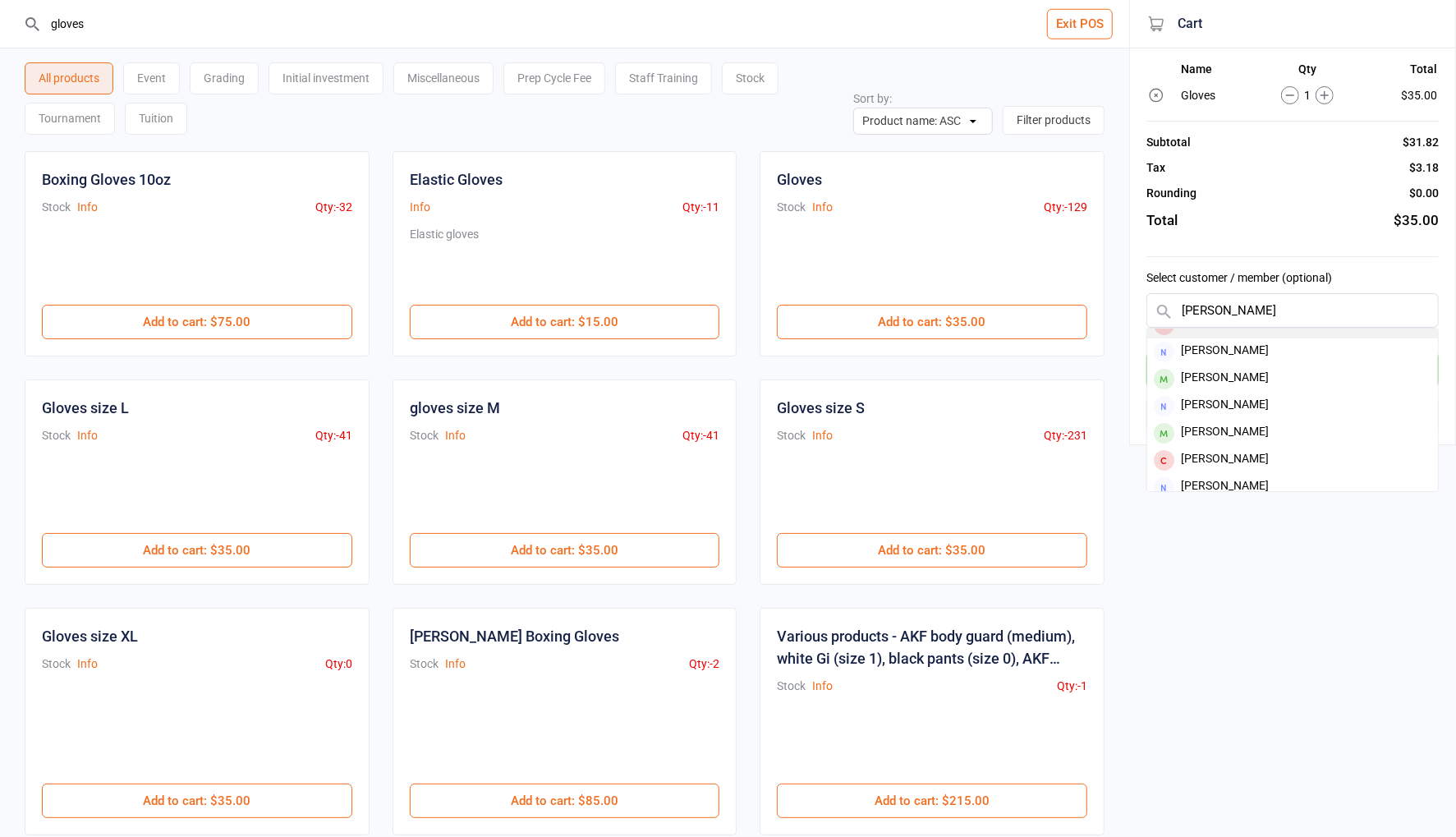
scroll to position [103, 0]
type input "[PERSON_NAME]"
click at [1238, 428] on div "[PERSON_NAME]" at bounding box center [1292, 430] width 291 height 27
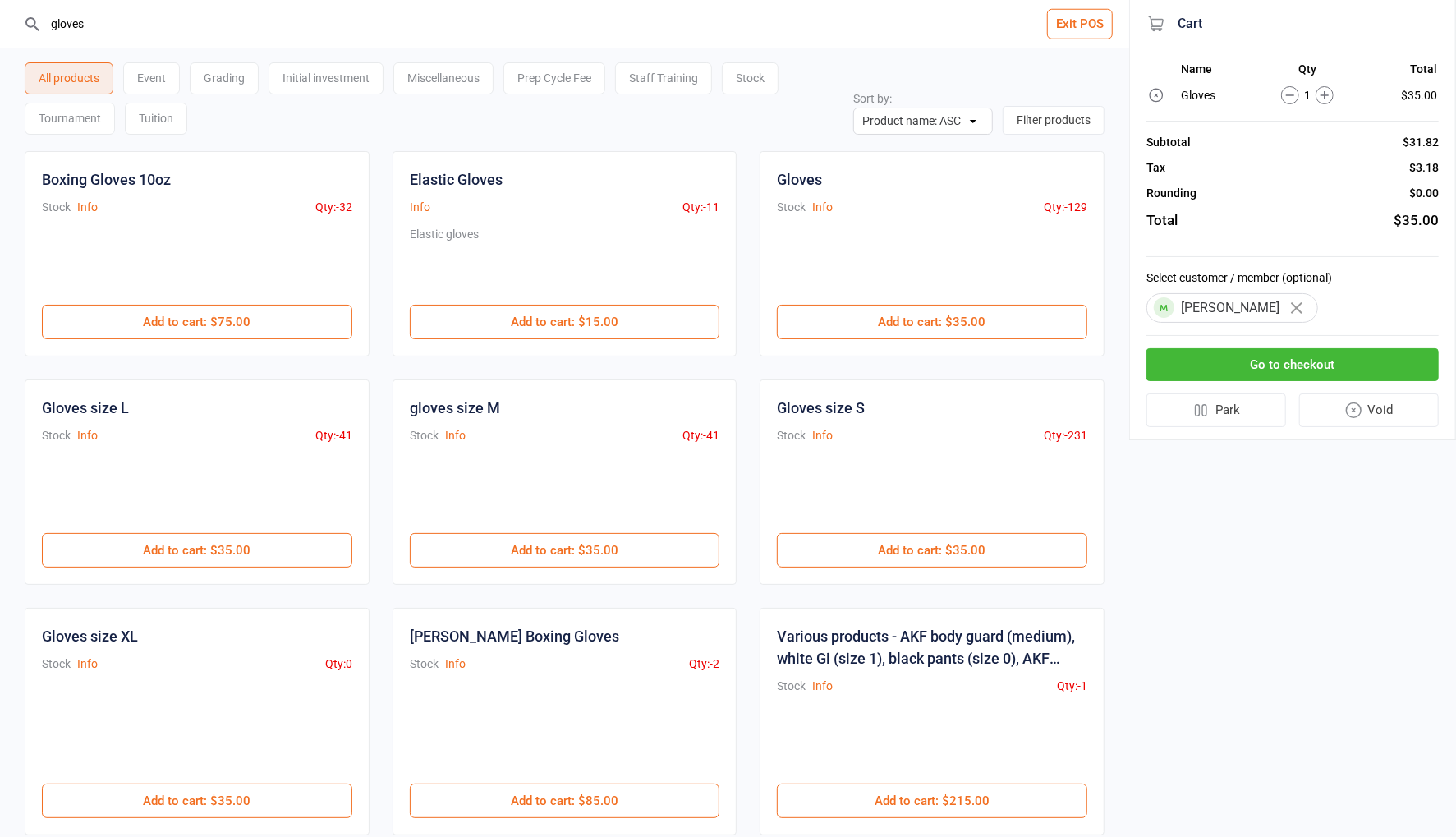
click at [1261, 363] on button "Go to checkout" at bounding box center [1292, 365] width 293 height 34
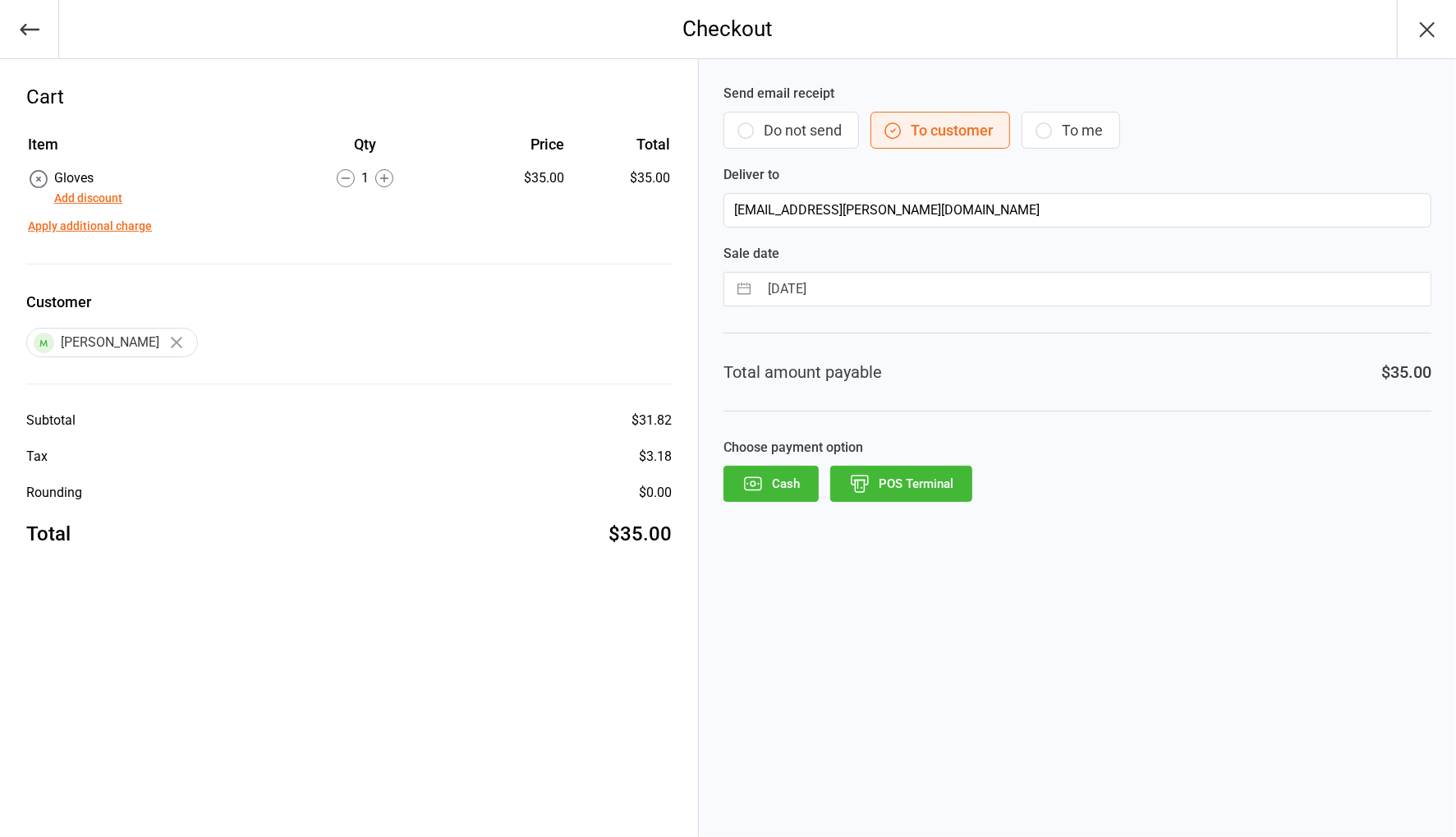
drag, startPoint x: 781, startPoint y: 129, endPoint x: 793, endPoint y: 168, distance: 40.8
click at [781, 129] on button "Do not send" at bounding box center [792, 131] width 136 height 37
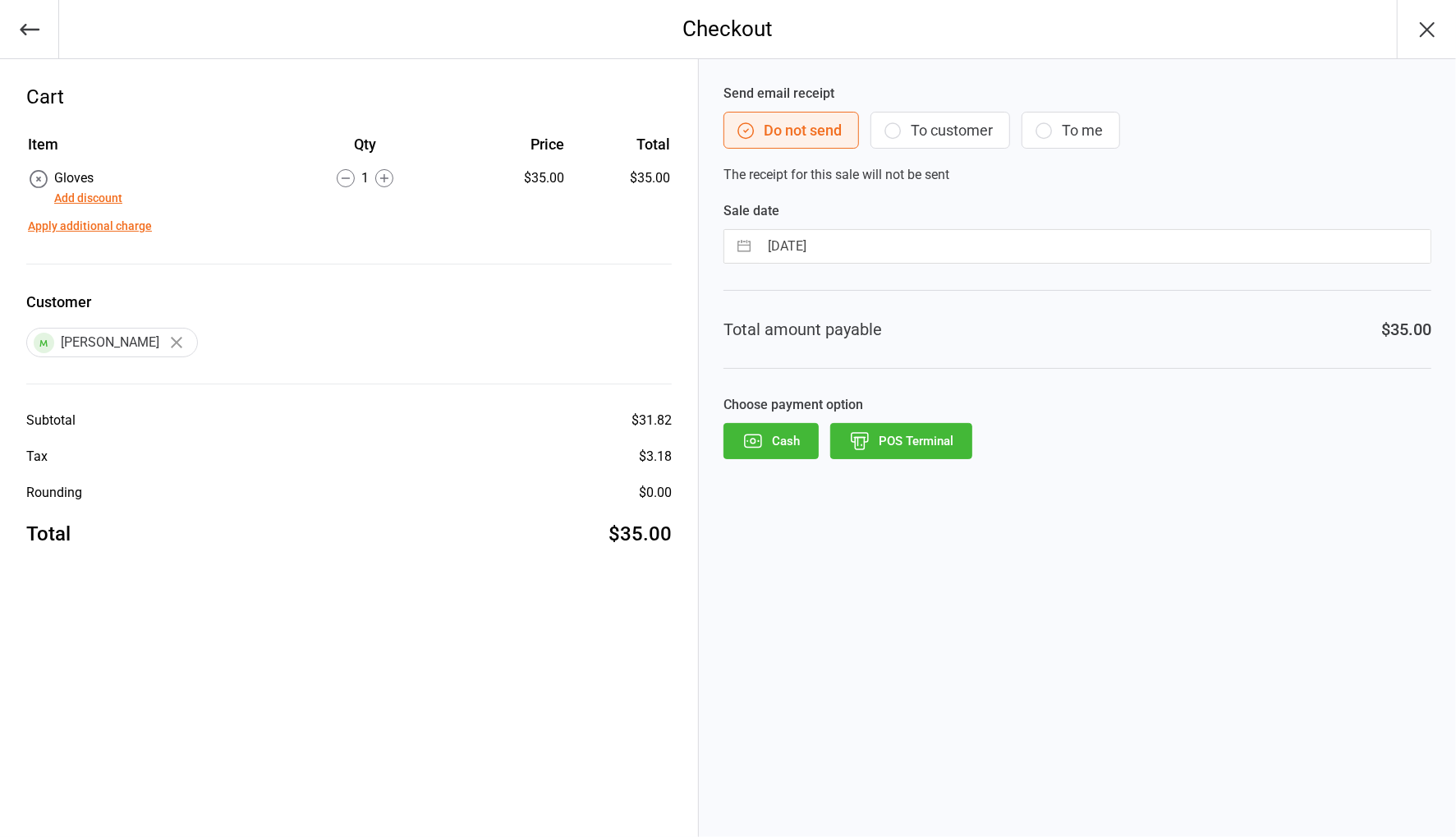
click at [784, 448] on button "Cash" at bounding box center [771, 441] width 95 height 37
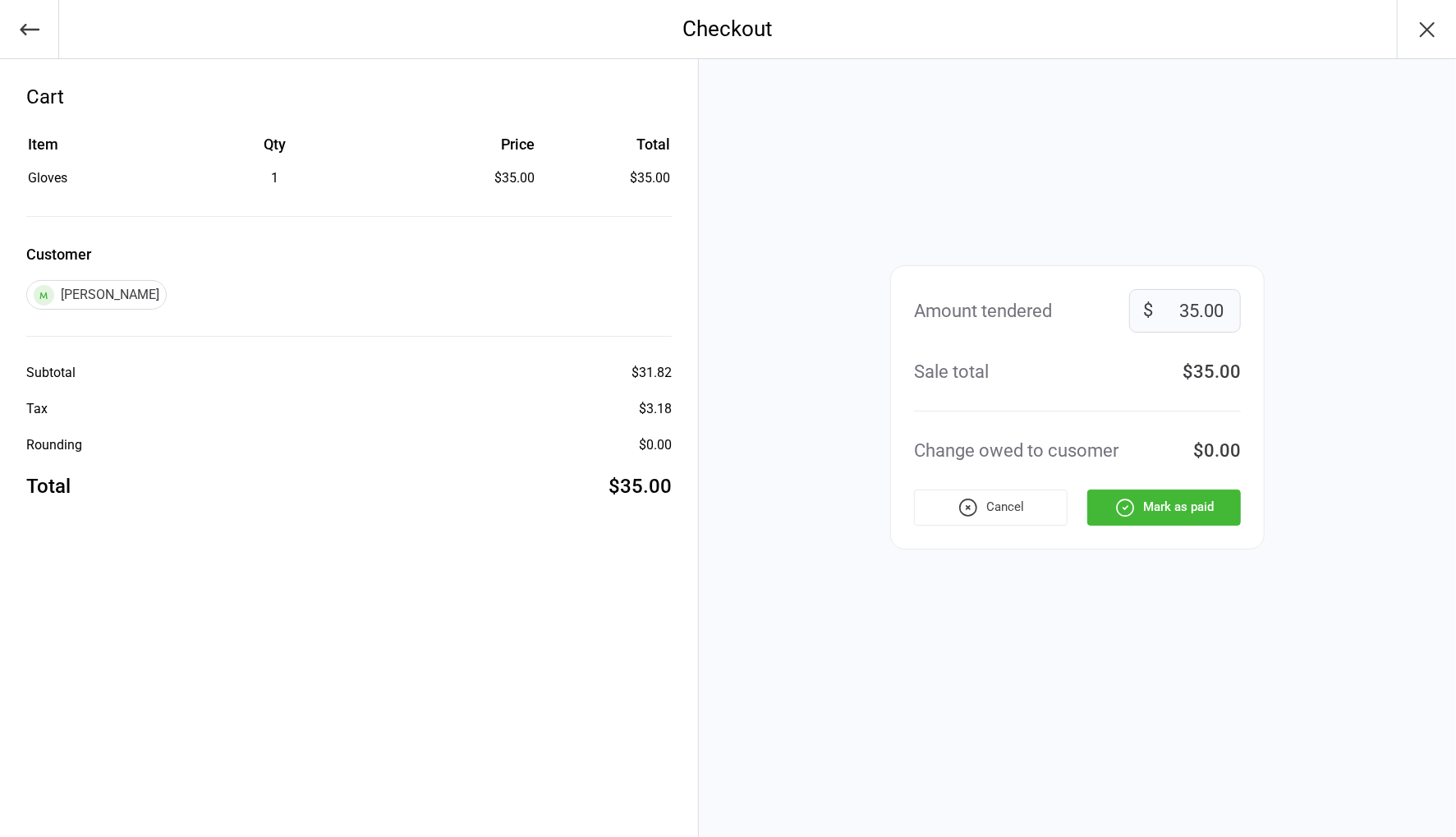
click at [1178, 511] on button "Mark as paid" at bounding box center [1163, 508] width 154 height 37
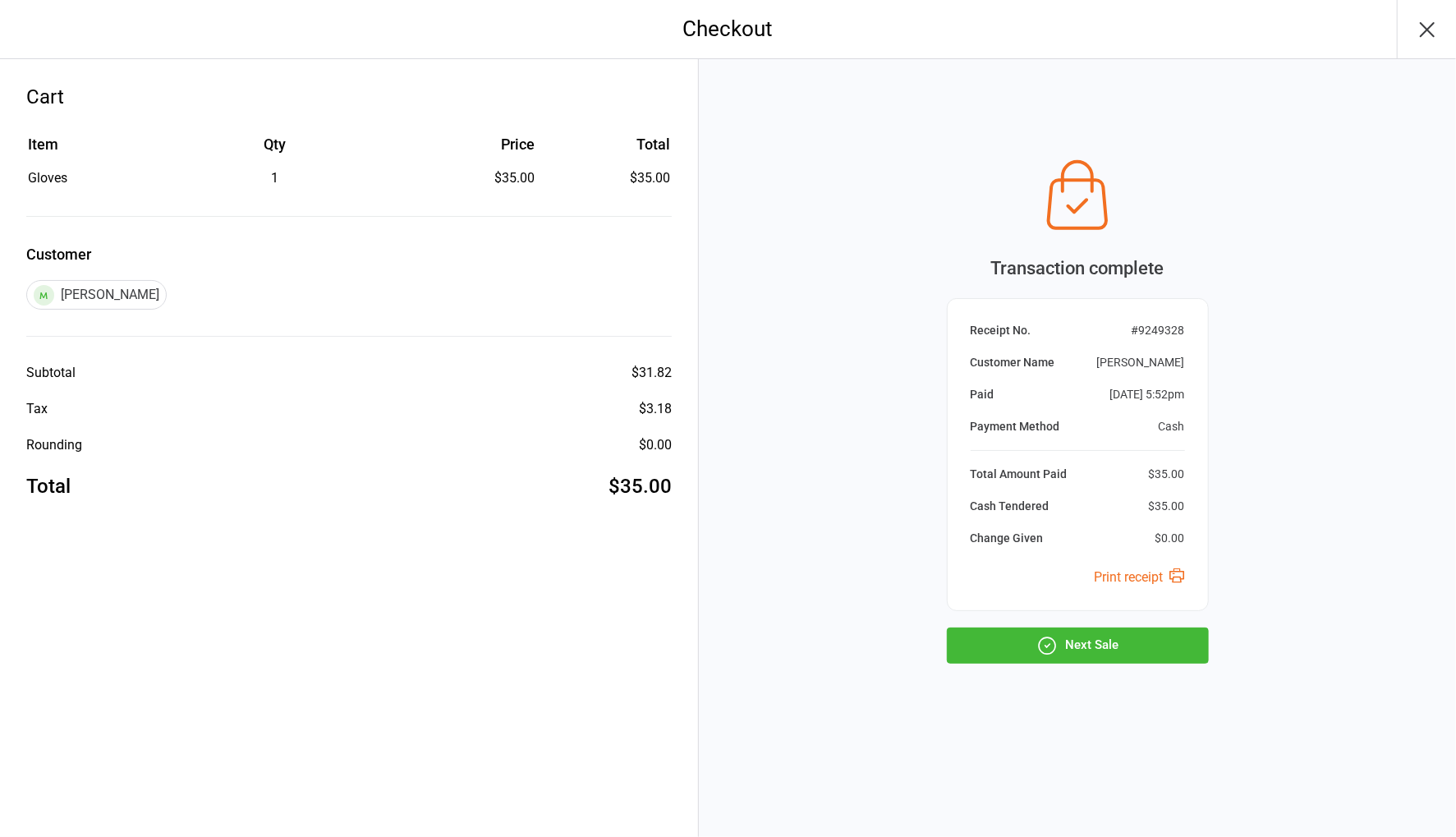
click at [1174, 647] on button "Next Sale" at bounding box center [1078, 645] width 262 height 37
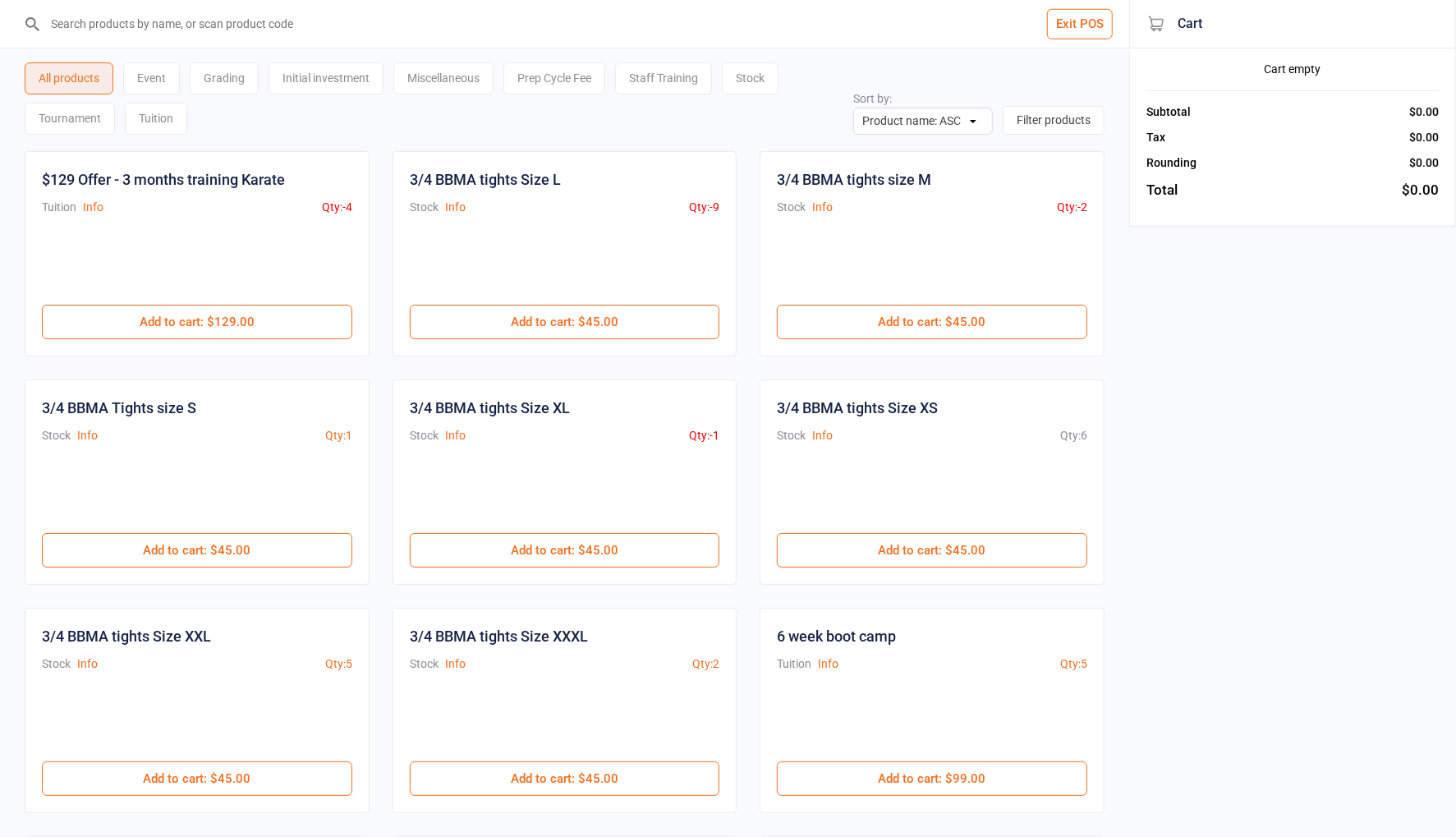
click at [211, 18] on input "search" at bounding box center [574, 24] width 1063 height 48
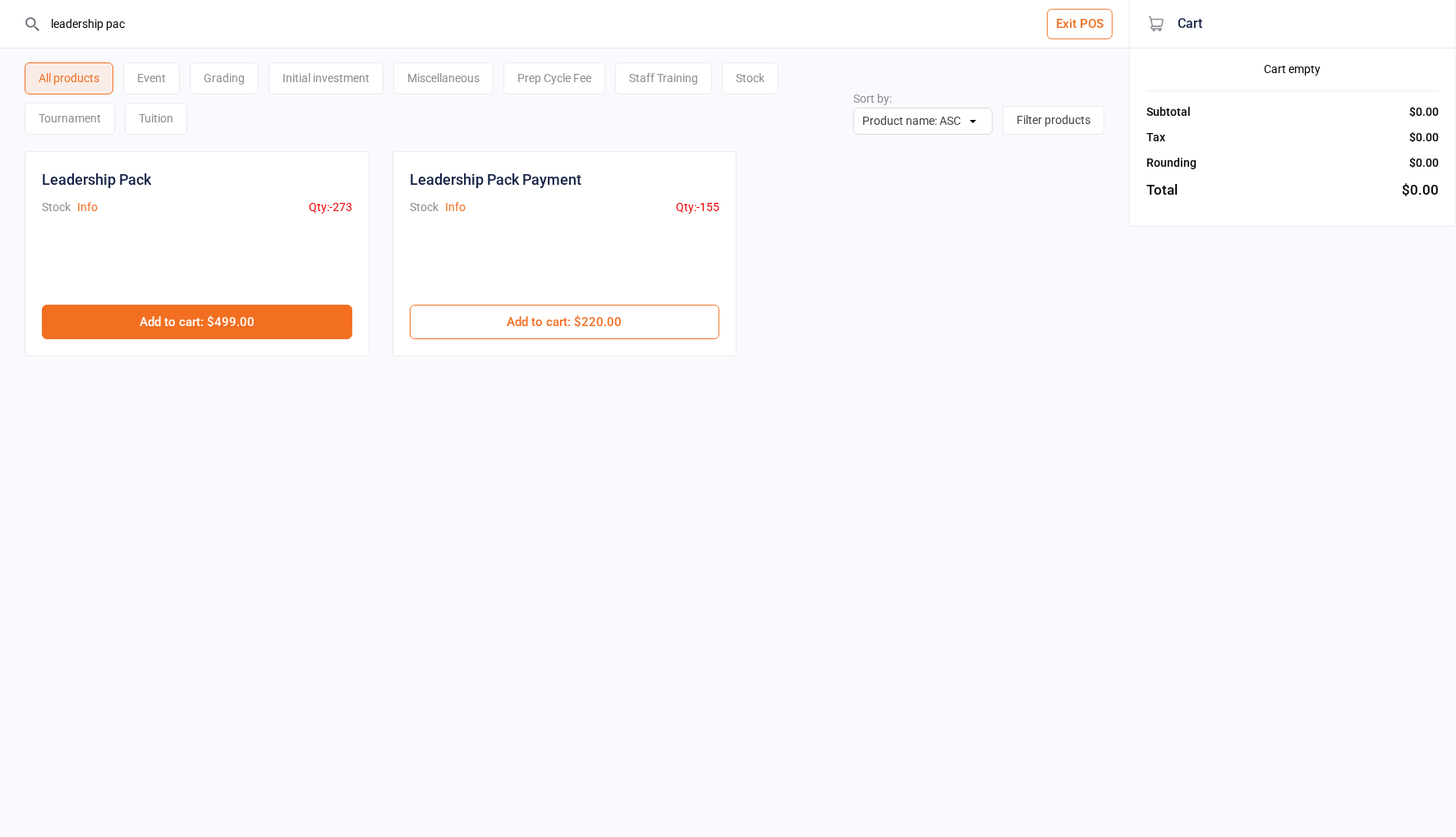
type input "leadership pac"
click at [275, 329] on button "Add to cart : $499.00" at bounding box center [197, 322] width 311 height 35
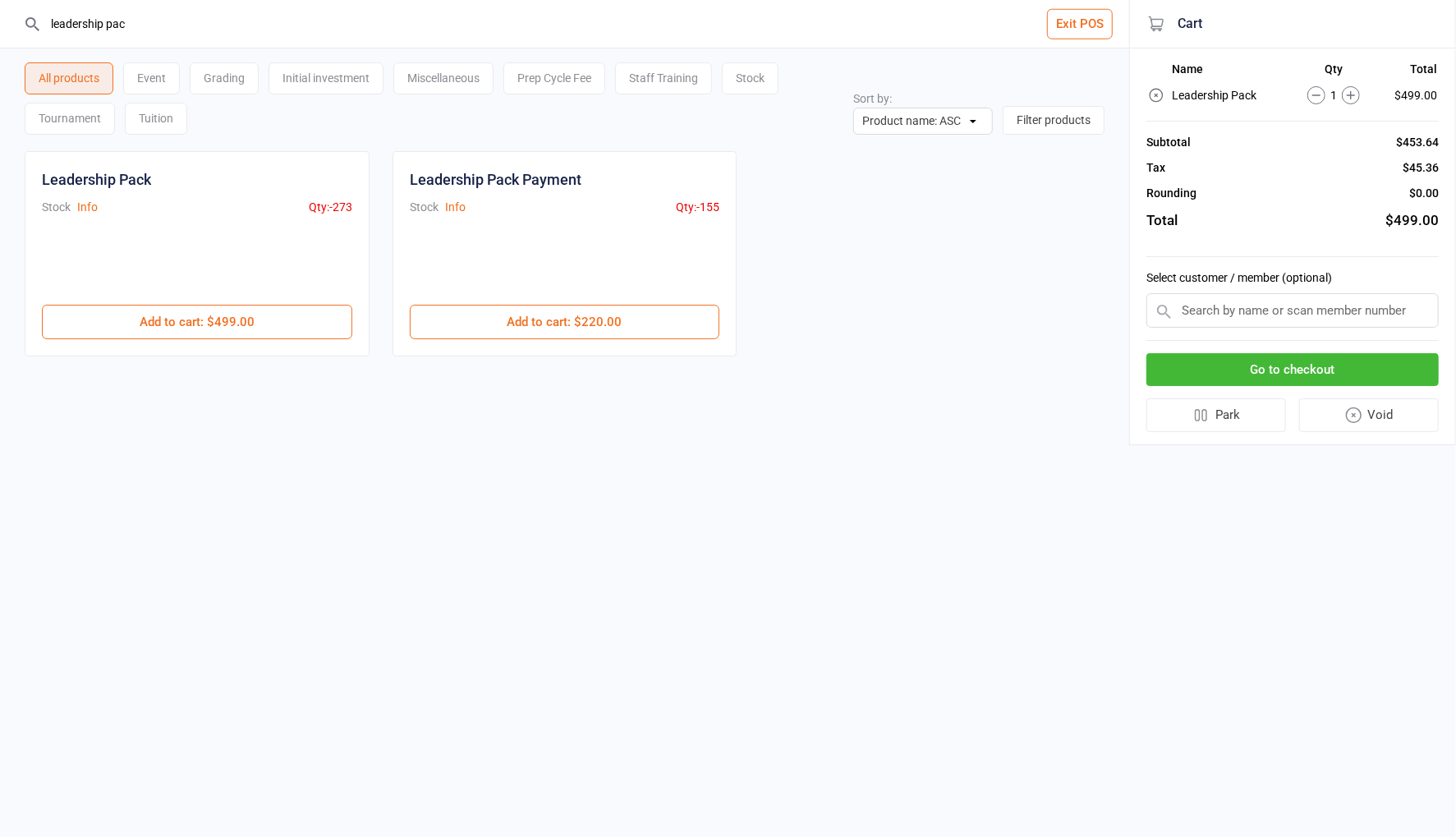
click at [1178, 306] on input "text" at bounding box center [1292, 310] width 293 height 35
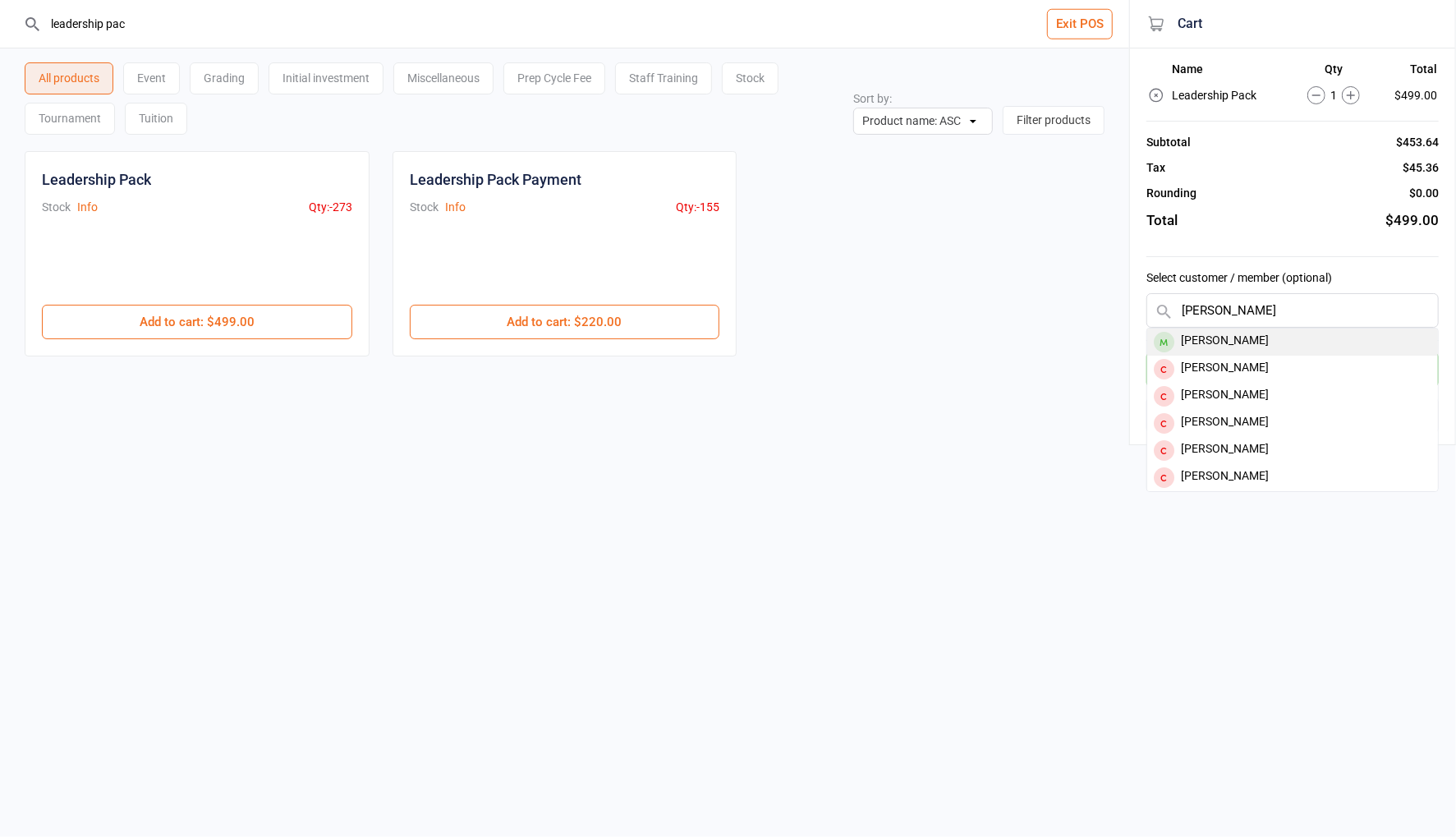
type input "talia hogan"
drag, startPoint x: 1230, startPoint y: 339, endPoint x: 1073, endPoint y: 375, distance: 161.1
click at [1230, 339] on div "Talia Hogan" at bounding box center [1292, 342] width 291 height 27
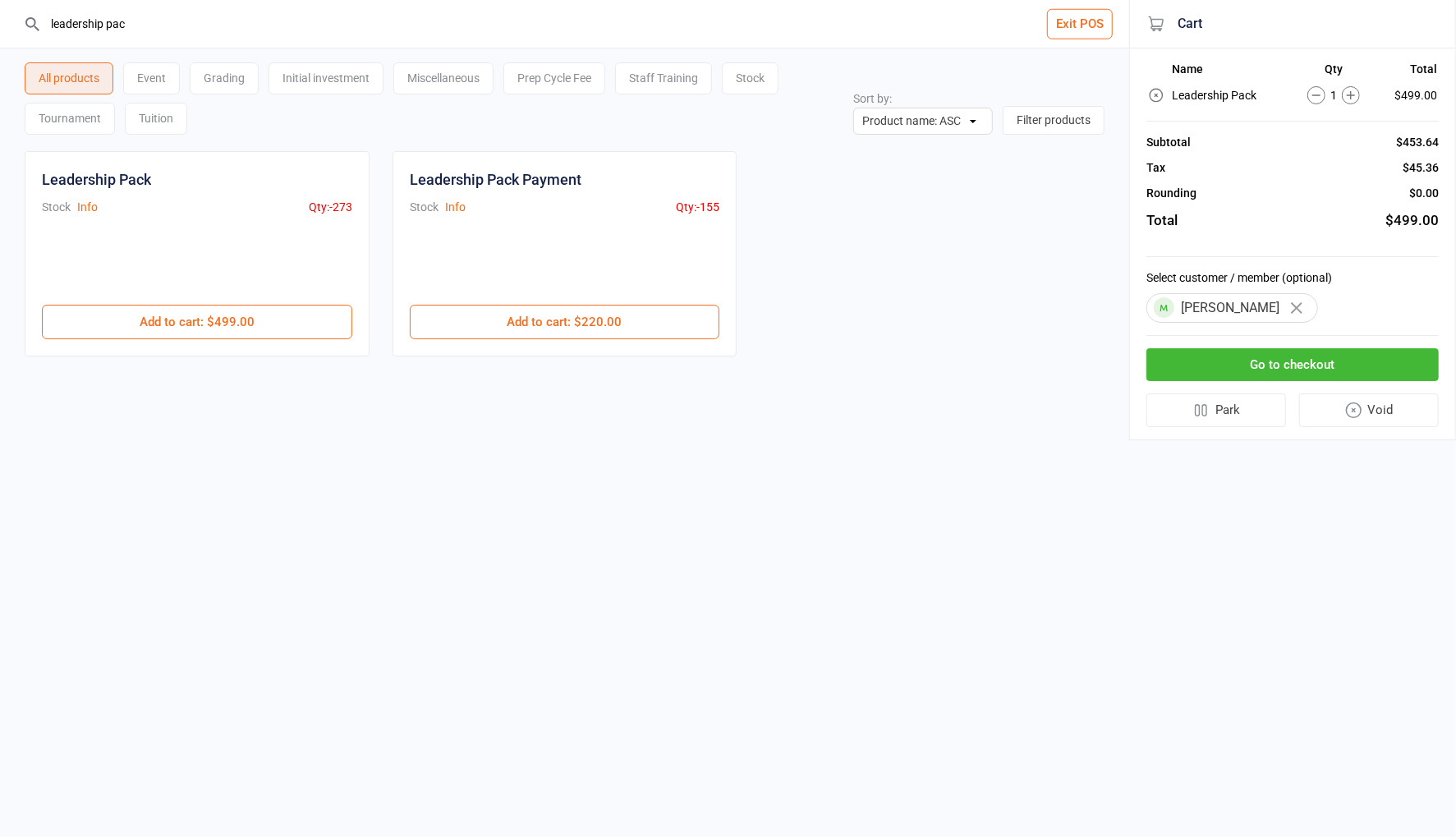
click at [1300, 368] on button "Go to checkout" at bounding box center [1292, 365] width 293 height 34
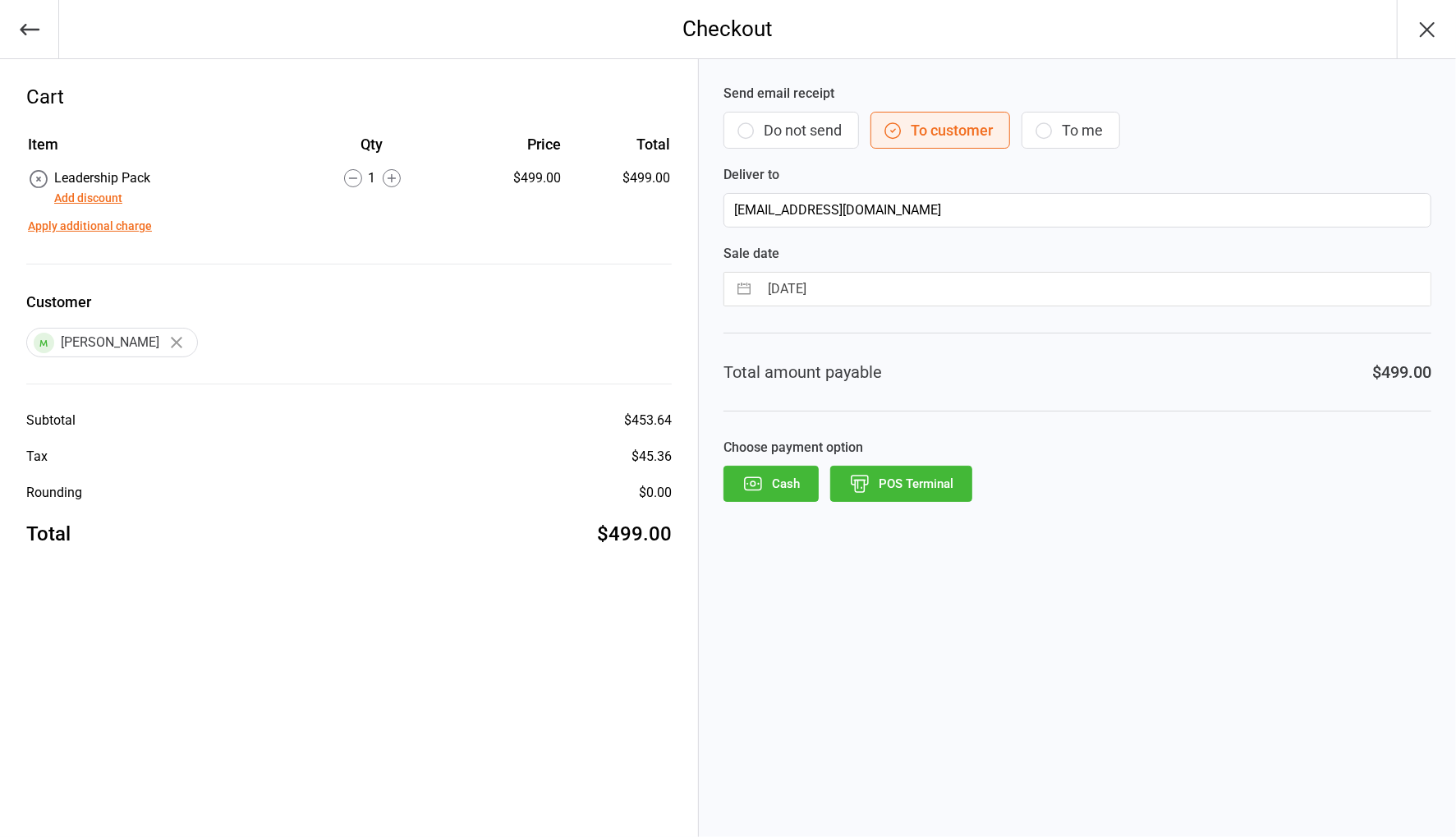
click at [82, 200] on button "Add discount" at bounding box center [88, 199] width 68 height 17
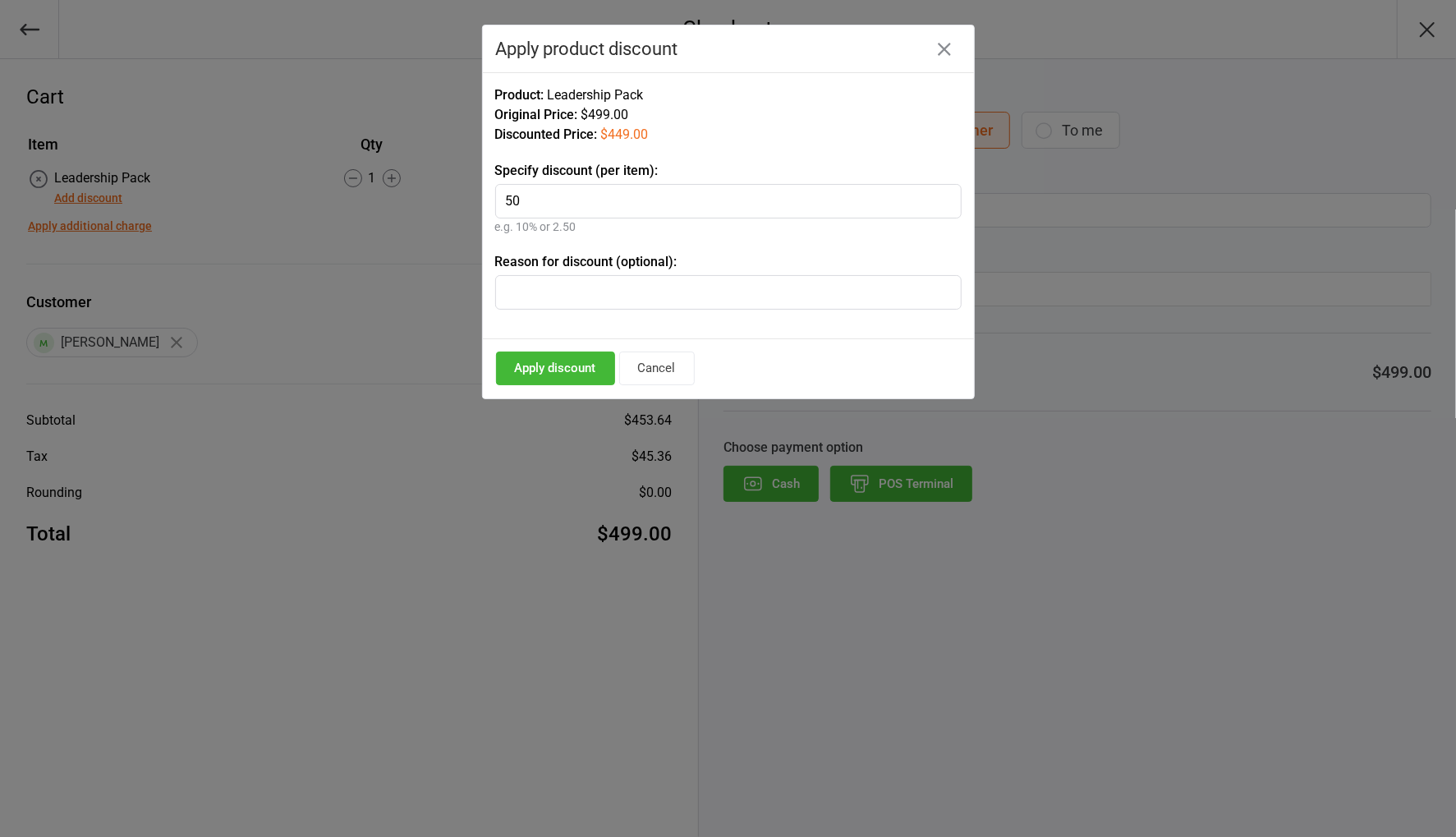
type input "50"
click at [593, 365] on button "Apply discount" at bounding box center [556, 368] width 119 height 34
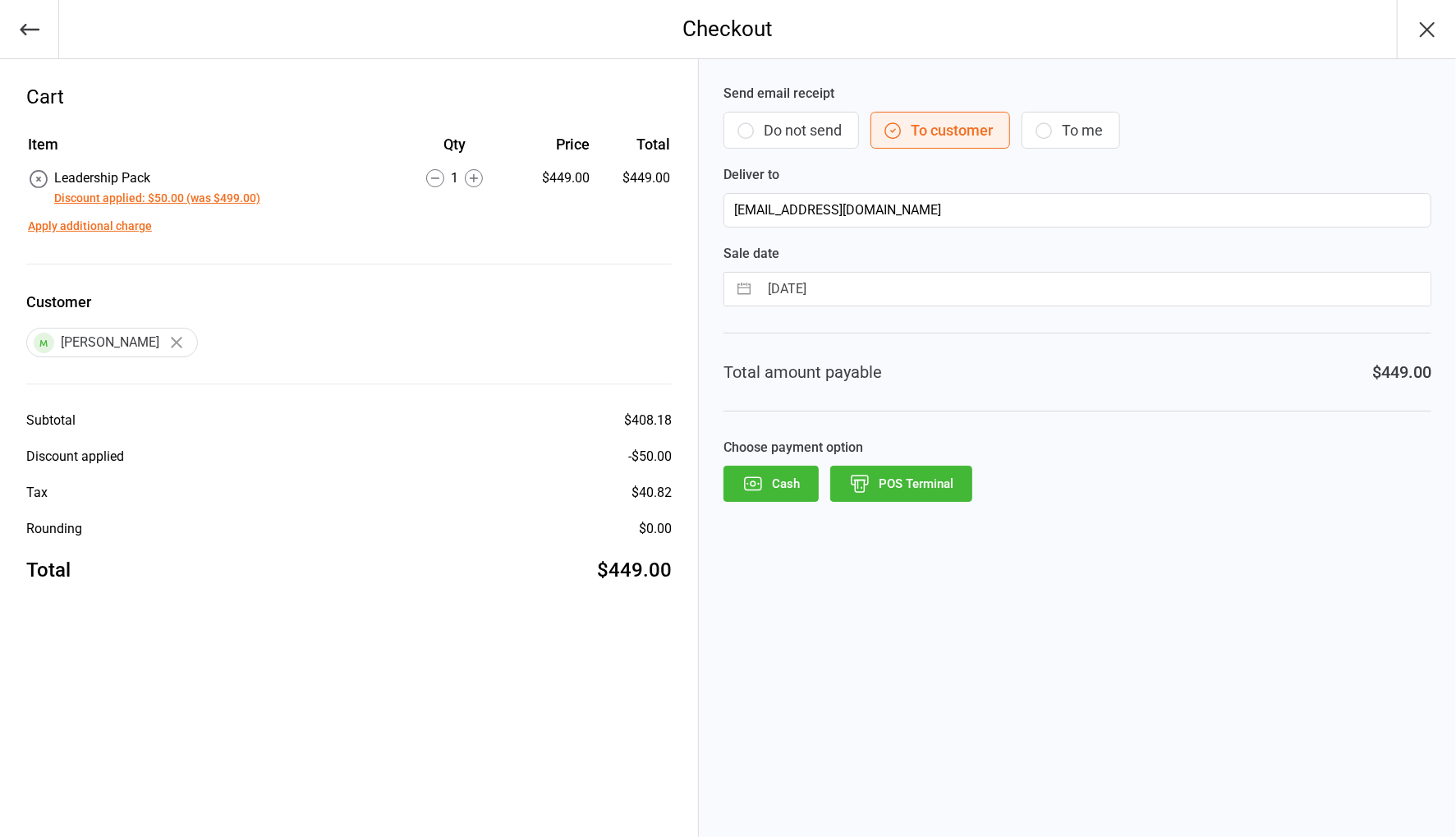
click at [826, 132] on button "Do not send" at bounding box center [792, 131] width 136 height 37
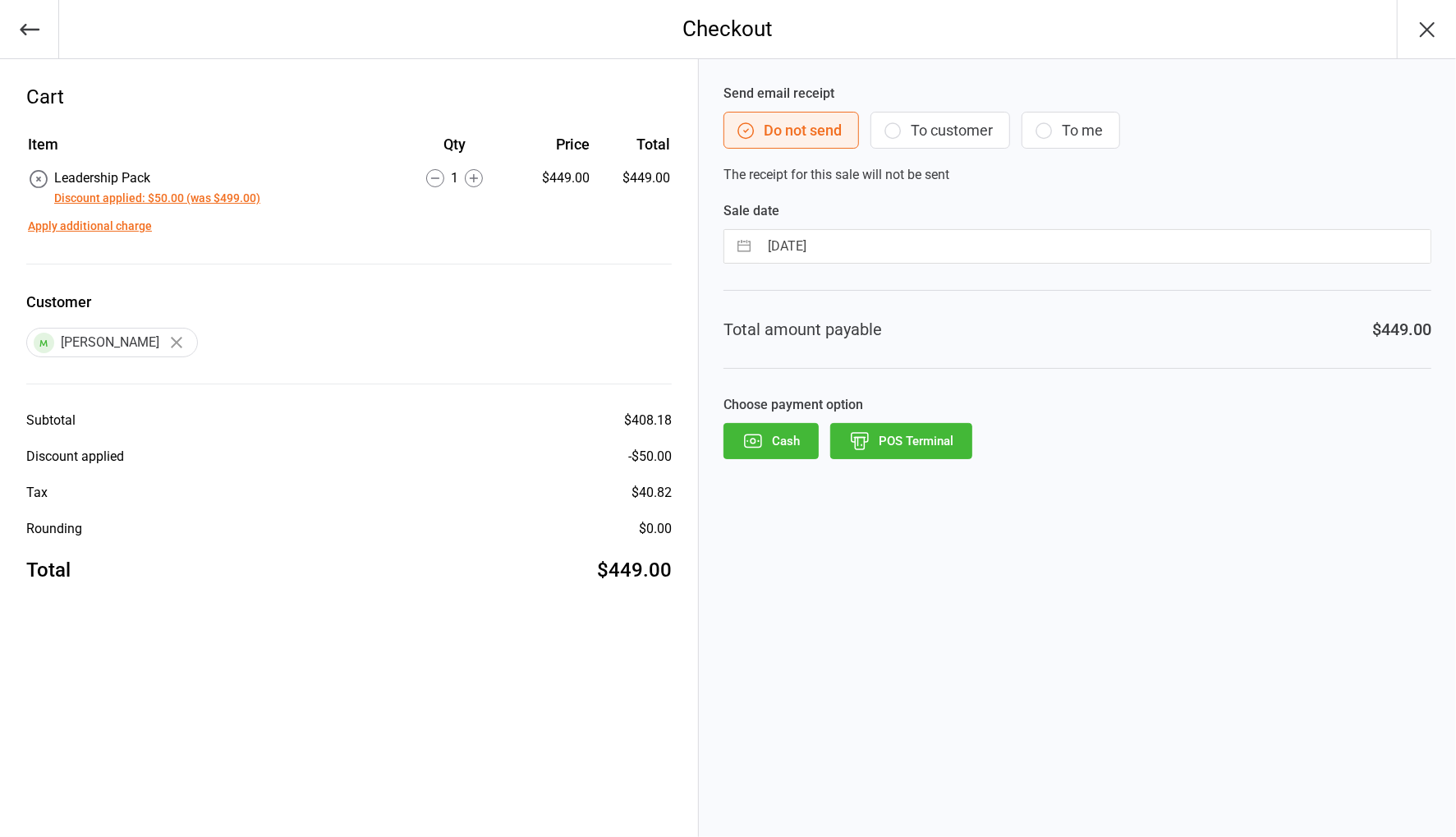
click at [938, 452] on button "POS Terminal" at bounding box center [900, 441] width 142 height 37
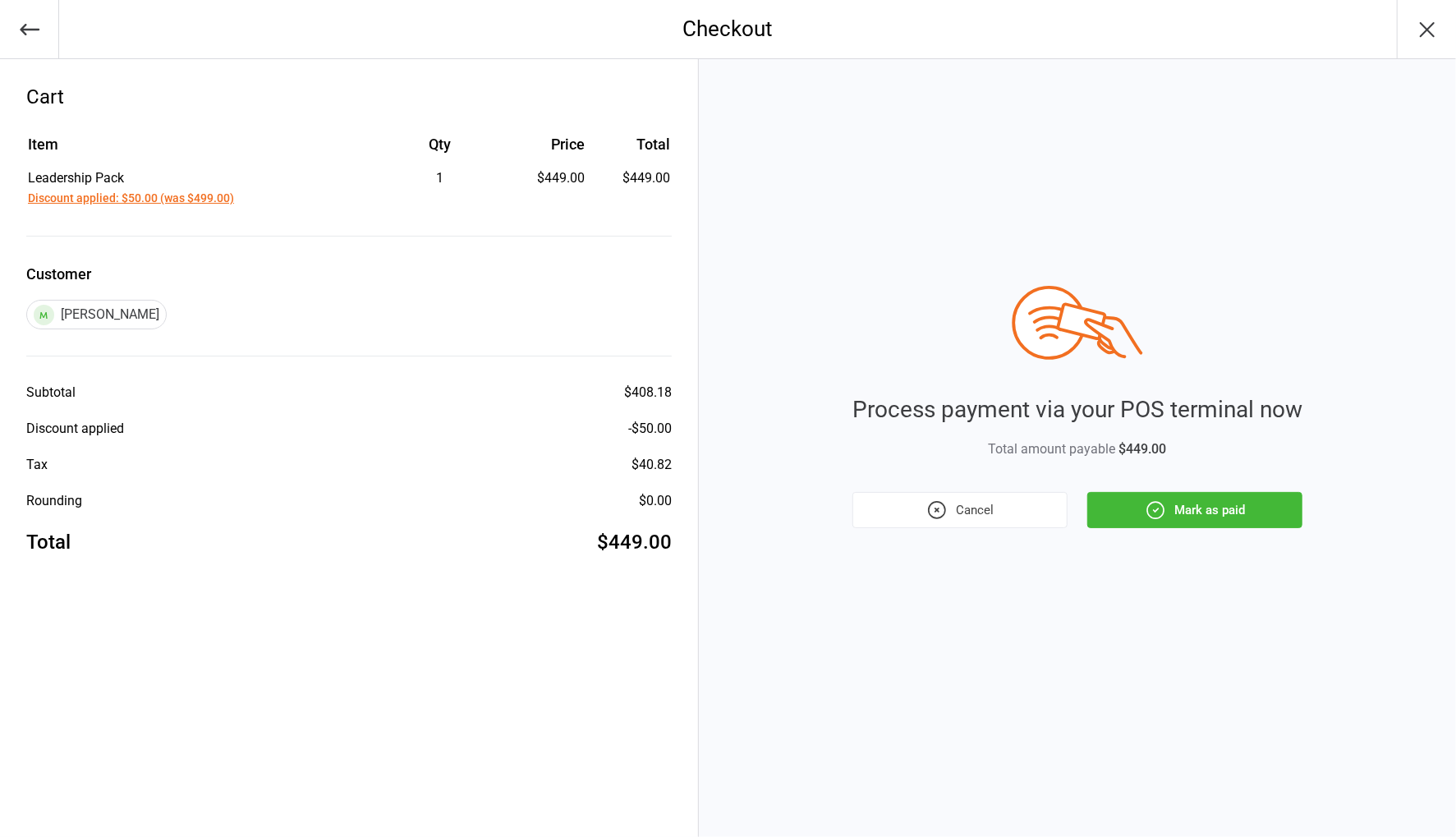
click at [1162, 508] on icon "button" at bounding box center [1155, 509] width 21 height 21
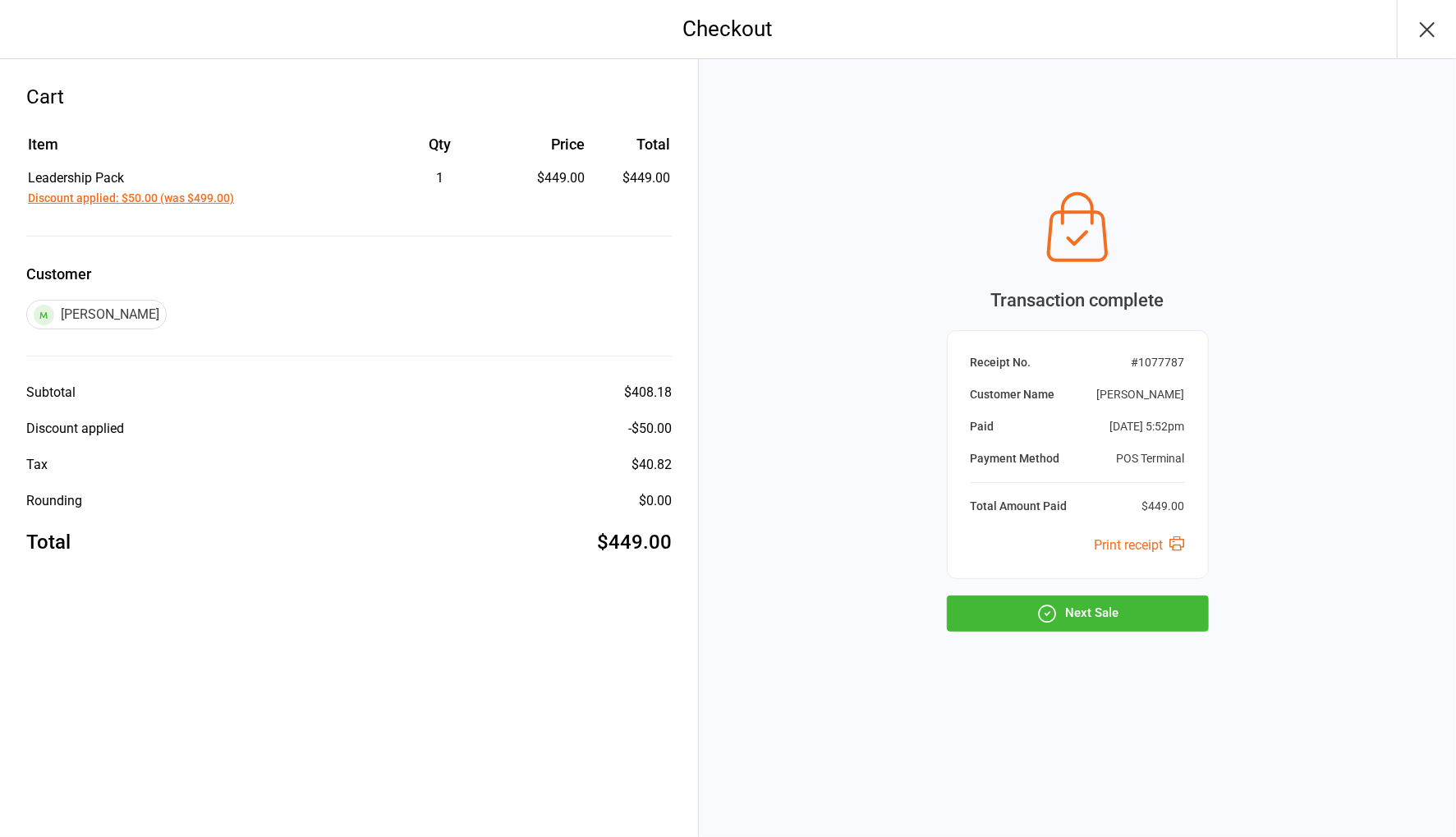
click at [1170, 606] on button "Next Sale" at bounding box center [1078, 614] width 262 height 37
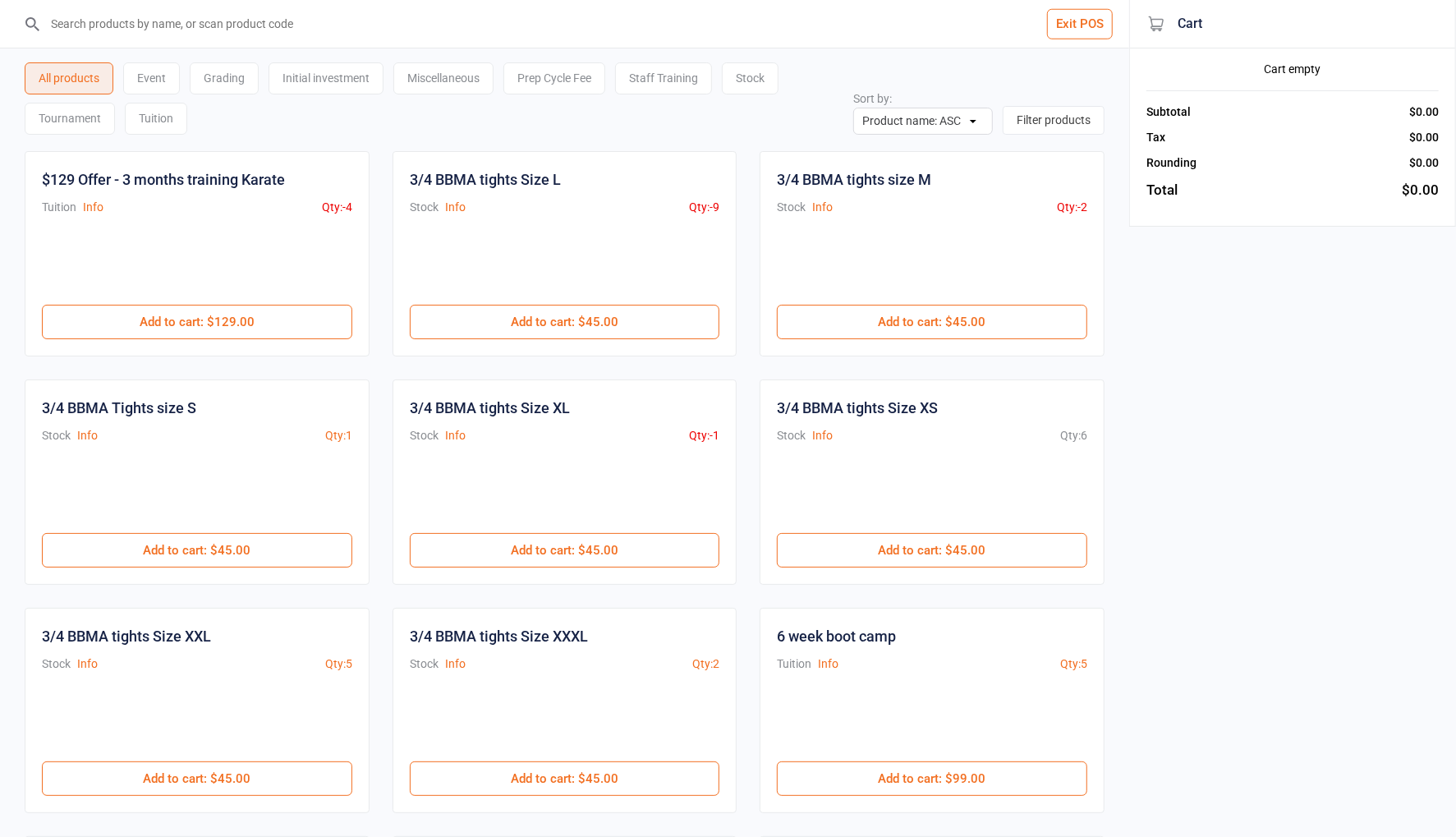
click at [369, 25] on input "search" at bounding box center [574, 24] width 1063 height 48
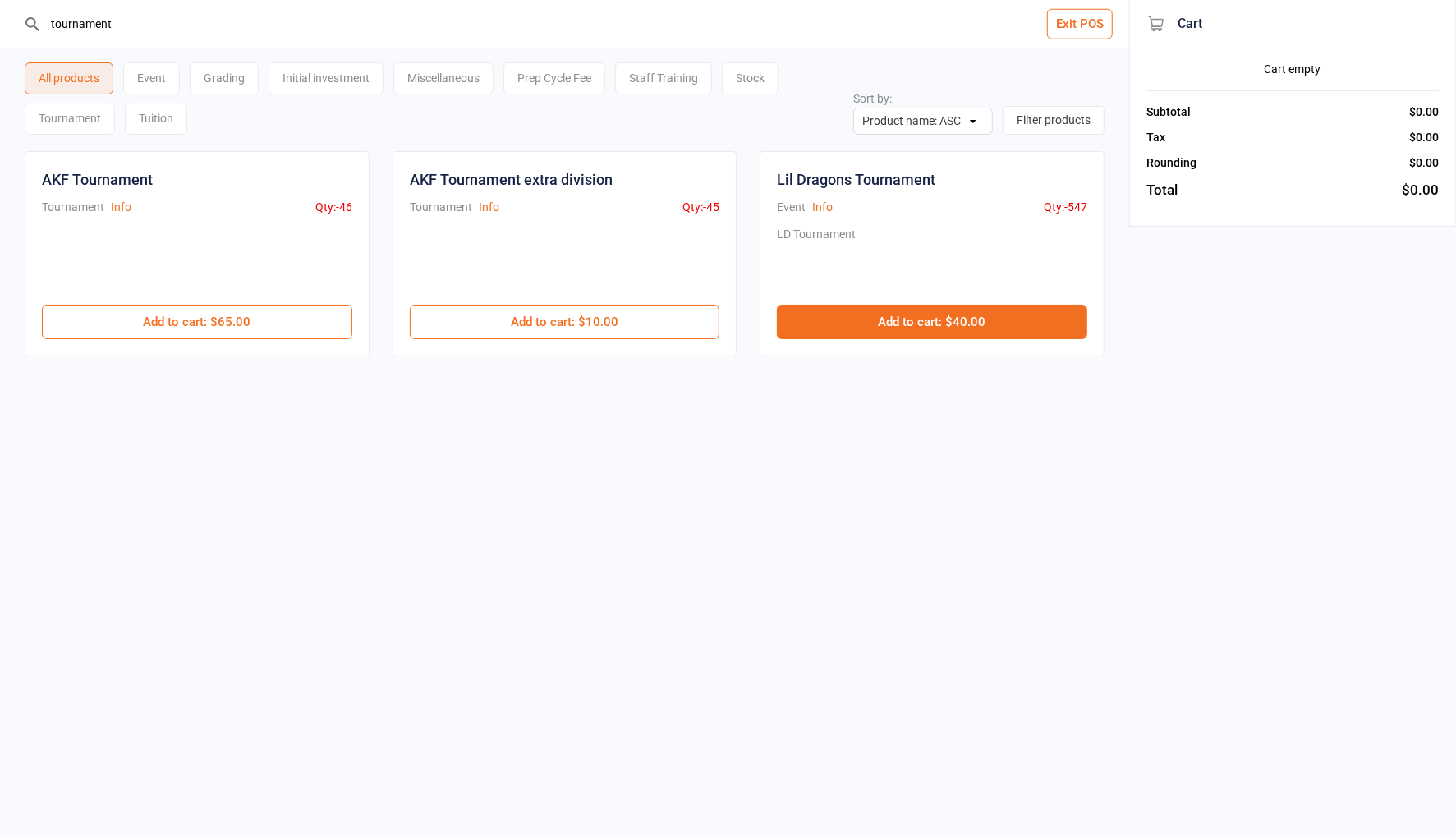
type input "tournament"
click at [926, 317] on button "Add to cart : $40.00" at bounding box center [932, 322] width 311 height 35
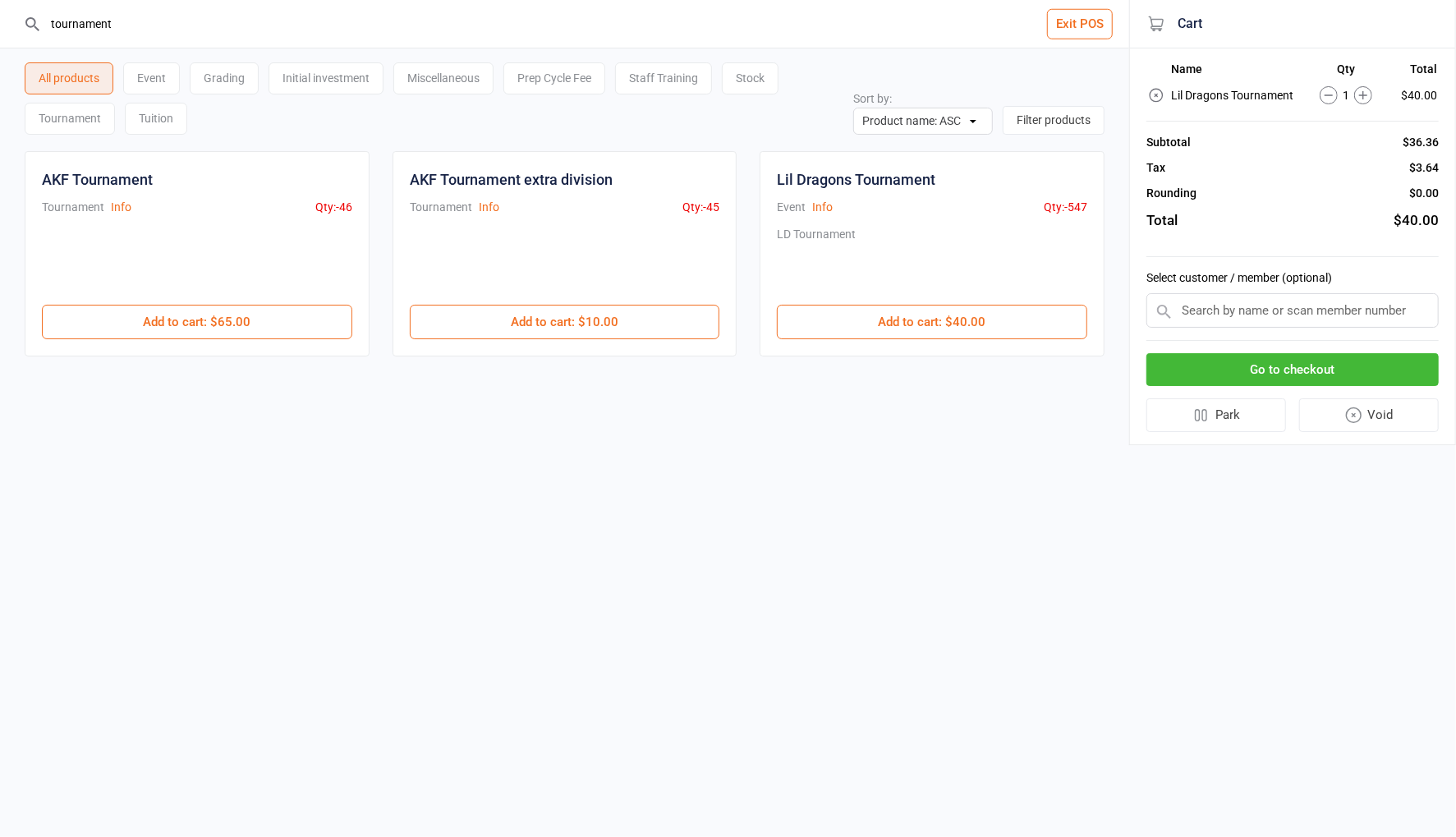
click at [1370, 93] on icon at bounding box center [1363, 95] width 18 height 18
click at [1302, 306] on input "text" at bounding box center [1292, 310] width 293 height 35
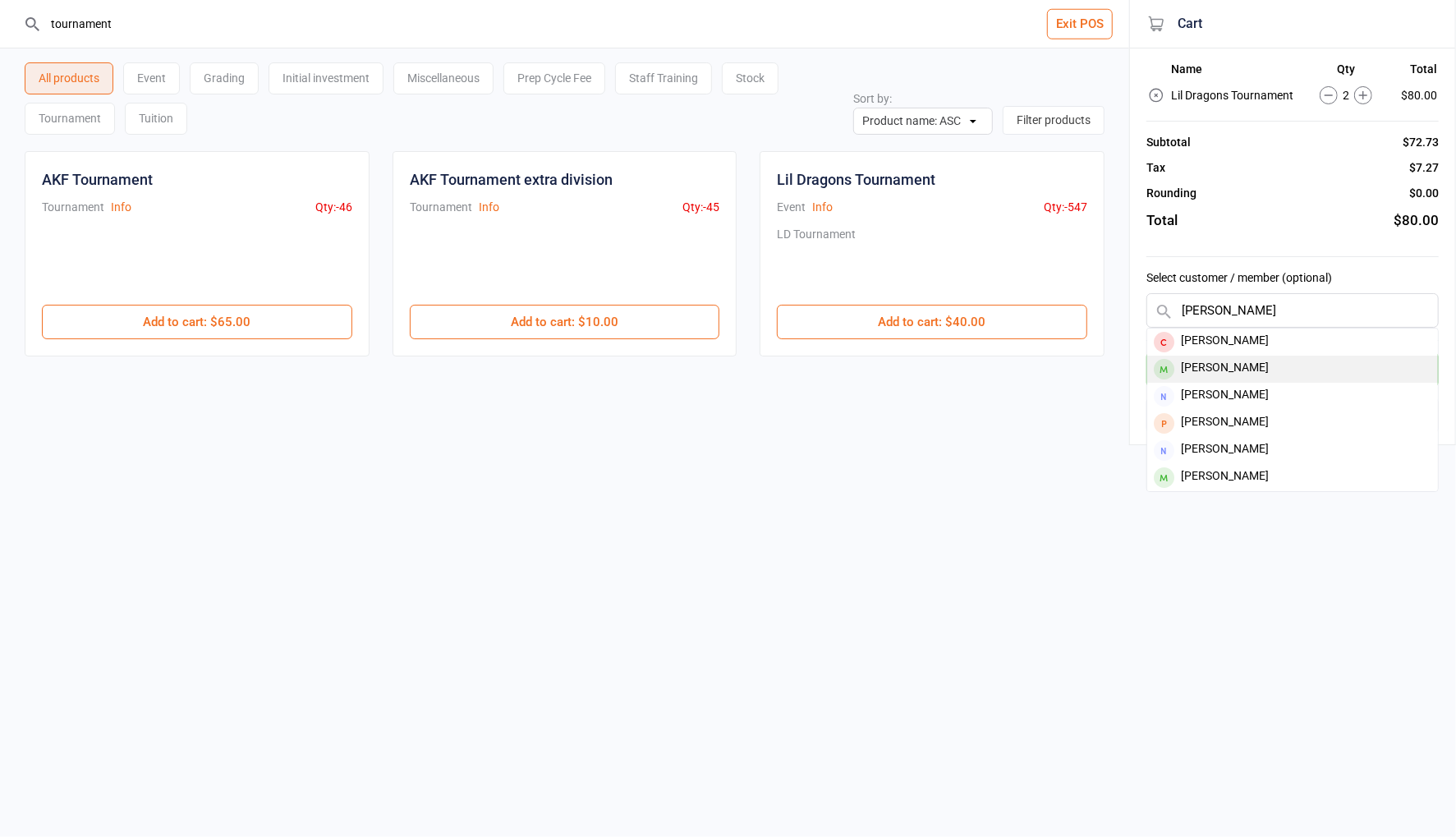
type input "hailee kulp"
click at [1252, 368] on div "Hailee Kulper" at bounding box center [1292, 369] width 291 height 27
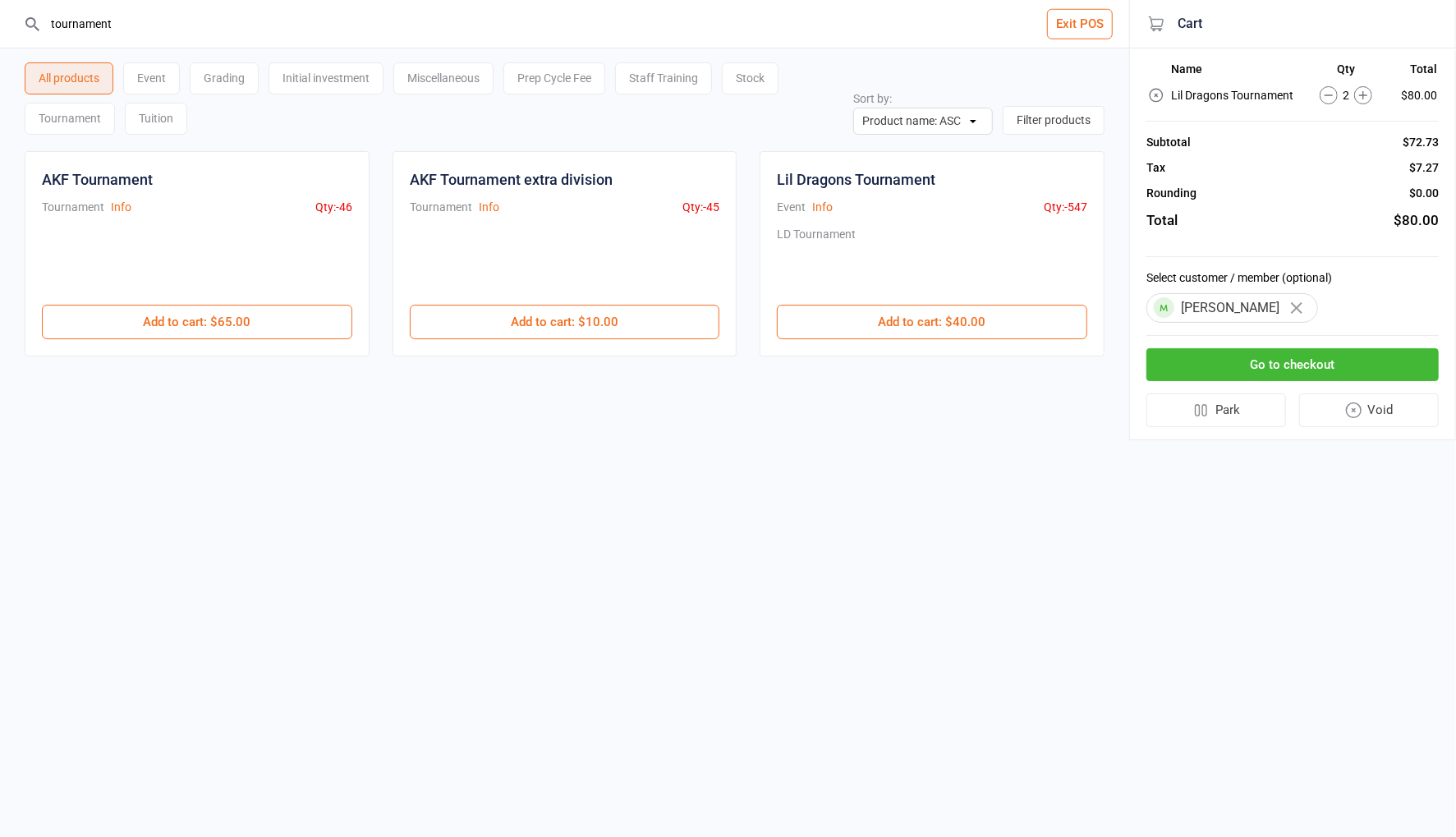
click at [1305, 368] on button "Go to checkout" at bounding box center [1292, 365] width 293 height 34
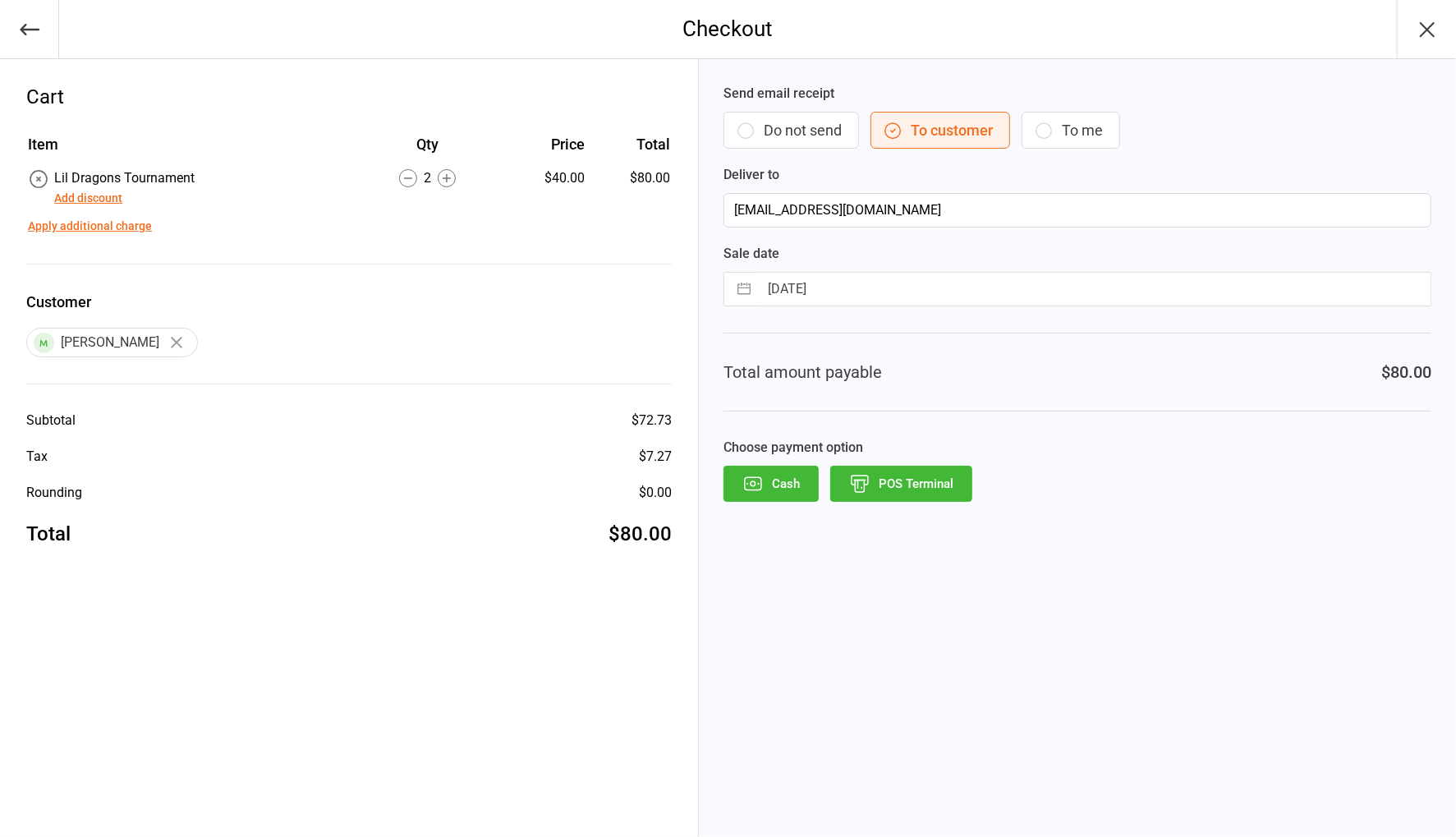
click at [751, 134] on icon "button" at bounding box center [746, 131] width 15 height 15
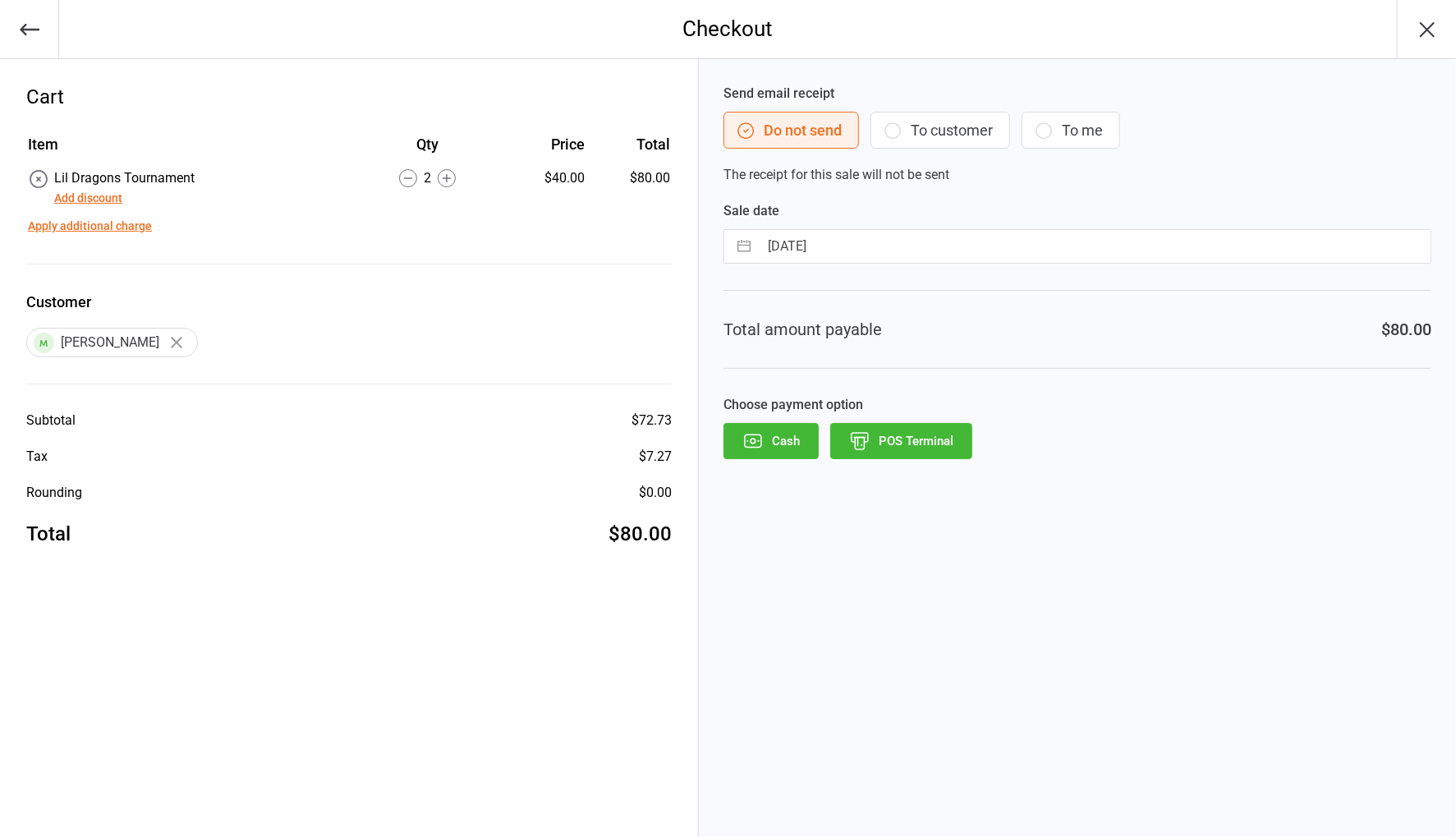
click at [909, 443] on button "POS Terminal" at bounding box center [900, 441] width 142 height 37
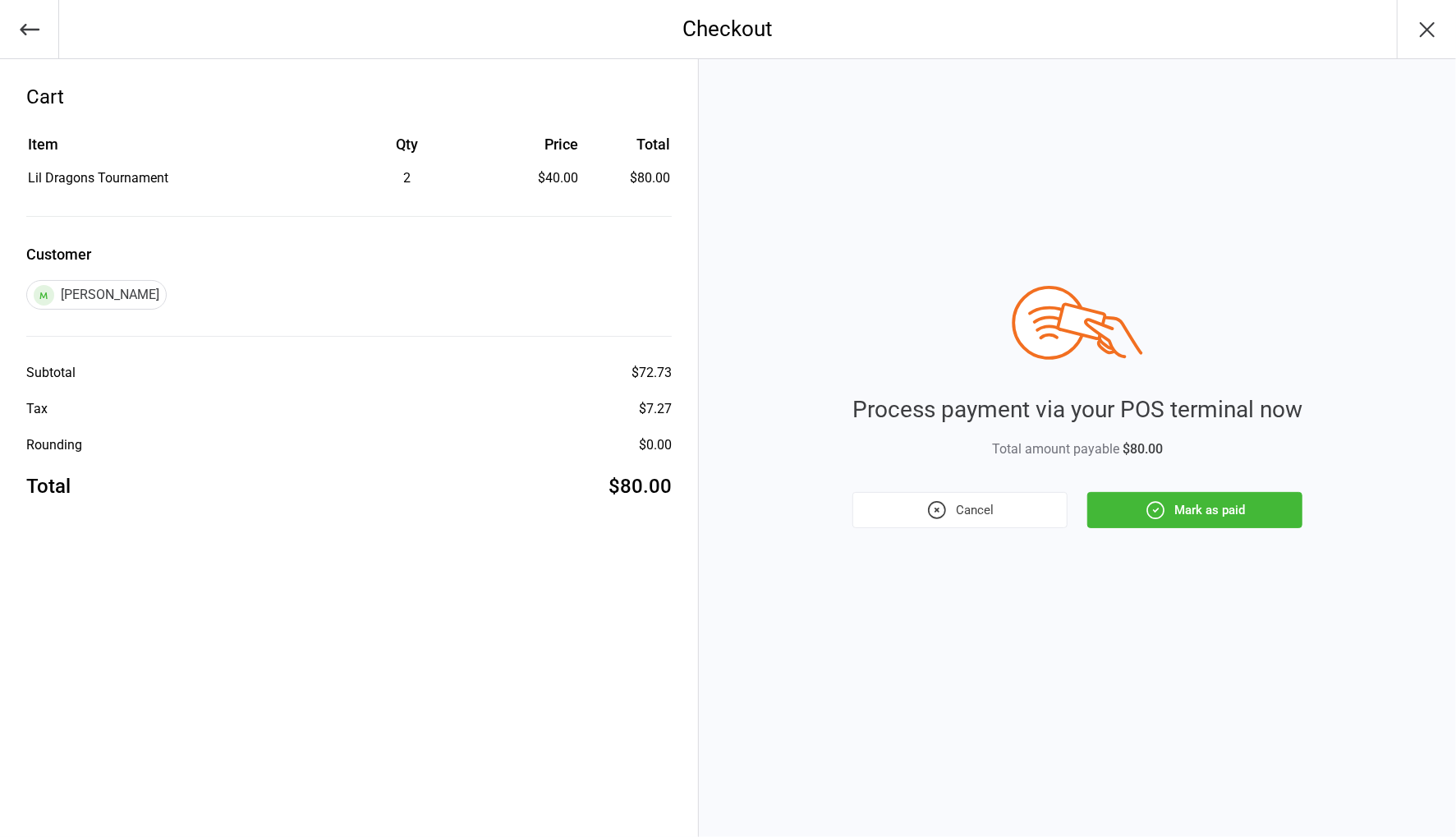
click at [1168, 521] on button "Mark as paid" at bounding box center [1195, 510] width 216 height 37
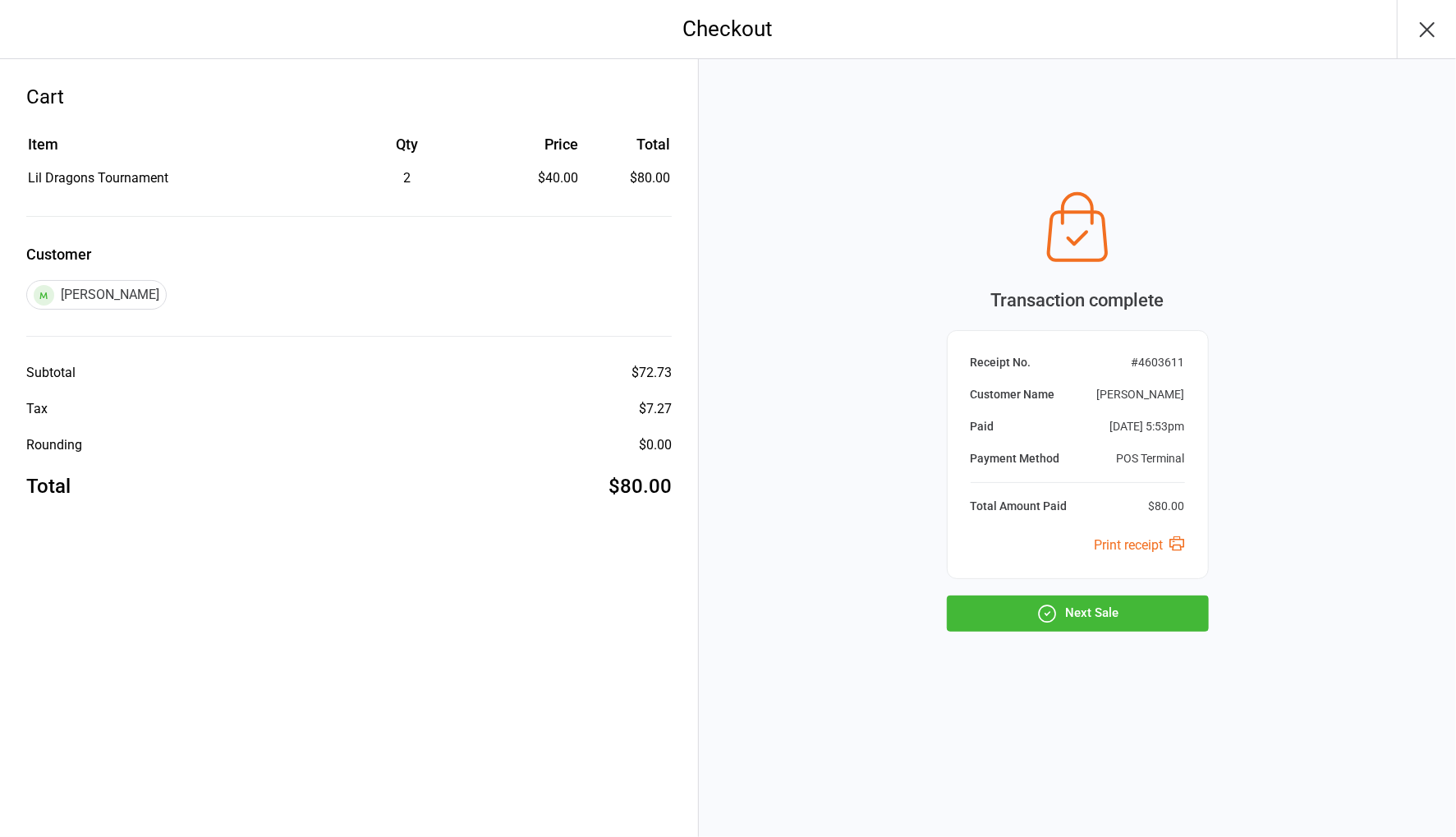
click at [1138, 624] on button "Next Sale" at bounding box center [1078, 614] width 262 height 37
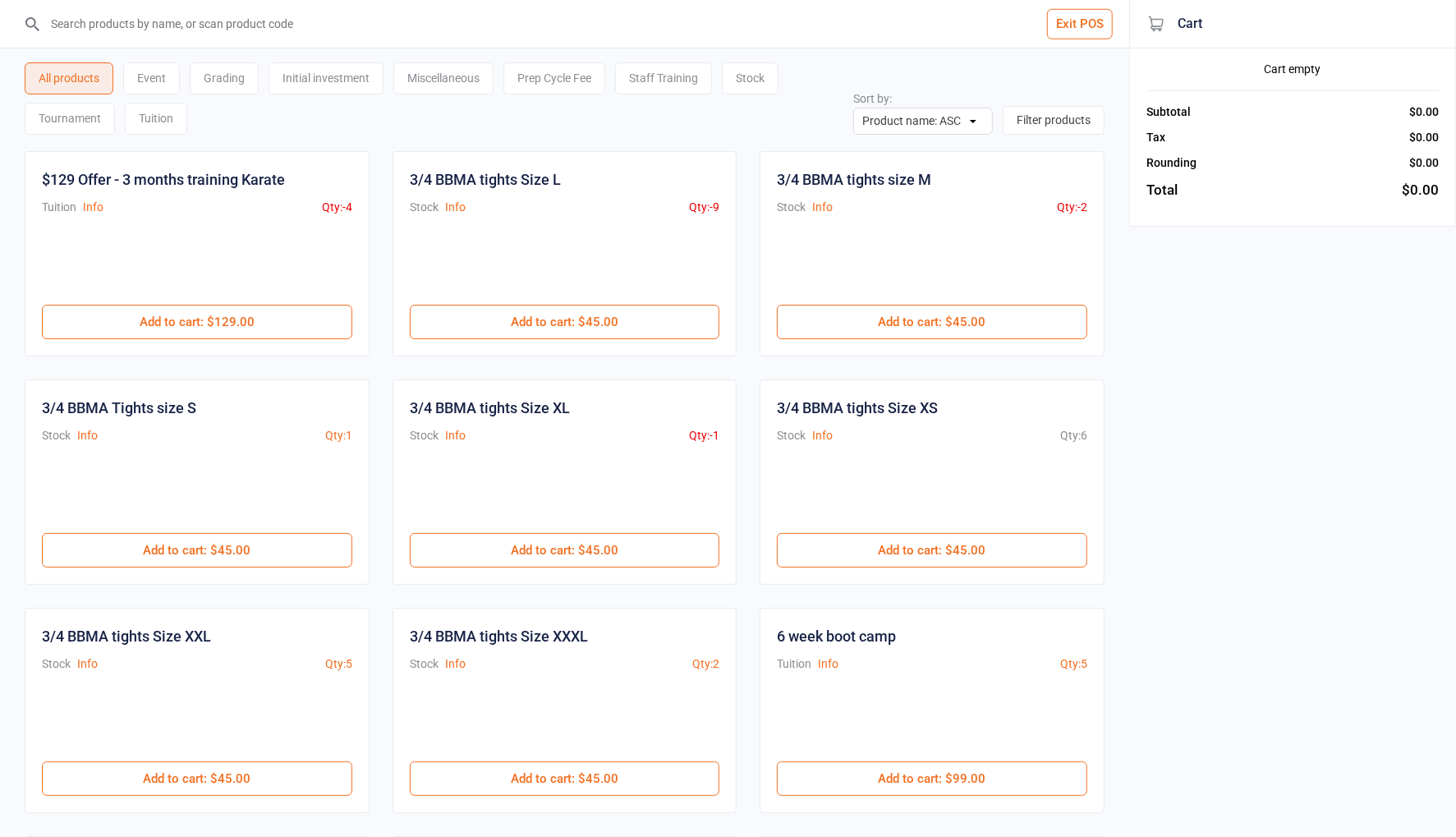
click at [242, 25] on input "search" at bounding box center [574, 24] width 1063 height 48
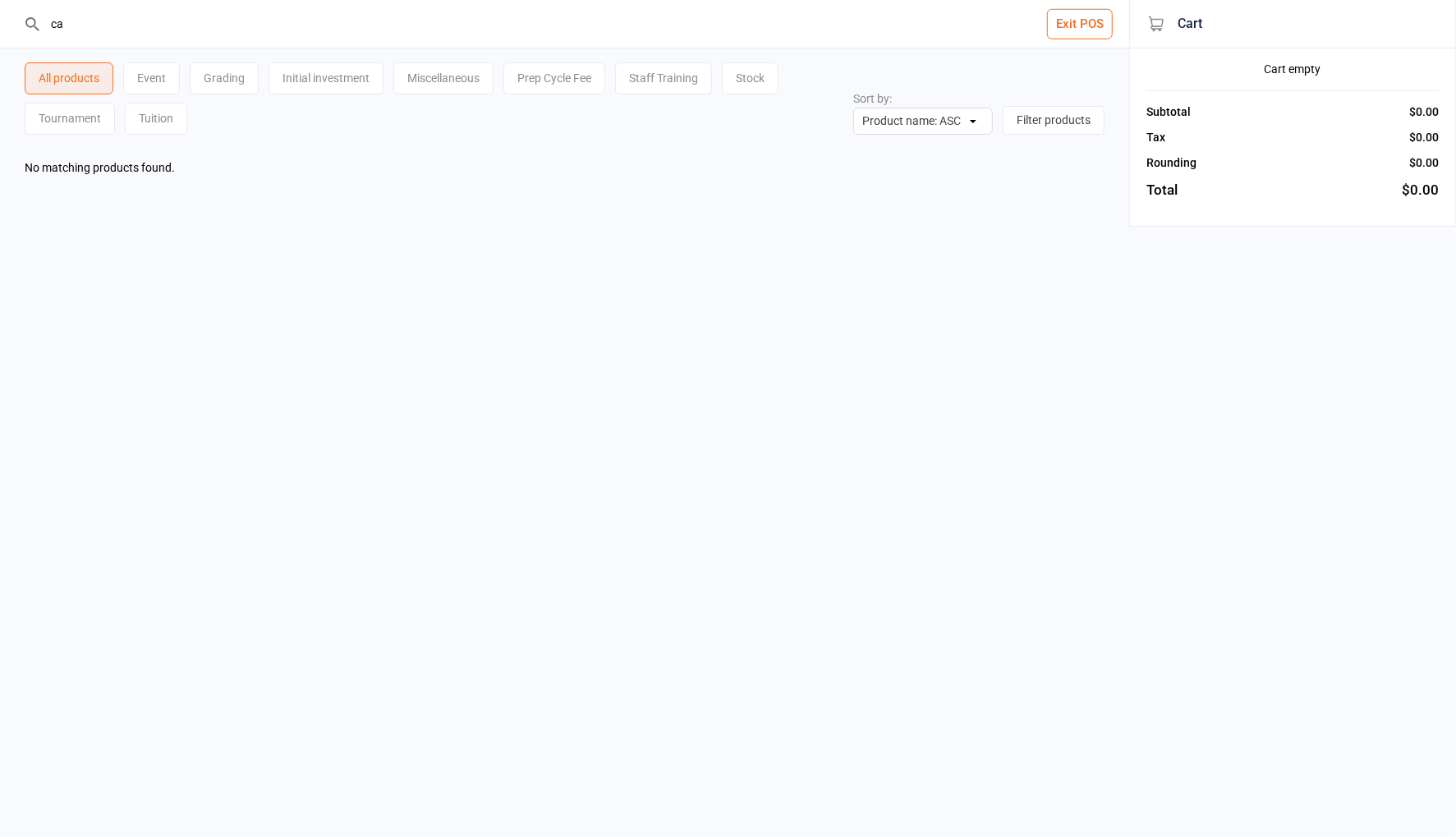
type input "c"
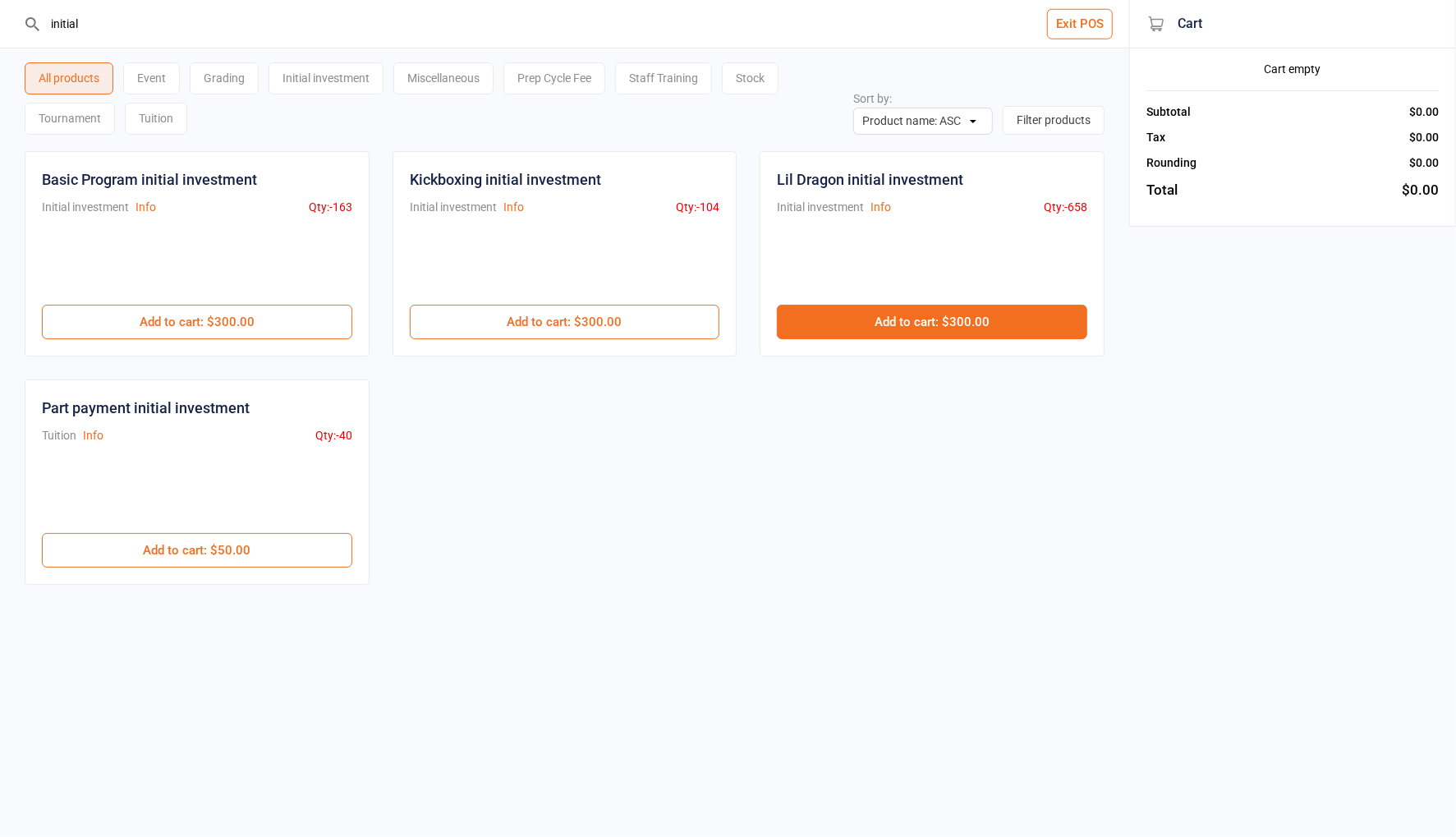
type input "initial"
drag, startPoint x: 921, startPoint y: 322, endPoint x: 1025, endPoint y: 295, distance: 107.4
click at [921, 322] on button "Add to cart : $300.00" at bounding box center [932, 322] width 311 height 35
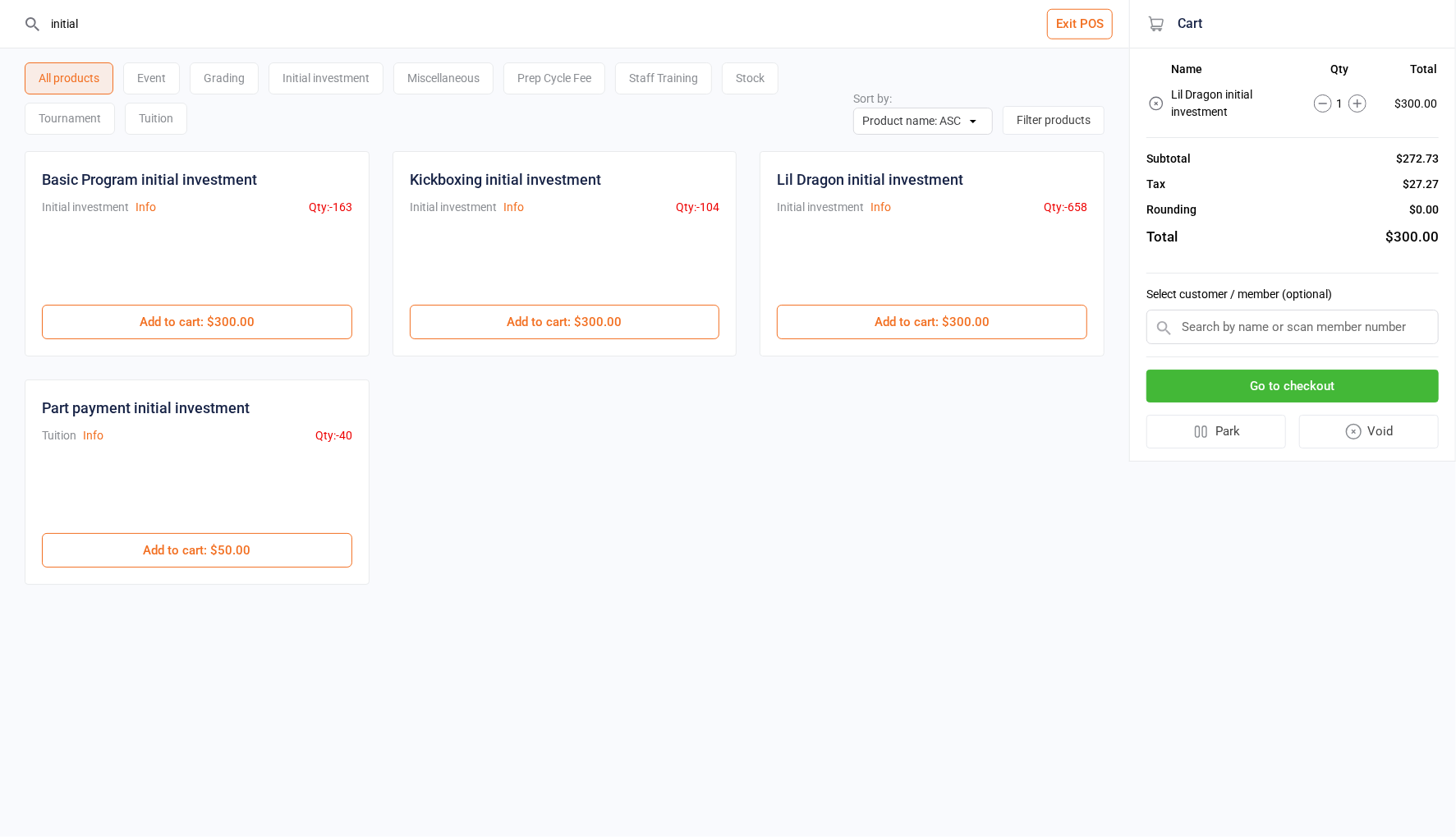
click at [1310, 320] on input "text" at bounding box center [1292, 327] width 293 height 35
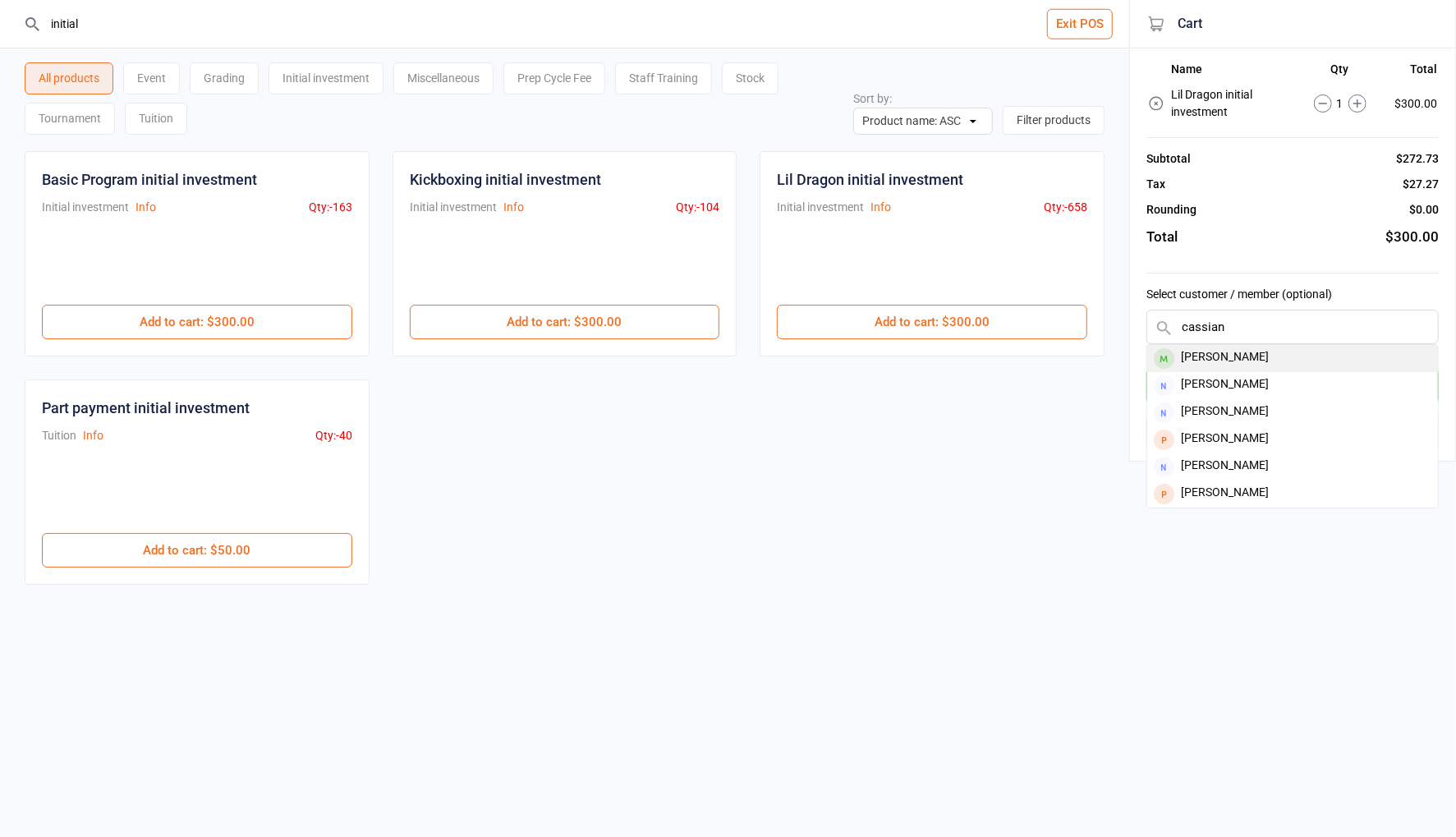
type input "cassian"
click at [1255, 358] on div "Cassian Sutton" at bounding box center [1292, 358] width 291 height 27
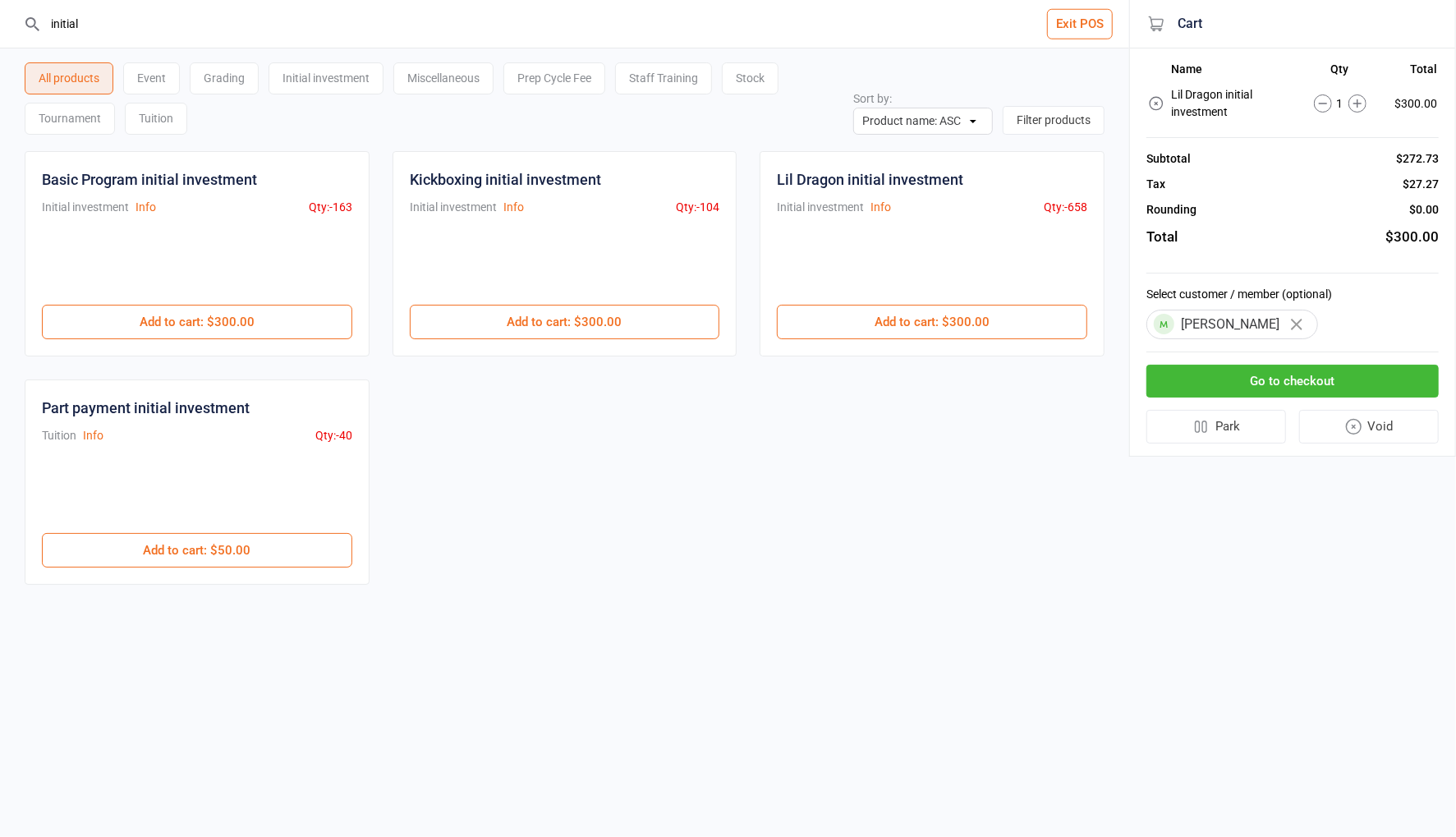
click at [1270, 381] on button "Go to checkout" at bounding box center [1292, 382] width 293 height 34
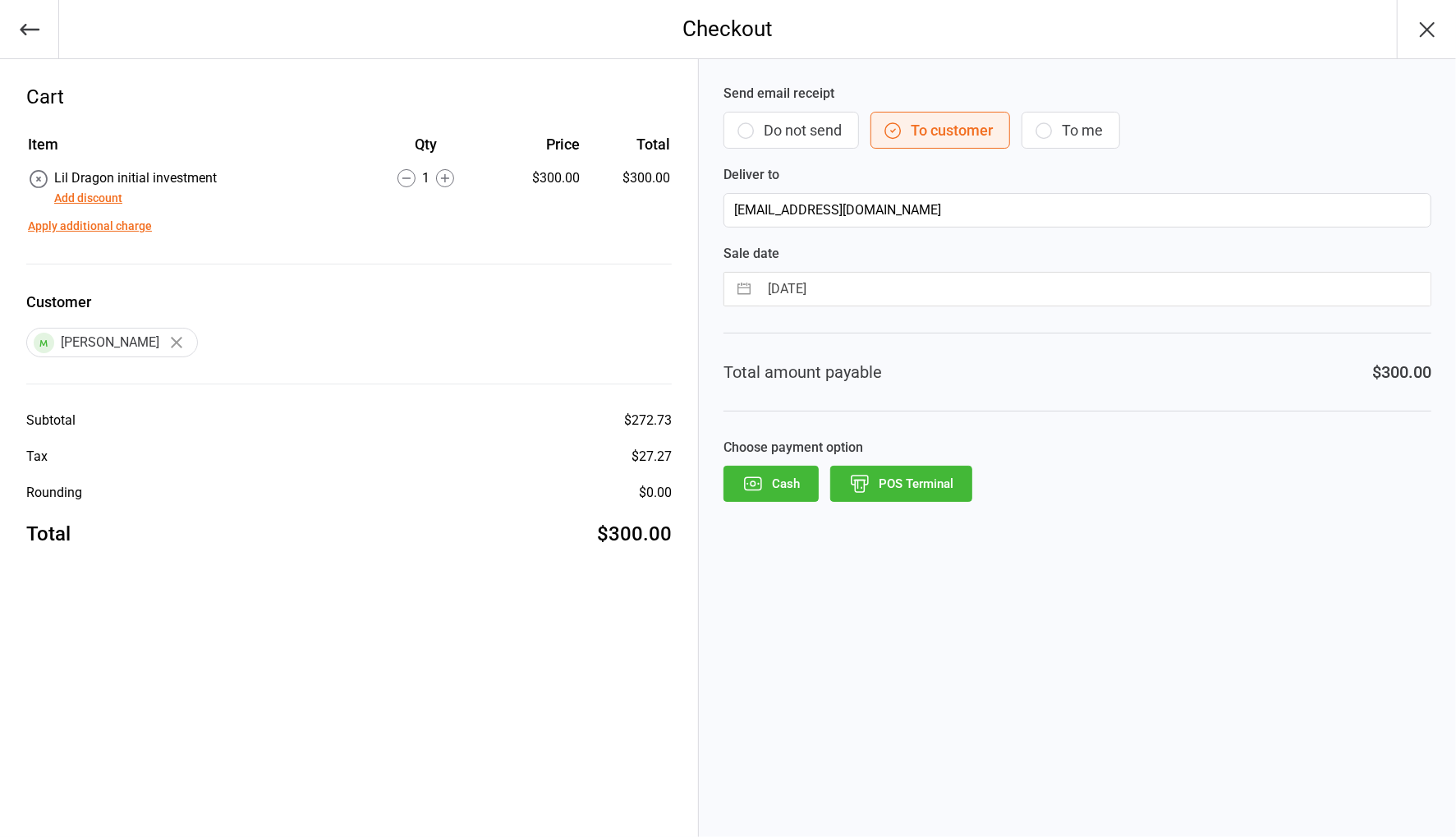
click at [107, 201] on button "Add discount" at bounding box center [88, 199] width 68 height 17
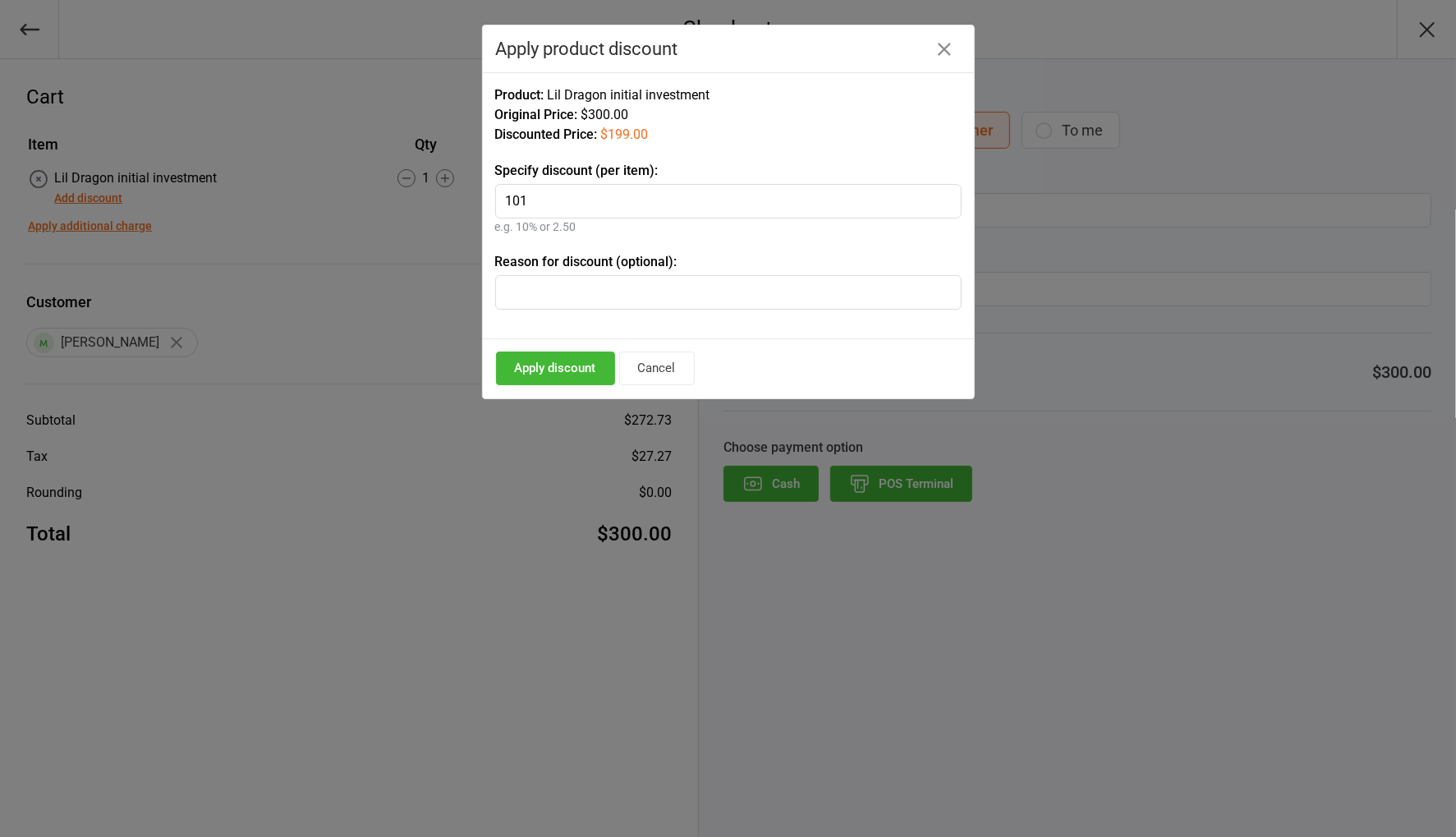
type input "101"
click at [557, 368] on button "Apply discount" at bounding box center [556, 368] width 119 height 34
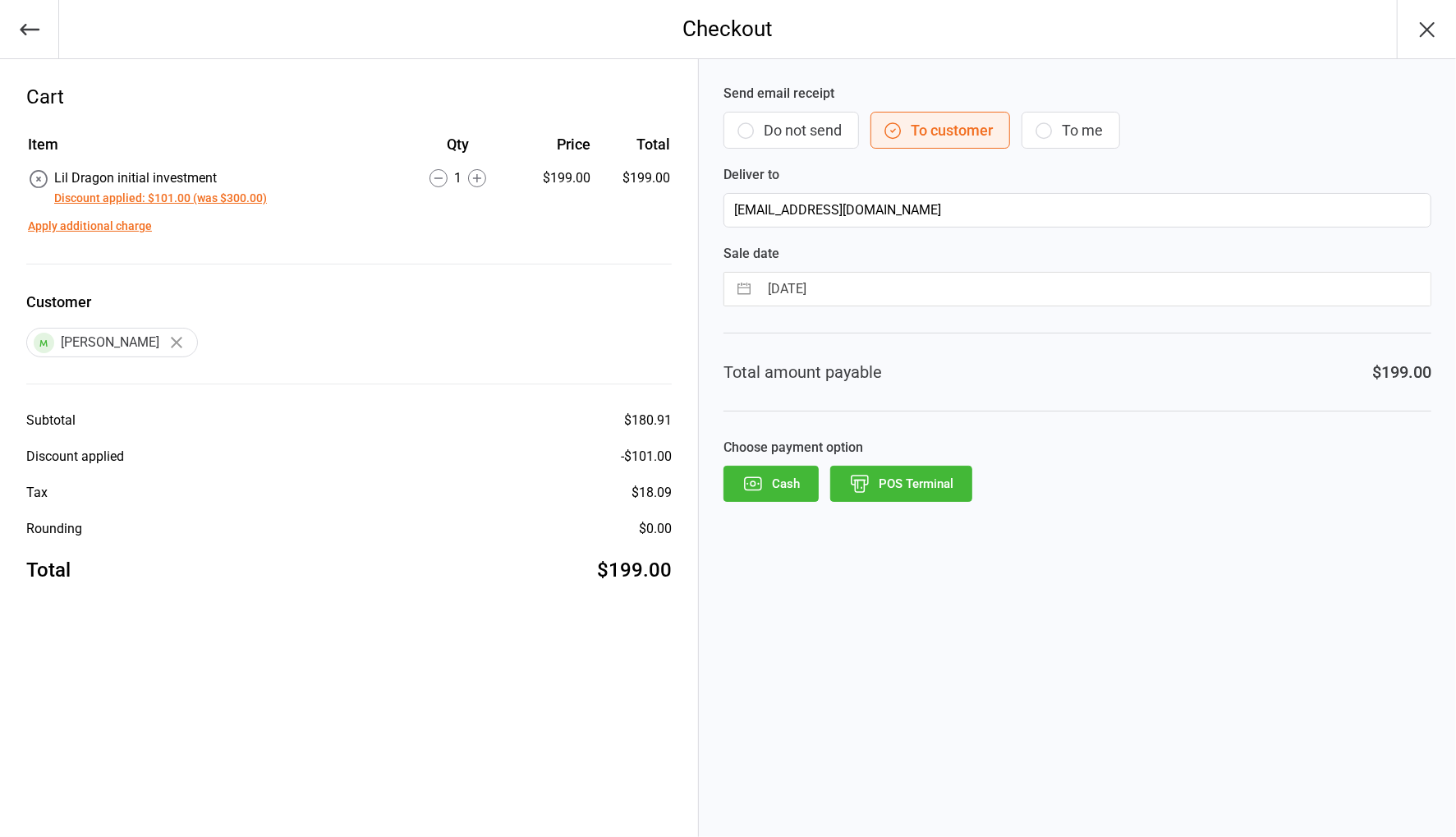
drag, startPoint x: 823, startPoint y: 137, endPoint x: 891, endPoint y: 217, distance: 105.0
click at [823, 137] on button "Do not send" at bounding box center [792, 131] width 136 height 37
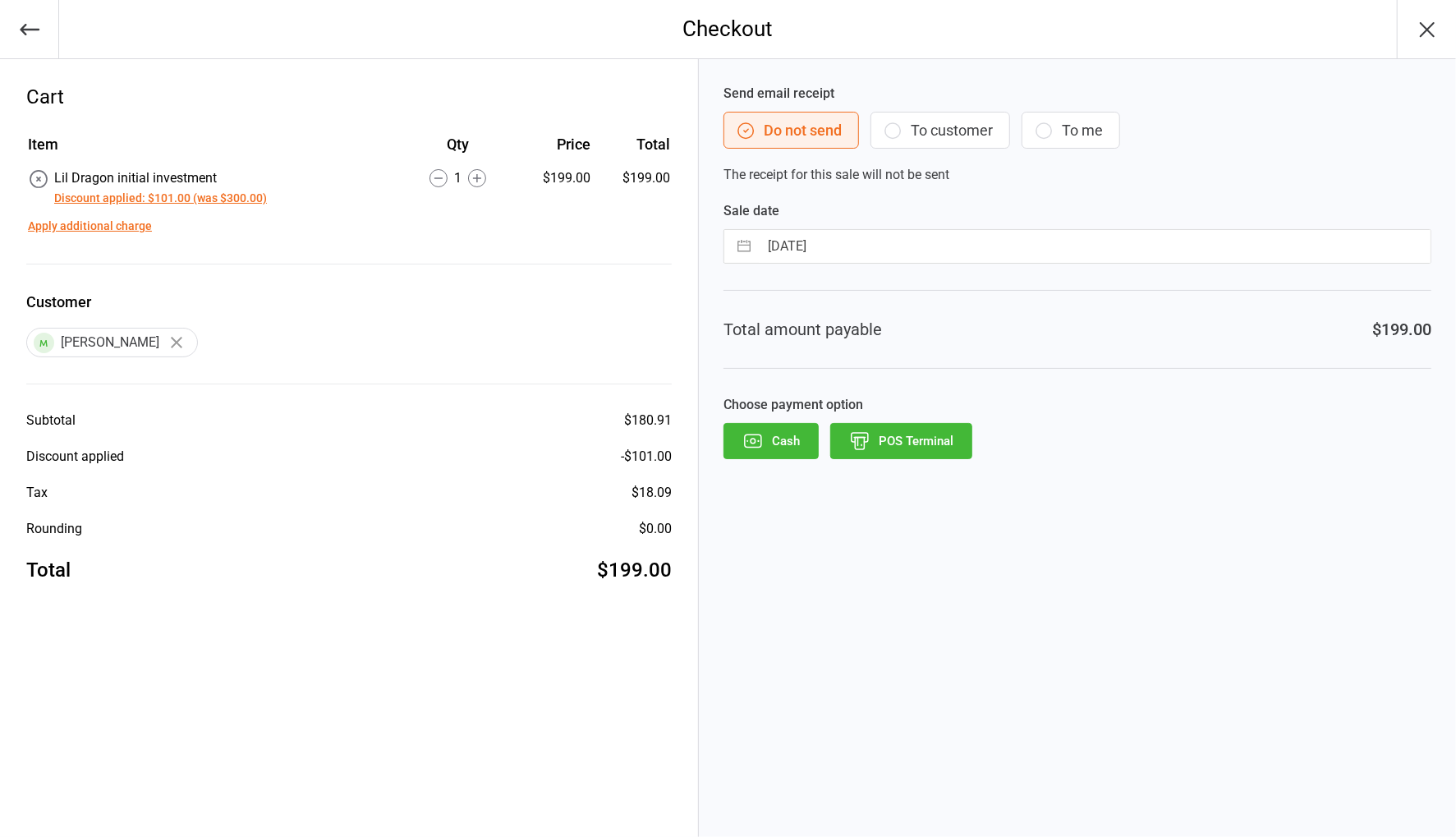
click at [918, 440] on button "POS Terminal" at bounding box center [900, 441] width 142 height 37
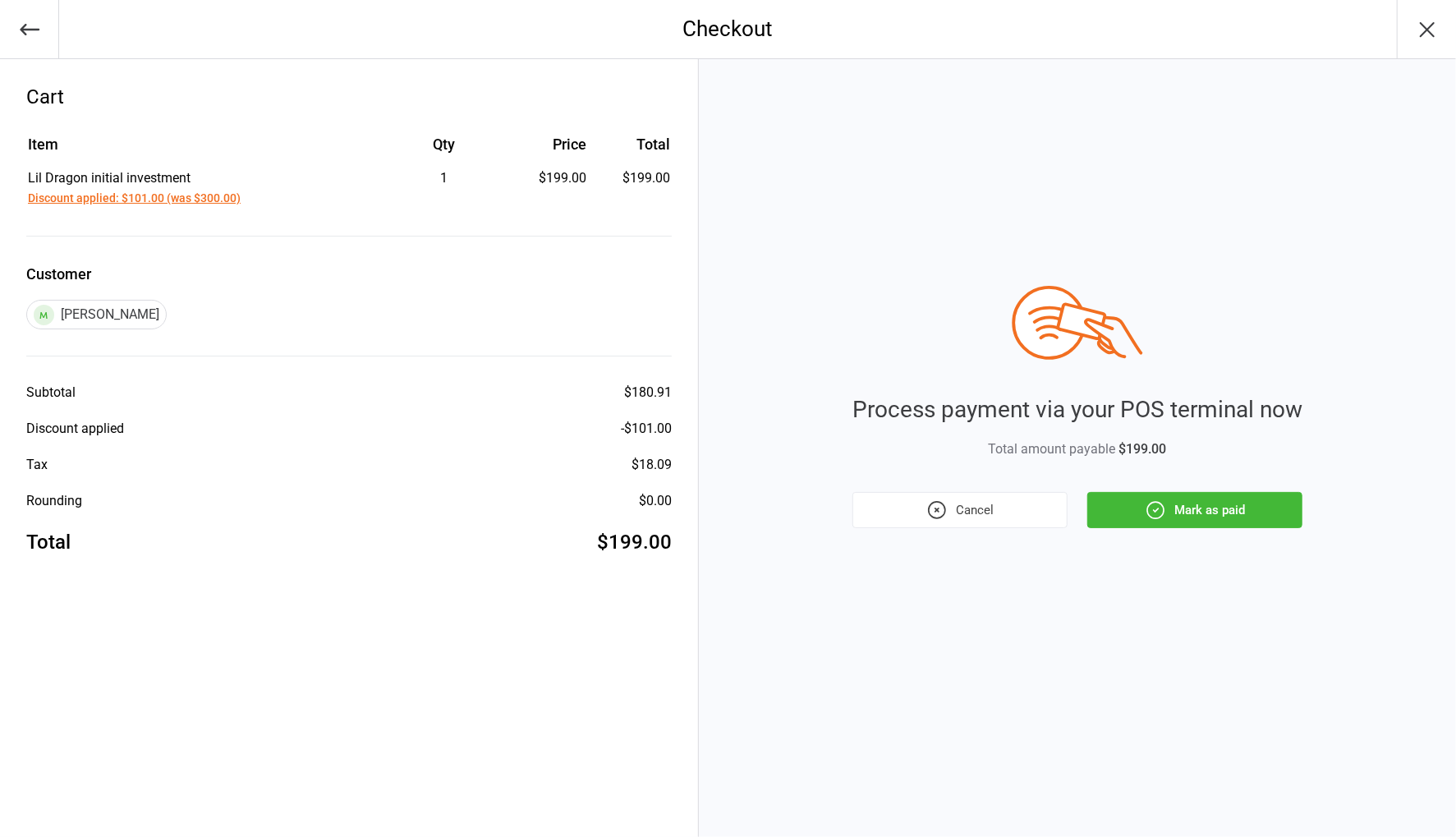
click at [1223, 505] on button "Mark as paid" at bounding box center [1195, 510] width 216 height 37
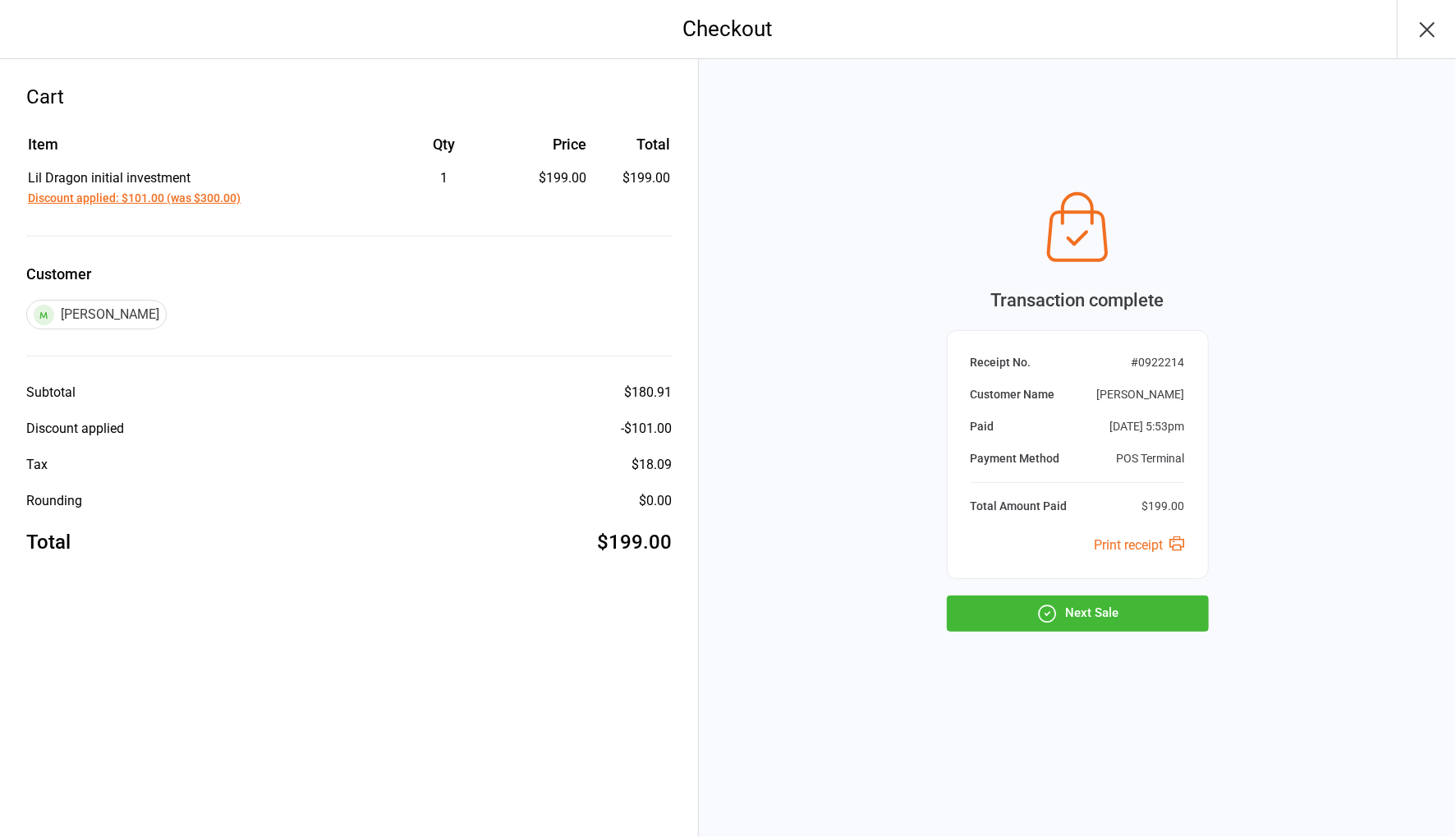
click at [1123, 613] on button "Next Sale" at bounding box center [1078, 614] width 262 height 37
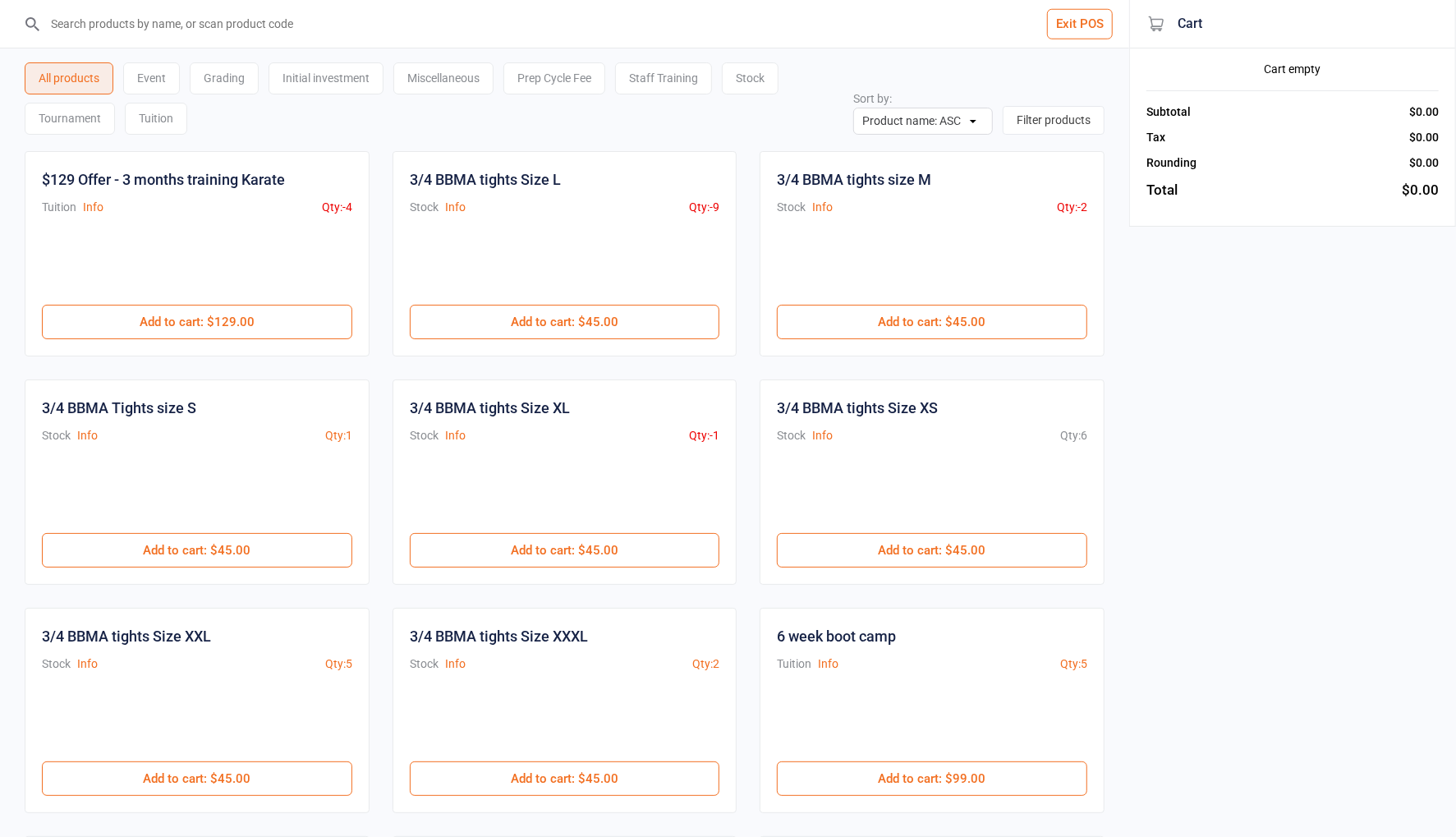
click at [337, 25] on input "search" at bounding box center [574, 24] width 1063 height 48
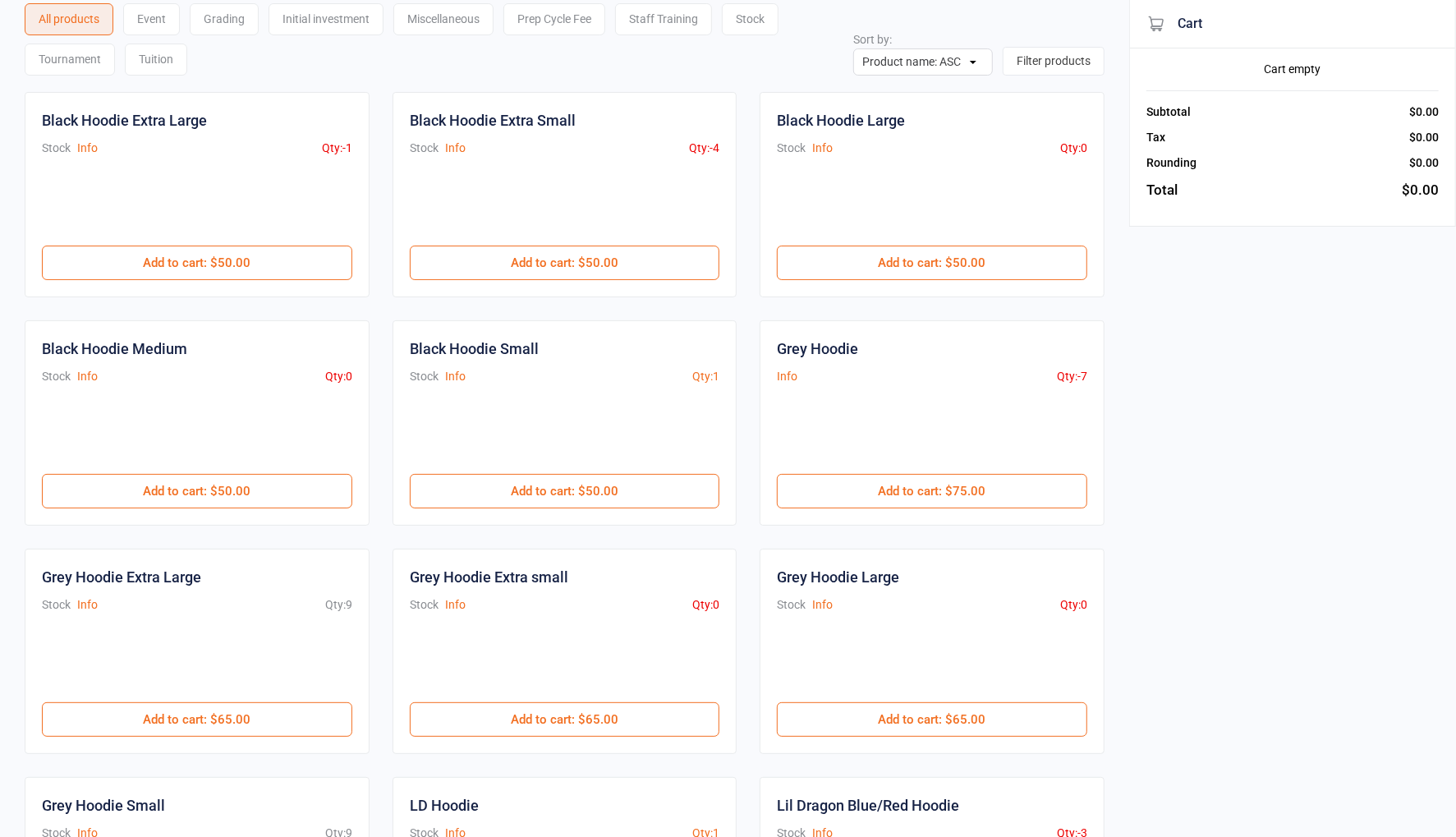
scroll to position [60, 0]
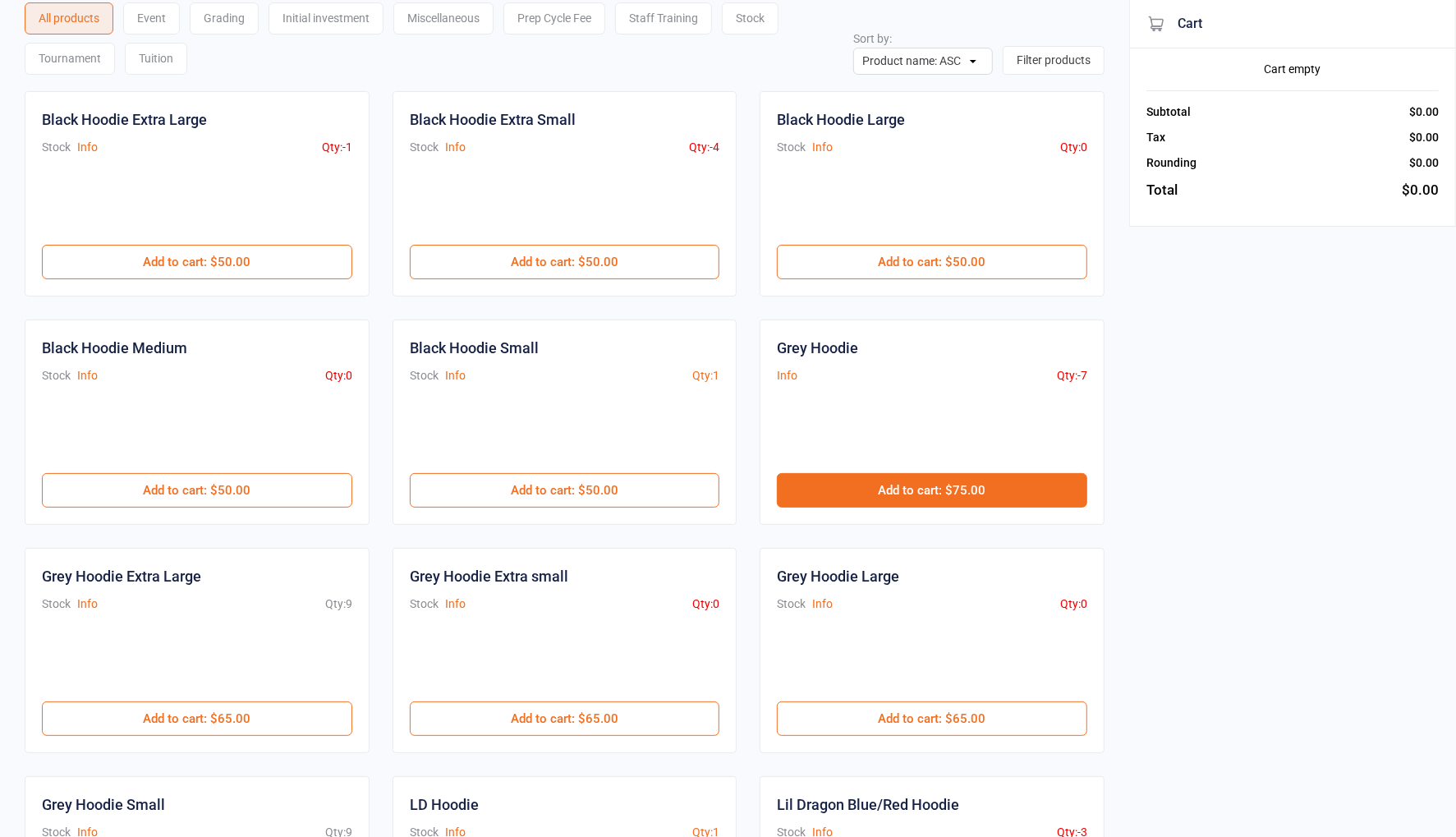
type input "hoodie"
click at [959, 486] on button "Add to cart : $75.00" at bounding box center [932, 490] width 311 height 35
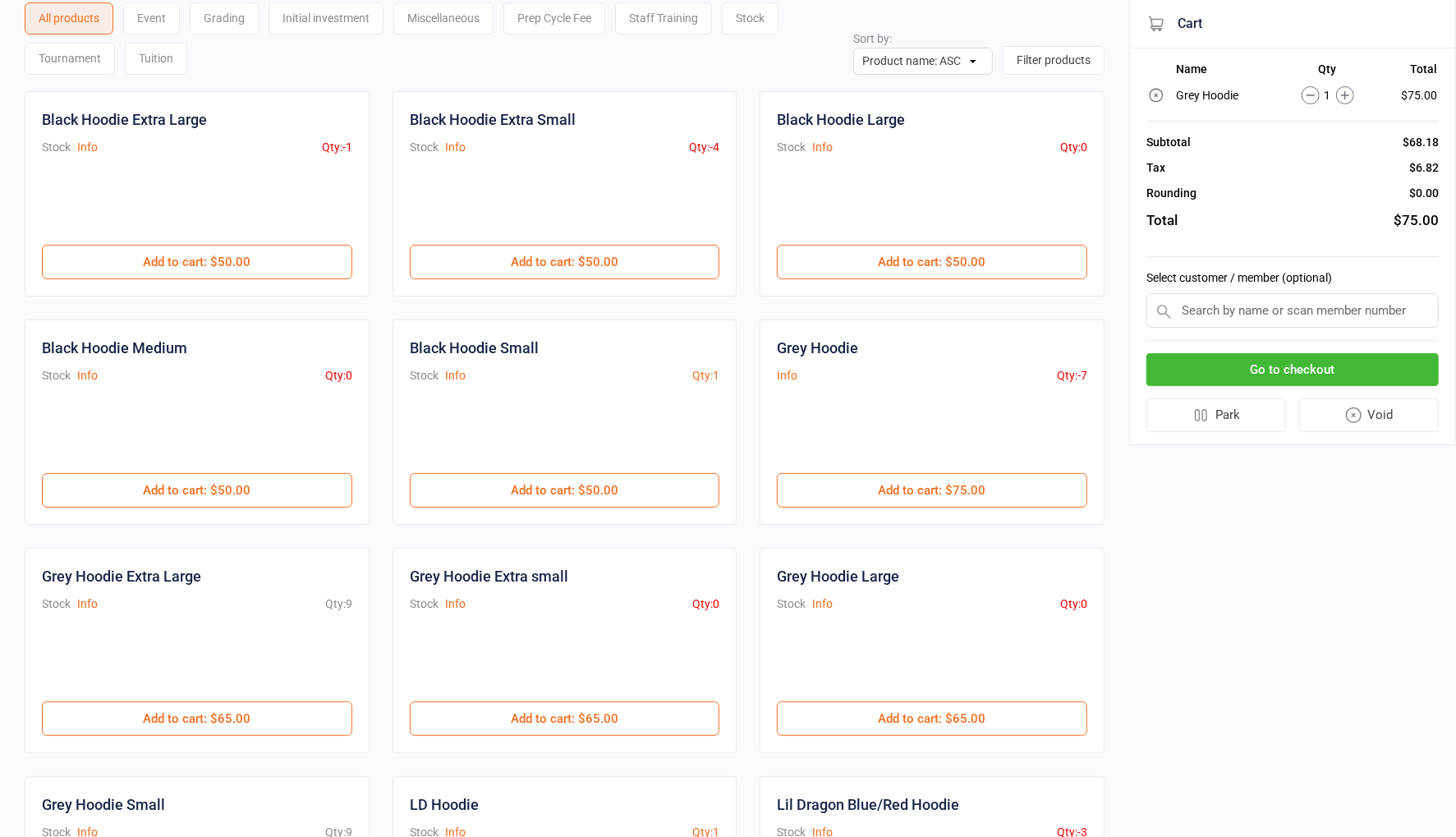
click at [1208, 308] on input "text" at bounding box center [1292, 310] width 293 height 35
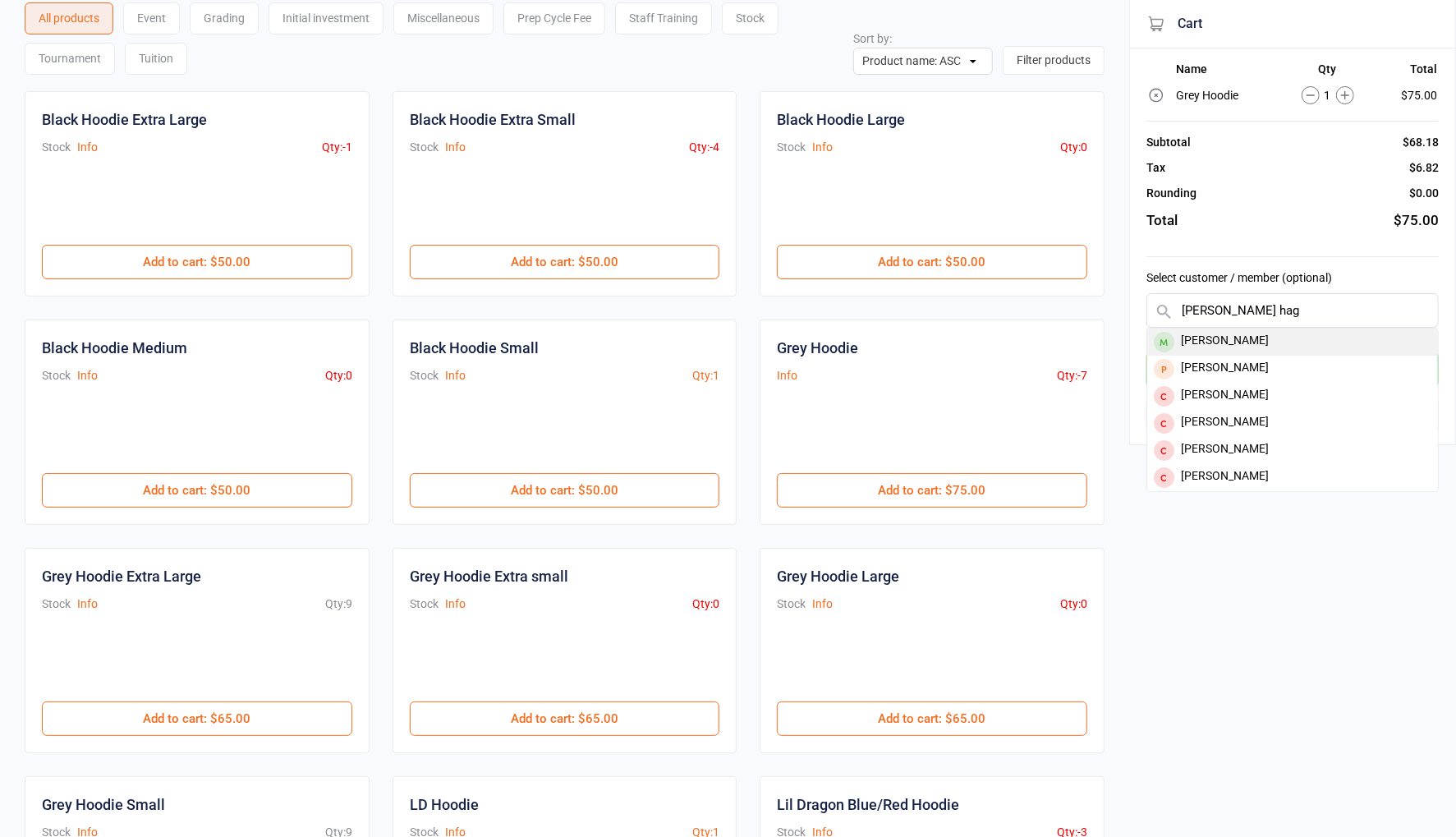
type input "asher hag"
click at [1213, 330] on div "Asher Hagan" at bounding box center [1292, 342] width 291 height 27
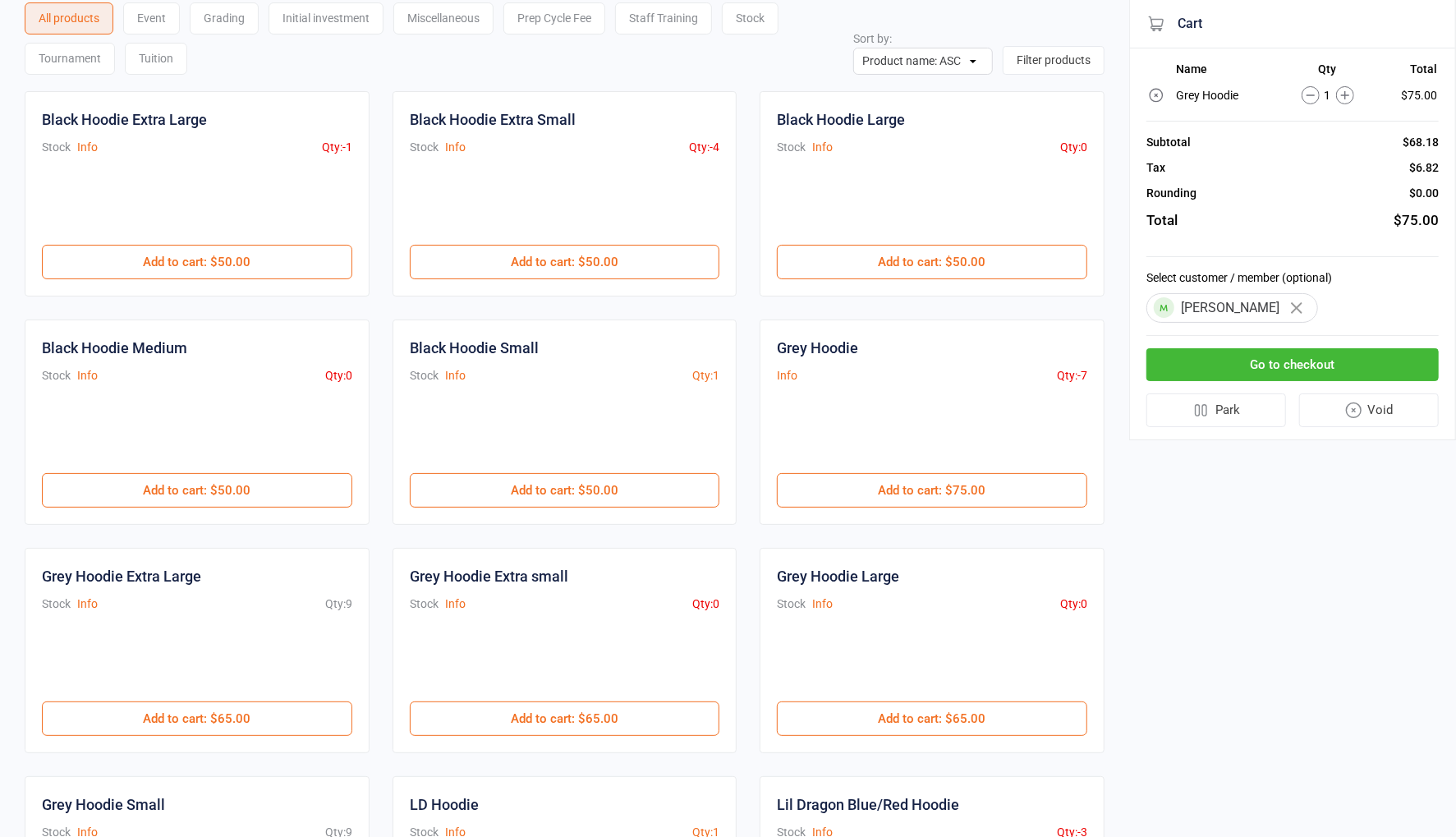
click at [1303, 364] on button "Go to checkout" at bounding box center [1292, 365] width 293 height 34
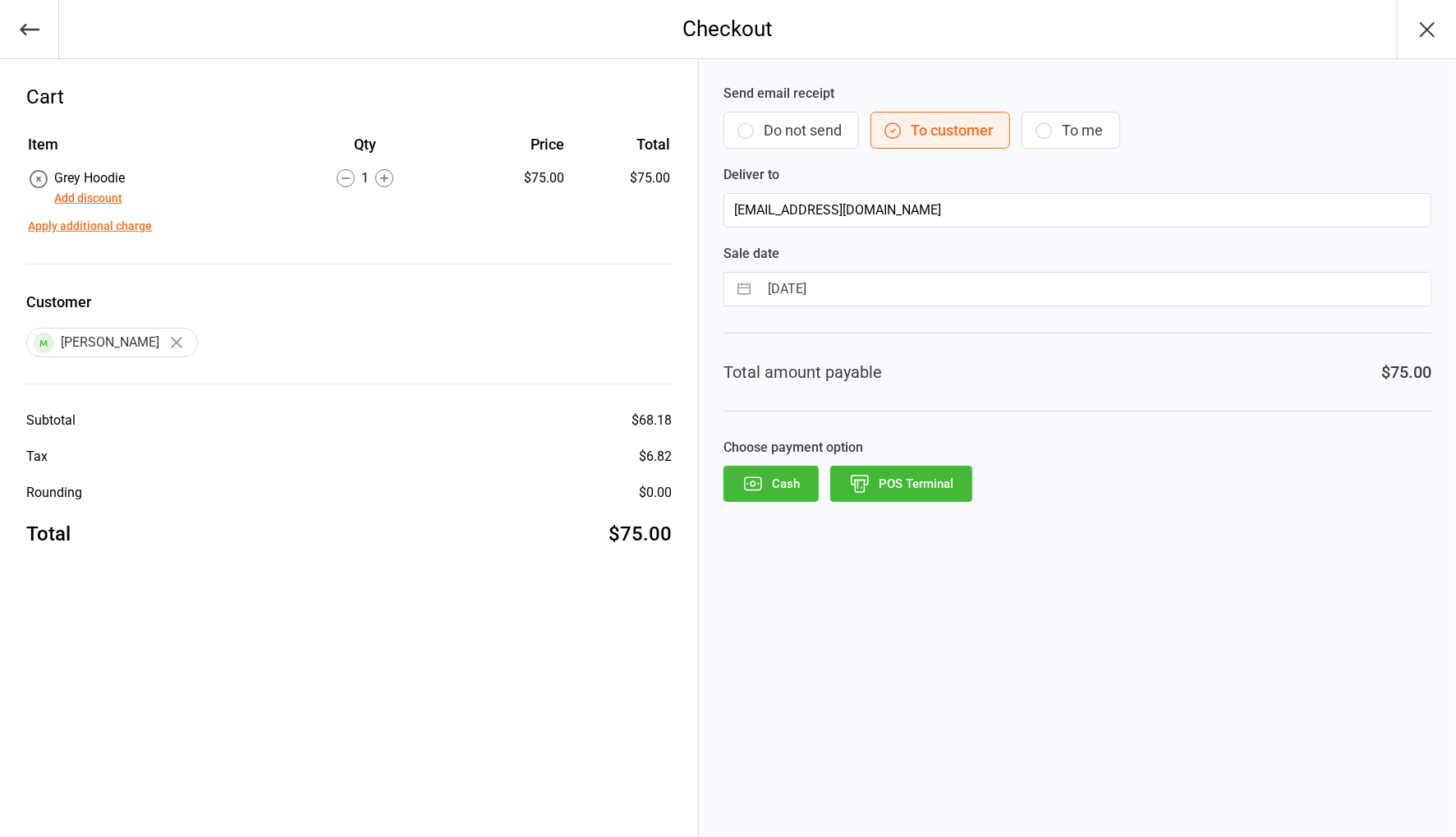
drag, startPoint x: 828, startPoint y: 137, endPoint x: 901, endPoint y: 364, distance: 238.4
click at [829, 138] on button "Do not send" at bounding box center [792, 131] width 136 height 37
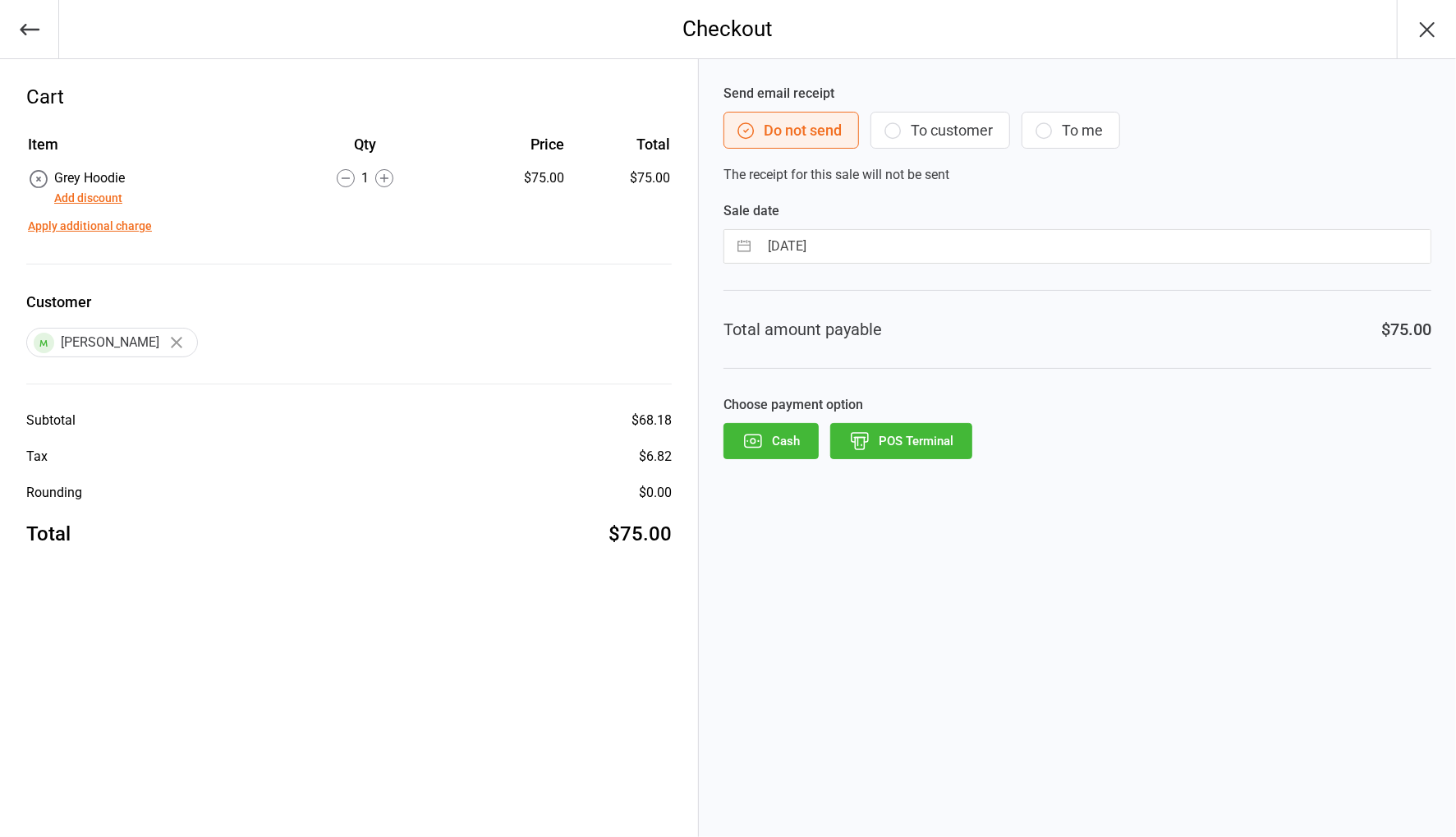
click at [910, 427] on button "POS Terminal" at bounding box center [900, 441] width 142 height 37
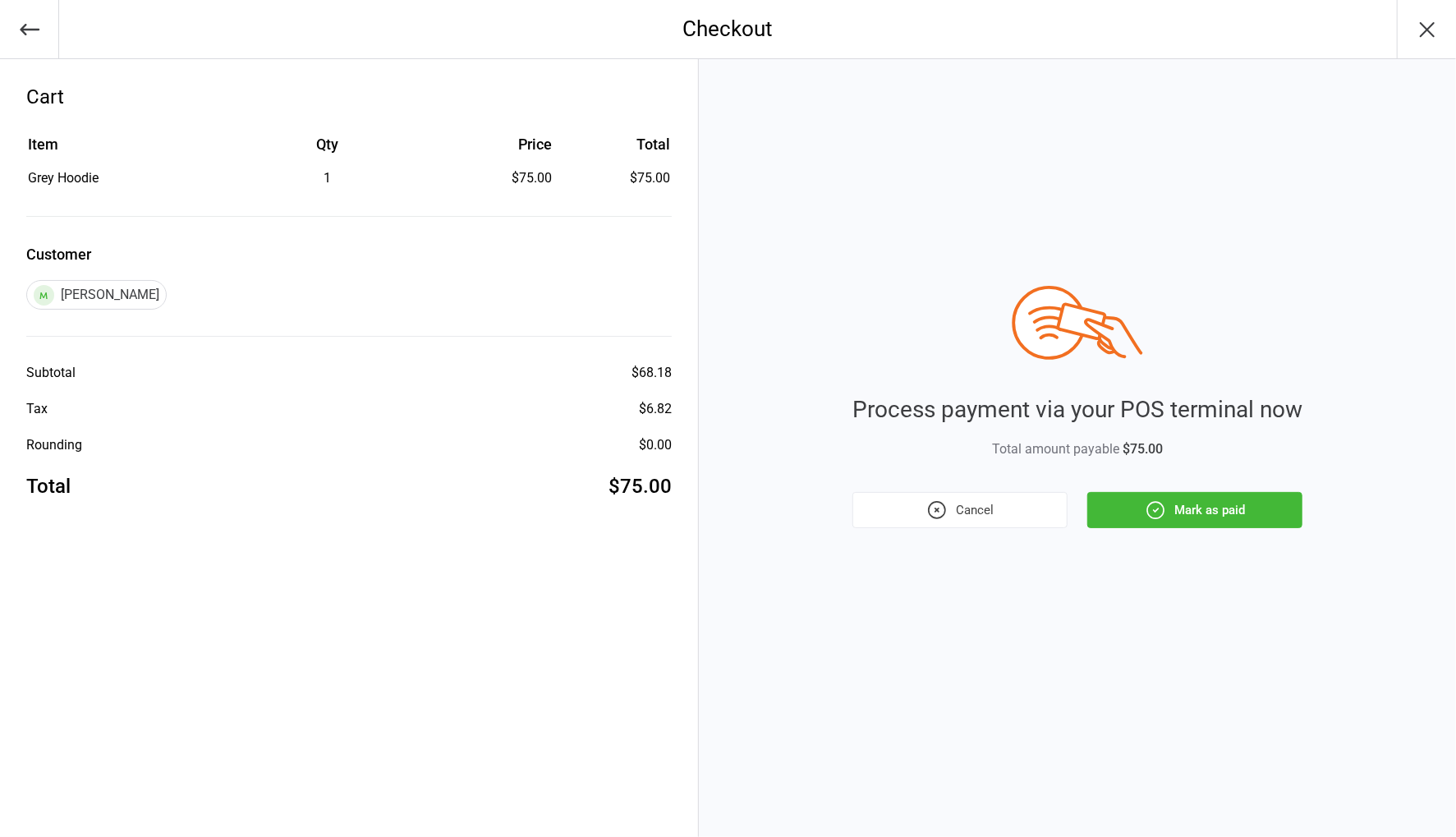
click at [1218, 509] on button "Mark as paid" at bounding box center [1195, 510] width 216 height 37
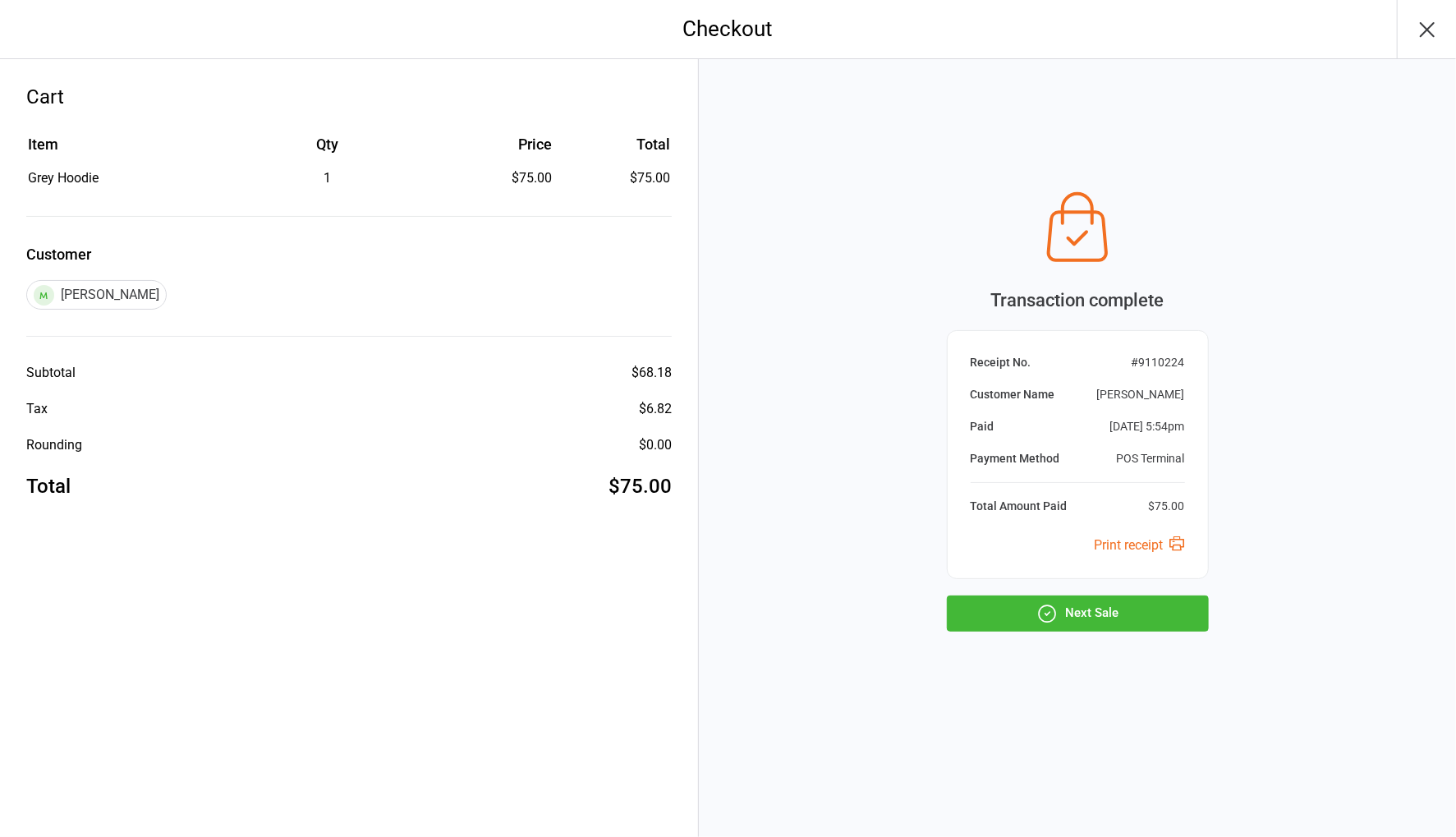
click at [1082, 609] on button "Next Sale" at bounding box center [1078, 614] width 262 height 37
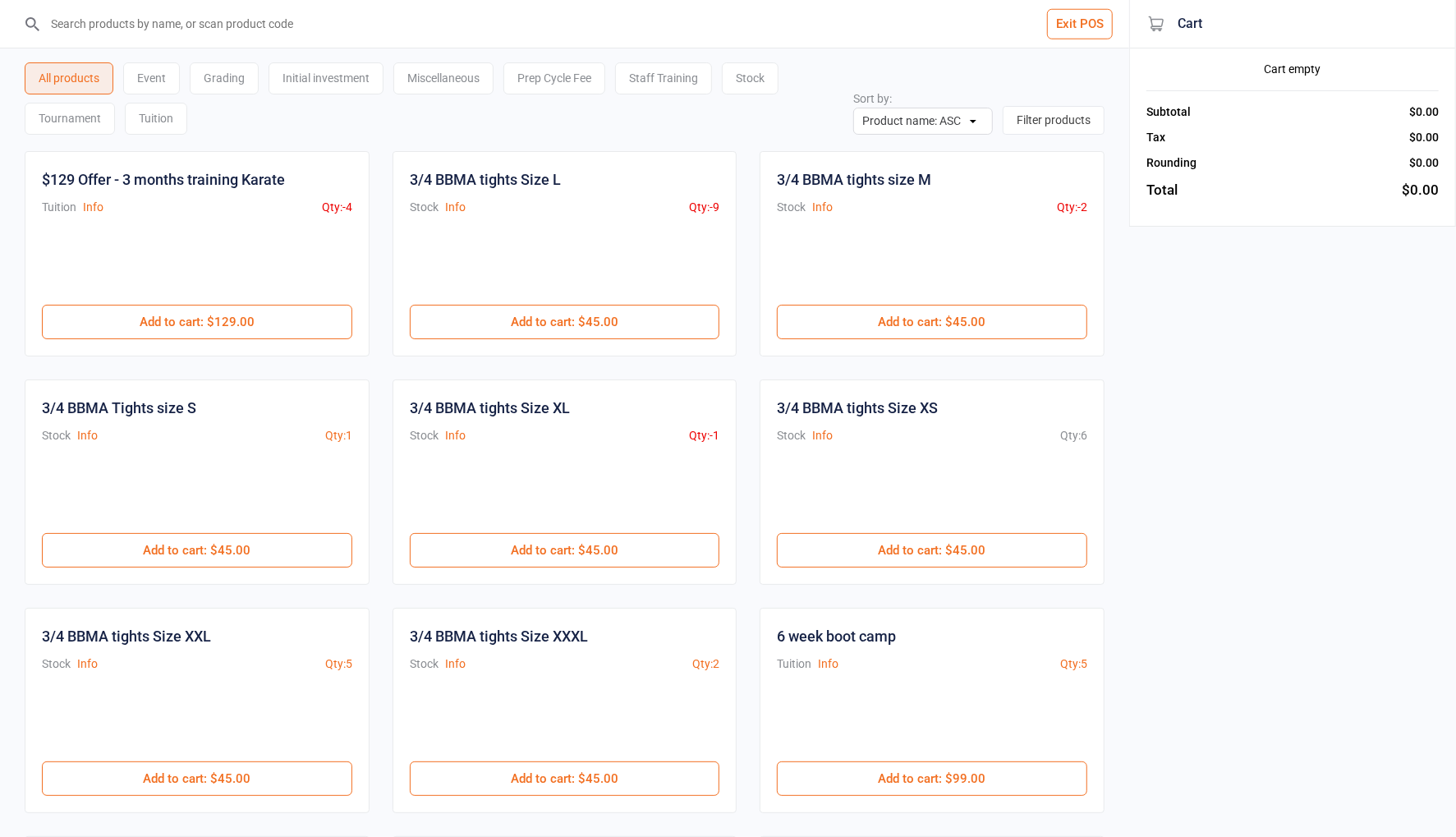
click at [337, 21] on input "search" at bounding box center [574, 24] width 1063 height 48
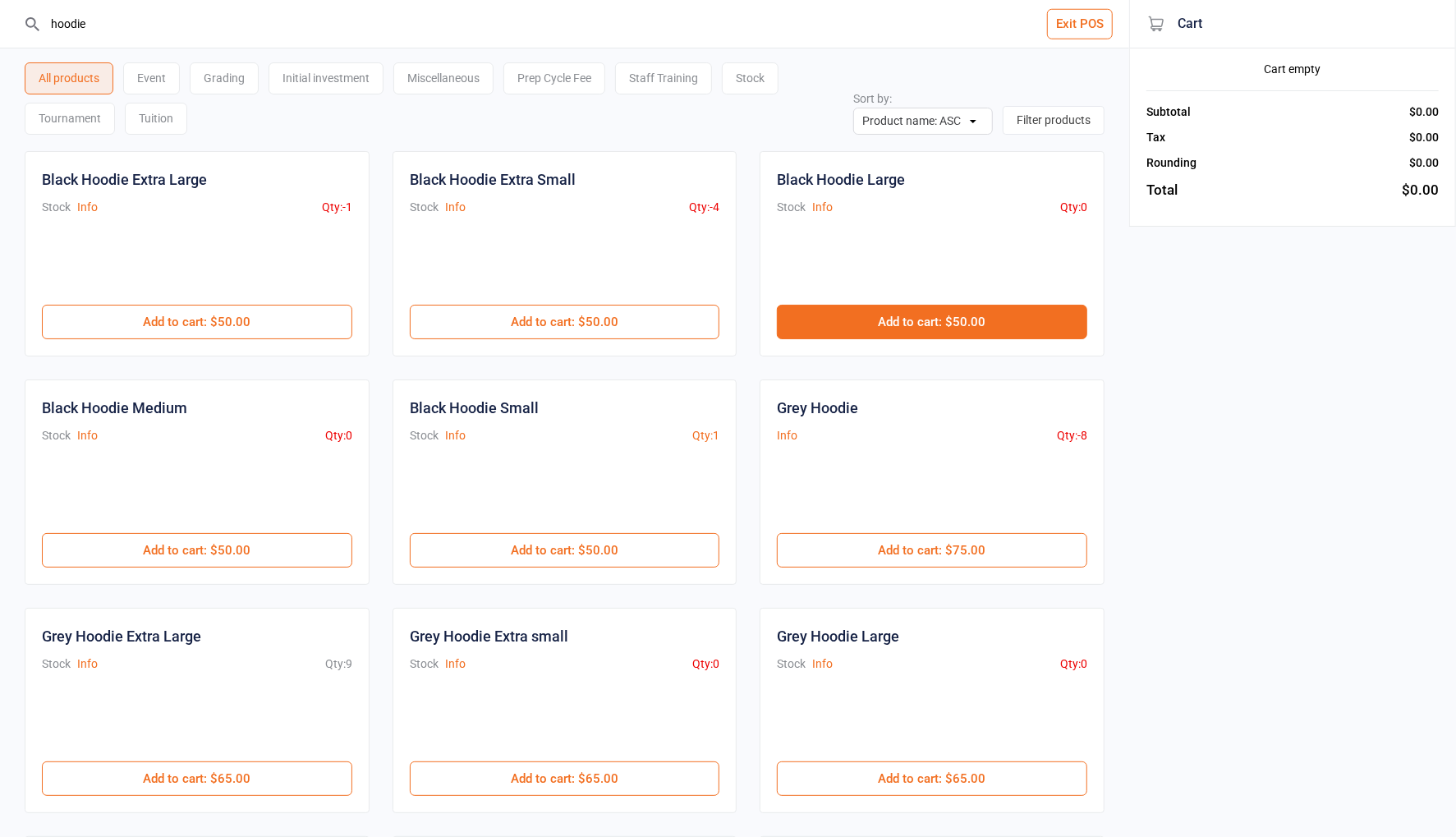
type input "hoodie"
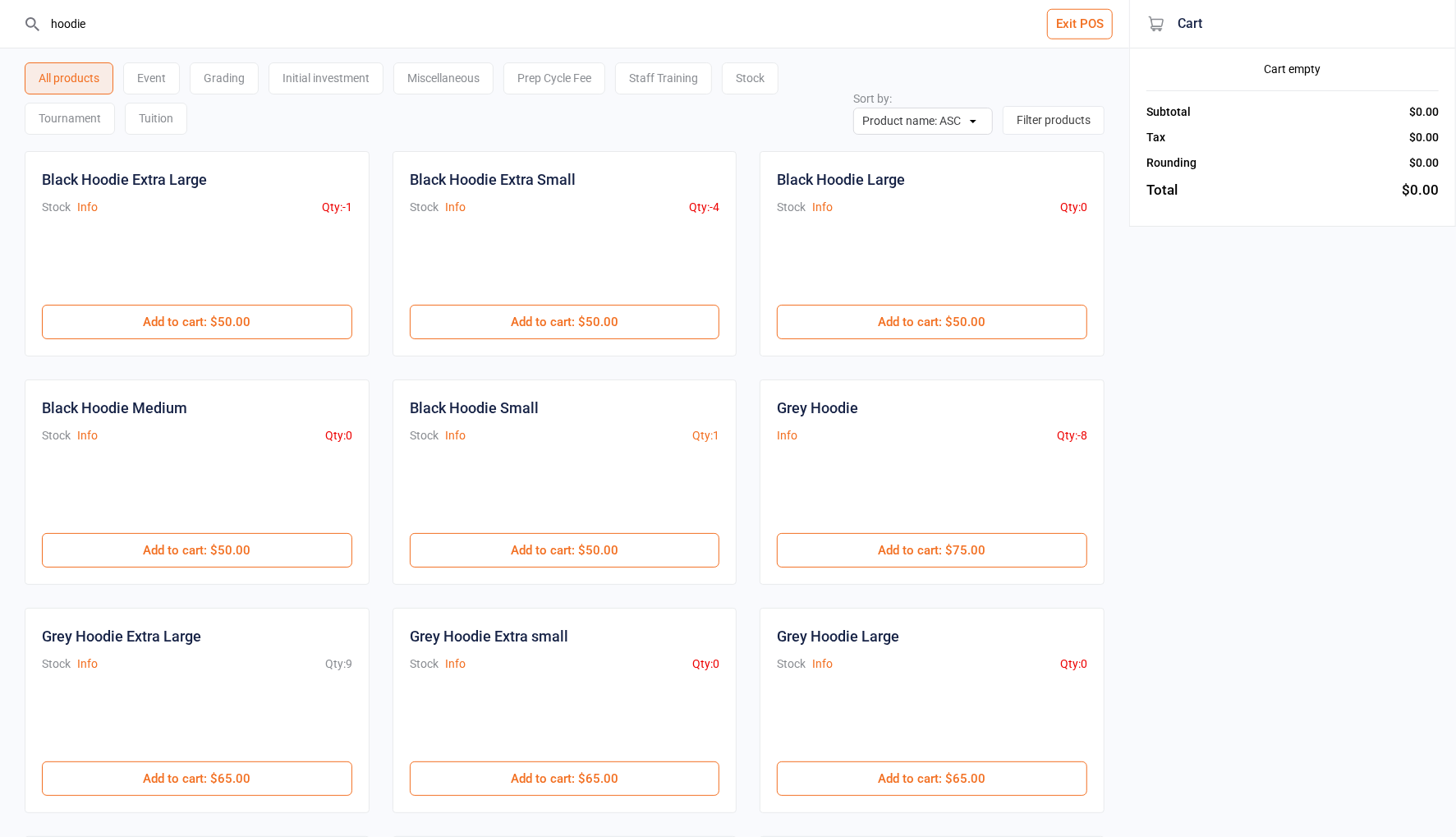
drag, startPoint x: 941, startPoint y: 317, endPoint x: 662, endPoint y: 258, distance: 285.2
click at [662, 258] on div "Black Hoodie Extra Large Stock Info Qty: -1 $50.00 Add to cart : $50.00 Black H…" at bounding box center [564, 711] width 1080 height 1119
drag, startPoint x: 901, startPoint y: 536, endPoint x: 932, endPoint y: 500, distance: 47.5
click at [901, 536] on button "Add to cart : $75.00" at bounding box center [932, 550] width 311 height 35
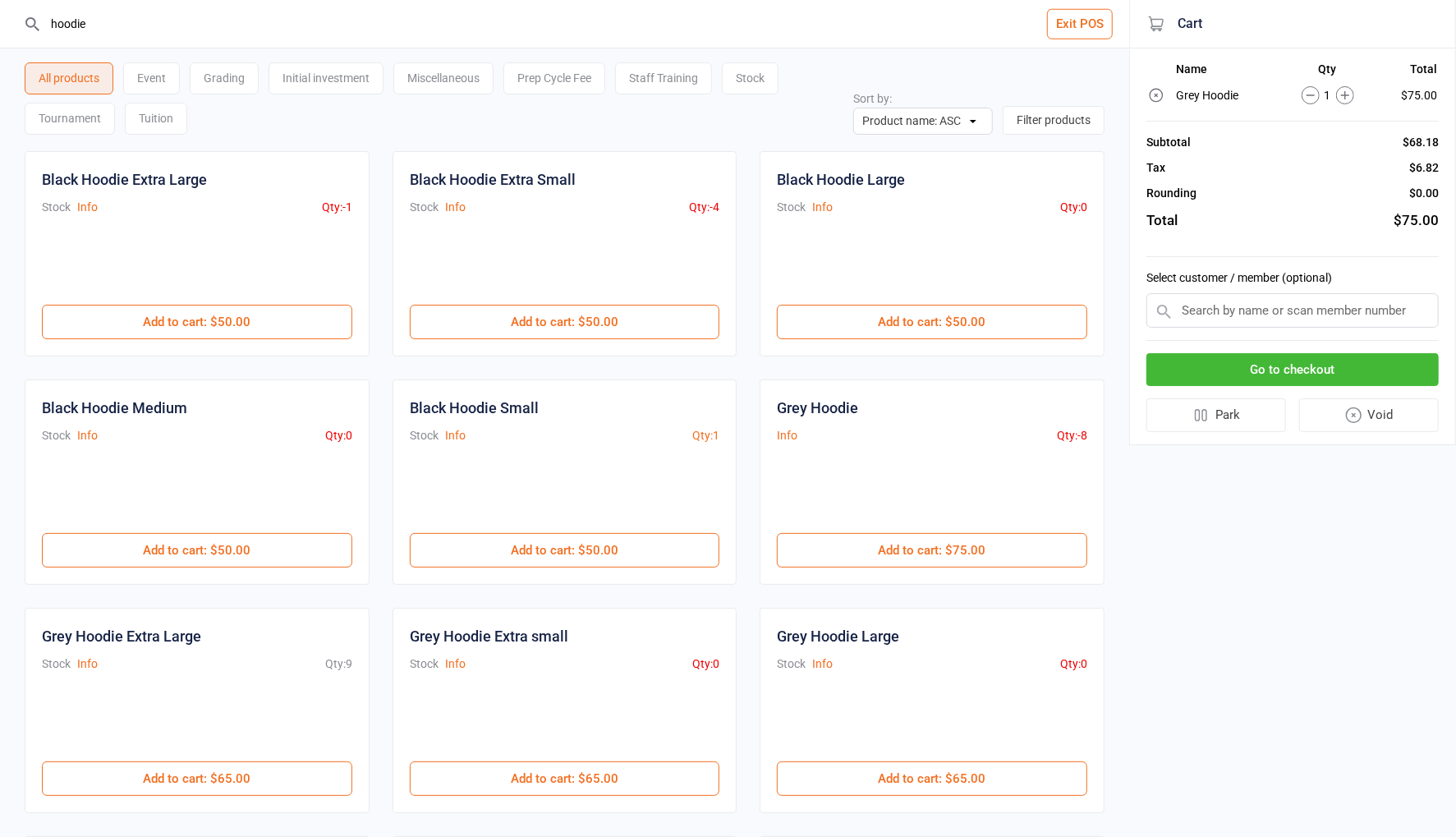
click at [1261, 301] on input "text" at bounding box center [1292, 310] width 293 height 35
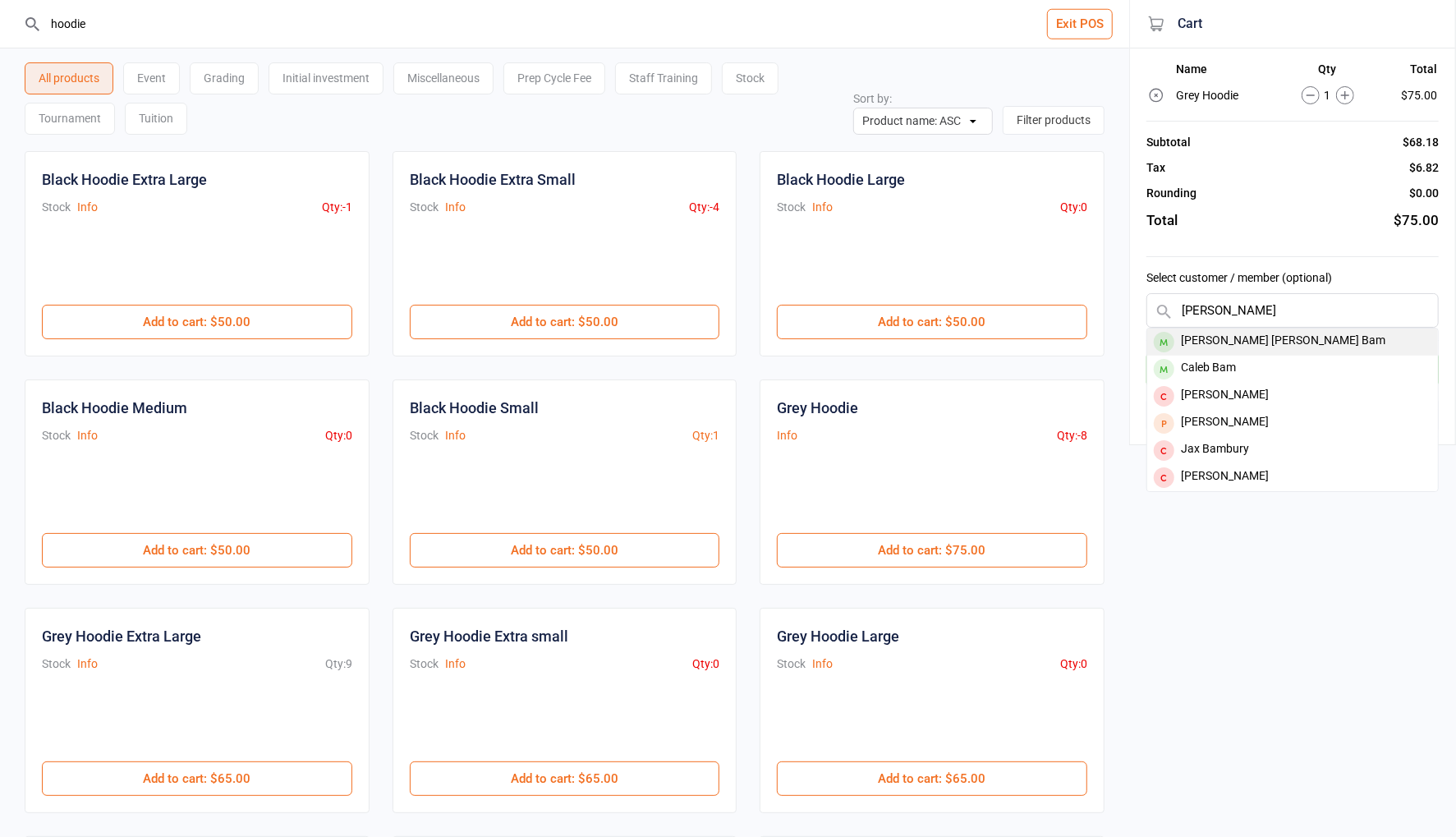
type input "jj bam"
click at [1231, 335] on div "[PERSON_NAME] [PERSON_NAME] Bam" at bounding box center [1292, 342] width 291 height 27
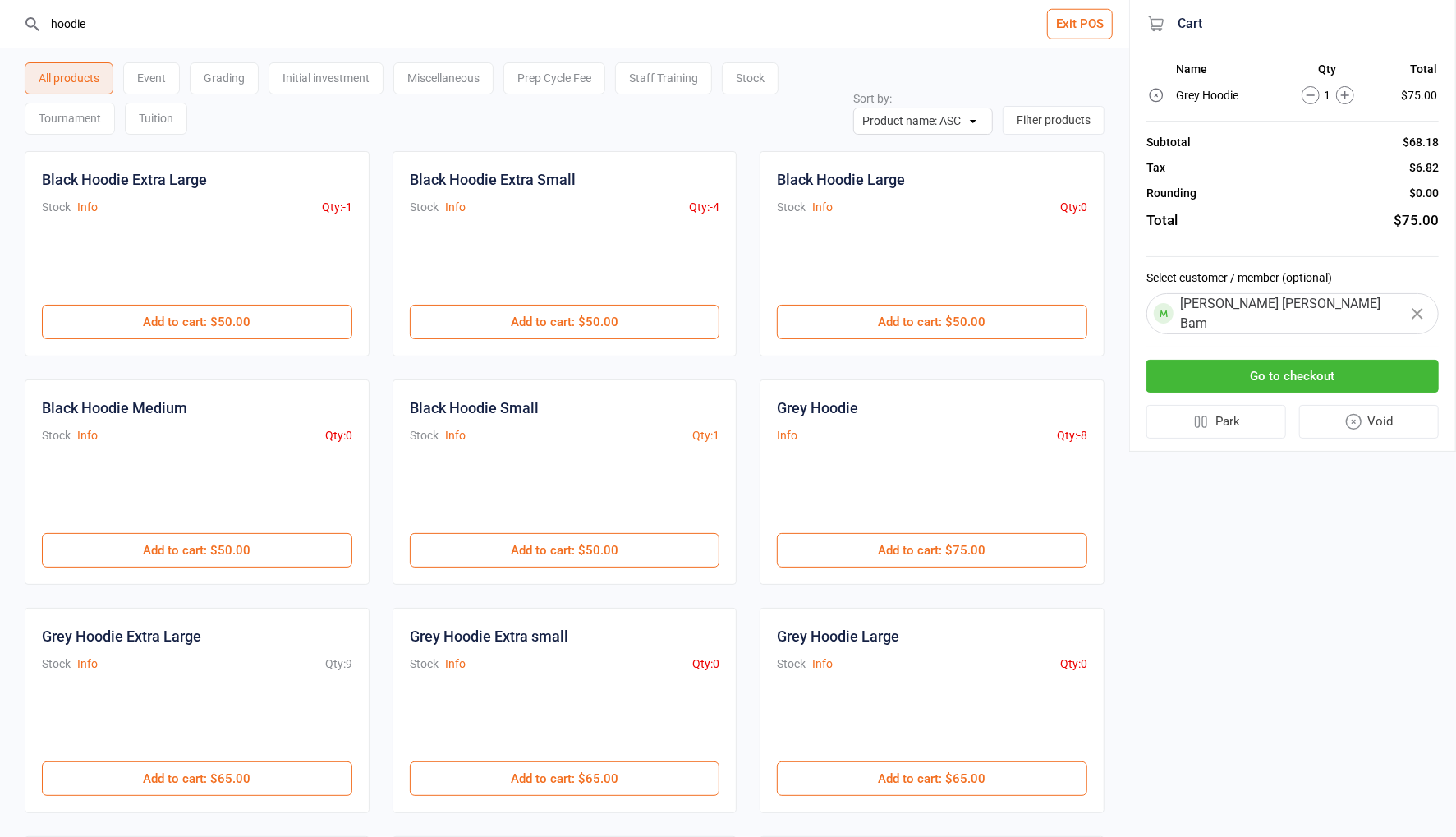
click at [1334, 360] on button "Go to checkout" at bounding box center [1292, 377] width 293 height 34
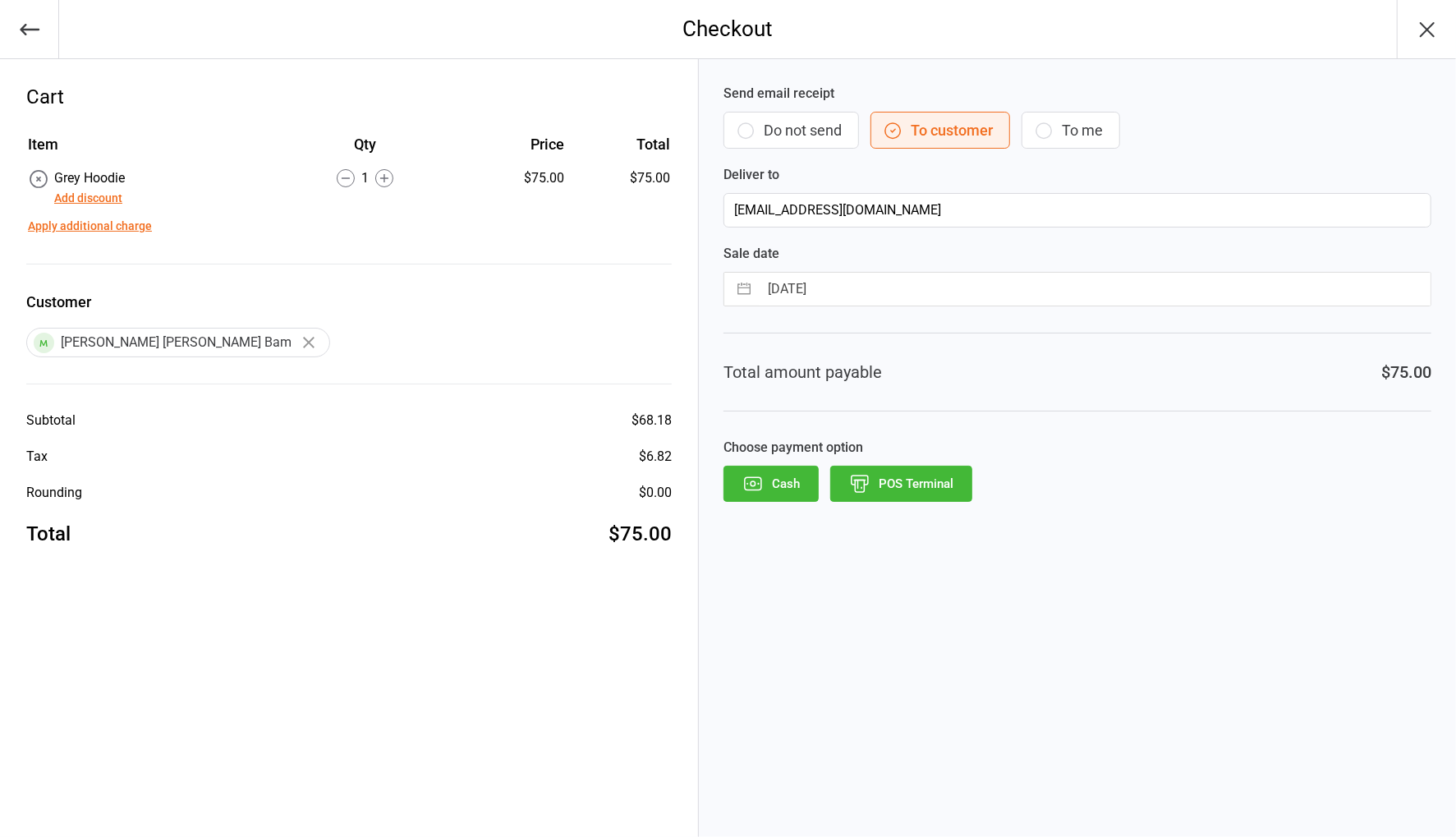
drag, startPoint x: 783, startPoint y: 132, endPoint x: 804, endPoint y: 321, distance: 190.2
click at [783, 133] on button "Do not send" at bounding box center [792, 131] width 136 height 37
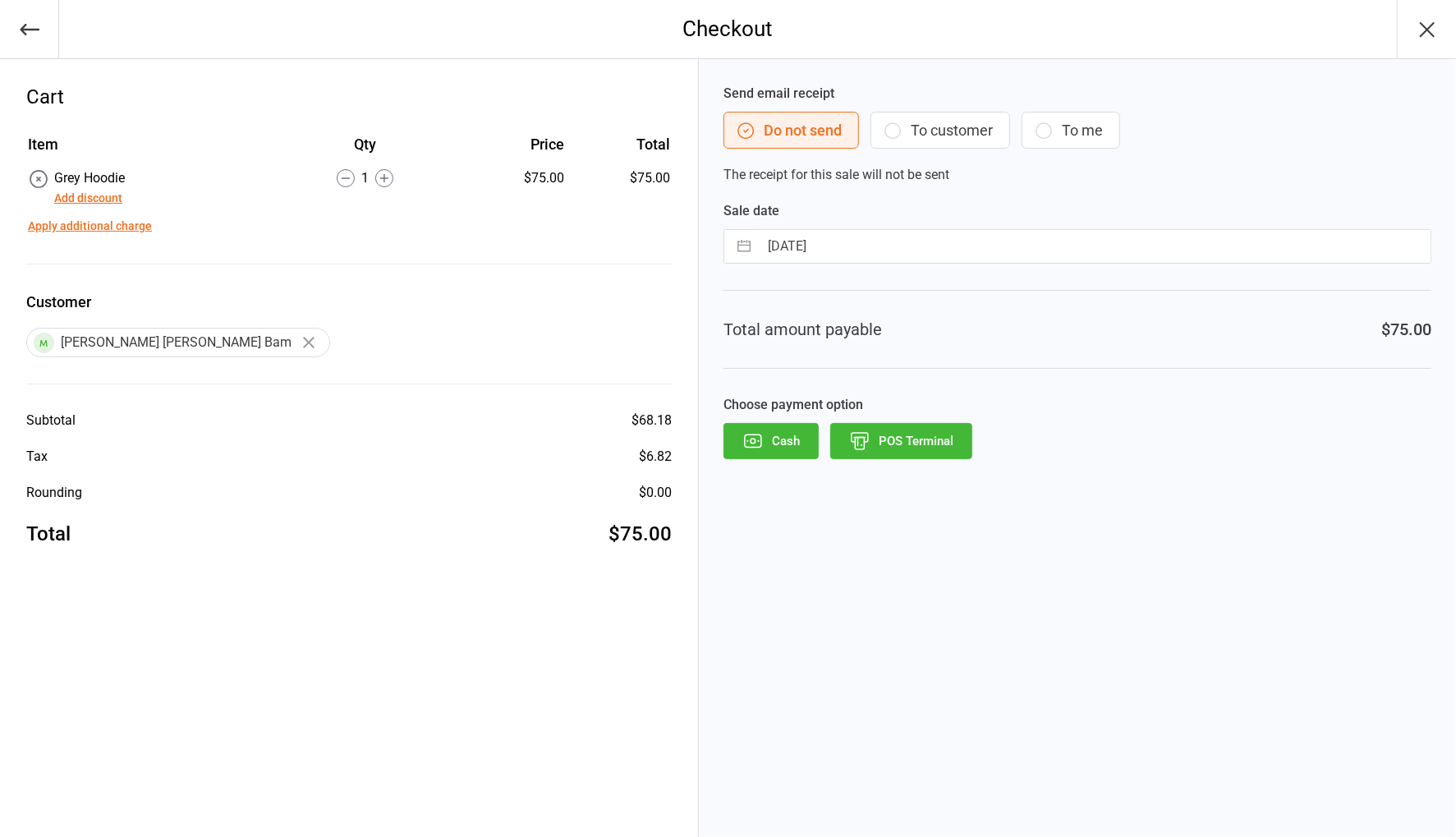
click at [895, 447] on button "POS Terminal" at bounding box center [900, 441] width 142 height 37
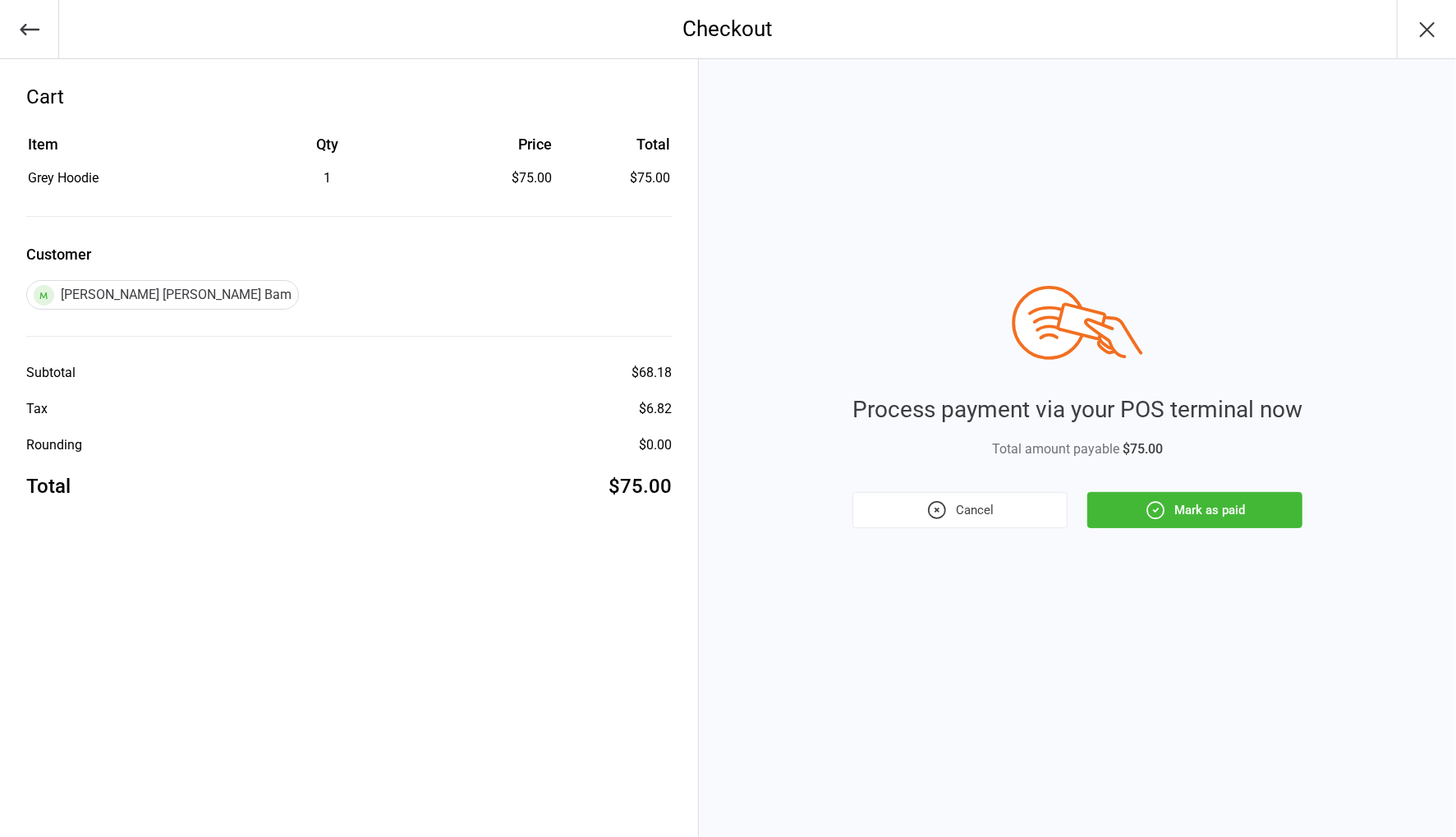
click at [1165, 520] on icon "button" at bounding box center [1155, 509] width 21 height 21
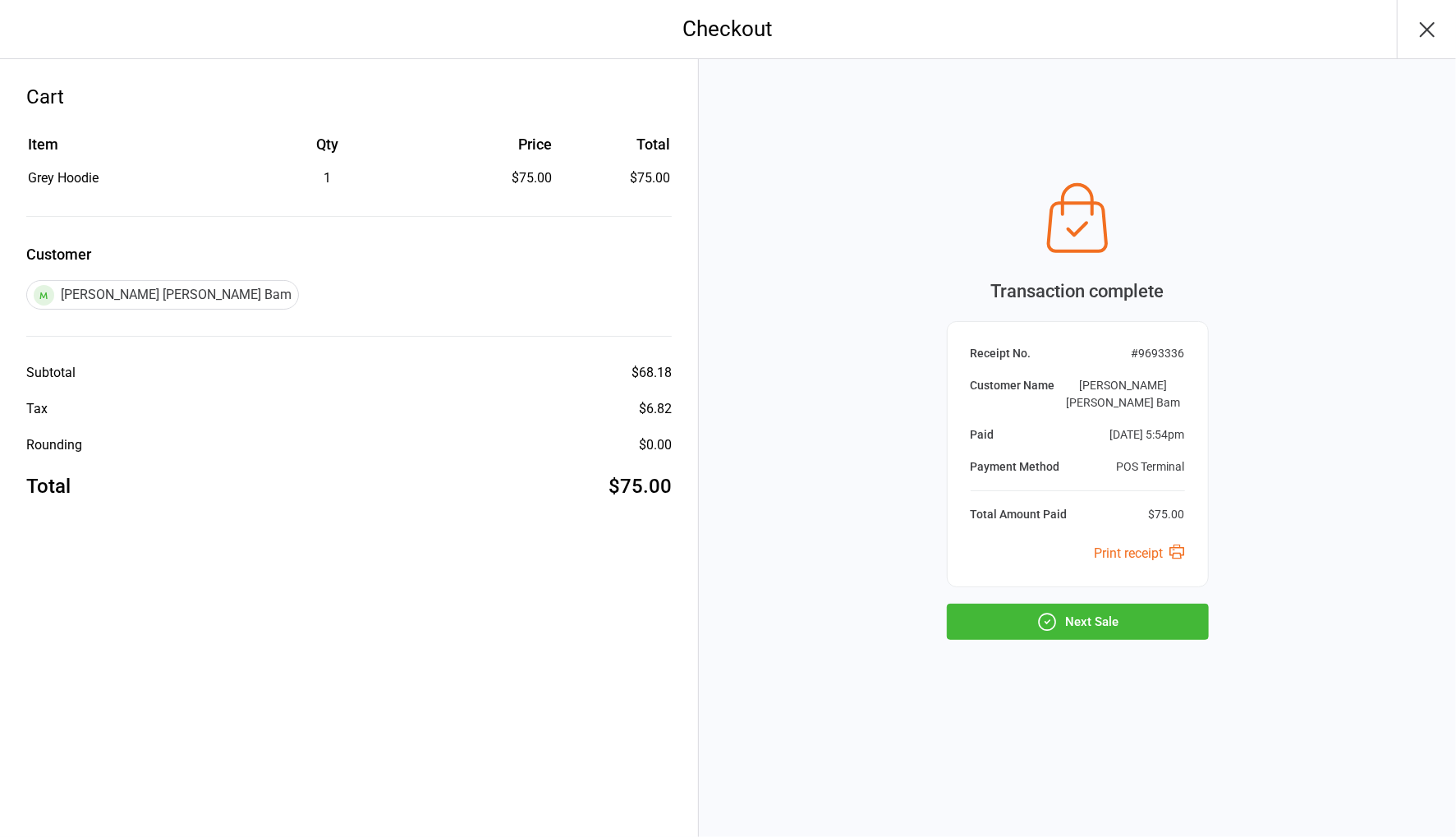
click at [1140, 608] on button "Next Sale" at bounding box center [1078, 621] width 262 height 37
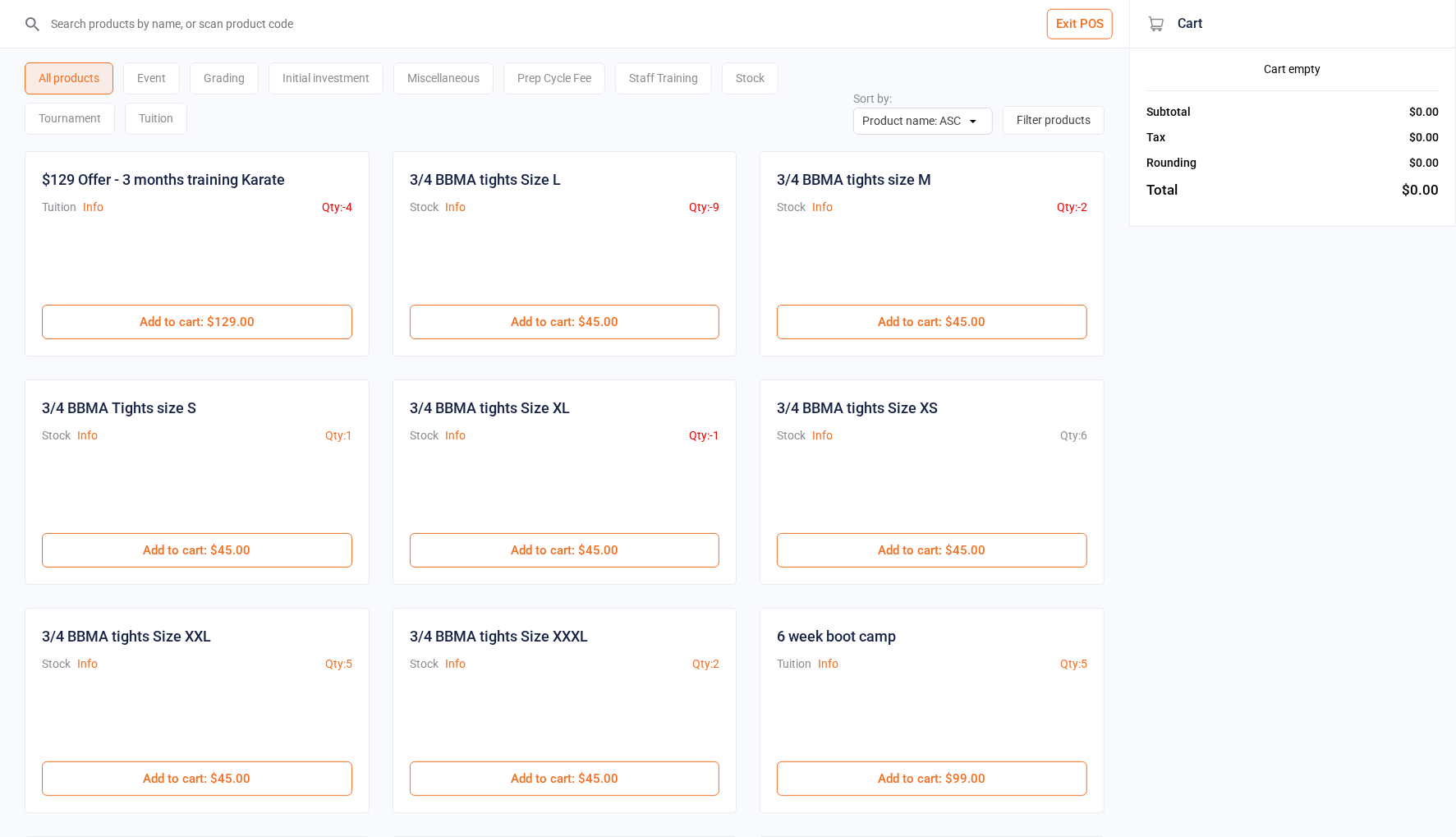
click at [146, 26] on input "search" at bounding box center [574, 24] width 1063 height 48
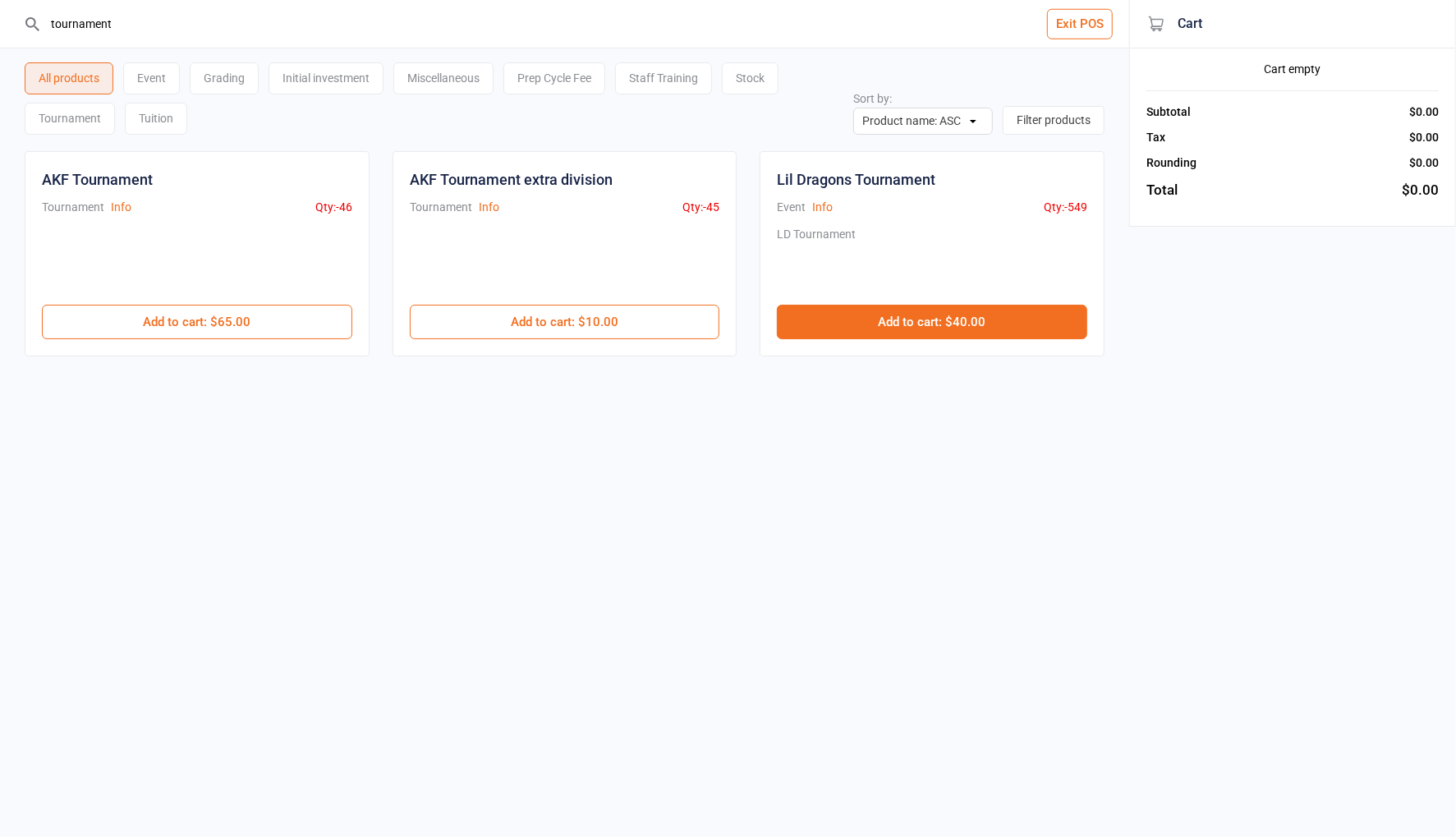
type input "tournament"
click at [876, 324] on button "Add to cart : $40.00" at bounding box center [932, 322] width 311 height 35
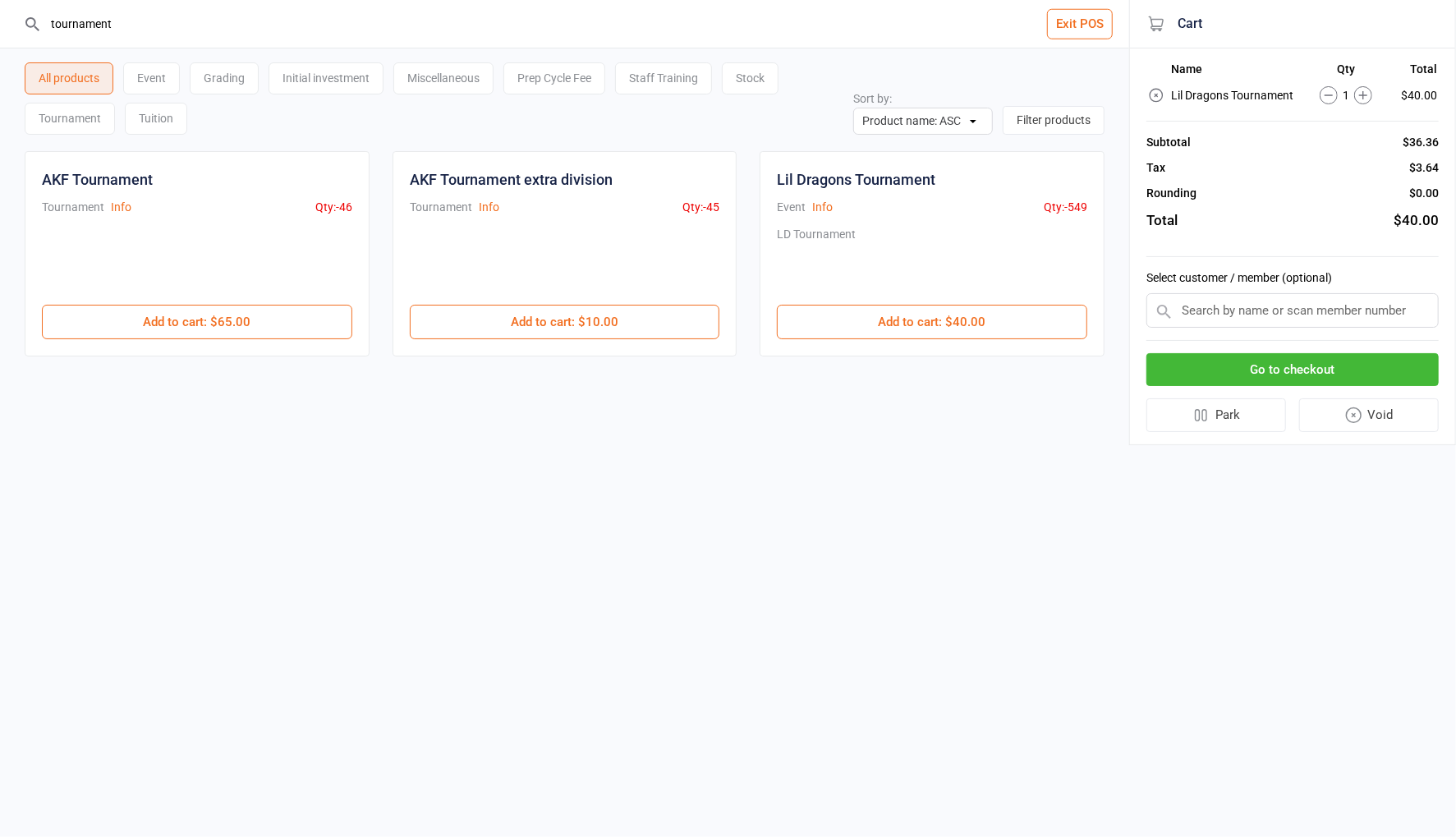
click at [1204, 307] on input "text" at bounding box center [1292, 310] width 293 height 35
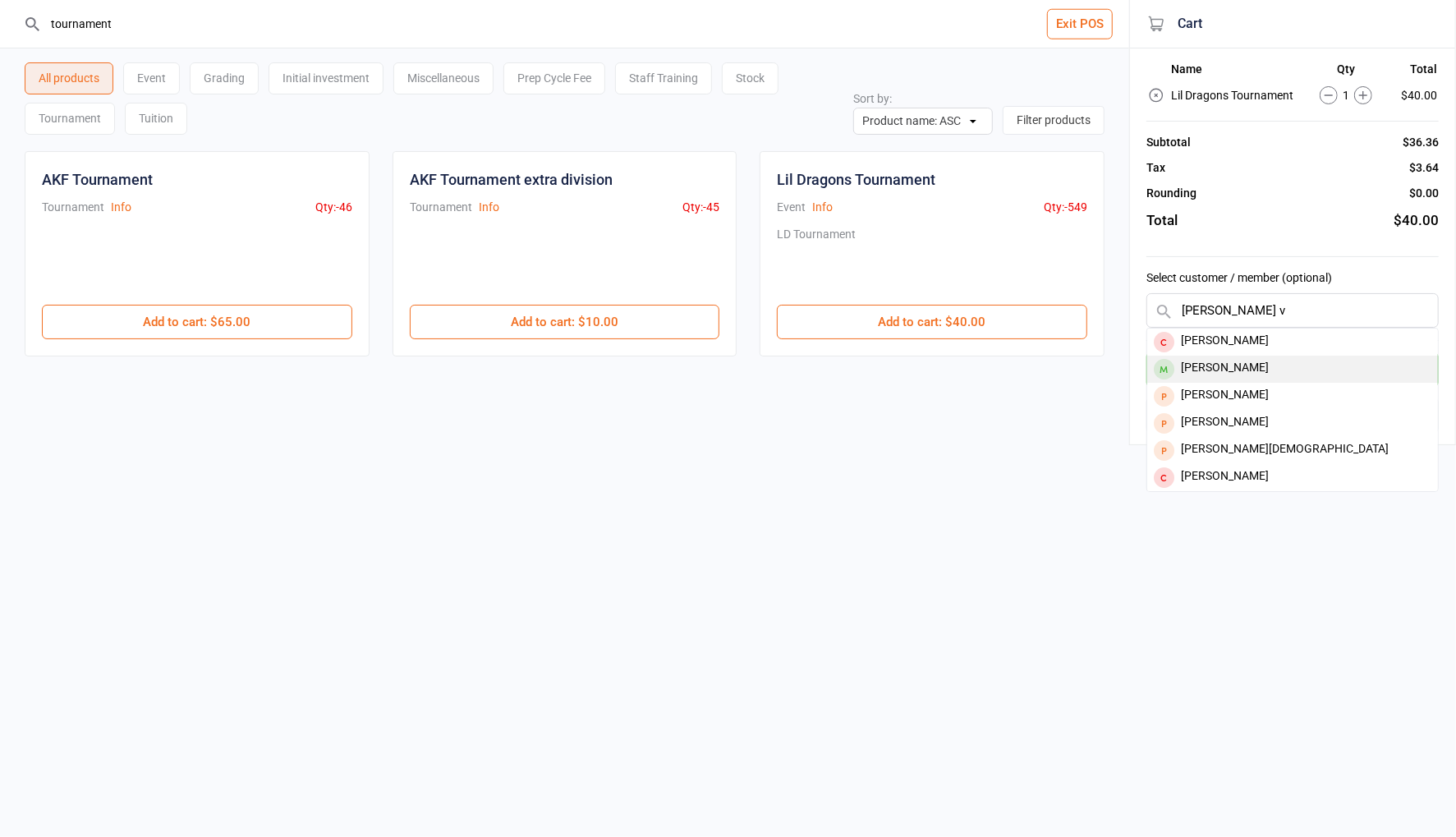
type input "harper v"
click at [1242, 370] on div "[PERSON_NAME]" at bounding box center [1292, 369] width 291 height 27
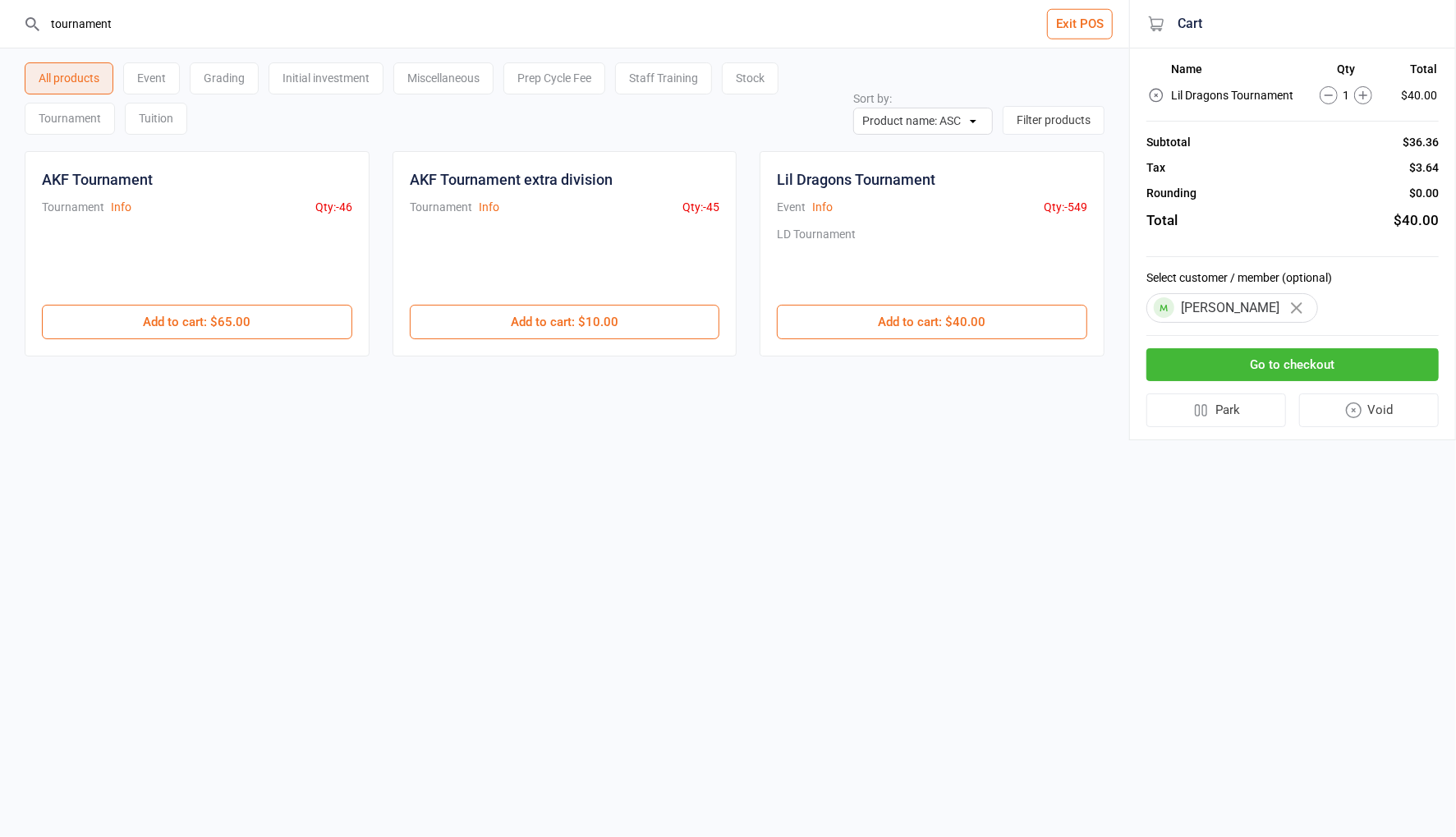
click at [1329, 365] on button "Go to checkout" at bounding box center [1292, 365] width 293 height 34
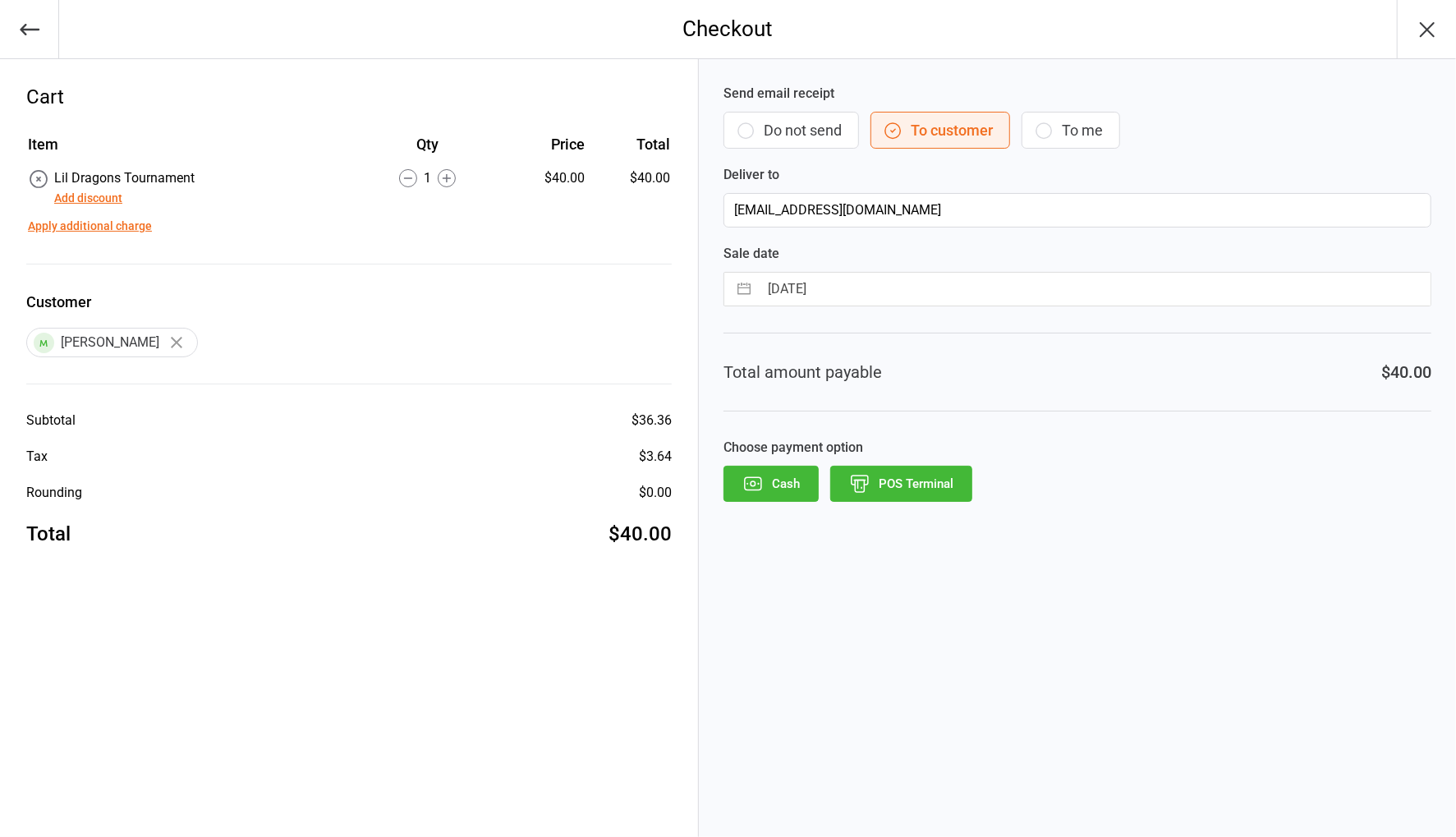
drag, startPoint x: 780, startPoint y: 128, endPoint x: 923, endPoint y: 439, distance: 342.3
click at [782, 131] on button "Do not send" at bounding box center [792, 131] width 136 height 37
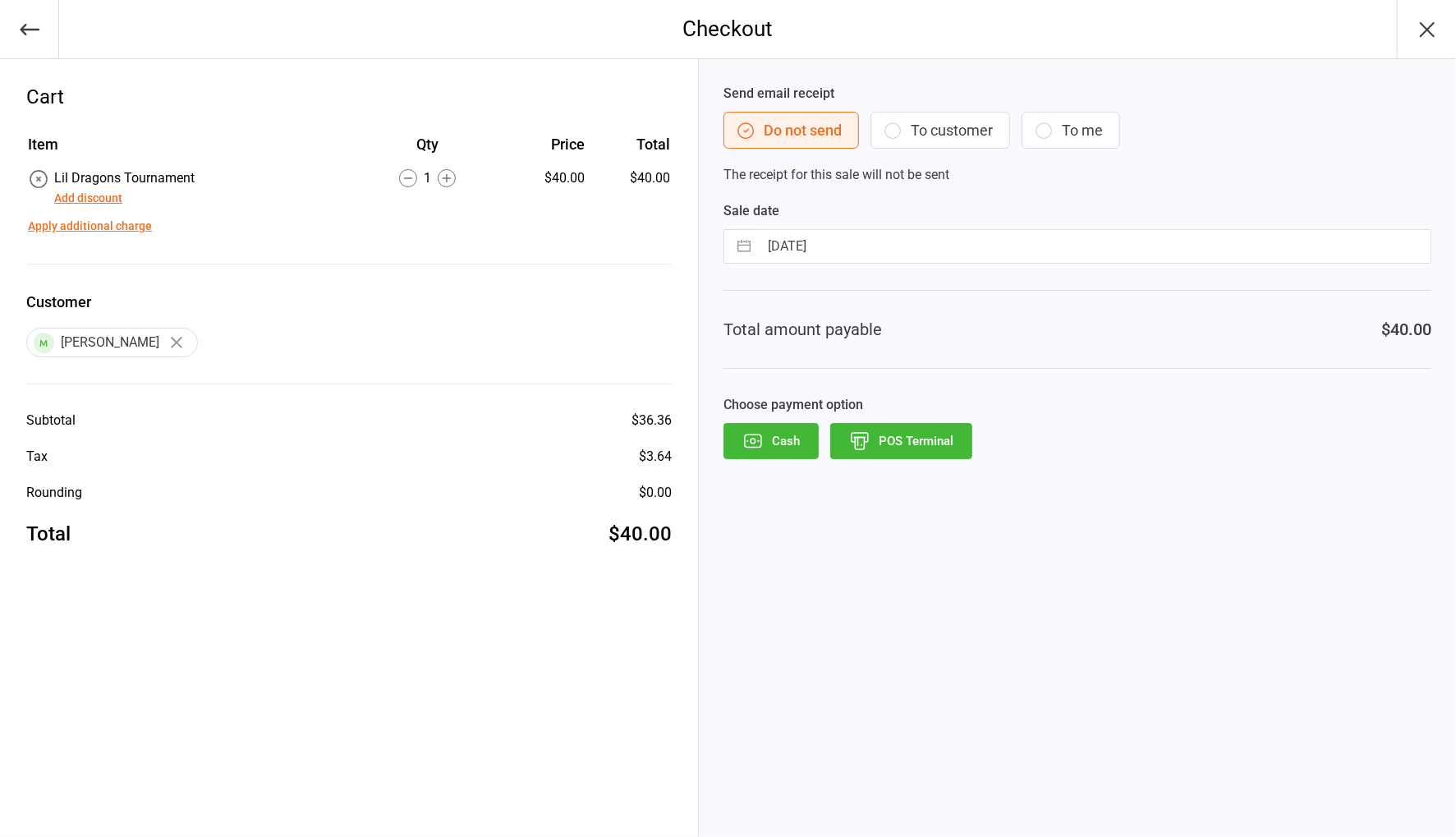
click at [916, 444] on button "POS Terminal" at bounding box center [900, 441] width 142 height 37
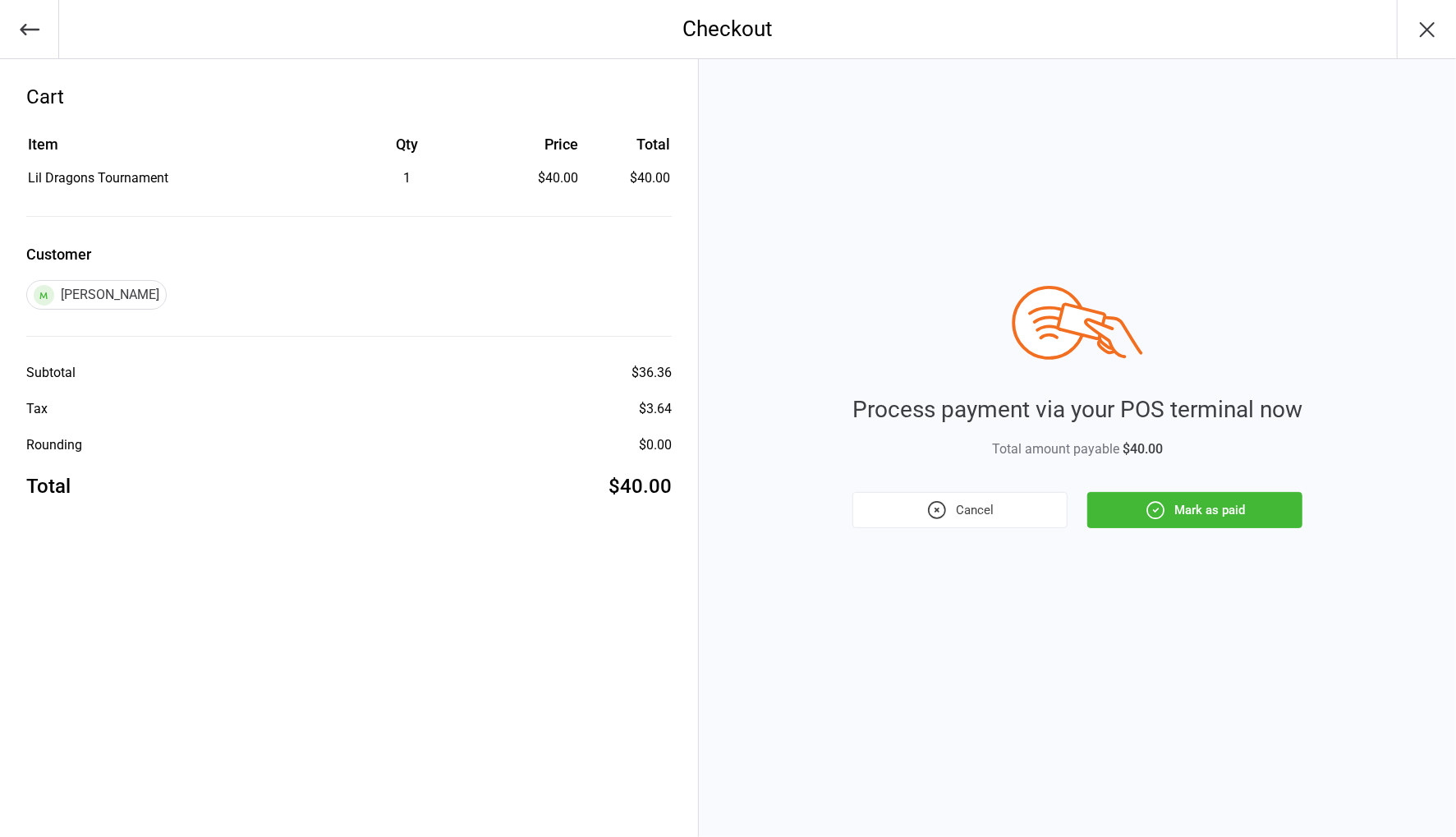
click at [1185, 507] on button "Mark as paid" at bounding box center [1195, 510] width 216 height 37
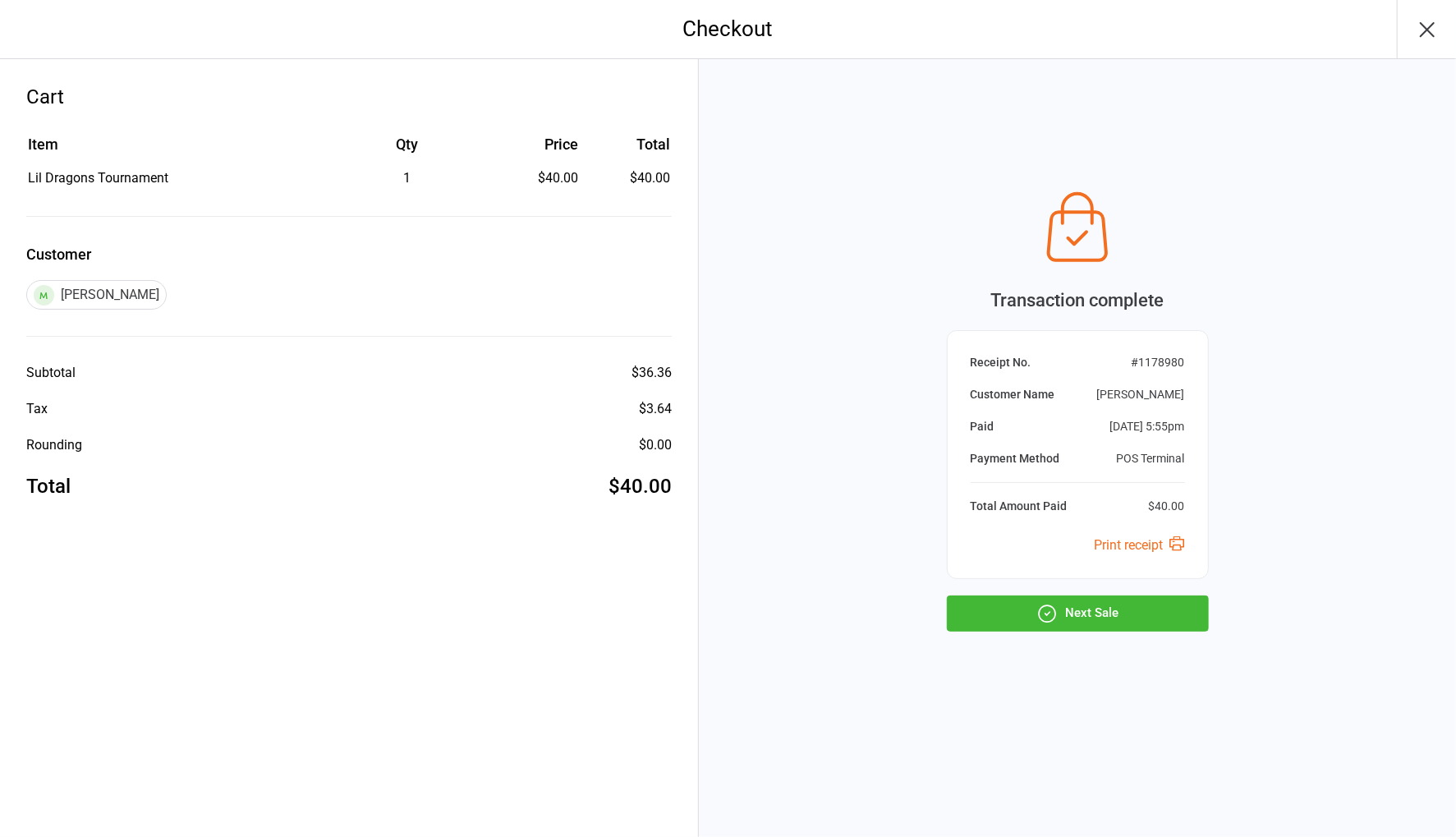
click at [1096, 615] on button "Next Sale" at bounding box center [1078, 614] width 262 height 37
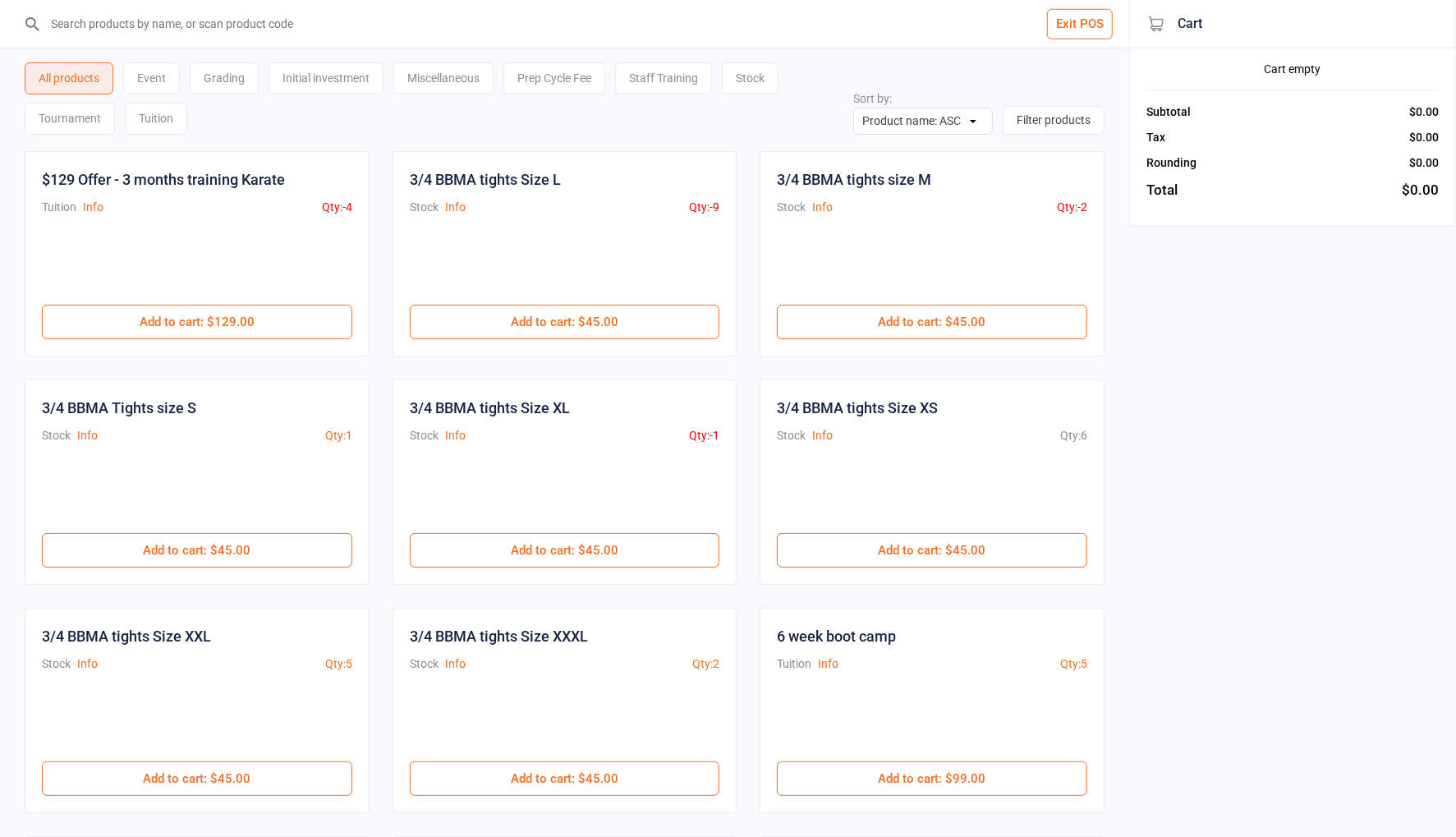
click at [244, 19] on input "search" at bounding box center [574, 24] width 1063 height 48
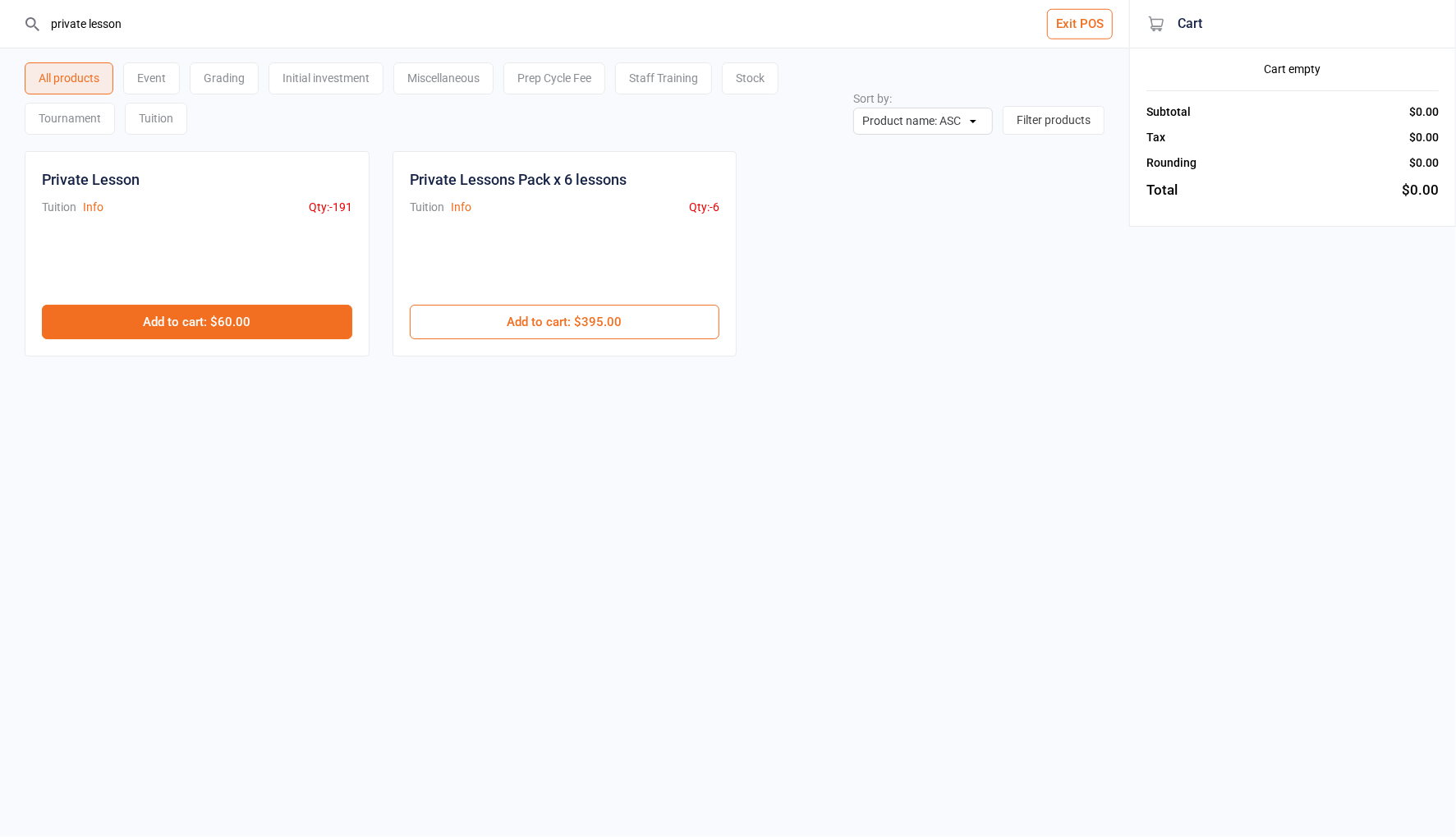
type input "private lesson"
drag, startPoint x: 294, startPoint y: 330, endPoint x: 342, endPoint y: 324, distance: 48.4
click at [294, 330] on button "Add to cart : $60.00" at bounding box center [197, 322] width 311 height 35
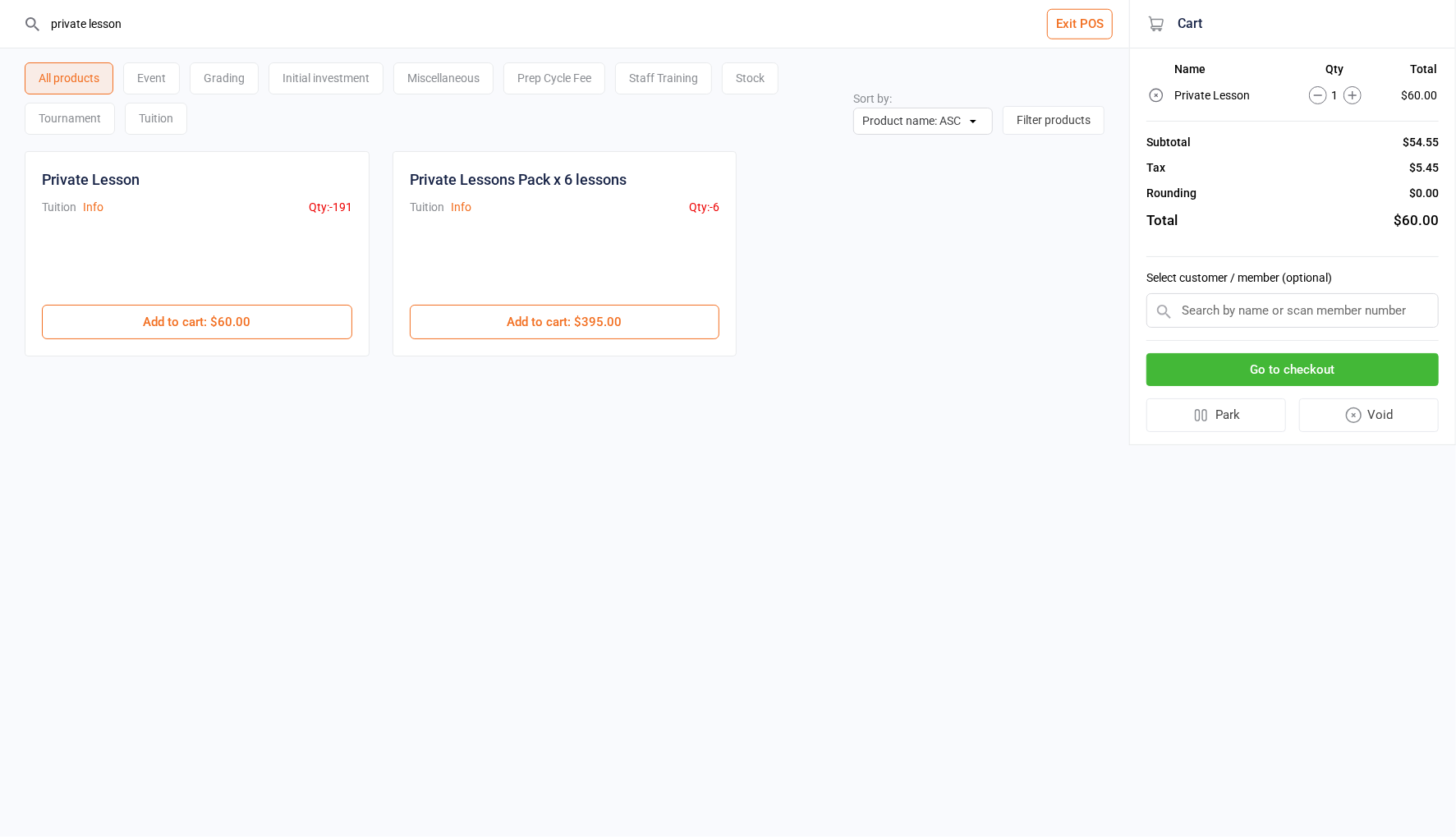
click at [1201, 312] on input "text" at bounding box center [1292, 310] width 293 height 35
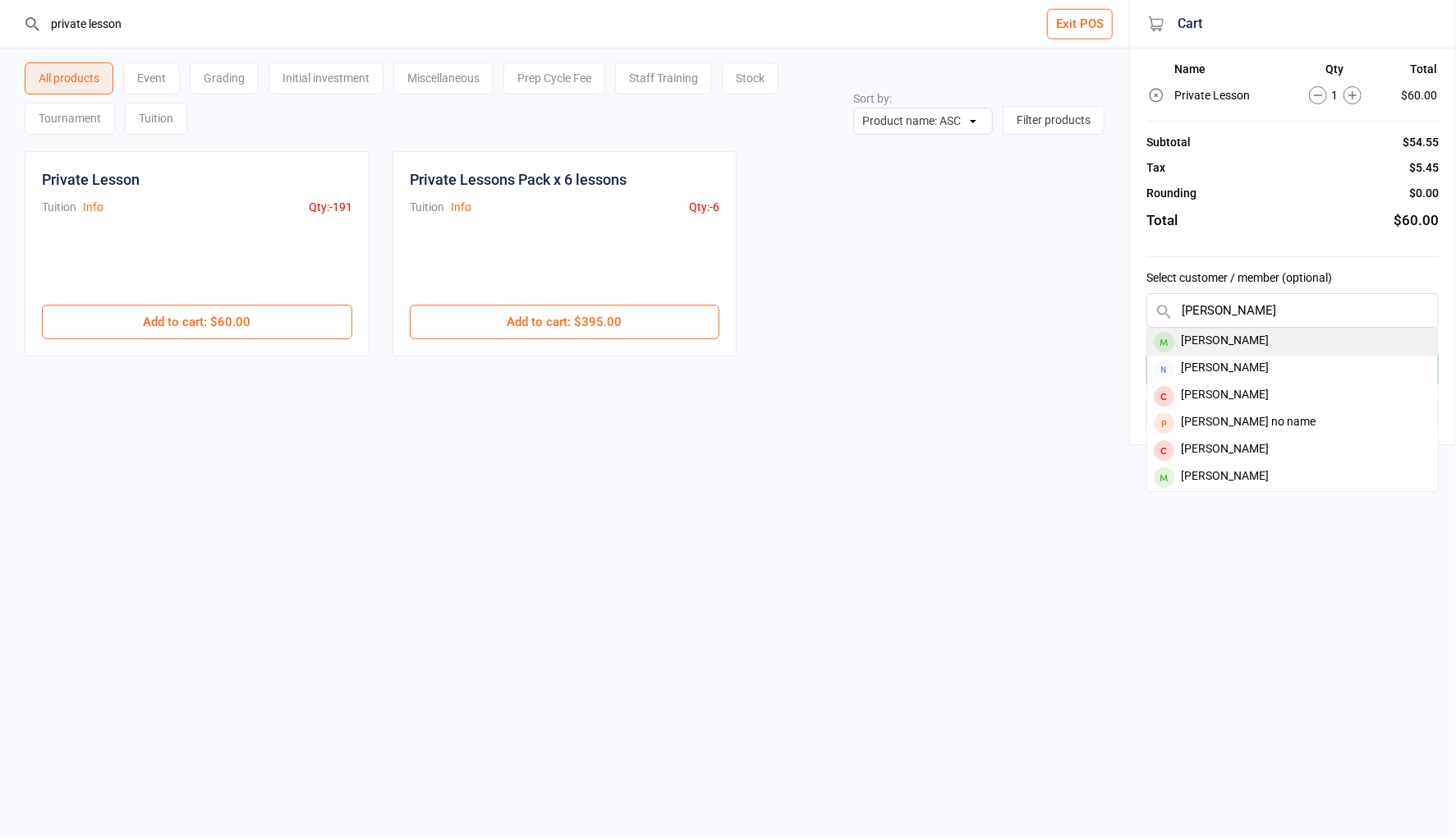
type input "aariv nai"
click at [1193, 343] on div "[PERSON_NAME]" at bounding box center [1292, 342] width 291 height 27
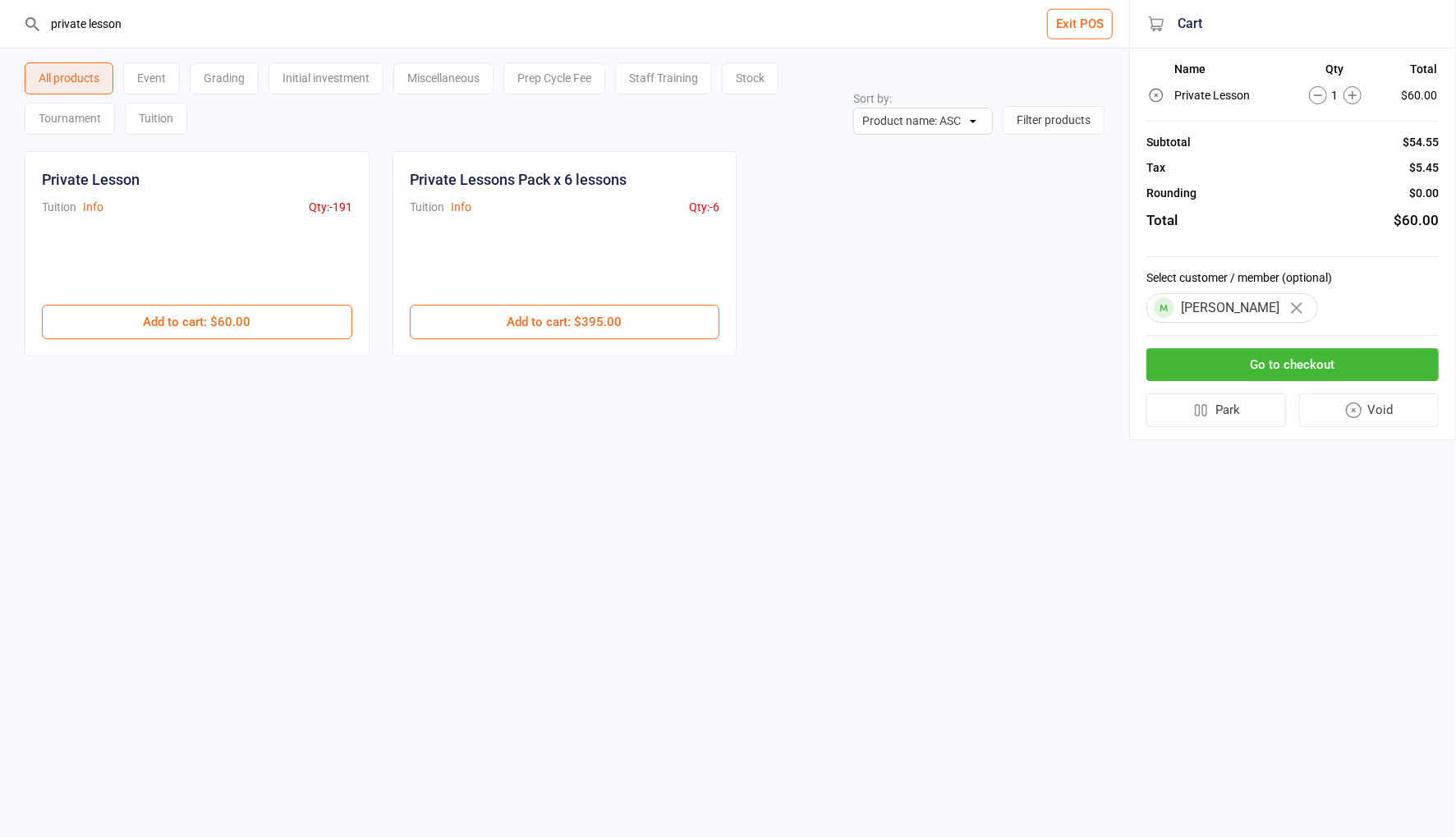
click at [1259, 358] on button "Go to checkout" at bounding box center [1292, 365] width 293 height 34
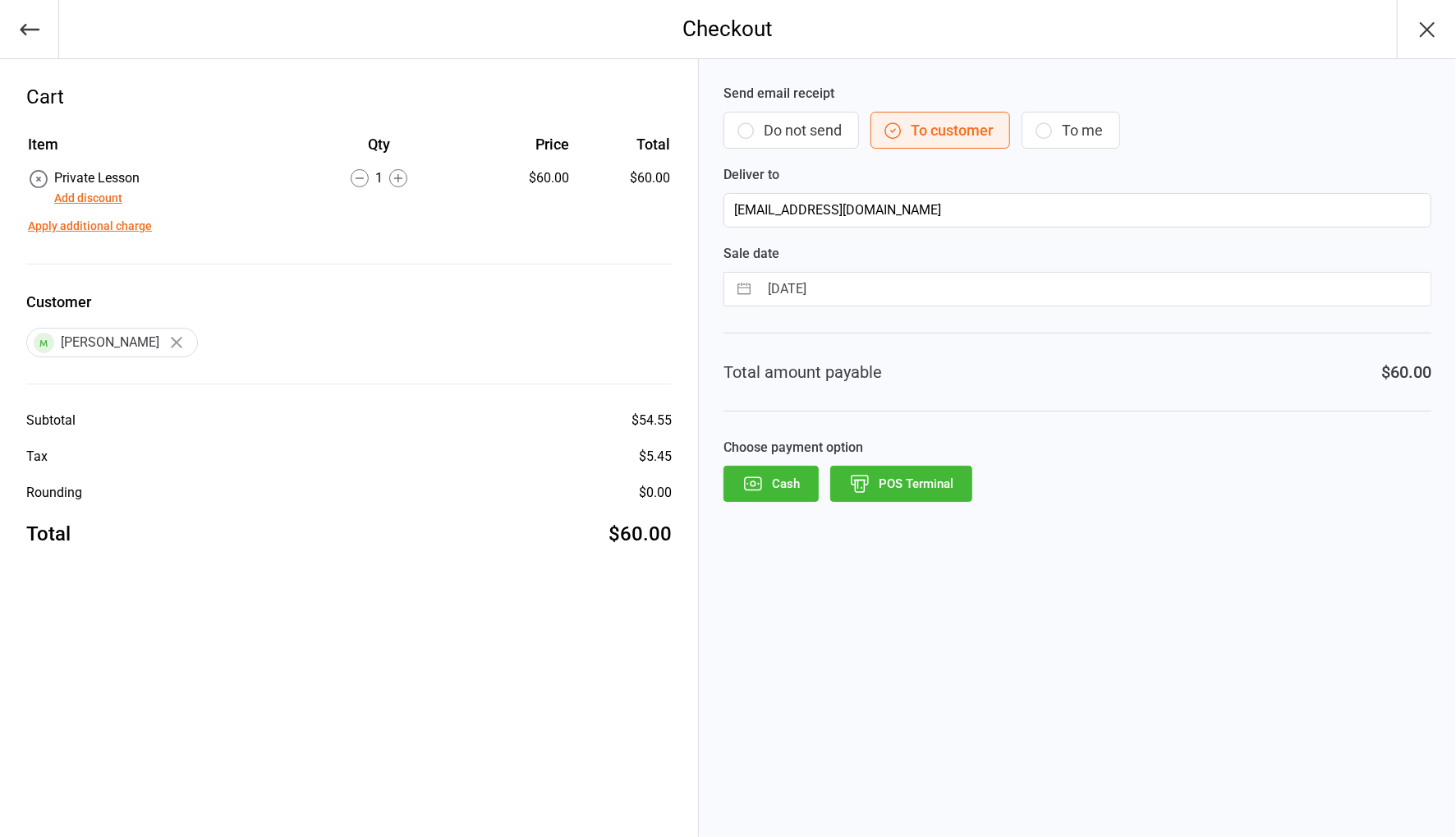
click at [110, 196] on button "Add discount" at bounding box center [88, 199] width 68 height 17
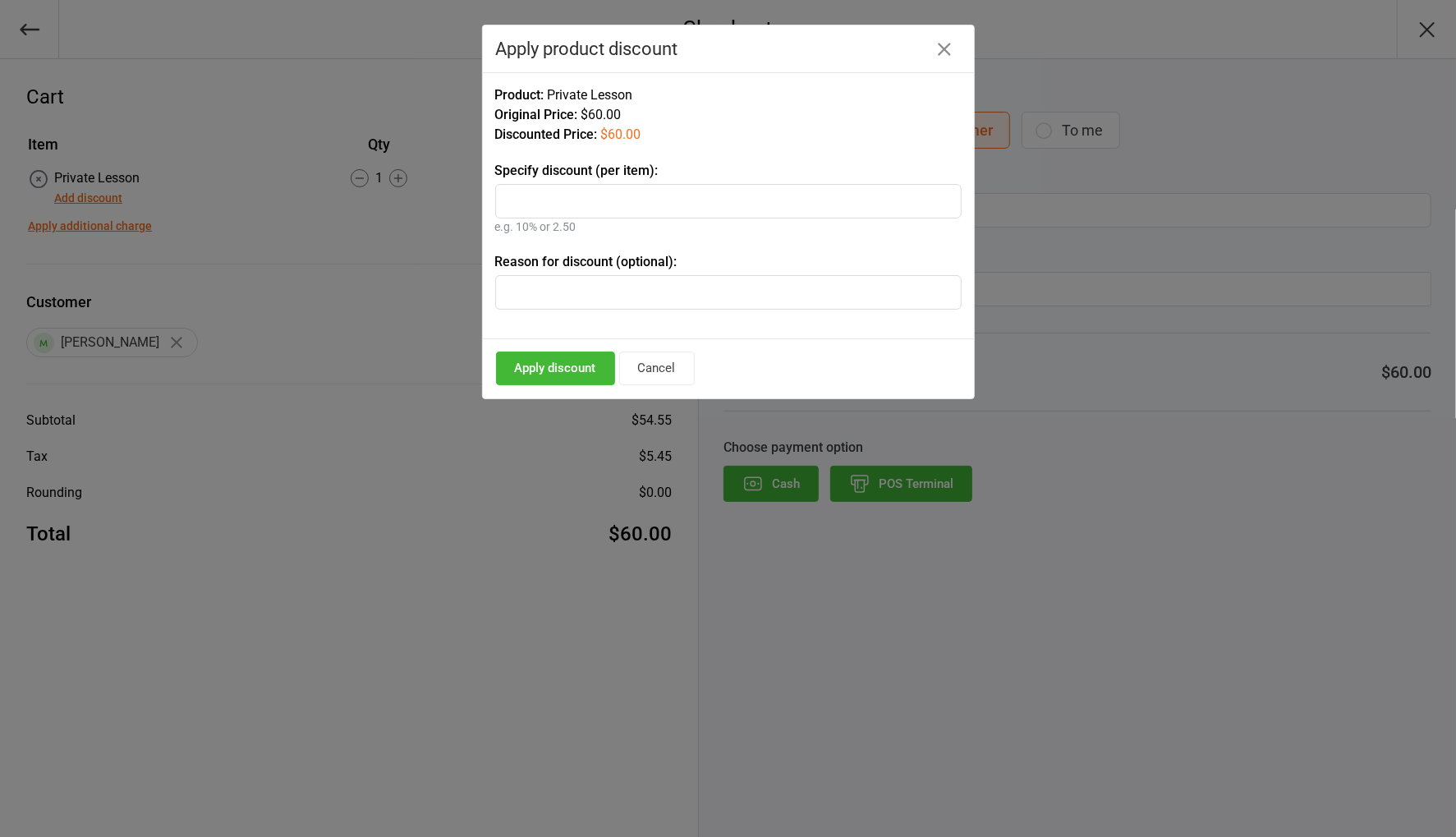
drag, startPoint x: 672, startPoint y: 360, endPoint x: 30, endPoint y: 304, distance: 644.4
click at [671, 360] on button "Cancel" at bounding box center [657, 368] width 76 height 34
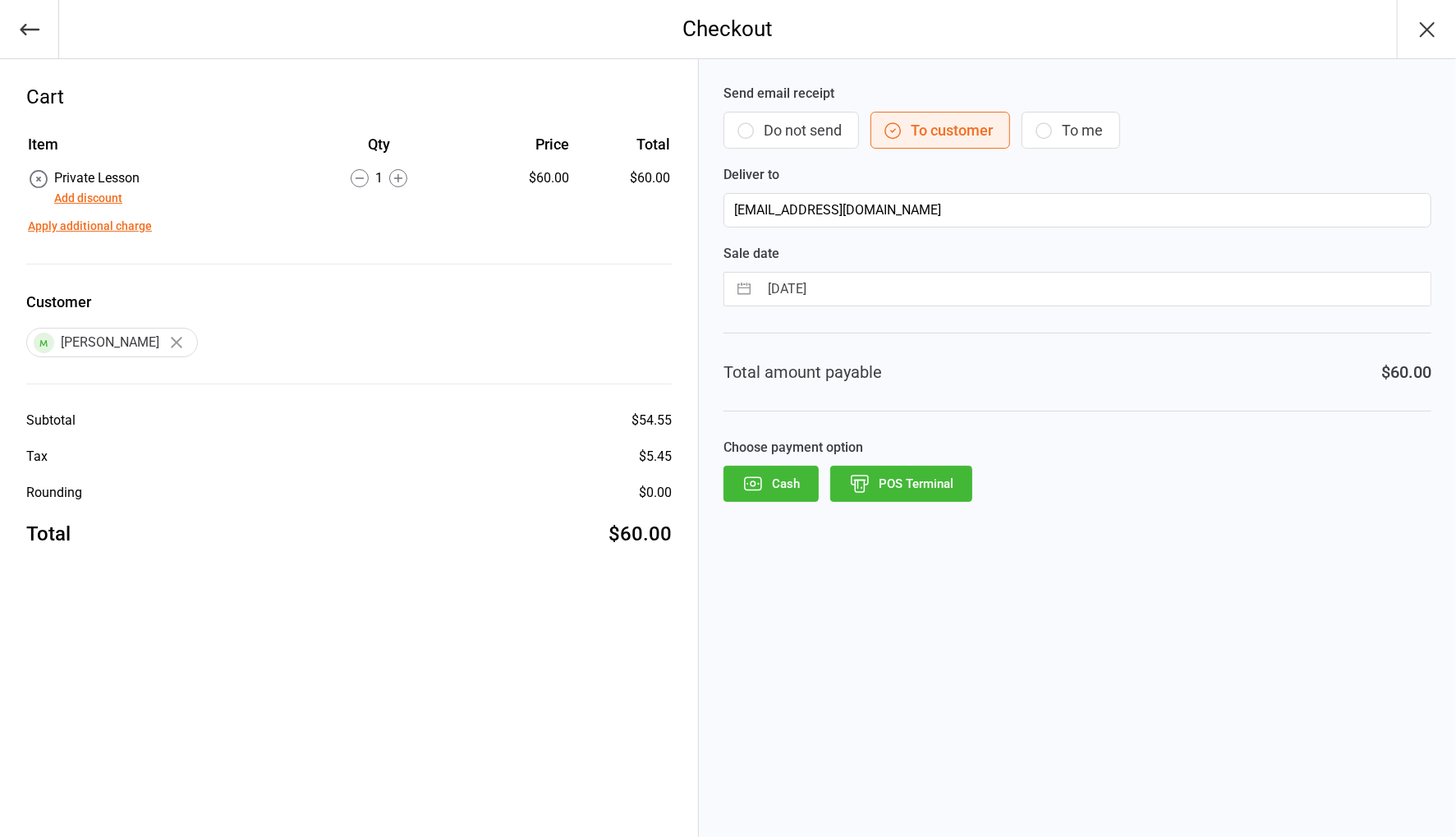
drag, startPoint x: 398, startPoint y: 177, endPoint x: 492, endPoint y: 281, distance: 140.2
click at [399, 177] on icon at bounding box center [399, 178] width 8 height 8
drag, startPoint x: 100, startPoint y: 201, endPoint x: 129, endPoint y: 205, distance: 29.3
click at [100, 201] on button "Add discount" at bounding box center [88, 199] width 68 height 17
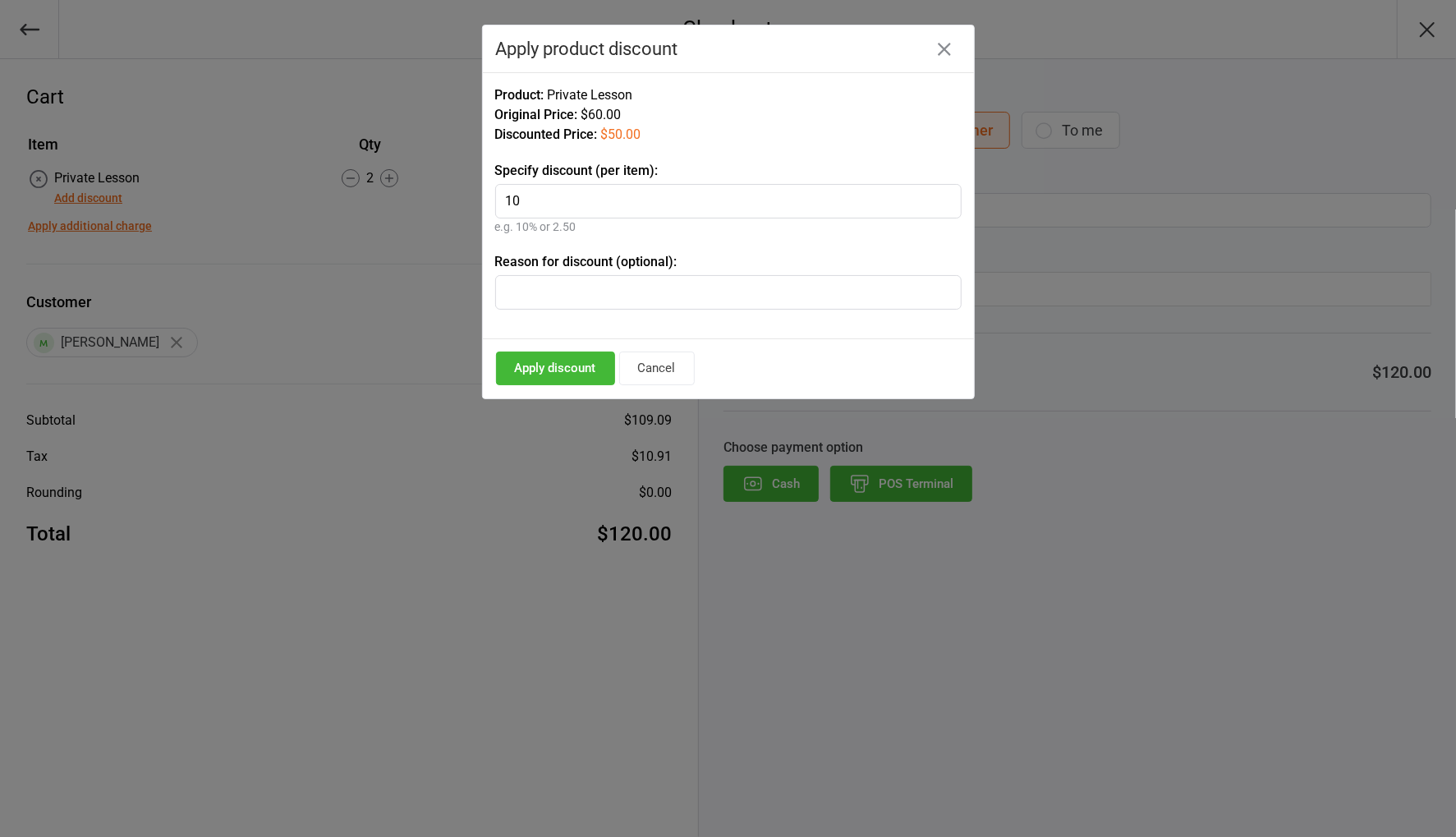
type input "10"
drag, startPoint x: 573, startPoint y: 363, endPoint x: 731, endPoint y: 362, distance: 158.0
click at [573, 363] on button "Apply discount" at bounding box center [556, 368] width 119 height 34
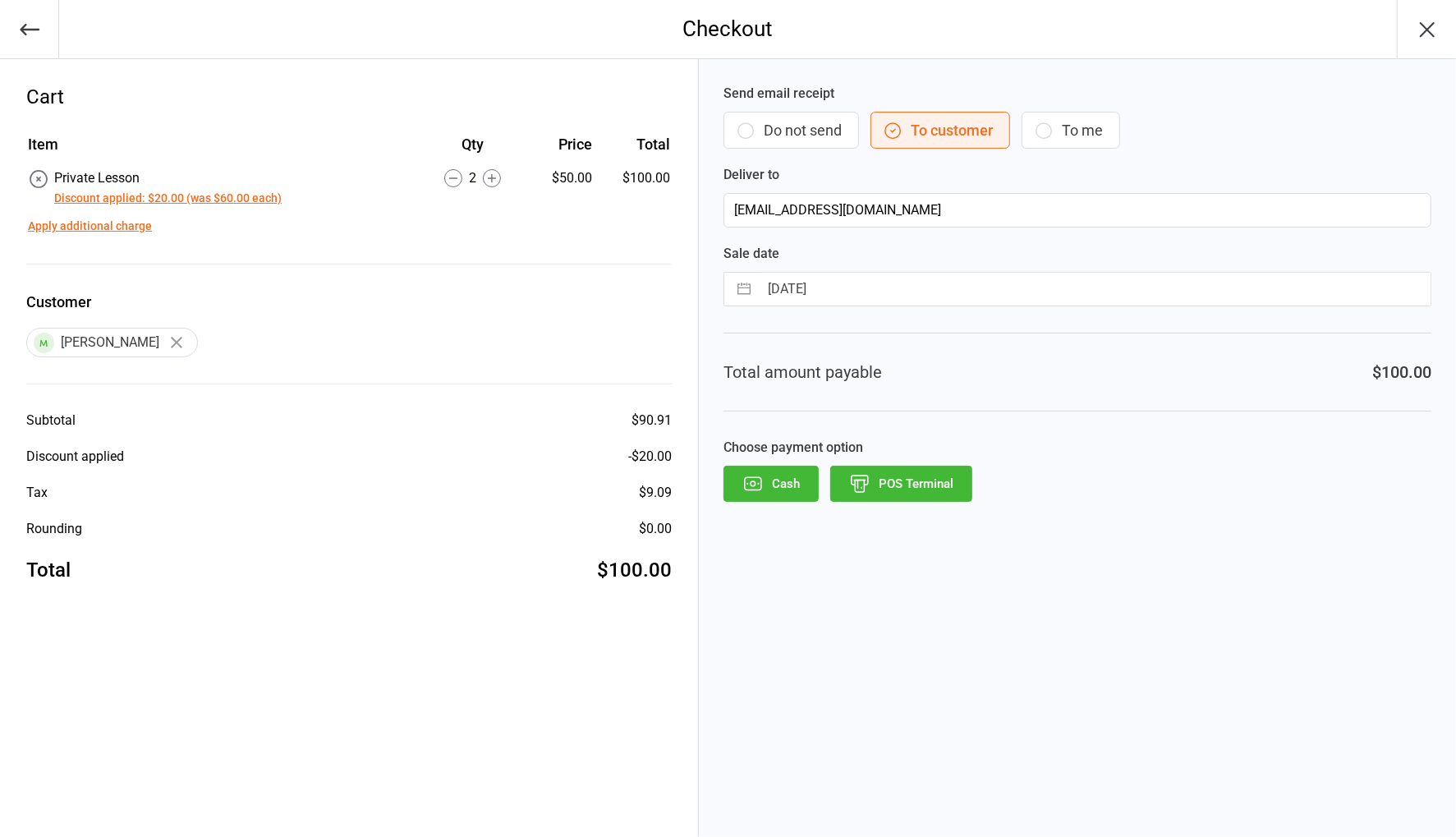
drag, startPoint x: 824, startPoint y: 136, endPoint x: 1070, endPoint y: 357, distance: 330.7
click at [825, 138] on button "Do not send" at bounding box center [792, 131] width 136 height 37
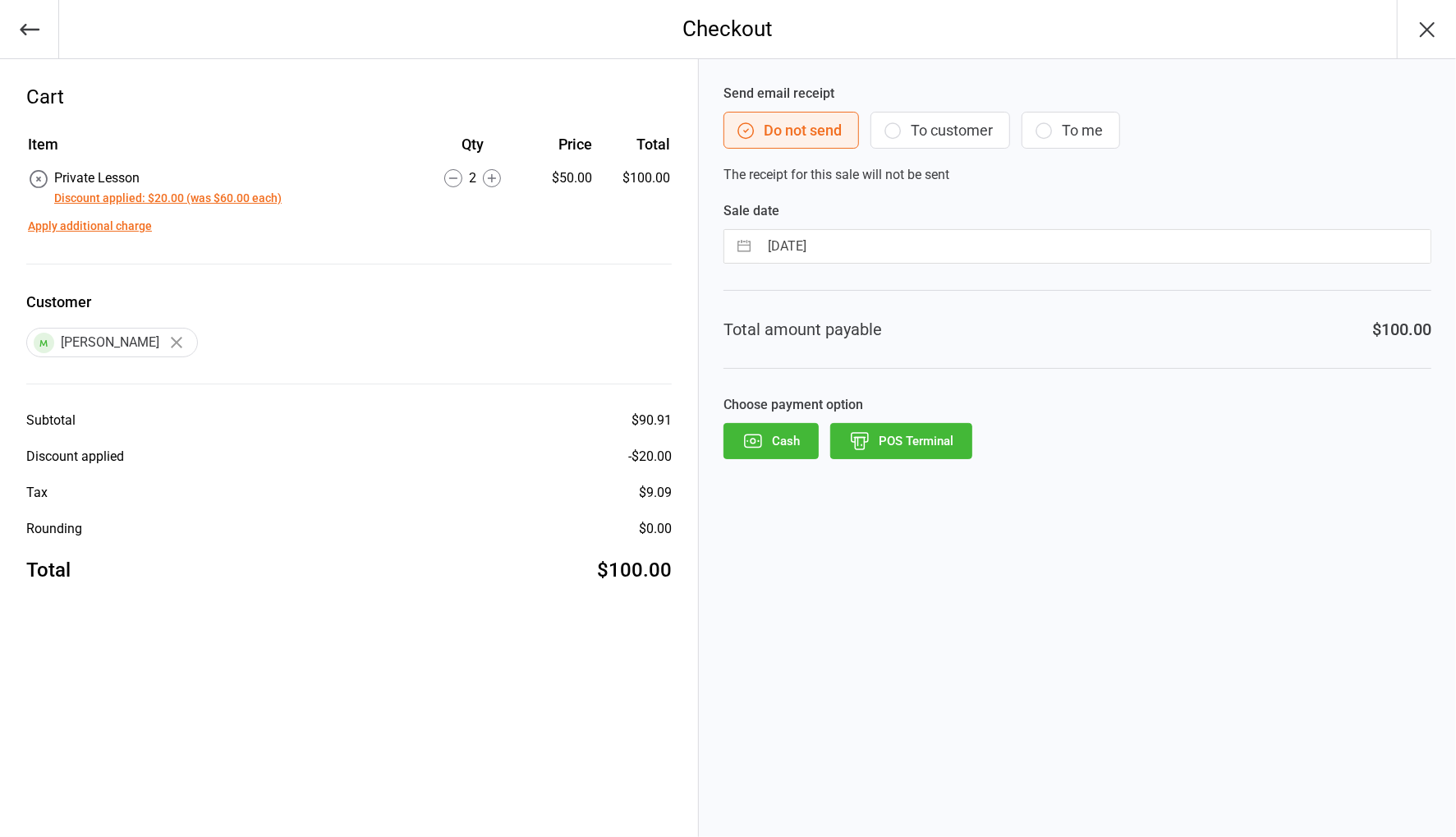
click at [939, 447] on button "POS Terminal" at bounding box center [900, 441] width 142 height 37
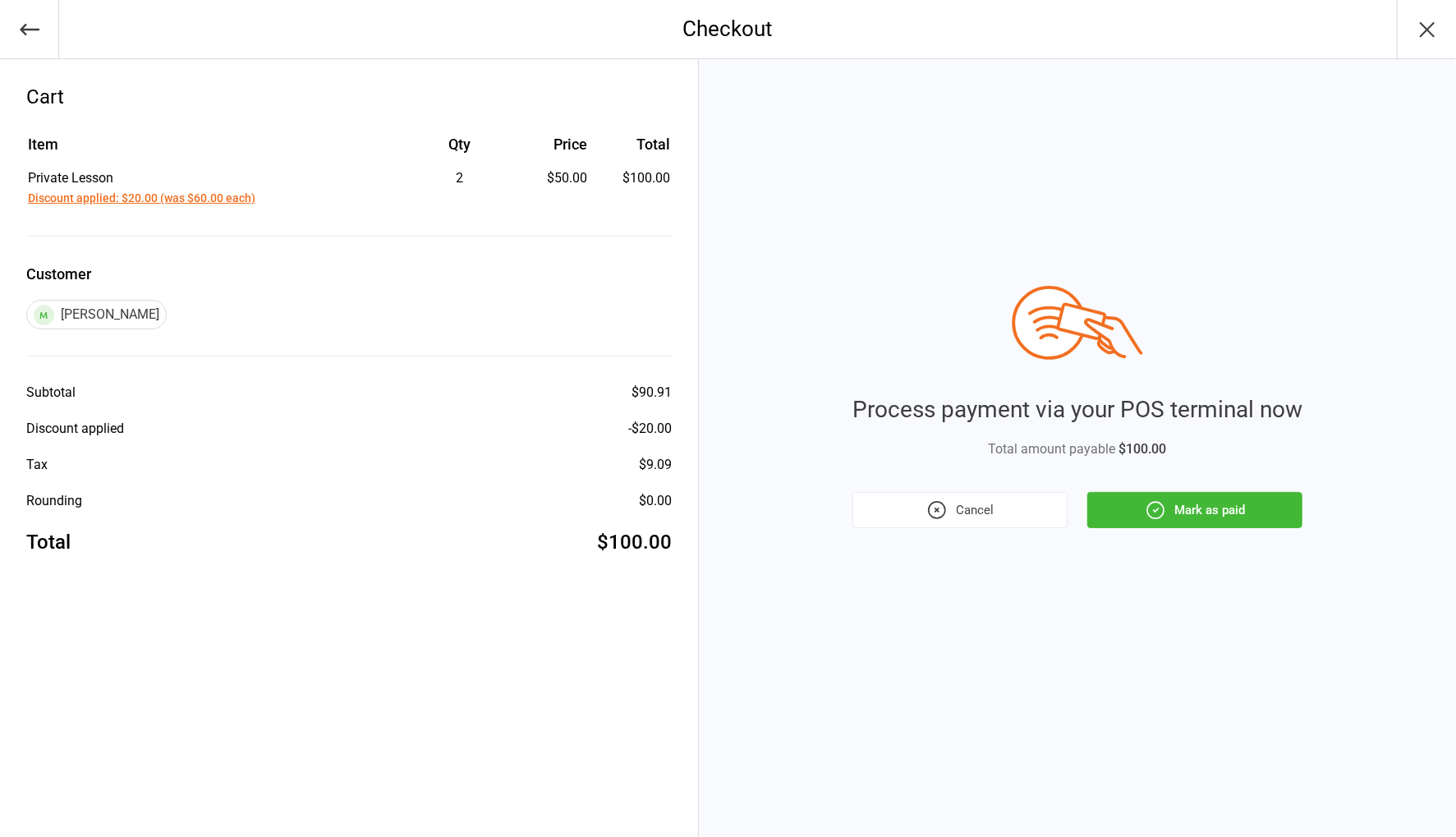
click at [1193, 517] on button "Mark as paid" at bounding box center [1195, 510] width 216 height 37
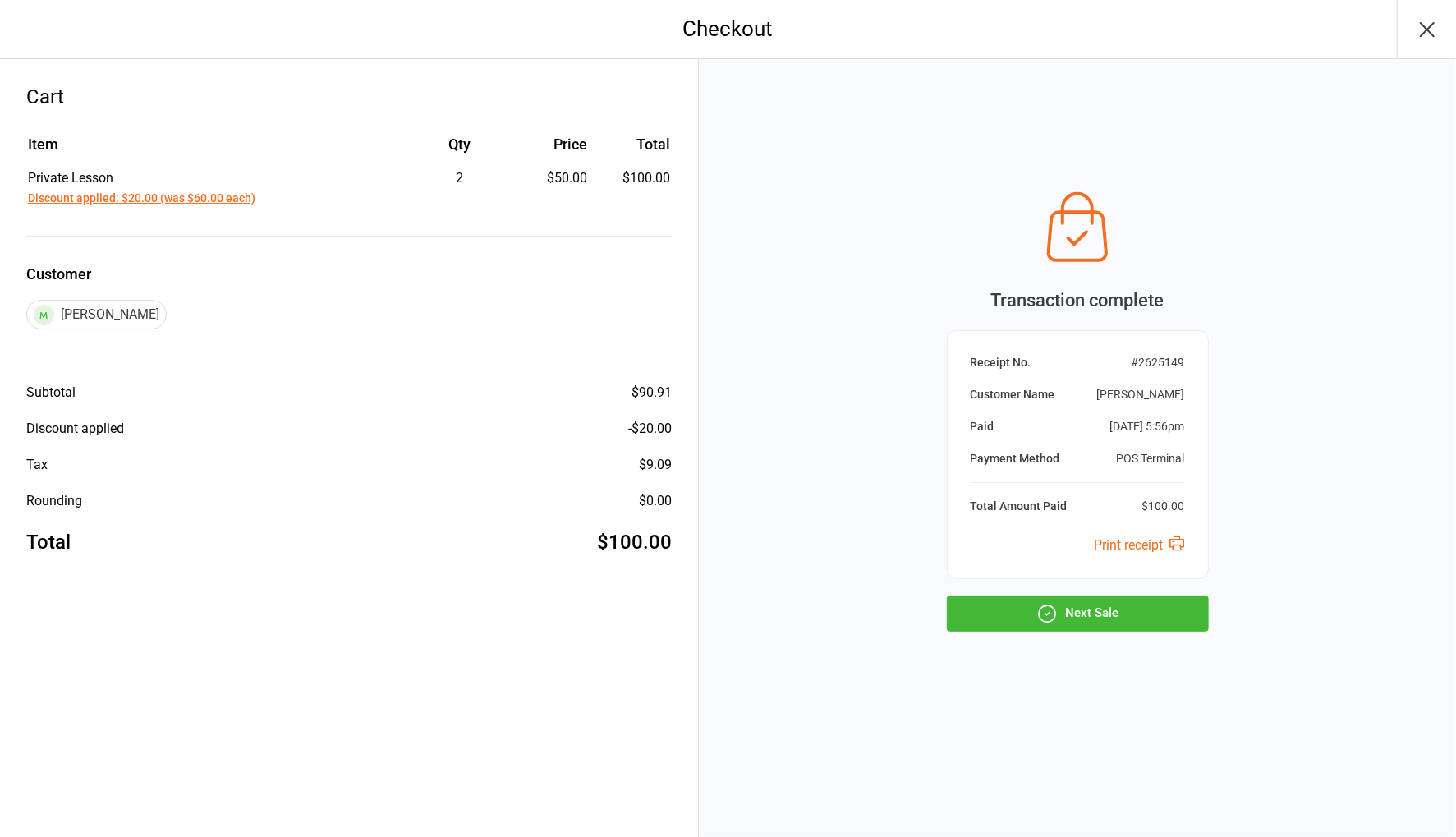
click at [1173, 607] on button "Next Sale" at bounding box center [1078, 614] width 262 height 37
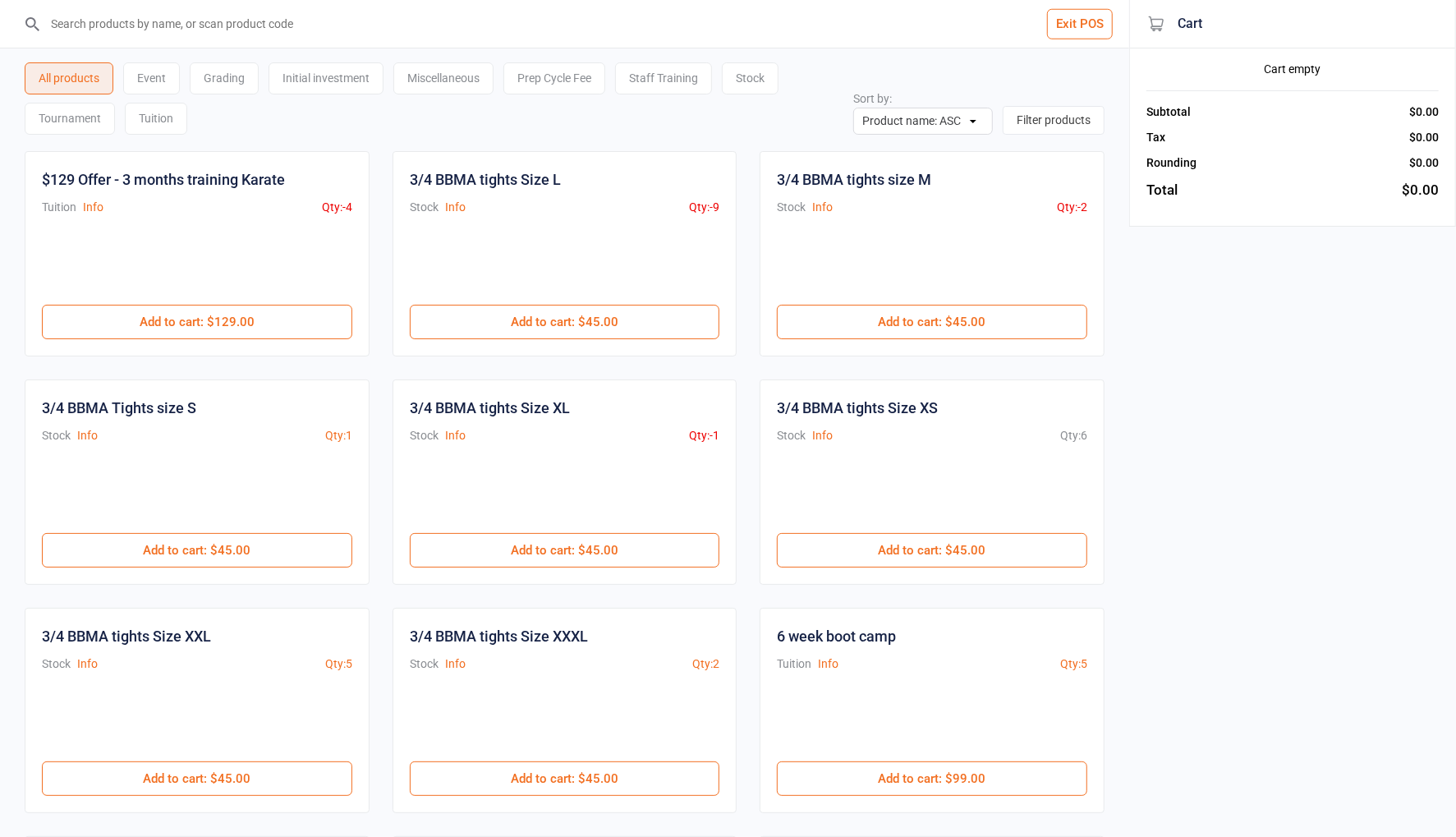
click at [411, 16] on input "search" at bounding box center [574, 24] width 1063 height 48
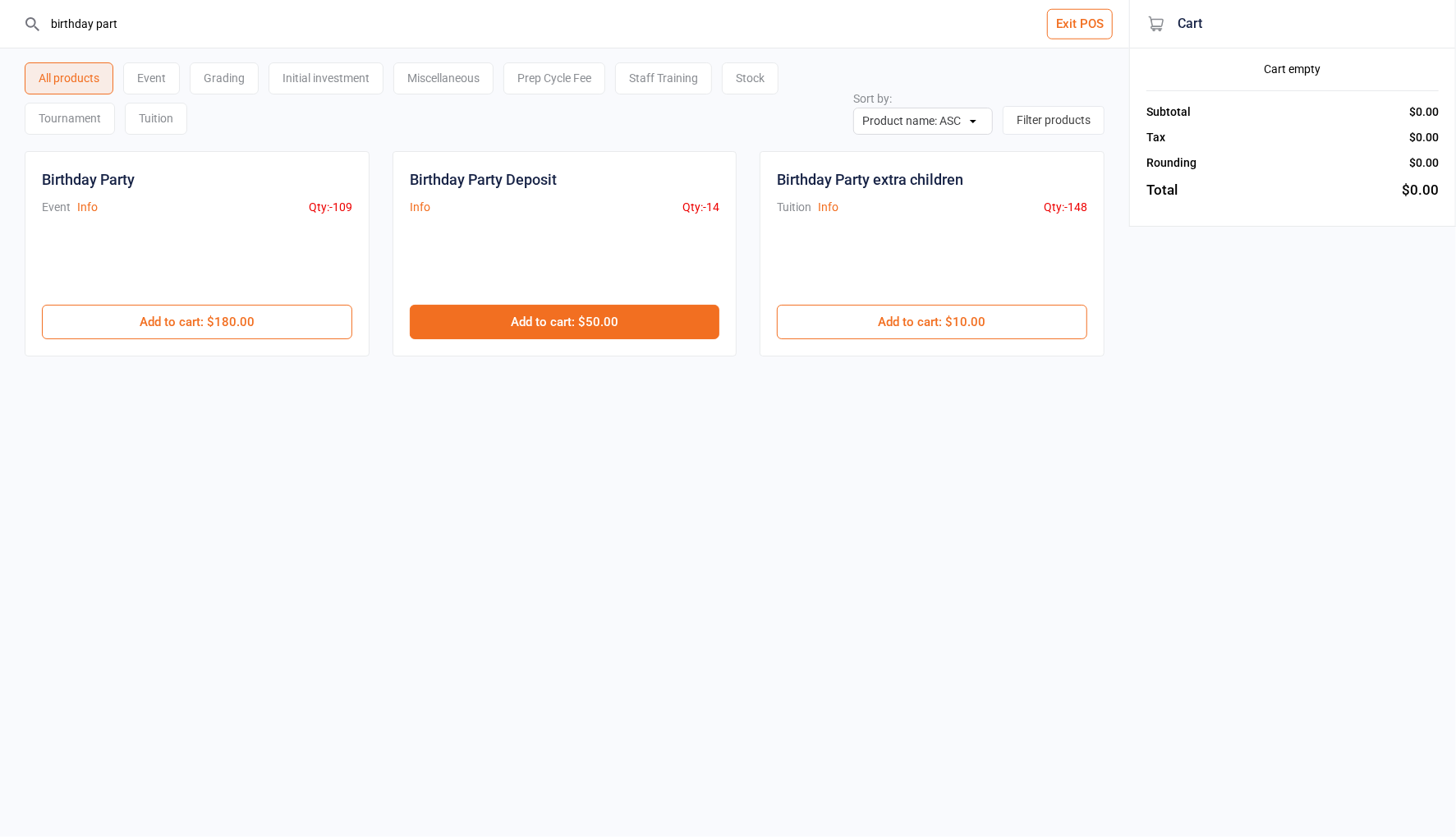
type input "birthday part"
click at [603, 320] on button "Add to cart : $50.00" at bounding box center [565, 322] width 311 height 35
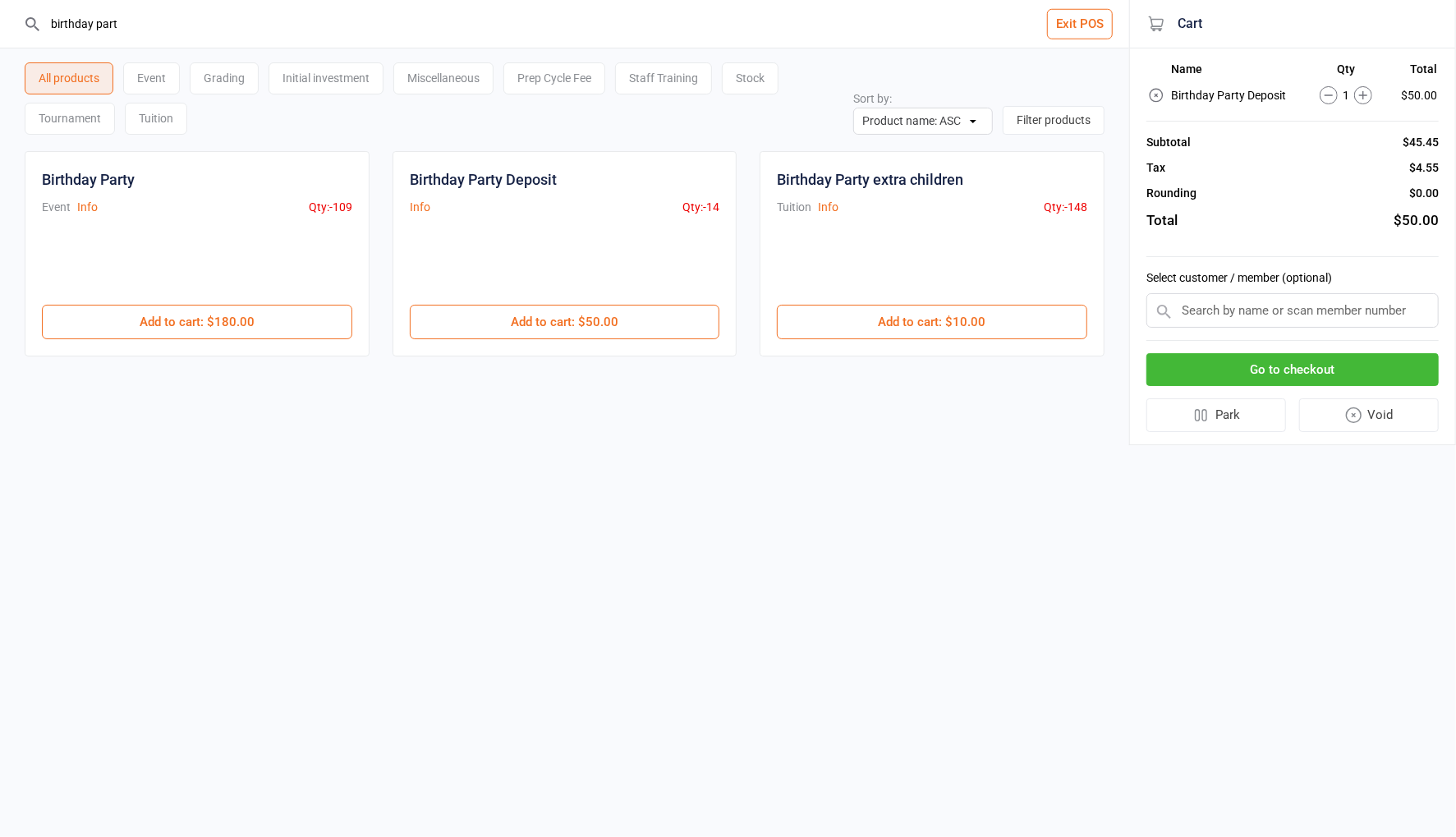
click at [1235, 317] on input "text" at bounding box center [1292, 310] width 293 height 35
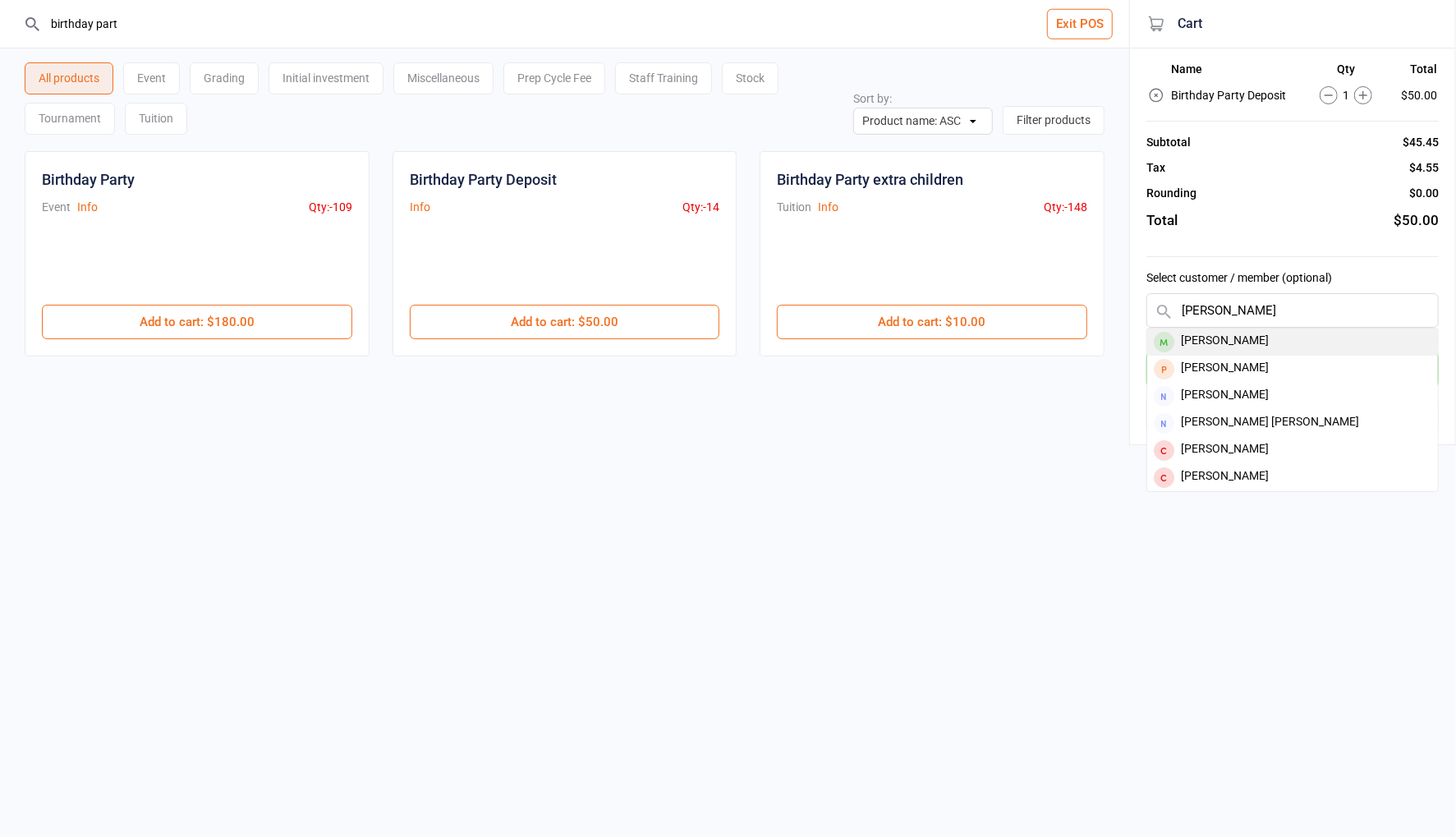
type input "edward prid"
click at [1250, 340] on div "[PERSON_NAME]" at bounding box center [1292, 342] width 291 height 27
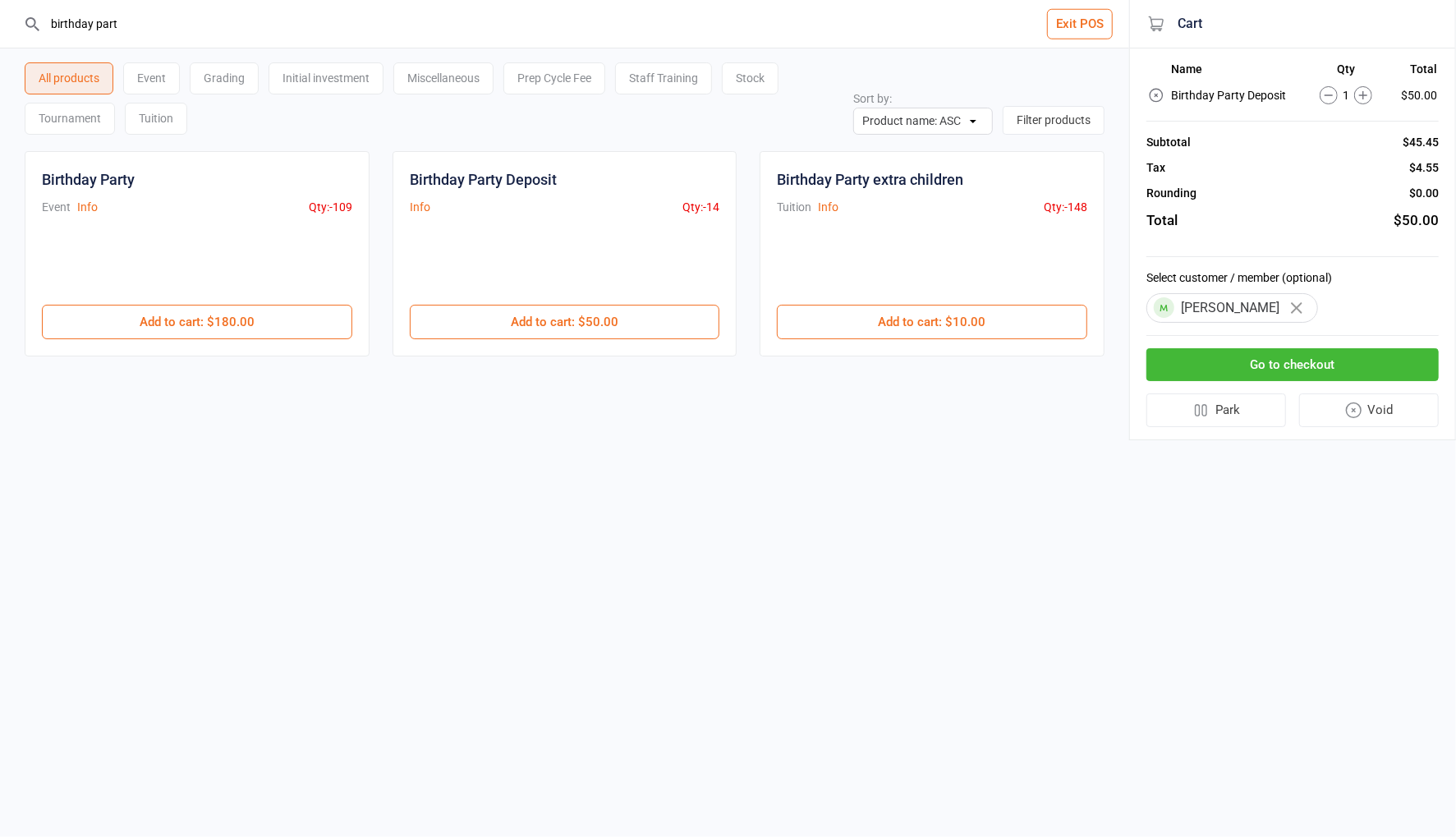
click at [1289, 366] on button "Go to checkout" at bounding box center [1292, 365] width 293 height 34
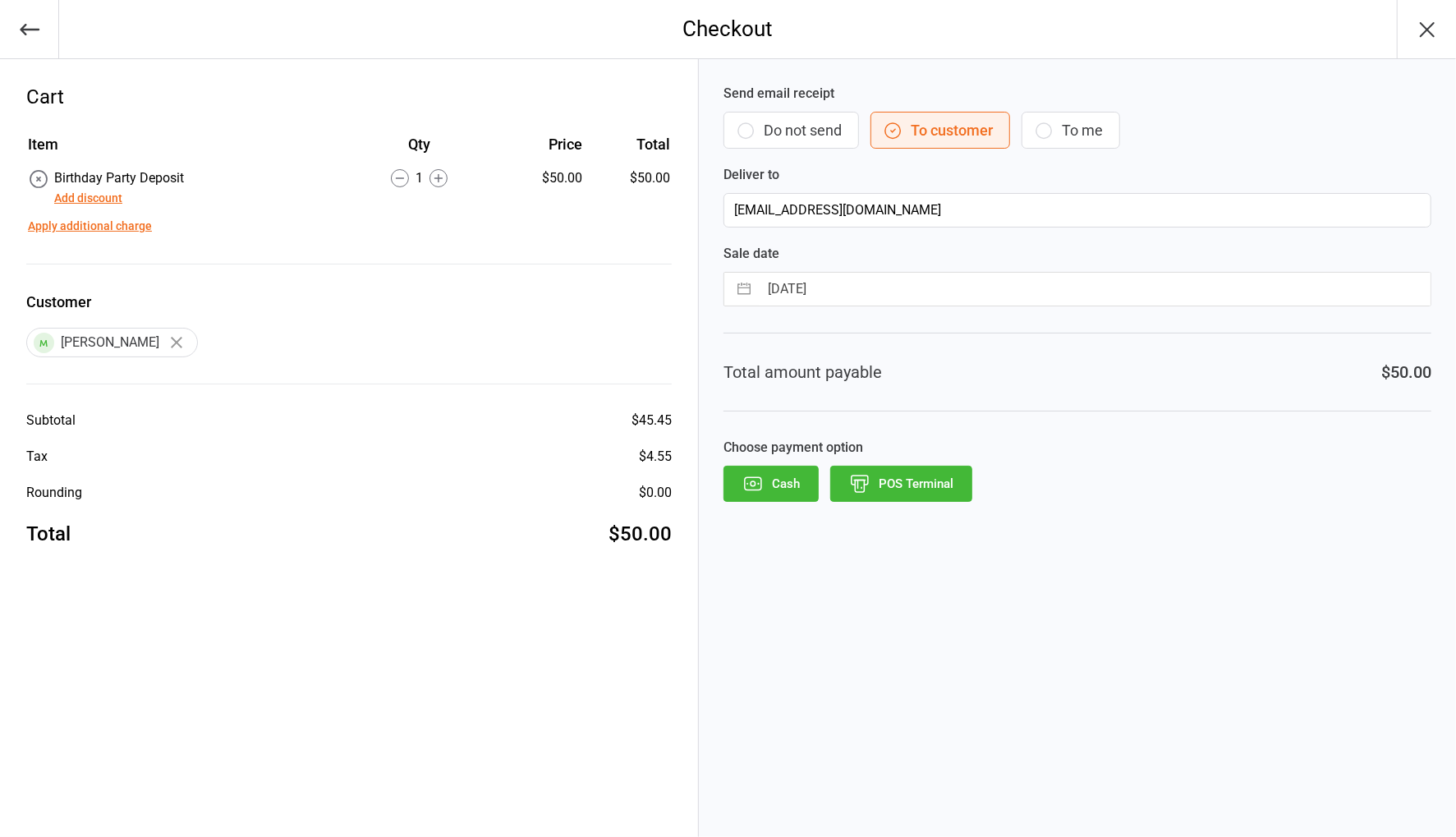
drag, startPoint x: 764, startPoint y: 136, endPoint x: 903, endPoint y: 419, distance: 315.3
click at [764, 136] on button "Do not send" at bounding box center [792, 131] width 136 height 37
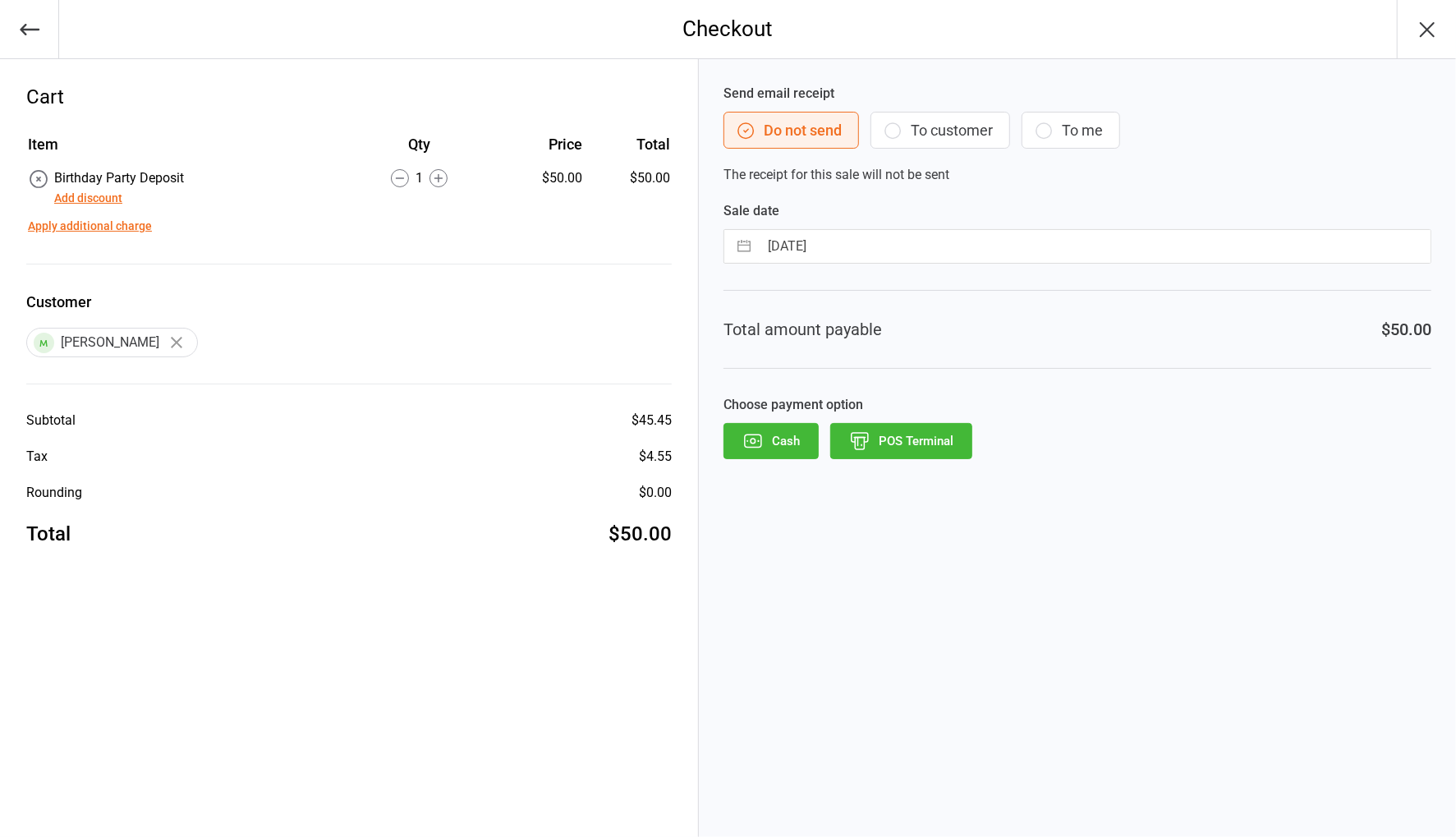
click at [915, 443] on button "POS Terminal" at bounding box center [900, 441] width 142 height 37
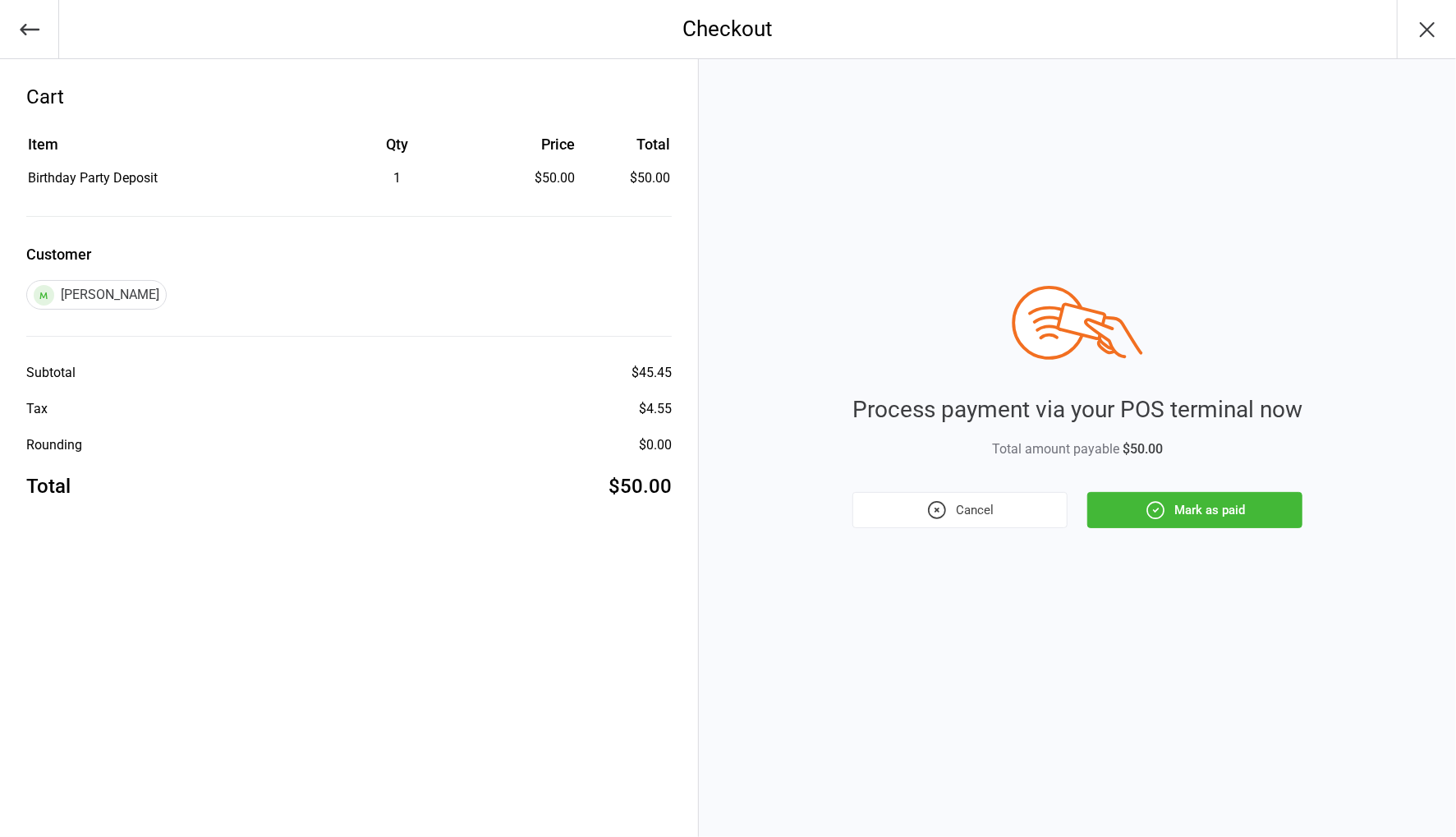
click at [1145, 503] on icon "button" at bounding box center [1155, 509] width 21 height 21
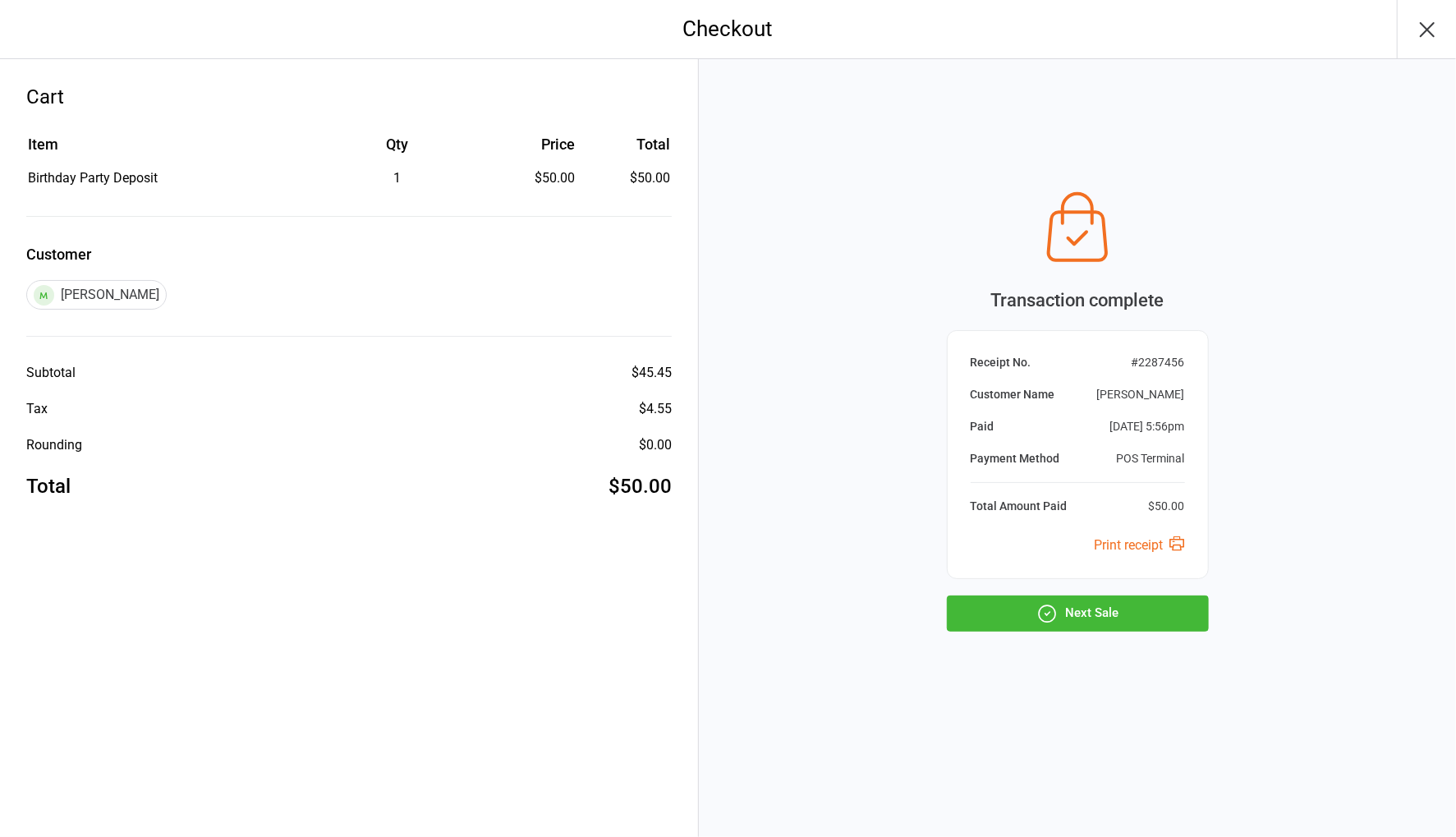
click at [1157, 604] on button "Next Sale" at bounding box center [1078, 614] width 262 height 37
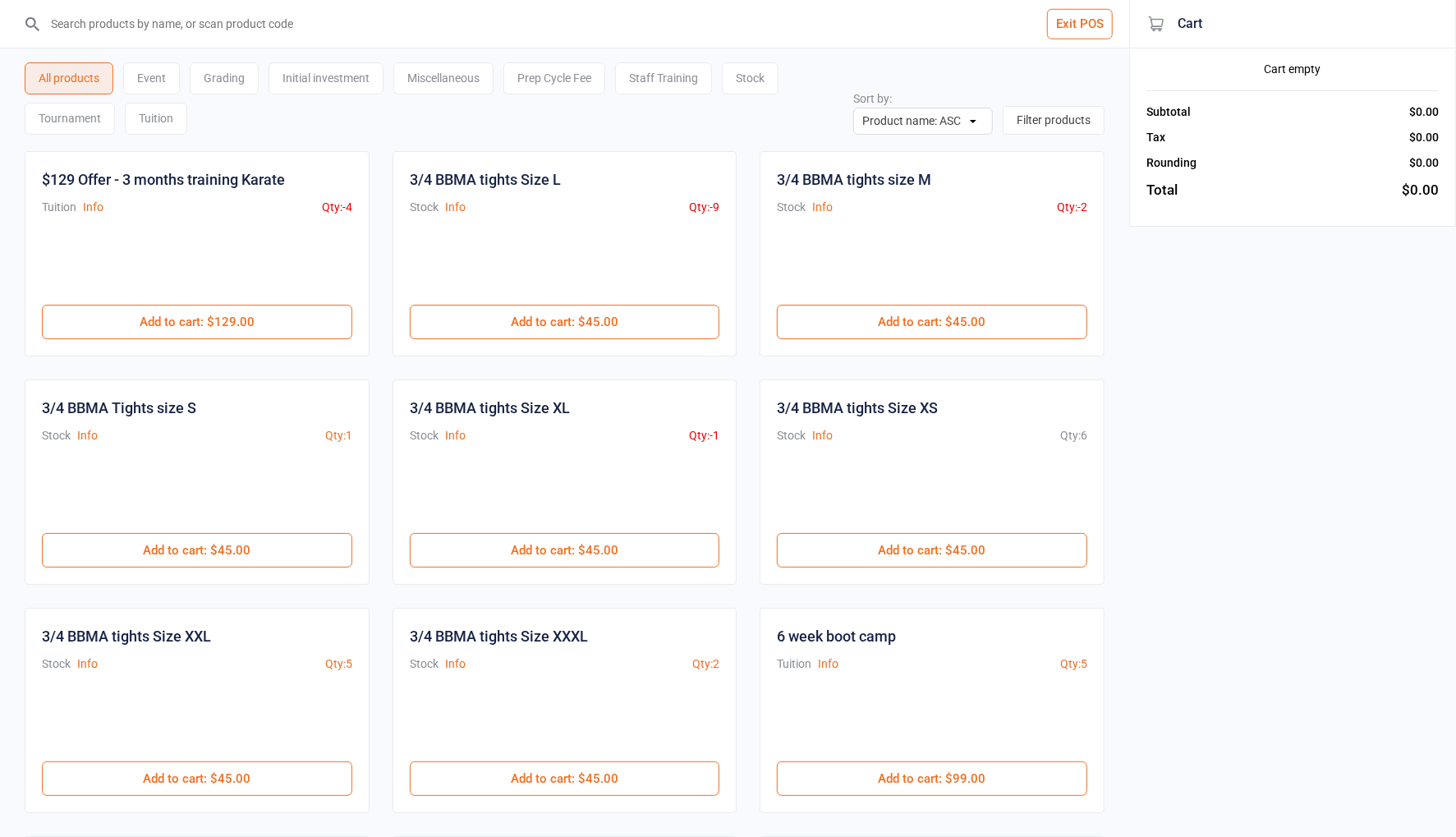
click at [336, 23] on input "search" at bounding box center [574, 24] width 1063 height 48
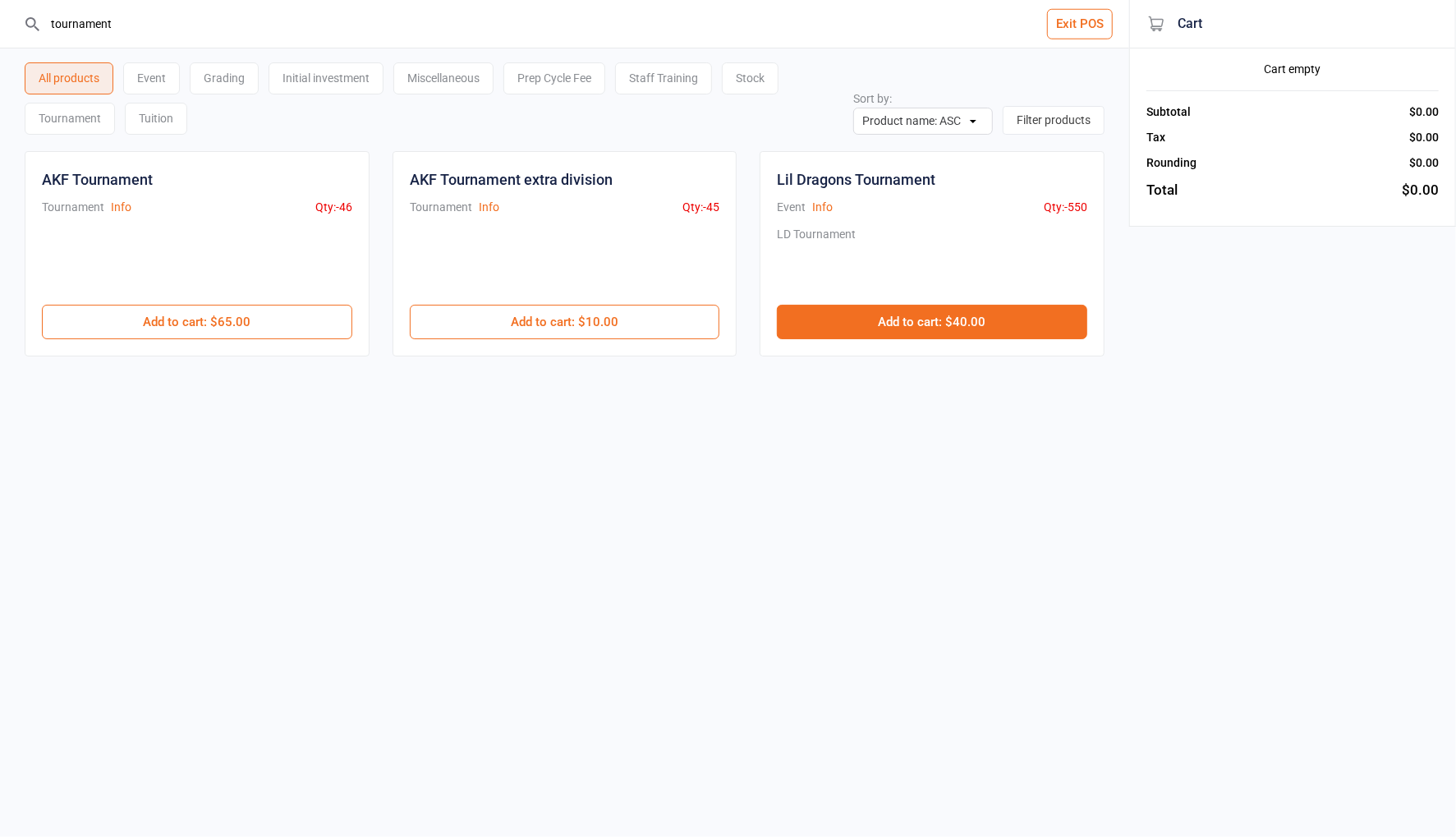
type input "tournament"
drag, startPoint x: 944, startPoint y: 325, endPoint x: 1014, endPoint y: 314, distance: 70.9
click at [944, 325] on button "Add to cart : $40.00" at bounding box center [932, 322] width 311 height 35
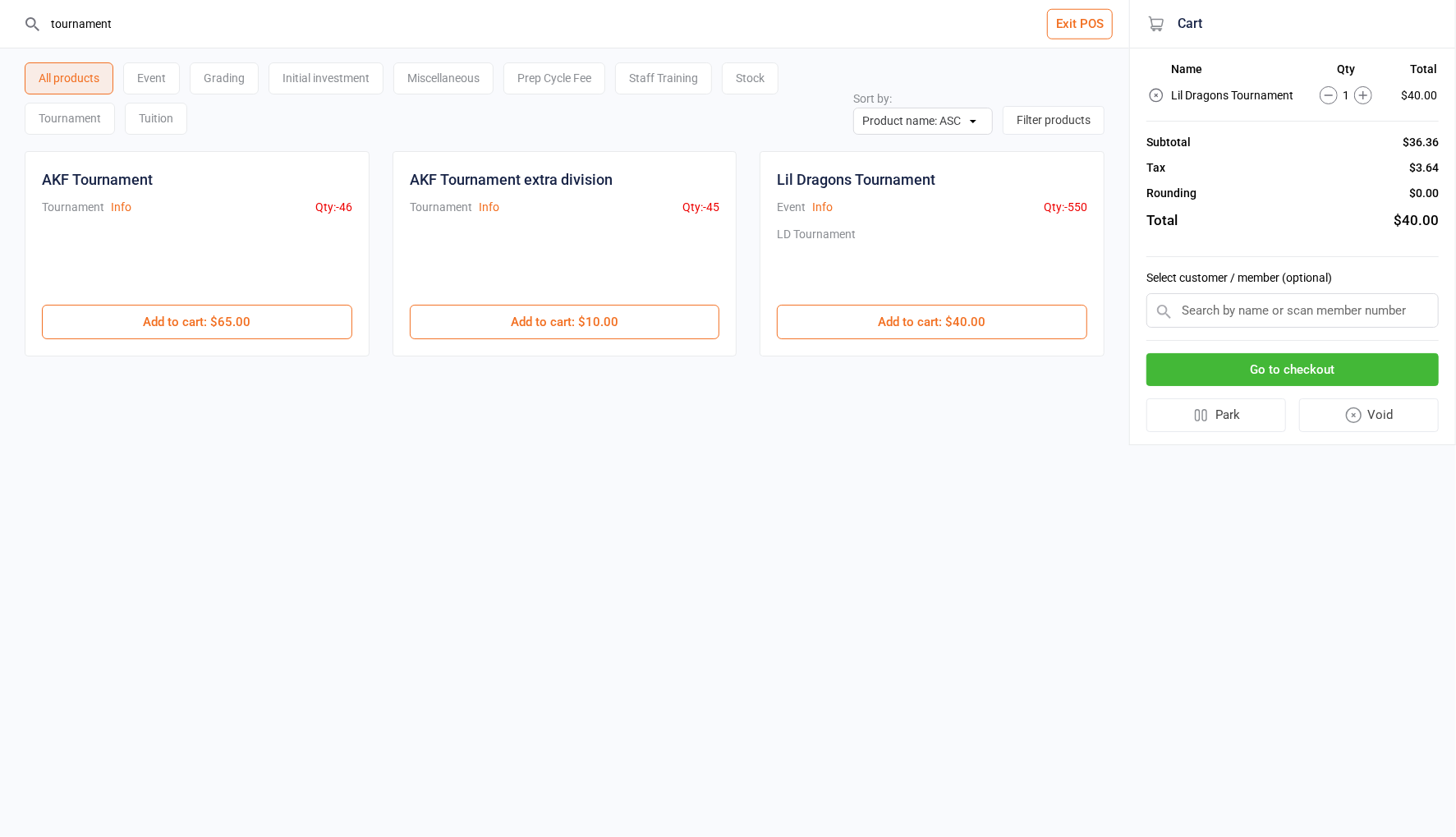
click at [1243, 315] on input "text" at bounding box center [1292, 310] width 293 height 35
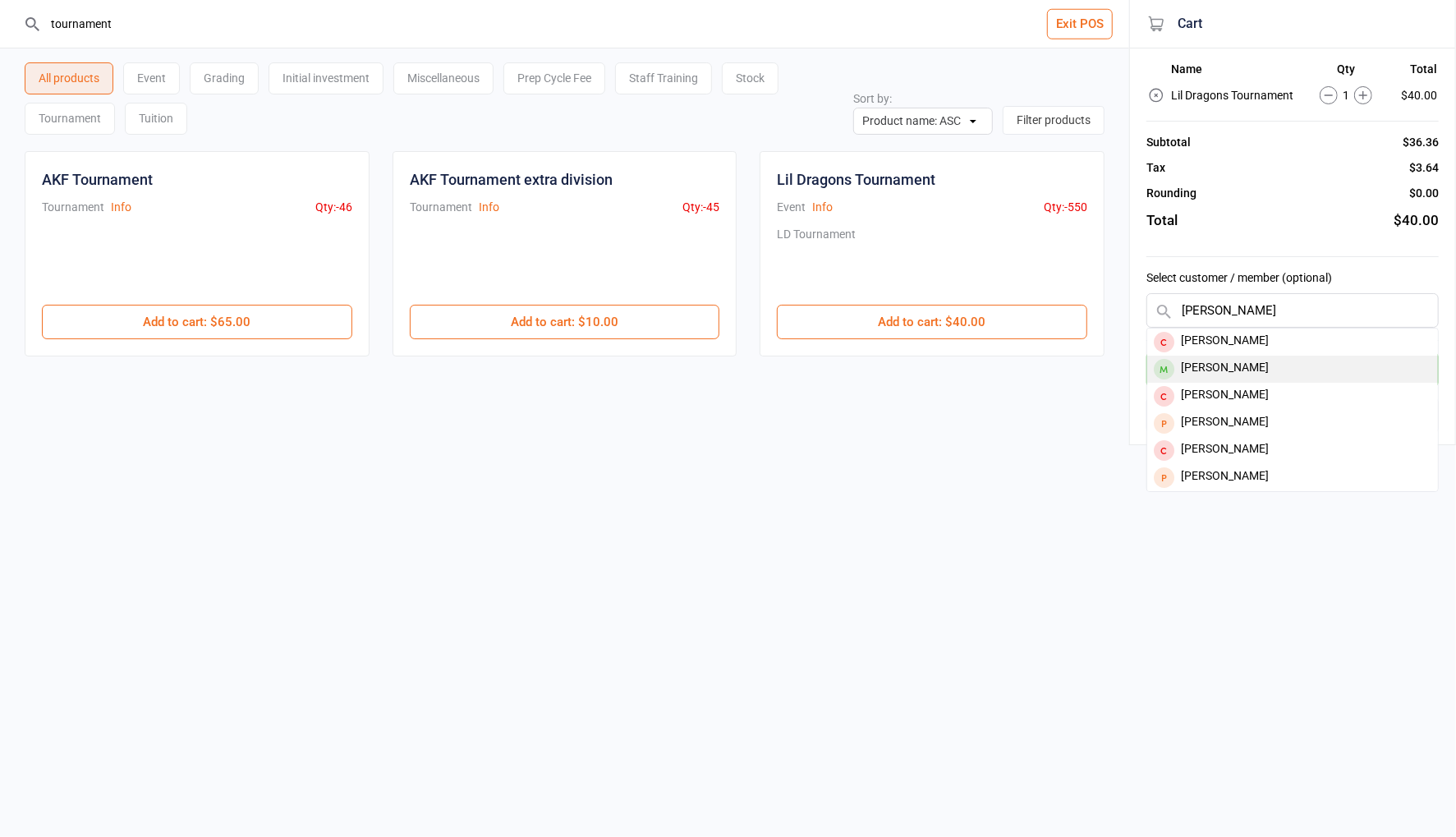
type input "charlie batt"
click at [1252, 365] on div "[PERSON_NAME]" at bounding box center [1292, 369] width 291 height 27
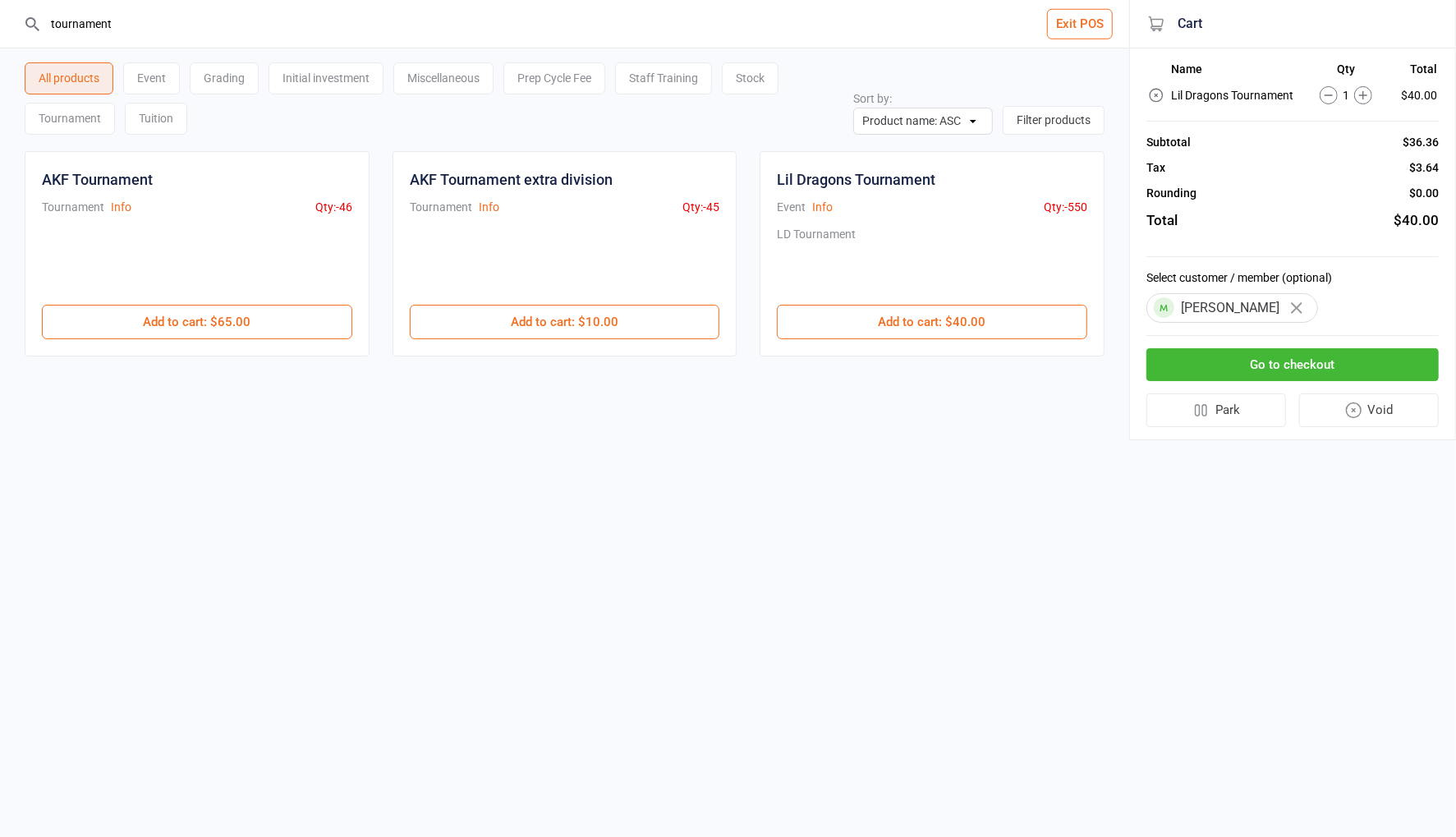
click at [1285, 366] on button "Go to checkout" at bounding box center [1292, 365] width 293 height 34
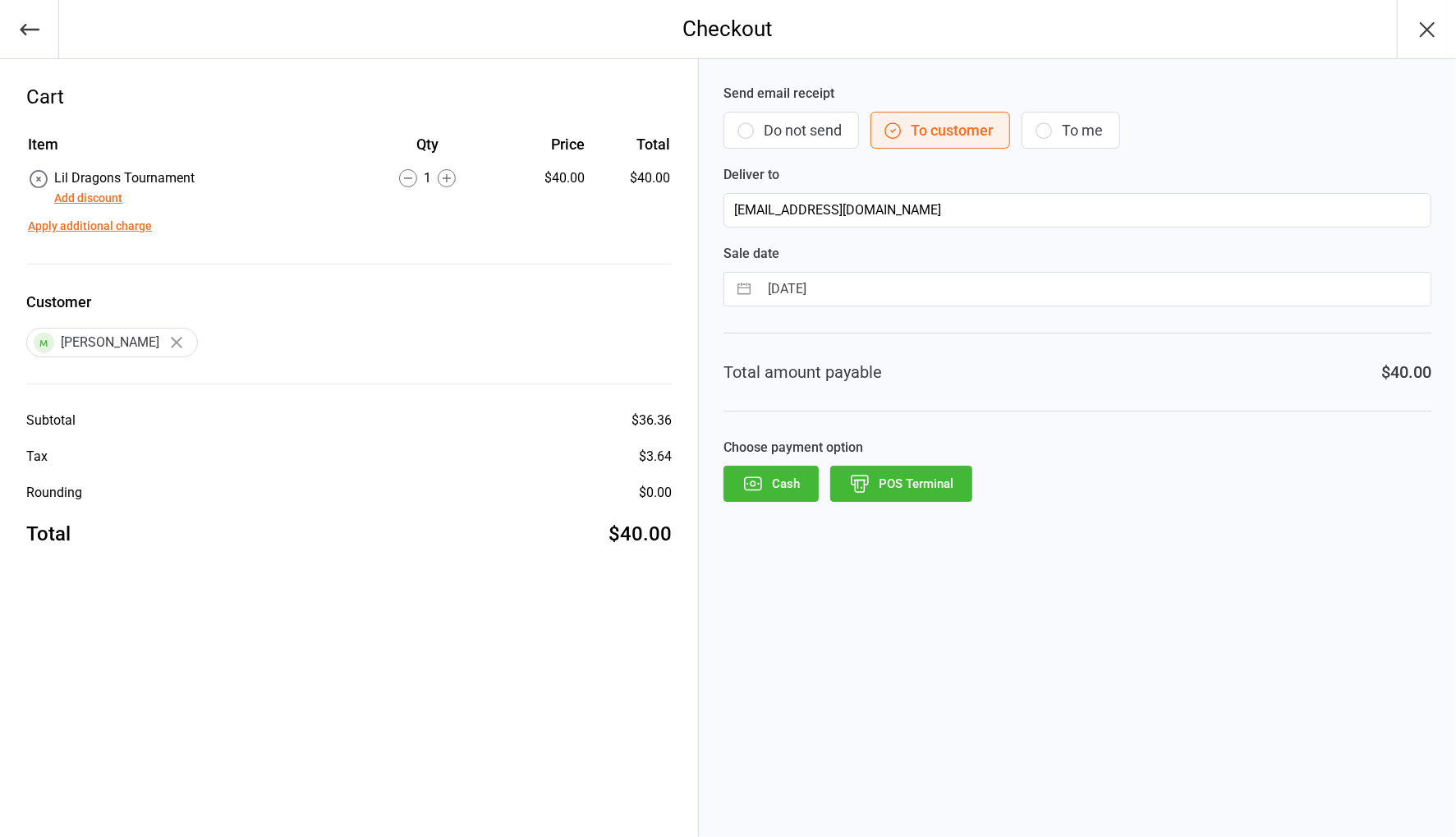
click at [764, 130] on button "Do not send" at bounding box center [792, 131] width 136 height 37
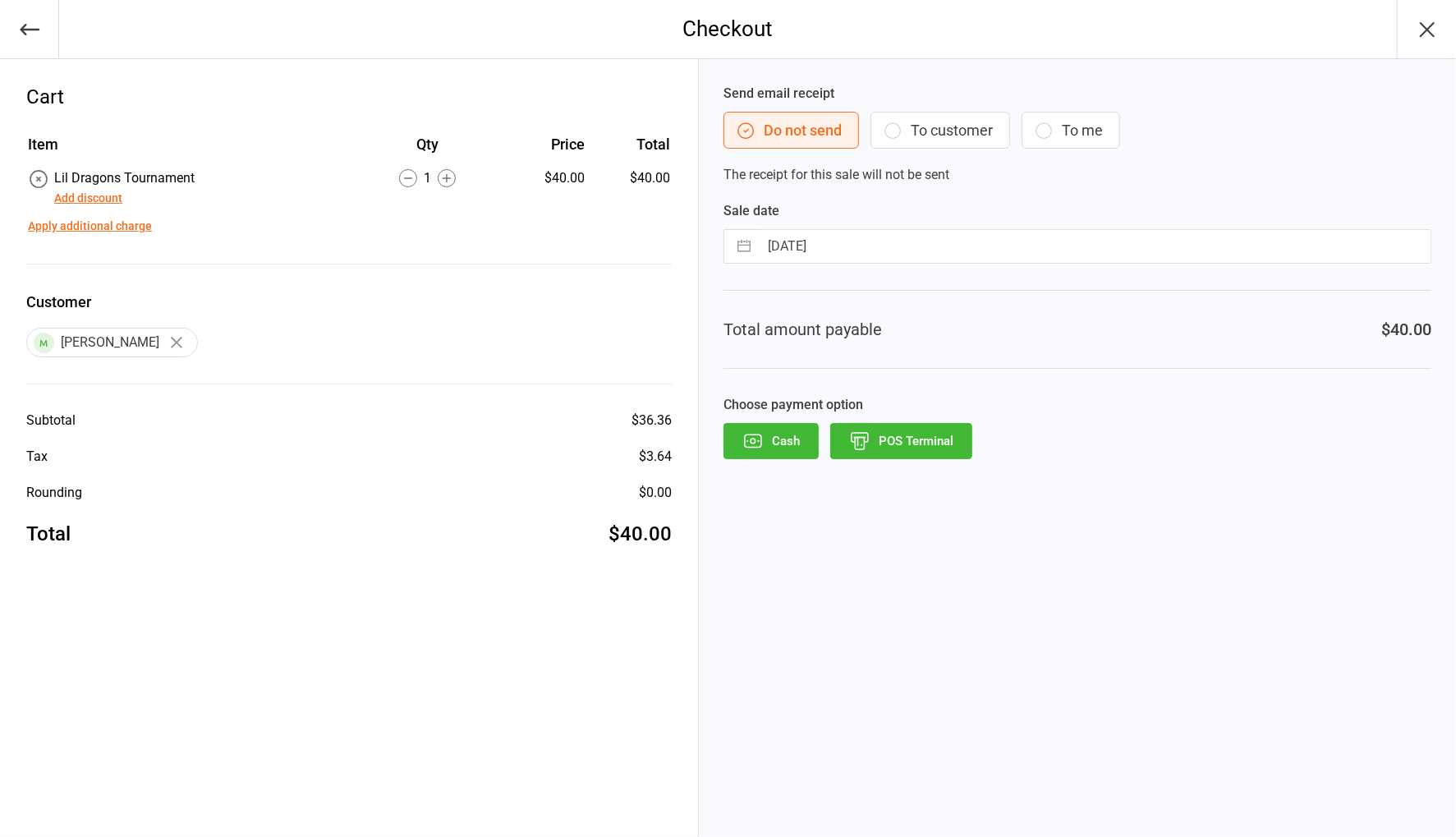
click at [904, 447] on button "POS Terminal" at bounding box center [900, 441] width 142 height 37
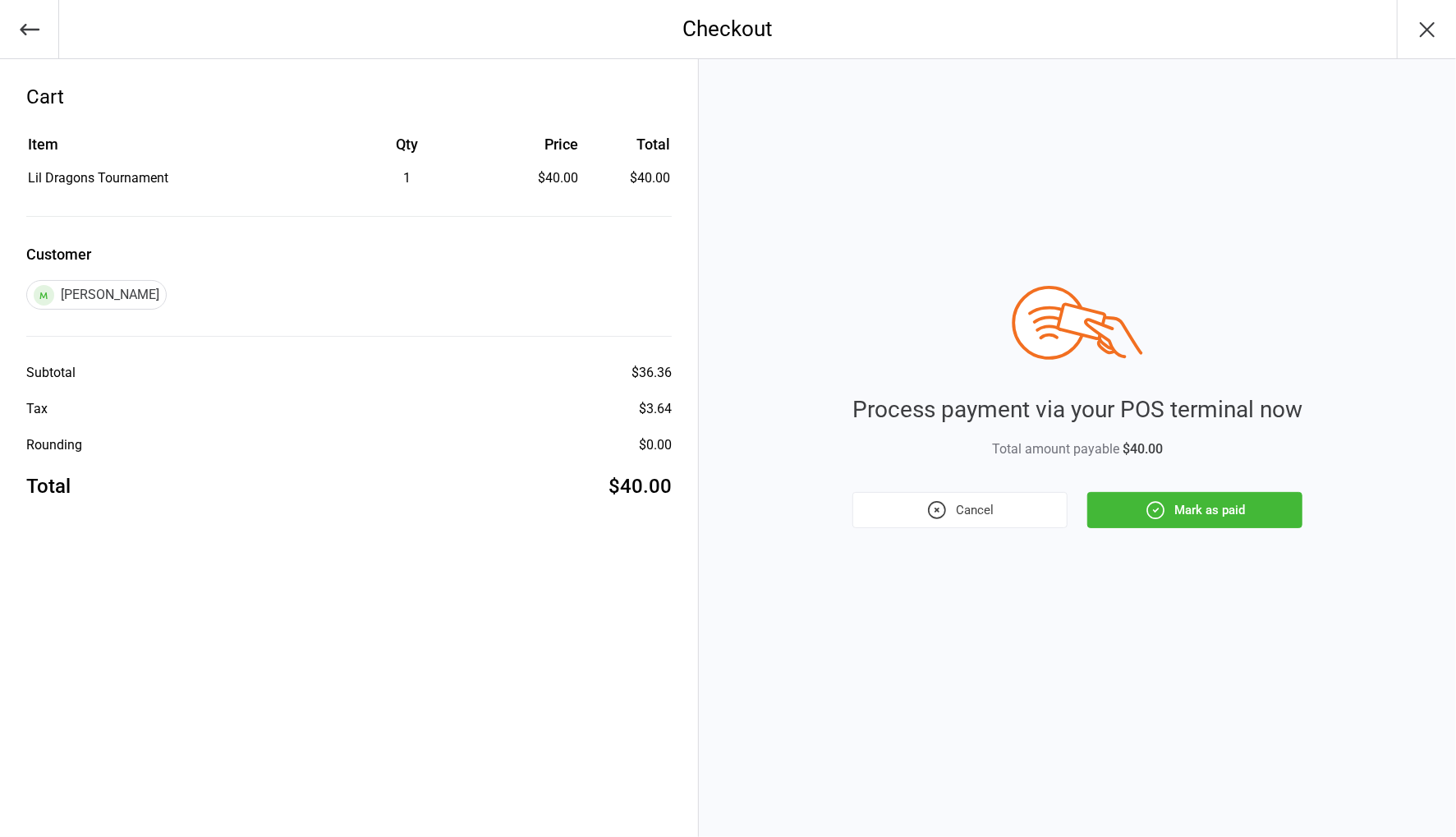
click at [1166, 520] on button "Mark as paid" at bounding box center [1195, 510] width 216 height 37
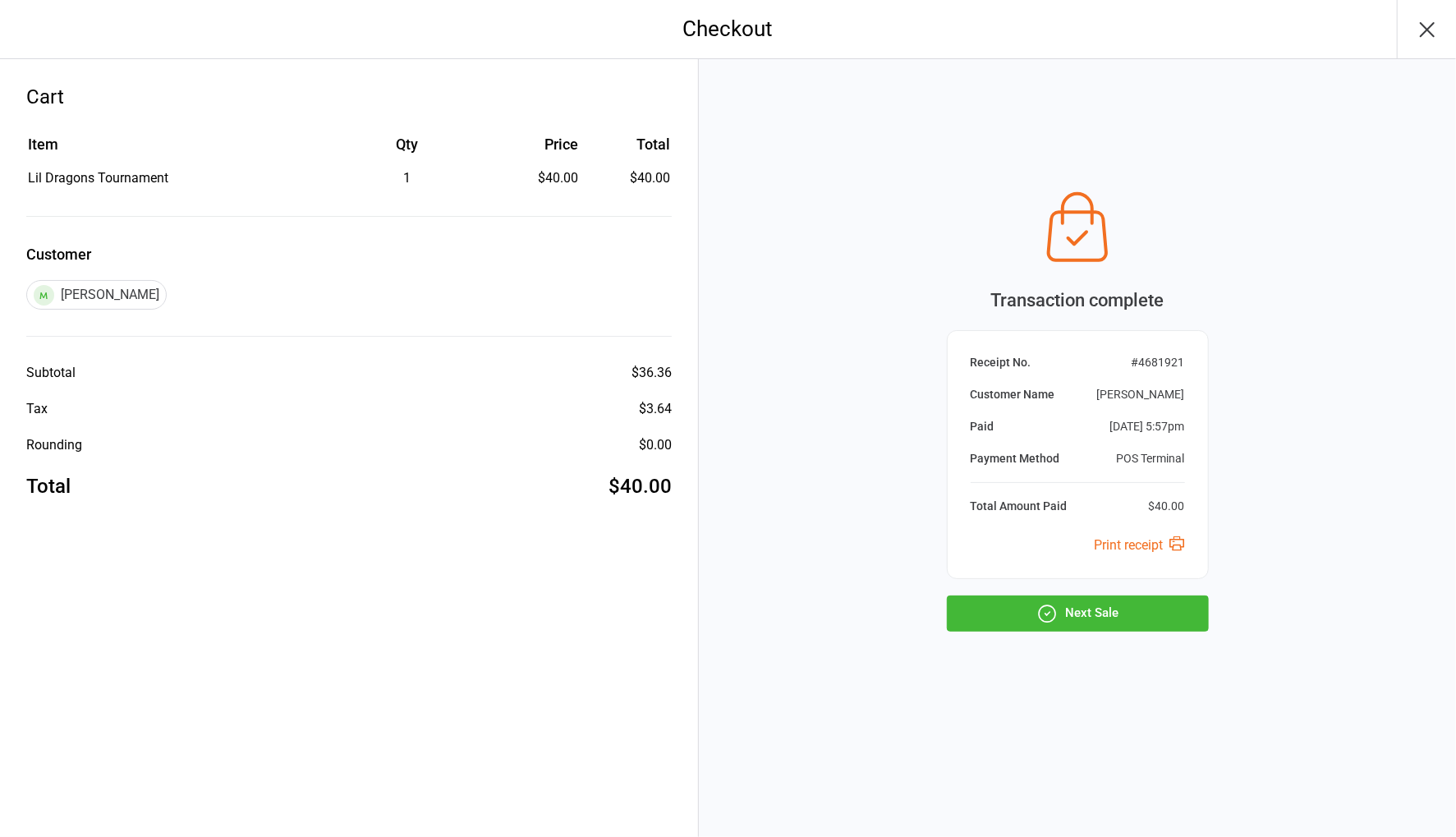
click at [1131, 620] on button "Next Sale" at bounding box center [1078, 614] width 262 height 37
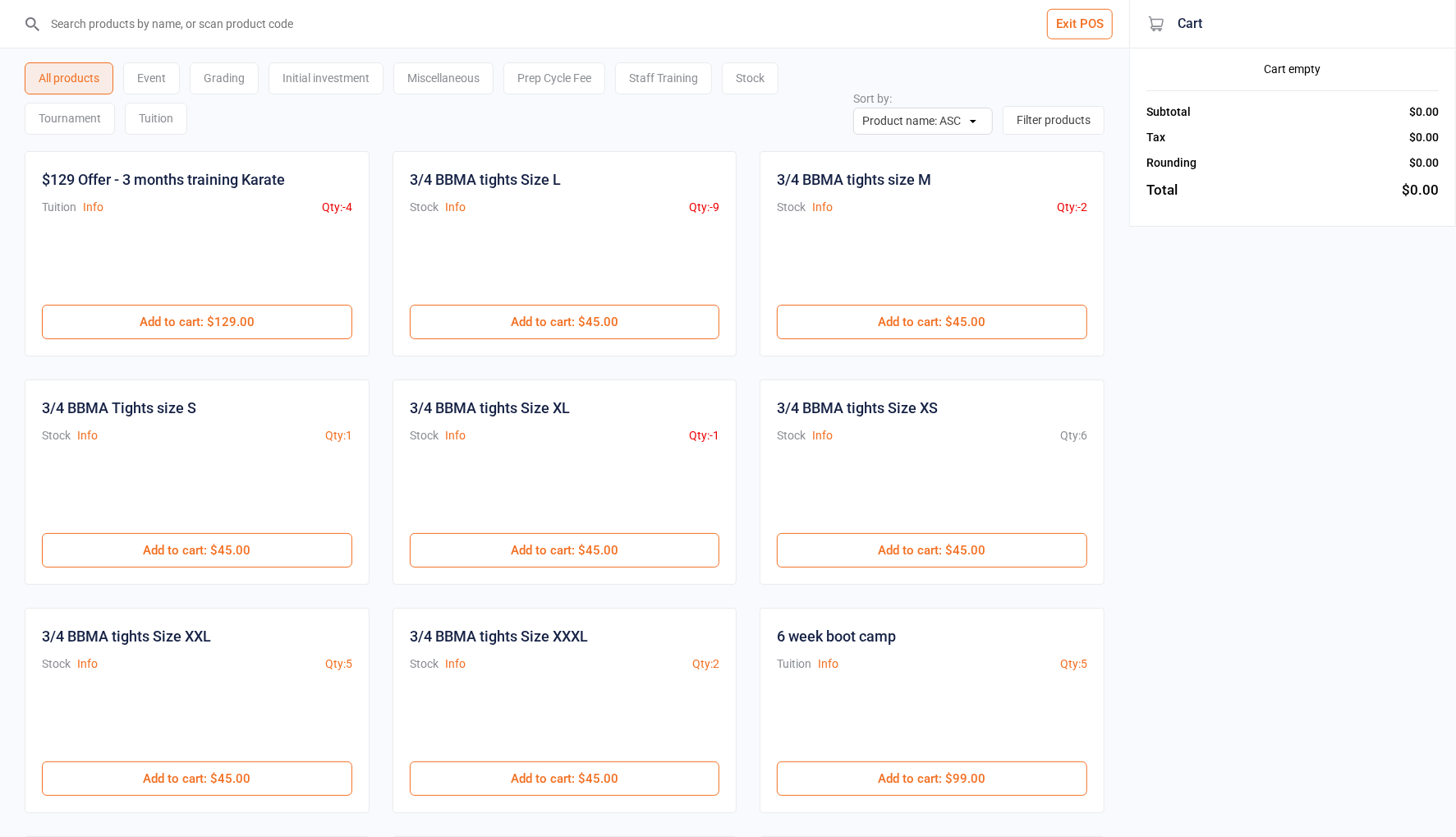
click at [243, 28] on input "search" at bounding box center [574, 24] width 1063 height 48
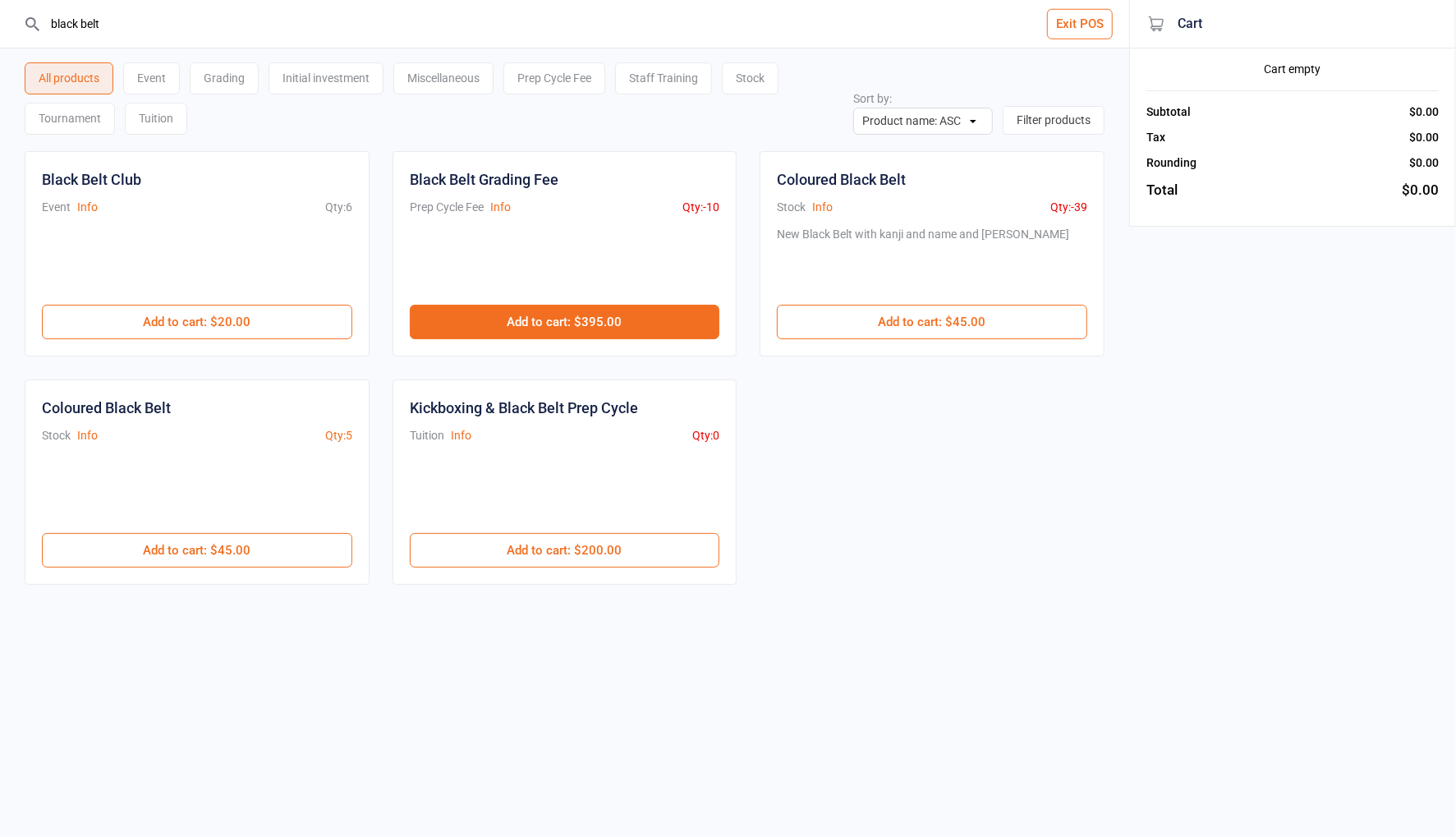
type input "black belt"
click at [640, 317] on button "Add to cart : $395.00" at bounding box center [565, 322] width 311 height 35
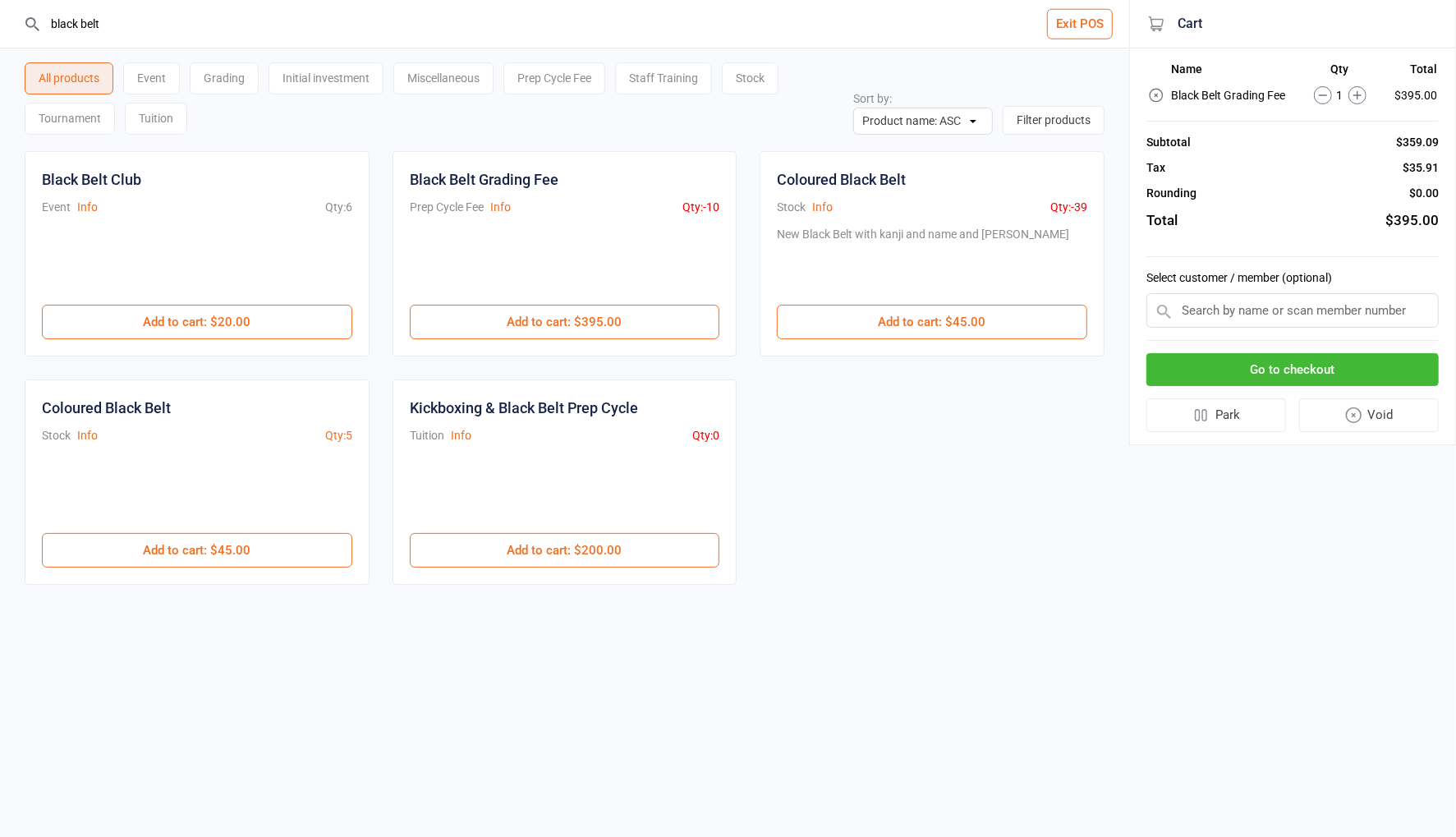
click at [1207, 310] on input "text" at bounding box center [1292, 310] width 293 height 35
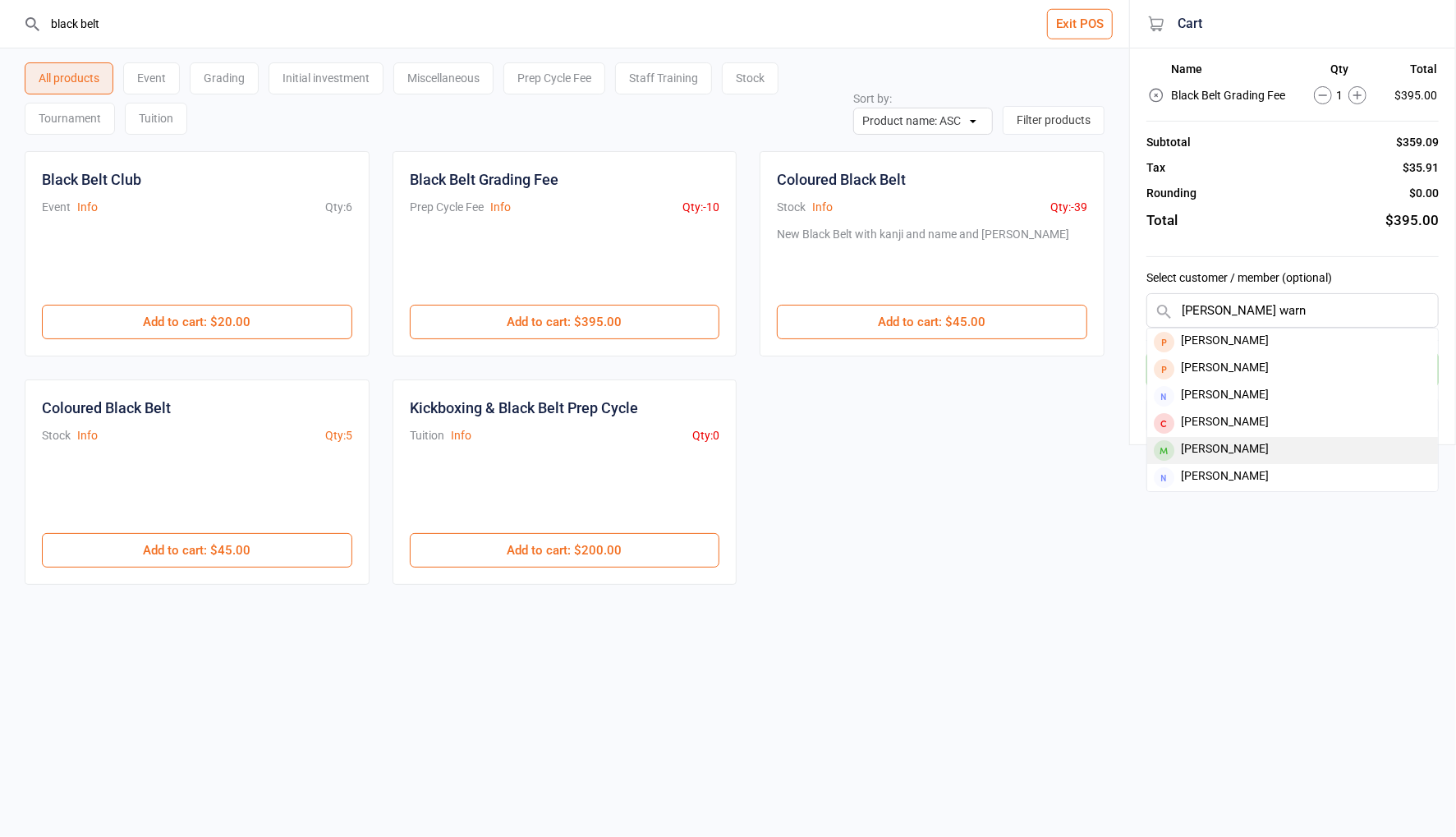
type input "sam warn"
click at [1262, 446] on div "[PERSON_NAME]" at bounding box center [1292, 451] width 291 height 27
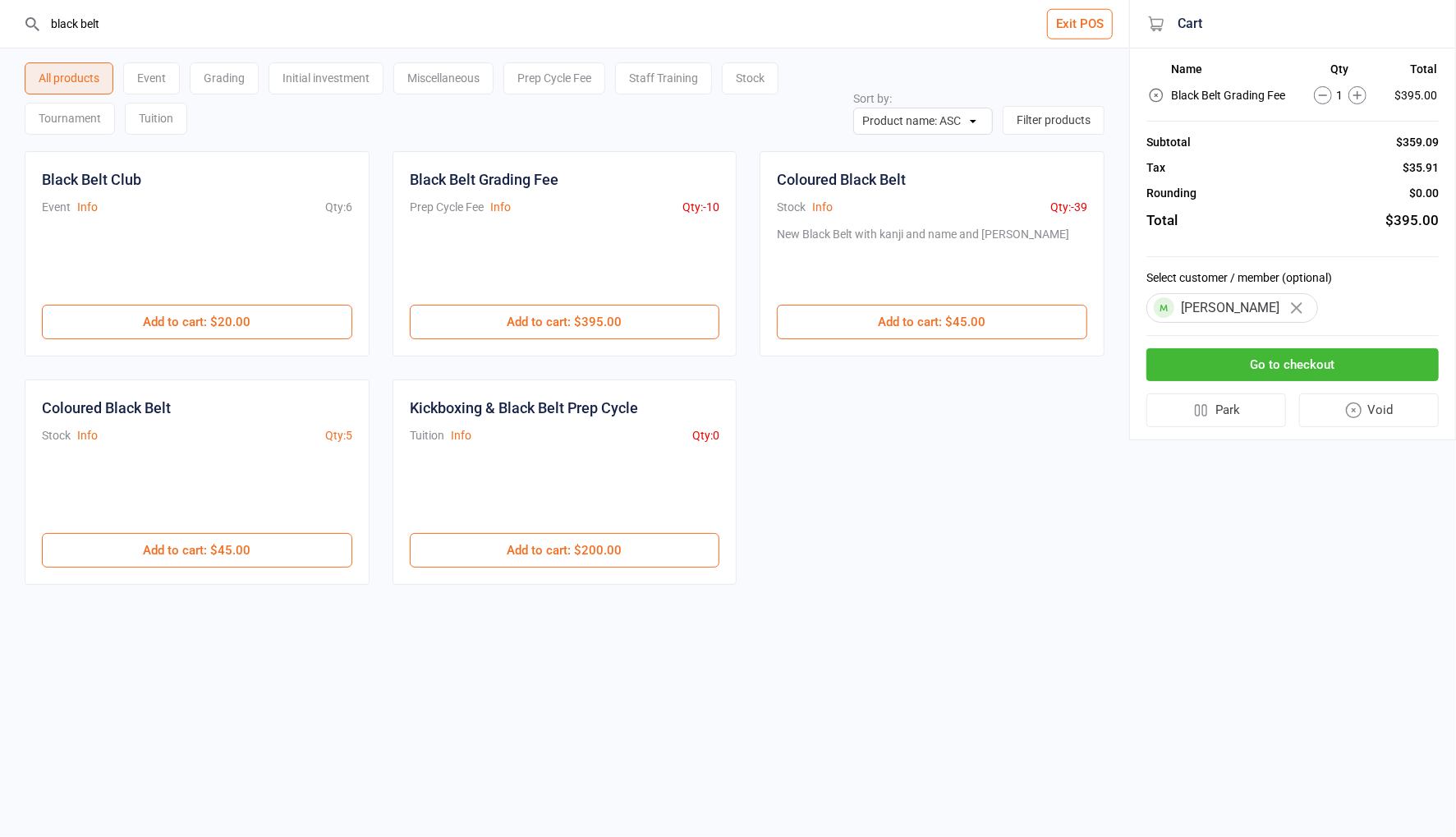
click at [1351, 364] on button "Go to checkout" at bounding box center [1292, 365] width 293 height 34
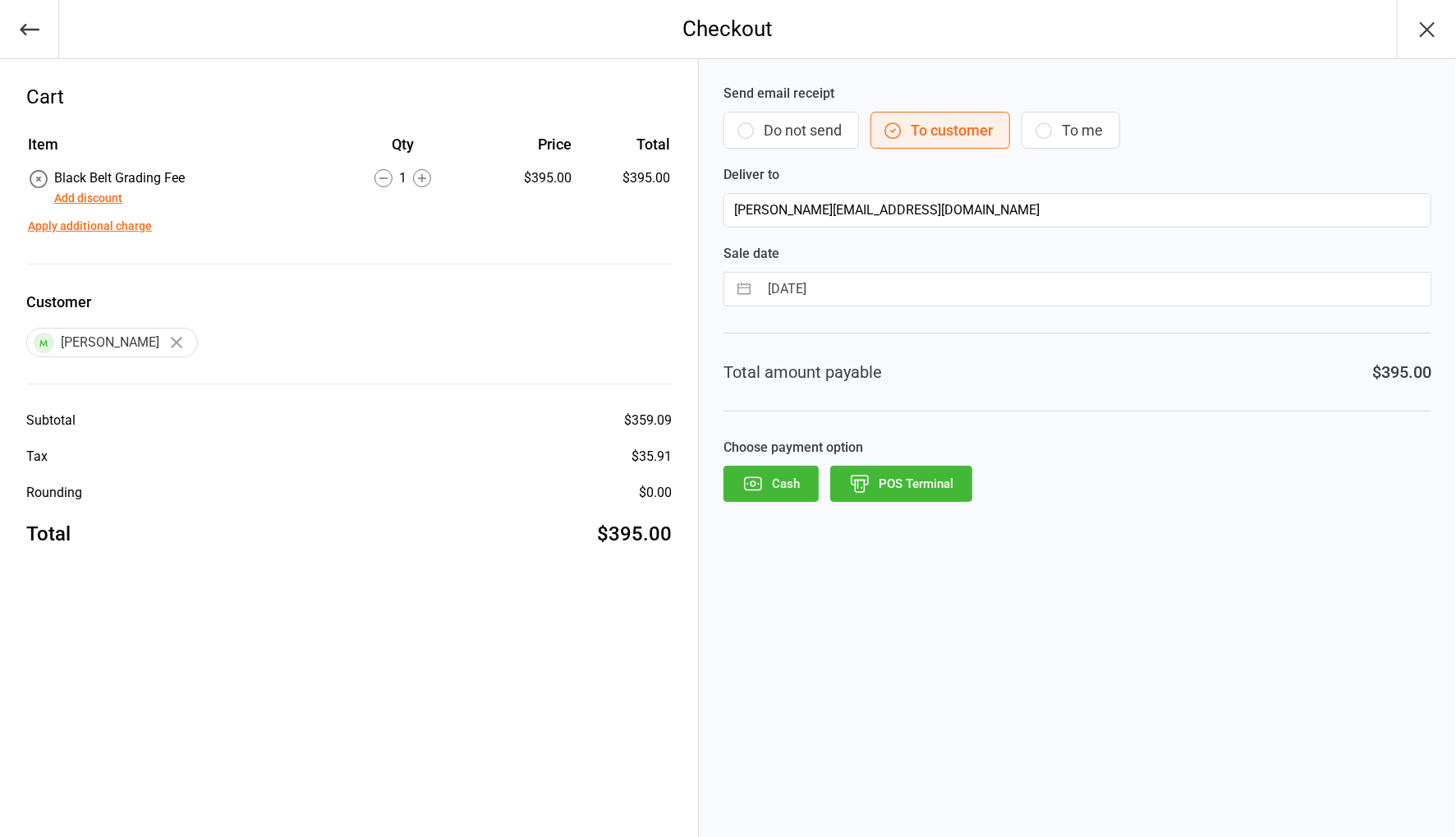
click at [793, 126] on button "Do not send" at bounding box center [792, 131] width 136 height 37
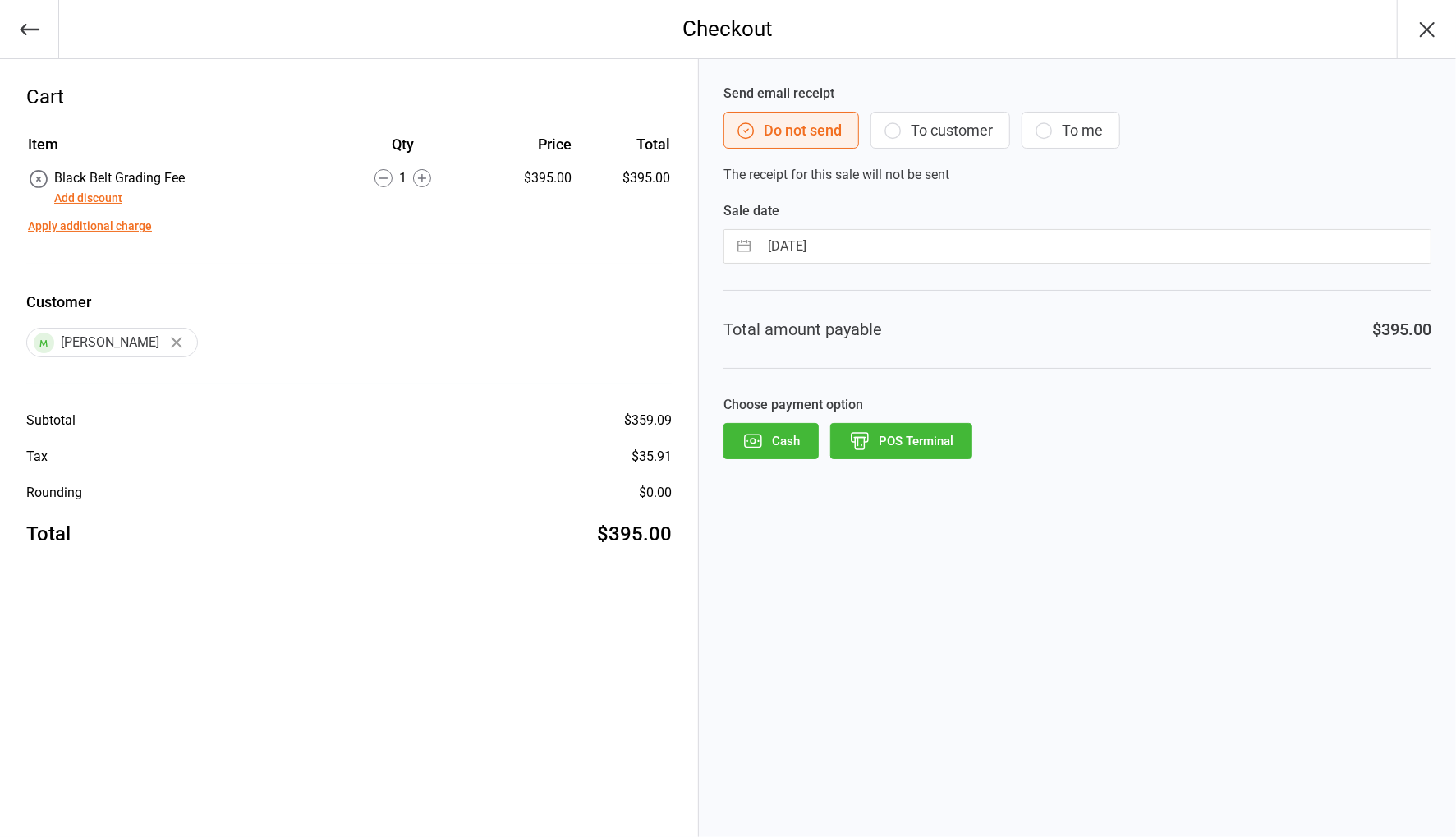
click at [916, 446] on button "POS Terminal" at bounding box center [900, 441] width 142 height 37
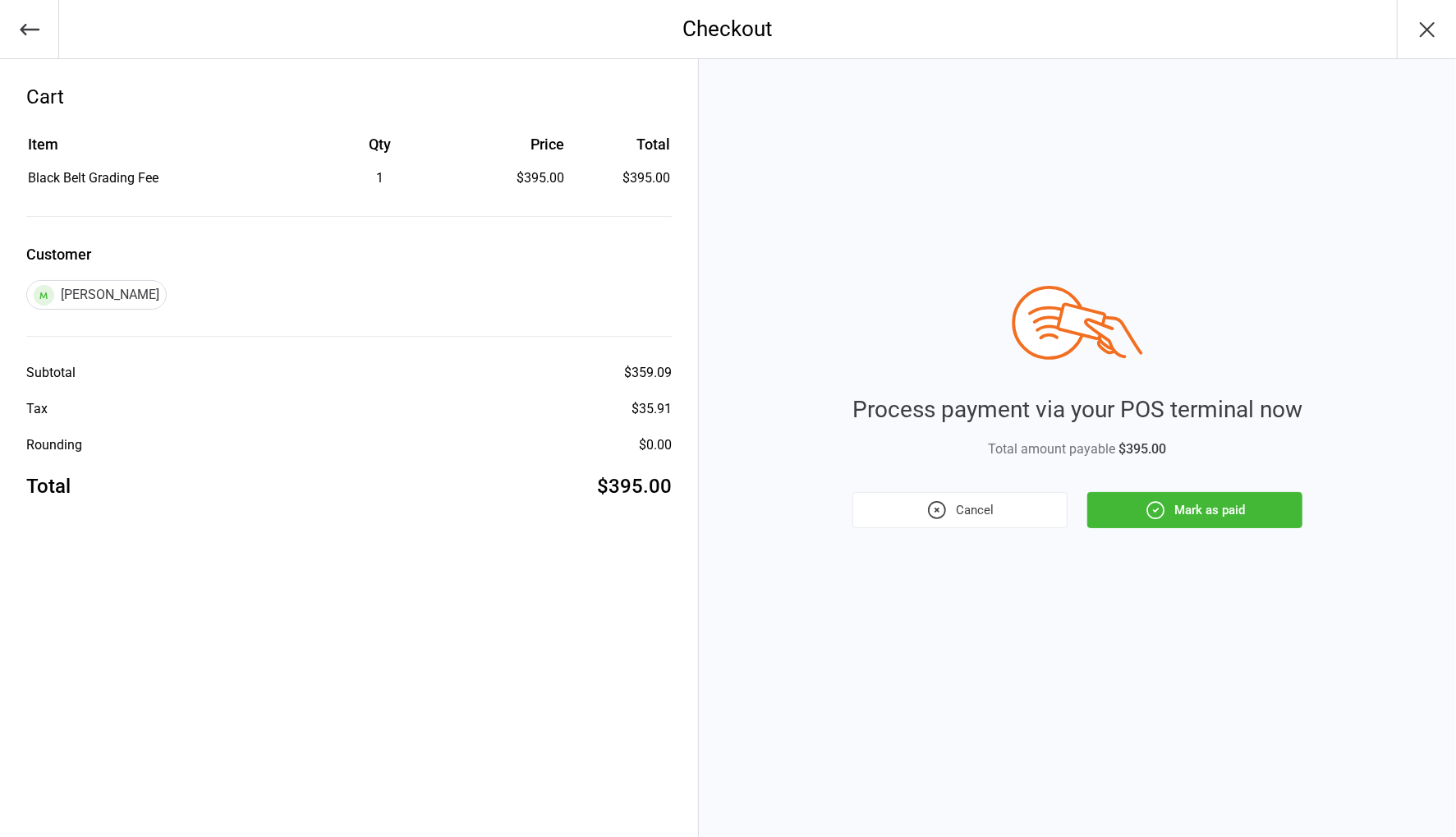
click at [1179, 506] on button "Mark as paid" at bounding box center [1195, 510] width 216 height 37
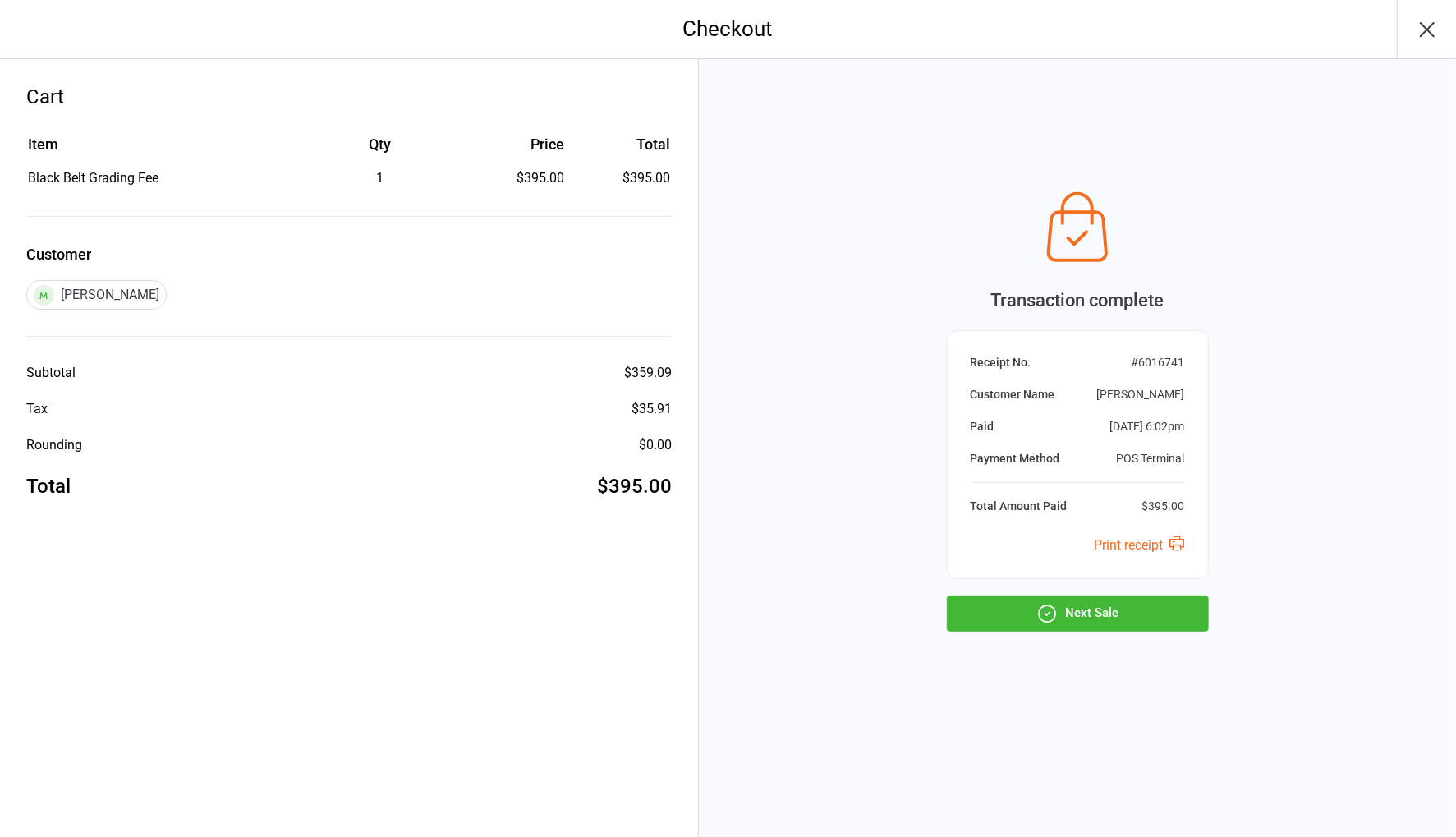
click at [1151, 603] on button "Next Sale" at bounding box center [1078, 614] width 262 height 37
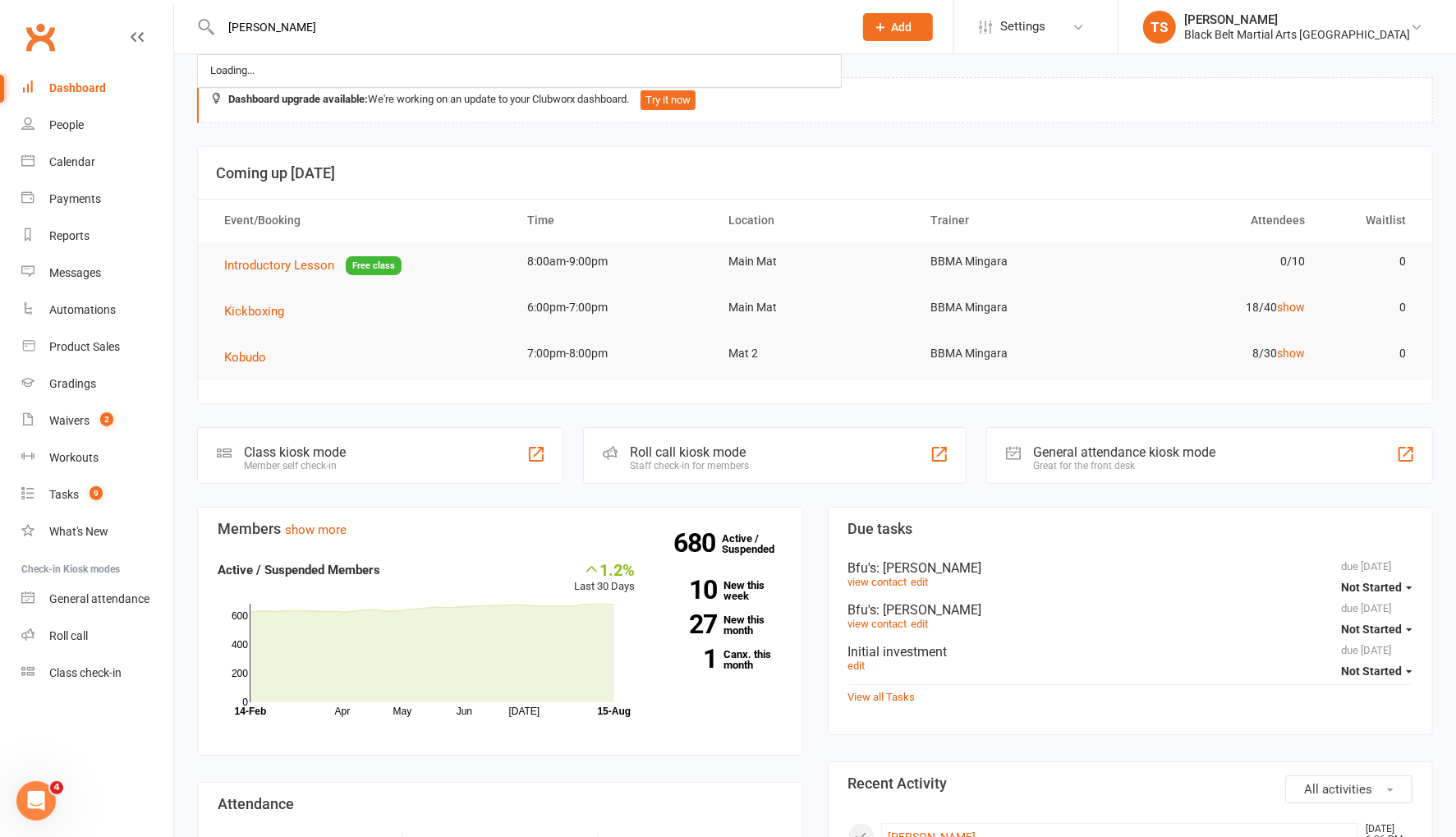
type input "[PERSON_NAME]"
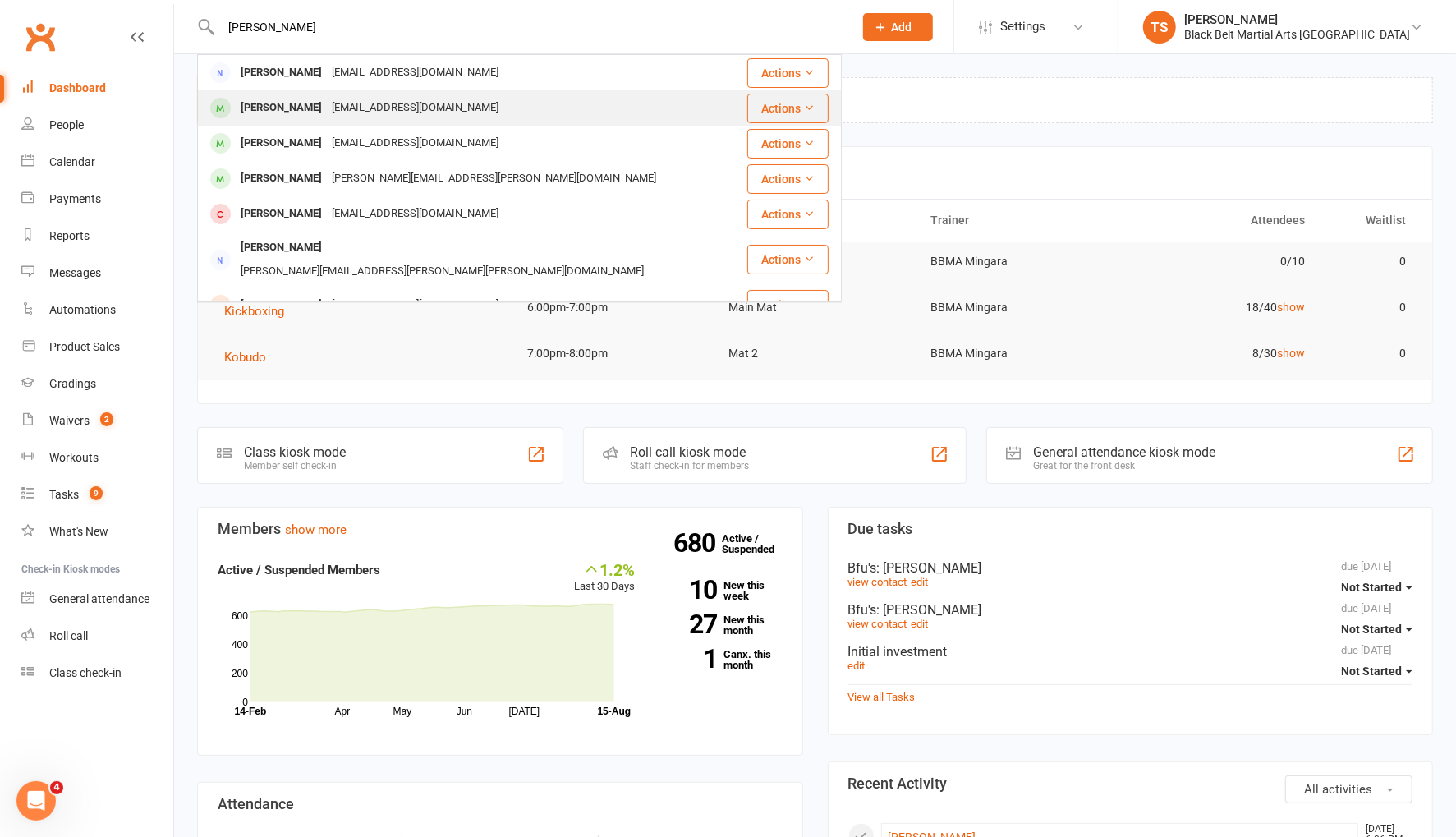
click at [277, 110] on div "[PERSON_NAME]" at bounding box center [281, 108] width 91 height 24
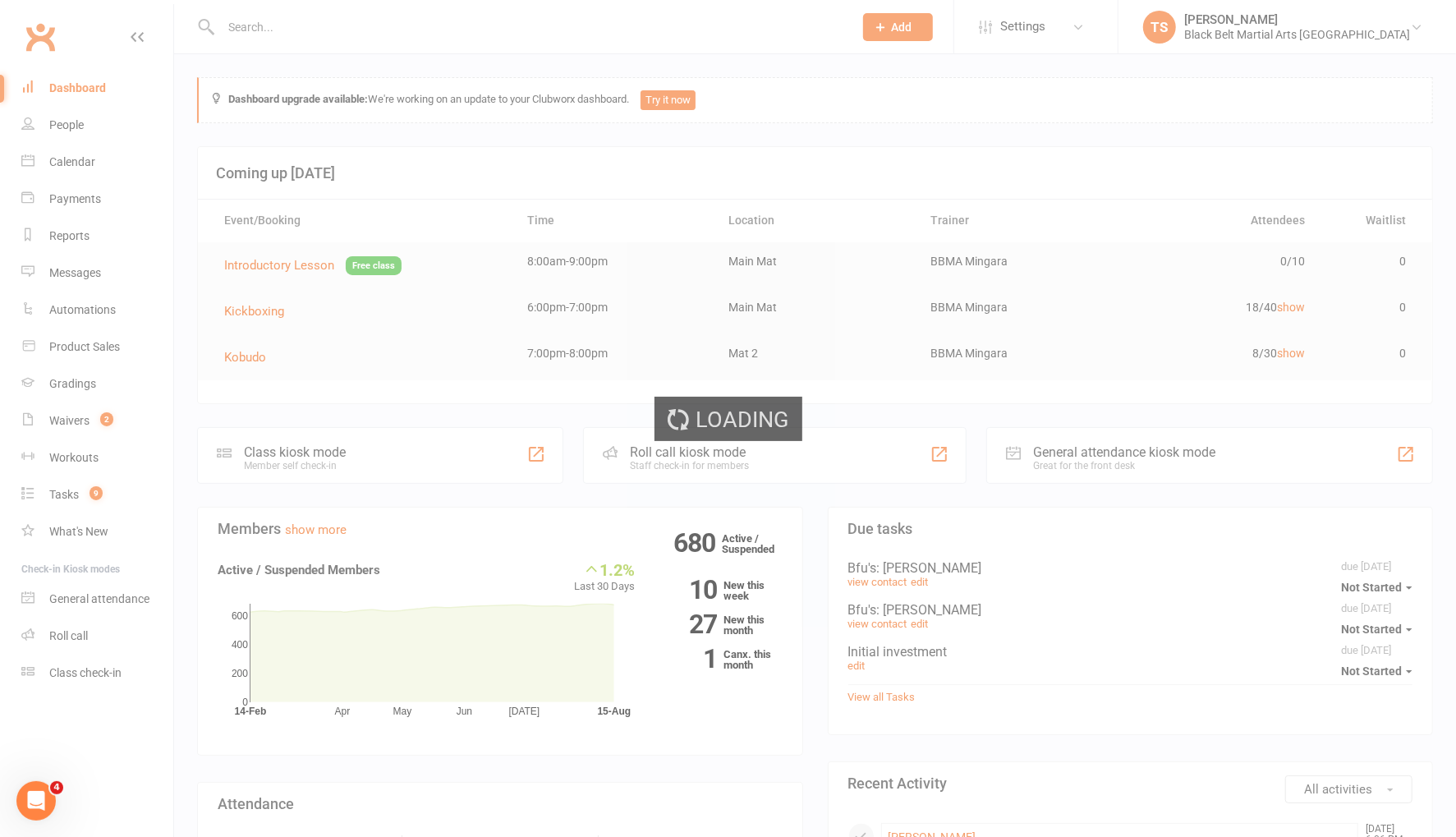
scroll to position [5, 0]
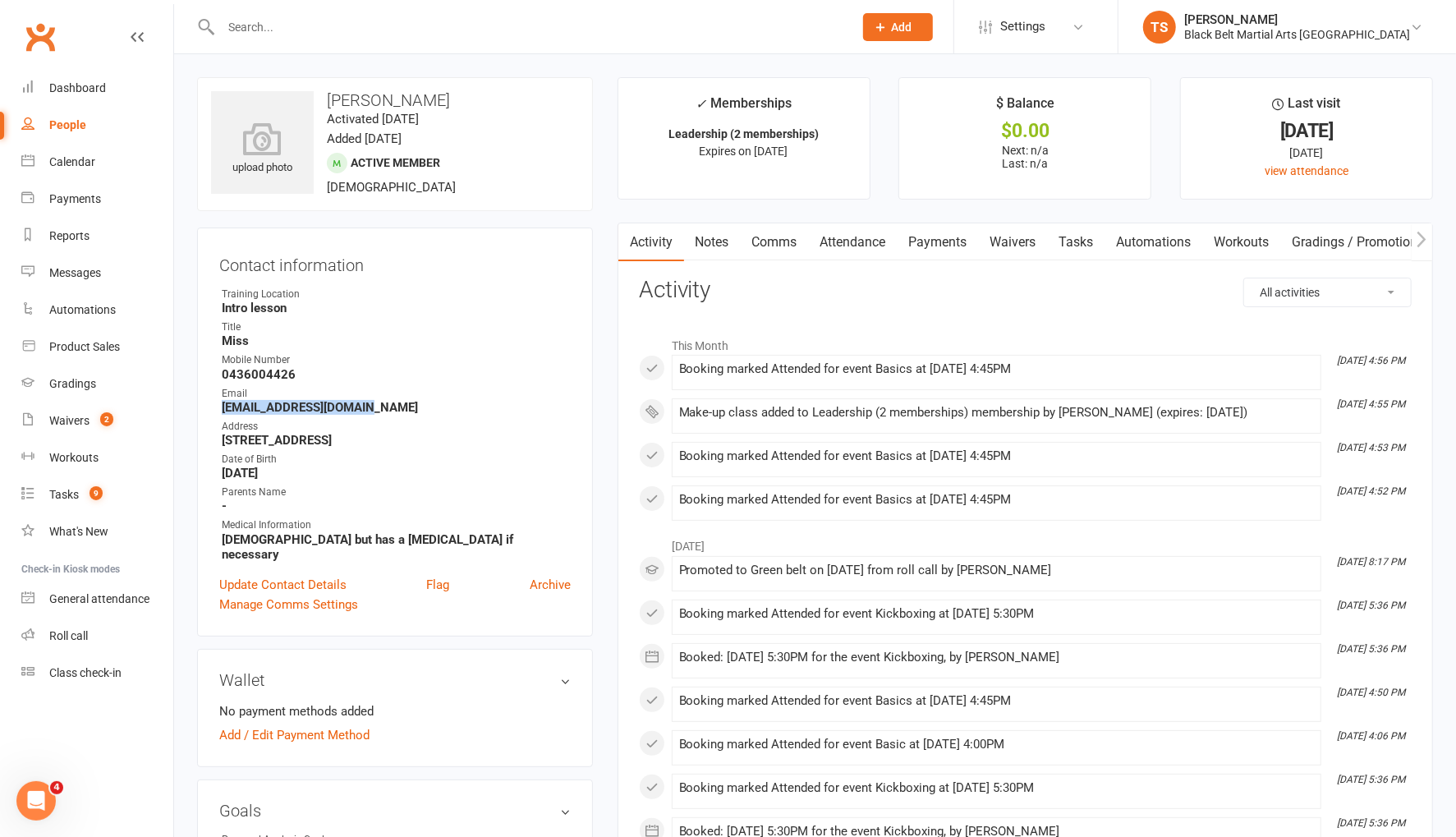
drag, startPoint x: 368, startPoint y: 406, endPoint x: 216, endPoint y: 404, distance: 152.0
click at [216, 404] on div "Contact information Owner Training Location Intro lesson Title Miss Mobile Numb…" at bounding box center [395, 432] width 395 height 409
copy strong "[EMAIL_ADDRESS][DOMAIN_NAME]"
